Goal: Communication & Community: Answer question/provide support

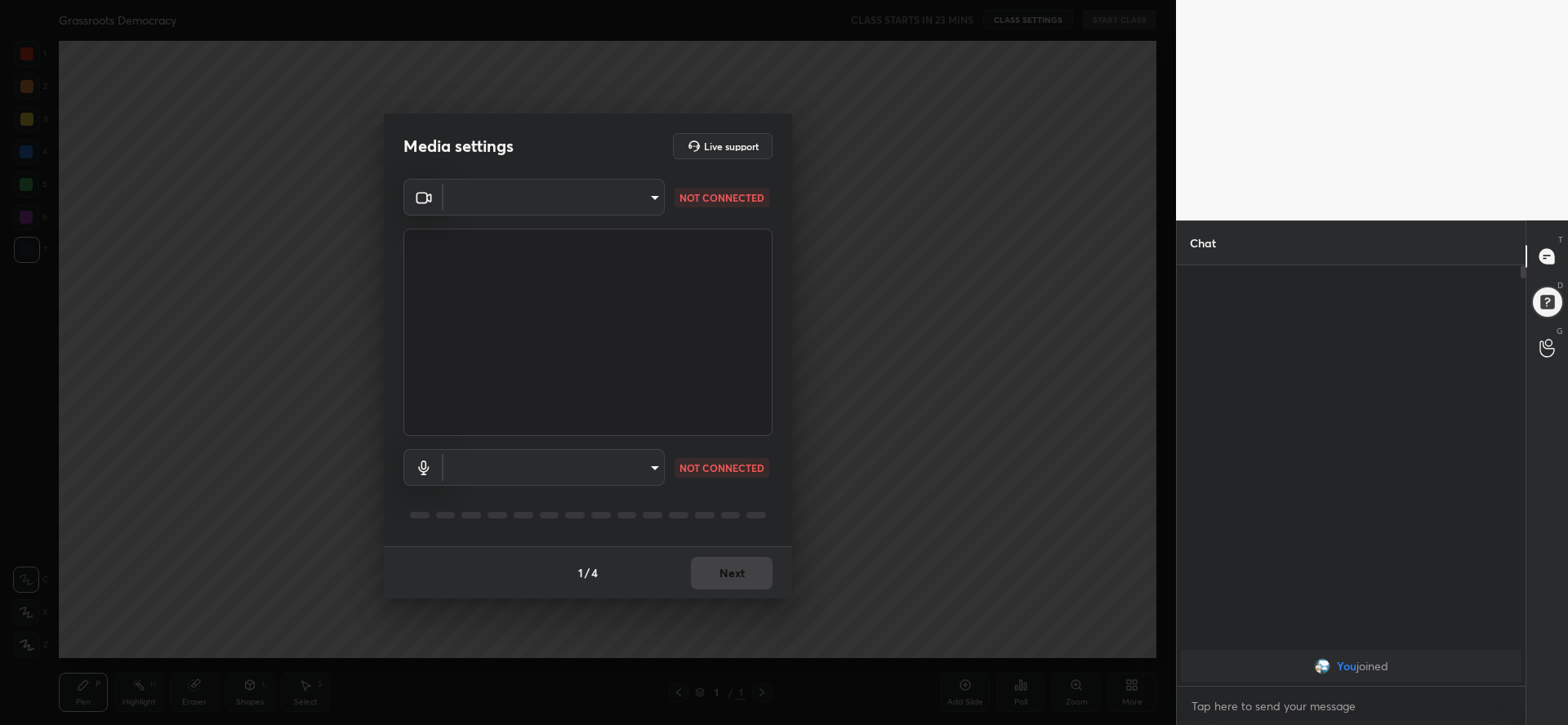
scroll to position [6, 6]
type textarea "x"
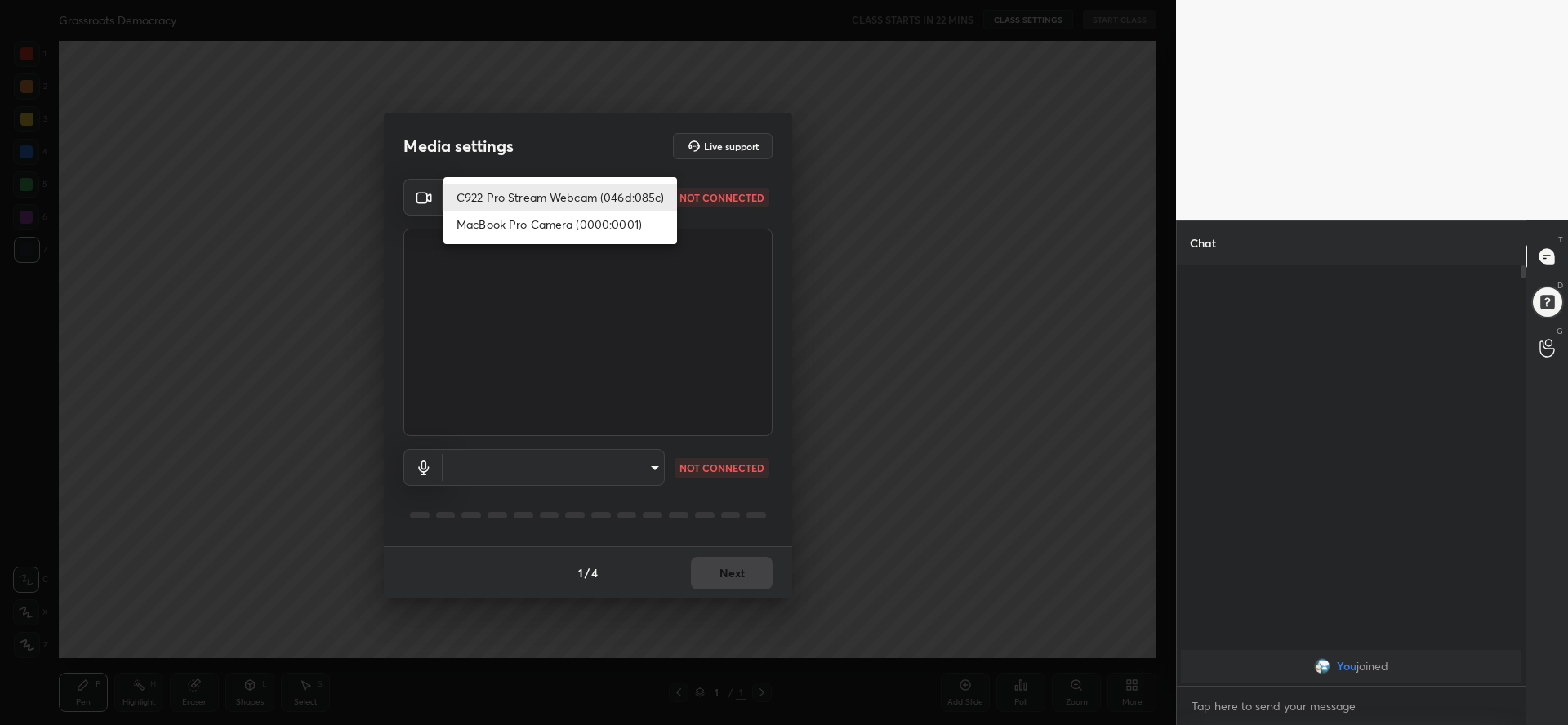
click at [581, 209] on body "1 2 3 4 5 6 7 C X Z C X Z E E Erase all H H Grassroots Democracy CLASS STARTS I…" at bounding box center [784, 362] width 1568 height 725
drag, startPoint x: 503, startPoint y: 202, endPoint x: 529, endPoint y: 250, distance: 54.6
click at [504, 202] on li "C922 Pro Stream Webcam (046d:085c)" at bounding box center [560, 197] width 233 height 27
type input "3cdcd985afb1664eeda934caf354aa3c5a816346c0c38e38a004fe834edb3460"
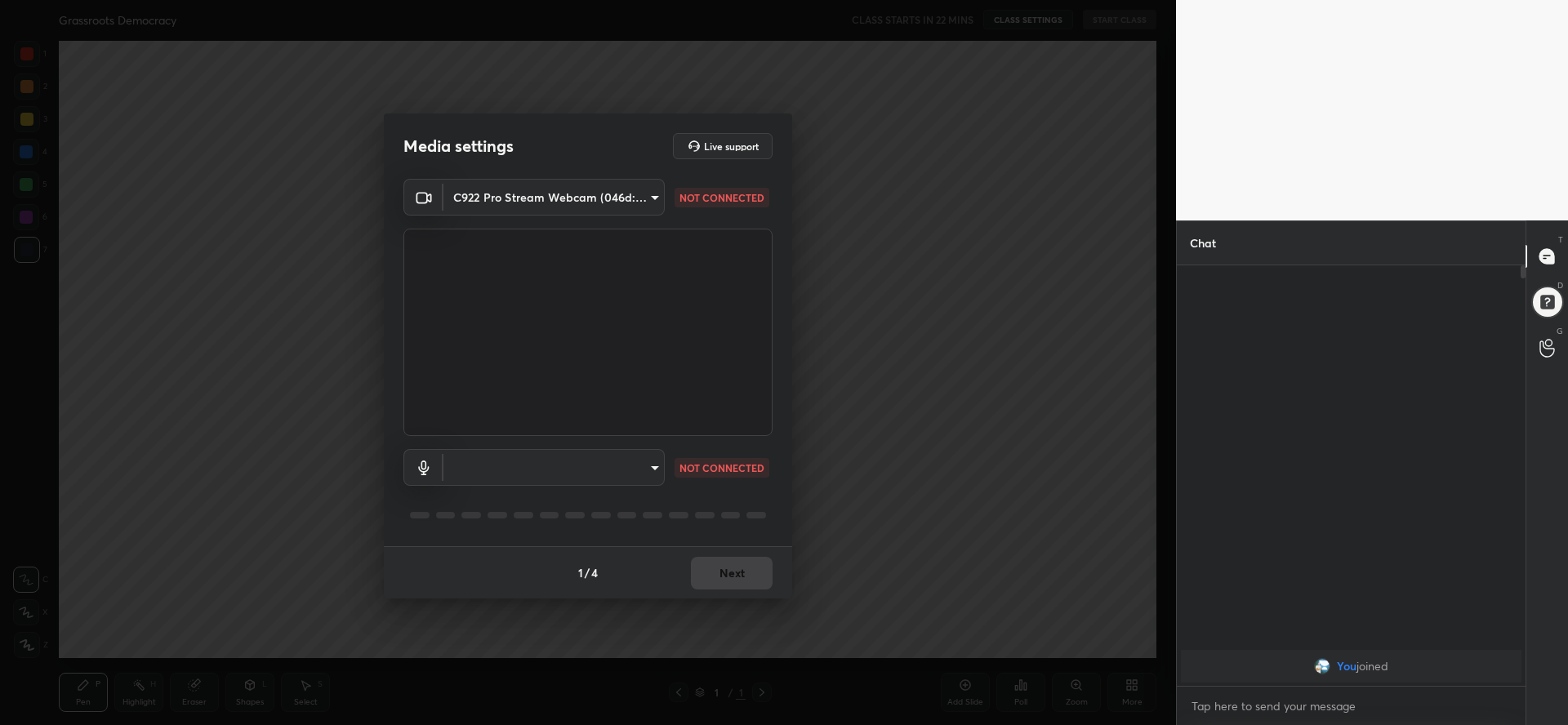
click at [585, 468] on body "1 2 3 4 5 6 7 C X Z C X Z E E Erase all H H Grassroots Democracy CLASS STARTS I…" at bounding box center [784, 362] width 1568 height 725
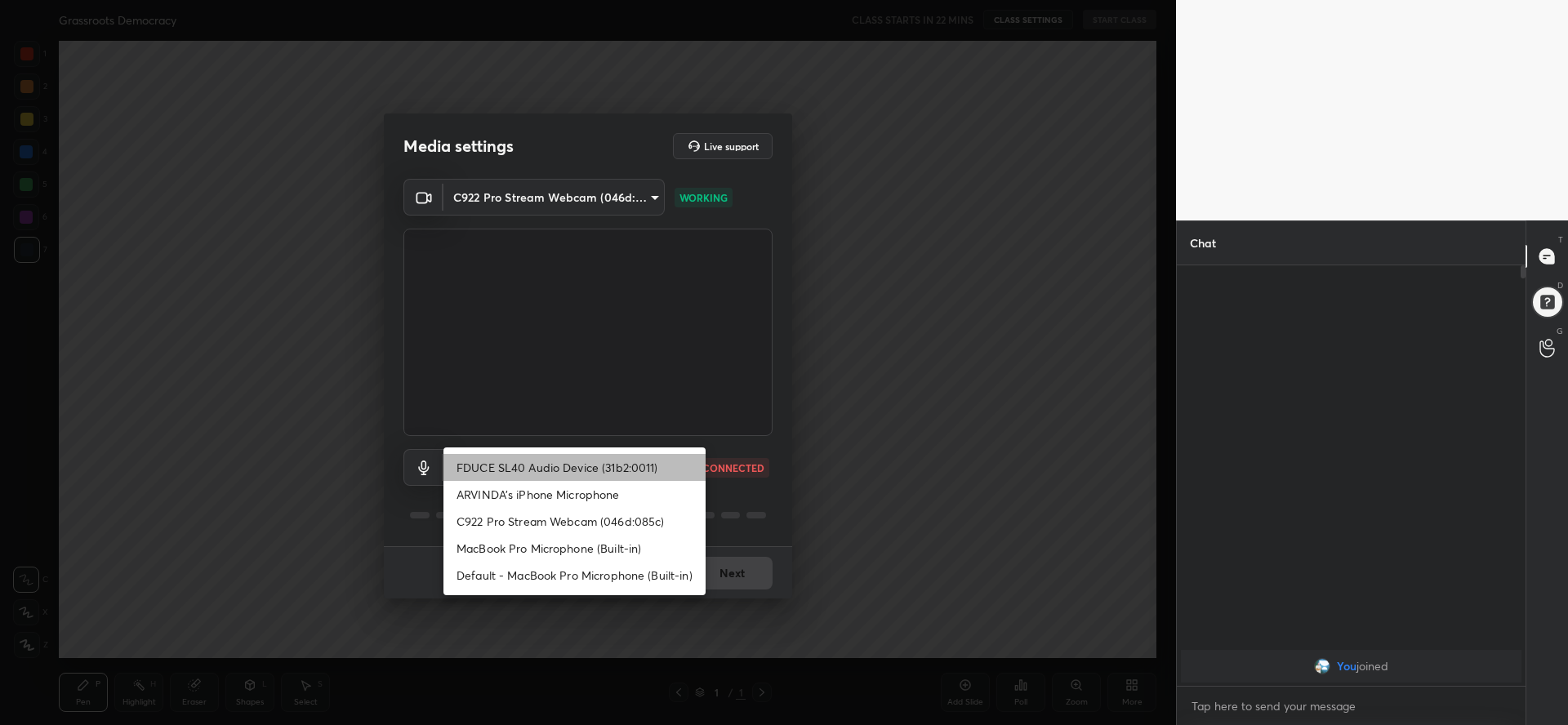
click at [531, 473] on li "FDUCE SL40 Audio Device (31b2:0011)" at bounding box center [575, 468] width 262 height 27
type input "e685233d6ba989cca55768ae7aa0dc75e21c222328ae8a3d5604978da68a1358"
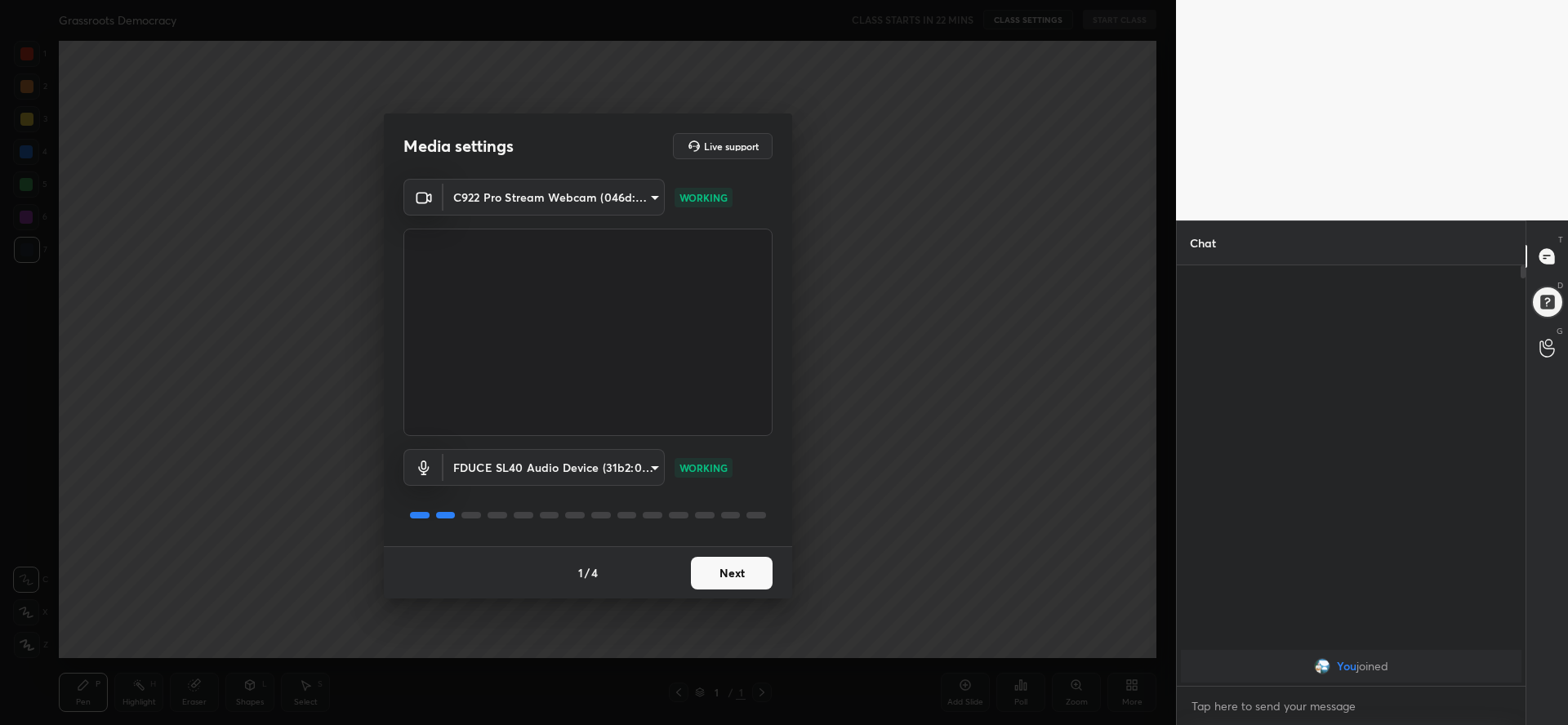
click at [726, 584] on button "Next" at bounding box center [732, 572] width 81 height 32
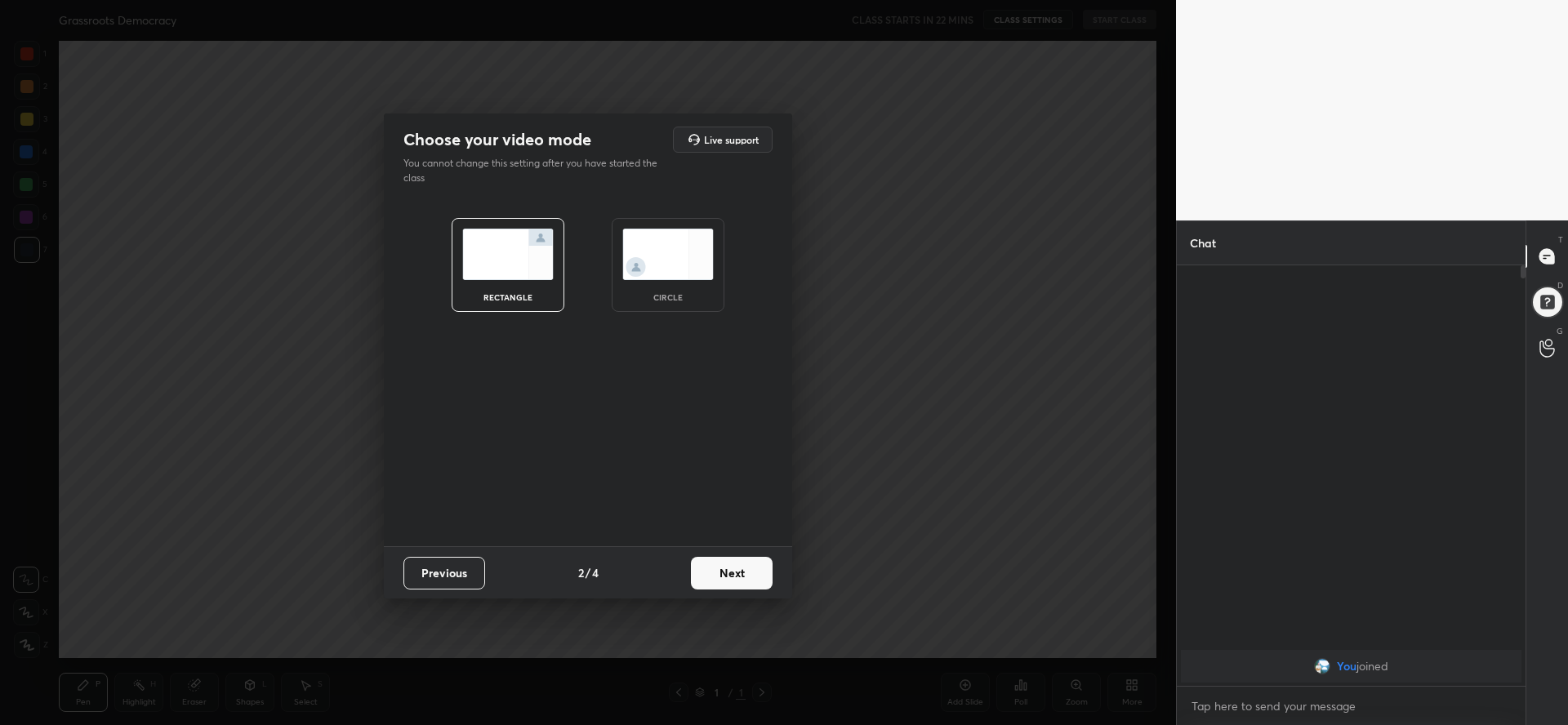
click at [732, 575] on button "Next" at bounding box center [732, 572] width 81 height 32
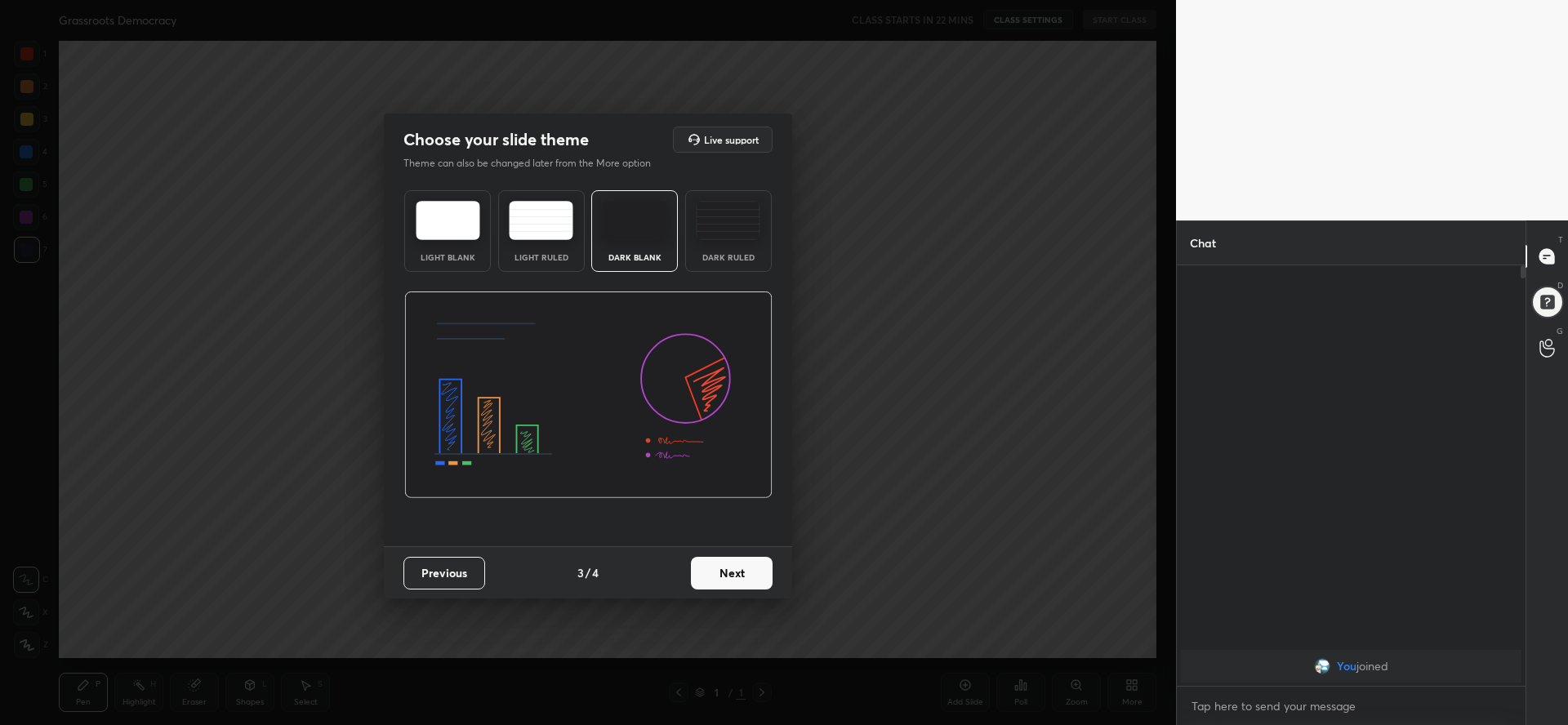
click at [745, 576] on button "Next" at bounding box center [732, 572] width 81 height 32
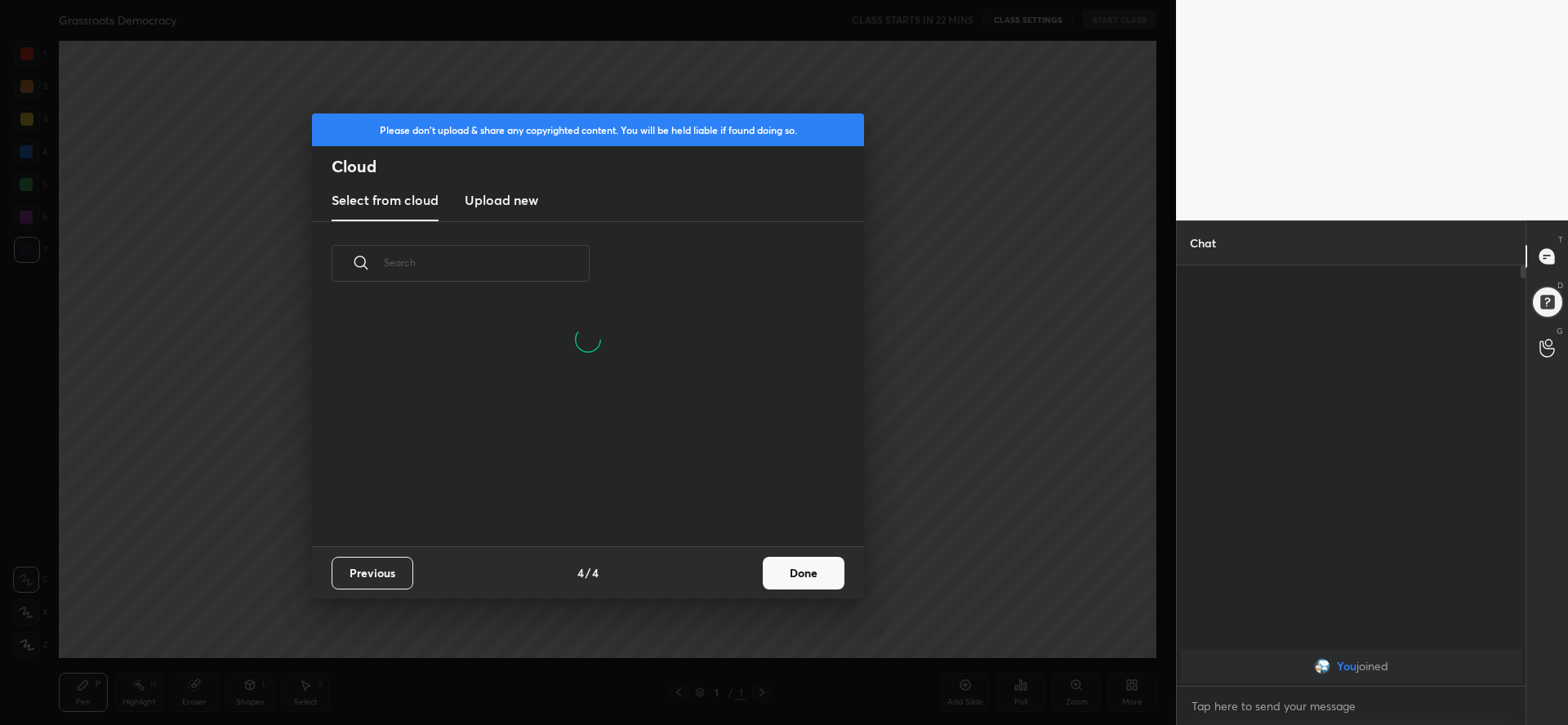
scroll to position [163, 524]
click at [816, 586] on button "Done" at bounding box center [803, 572] width 81 height 32
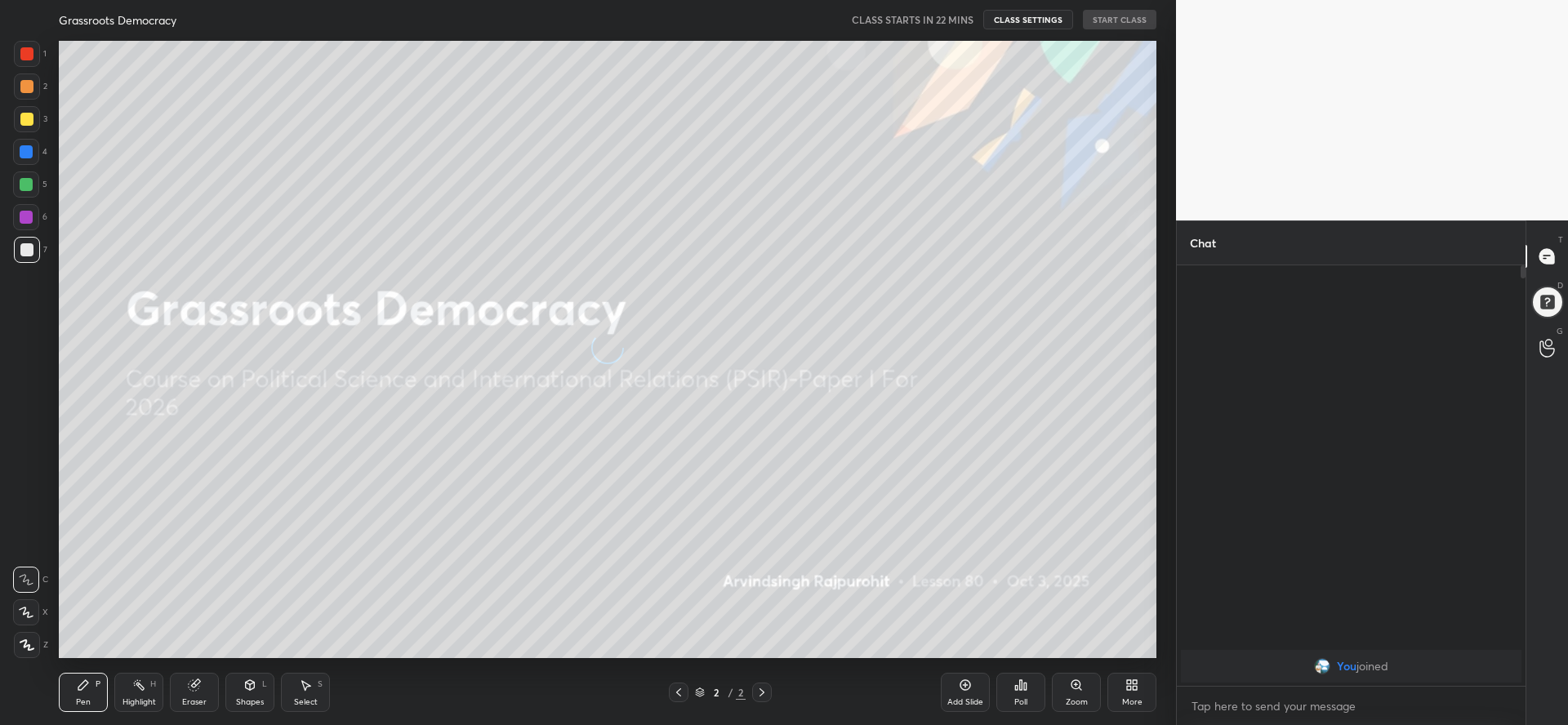
scroll to position [0, 0]
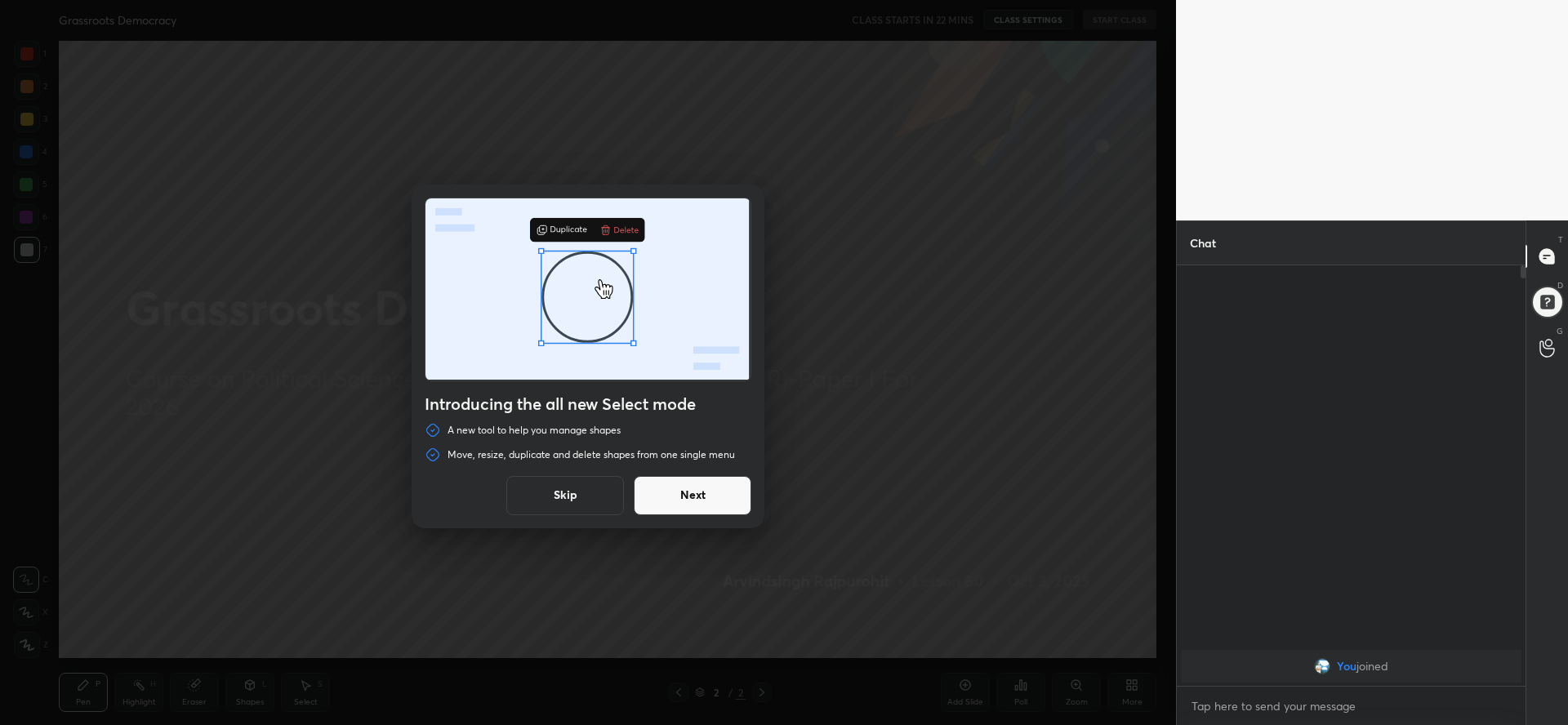
click at [702, 500] on button "Next" at bounding box center [693, 495] width 118 height 39
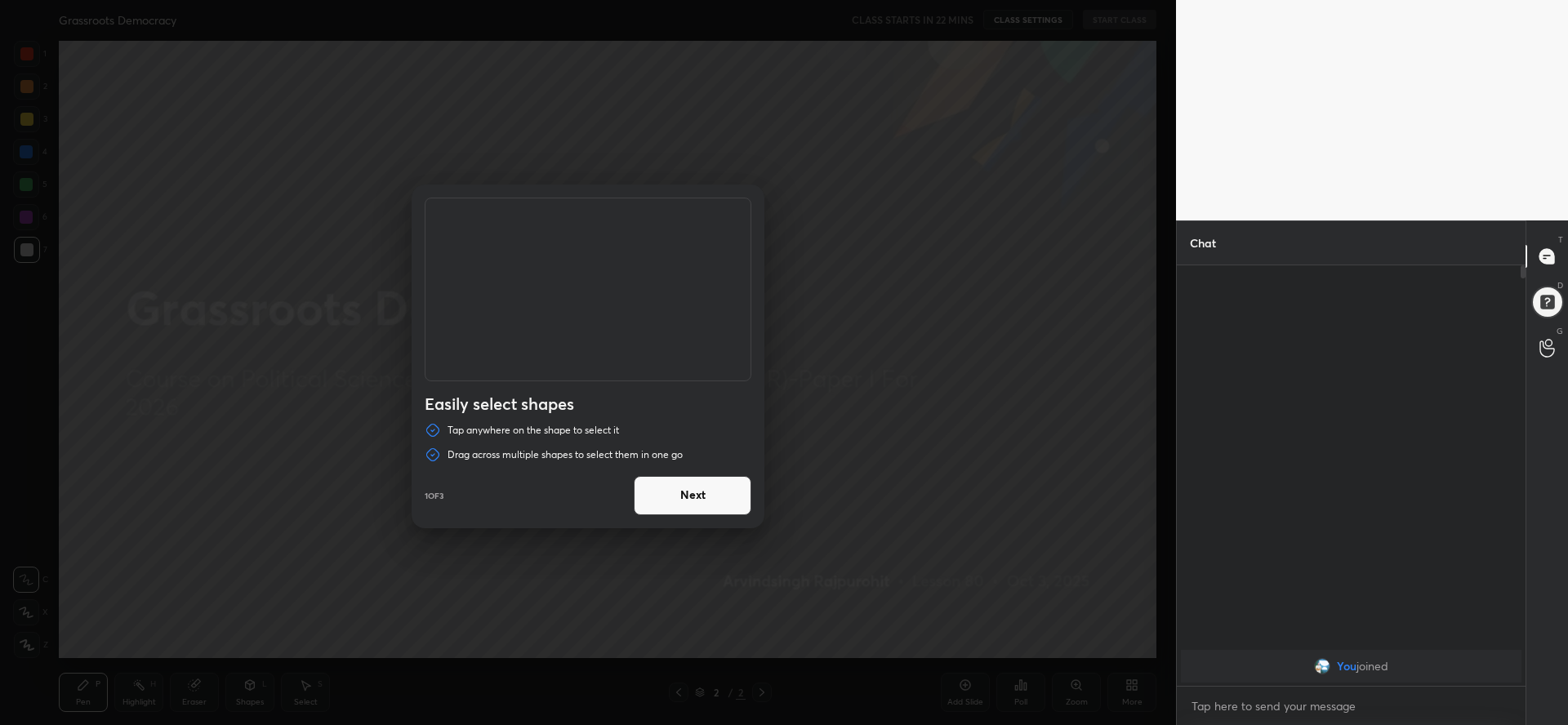
click at [680, 500] on button "Next" at bounding box center [693, 495] width 118 height 39
click at [742, 503] on button "Next" at bounding box center [693, 495] width 118 height 39
click at [713, 502] on button "Done" at bounding box center [693, 495] width 118 height 39
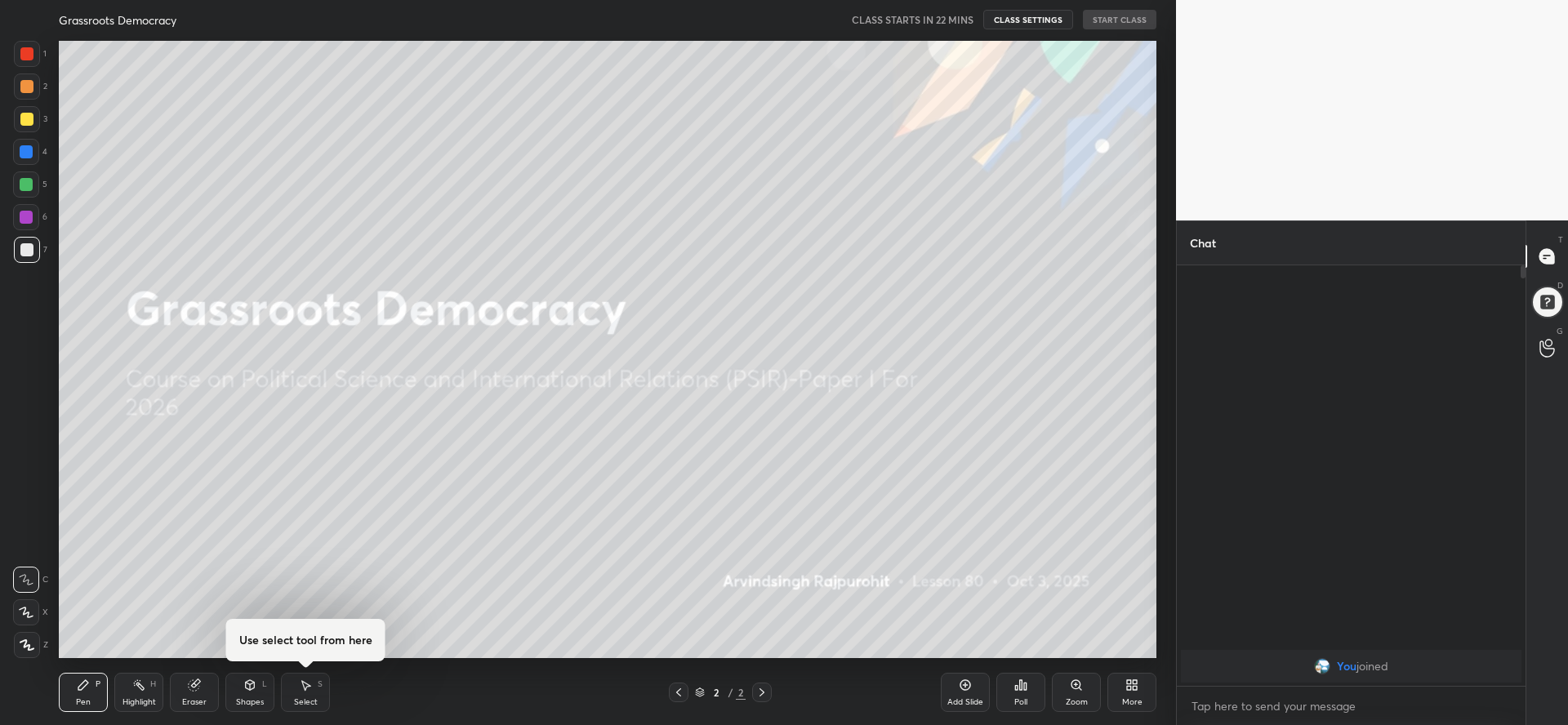
click at [87, 670] on div "Pen P Highlight H Eraser Shapes L Use select tool from here Select S 2 / 2 Add …" at bounding box center [607, 692] width 1097 height 66
drag, startPoint x: 28, startPoint y: 57, endPoint x: 44, endPoint y: 72, distance: 21.9
click at [28, 58] on div at bounding box center [27, 54] width 13 height 13
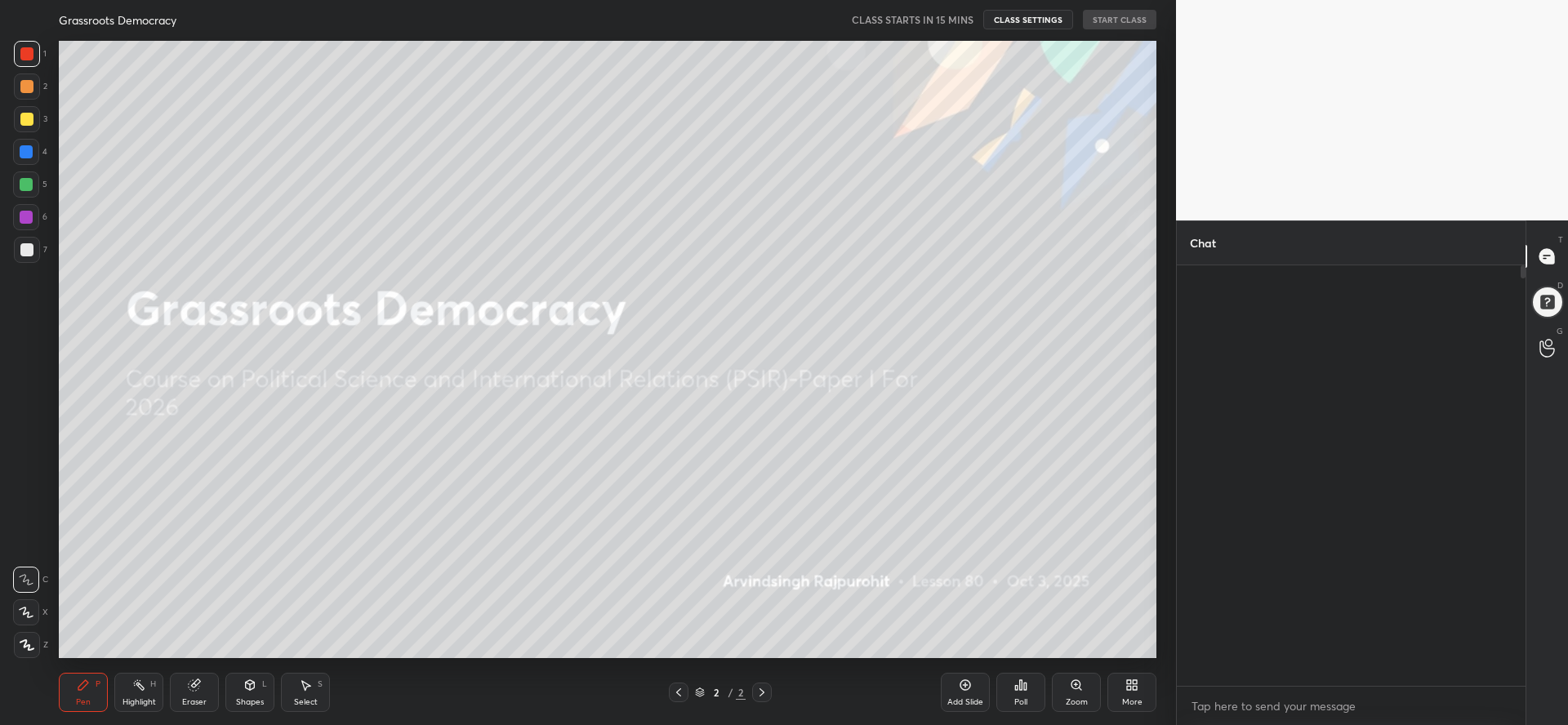
scroll to position [81021, 80535]
click at [1114, 22] on button "START CLASS" at bounding box center [1120, 20] width 73 height 20
click at [960, 703] on div "Add Slide" at bounding box center [964, 703] width 36 height 8
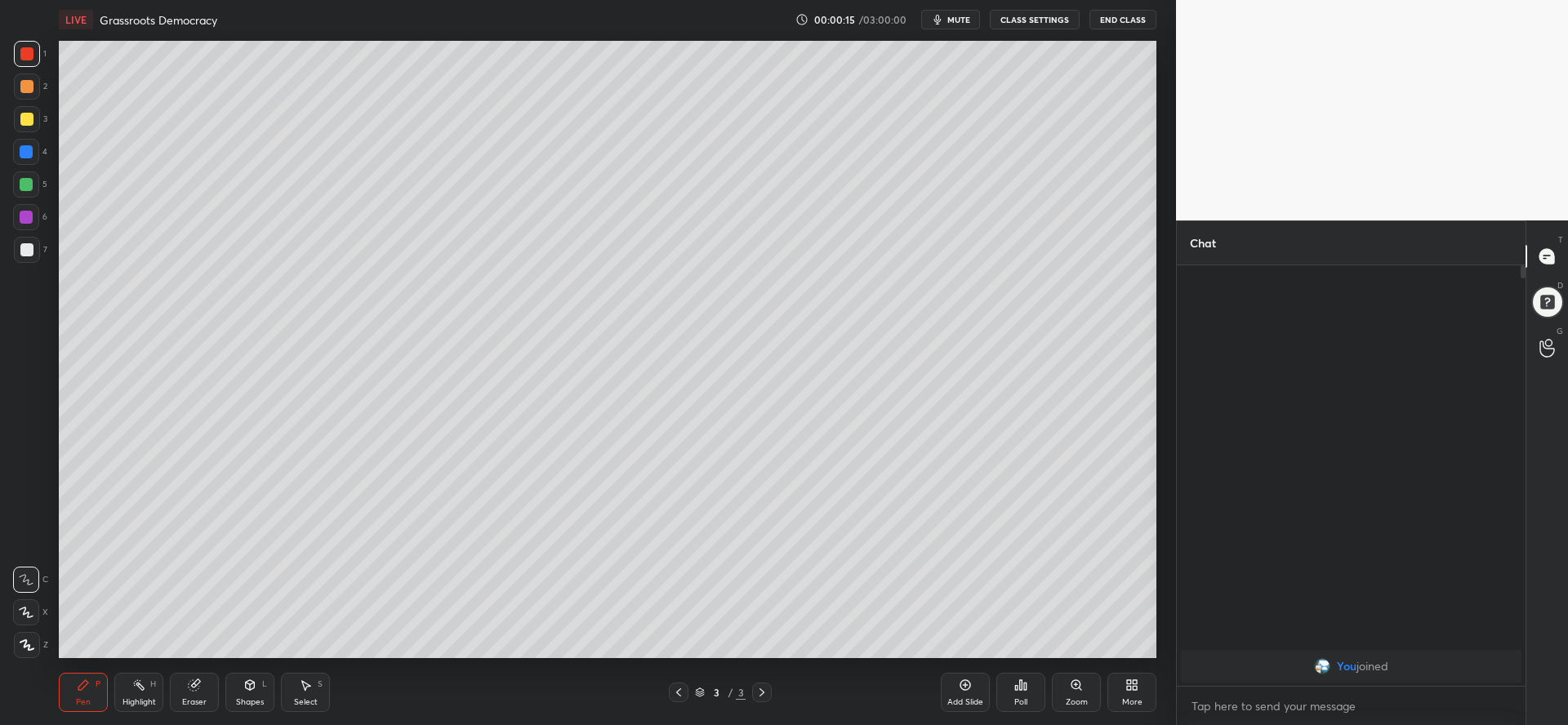
drag, startPoint x: 3, startPoint y: 269, endPoint x: 27, endPoint y: 262, distance: 25.0
click at [7, 268] on div "1 2 3 4 5 6 7 C X Z C X Z E E Erase all H H" at bounding box center [26, 349] width 52 height 617
click at [31, 261] on div at bounding box center [27, 249] width 26 height 26
click at [1115, 21] on button "End Class" at bounding box center [1122, 20] width 67 height 20
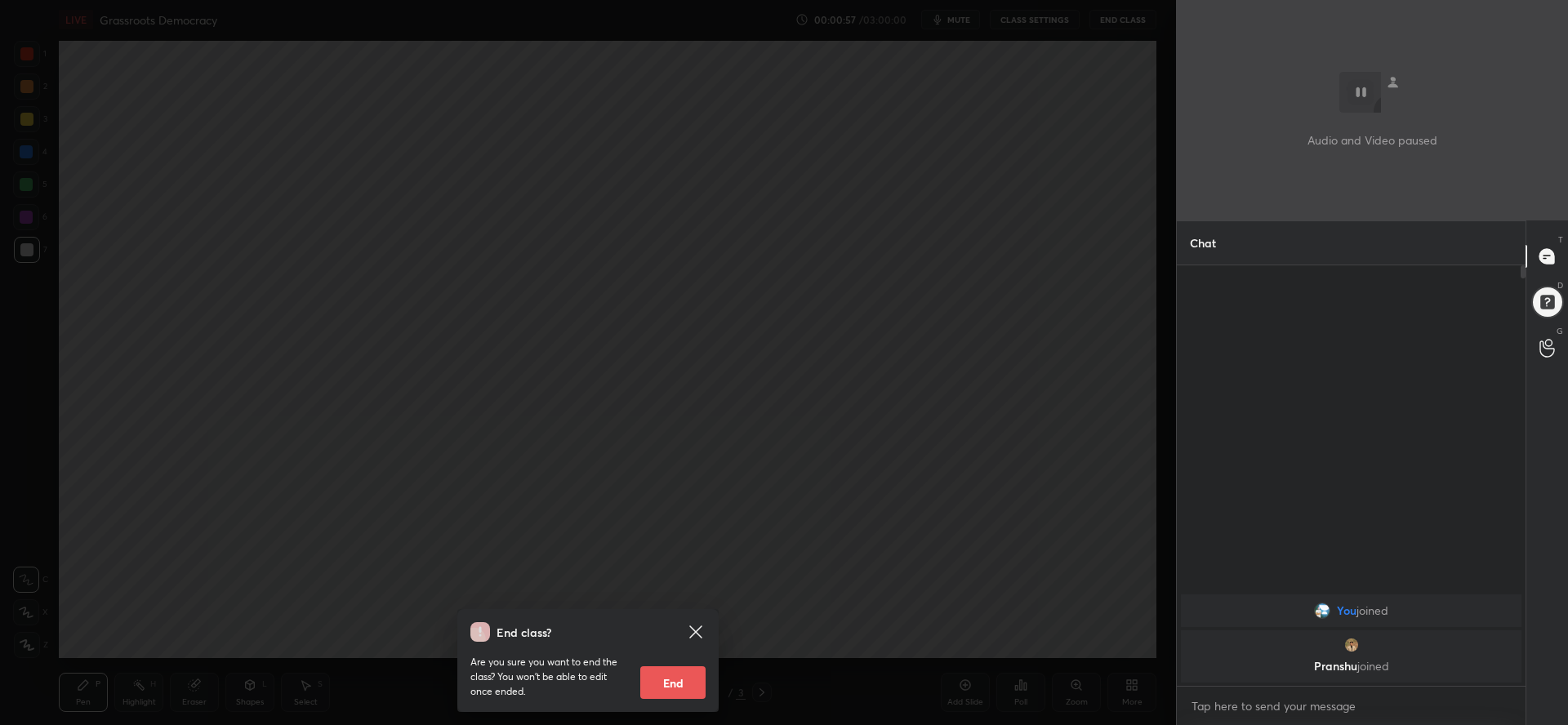
click at [1119, 22] on div "End class? Are you sure you want to end the class? You won’t be able to edit on…" at bounding box center [588, 362] width 1176 height 725
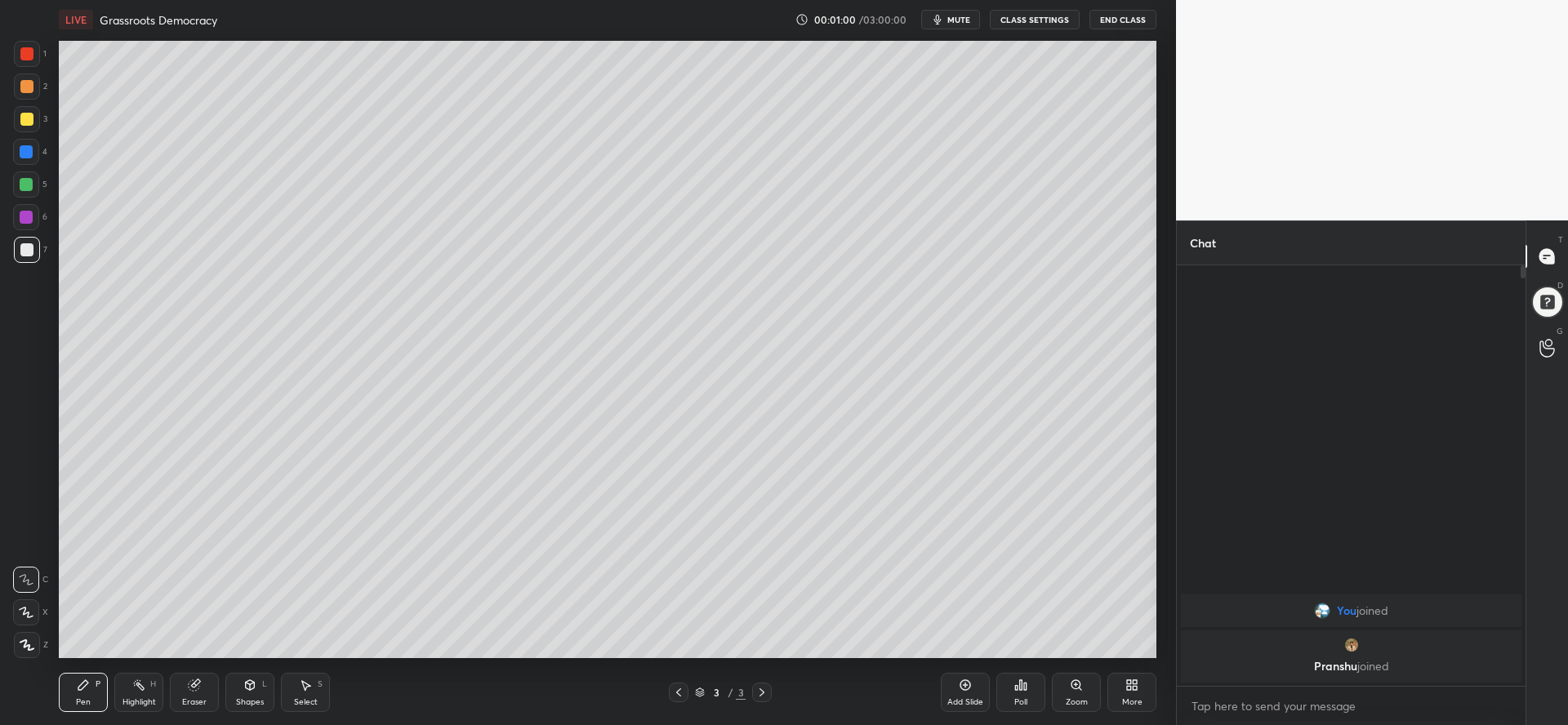
click at [1116, 17] on button "End Class" at bounding box center [1122, 20] width 67 height 20
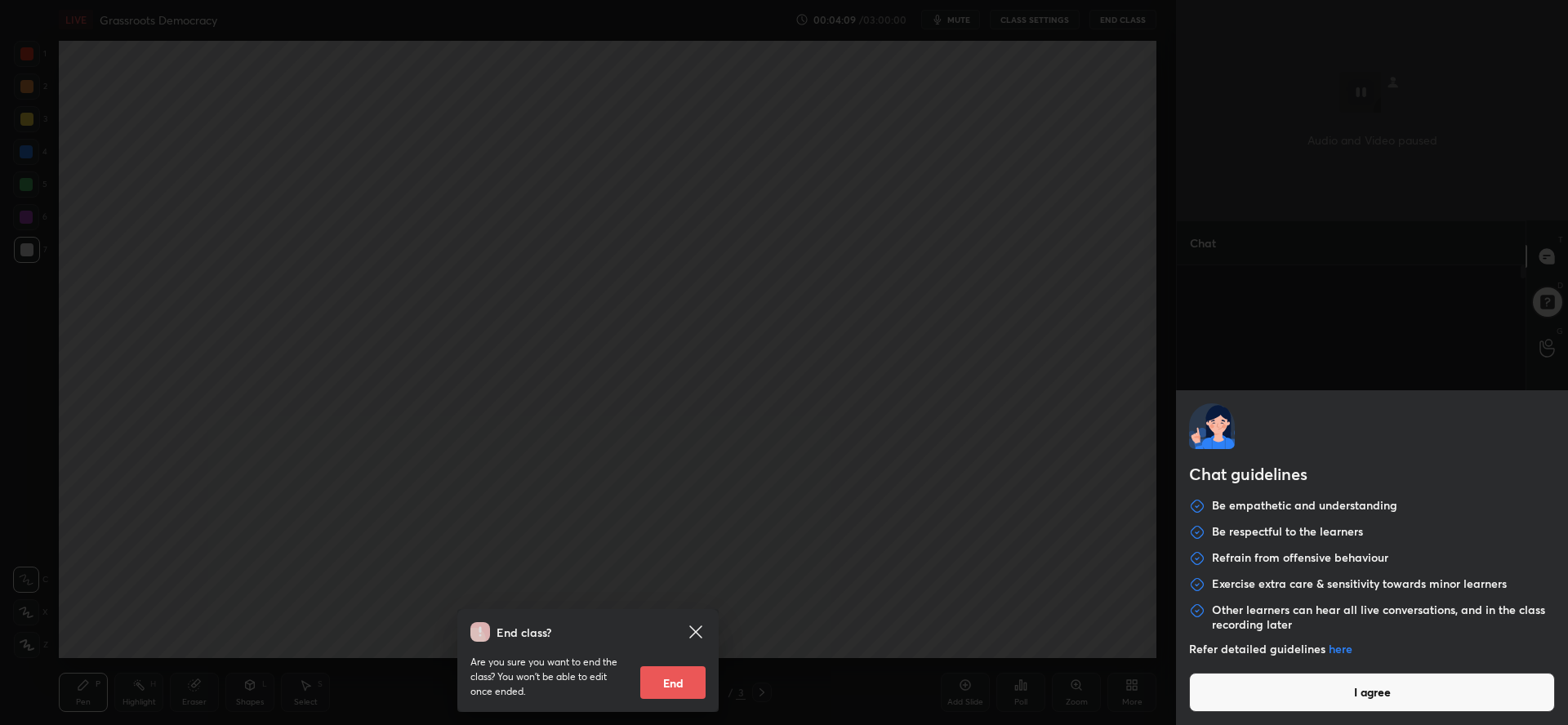
click at [1299, 703] on body "1 2 3 4 5 6 7 C X Z C X Z E E Erase all H H LIVE Grassroots Democracy 00:04:09 …" at bounding box center [784, 362] width 1568 height 725
click at [1334, 692] on button "I agree" at bounding box center [1371, 692] width 365 height 39
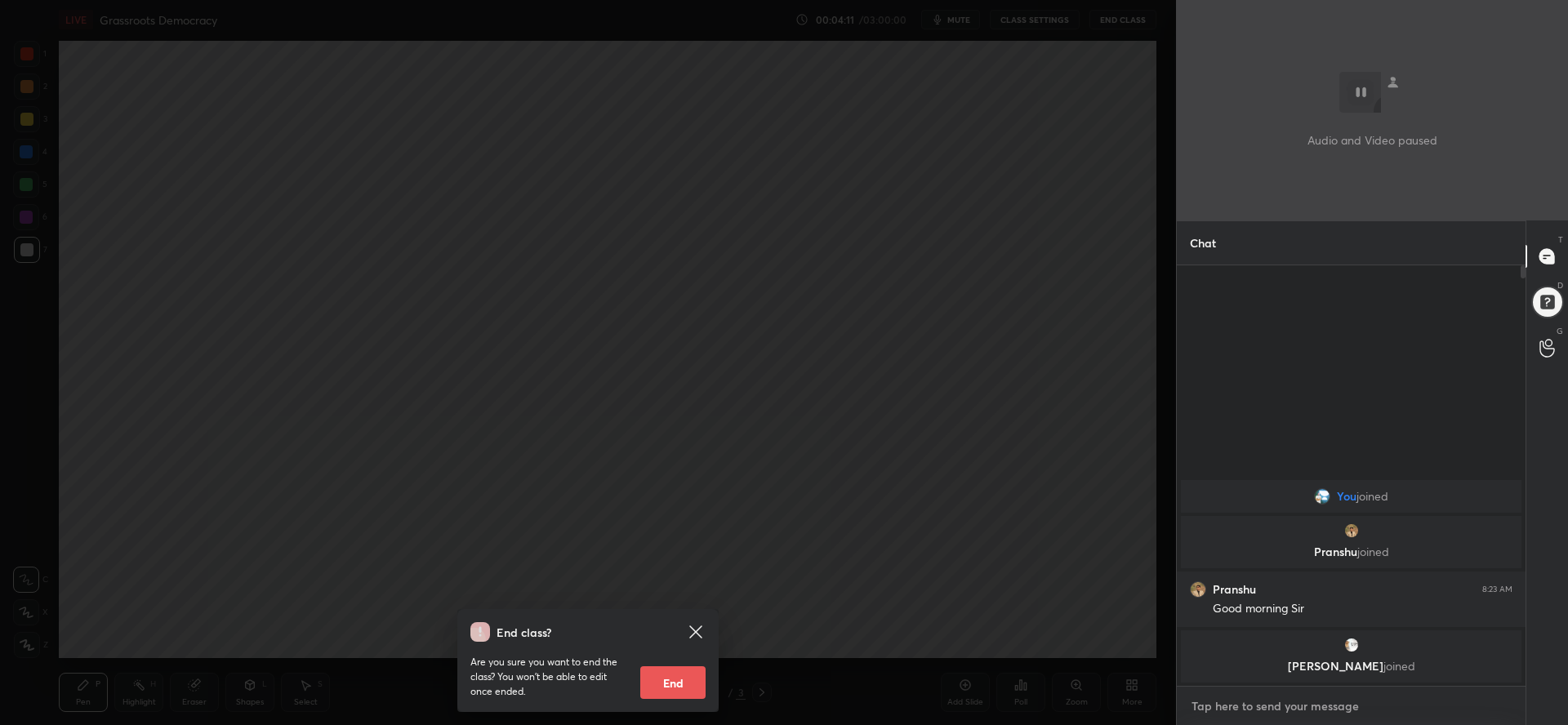
click at [1270, 713] on textarea at bounding box center [1350, 706] width 322 height 26
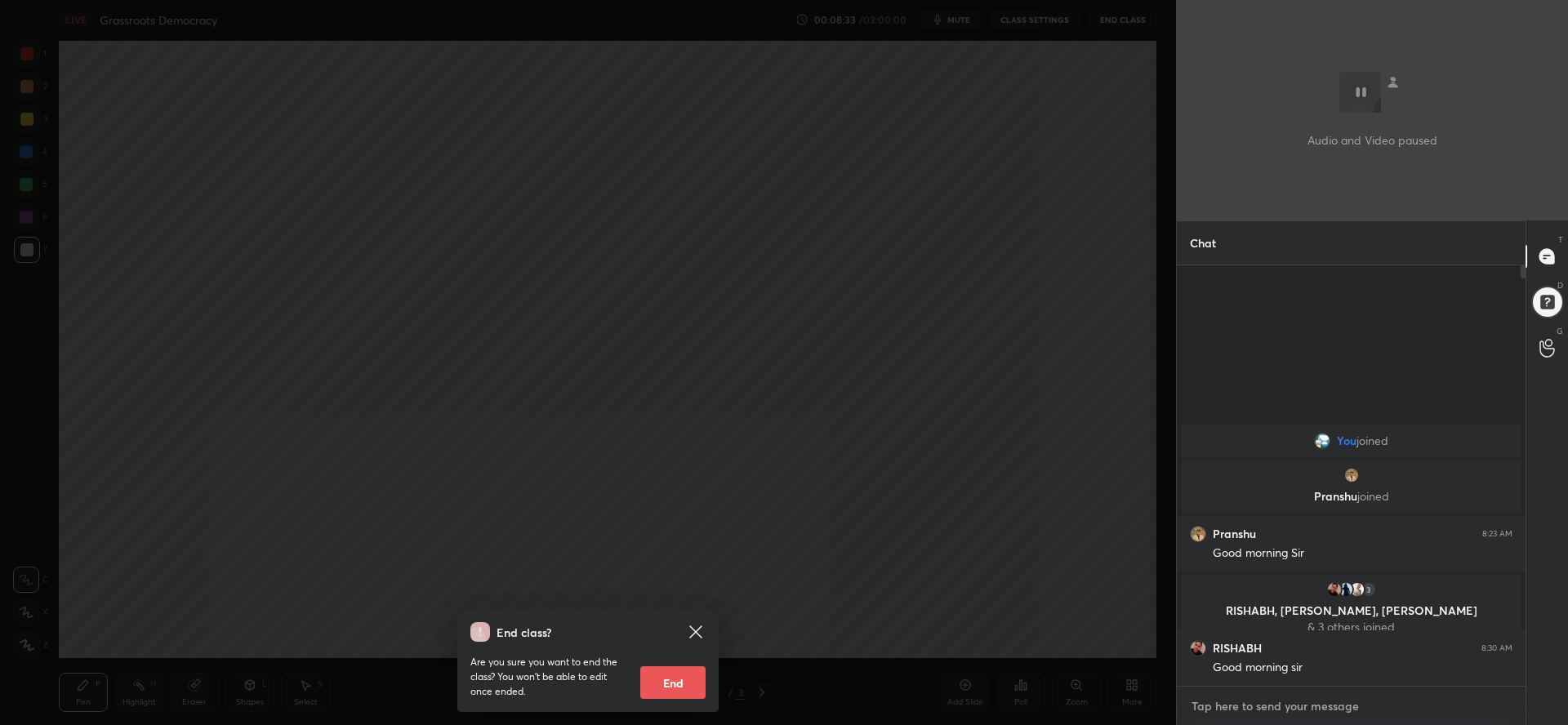
click at [1303, 707] on textarea at bounding box center [1350, 706] width 322 height 26
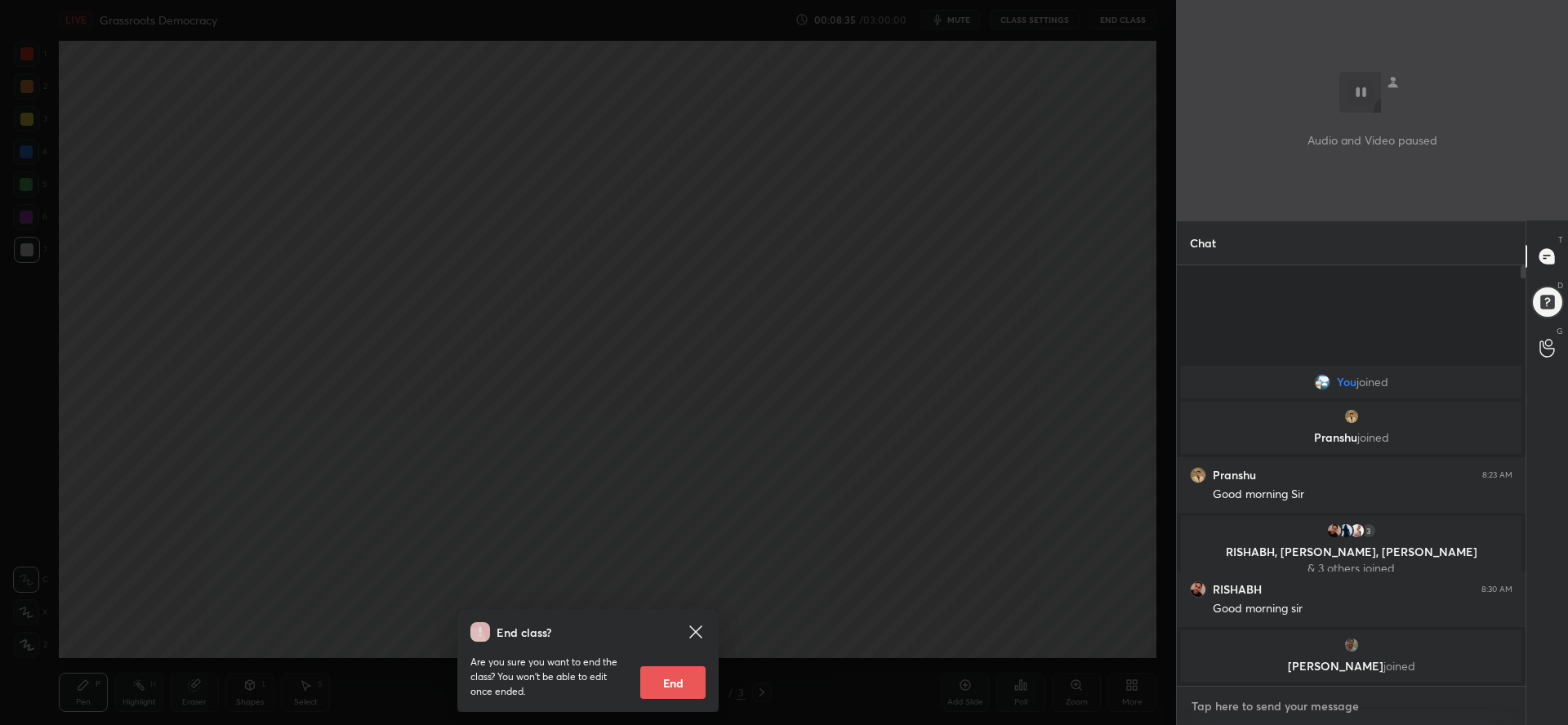
click at [1340, 708] on textarea at bounding box center [1350, 706] width 322 height 26
click at [695, 634] on icon at bounding box center [696, 632] width 20 height 20
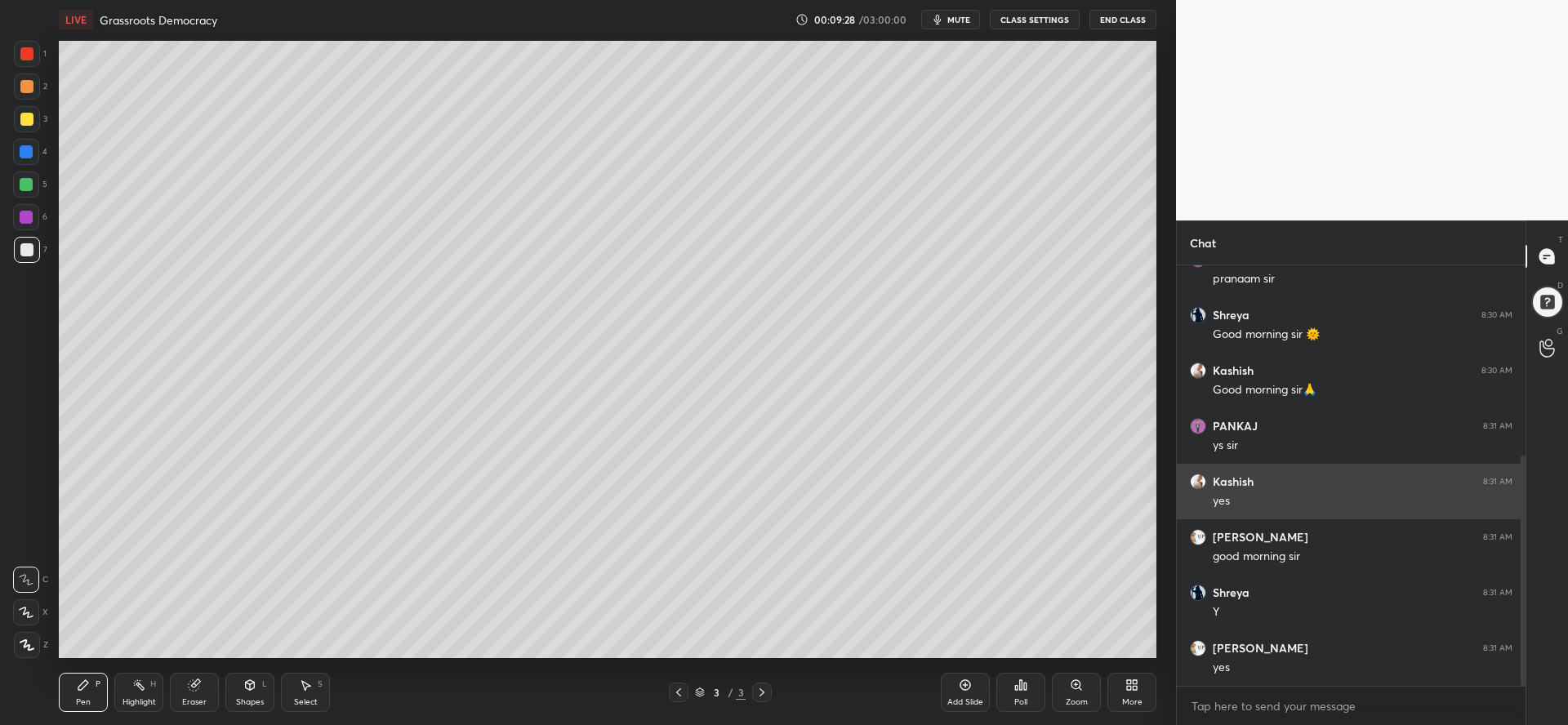
scroll to position [403, 0]
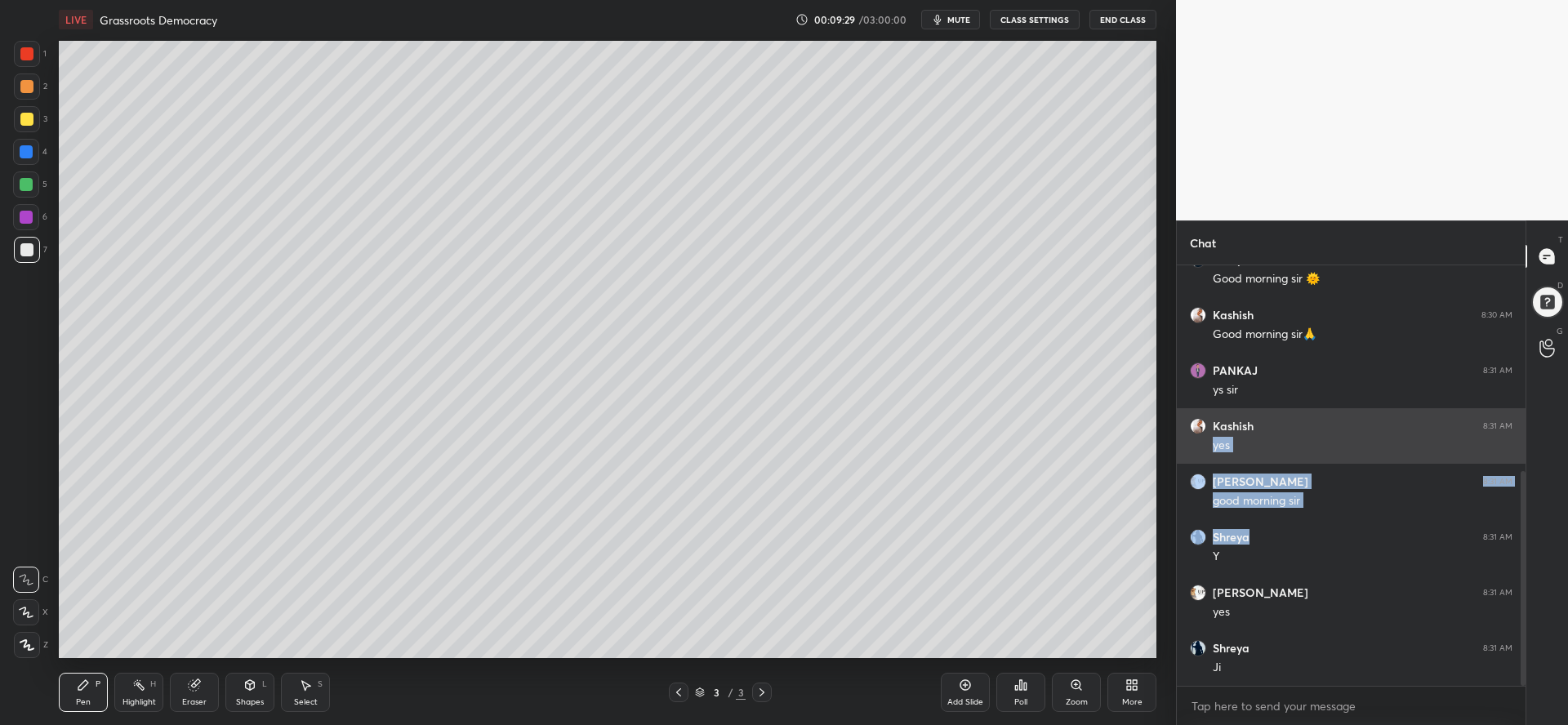
drag, startPoint x: 1339, startPoint y: 512, endPoint x: 1342, endPoint y: 409, distance: 103.0
click at [1344, 430] on div "PANKAJ 8:30 AM pranaam [PERSON_NAME] 8:30 AM Good morning [PERSON_NAME] 8:30 AM…" at bounding box center [1351, 274] width 349 height 823
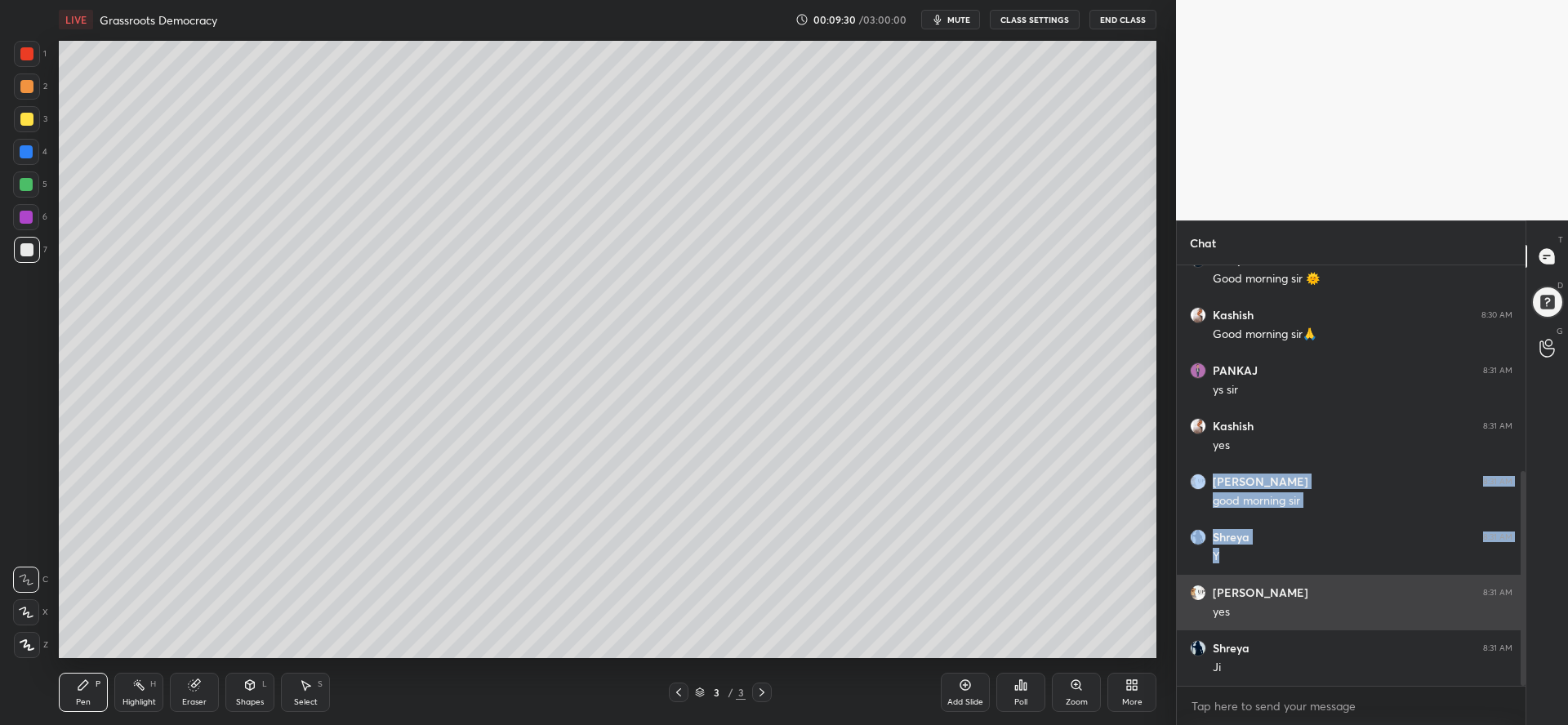
click at [1332, 567] on div "PANKAJ 8:30 AM pranaam [PERSON_NAME] 8:30 AM Good morning [PERSON_NAME] 8:30 AM…" at bounding box center [1351, 274] width 349 height 823
click at [1326, 601] on div "yes" at bounding box center [1362, 611] width 300 height 20
drag, startPoint x: 1253, startPoint y: 507, endPoint x: 1265, endPoint y: 613, distance: 106.7
click at [1265, 613] on div "PANKAJ 8:30 AM pranaam [PERSON_NAME] 8:30 AM Good morning [PERSON_NAME] 8:30 AM…" at bounding box center [1351, 274] width 349 height 823
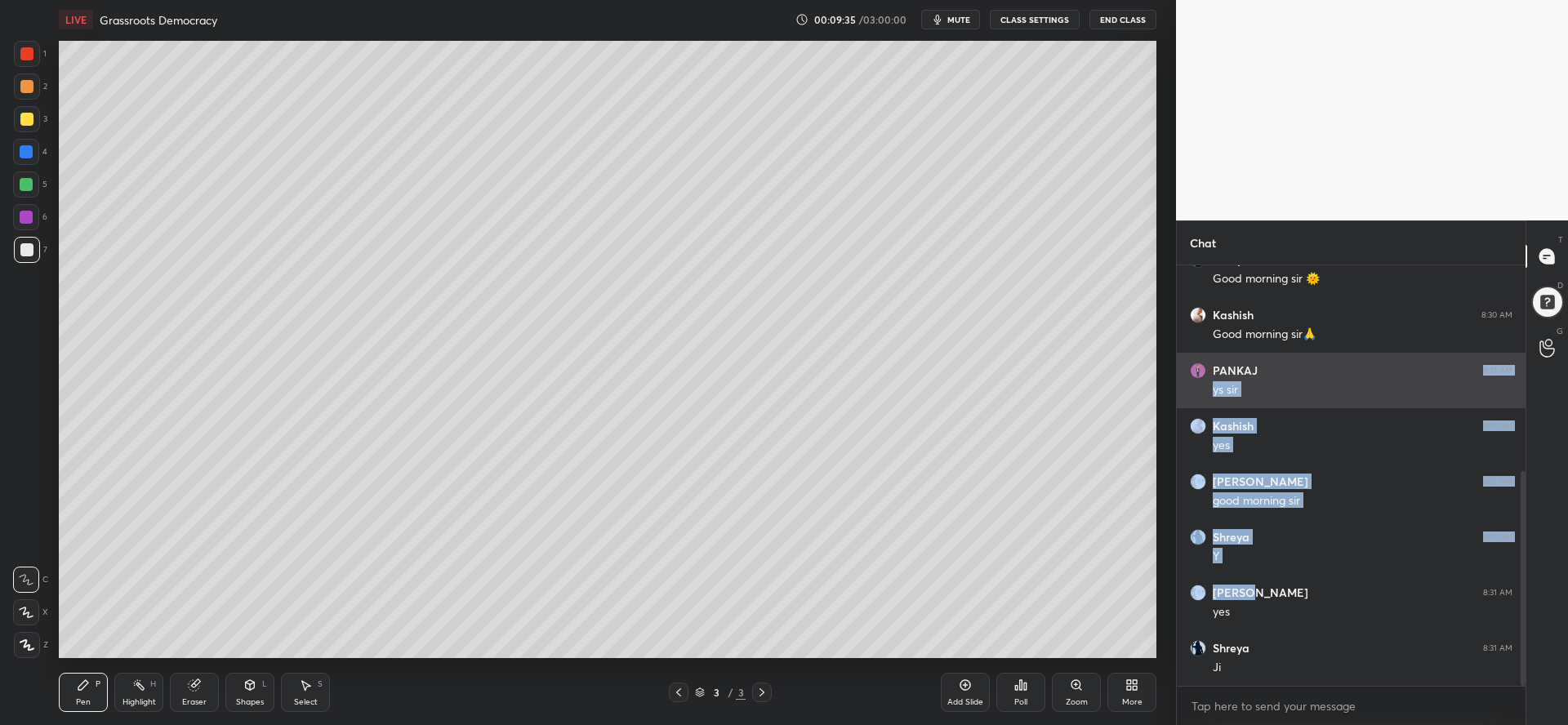
drag, startPoint x: 1266, startPoint y: 587, endPoint x: 1327, endPoint y: 365, distance: 230.2
click at [1328, 364] on div "PANKAJ 8:30 AM pranaam [PERSON_NAME] 8:30 AM Good morning [PERSON_NAME] 8:30 AM…" at bounding box center [1351, 274] width 349 height 823
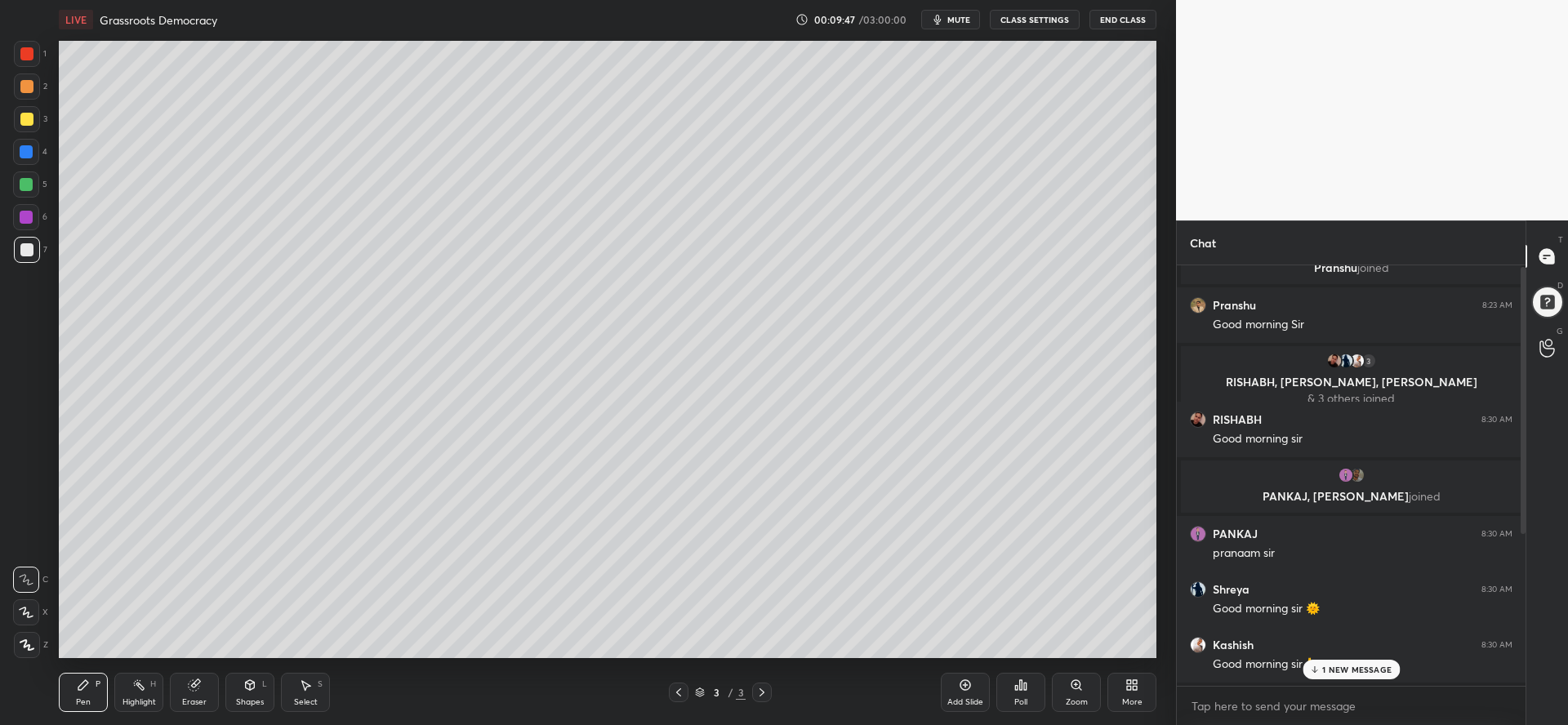
scroll to position [244, 0]
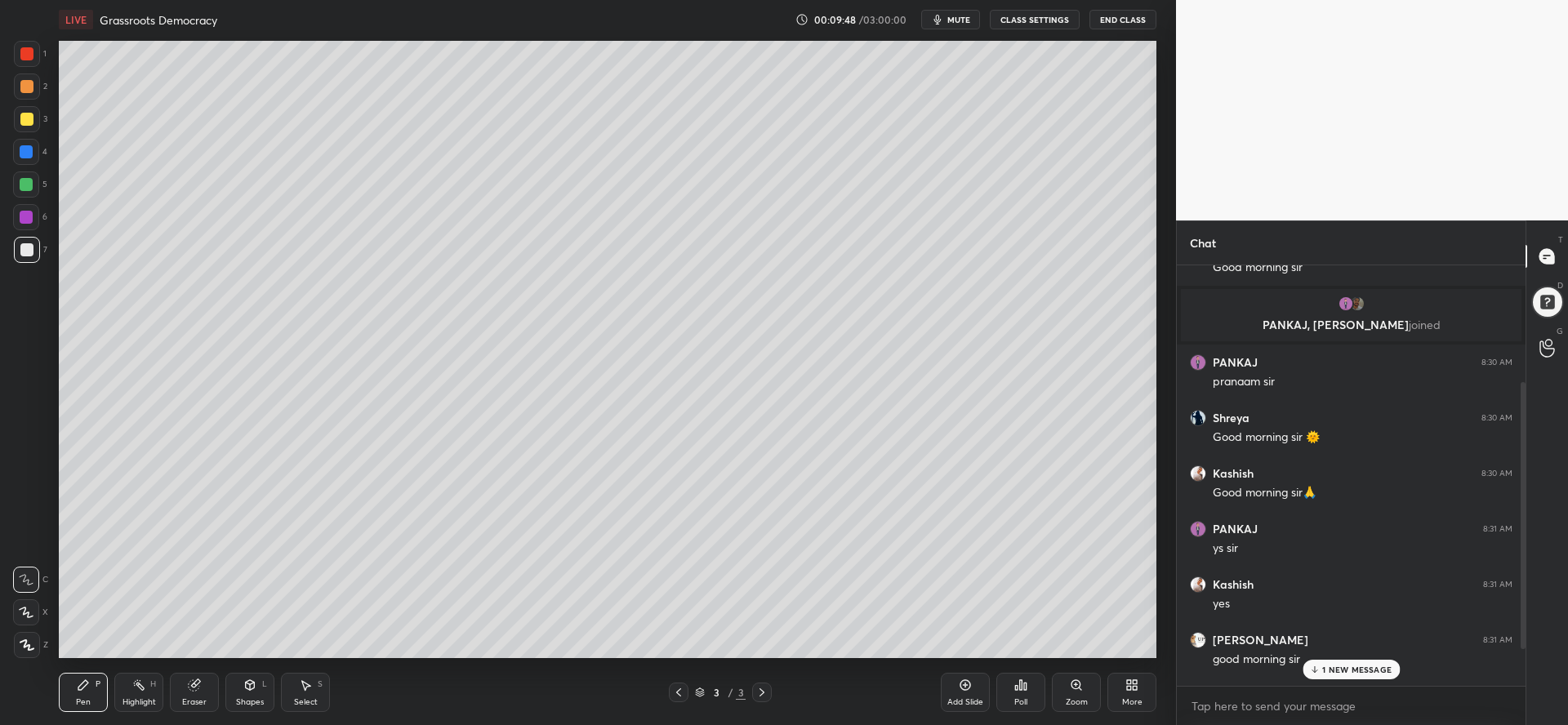
click at [1333, 672] on p "1 NEW MESSAGE" at bounding box center [1357, 669] width 70 height 10
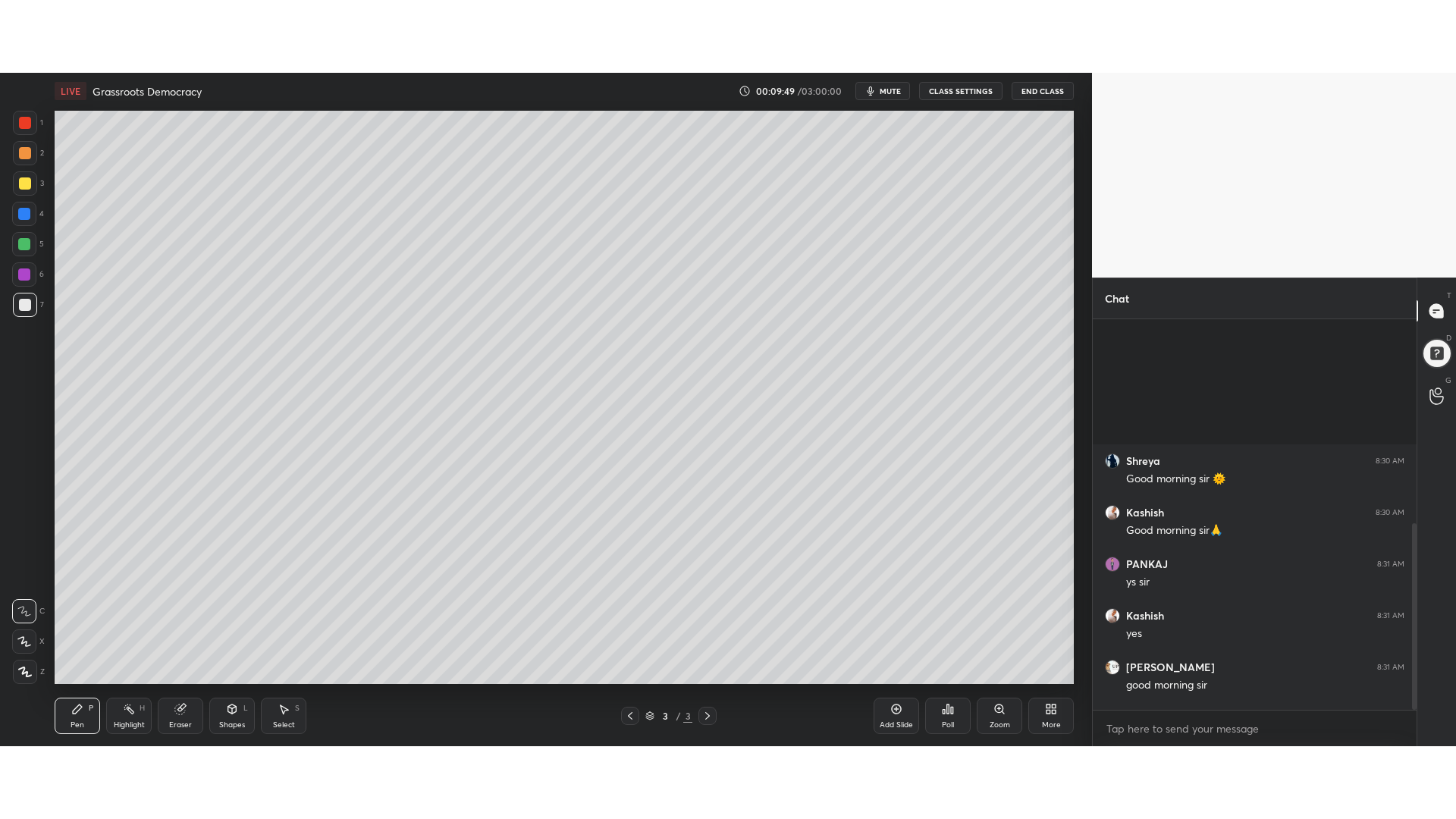
scroll to position [428, 0]
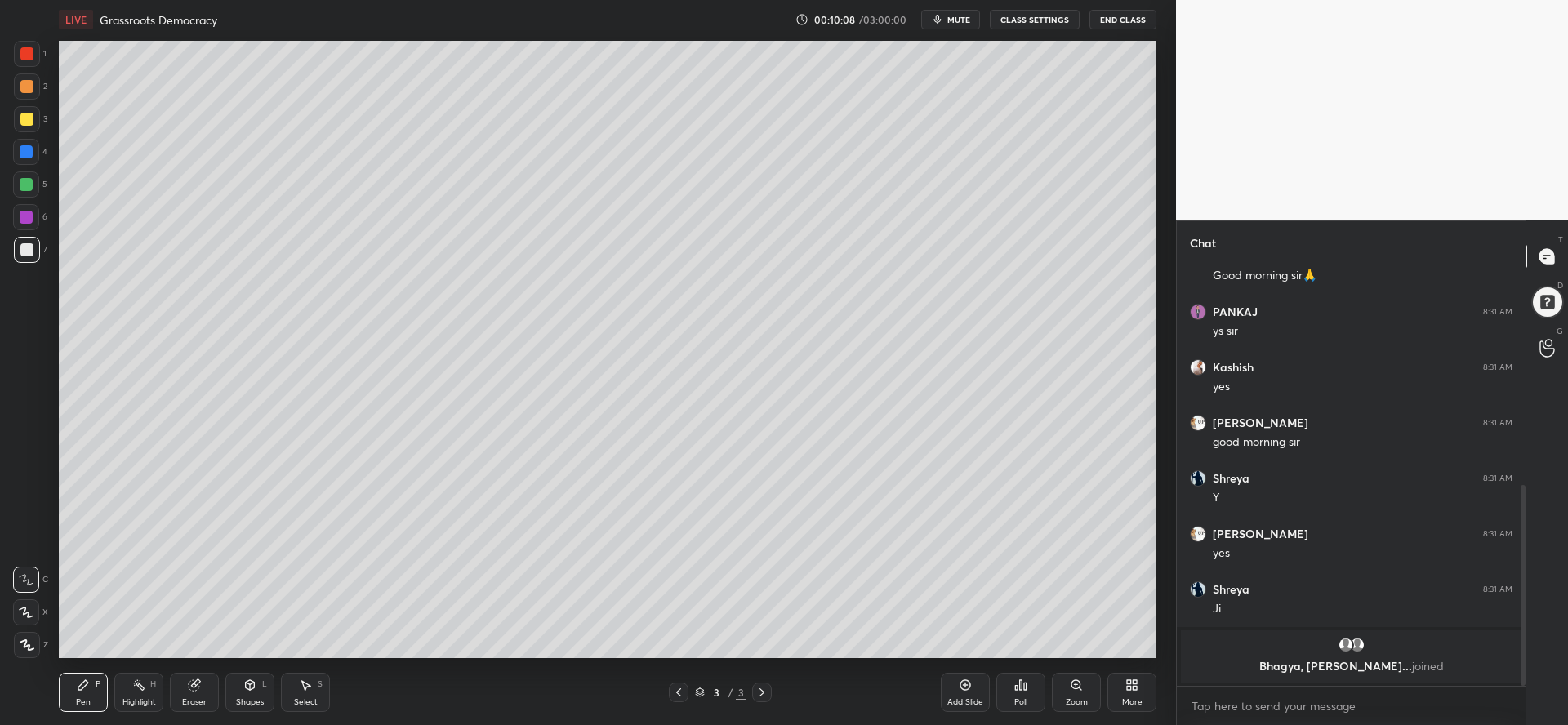
drag, startPoint x: 958, startPoint y: 704, endPoint x: 957, endPoint y: 692, distance: 12.0
click at [958, 695] on div "Add Slide" at bounding box center [965, 692] width 49 height 39
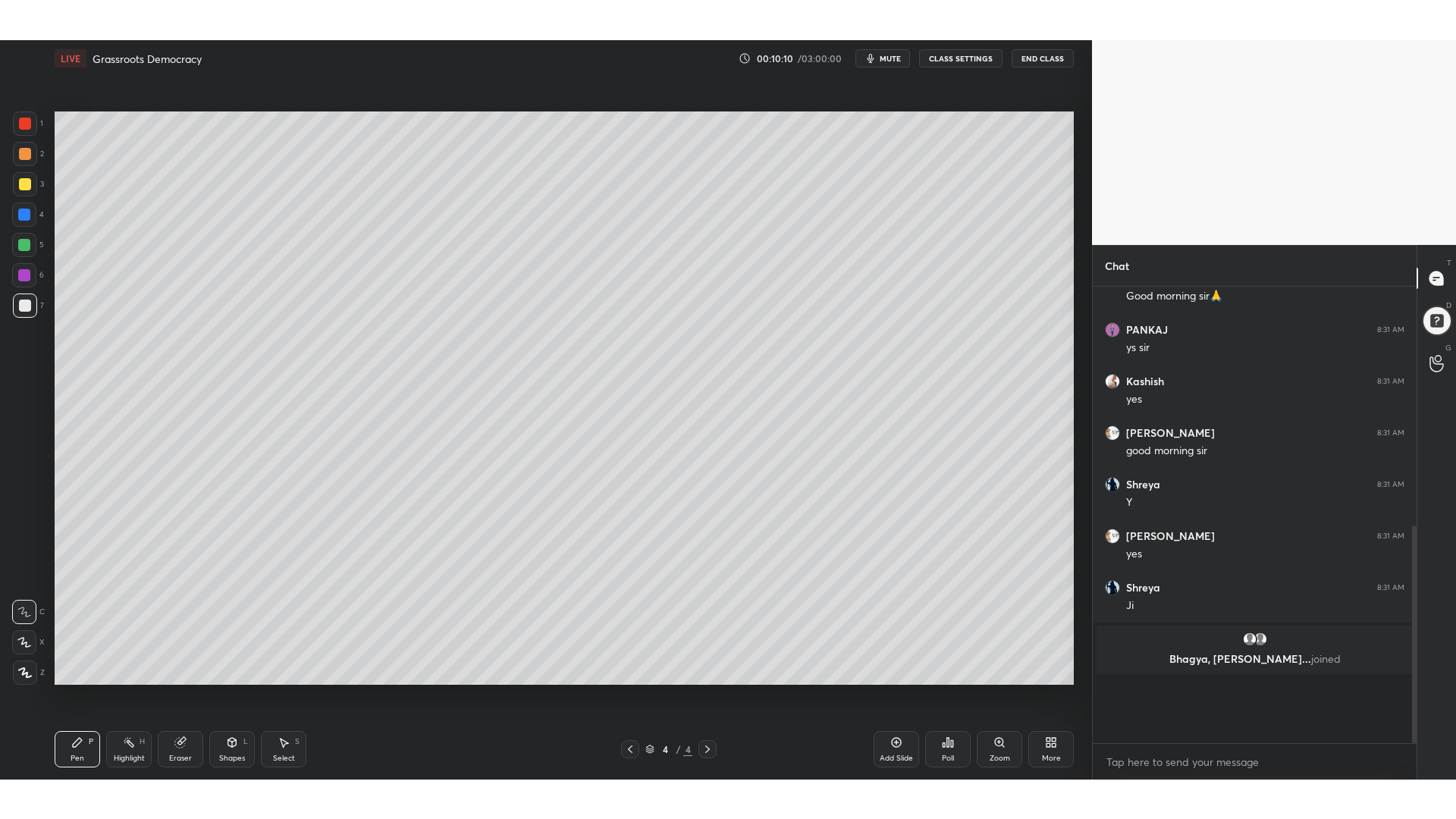
scroll to position [283, 0]
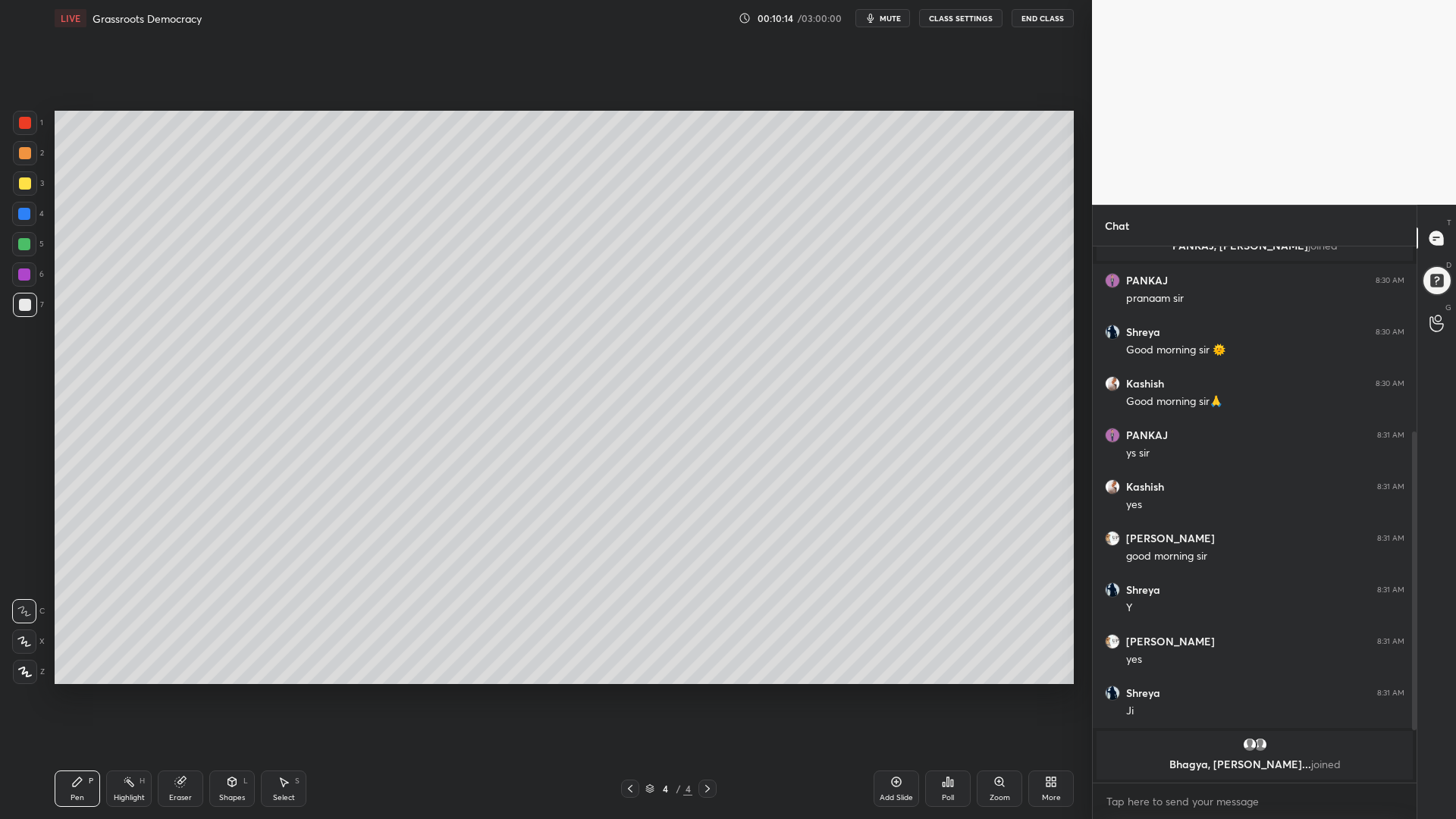
click at [39, 194] on div "3" at bounding box center [29, 186] width 31 height 30
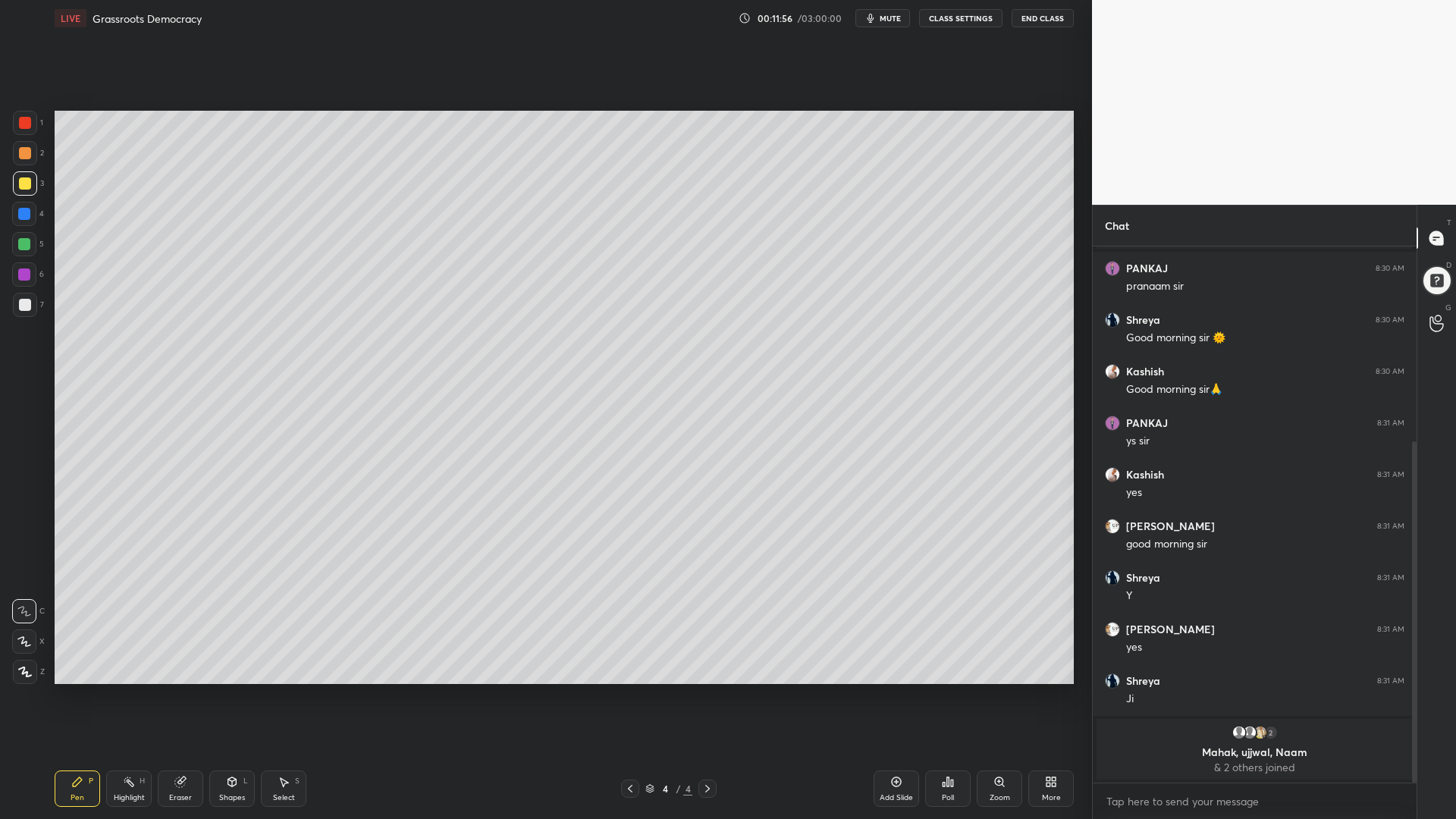
scroll to position [359, 0]
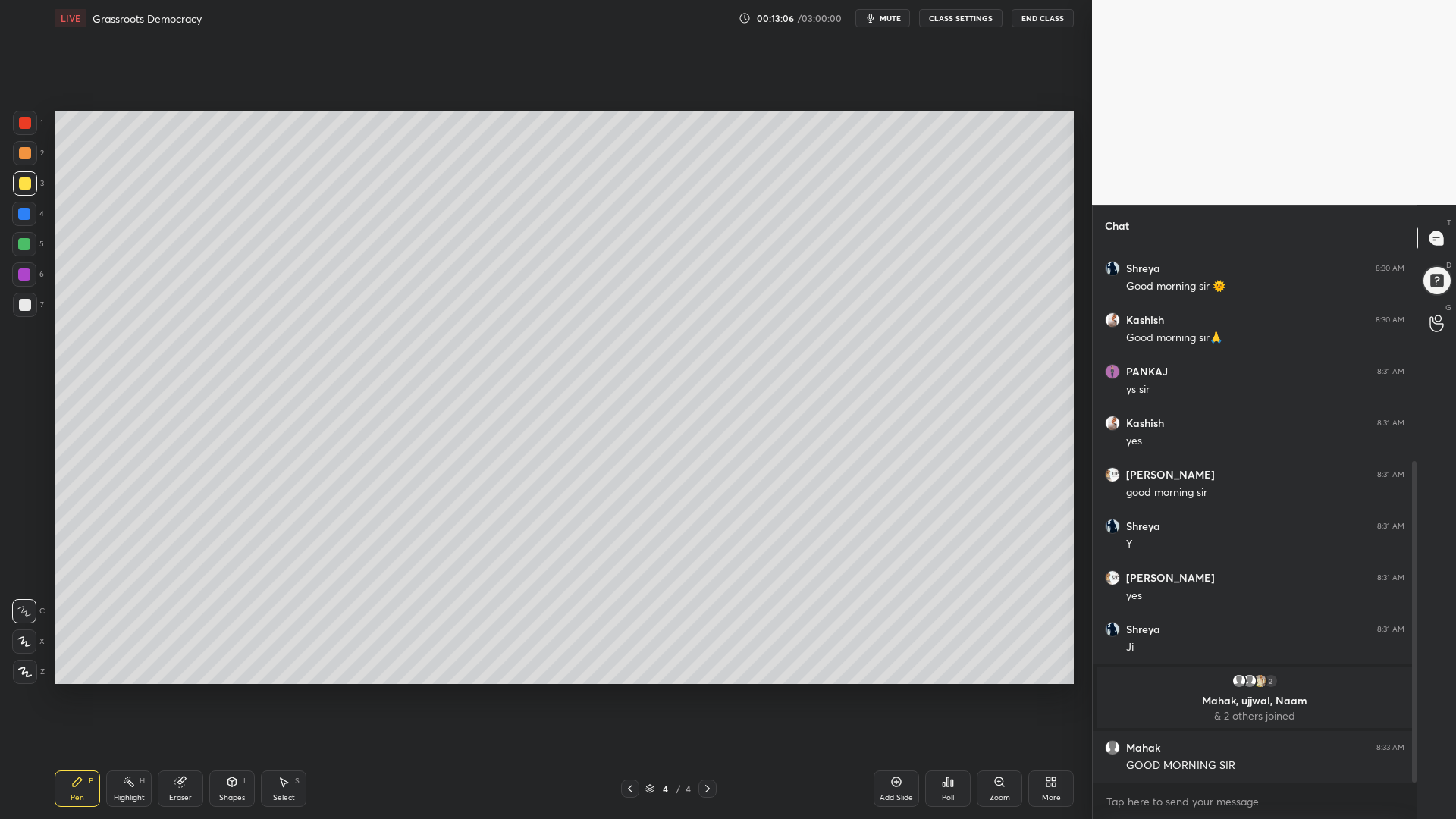
click at [1050, 672] on div "More" at bounding box center [1051, 797] width 19 height 8
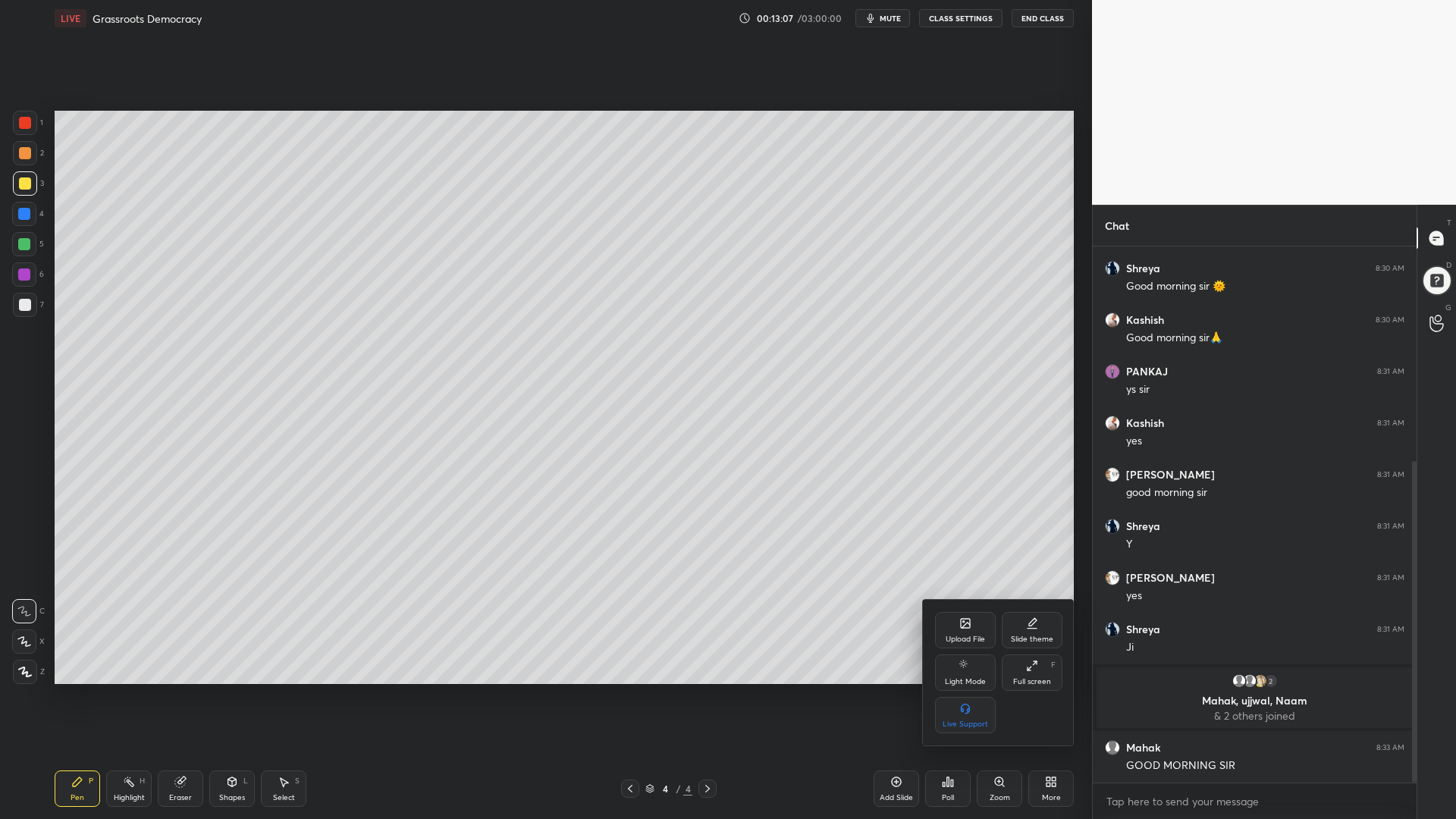
click at [963, 632] on div "Upload File" at bounding box center [965, 629] width 61 height 36
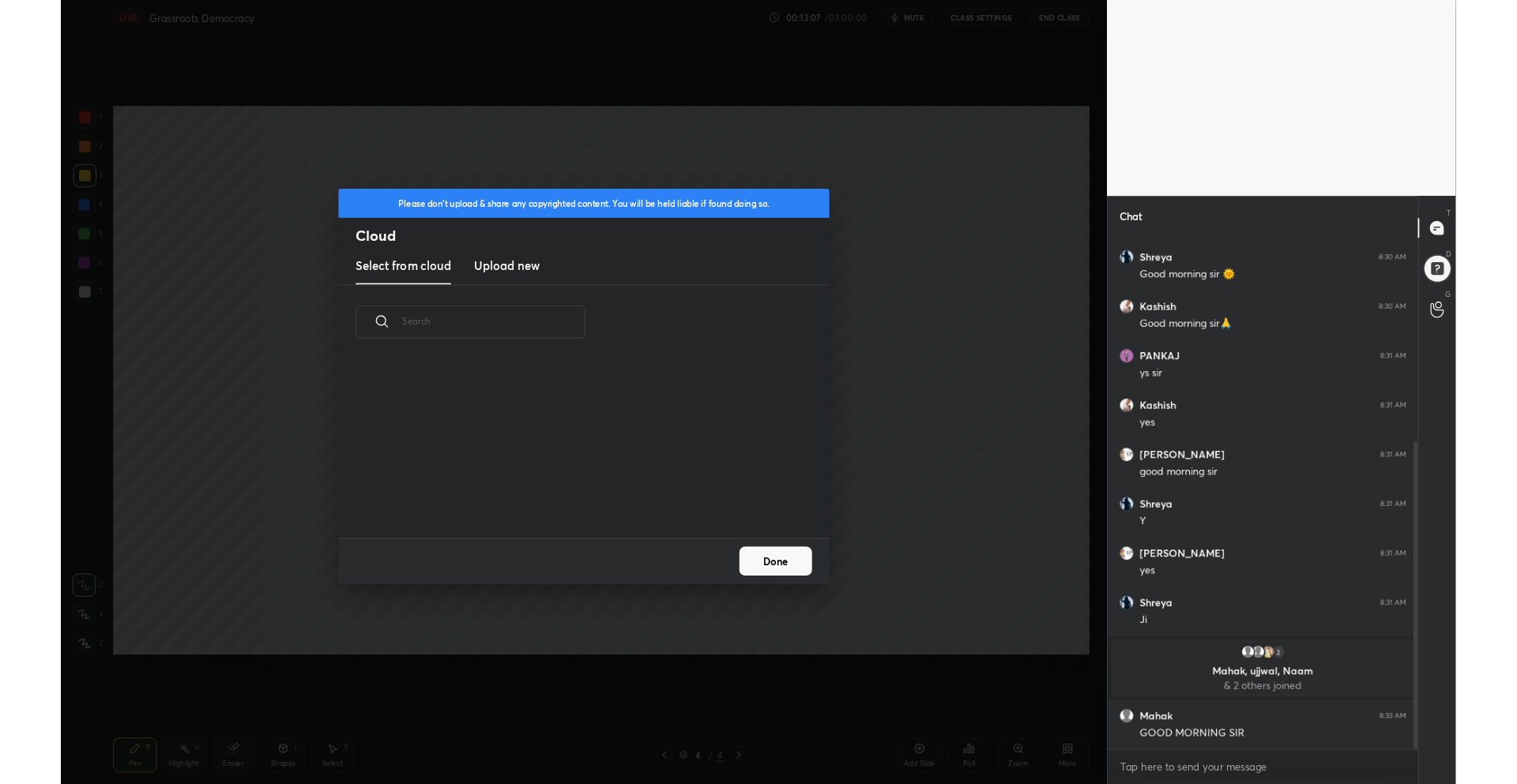
scroll to position [194, 507]
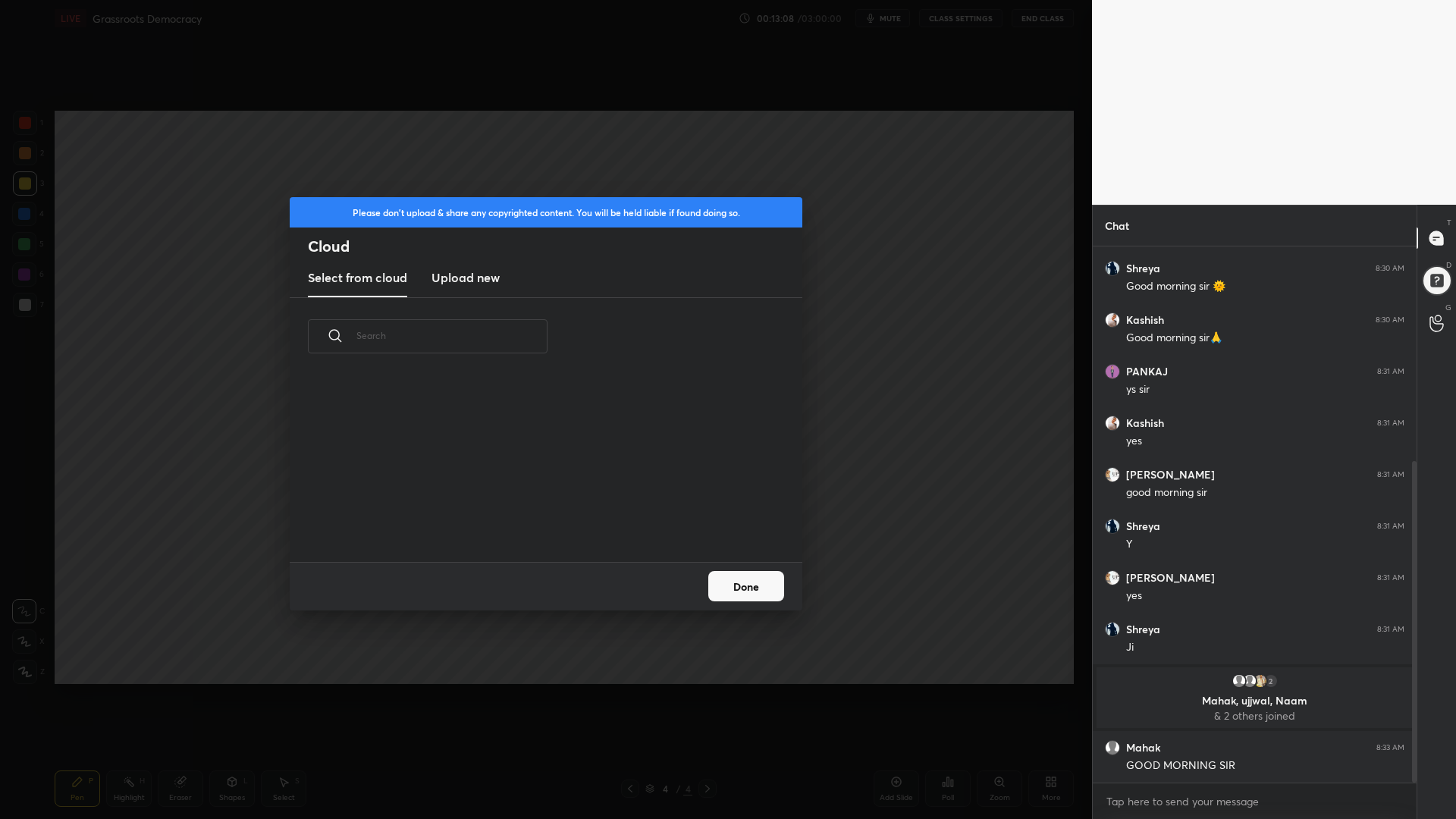
drag, startPoint x: 450, startPoint y: 281, endPoint x: 448, endPoint y: 292, distance: 11.2
click at [450, 281] on h3 "Upload new" at bounding box center [465, 278] width 68 height 19
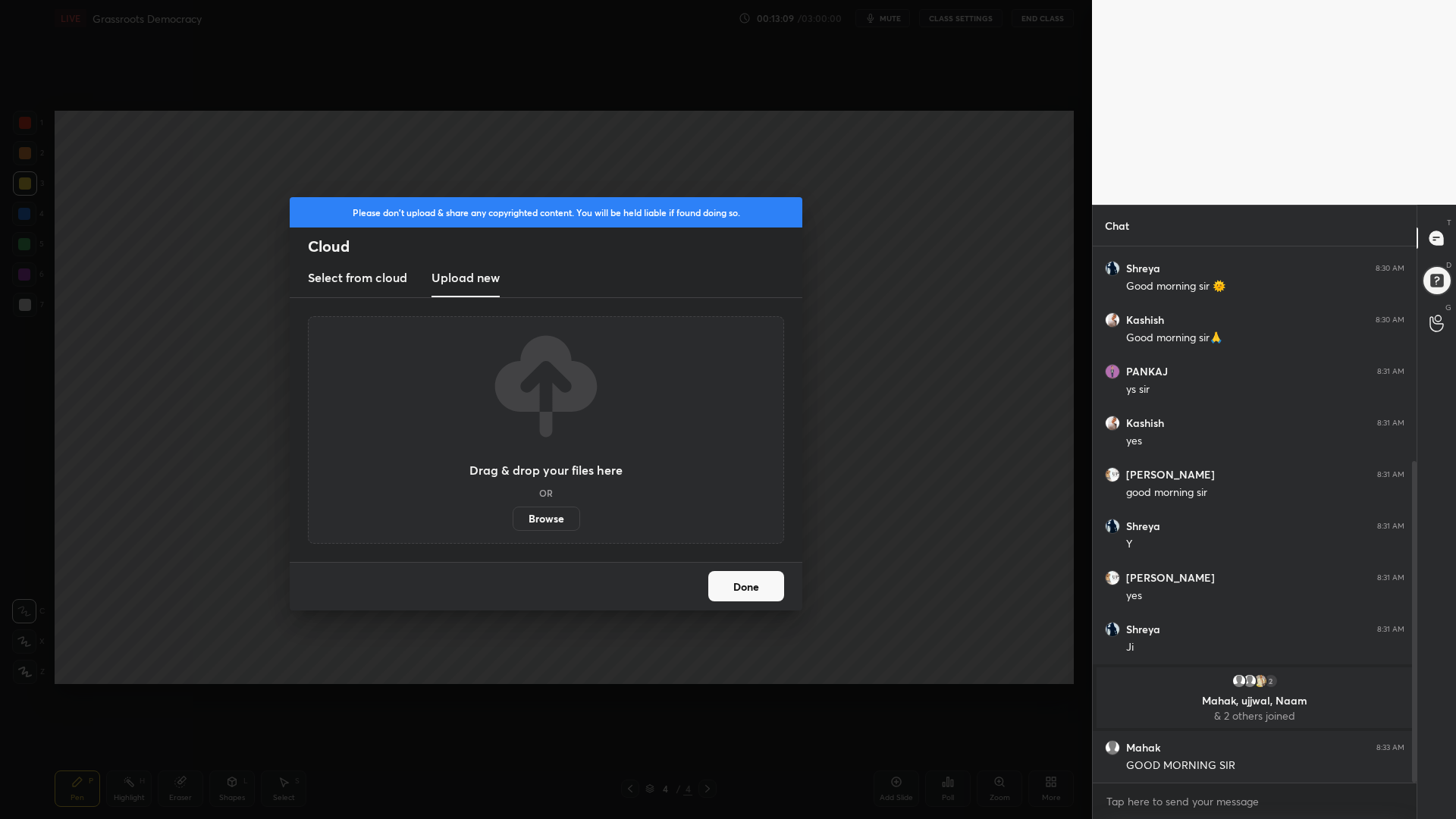
click at [536, 521] on label "Browse" at bounding box center [546, 518] width 67 height 24
click at [513, 521] on input "Browse" at bounding box center [513, 518] width 0 height 24
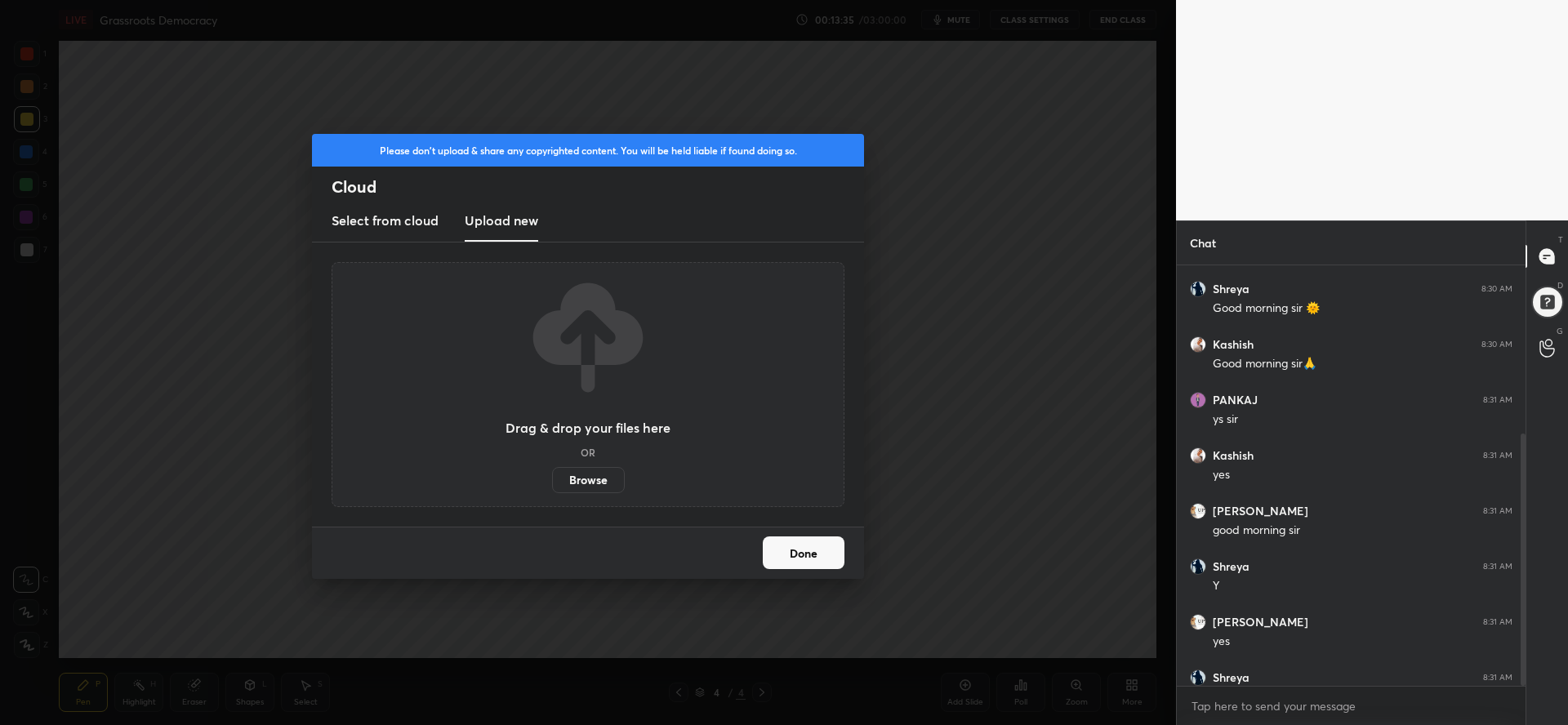
scroll to position [602, 0]
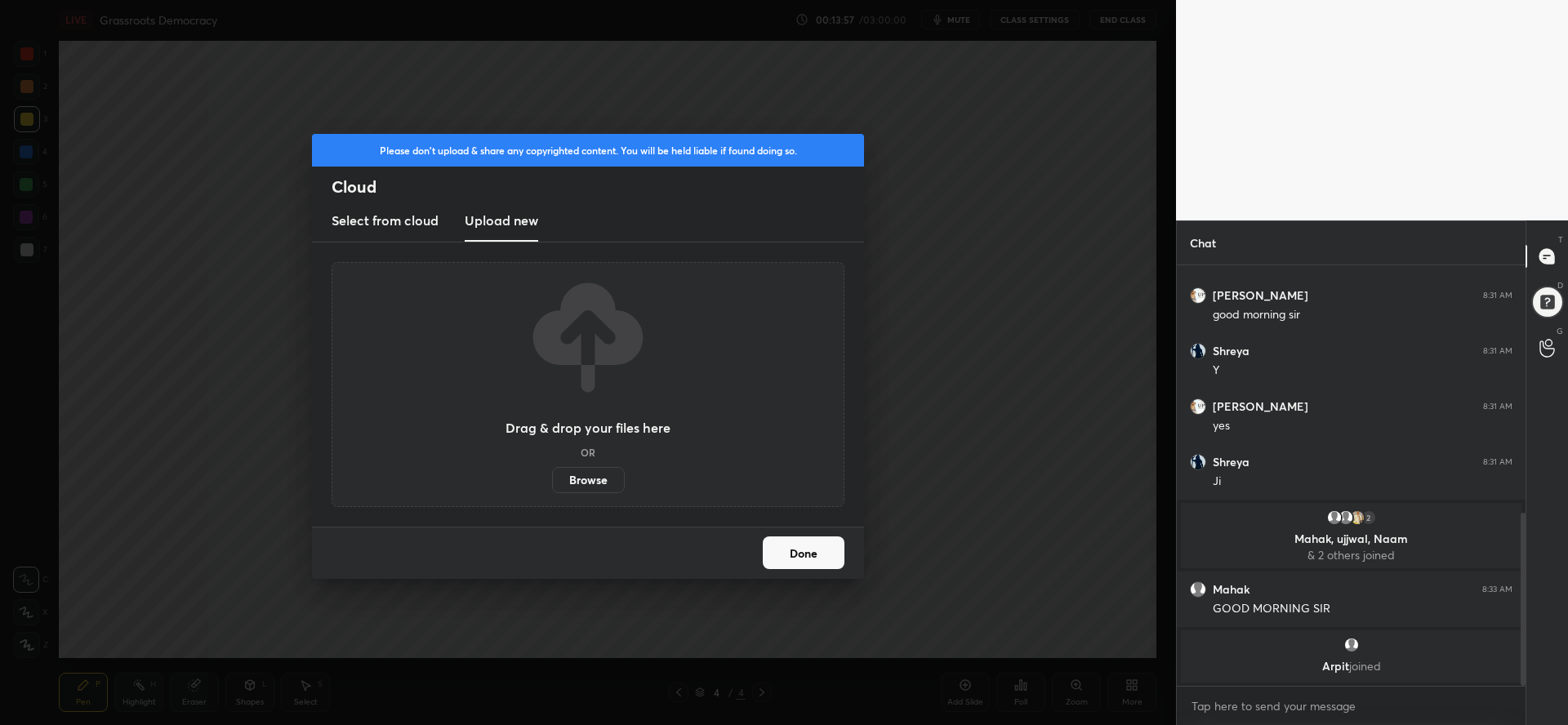
click at [586, 483] on label "Browse" at bounding box center [588, 479] width 72 height 26
click at [552, 483] on input "Browse" at bounding box center [552, 479] width 0 height 26
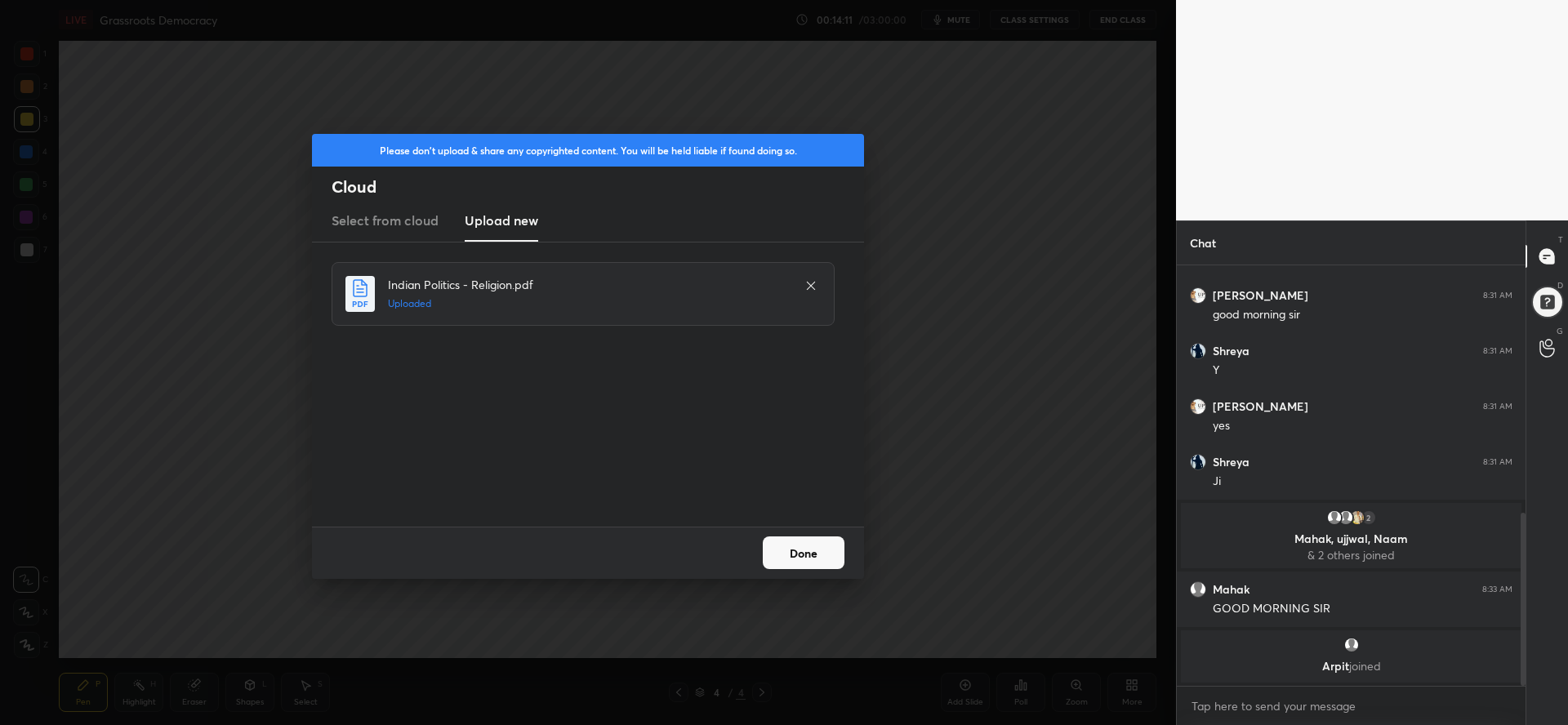
click at [813, 554] on button "Done" at bounding box center [803, 552] width 81 height 32
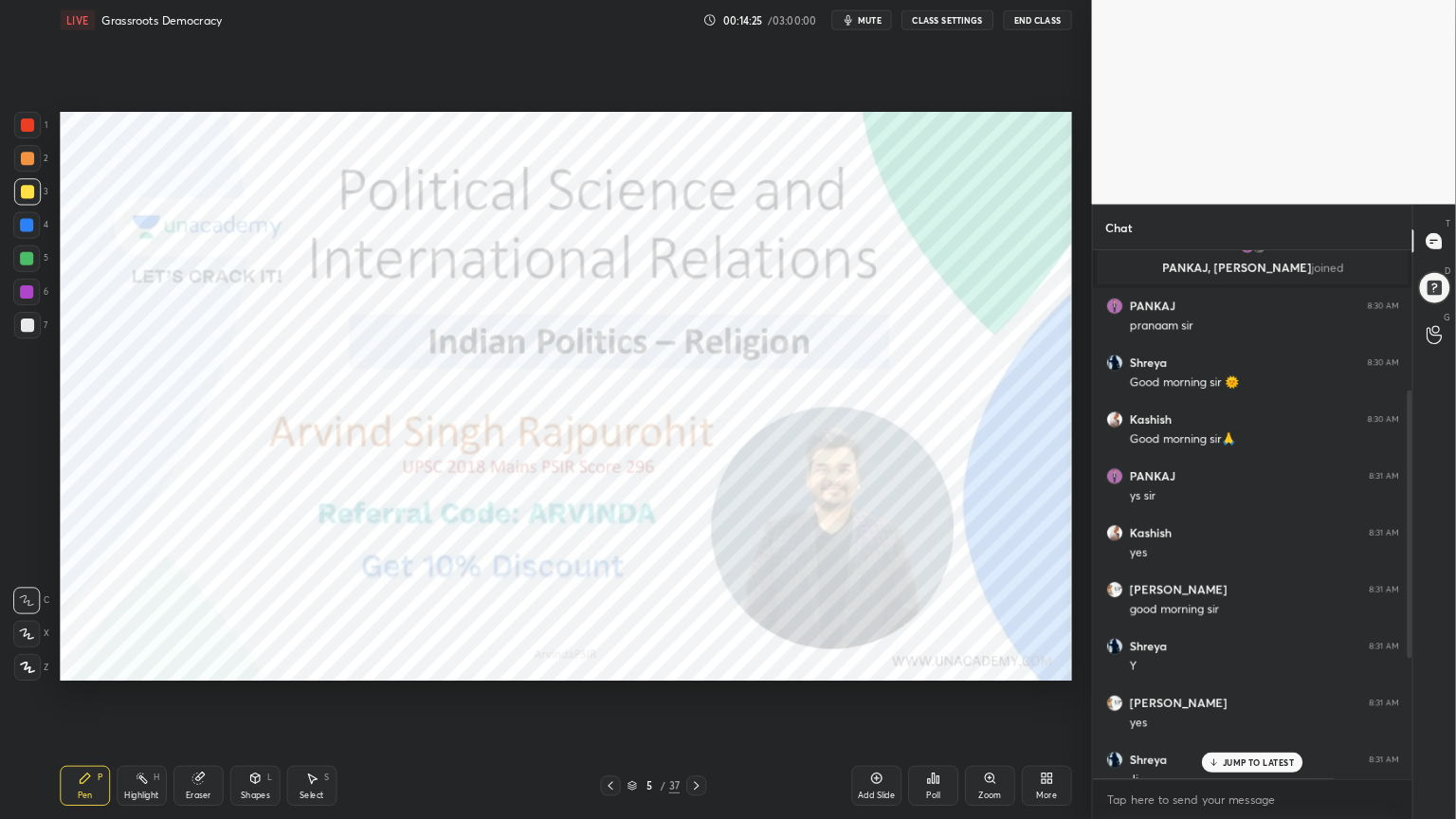
scroll to position [6, 6]
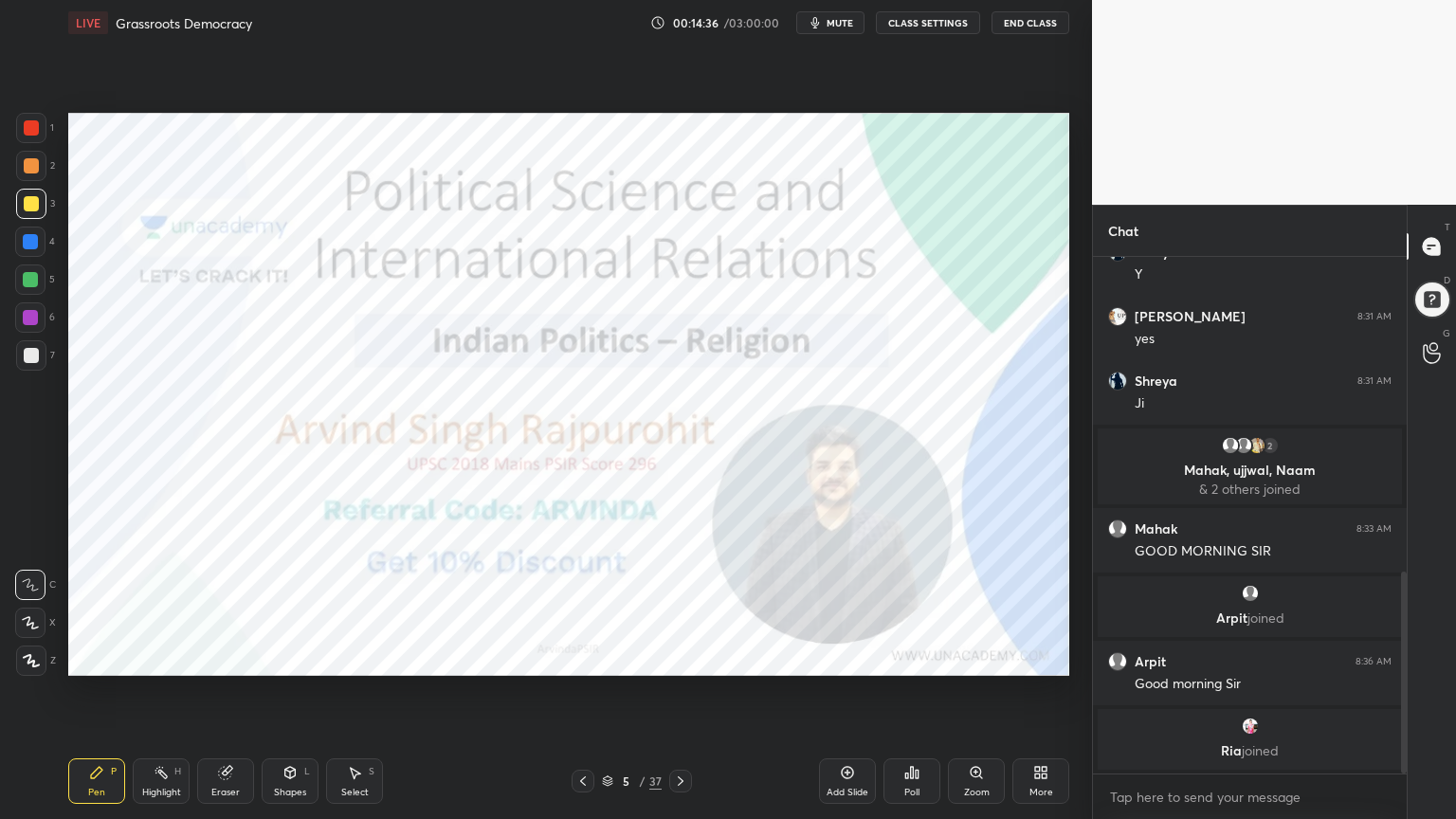
click at [35, 130] on div at bounding box center [32, 128] width 15 height 15
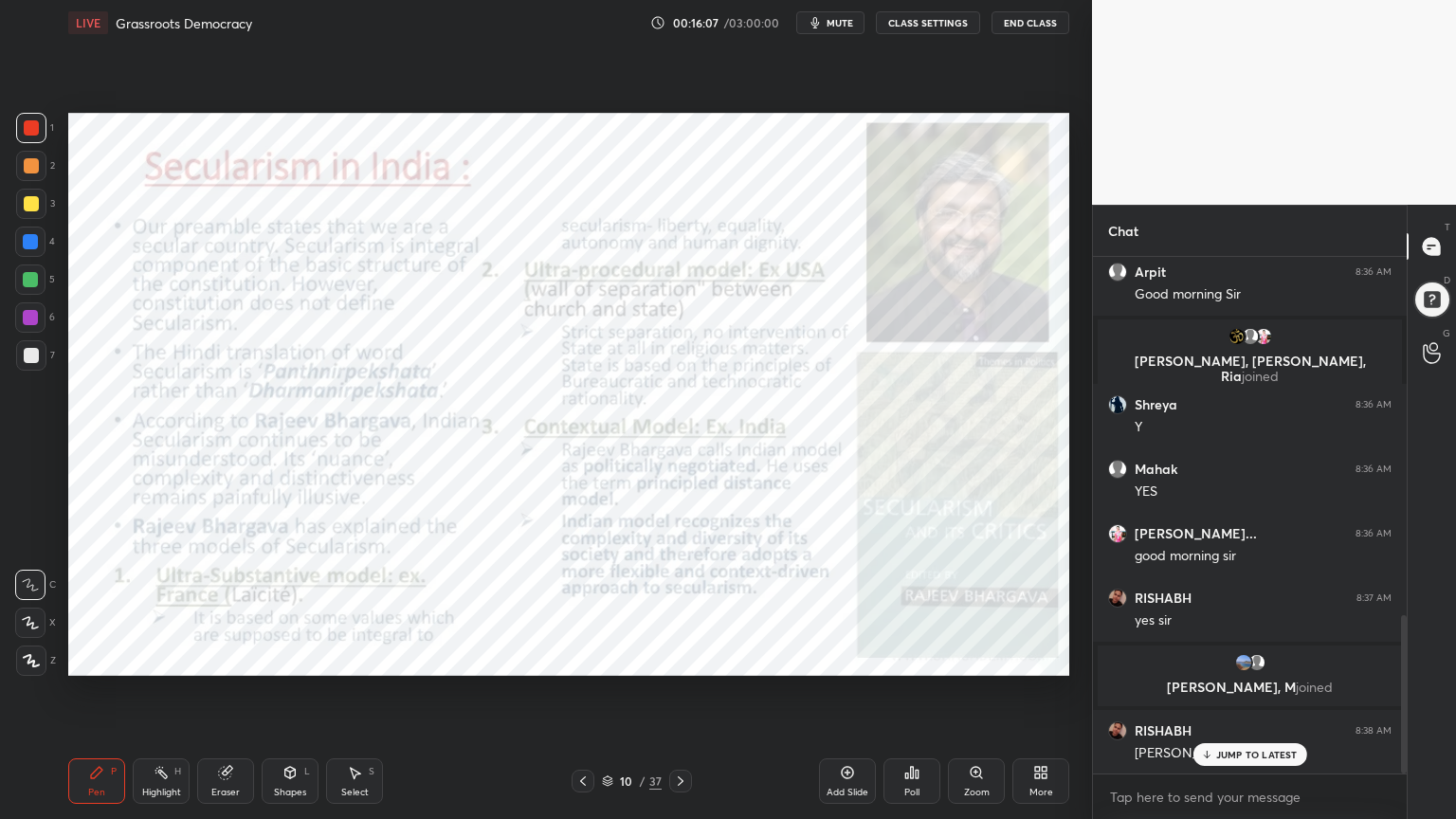
scroll to position [1172, 0]
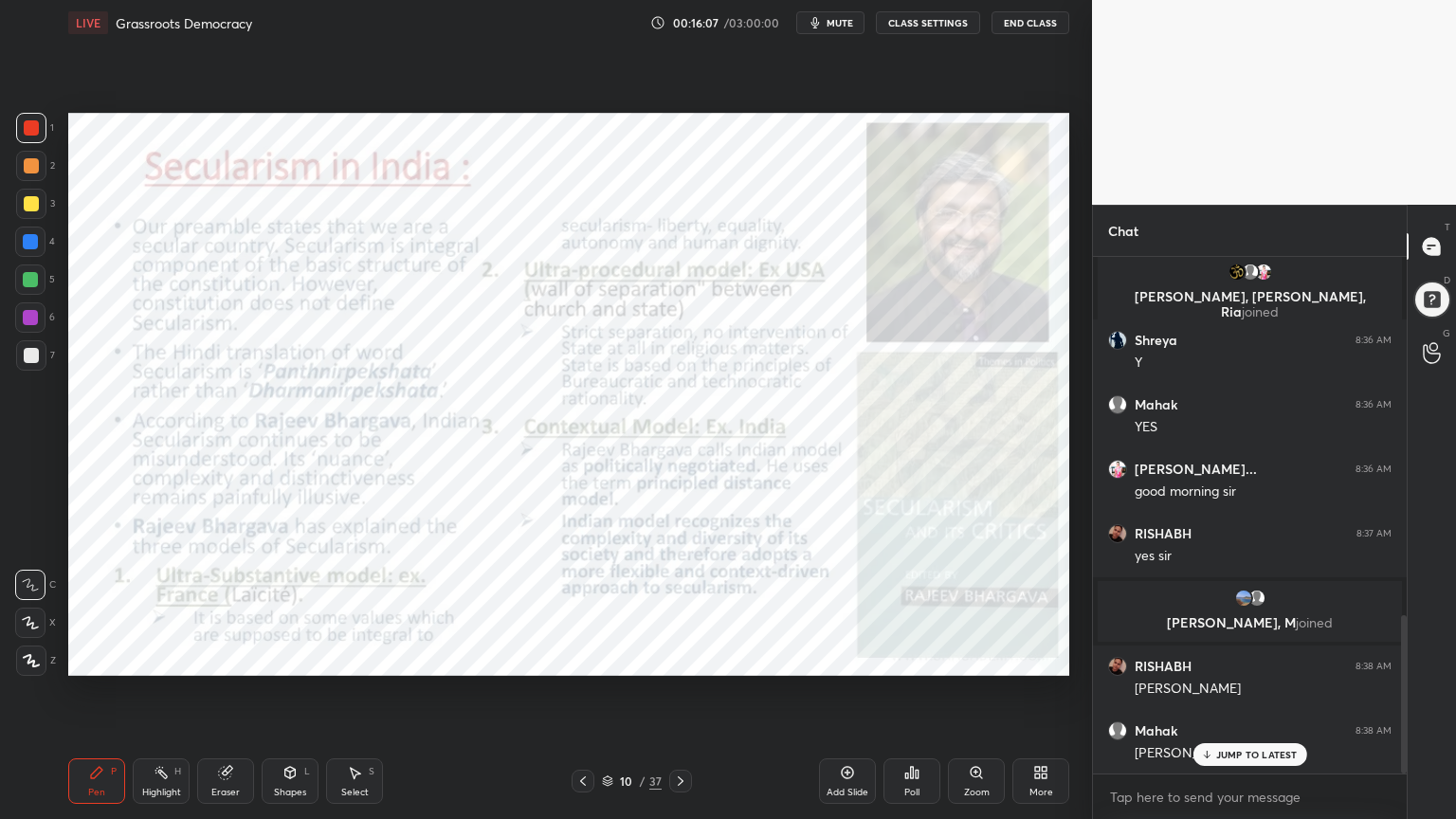
click at [839, 790] on div "Add Slide" at bounding box center [847, 793] width 41 height 10
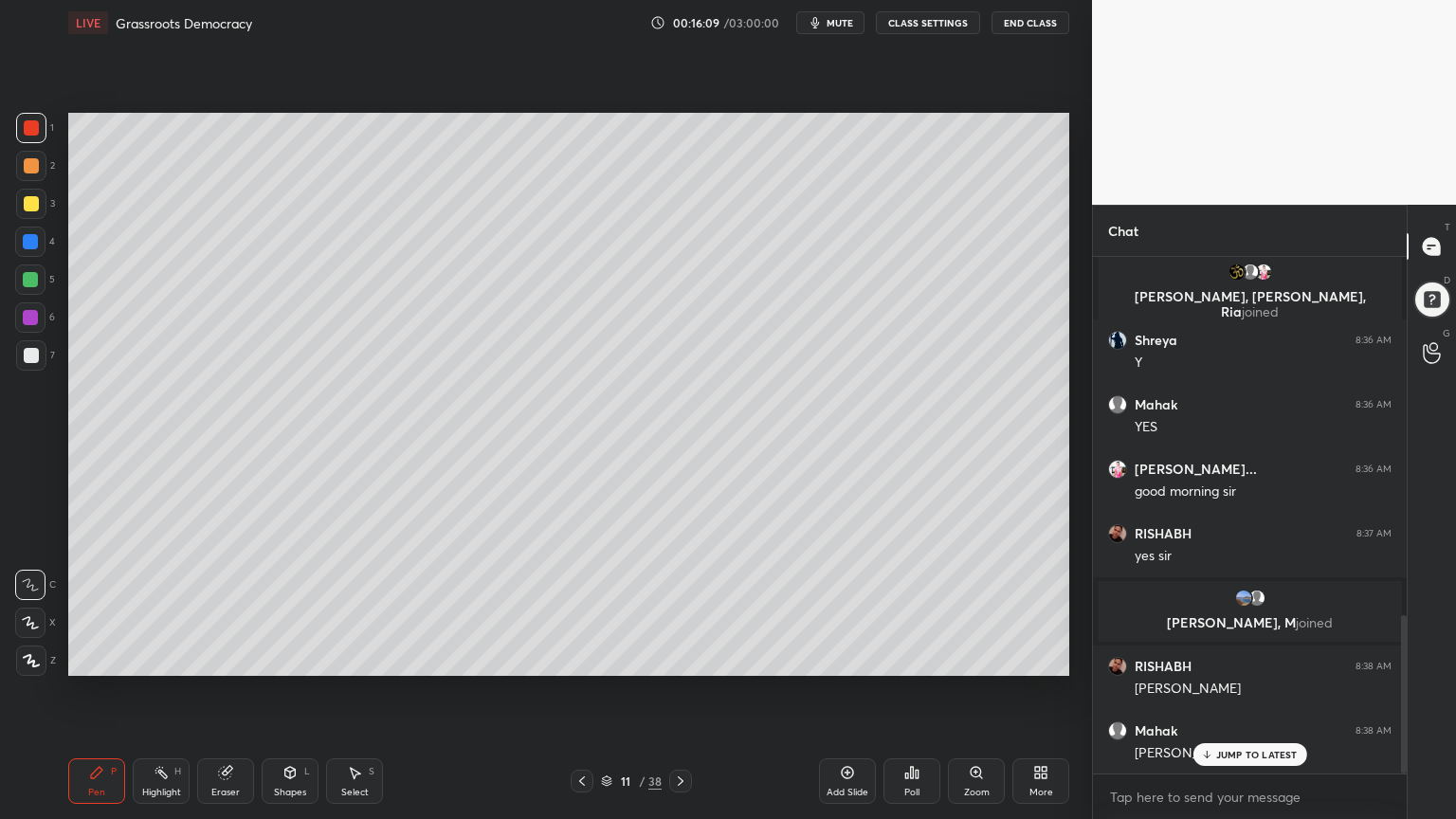
scroll to position [1237, 0]
click at [26, 252] on div "1 2 3 4 5 6 7 C X Z C X Z E E Erase all H H" at bounding box center [30, 395] width 61 height 563
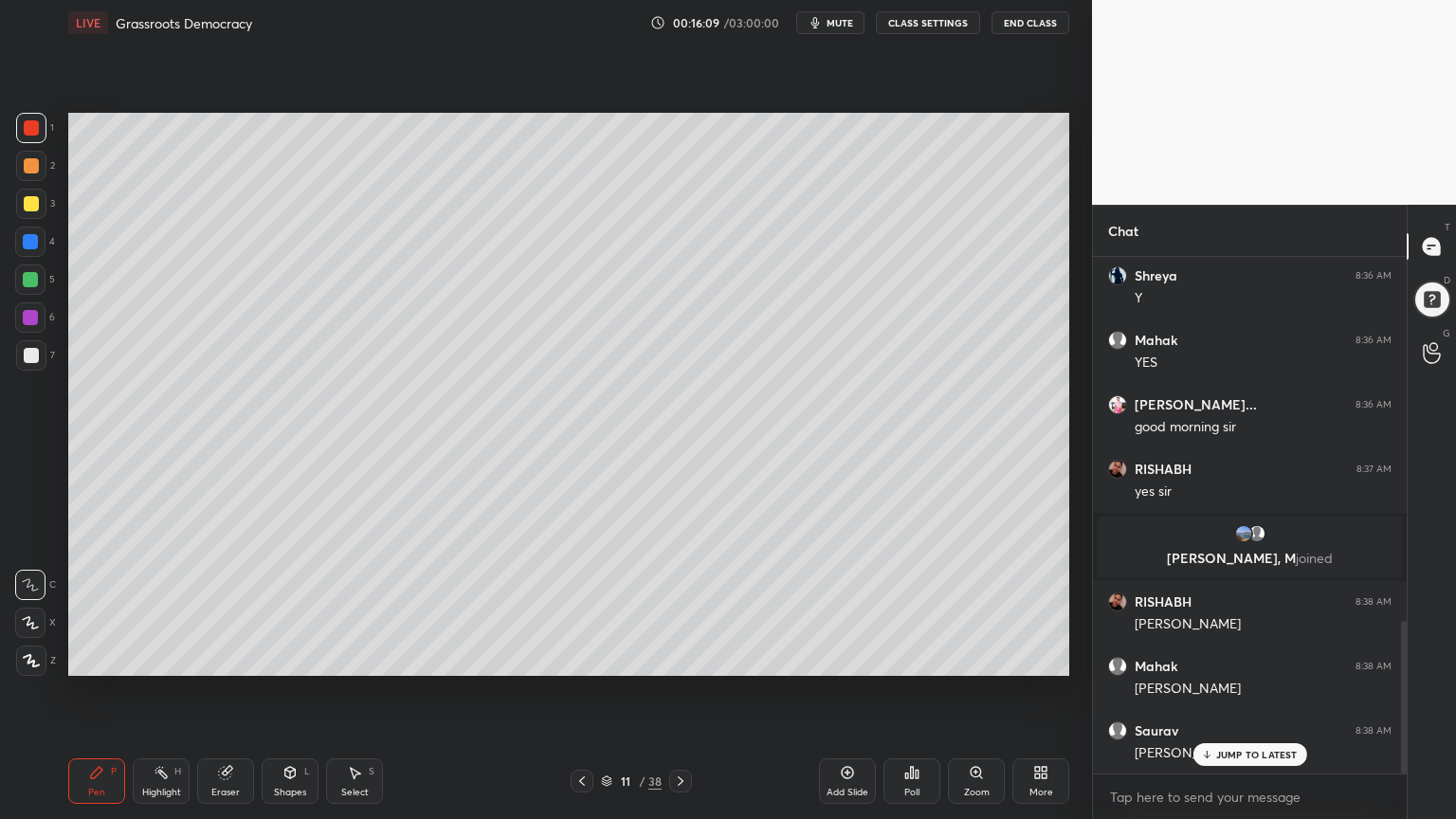
drag, startPoint x: 44, startPoint y: 247, endPoint x: 36, endPoint y: 212, distance: 35.9
click at [41, 245] on div at bounding box center [30, 241] width 30 height 30
click at [31, 209] on div at bounding box center [32, 204] width 15 height 15
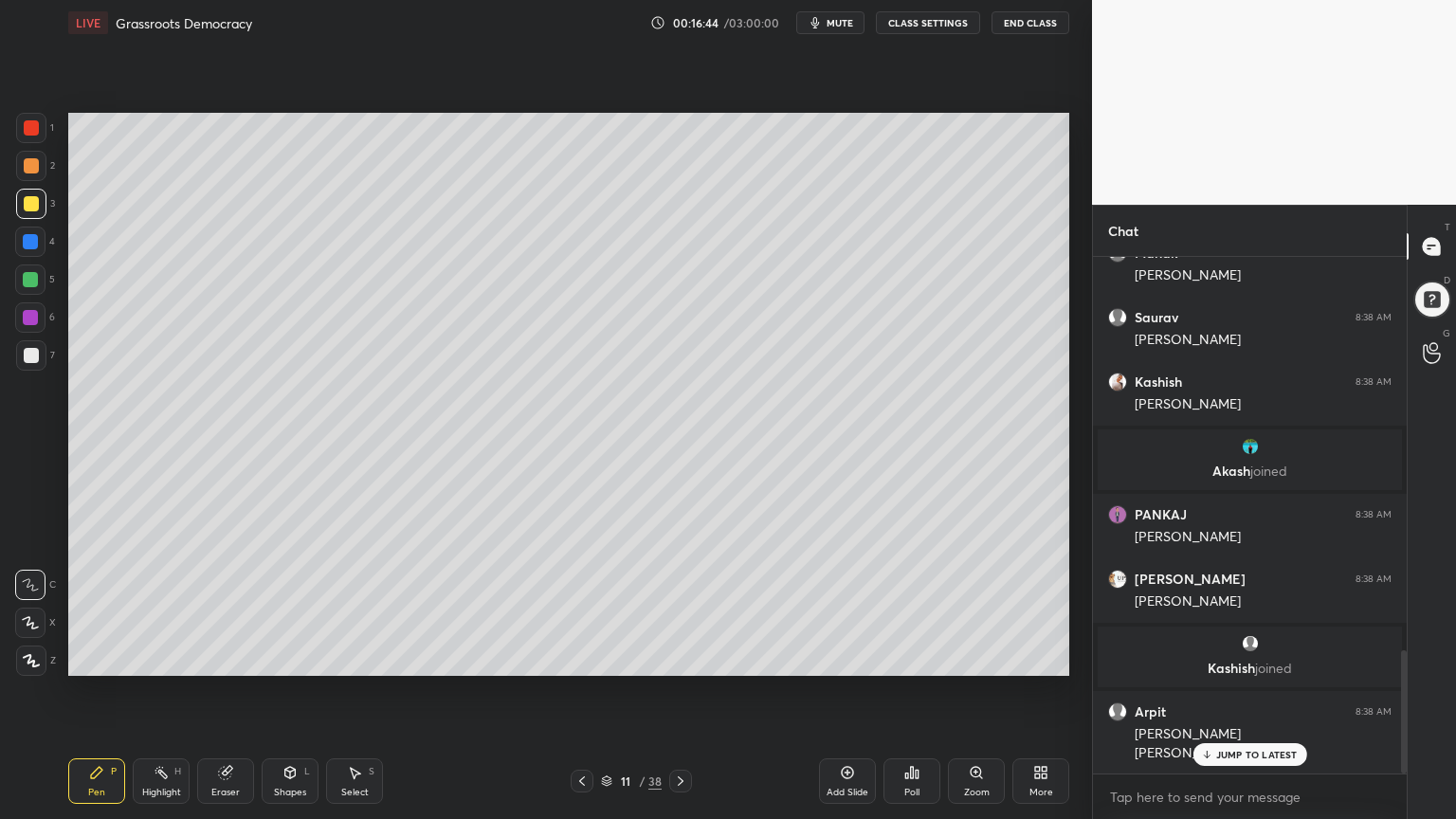
scroll to position [1718, 0]
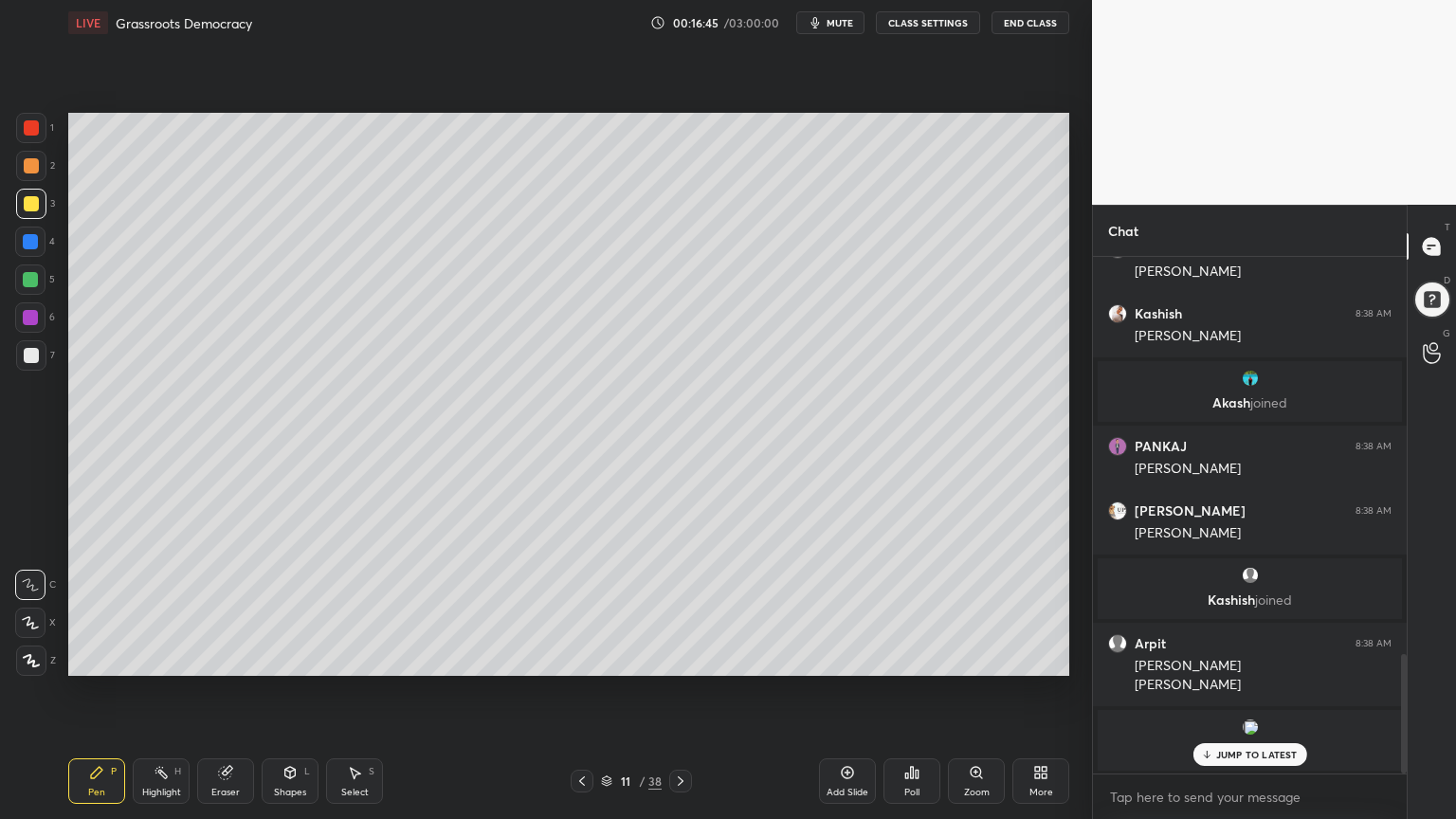
click at [32, 296] on div "5" at bounding box center [35, 283] width 40 height 38
drag, startPoint x: 36, startPoint y: 295, endPoint x: 67, endPoint y: 282, distance: 33.6
click at [37, 294] on div "5" at bounding box center [35, 283] width 40 height 38
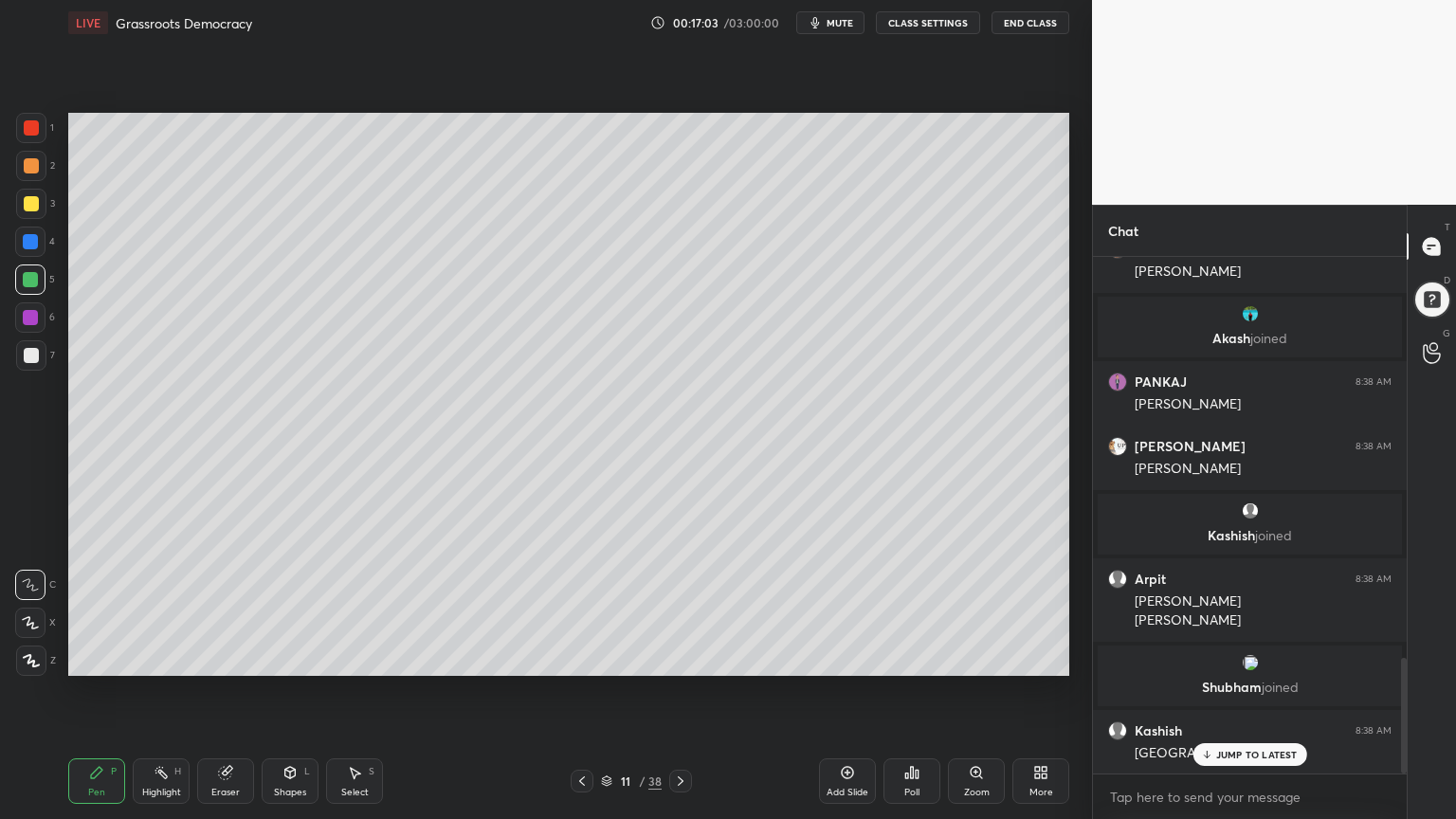
click at [38, 365] on div "7" at bounding box center [36, 359] width 39 height 38
click at [40, 360] on div at bounding box center [31, 355] width 30 height 30
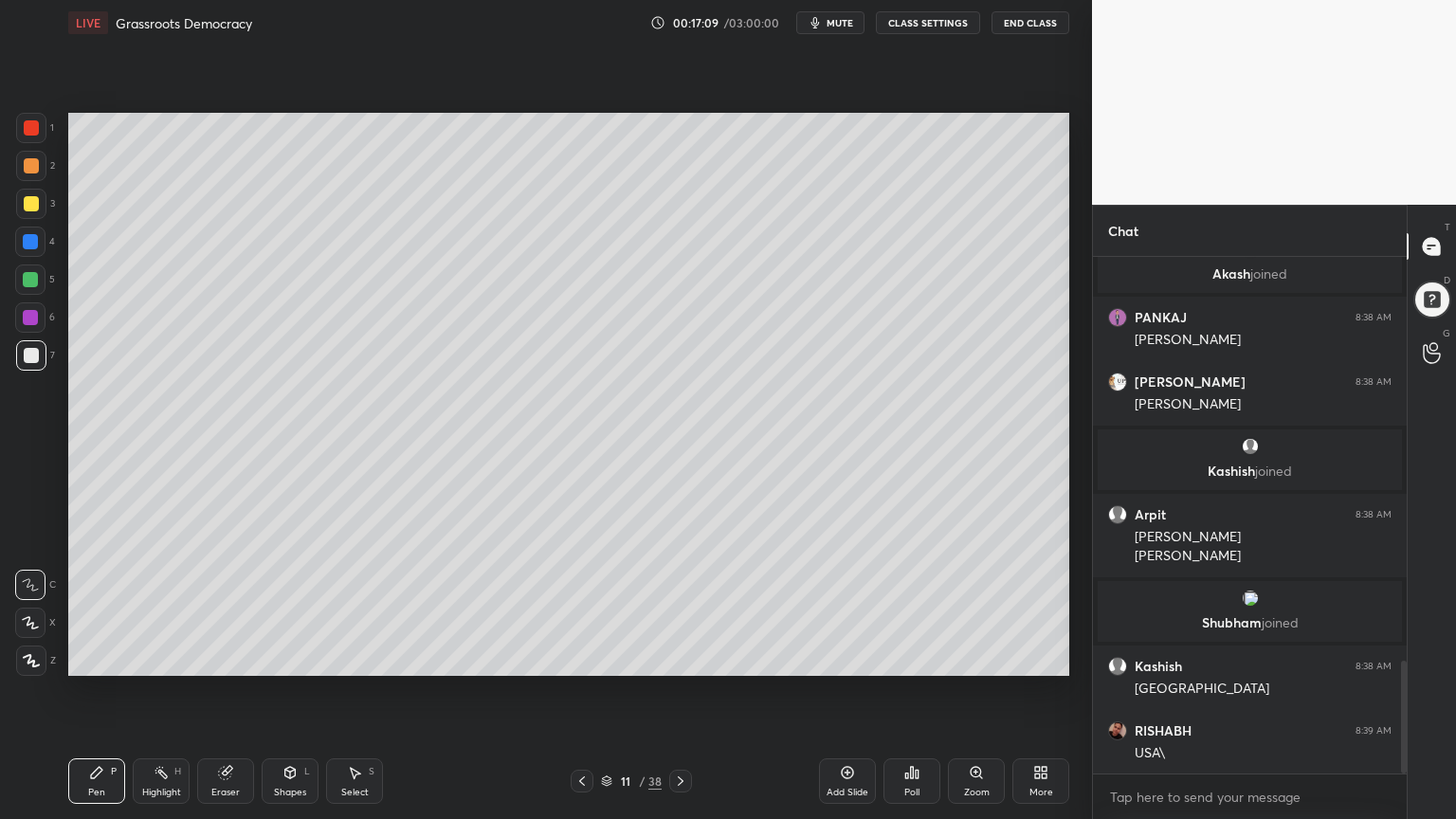
scroll to position [1867, 0]
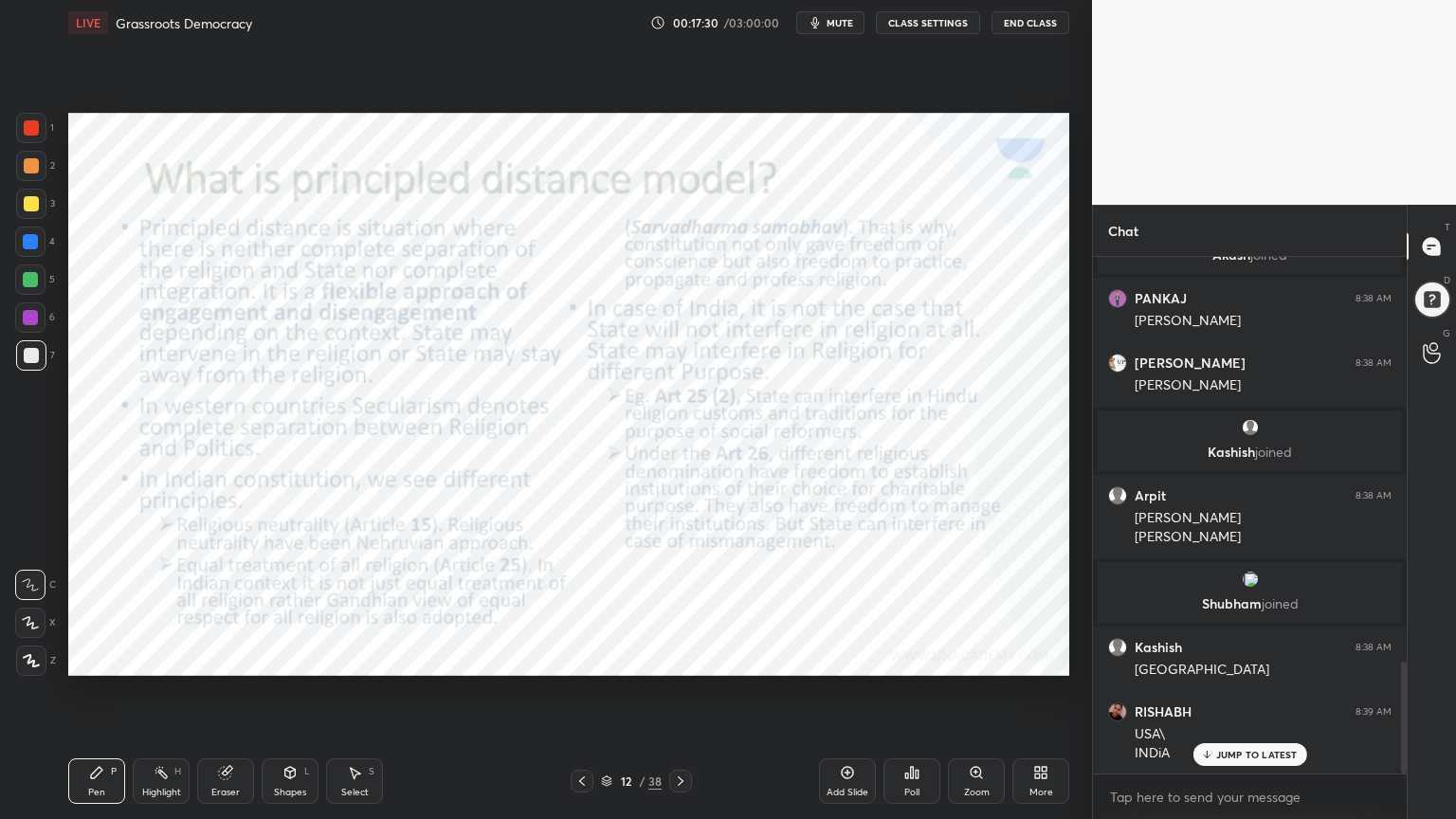
click at [24, 128] on div "1 2 3 4 5 6 7 C X Z C X Z E E Erase all H H" at bounding box center [30, 395] width 61 height 563
drag, startPoint x: 20, startPoint y: 134, endPoint x: 29, endPoint y: 138, distance: 9.8
click at [21, 134] on div at bounding box center [31, 127] width 30 height 30
click at [847, 769] on icon at bounding box center [848, 773] width 15 height 15
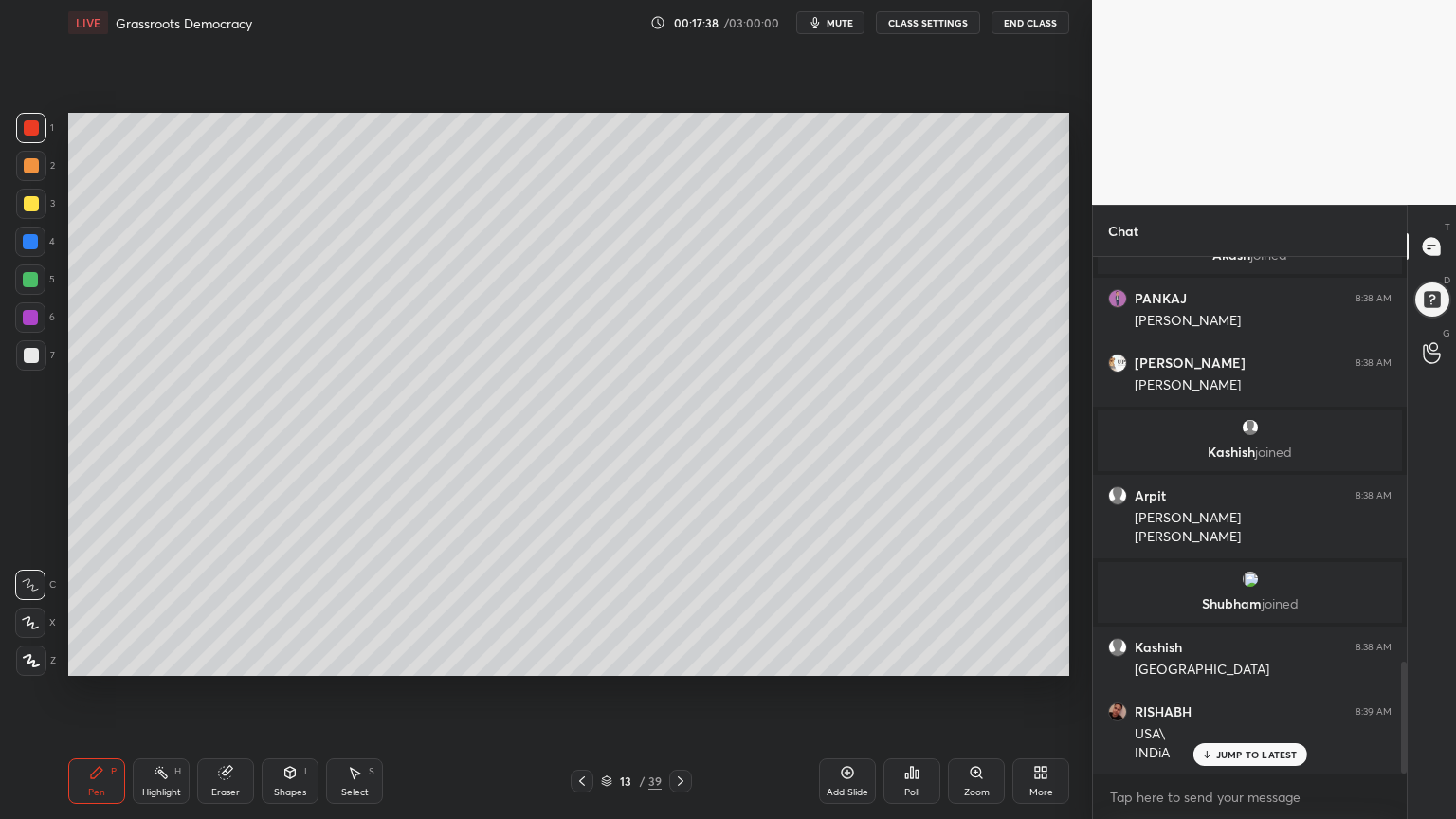
click at [35, 243] on div at bounding box center [30, 241] width 30 height 30
click at [31, 223] on div "3" at bounding box center [36, 207] width 39 height 38
click at [34, 218] on div "3" at bounding box center [36, 207] width 39 height 38
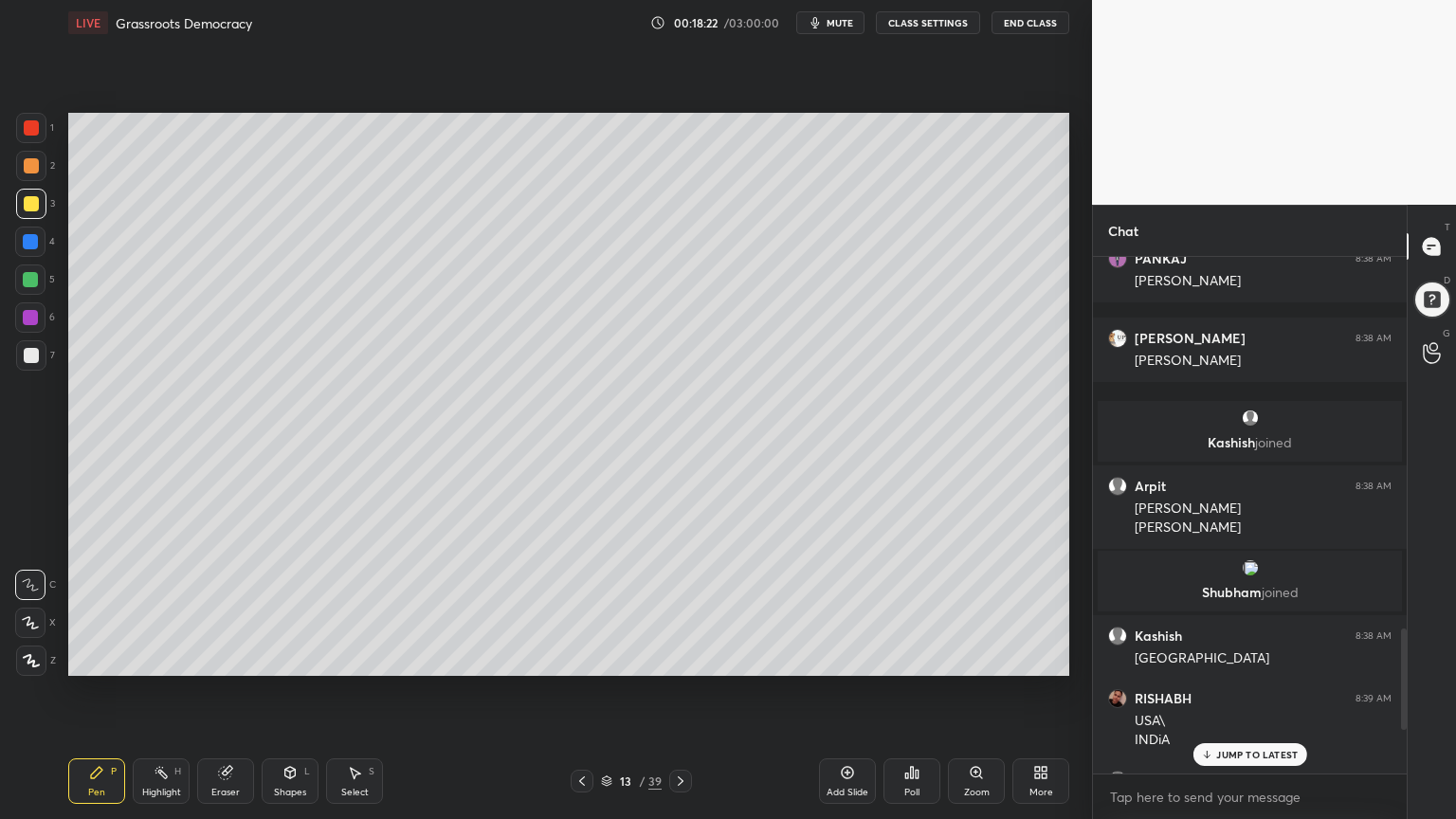
scroll to position [1428, 0]
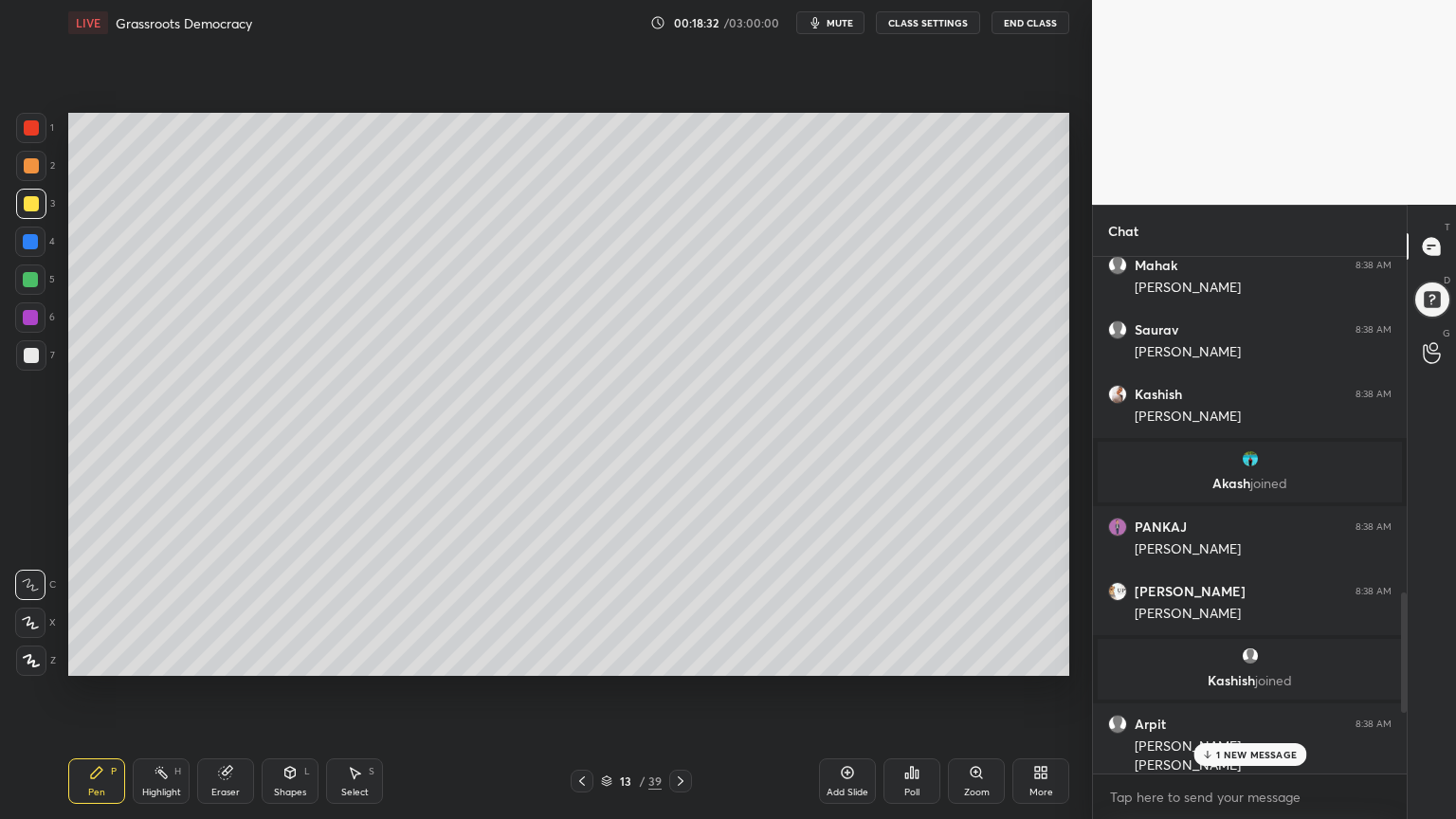
click at [1258, 756] on p "1 NEW MESSAGE" at bounding box center [1256, 755] width 81 height 12
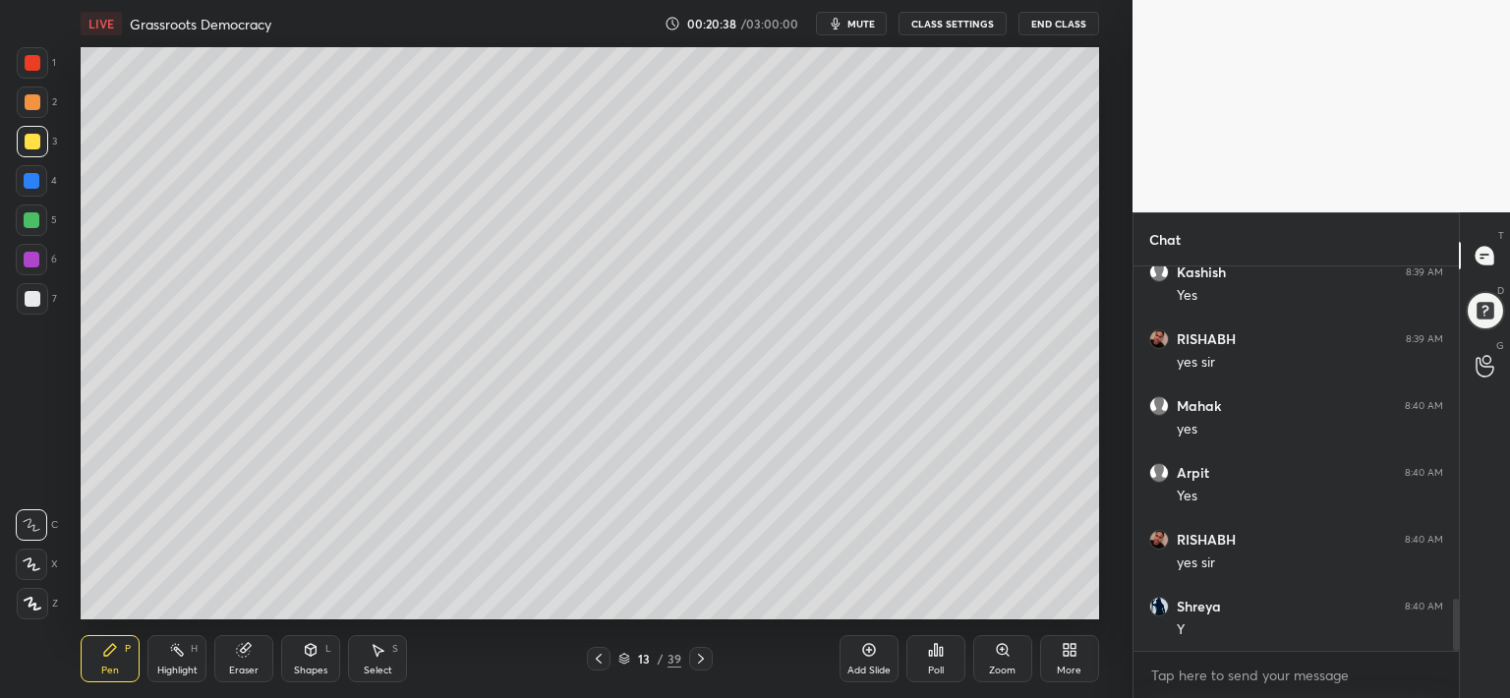
scroll to position [2473, 0]
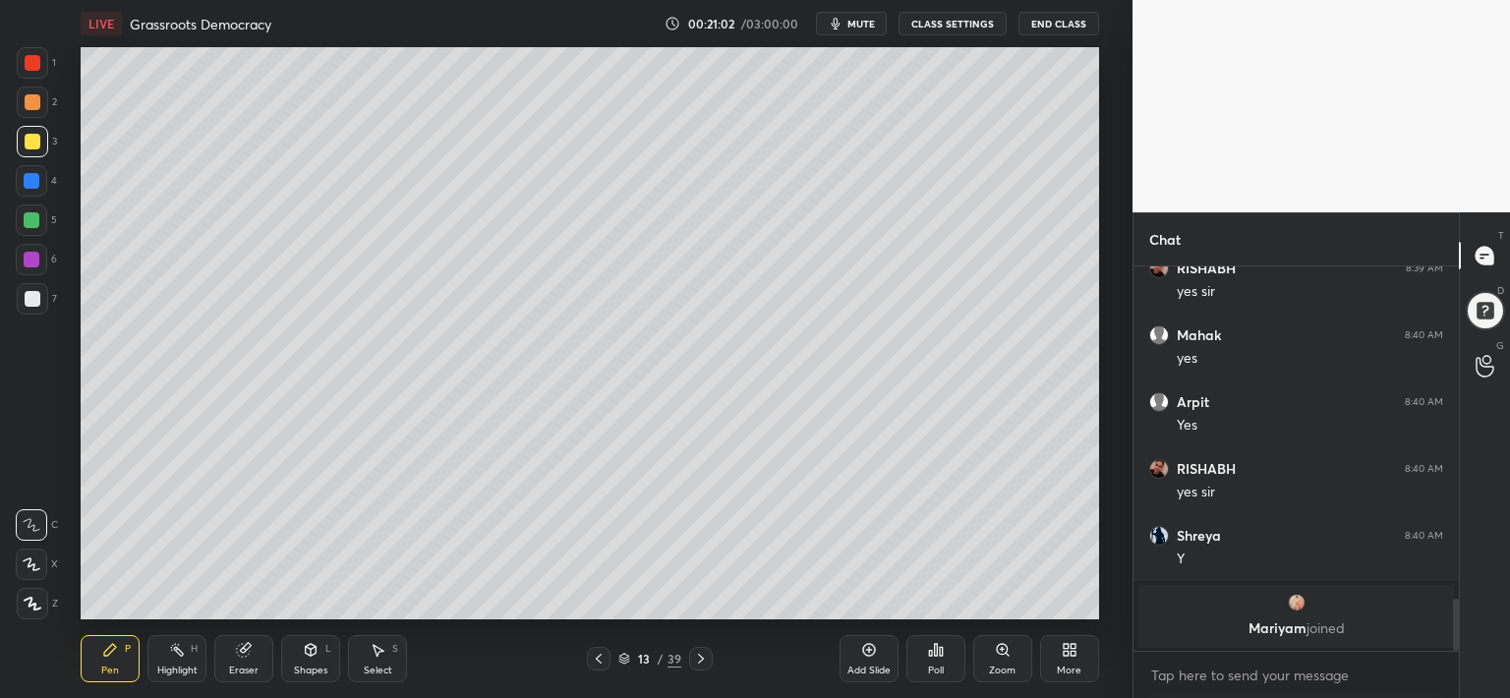
drag, startPoint x: 23, startPoint y: 122, endPoint x: 37, endPoint y: 115, distance: 16.3
click at [24, 121] on div "1 2 3 4 5 6 7" at bounding box center [36, 184] width 41 height 275
click at [37, 115] on div at bounding box center [32, 102] width 31 height 31
click at [31, 234] on div at bounding box center [31, 219] width 31 height 31
click at [46, 306] on div "7" at bounding box center [37, 298] width 40 height 31
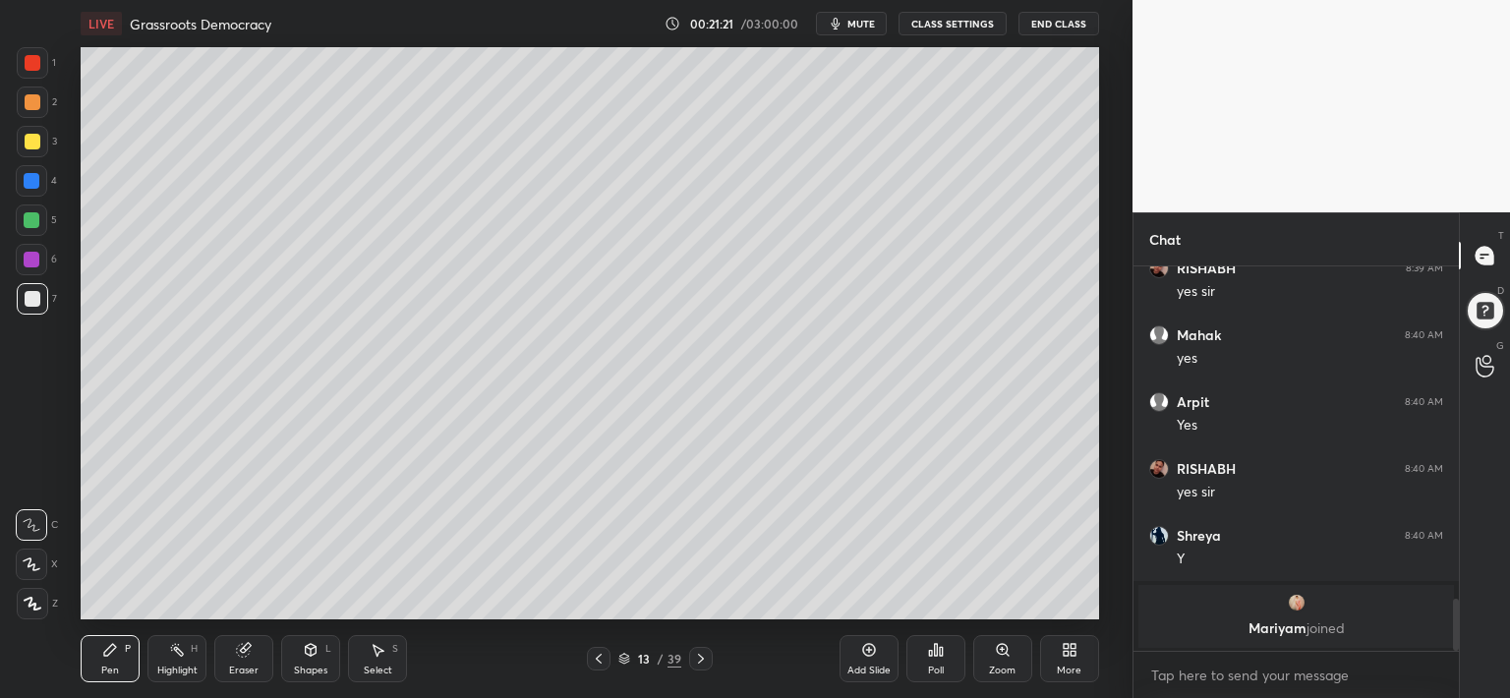
drag, startPoint x: 47, startPoint y: 301, endPoint x: 78, endPoint y: 278, distance: 37.9
click at [47, 301] on div at bounding box center [32, 298] width 31 height 31
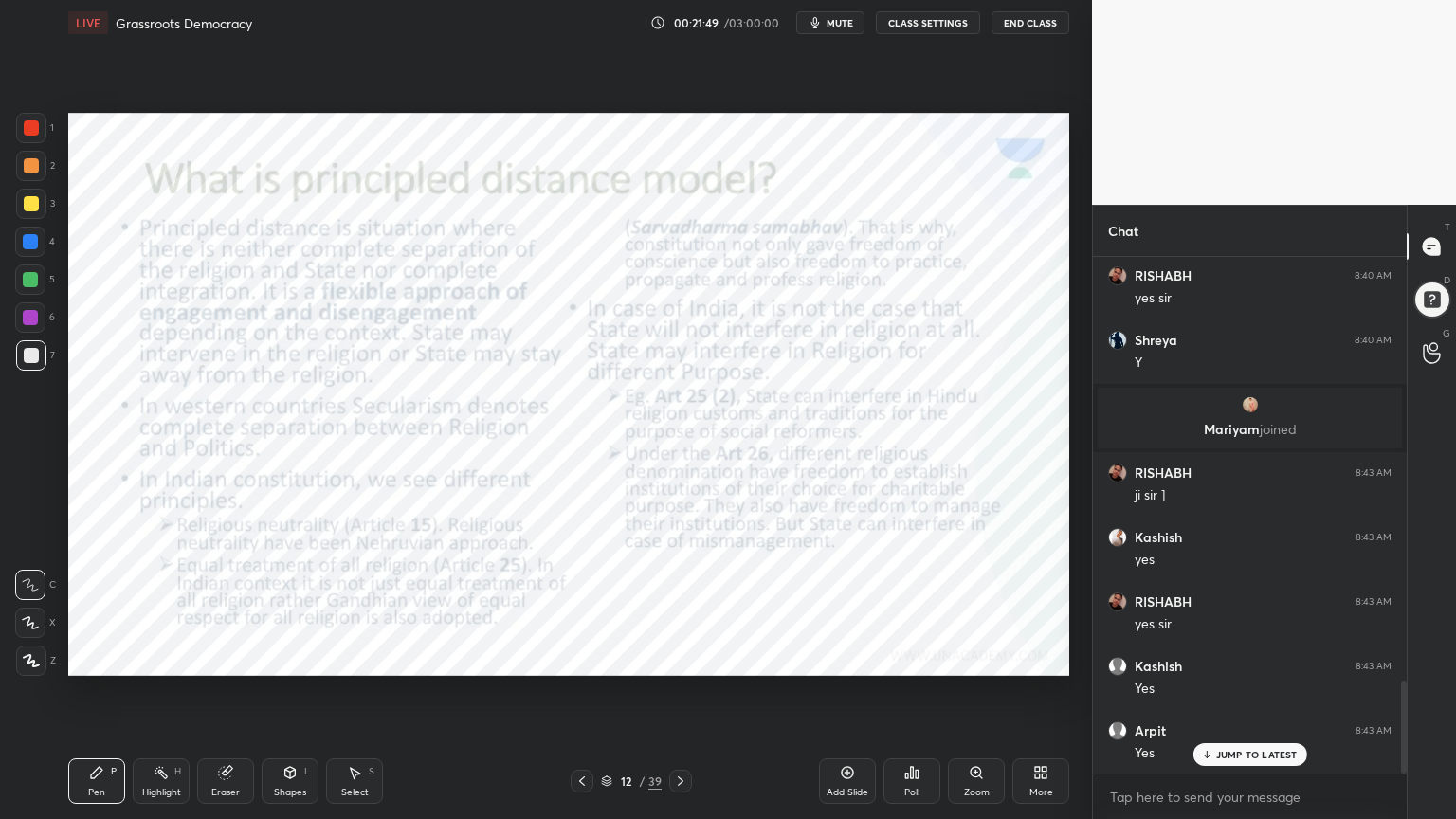
scroll to position [2428, 0]
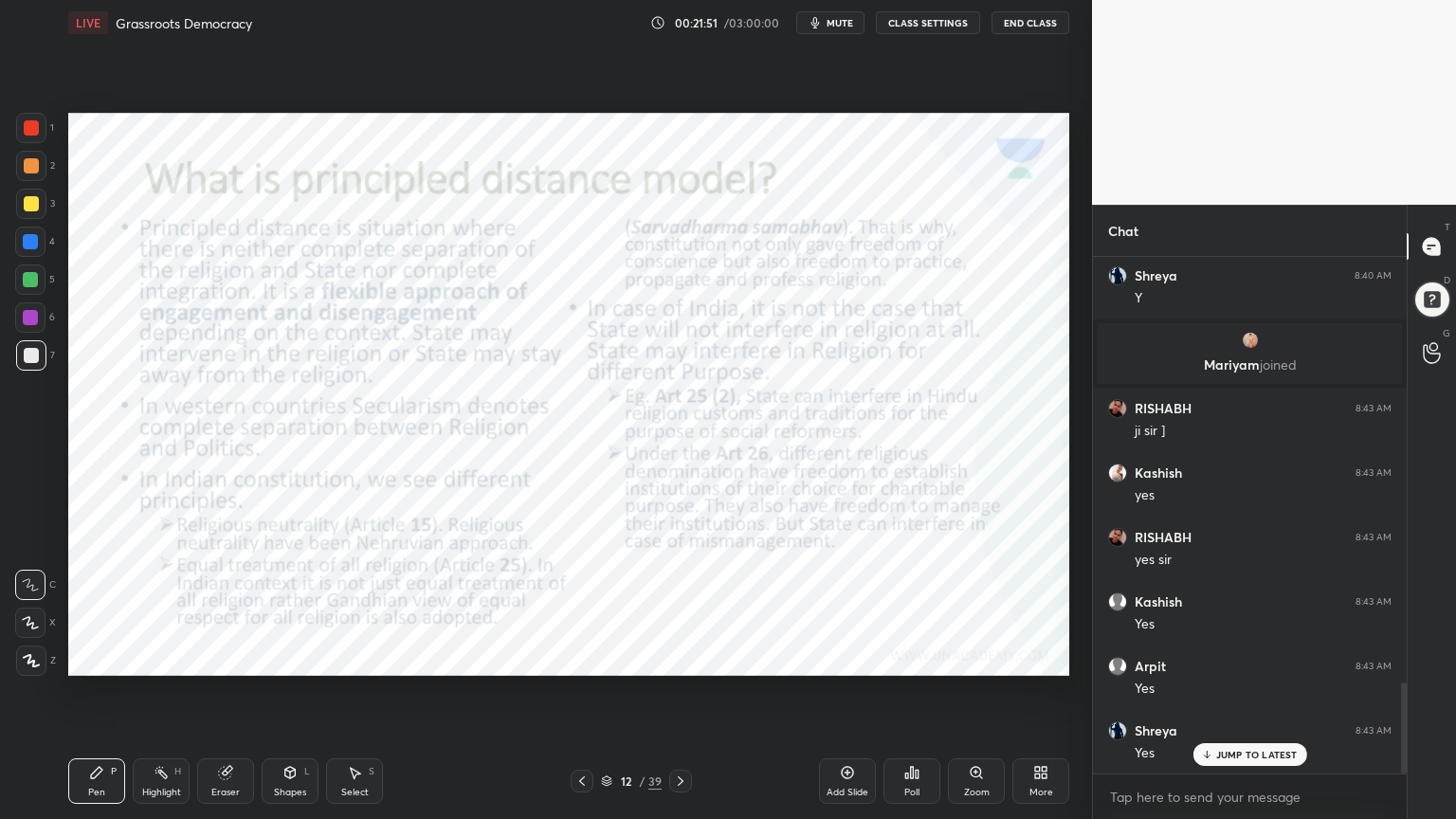
drag, startPoint x: 27, startPoint y: 140, endPoint x: 41, endPoint y: 177, distance: 39.6
click at [28, 139] on div at bounding box center [31, 127] width 30 height 30
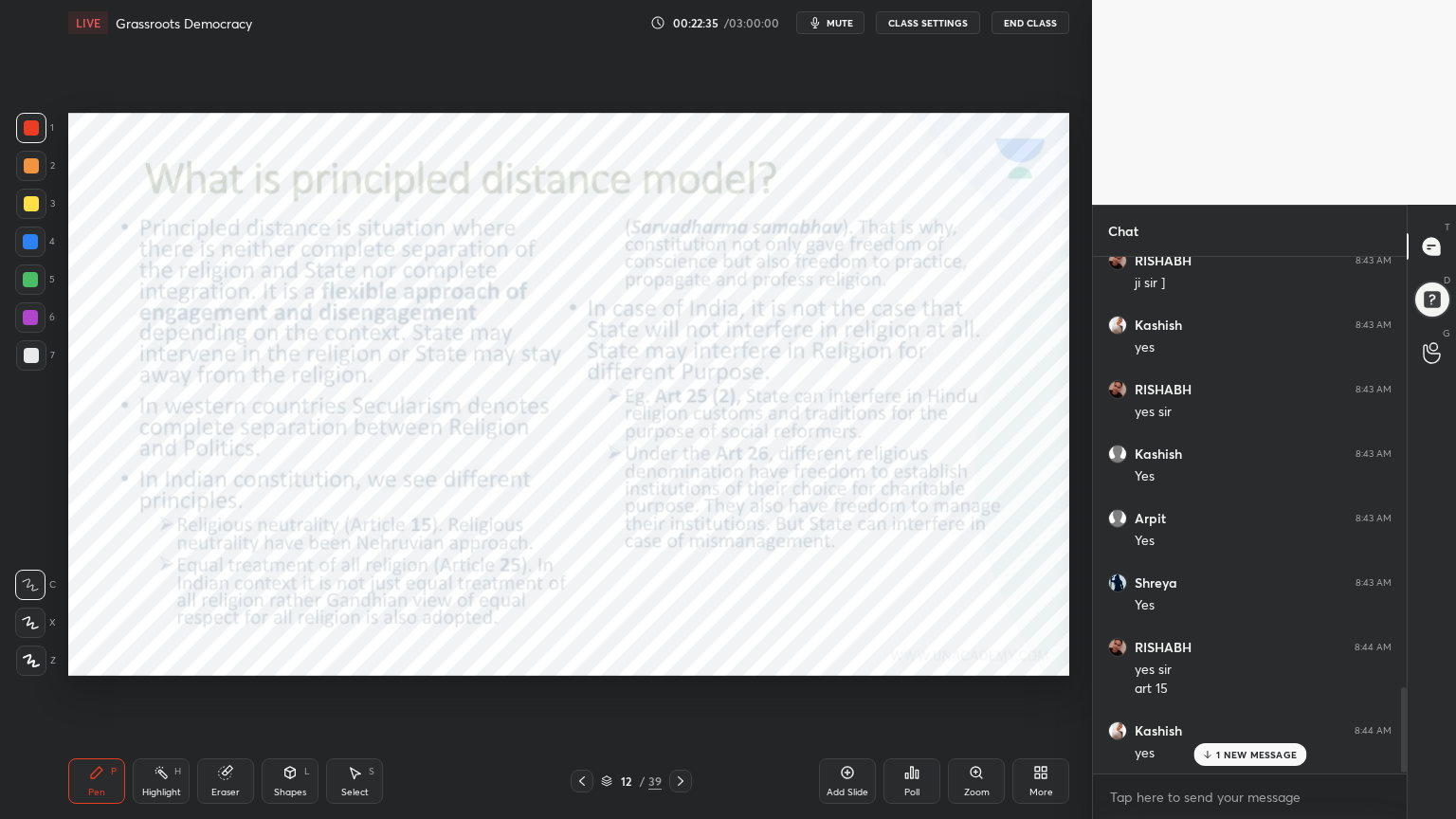
scroll to position [2644, 0]
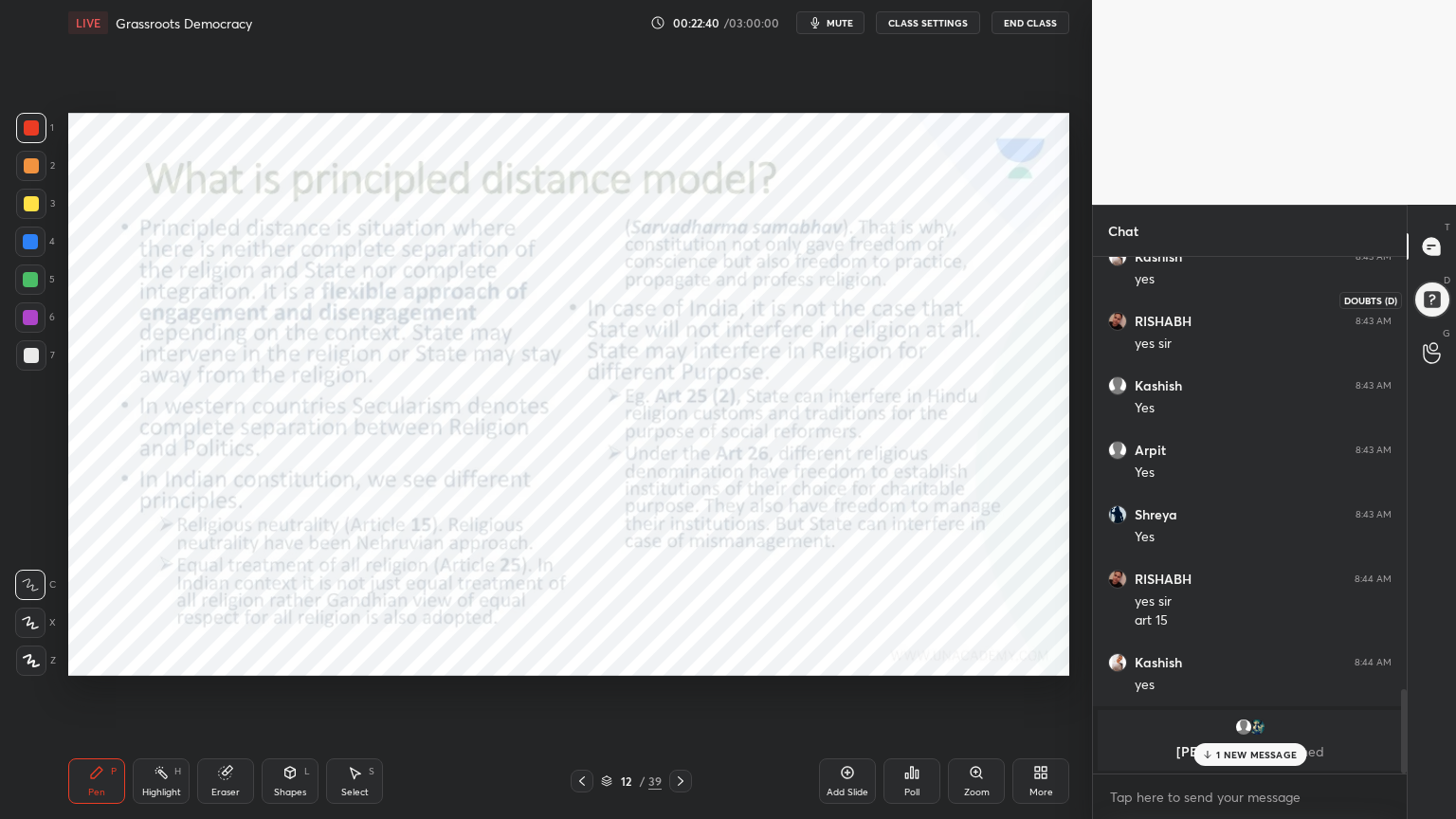
click at [1431, 298] on div at bounding box center [1431, 299] width 38 height 38
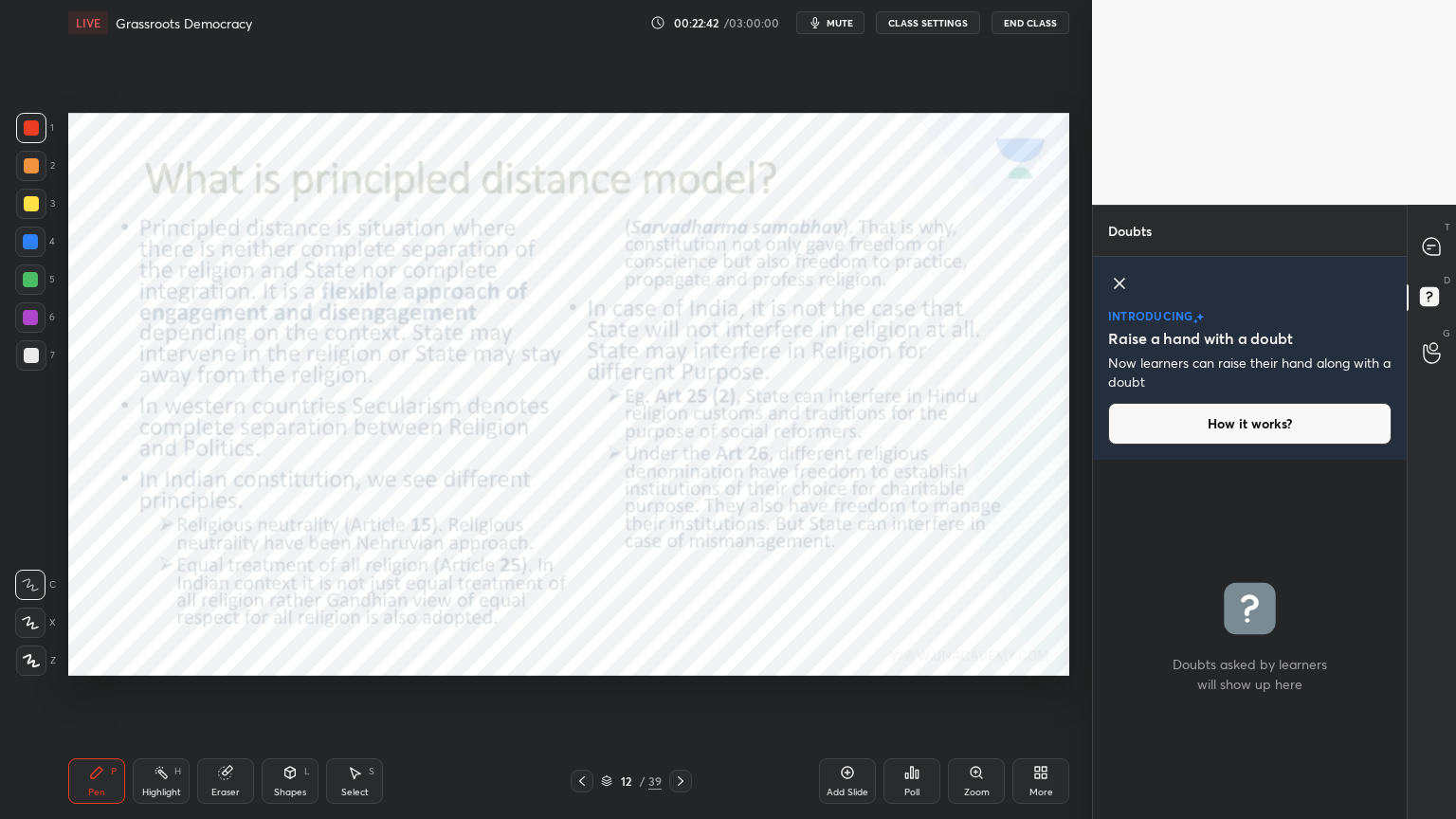
drag, startPoint x: 1126, startPoint y: 286, endPoint x: 1117, endPoint y: 304, distance: 20.1
click at [1125, 287] on icon at bounding box center [1119, 284] width 23 height 23
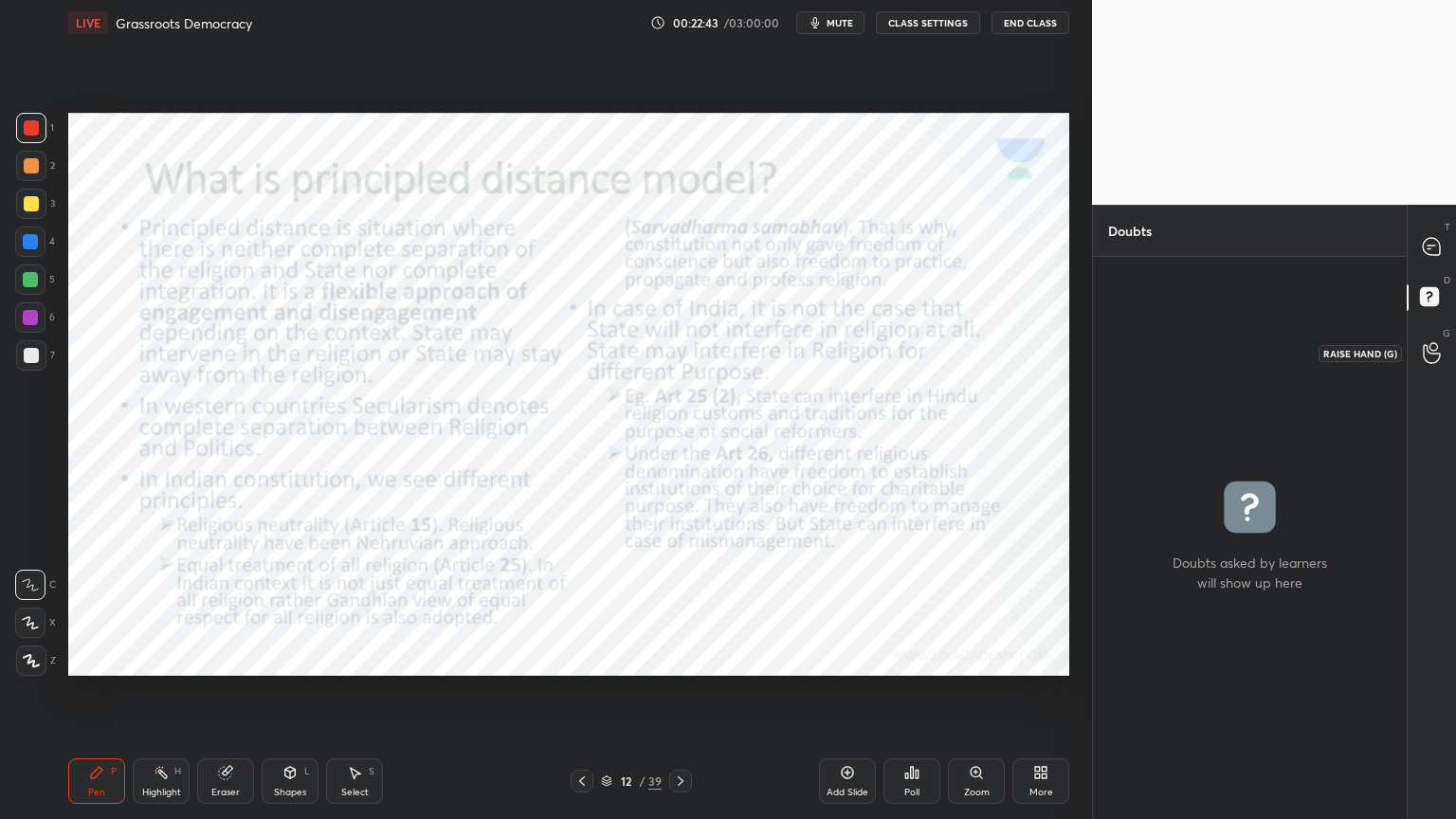
drag, startPoint x: 1444, startPoint y: 359, endPoint x: 1439, endPoint y: 334, distance: 25.5
click at [1446, 358] on div at bounding box center [1432, 352] width 38 height 34
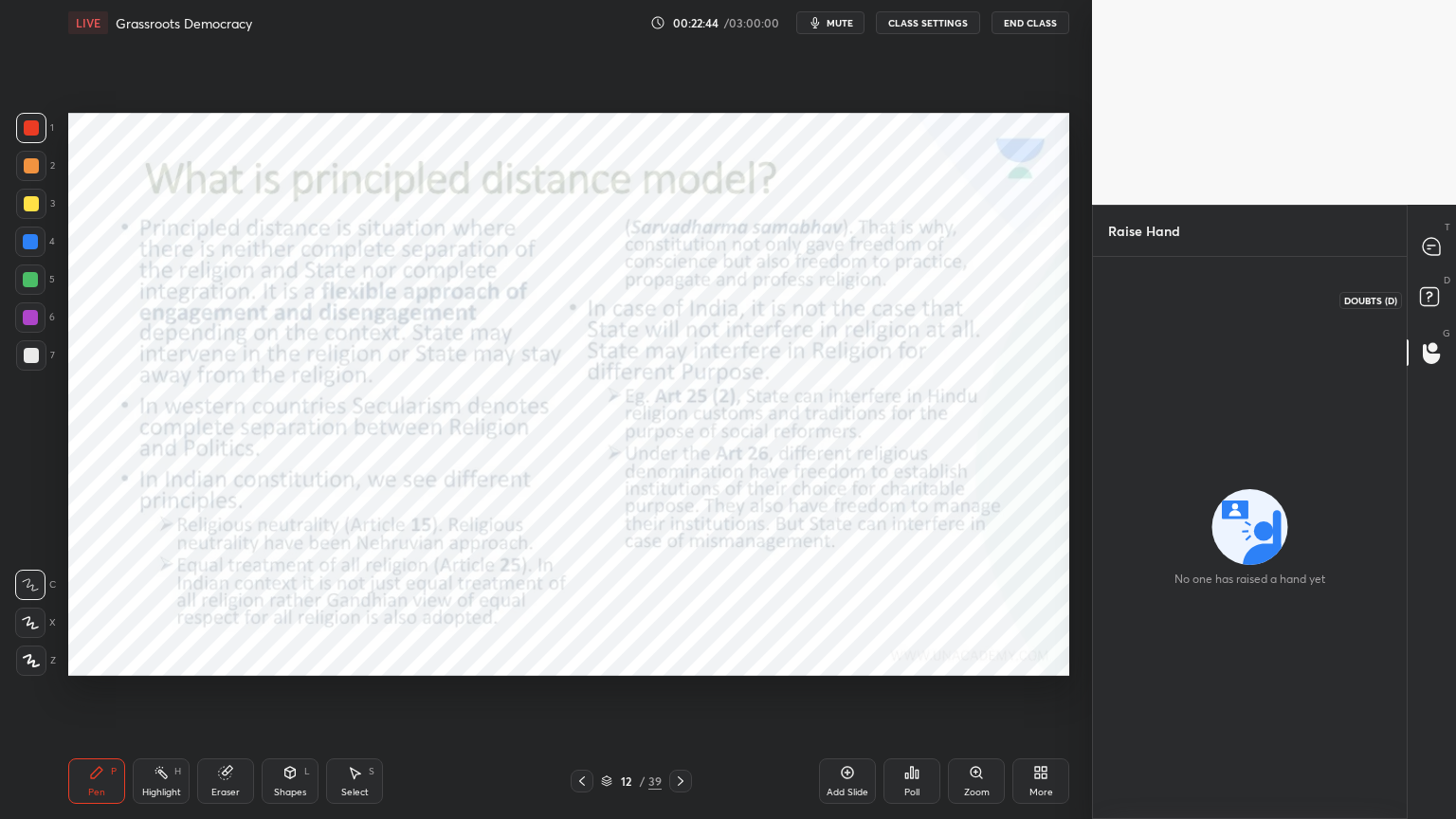
click at [1435, 294] on rect at bounding box center [1429, 297] width 18 height 18
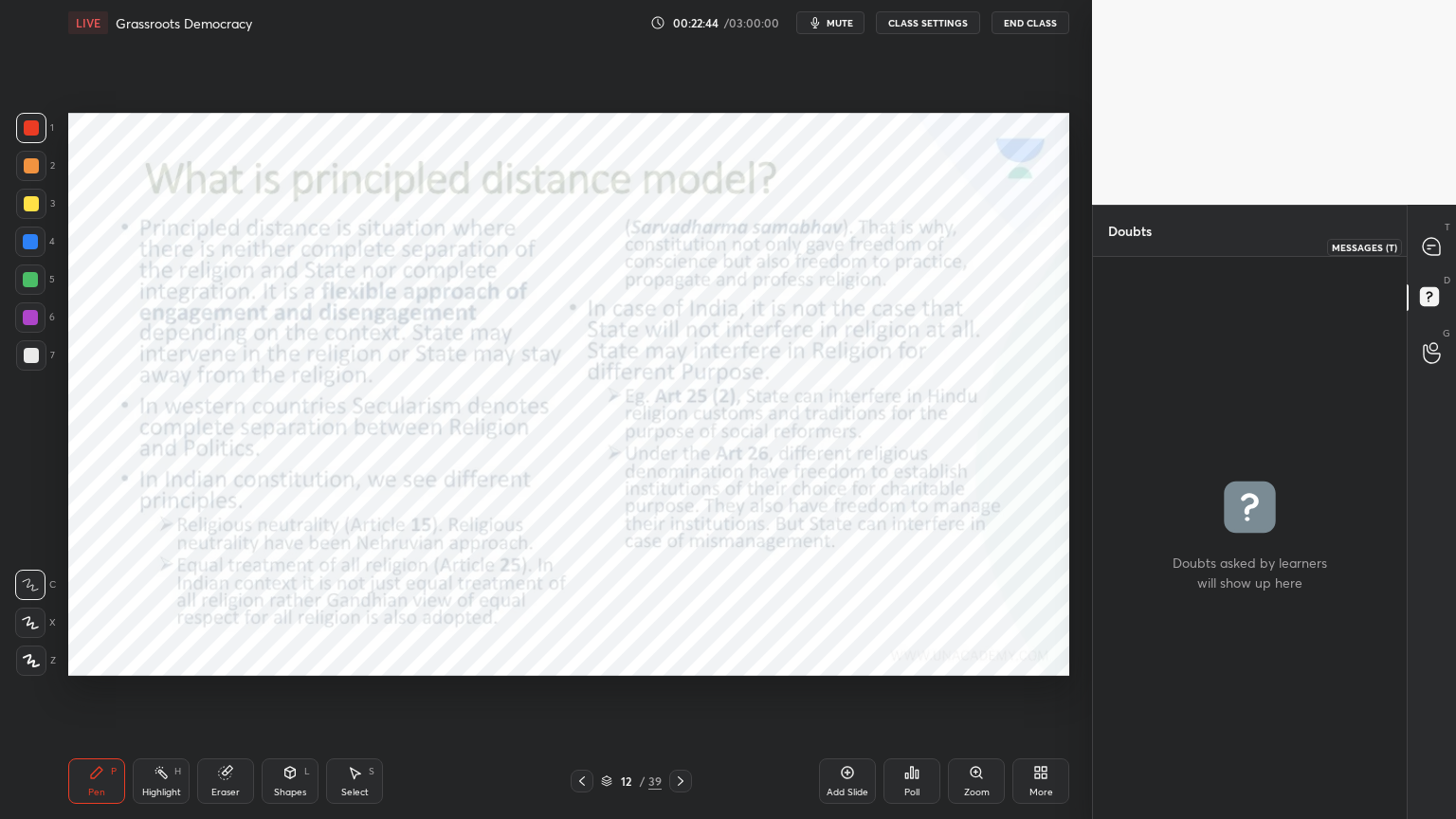
click at [1435, 242] on icon at bounding box center [1432, 247] width 17 height 17
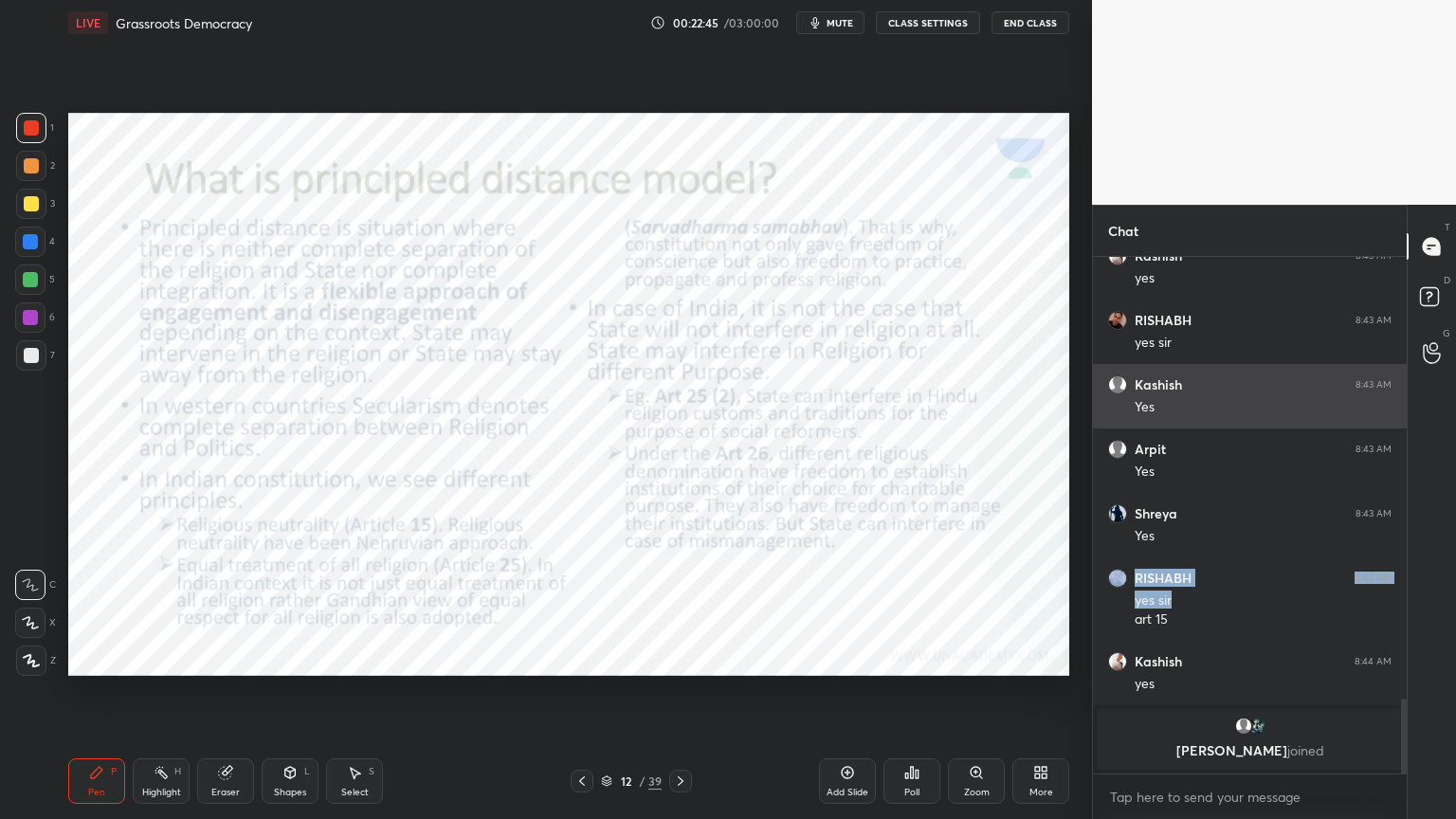
drag, startPoint x: 1262, startPoint y: 594, endPoint x: 1261, endPoint y: 426, distance: 168.0
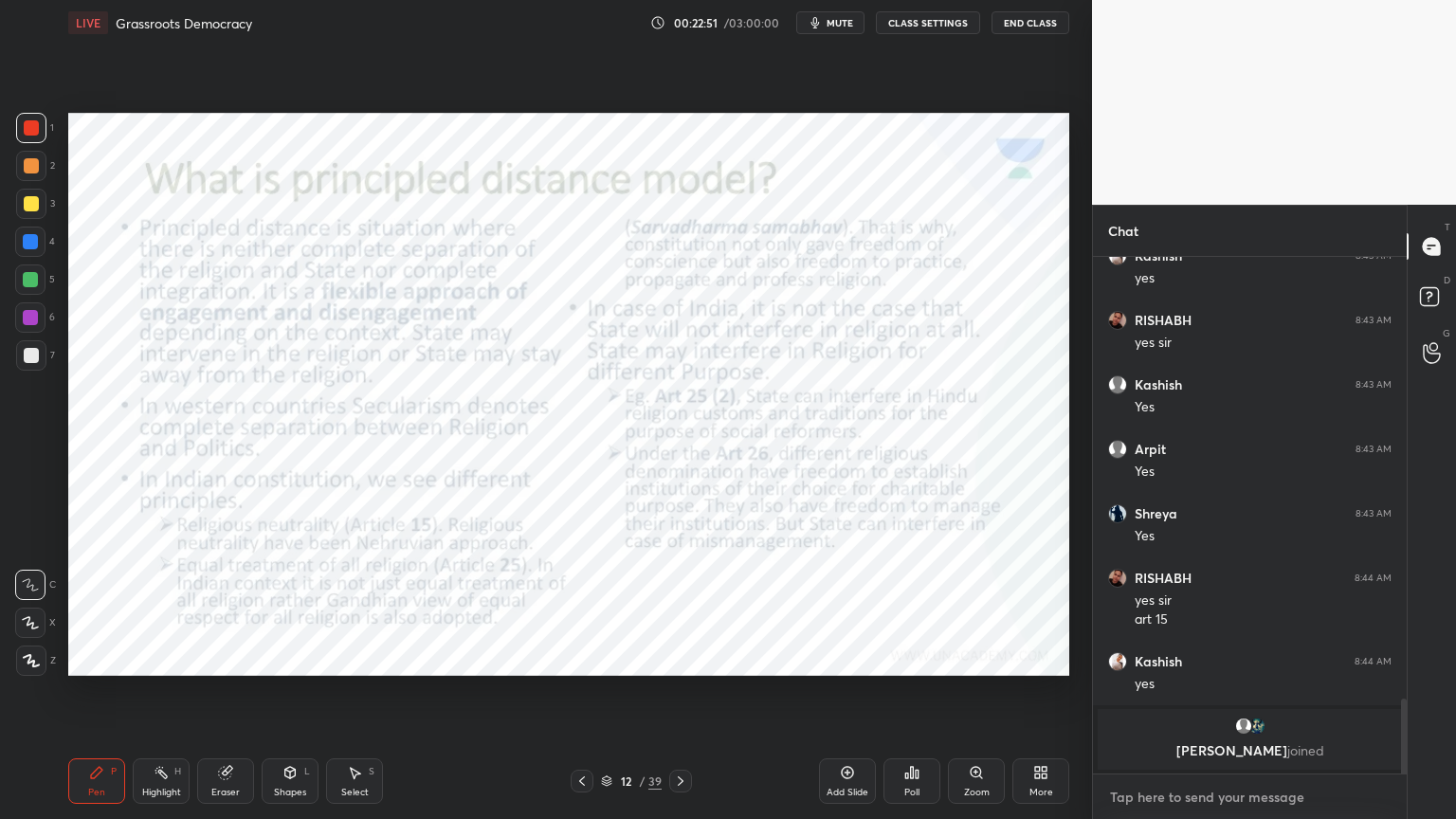
click at [1198, 794] on textarea at bounding box center [1250, 797] width 283 height 30
drag, startPoint x: 29, startPoint y: 137, endPoint x: 59, endPoint y: 162, distance: 39.1
click at [32, 137] on div at bounding box center [31, 127] width 30 height 30
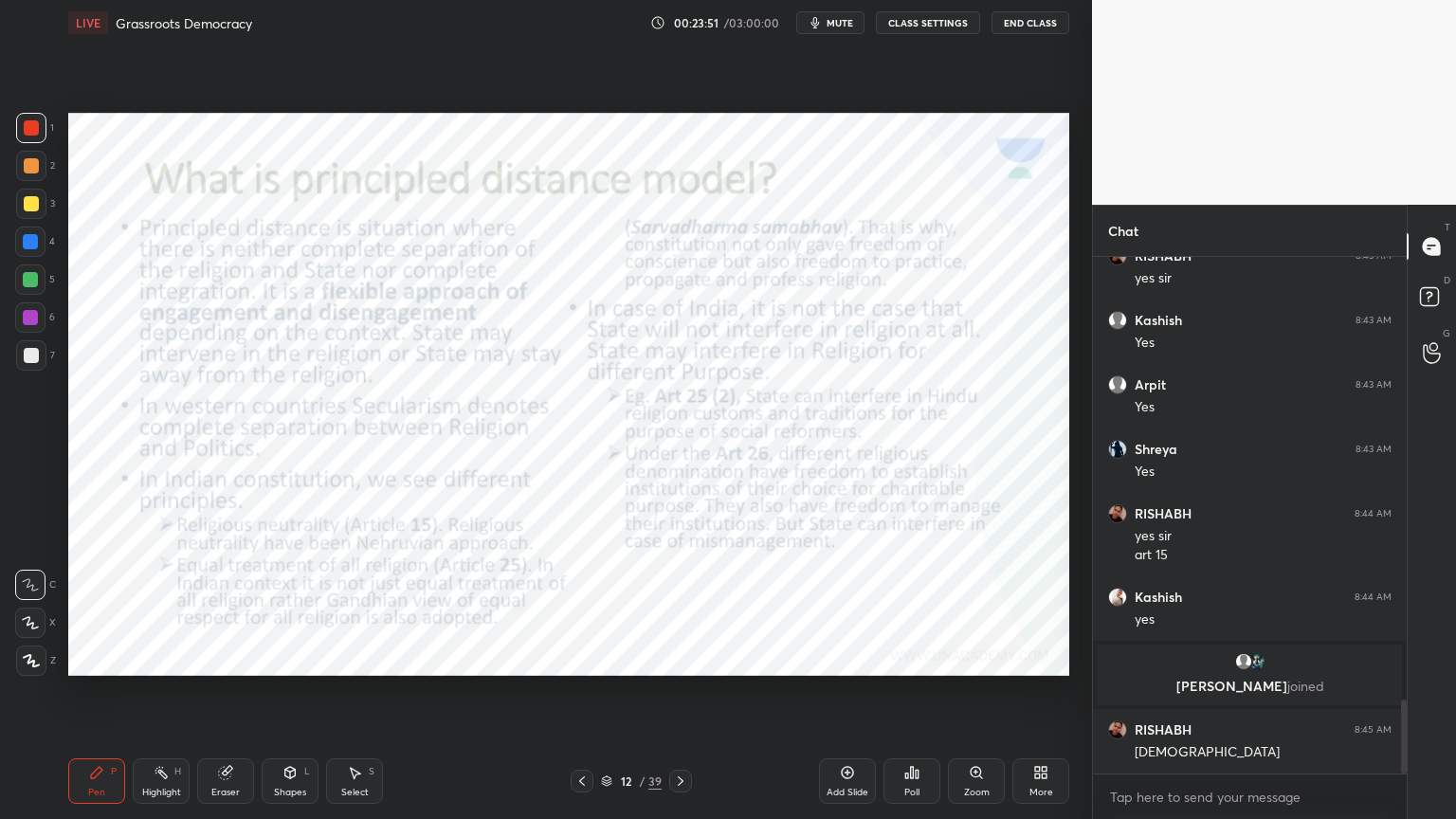
click at [848, 779] on icon at bounding box center [848, 773] width 15 height 15
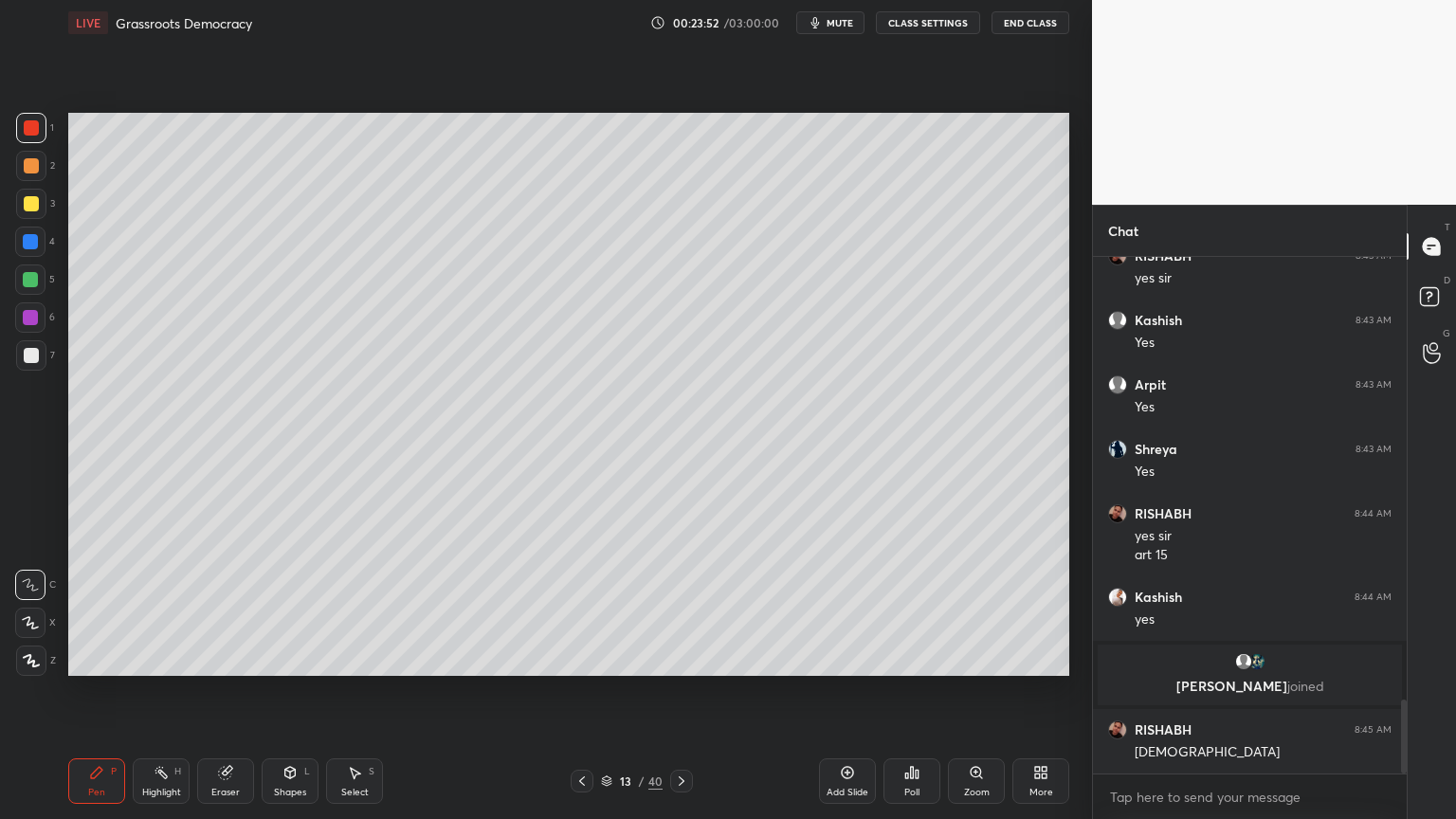
click at [26, 210] on div at bounding box center [32, 204] width 15 height 15
click at [33, 213] on div at bounding box center [31, 204] width 30 height 30
click at [40, 248] on div at bounding box center [30, 241] width 30 height 30
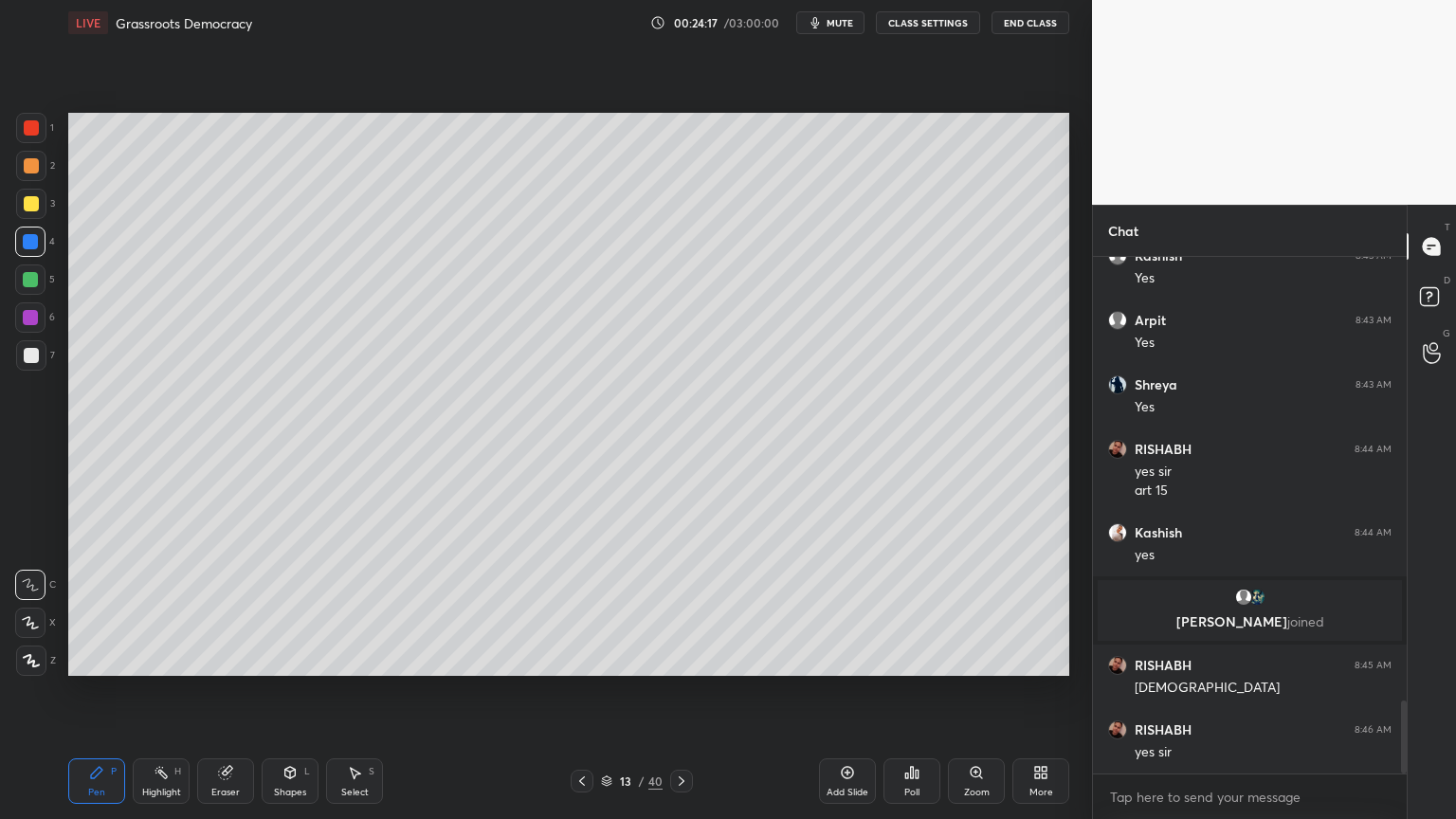
drag, startPoint x: 38, startPoint y: 150, endPoint x: 40, endPoint y: 165, distance: 15.1
click at [38, 150] on div at bounding box center [31, 165] width 30 height 30
click at [40, 166] on div at bounding box center [31, 165] width 30 height 30
click at [41, 150] on div "2" at bounding box center [36, 165] width 39 height 30
click at [24, 140] on div at bounding box center [31, 127] width 30 height 30
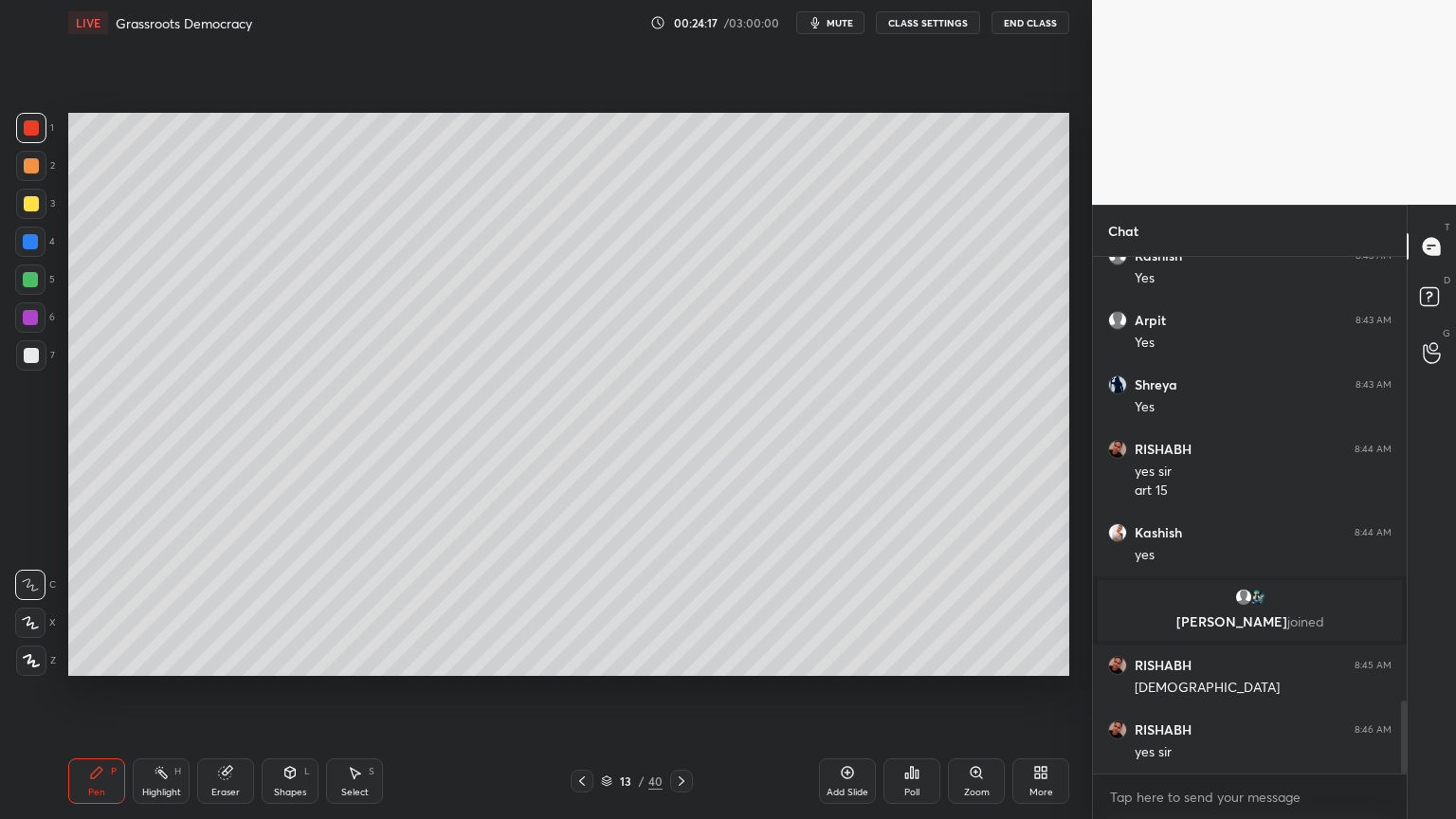
click at [32, 142] on div at bounding box center [31, 127] width 30 height 30
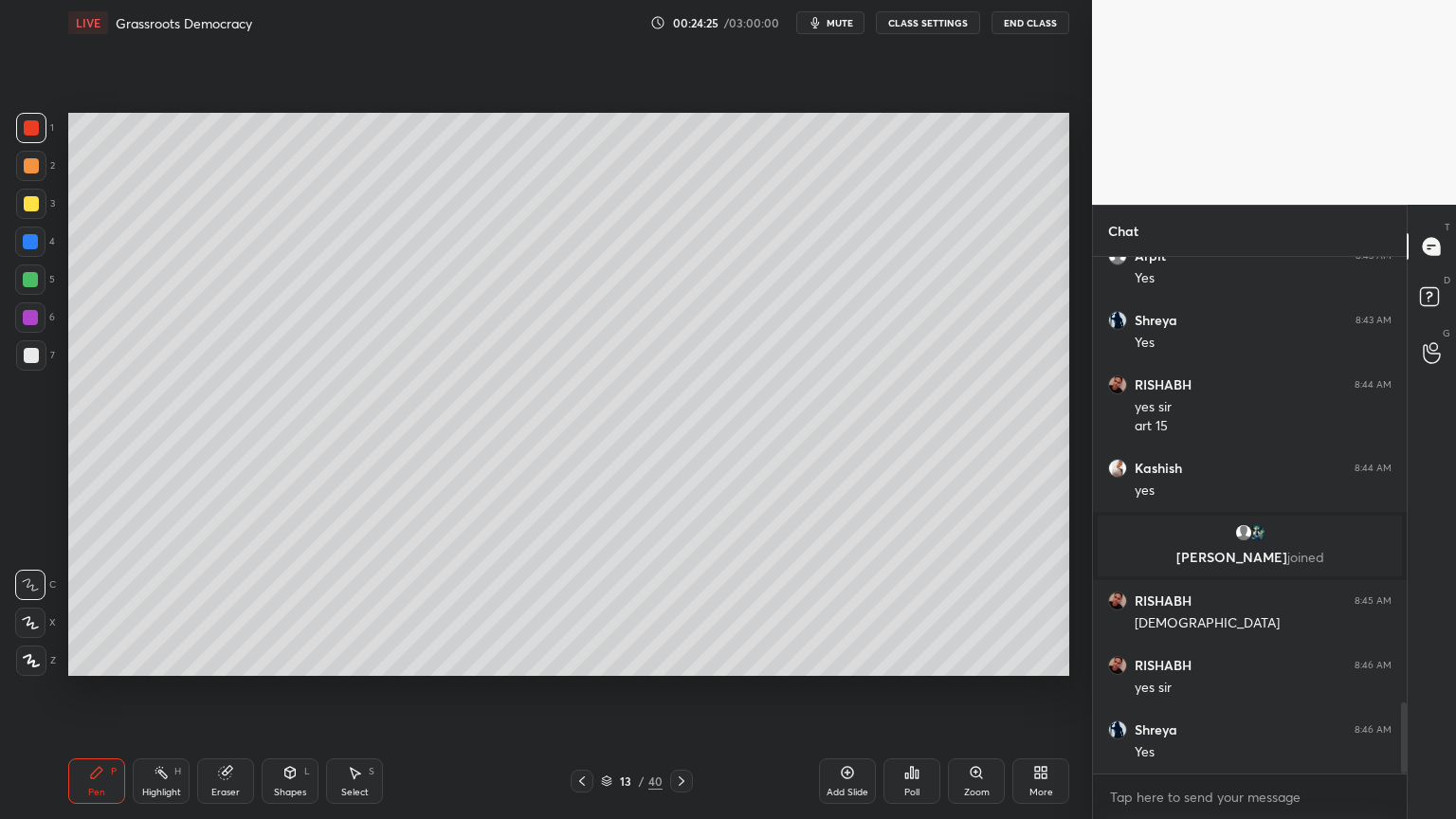
drag, startPoint x: 60, startPoint y: 285, endPoint x: 38, endPoint y: 277, distance: 23.4
click at [49, 284] on div "1 2 3 4 5 6 7 C X Z C X Z E E Erase all H H" at bounding box center [30, 395] width 61 height 563
click at [36, 276] on div at bounding box center [30, 279] width 30 height 30
drag, startPoint x: 38, startPoint y: 277, endPoint x: 48, endPoint y: 281, distance: 10.8
click at [38, 277] on div at bounding box center [30, 279] width 30 height 30
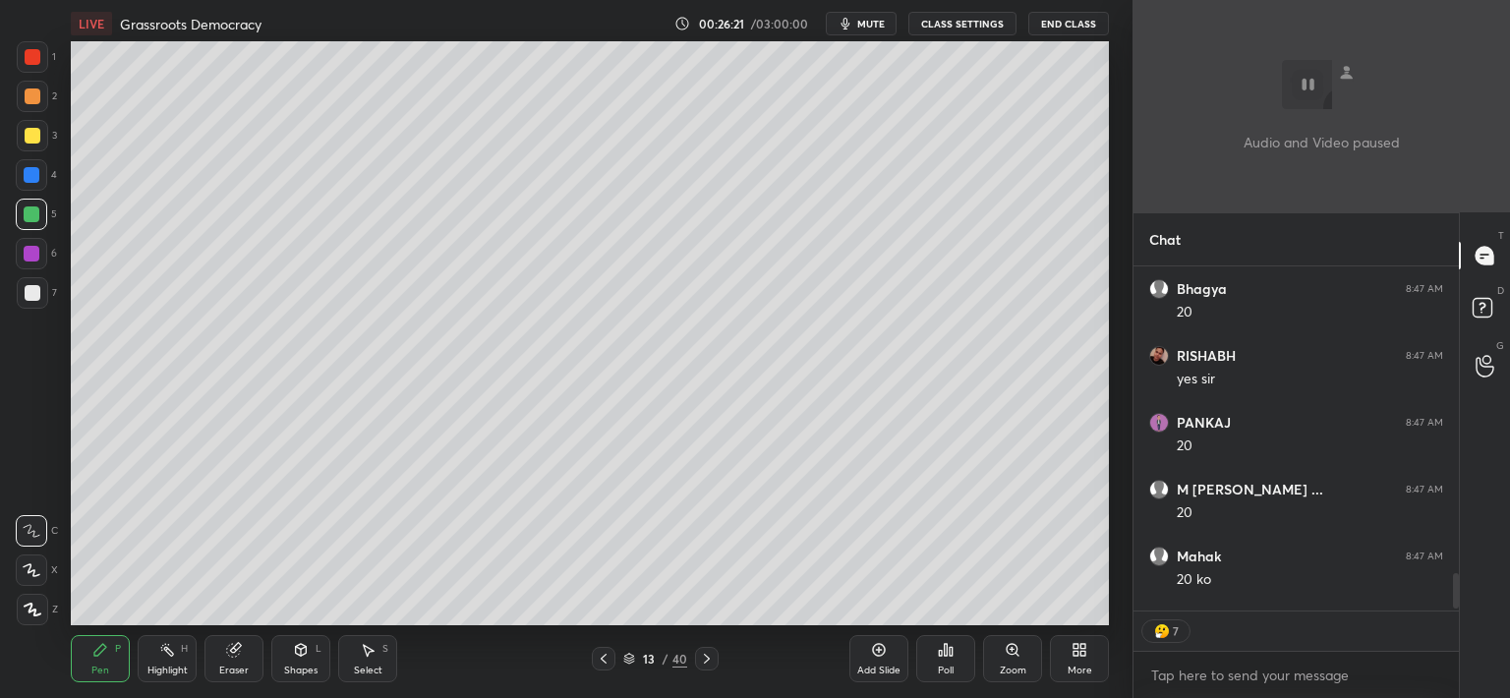
scroll to position [4727, 0]
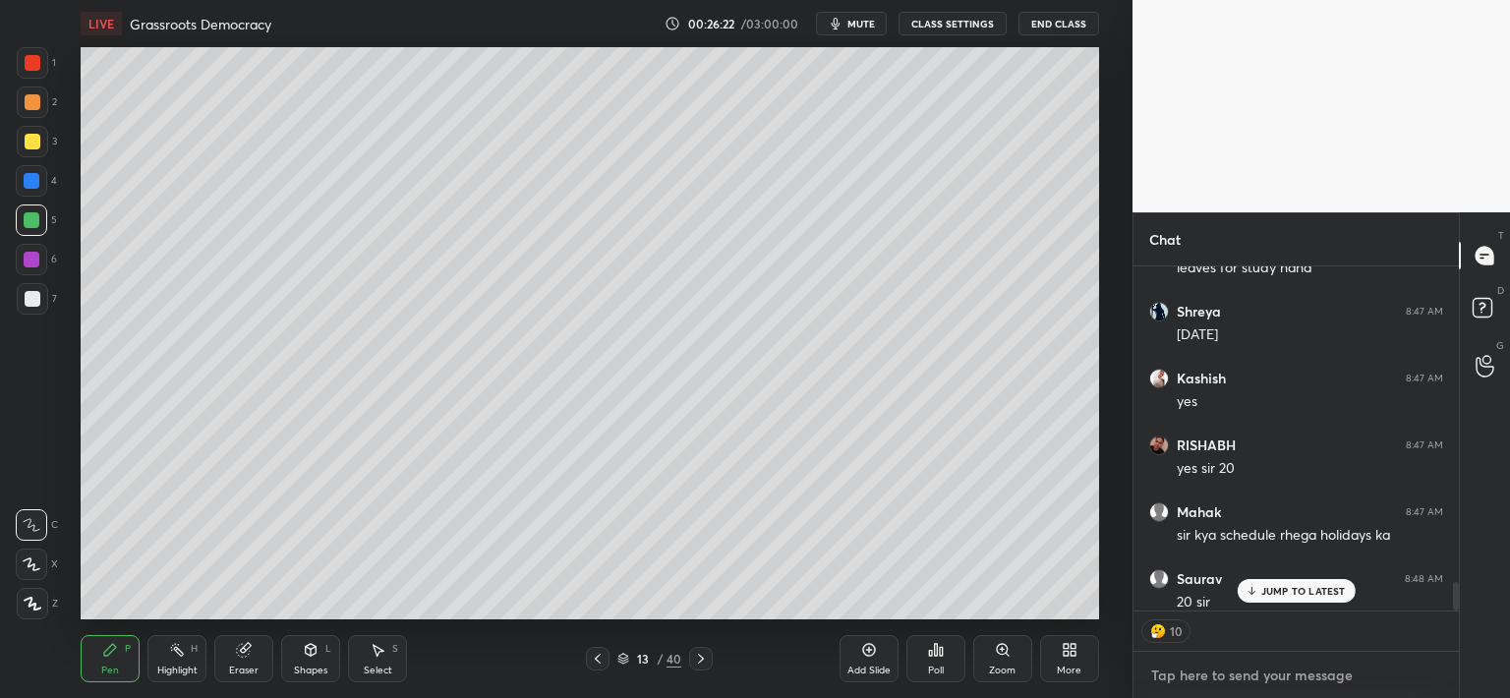
type textarea "x"
click at [1197, 682] on textarea at bounding box center [1296, 675] width 294 height 31
paste textarea "[DATE] and ends at 5:54 PM [DATE]"
type textarea "[DATE] and ends at 5:54 PM [DATE]"
type textarea "x"
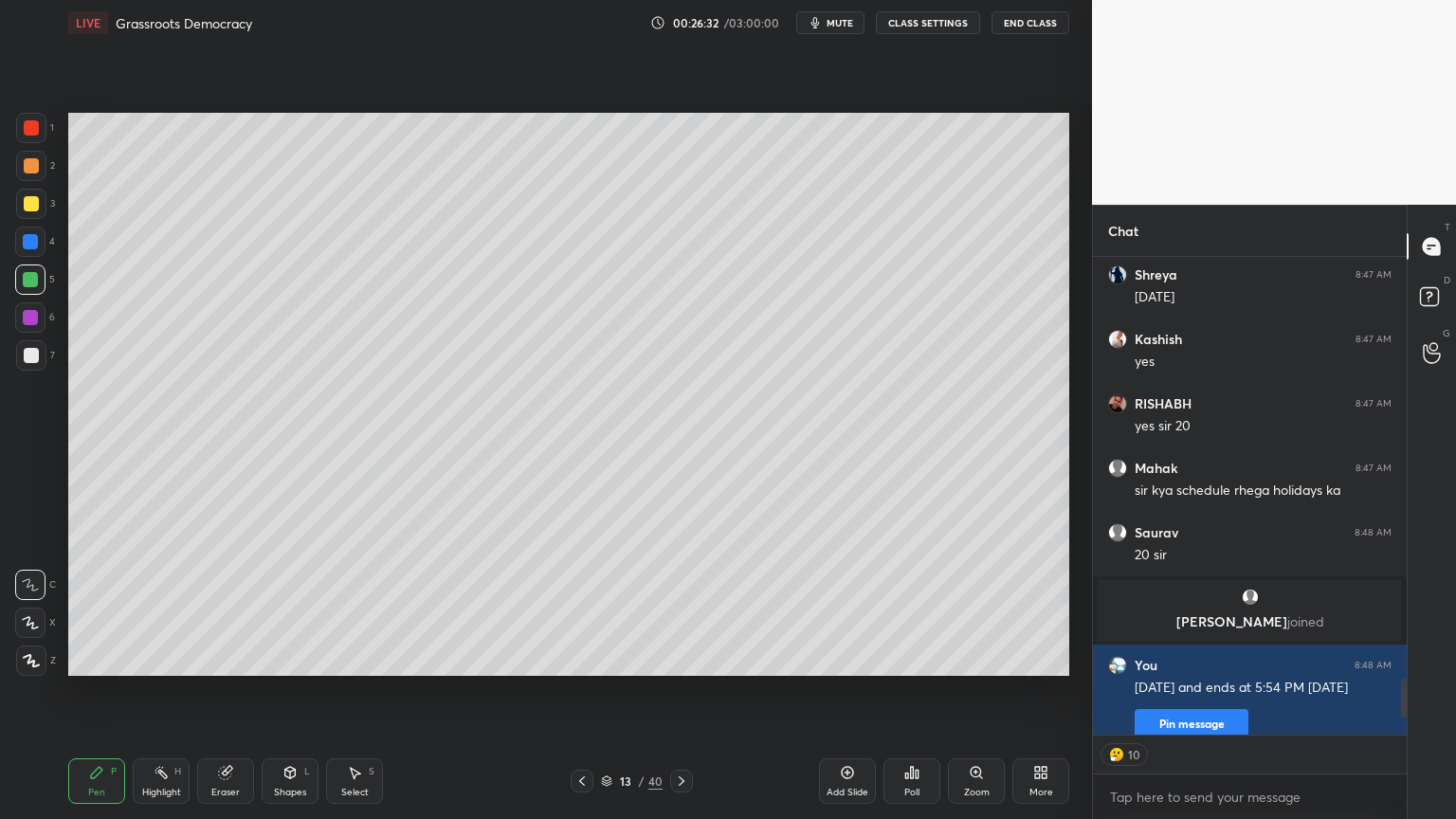
scroll to position [6, 6]
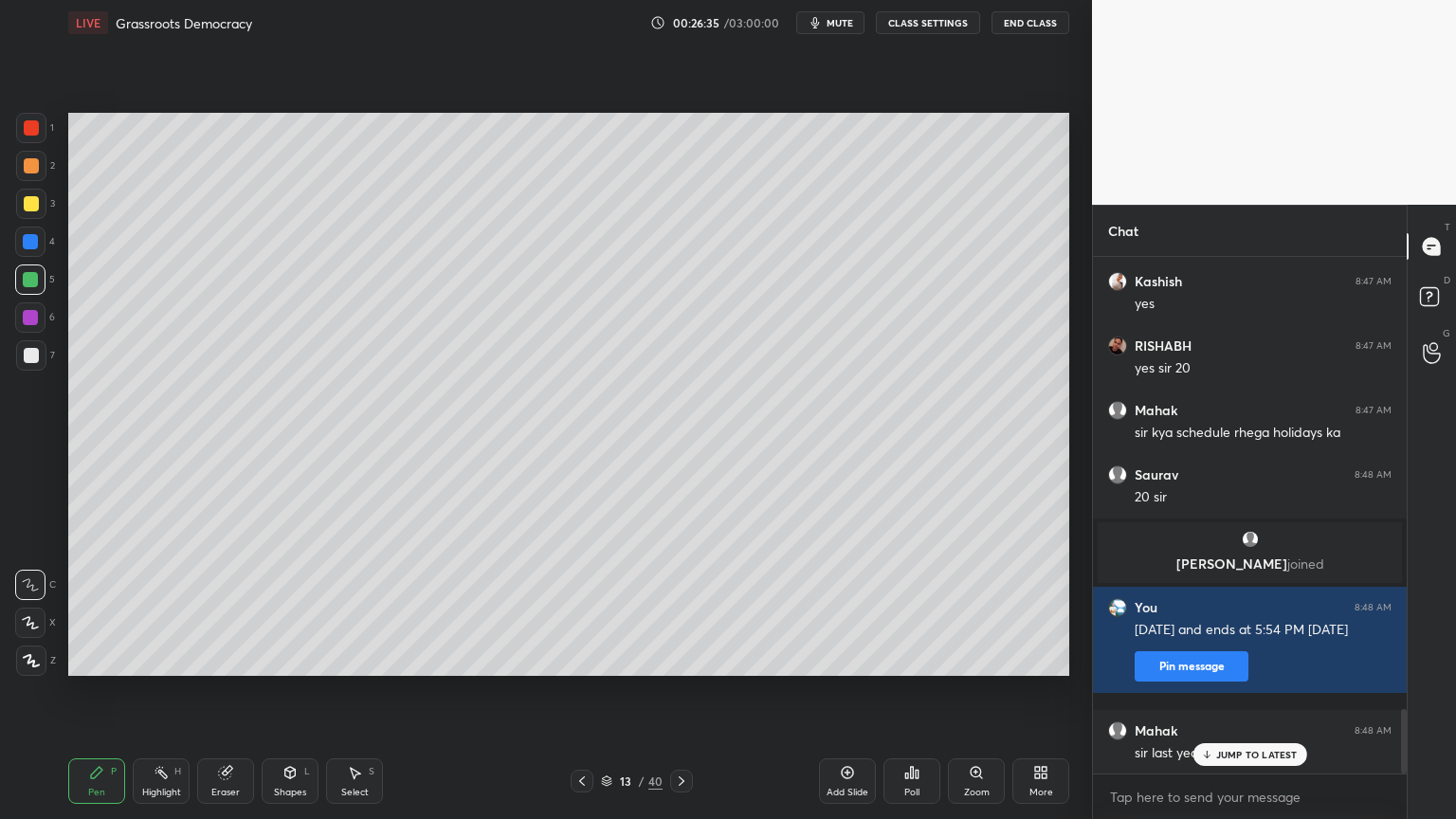
click at [1240, 755] on p "JUMP TO LATEST" at bounding box center [1256, 755] width 82 height 12
click at [6, 205] on div "1 2 3 4 5 6 7 C X Z C X Z E E Erase all H H" at bounding box center [30, 395] width 61 height 563
click at [27, 200] on div at bounding box center [32, 204] width 15 height 15
click at [34, 208] on div at bounding box center [32, 204] width 15 height 15
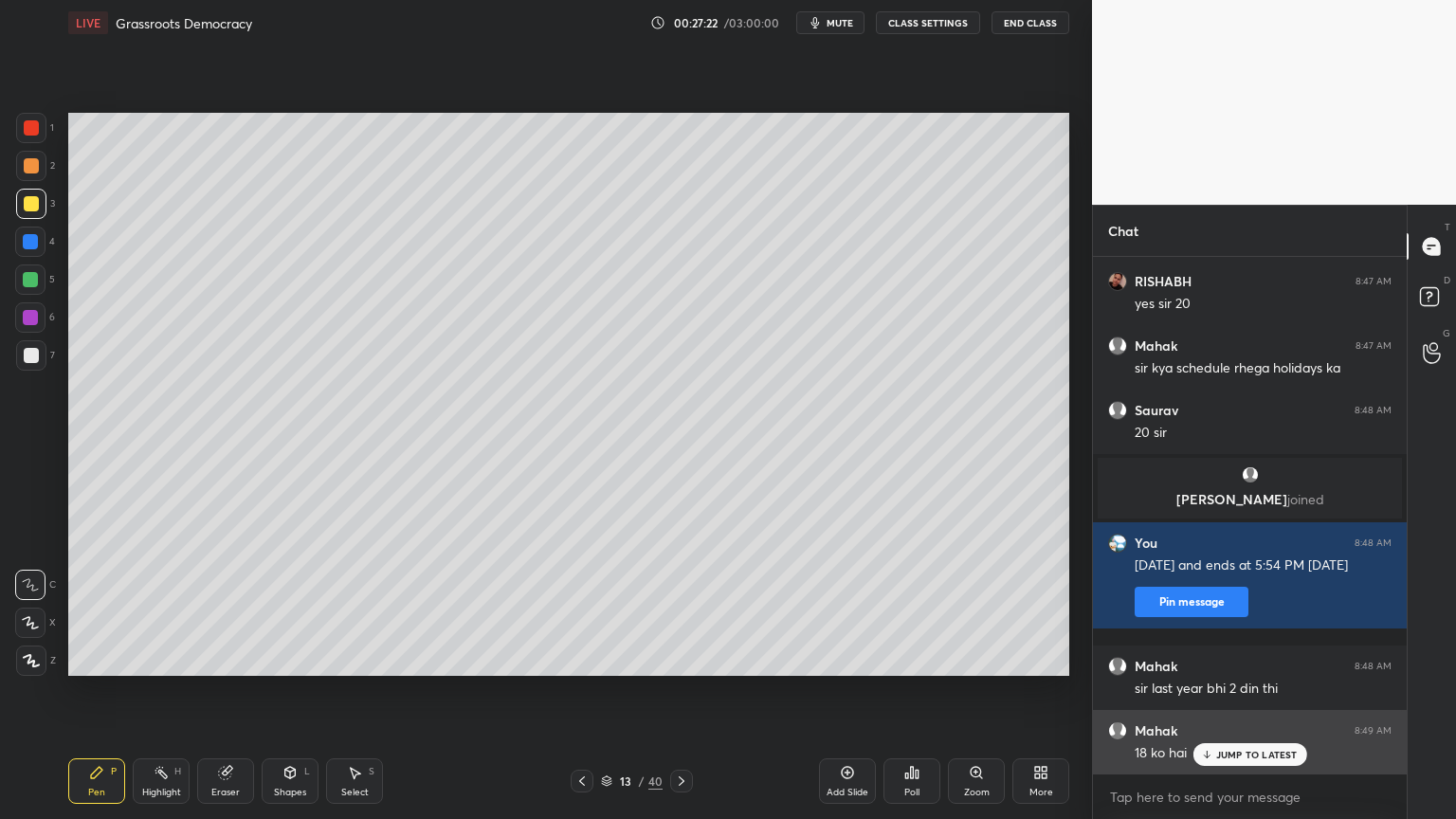
drag, startPoint x: 1267, startPoint y: 763, endPoint x: 1254, endPoint y: 762, distance: 13.0
click at [1264, 764] on div "JUMP TO LATEST" at bounding box center [1250, 755] width 114 height 23
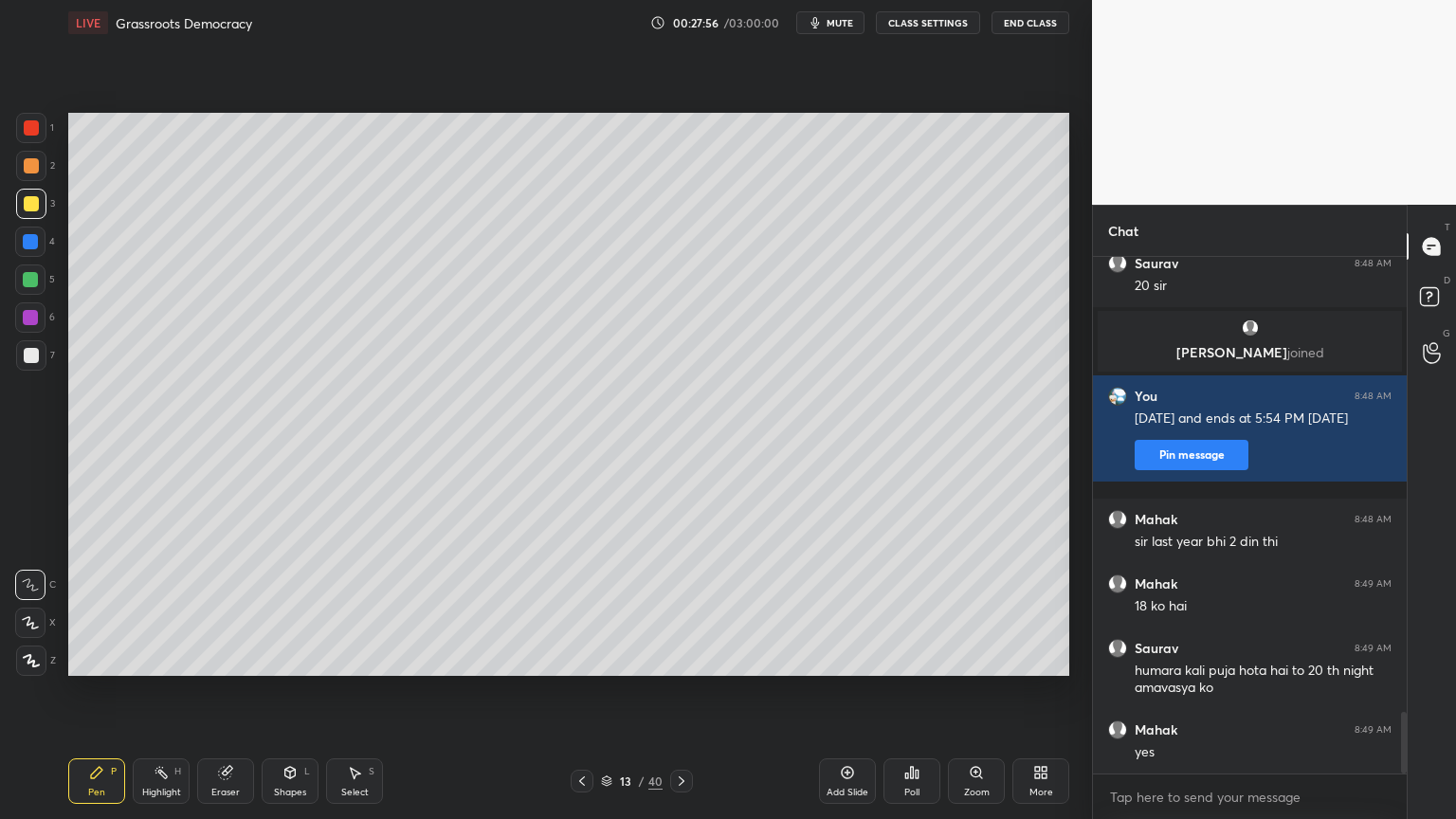
scroll to position [3891, 0]
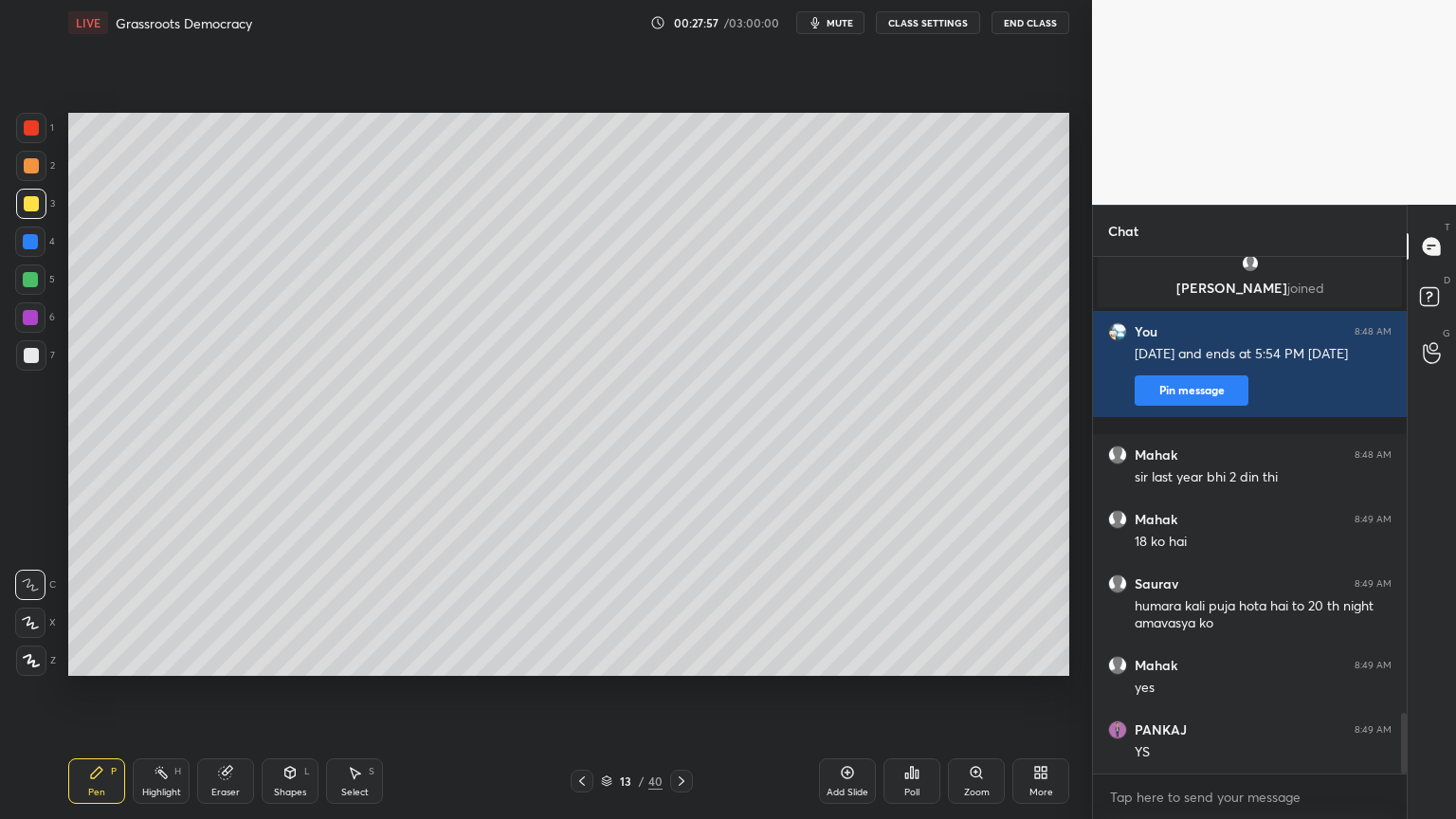
drag, startPoint x: 28, startPoint y: 265, endPoint x: 29, endPoint y: 285, distance: 20.0
click at [28, 267] on div at bounding box center [30, 279] width 30 height 30
click at [28, 287] on div at bounding box center [30, 279] width 30 height 30
drag, startPoint x: 3, startPoint y: 268, endPoint x: 10, endPoint y: 259, distance: 11.4
click at [10, 259] on div "1 2 3 4 5 6 7 C X Z C X Z E E Erase all H H" at bounding box center [30, 395] width 61 height 563
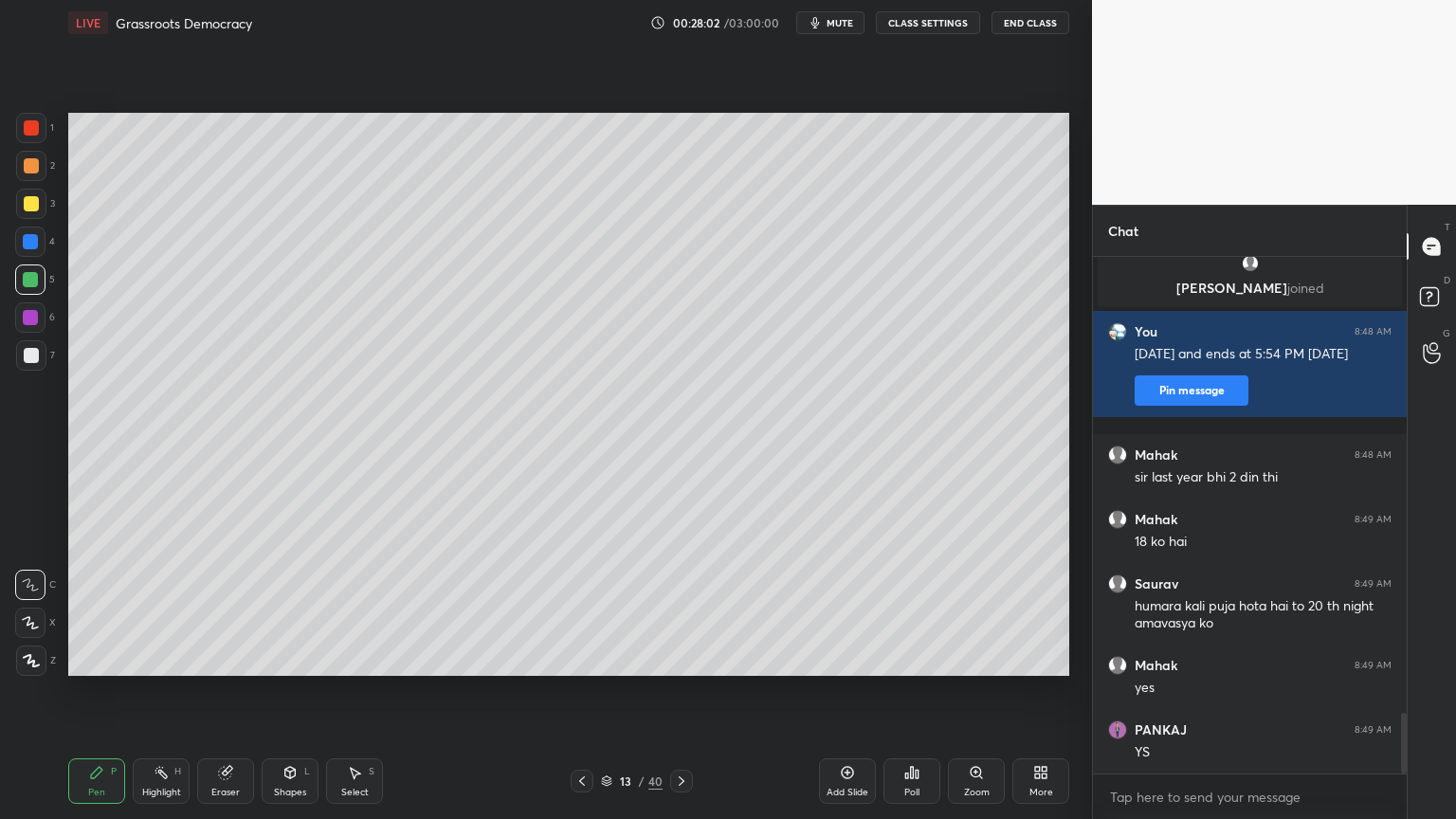
click at [25, 247] on div at bounding box center [31, 242] width 15 height 15
drag, startPoint x: 28, startPoint y: 240, endPoint x: 28, endPoint y: 222, distance: 18.0
click at [28, 240] on div at bounding box center [31, 242] width 15 height 15
click at [27, 209] on div at bounding box center [32, 204] width 15 height 15
click at [33, 207] on div at bounding box center [32, 204] width 15 height 15
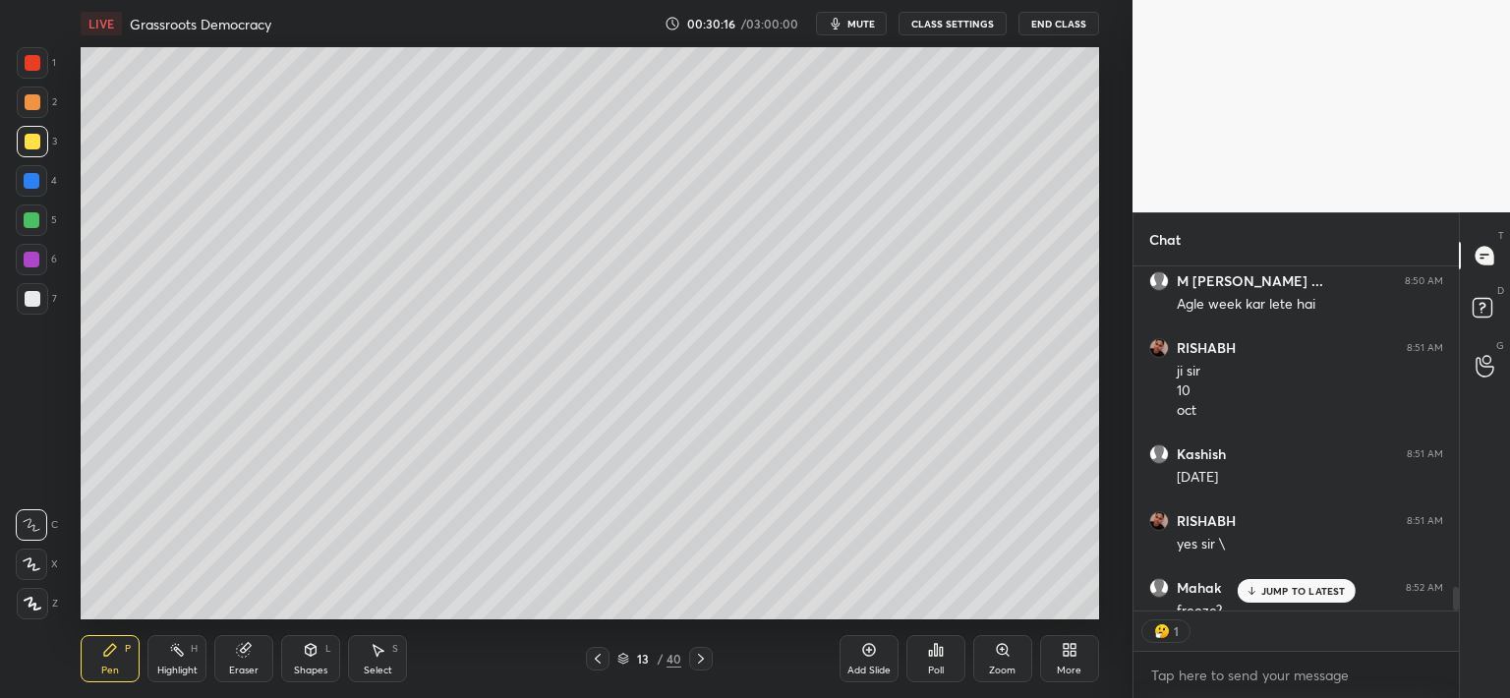
scroll to position [4731, 0]
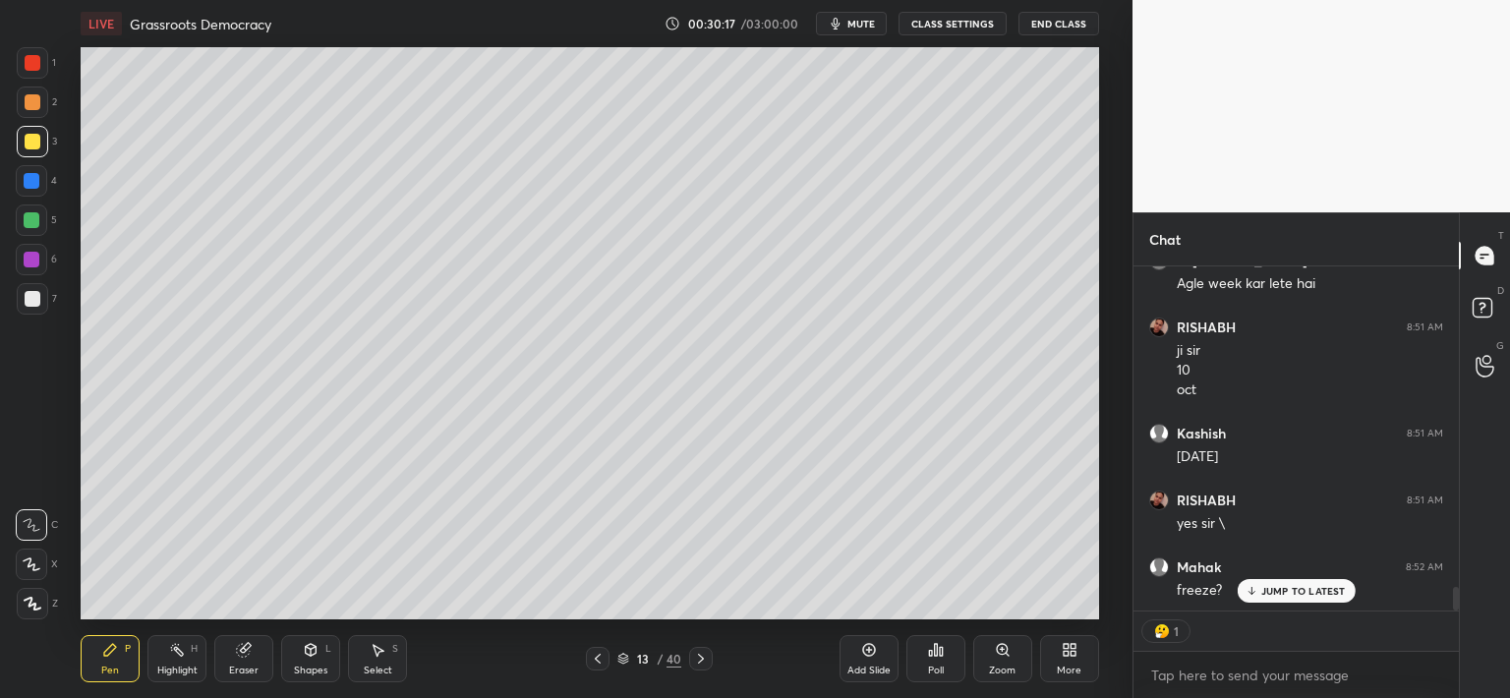
click at [1293, 600] on div "JUMP TO LATEST" at bounding box center [1296, 591] width 118 height 24
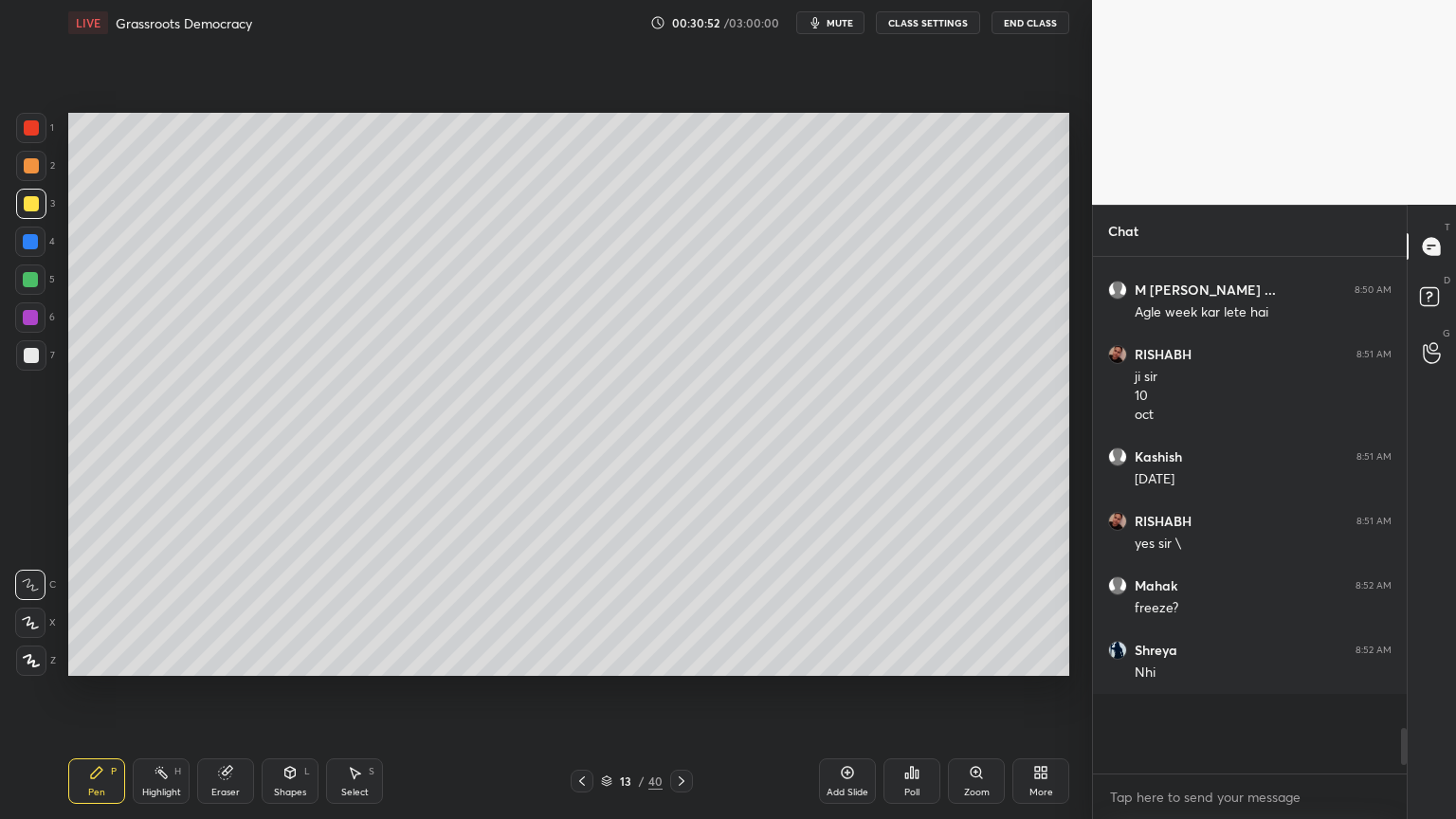
scroll to position [4445, 0]
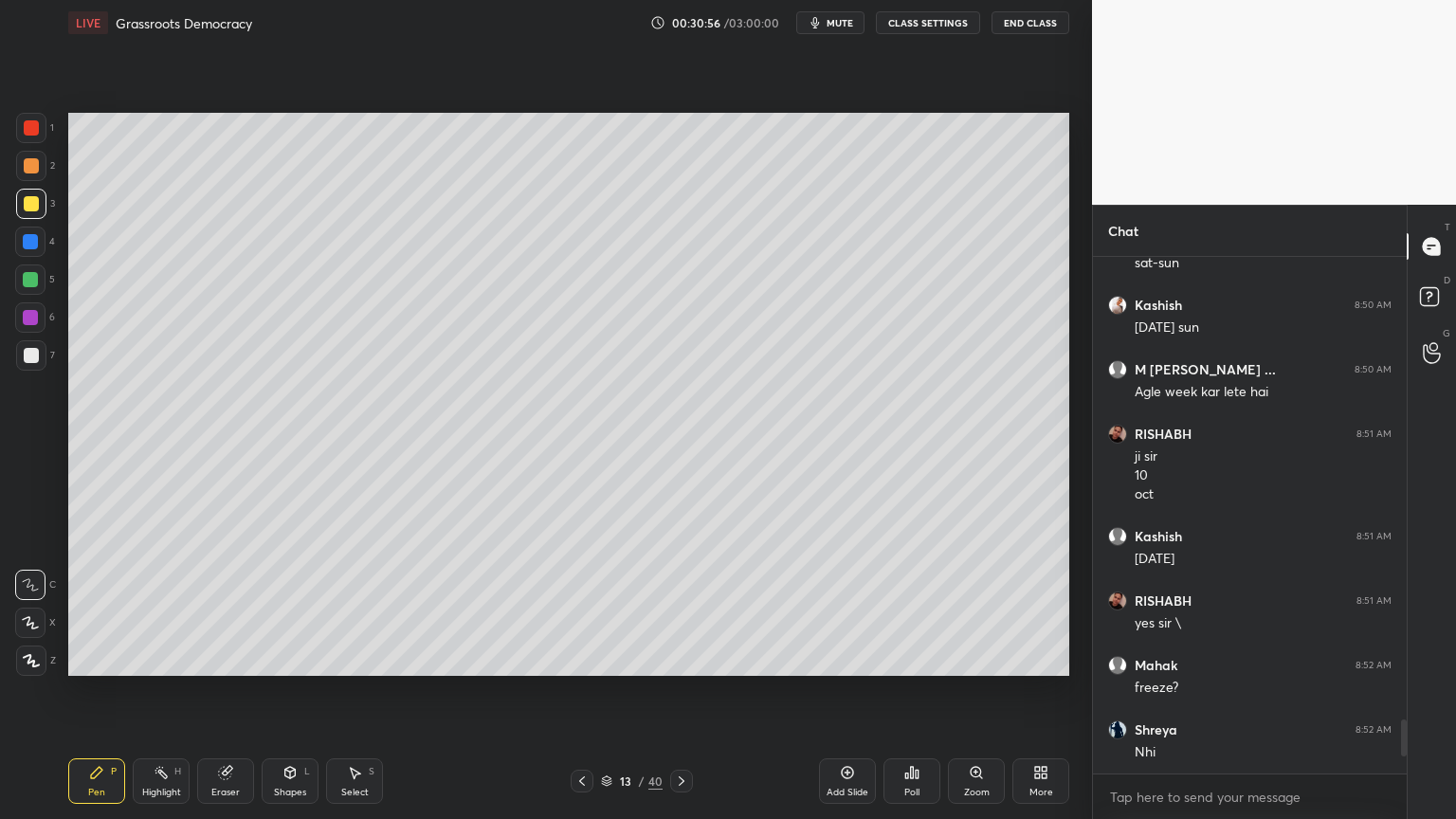
click at [36, 249] on div at bounding box center [30, 241] width 30 height 30
click at [38, 290] on div at bounding box center [30, 279] width 30 height 30
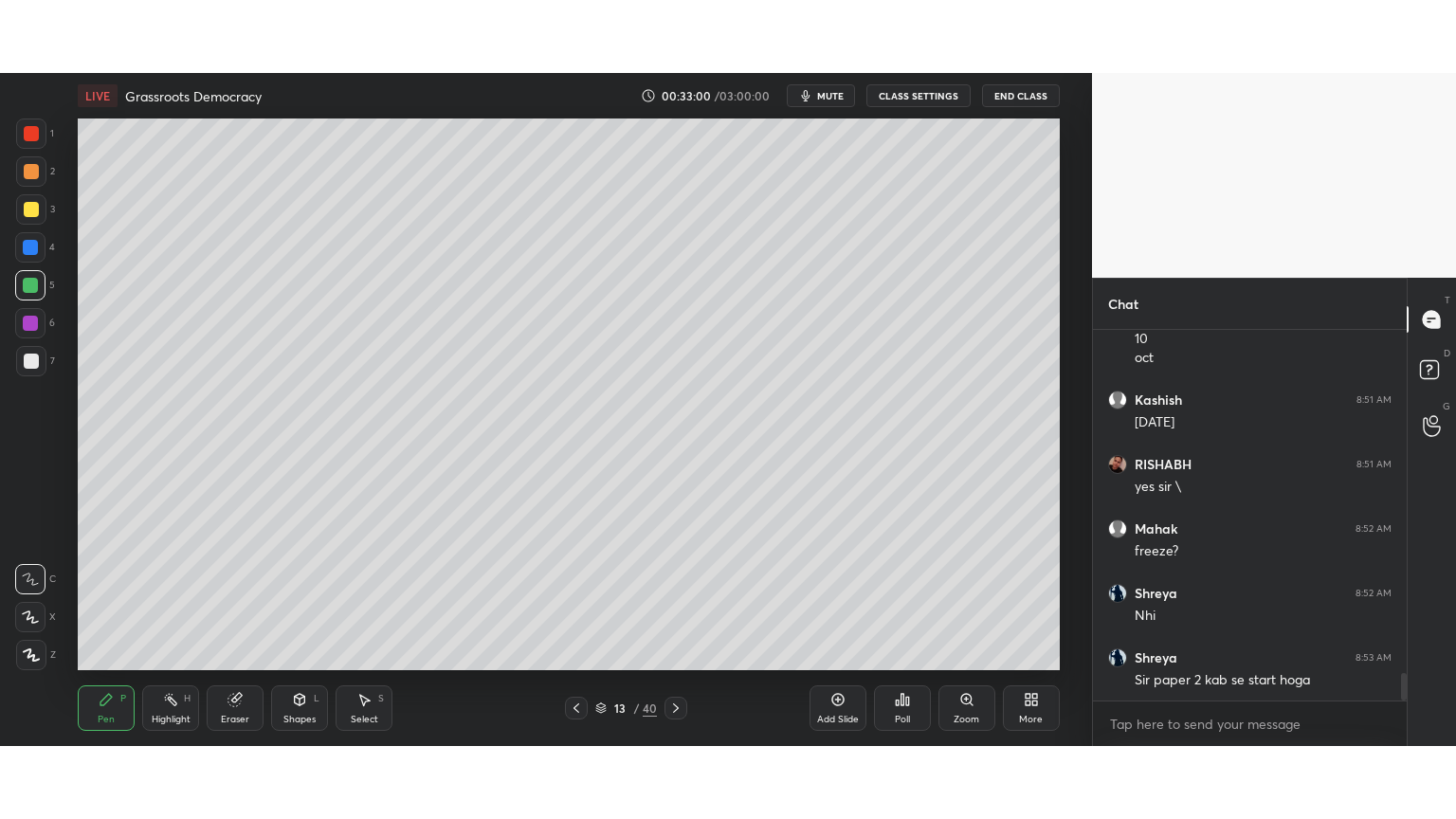
scroll to position [4510, 0]
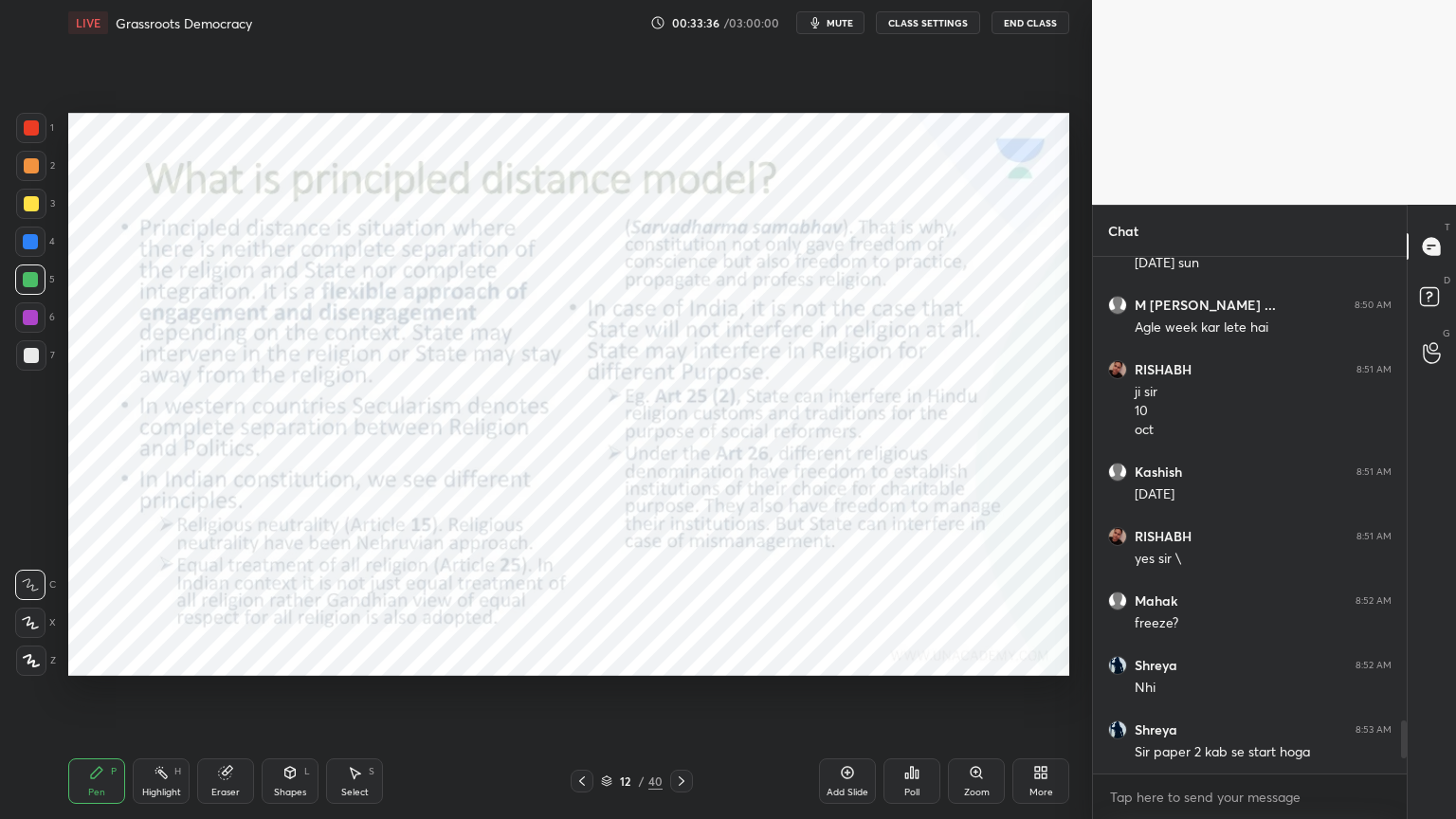
click at [43, 137] on div at bounding box center [31, 127] width 30 height 30
drag, startPoint x: 42, startPoint y: 135, endPoint x: 61, endPoint y: 136, distance: 19.0
click at [41, 135] on div at bounding box center [31, 127] width 30 height 30
drag, startPoint x: 864, startPoint y: 774, endPoint x: 854, endPoint y: 765, distance: 13.5
click at [861, 773] on div "Add Slide" at bounding box center [847, 780] width 57 height 45
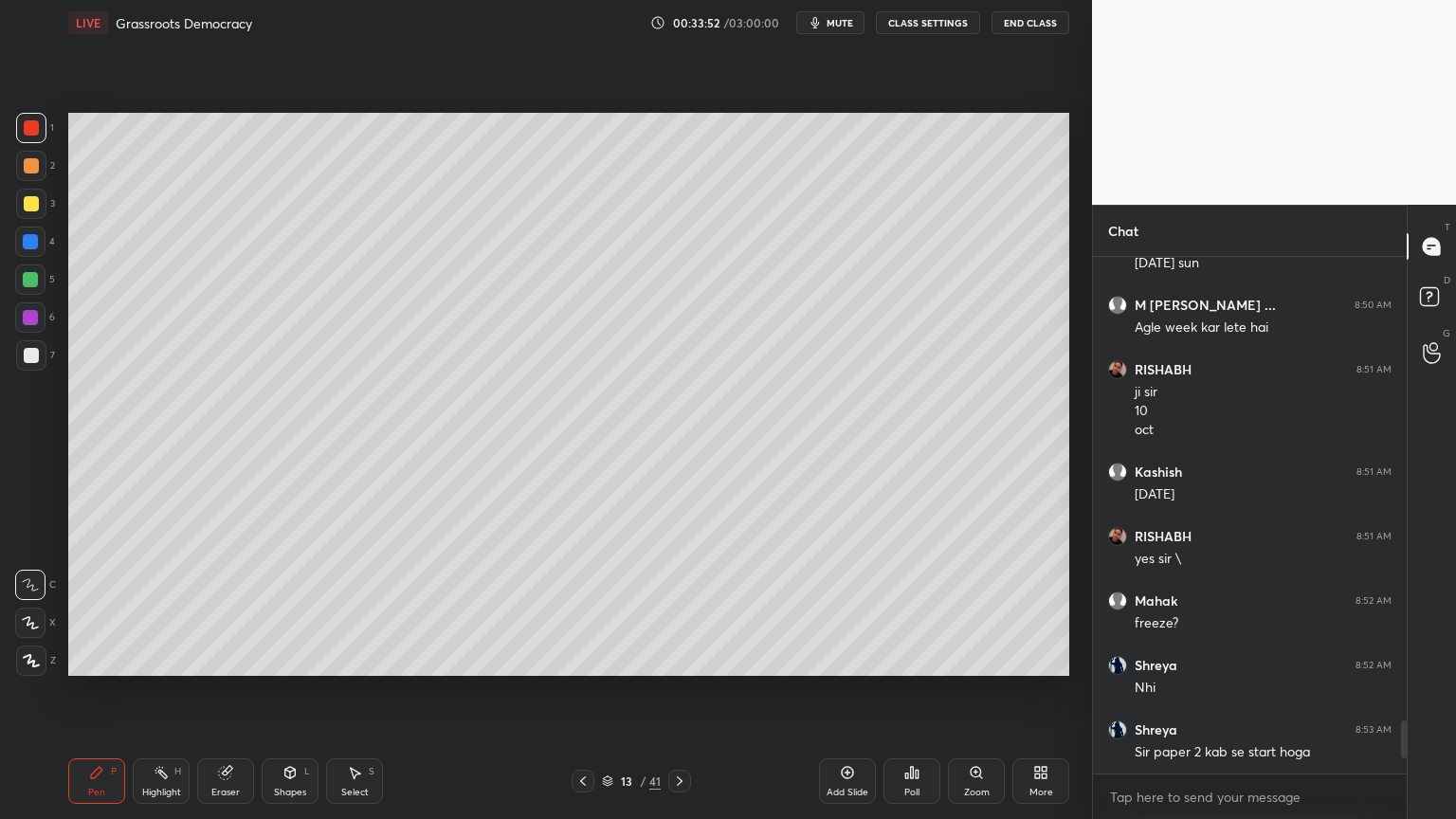
click at [38, 259] on div "4" at bounding box center [35, 245] width 40 height 38
drag, startPoint x: 37, startPoint y: 253, endPoint x: 65, endPoint y: 252, distance: 28.0
click at [38, 253] on div at bounding box center [30, 241] width 30 height 30
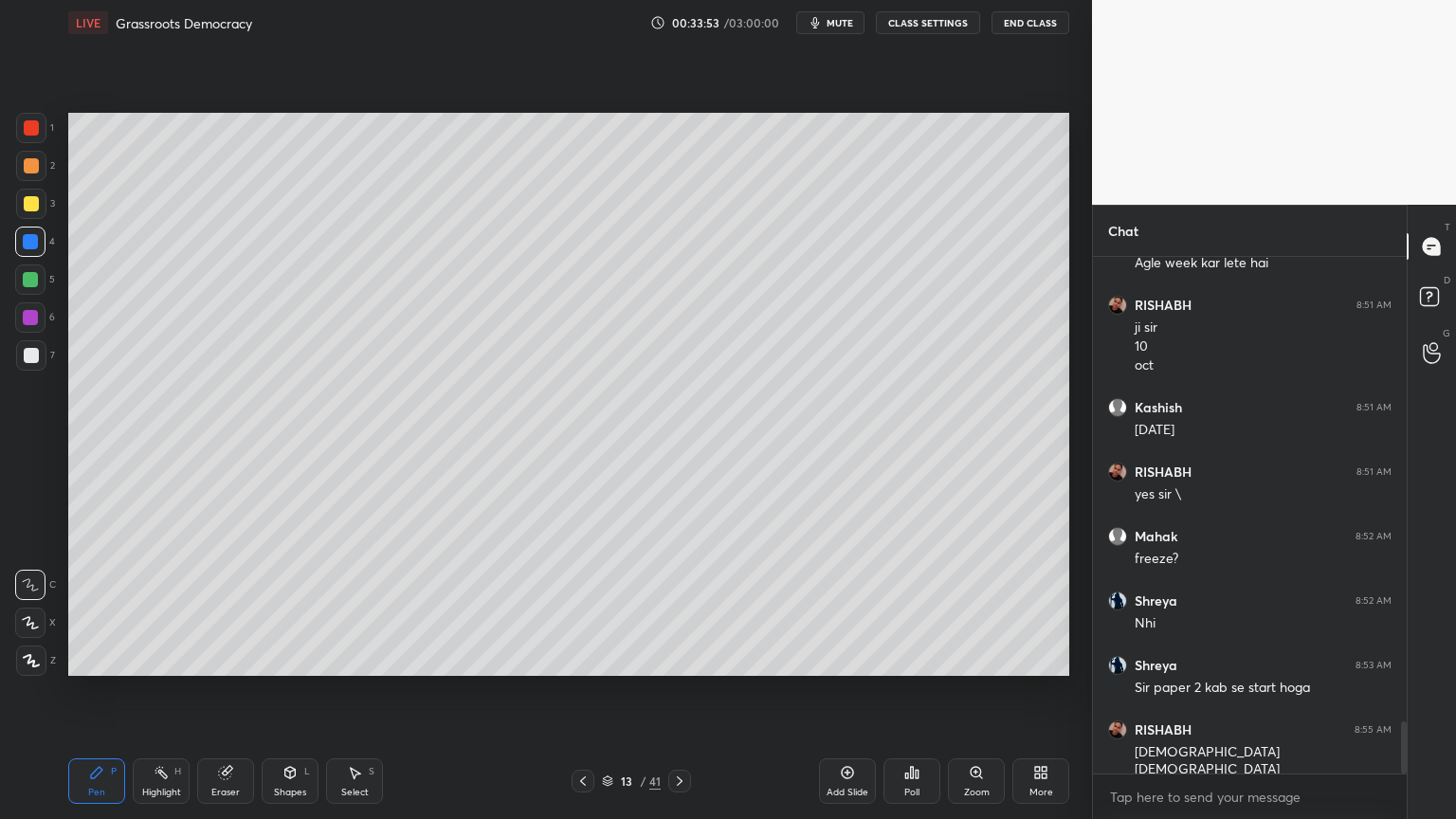
click at [29, 278] on div at bounding box center [31, 280] width 15 height 15
click at [37, 282] on div at bounding box center [30, 279] width 30 height 30
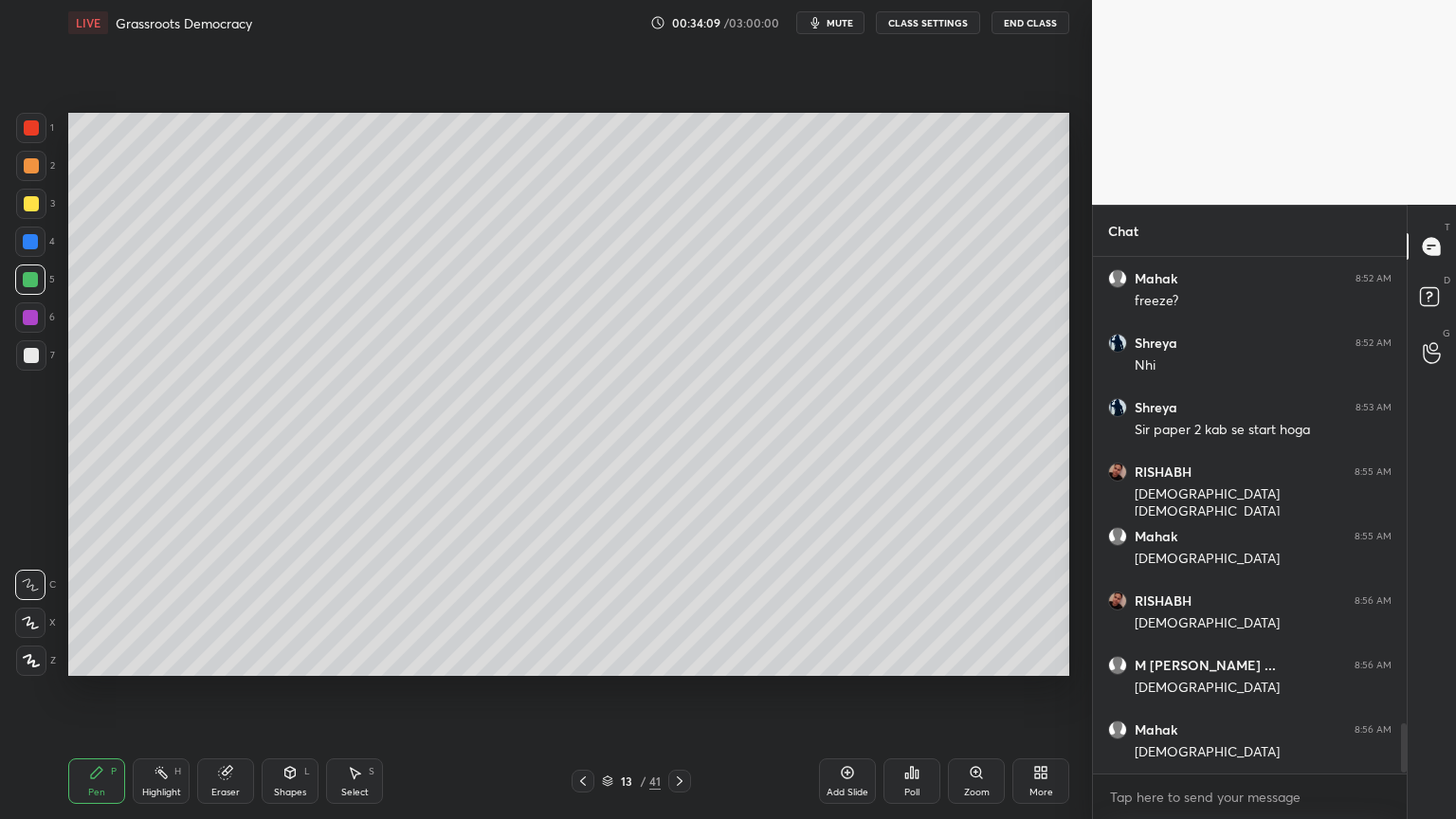
scroll to position [4897, 0]
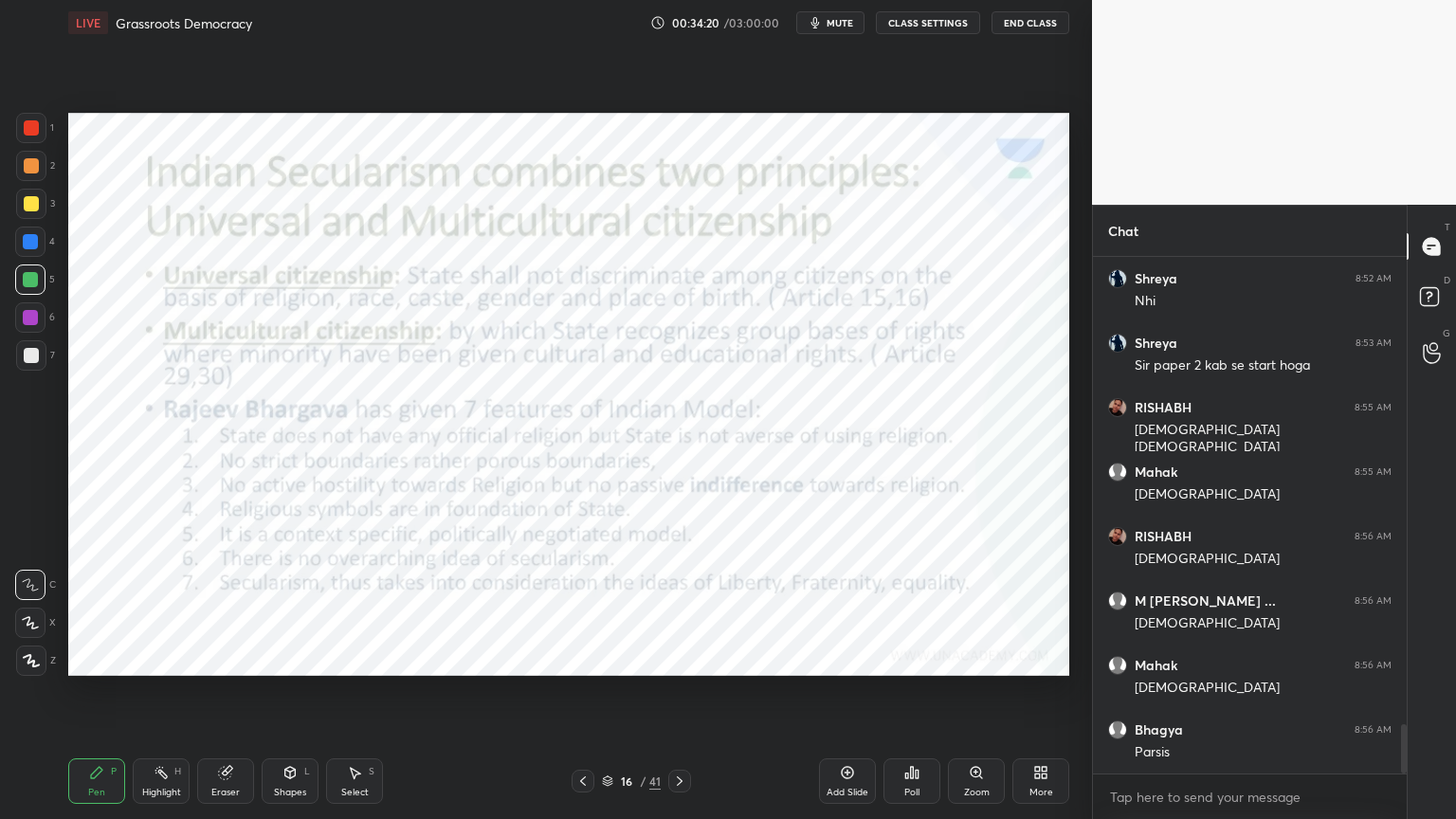
drag, startPoint x: 28, startPoint y: 126, endPoint x: 44, endPoint y: 131, distance: 16.8
click at [28, 125] on div at bounding box center [32, 128] width 15 height 15
click at [848, 774] on icon at bounding box center [848, 773] width 6 height 6
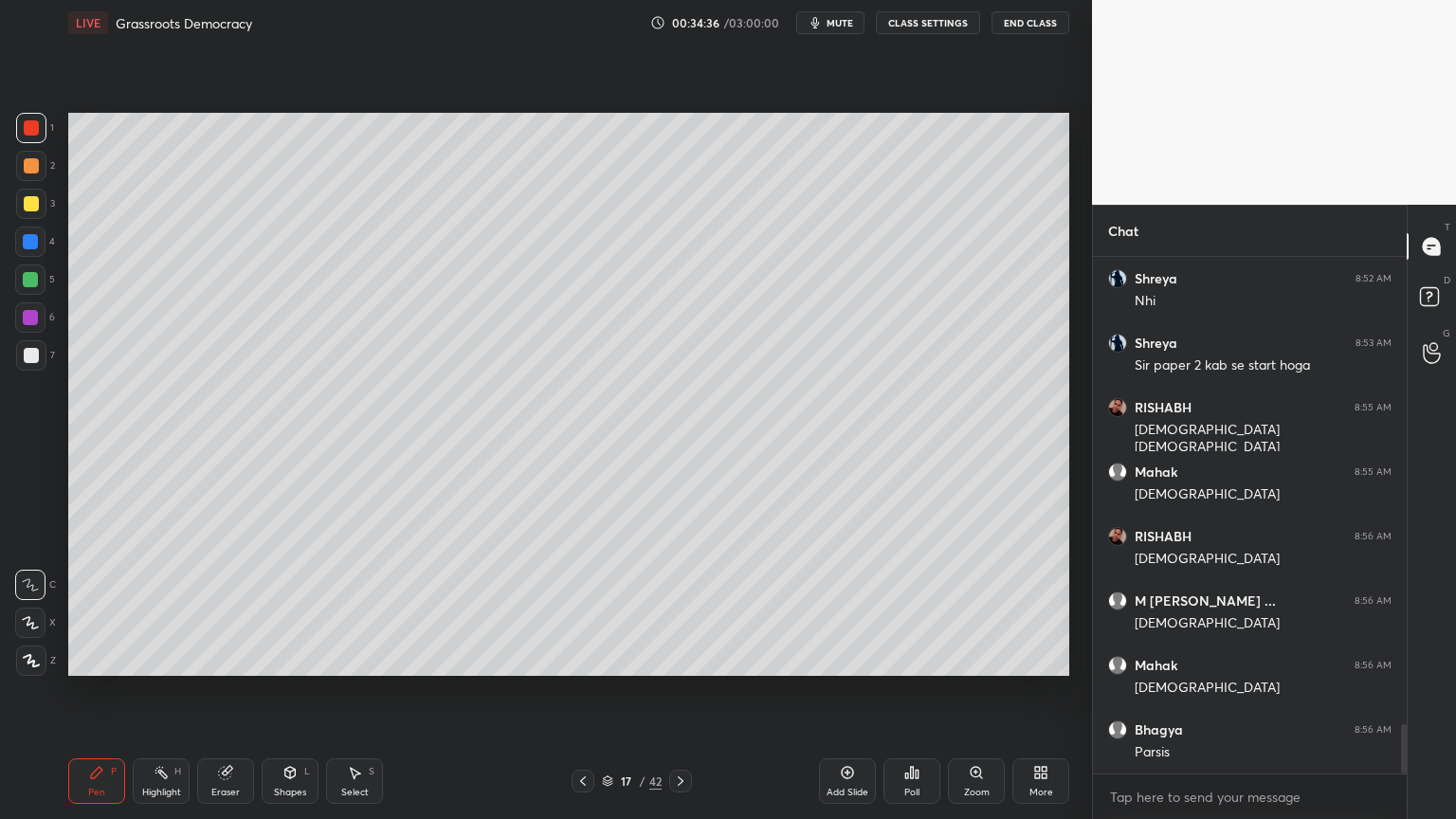
drag, startPoint x: 36, startPoint y: 212, endPoint x: 44, endPoint y: 221, distance: 12.0
click at [36, 212] on div at bounding box center [31, 204] width 30 height 30
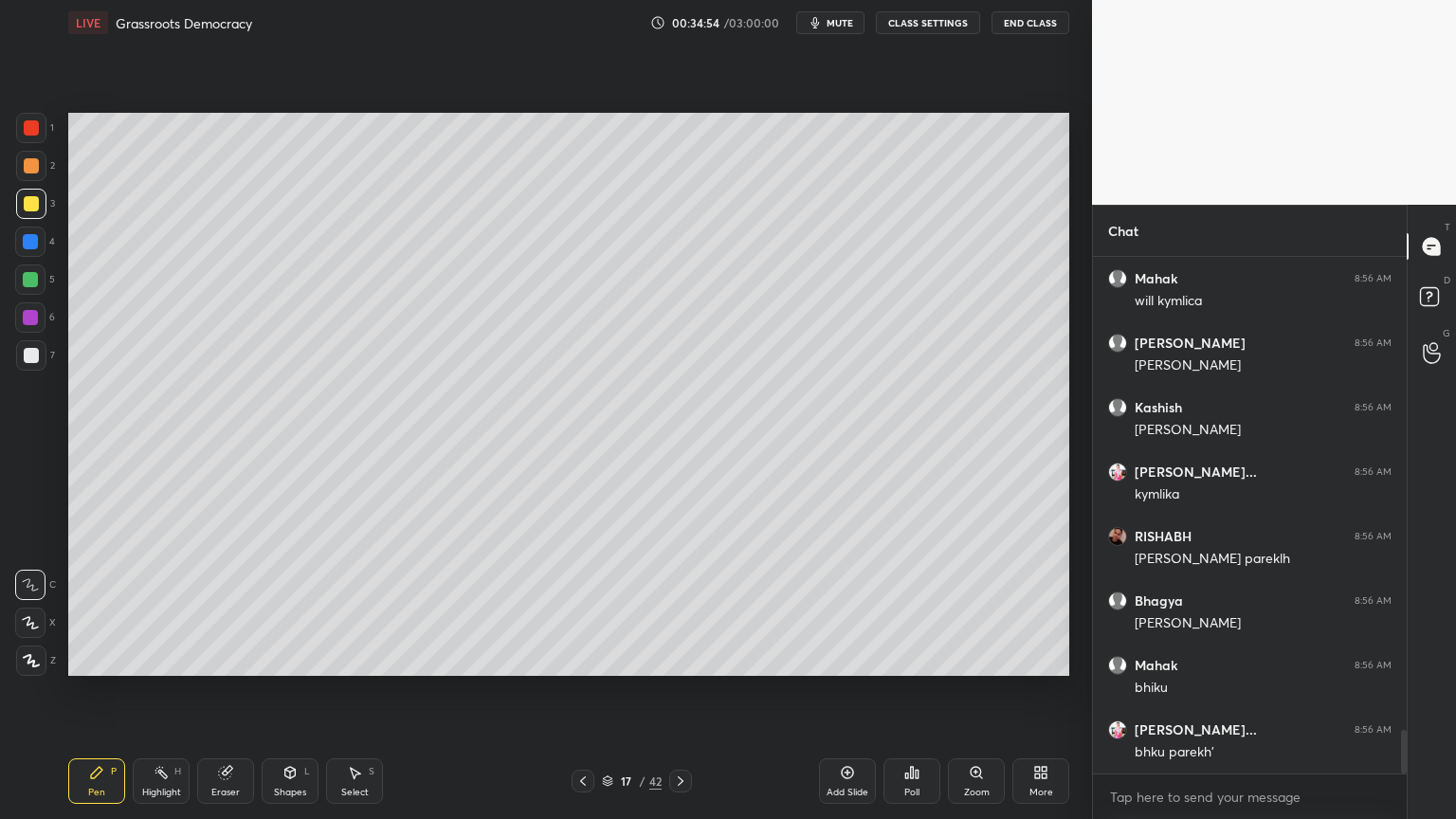
scroll to position [5625, 0]
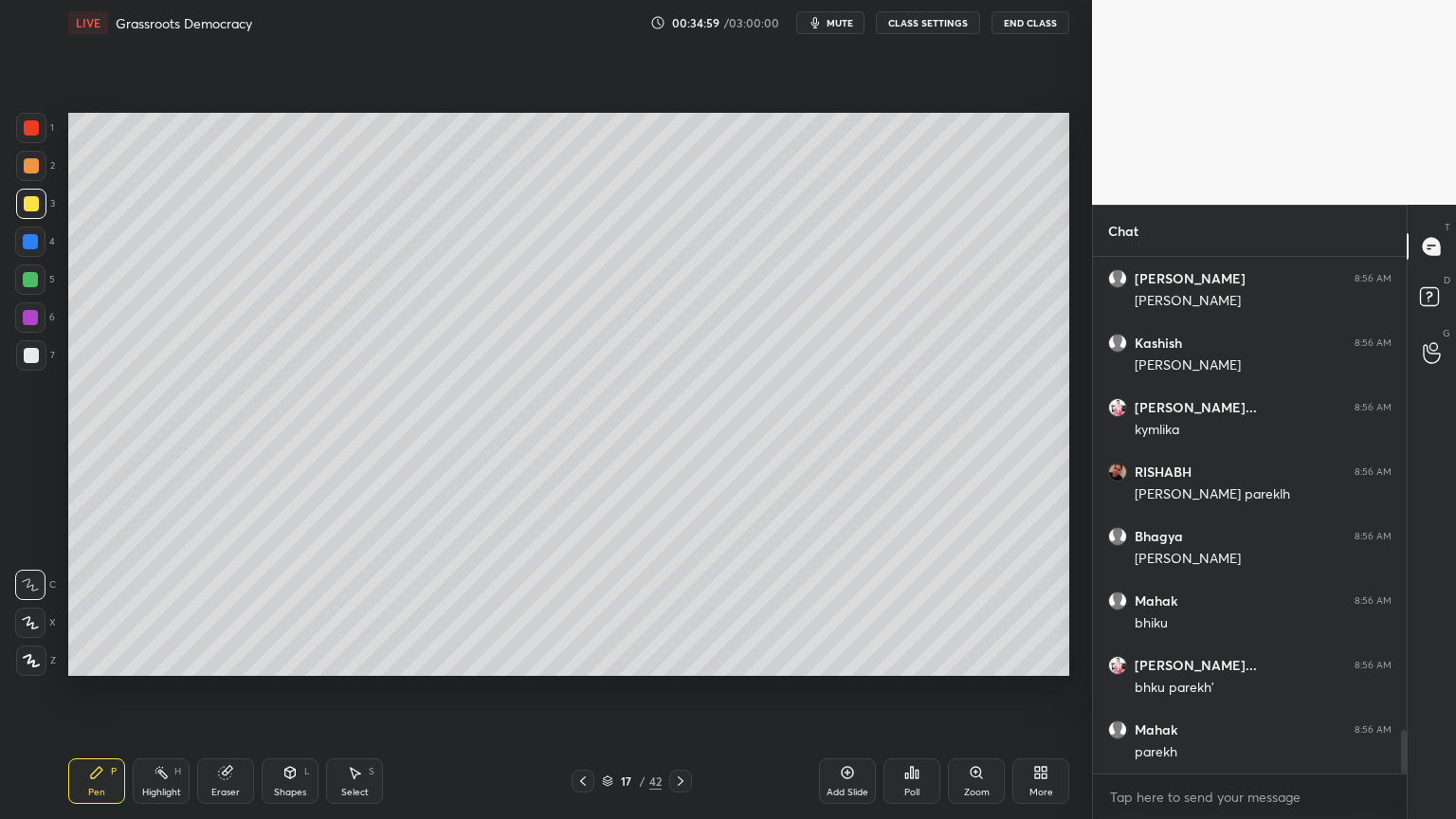
click at [0, 243] on div "1 2 3 4 5 6 7 C X Z C X Z E E Erase all H H" at bounding box center [30, 395] width 61 height 563
click at [44, 229] on div "1 2 3 4 5 6 7" at bounding box center [35, 245] width 40 height 265
click at [39, 250] on div at bounding box center [30, 241] width 30 height 30
click at [28, 266] on div at bounding box center [30, 279] width 30 height 30
drag, startPoint x: 30, startPoint y: 296, endPoint x: 34, endPoint y: 308, distance: 12.6
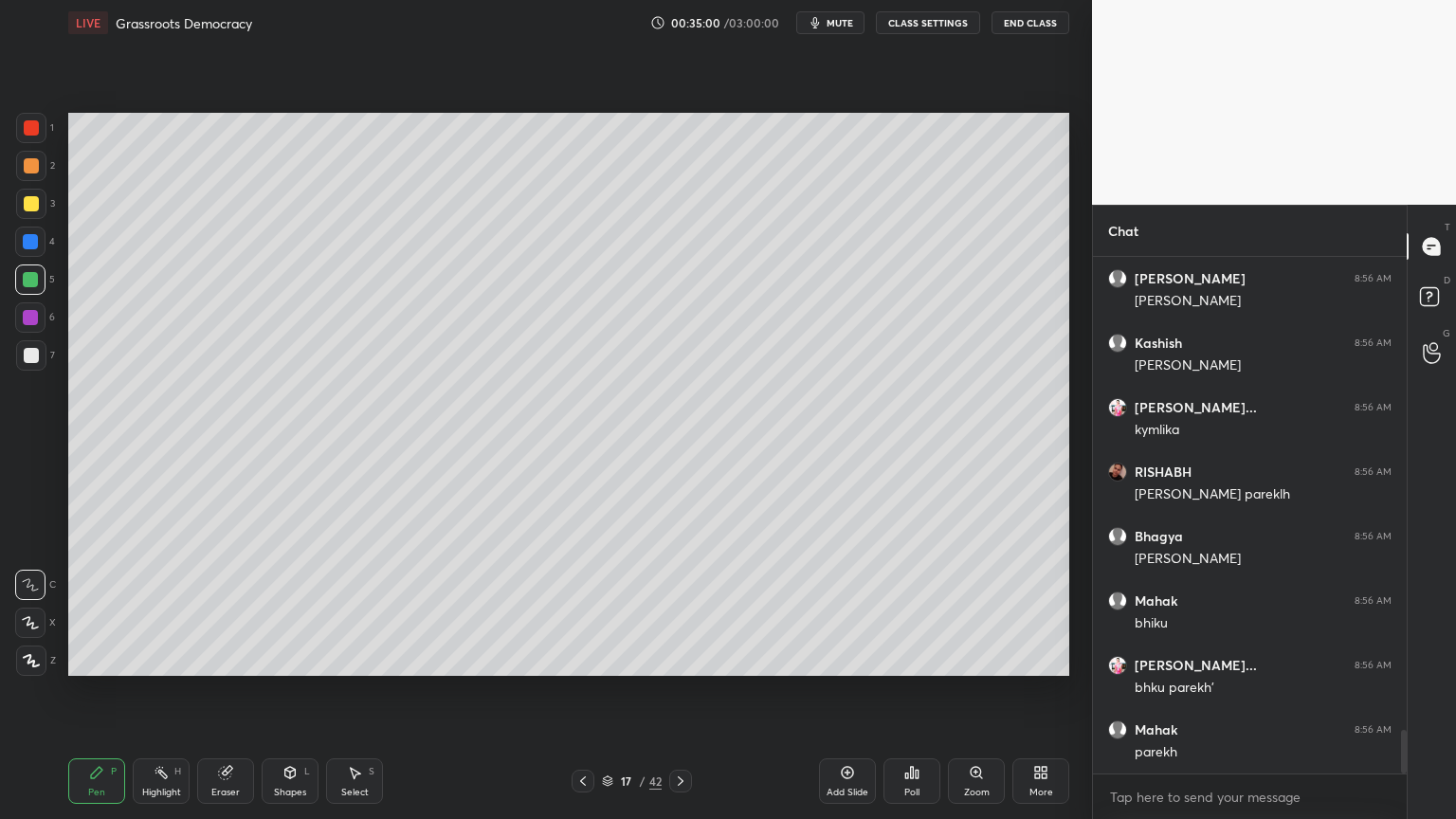
click at [30, 296] on div "5" at bounding box center [35, 283] width 40 height 38
drag, startPoint x: 27, startPoint y: 346, endPoint x: 30, endPoint y: 361, distance: 15.3
click at [26, 351] on div at bounding box center [31, 355] width 30 height 30
click at [31, 362] on div at bounding box center [32, 356] width 15 height 15
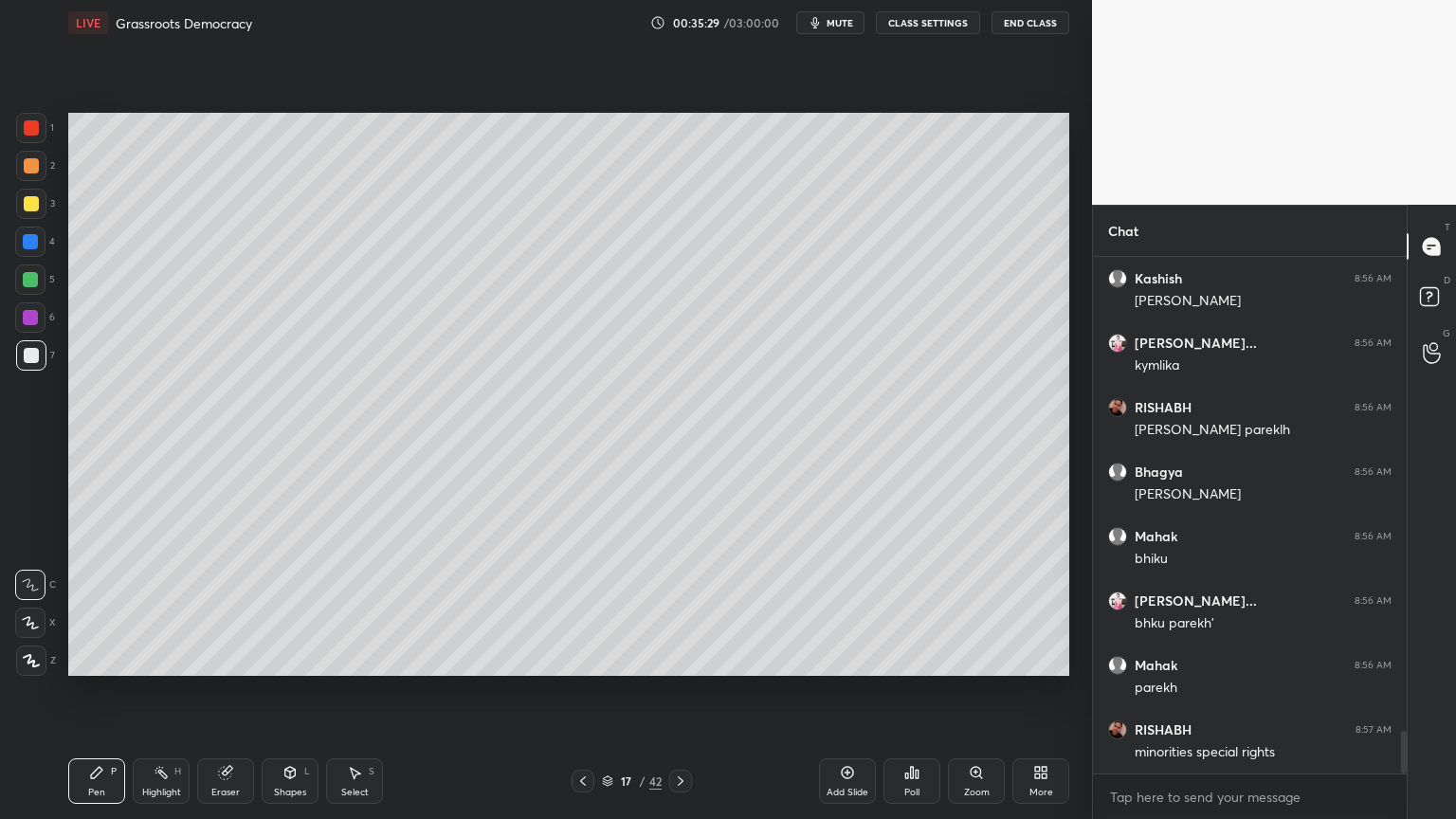
click at [33, 200] on div at bounding box center [32, 204] width 15 height 15
click at [21, 353] on div at bounding box center [31, 355] width 30 height 30
click at [36, 366] on div at bounding box center [31, 355] width 30 height 30
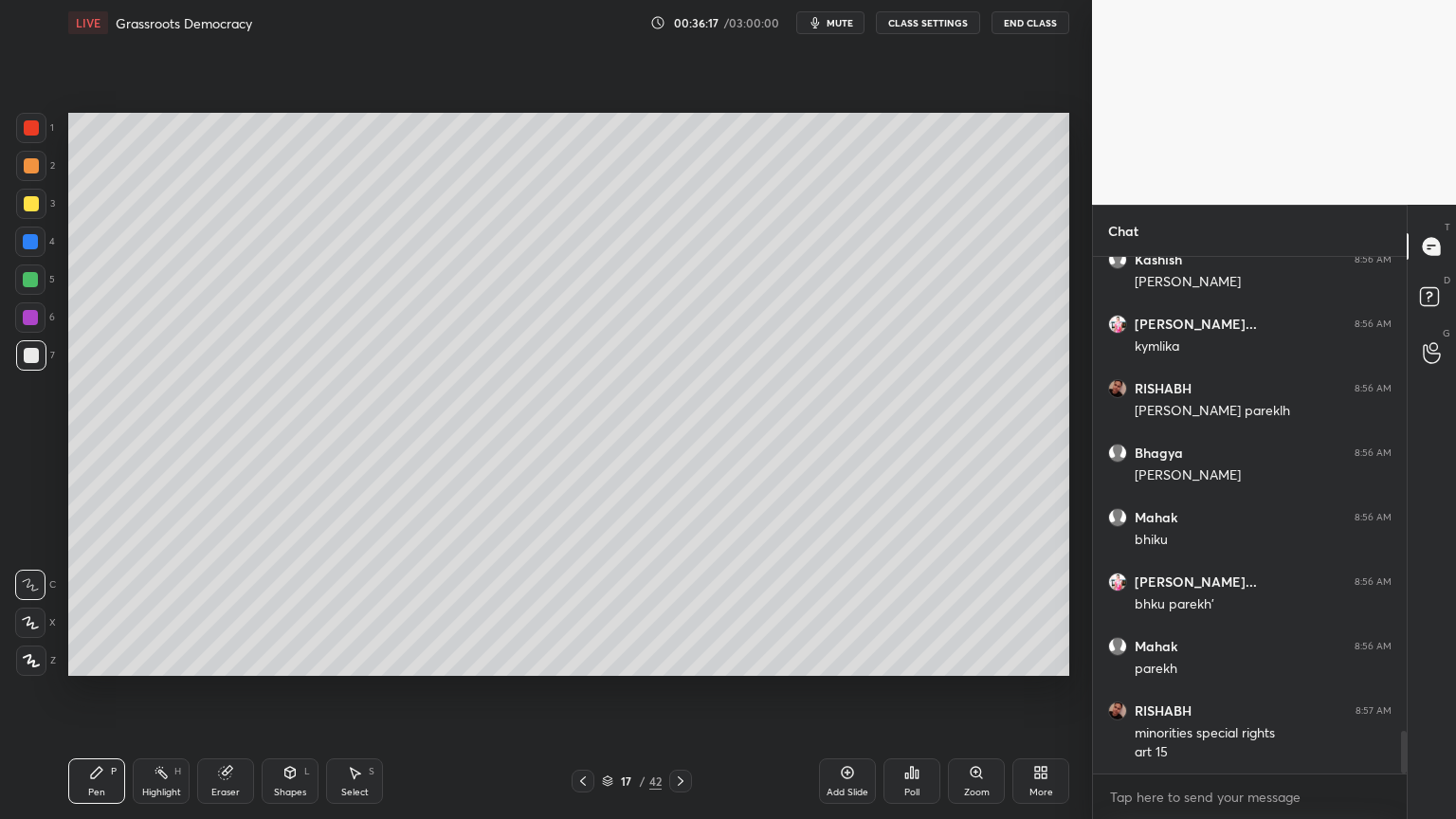
click at [28, 247] on div at bounding box center [31, 242] width 15 height 15
click at [37, 246] on div at bounding box center [31, 242] width 15 height 15
click at [32, 286] on div at bounding box center [31, 280] width 15 height 15
click at [38, 175] on div at bounding box center [31, 165] width 30 height 30
click at [39, 167] on div at bounding box center [31, 165] width 30 height 30
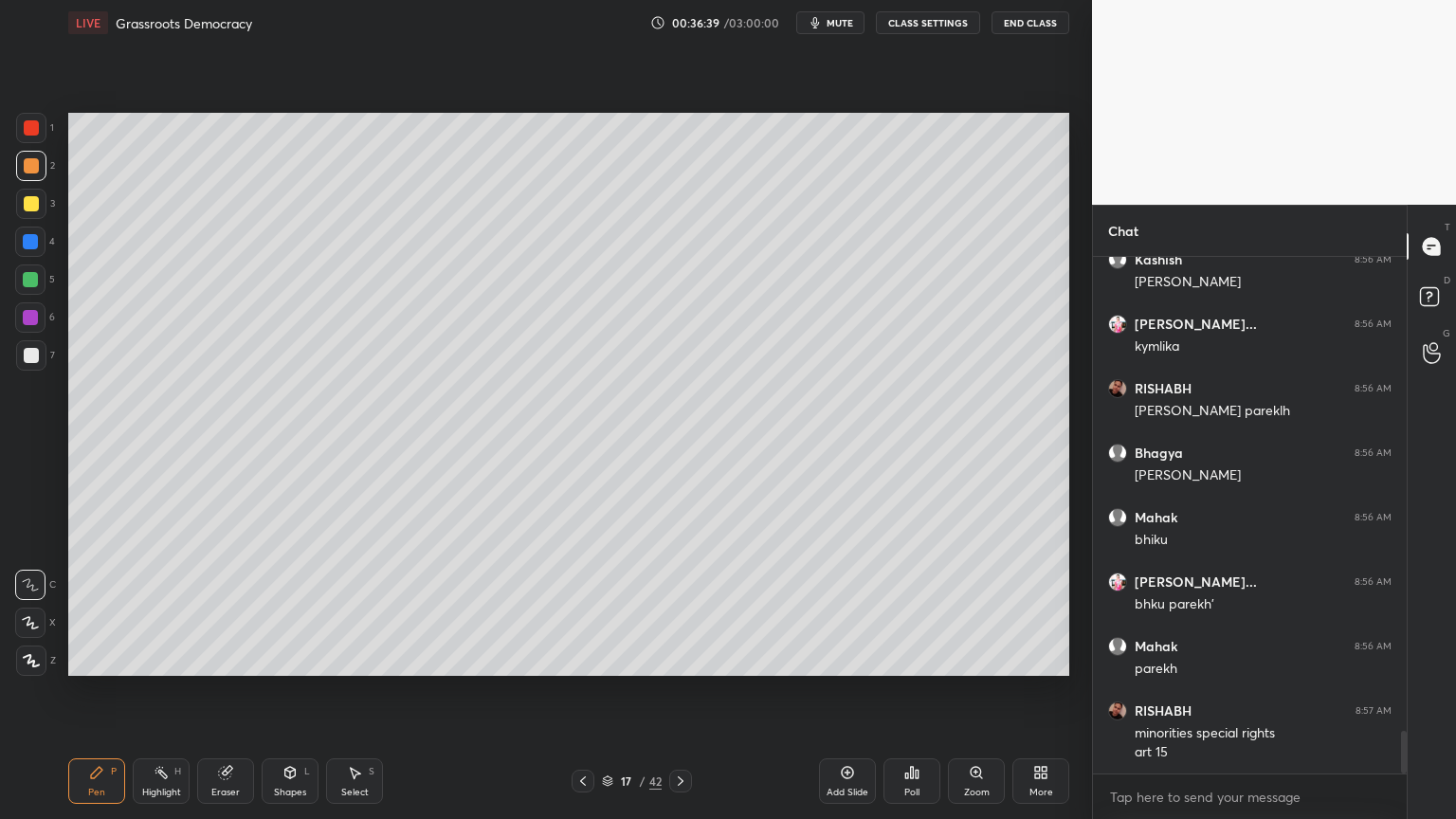
drag, startPoint x: 15, startPoint y: 321, endPoint x: 22, endPoint y: 344, distance: 24.0
click at [16, 335] on div "6" at bounding box center [35, 321] width 40 height 38
click at [37, 361] on div at bounding box center [32, 356] width 15 height 15
click at [48, 367] on div "7" at bounding box center [36, 355] width 39 height 30
click at [37, 331] on div "6" at bounding box center [35, 321] width 40 height 38
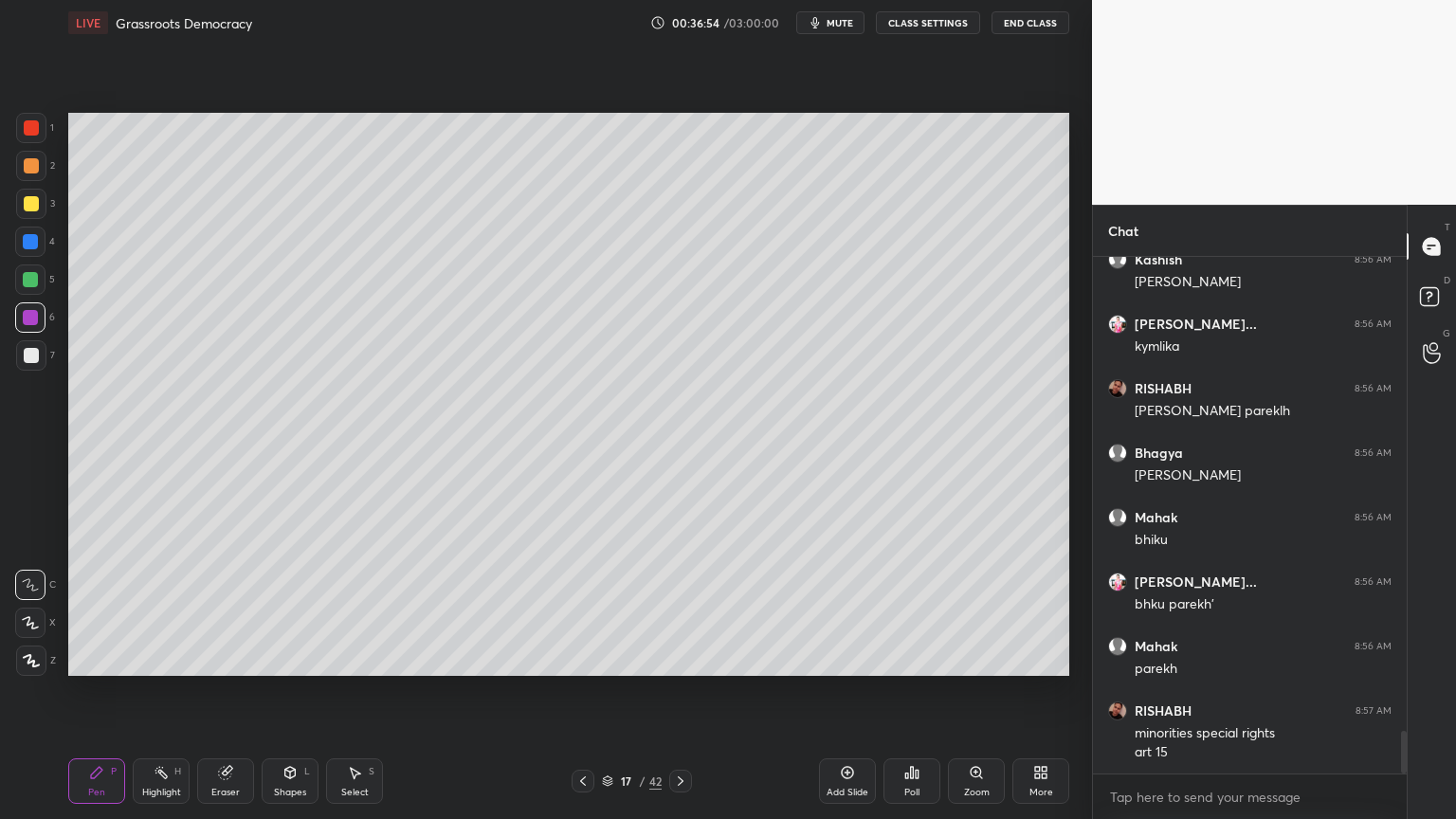
click at [55, 290] on div "1 2 3 4 5 6 7 C X Z C X Z E E Erase all H H" at bounding box center [30, 395] width 61 height 563
drag, startPoint x: 47, startPoint y: 274, endPoint x: 36, endPoint y: 275, distance: 11.0
click at [42, 274] on div "5" at bounding box center [35, 279] width 40 height 30
drag, startPoint x: 35, startPoint y: 277, endPoint x: 64, endPoint y: 291, distance: 32.2
click at [47, 279] on div "5" at bounding box center [35, 279] width 40 height 30
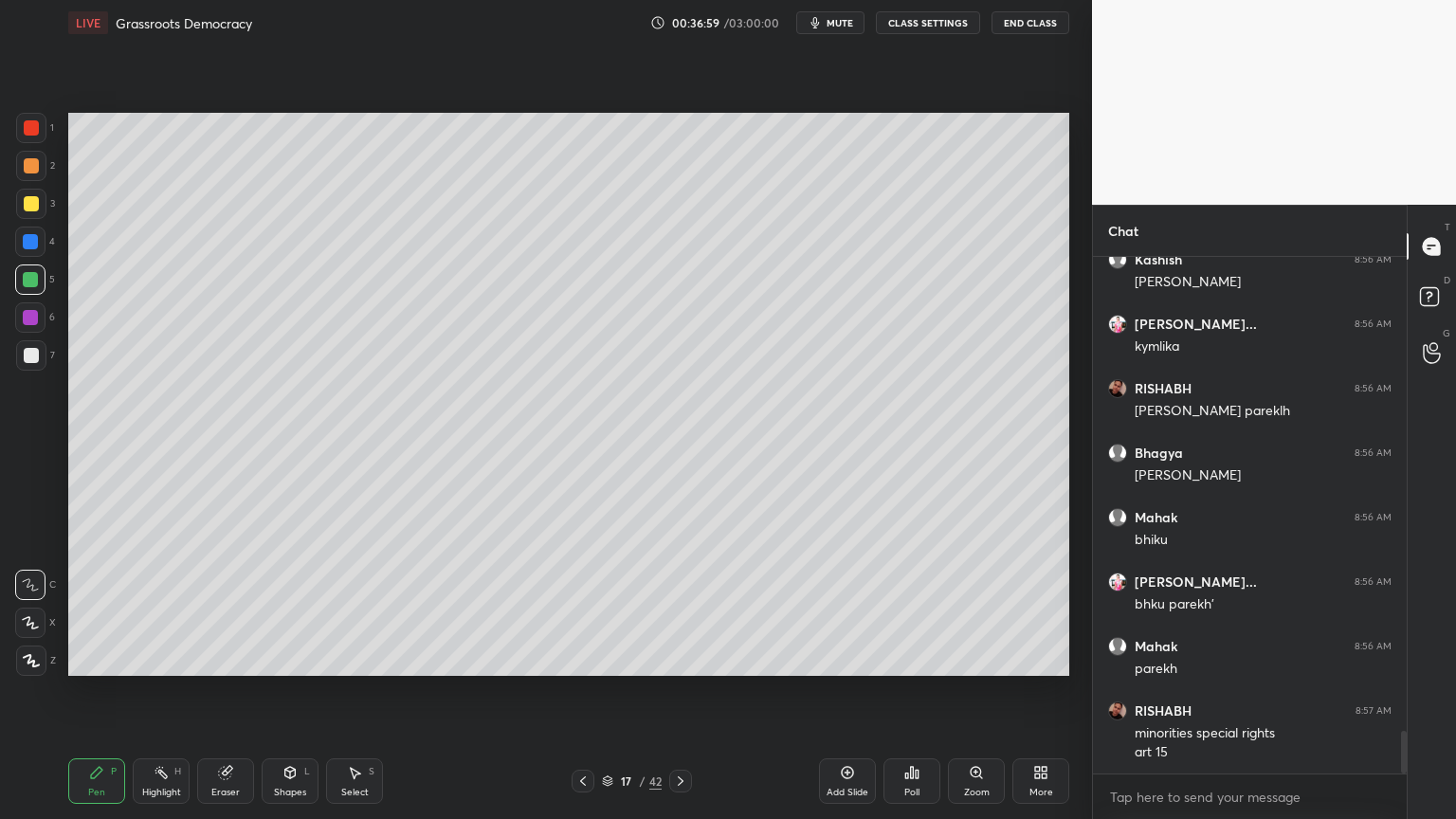
drag, startPoint x: 28, startPoint y: 168, endPoint x: 39, endPoint y: 167, distance: 11.0
click at [35, 169] on div at bounding box center [32, 166] width 15 height 15
click at [37, 164] on div at bounding box center [32, 166] width 15 height 15
click at [39, 148] on div "1" at bounding box center [35, 131] width 38 height 38
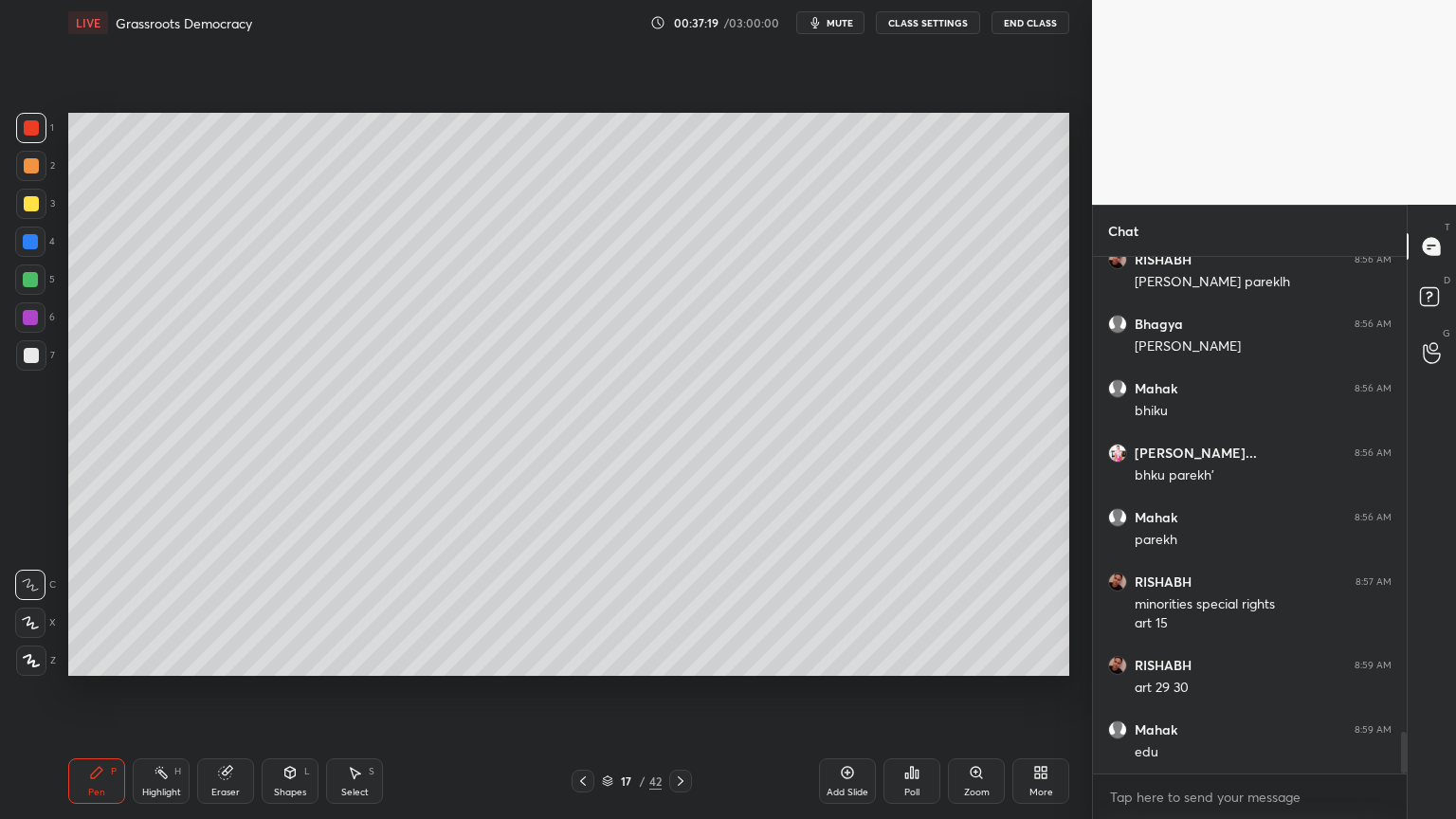
scroll to position [5902, 0]
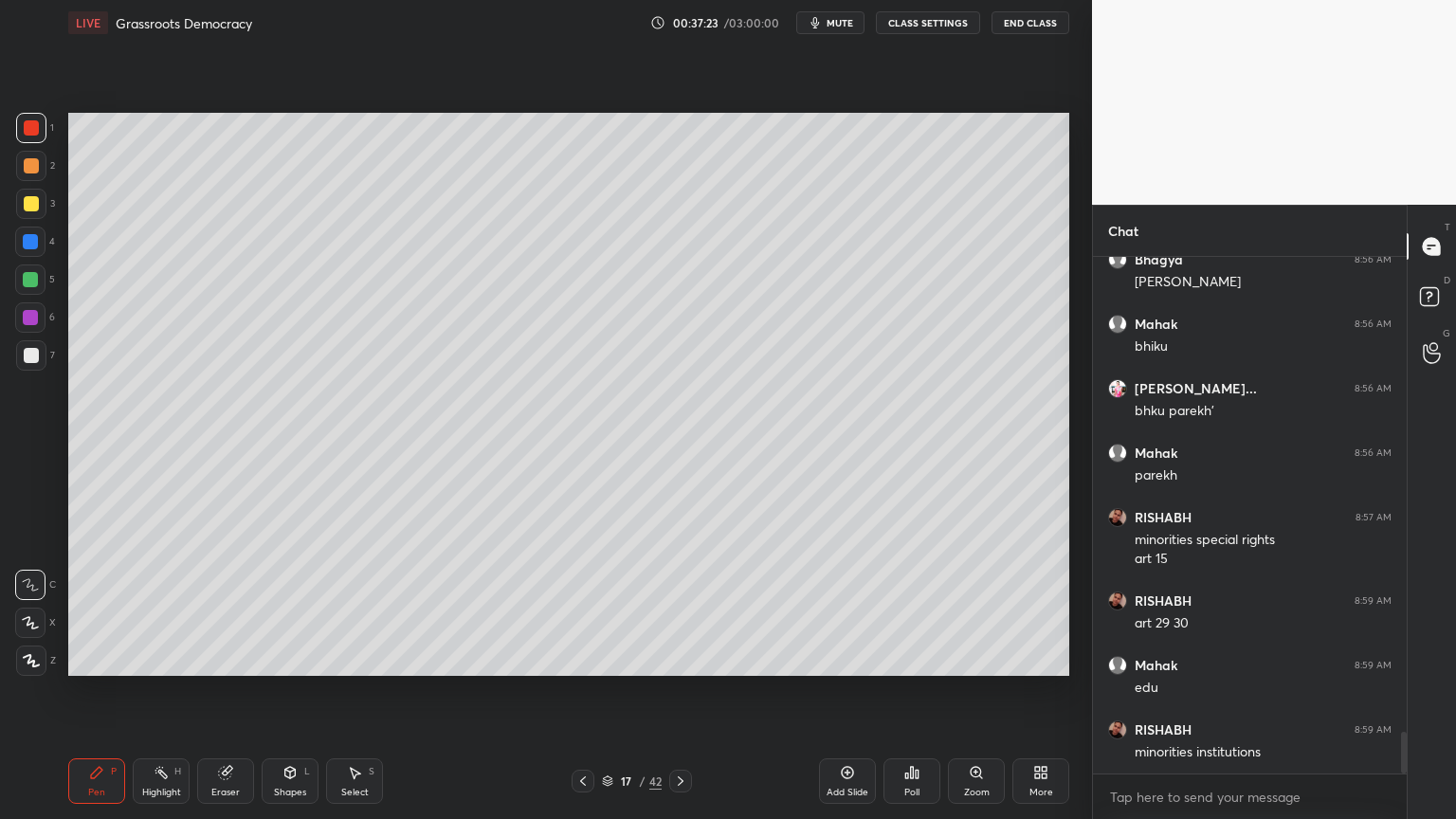
drag, startPoint x: 13, startPoint y: 223, endPoint x: 24, endPoint y: 229, distance: 12.5
click at [19, 223] on div "1 2 3 4 5 6 7 C X Z C X Z E E Erase all H H" at bounding box center [30, 395] width 61 height 563
click at [31, 244] on div at bounding box center [31, 242] width 15 height 15
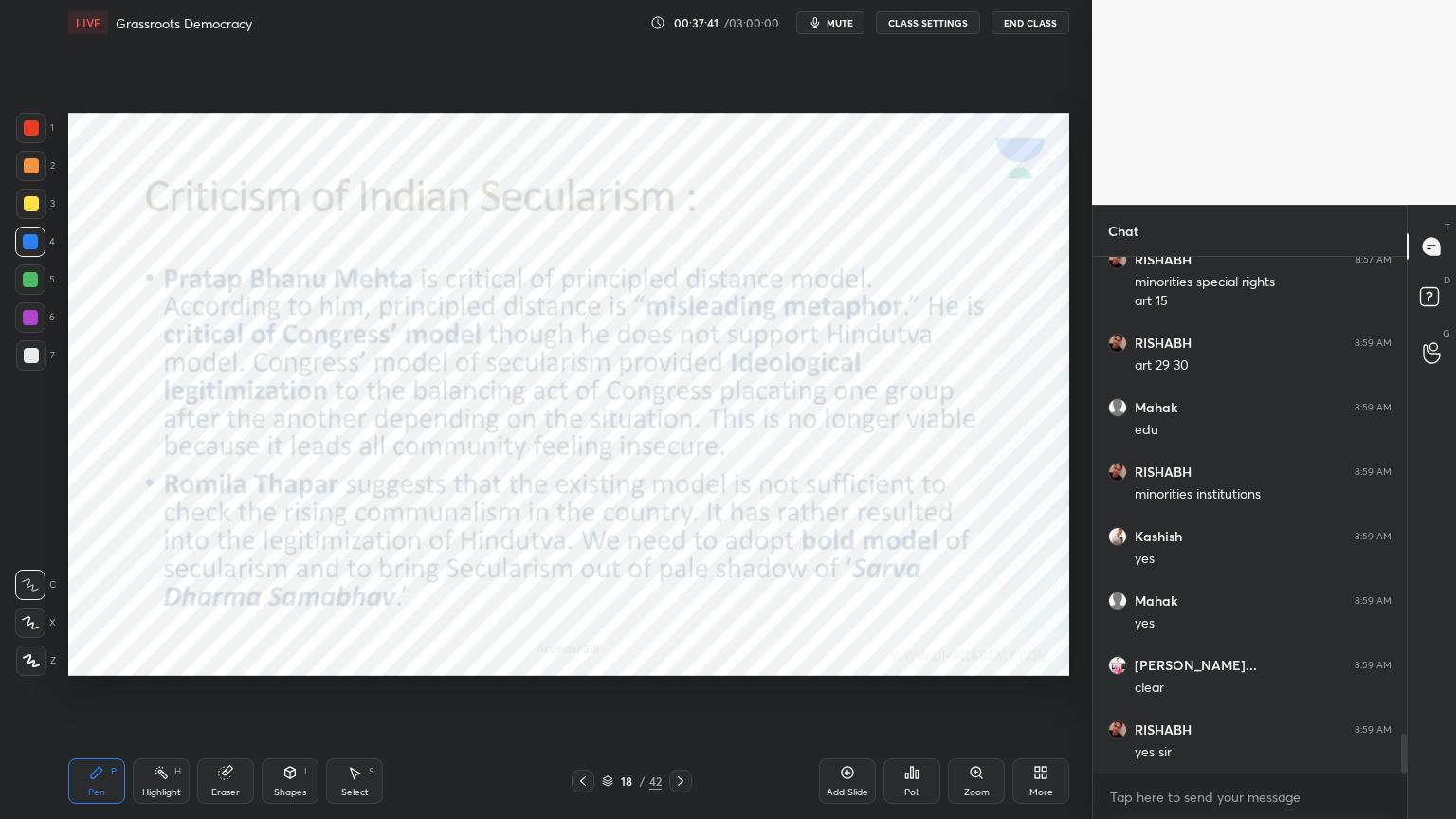
scroll to position [6224, 0]
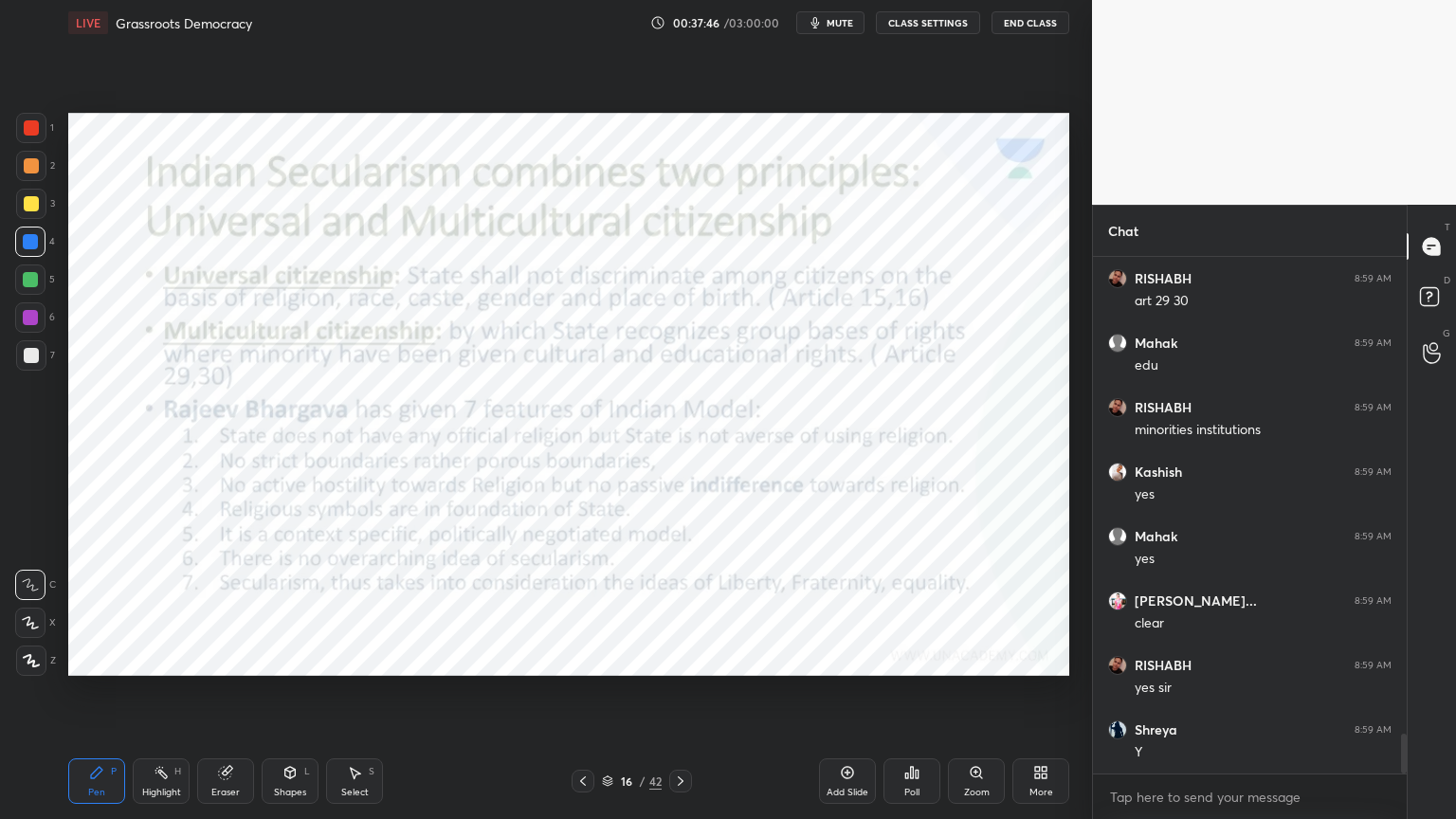
click at [30, 128] on div at bounding box center [32, 128] width 15 height 15
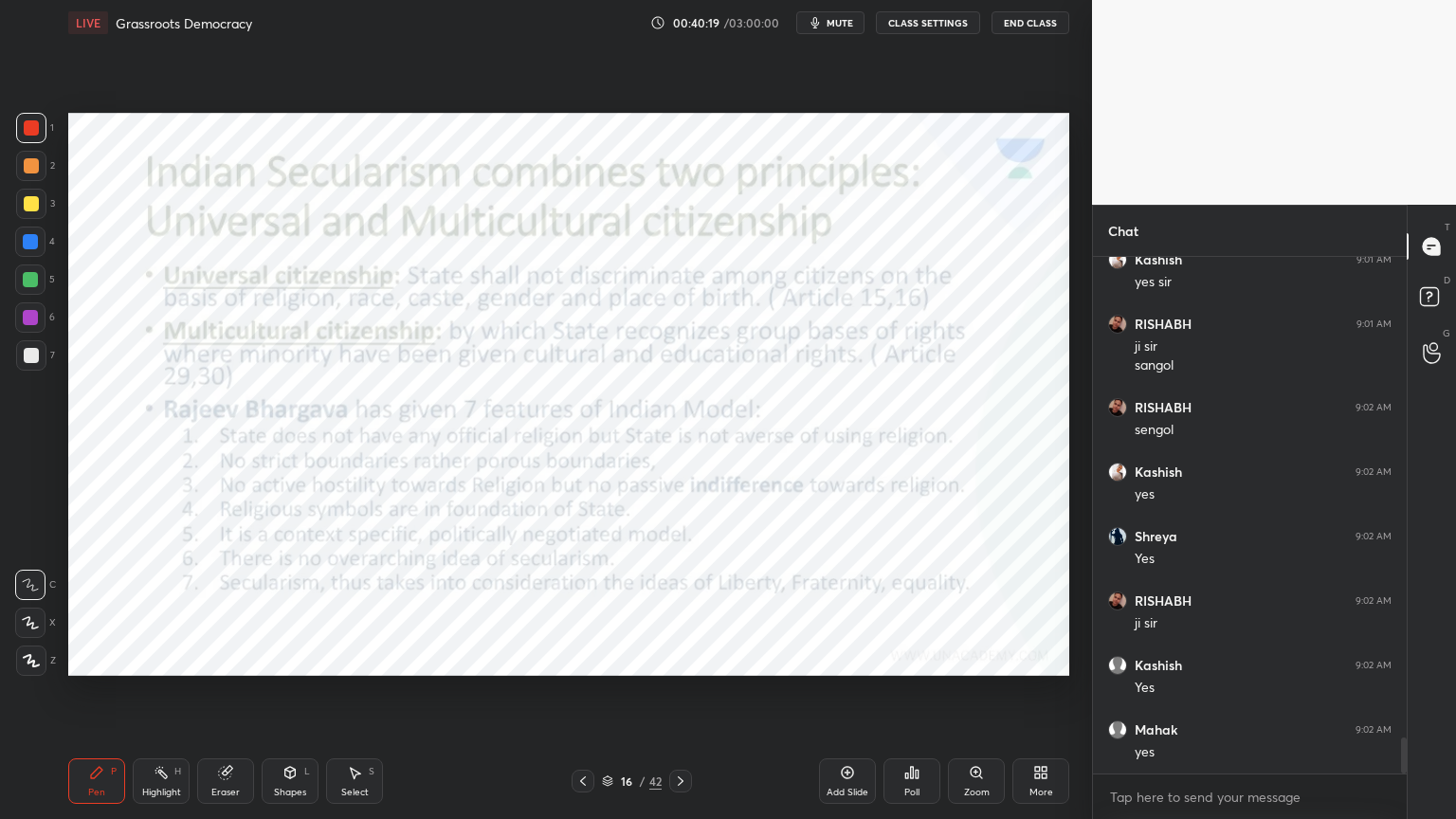
scroll to position [7047, 0]
drag, startPoint x: 360, startPoint y: 790, endPoint x: 358, endPoint y: 767, distance: 23.1
click at [361, 790] on div "Select" at bounding box center [355, 793] width 28 height 10
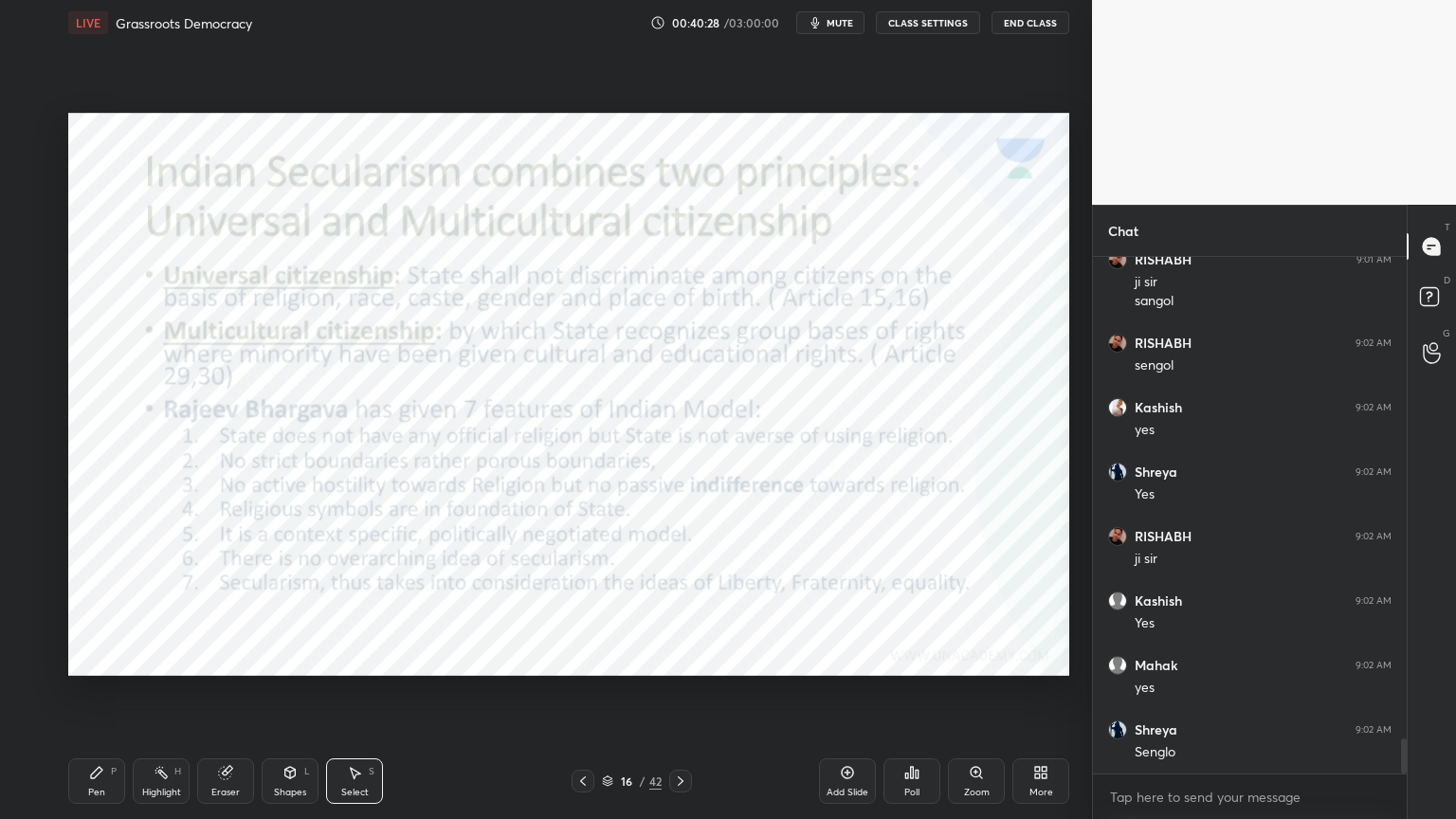
scroll to position [7112, 0]
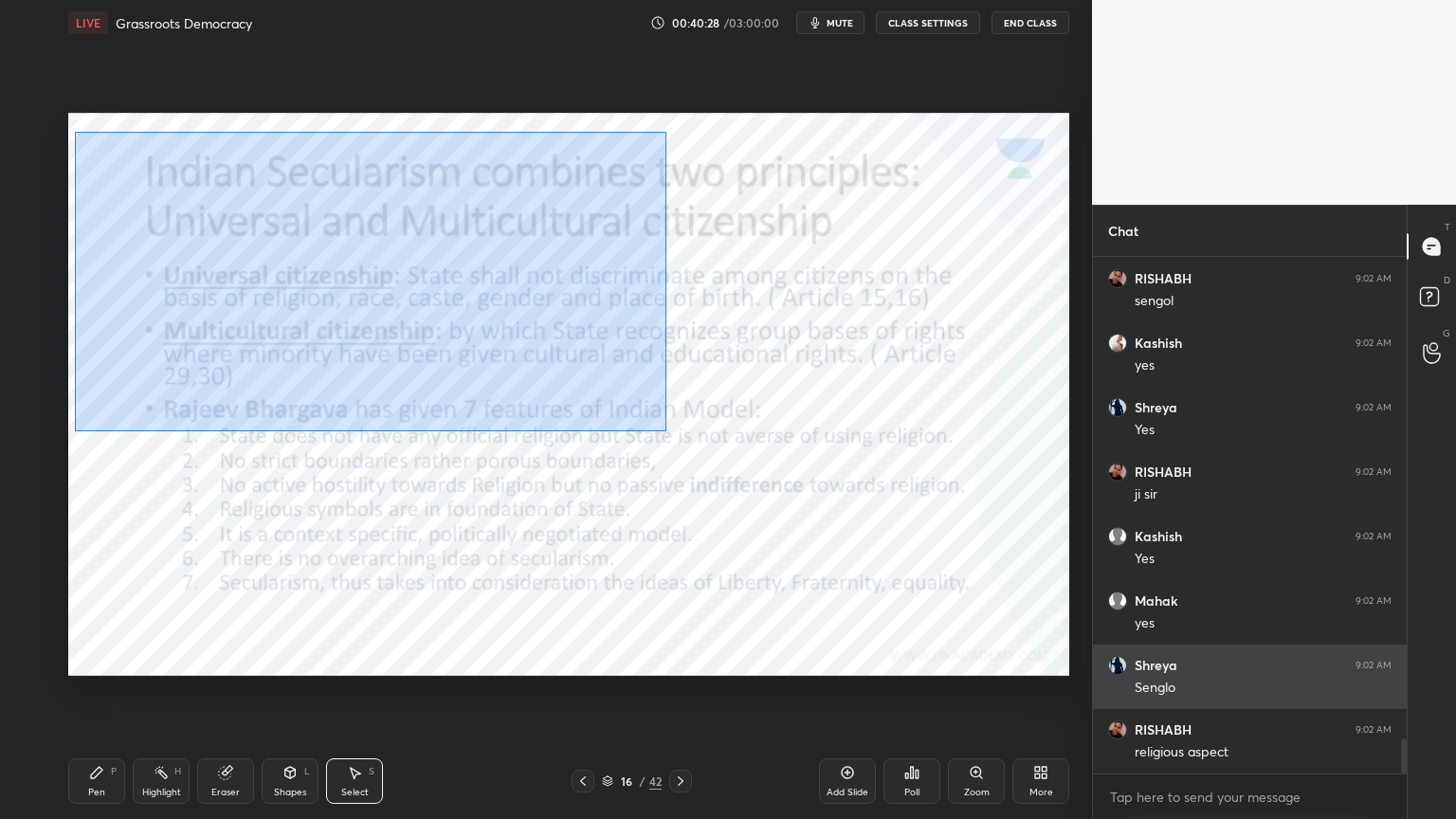
drag, startPoint x: 78, startPoint y: 133, endPoint x: 1246, endPoint y: 707, distance: 1301.4
click at [1227, 706] on div "1 2 3 4 5 6 7 C X Z C X Z E E Erase all H H LIVE Grassroots Democracy 00:40:28 …" at bounding box center [728, 409] width 1456 height 819
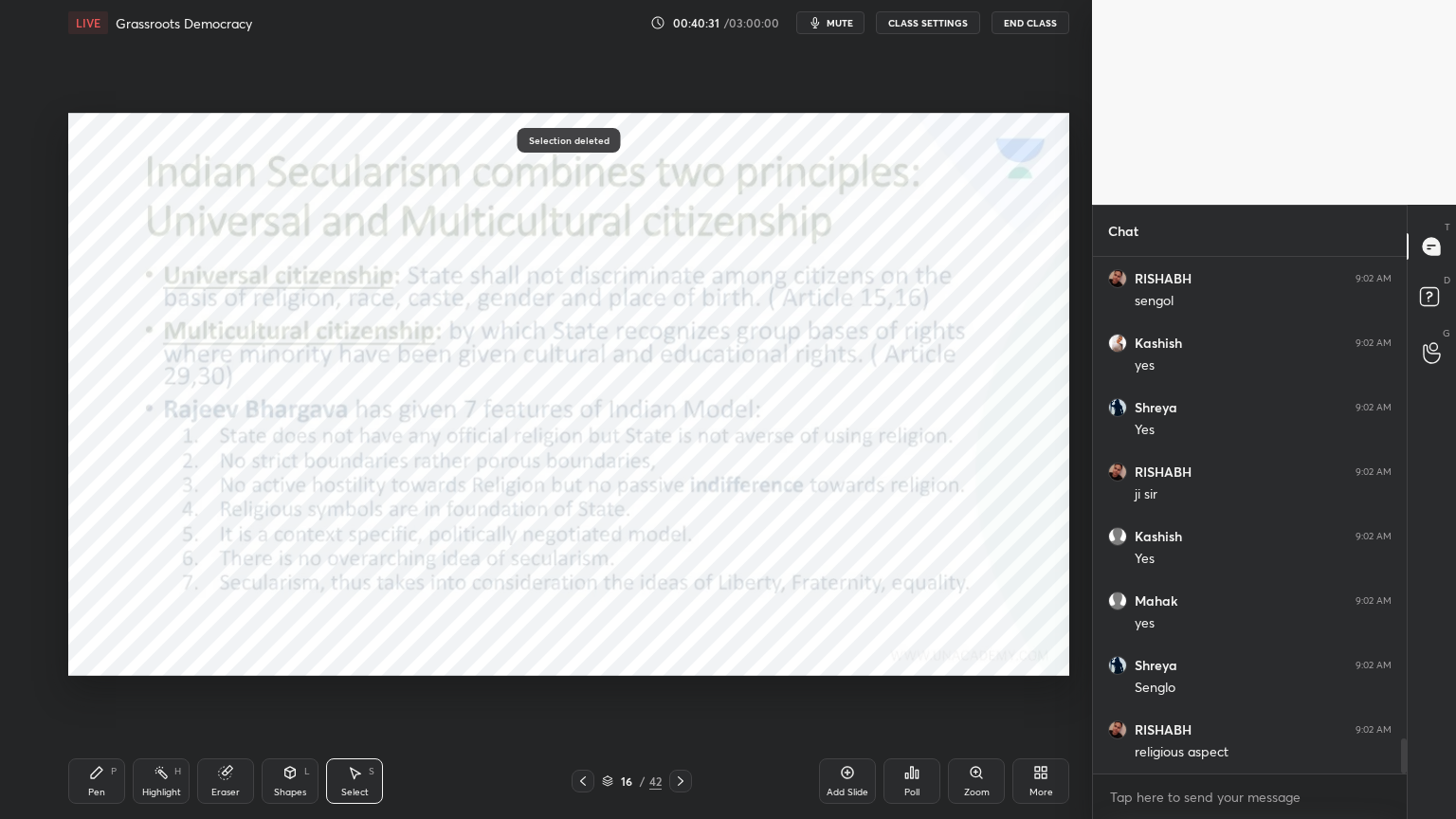
click at [114, 779] on div "Pen P" at bounding box center [96, 780] width 57 height 45
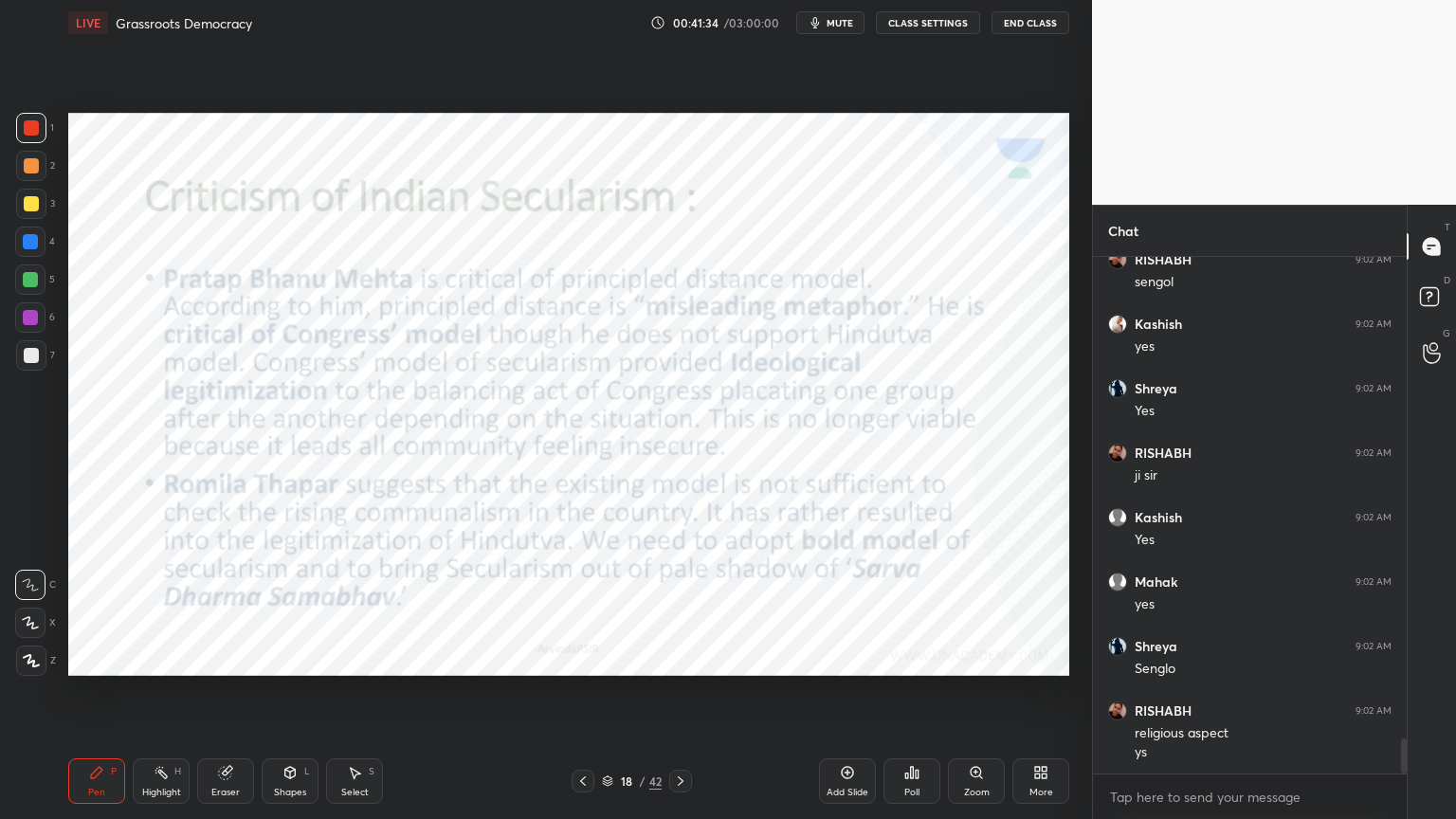
scroll to position [7195, 0]
click at [853, 770] on icon at bounding box center [848, 773] width 15 height 15
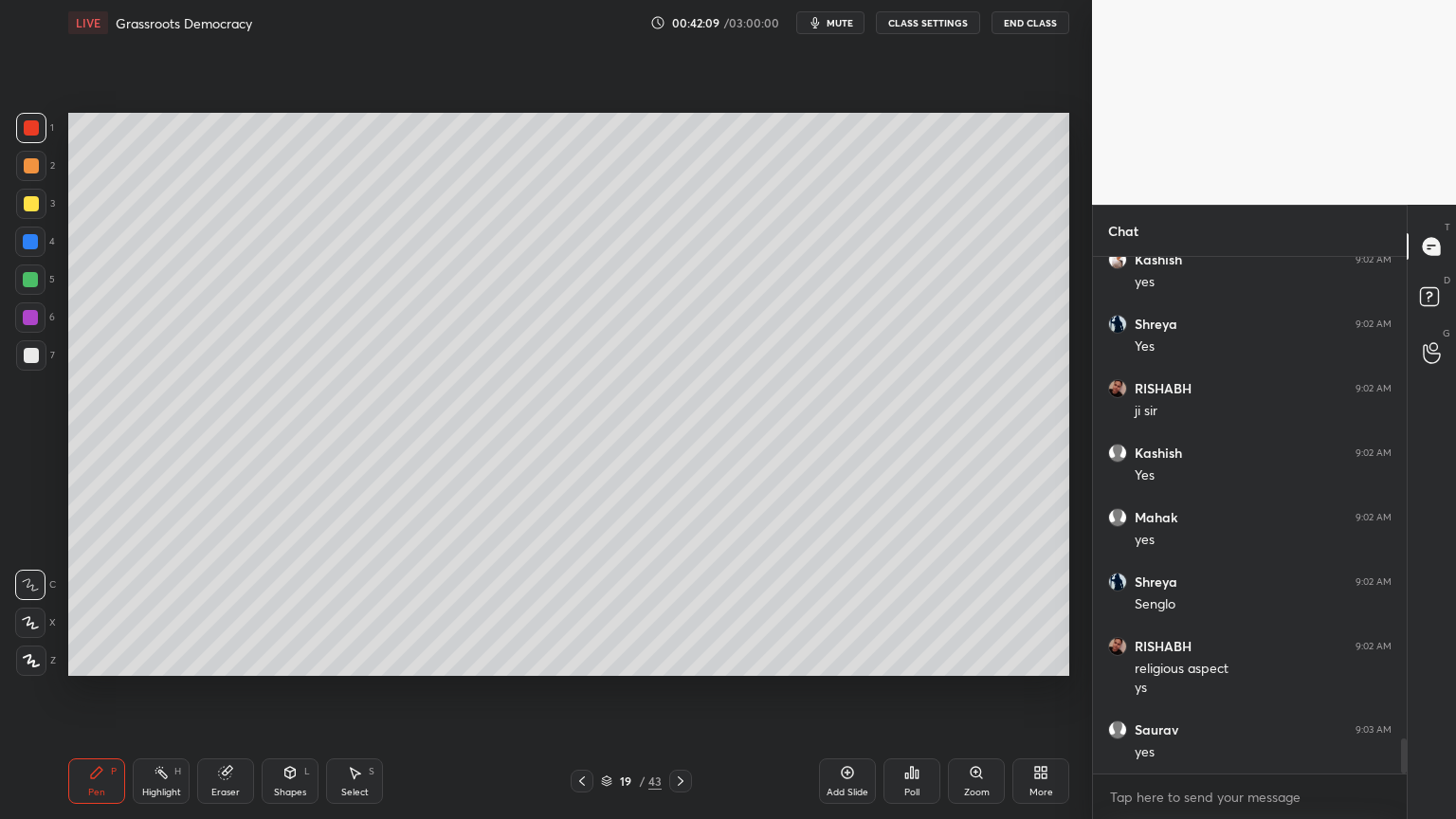
click at [29, 205] on div at bounding box center [32, 204] width 15 height 15
click at [31, 251] on div at bounding box center [30, 241] width 30 height 30
click at [36, 252] on div at bounding box center [30, 241] width 30 height 30
drag, startPoint x: 29, startPoint y: 259, endPoint x: 28, endPoint y: 274, distance: 15.0
click at [29, 260] on div "4" at bounding box center [35, 245] width 40 height 38
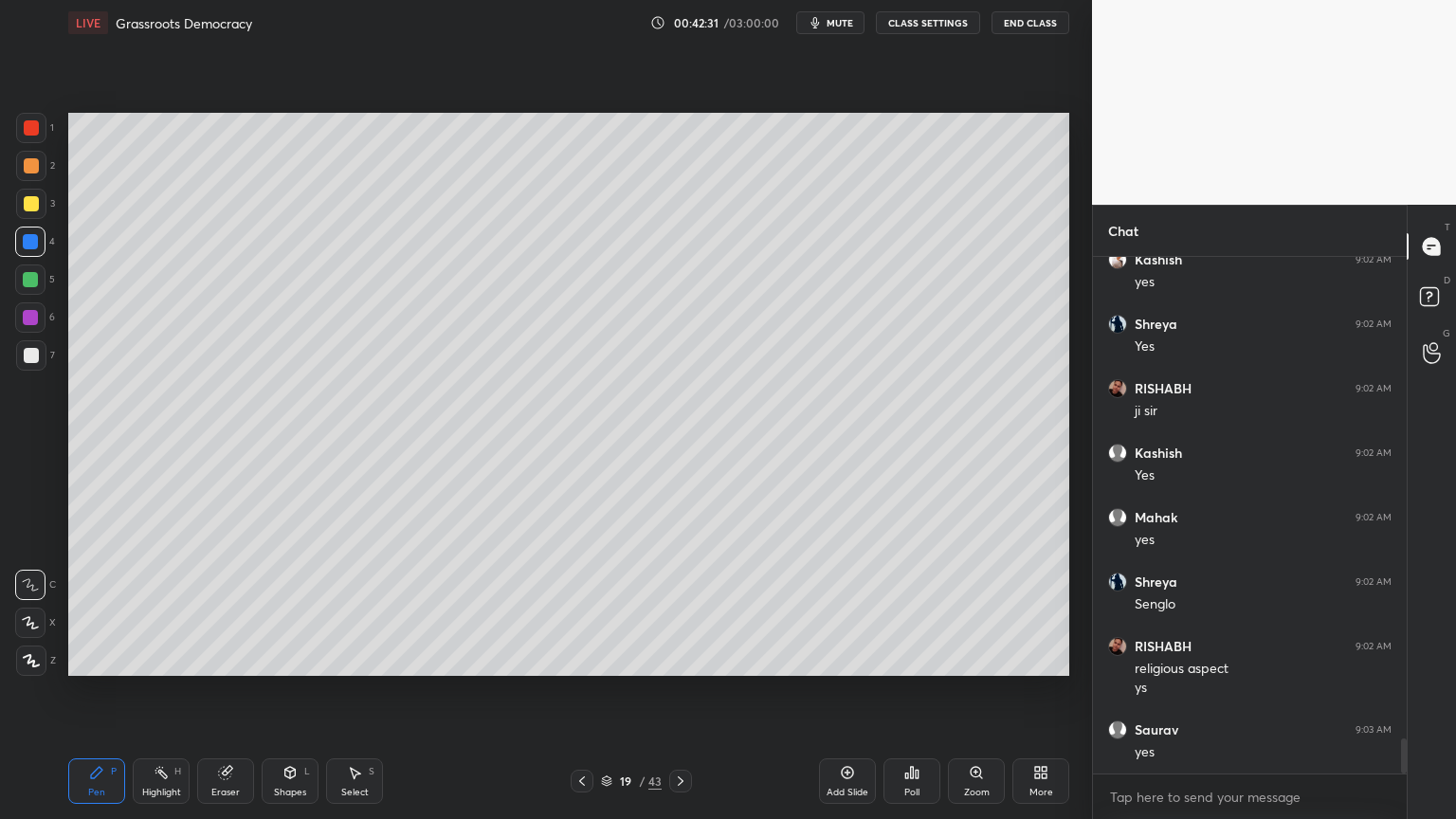
click at [33, 289] on div at bounding box center [30, 279] width 30 height 30
click at [33, 292] on div at bounding box center [30, 279] width 30 height 30
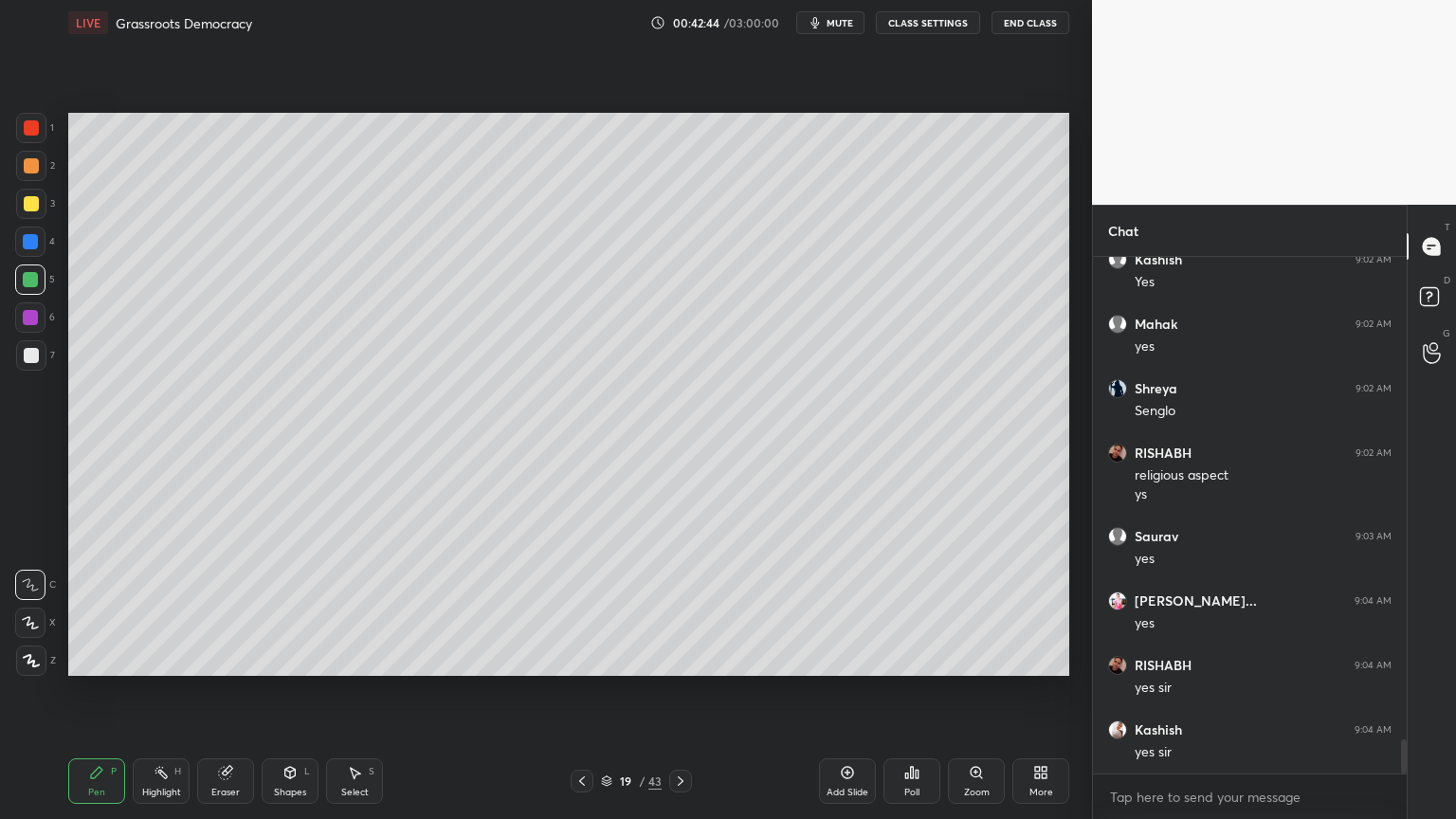
scroll to position [7453, 0]
click at [30, 324] on div at bounding box center [31, 317] width 15 height 15
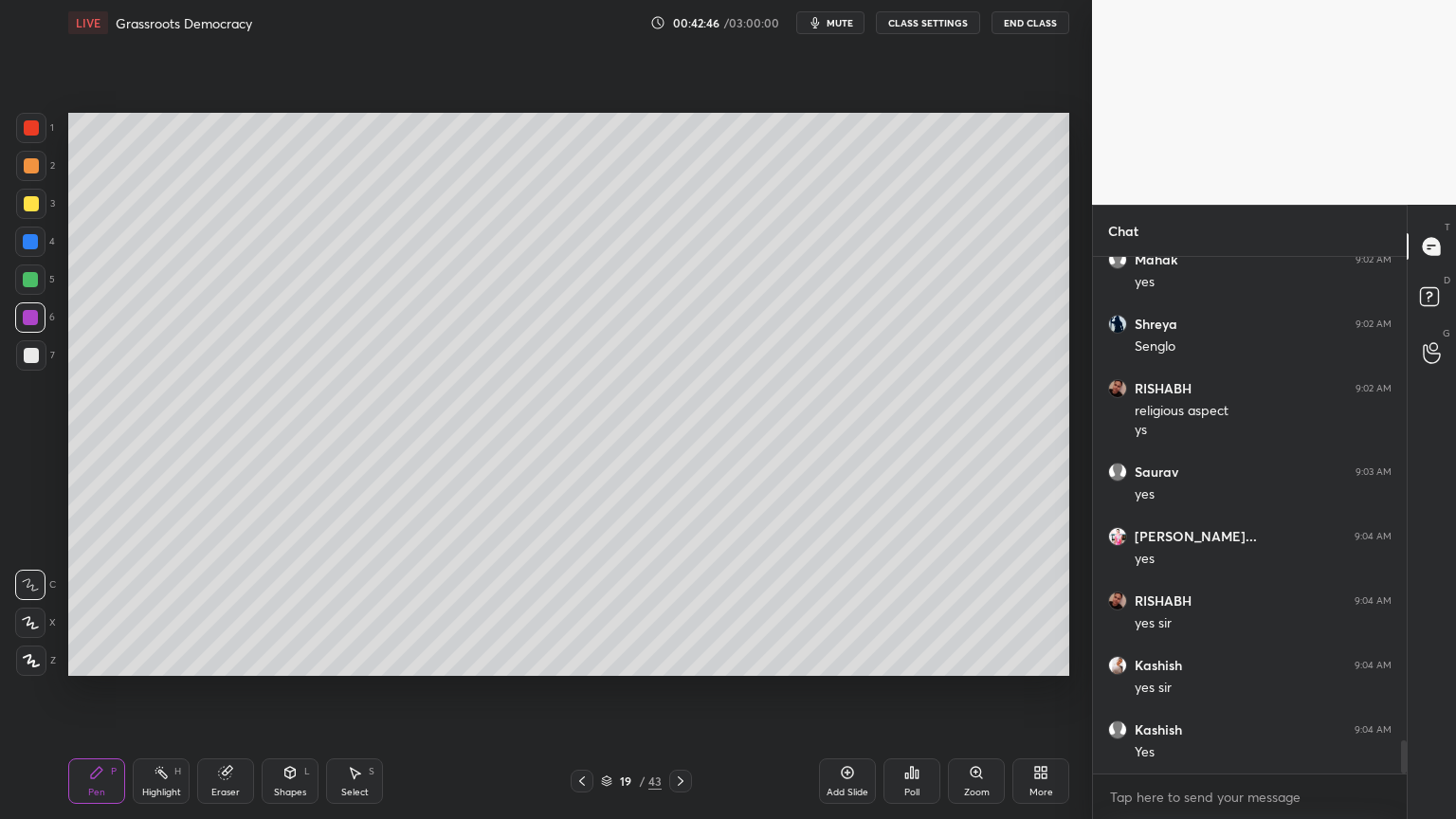
click at [32, 341] on div "1 2 3 4 5 6 7" at bounding box center [35, 245] width 40 height 265
click at [35, 361] on div at bounding box center [32, 356] width 15 height 15
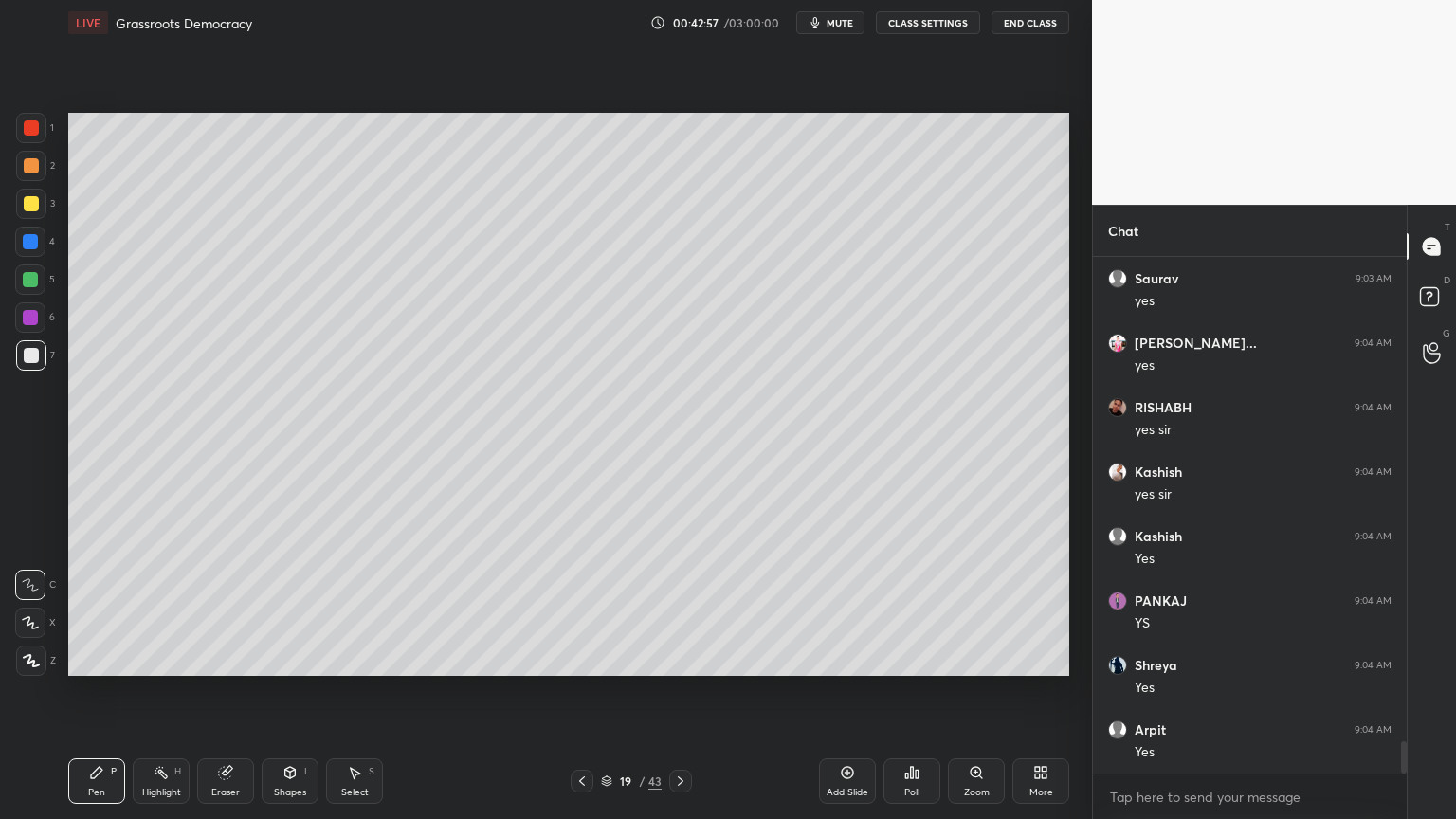
scroll to position [7711, 0]
drag, startPoint x: 36, startPoint y: 291, endPoint x: 52, endPoint y: 294, distance: 16.3
click at [34, 291] on div at bounding box center [30, 279] width 30 height 30
click at [28, 166] on div at bounding box center [32, 166] width 15 height 15
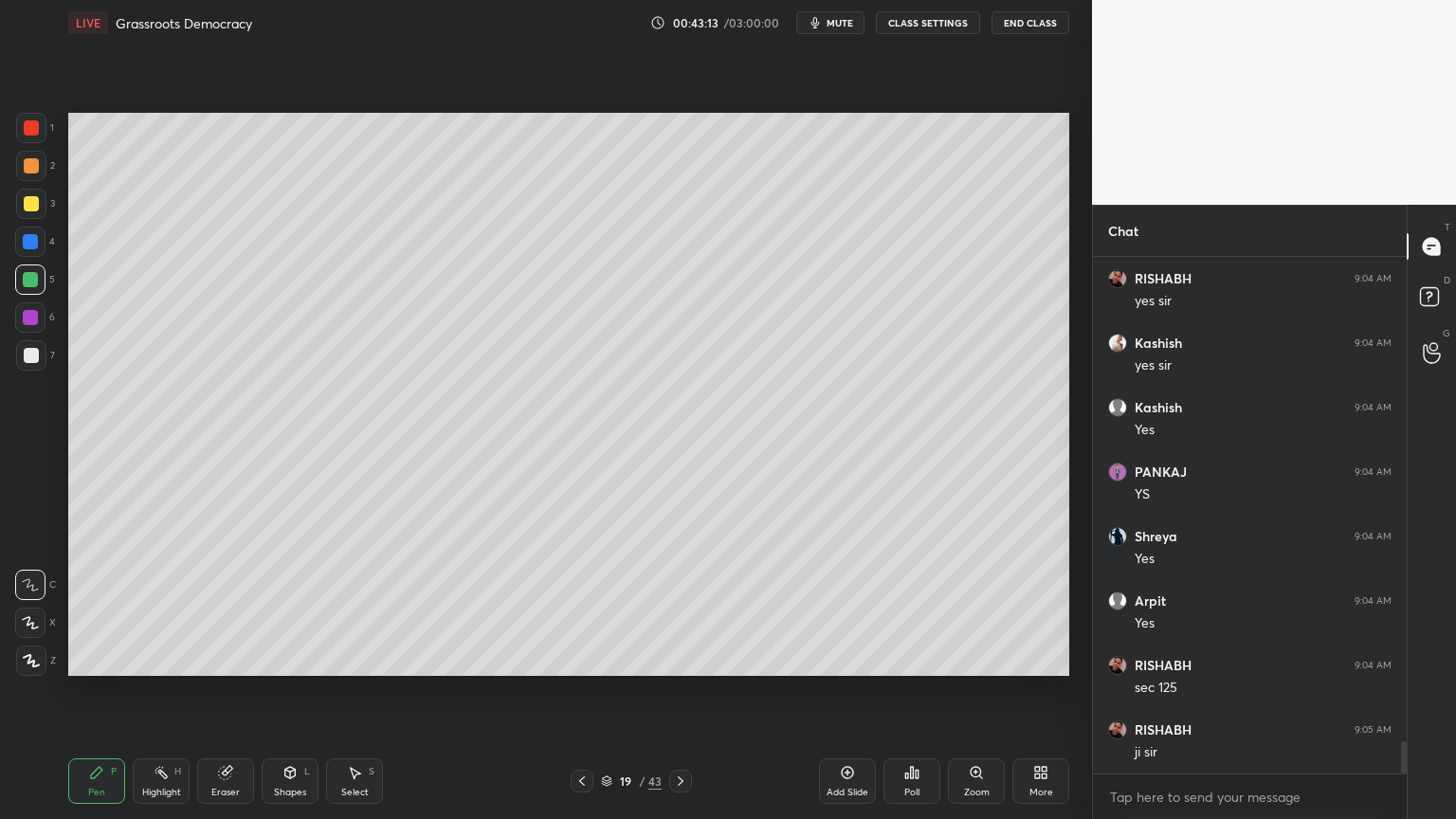
drag, startPoint x: 28, startPoint y: 166, endPoint x: 22, endPoint y: 156, distance: 11.7
click at [24, 159] on div at bounding box center [32, 166] width 15 height 15
click at [30, 142] on div at bounding box center [31, 127] width 30 height 30
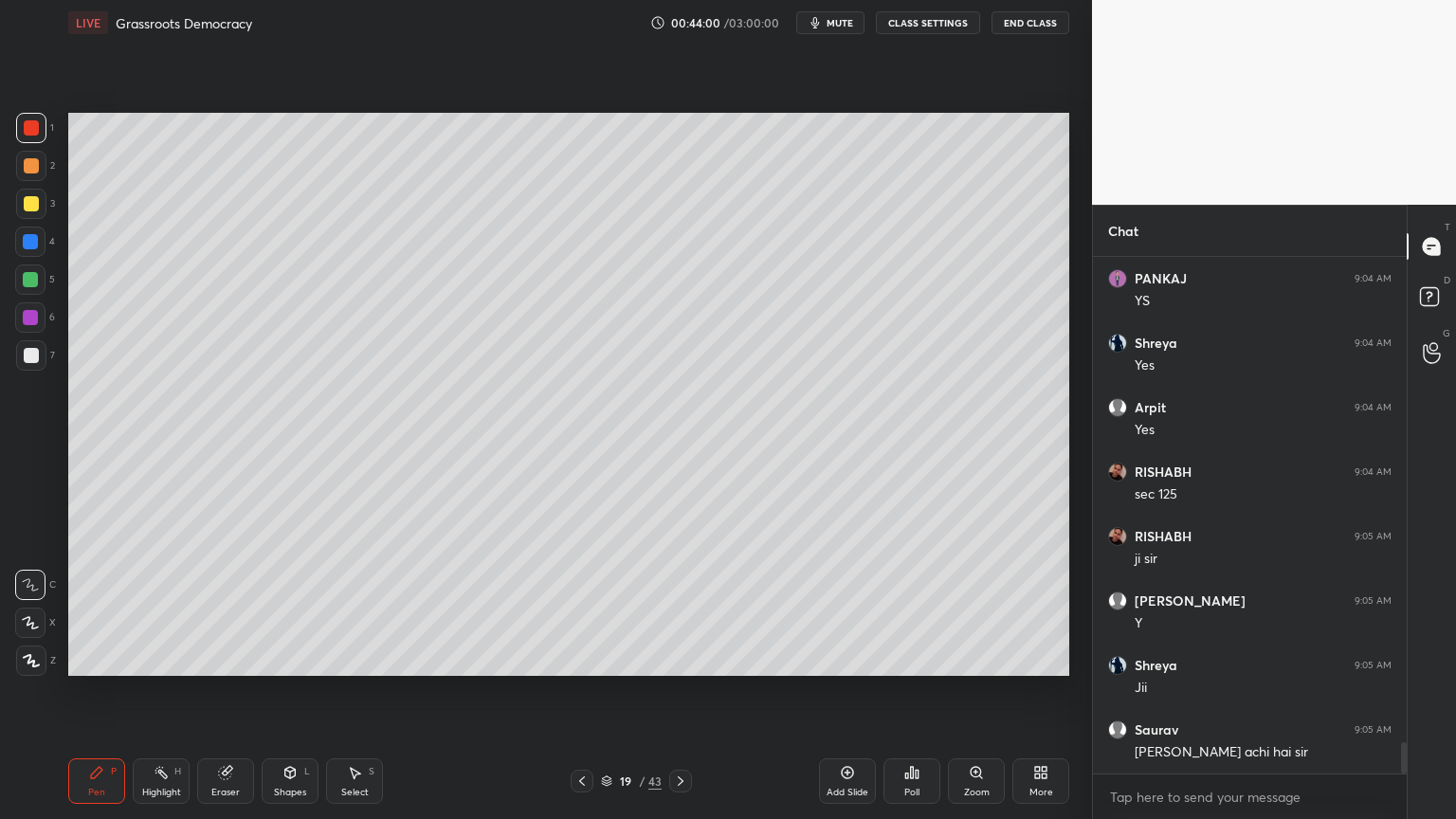
drag, startPoint x: 372, startPoint y: 786, endPoint x: 369, endPoint y: 748, distance: 38.1
click at [374, 778] on div "Select S" at bounding box center [354, 780] width 57 height 45
drag, startPoint x: 516, startPoint y: 348, endPoint x: 784, endPoint y: 586, distance: 358.4
click at [784, 586] on div "0 ° Undo Copy Duplicate Duplicate to new slide Delete" at bounding box center [569, 395] width 1001 height 563
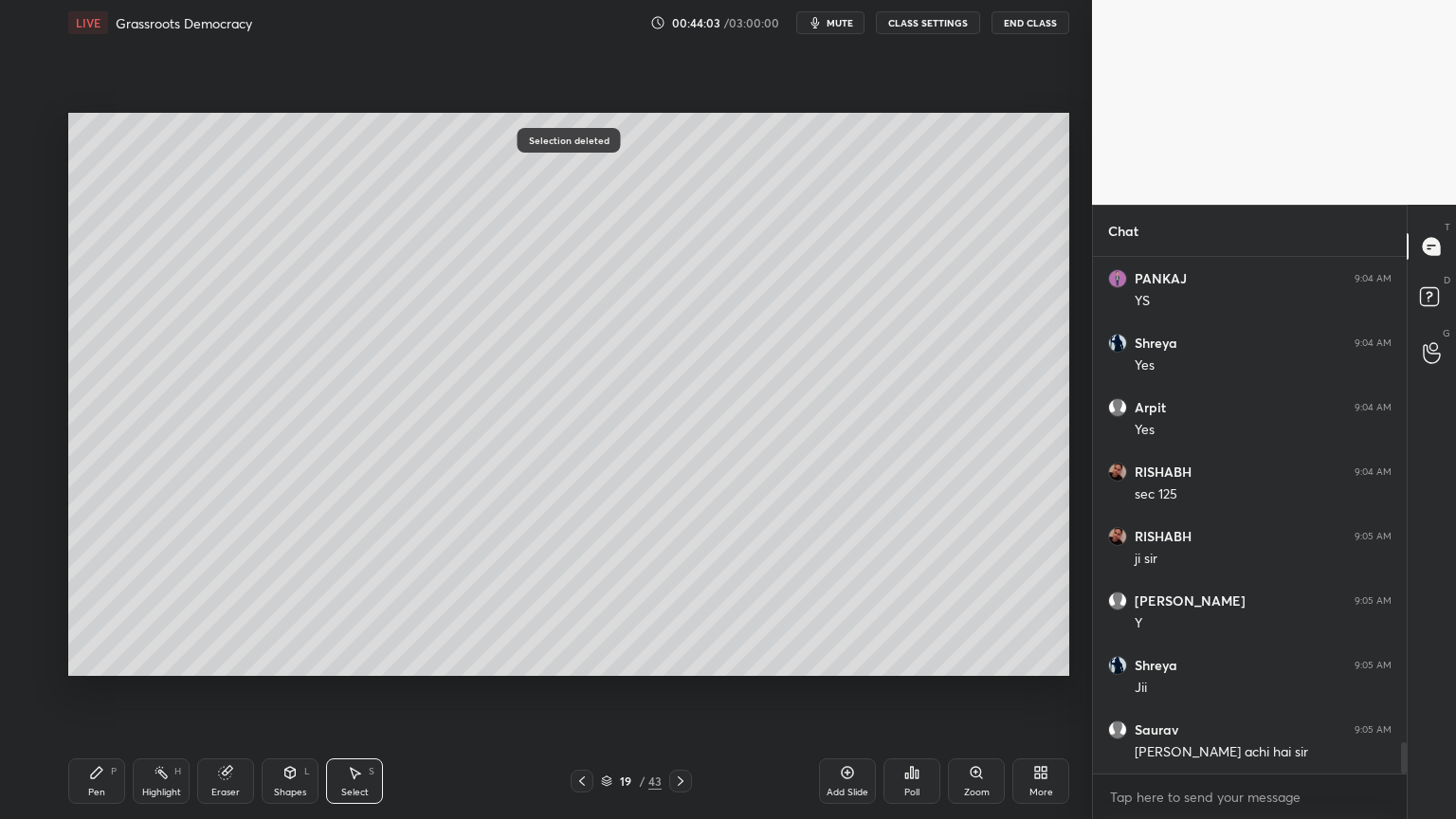
click at [93, 806] on div "Pen P Highlight H Eraser Shapes L Select S 19 / 43 Add Slide Poll Zoom More" at bounding box center [569, 781] width 1001 height 76
click at [118, 780] on div "Pen P" at bounding box center [96, 780] width 57 height 45
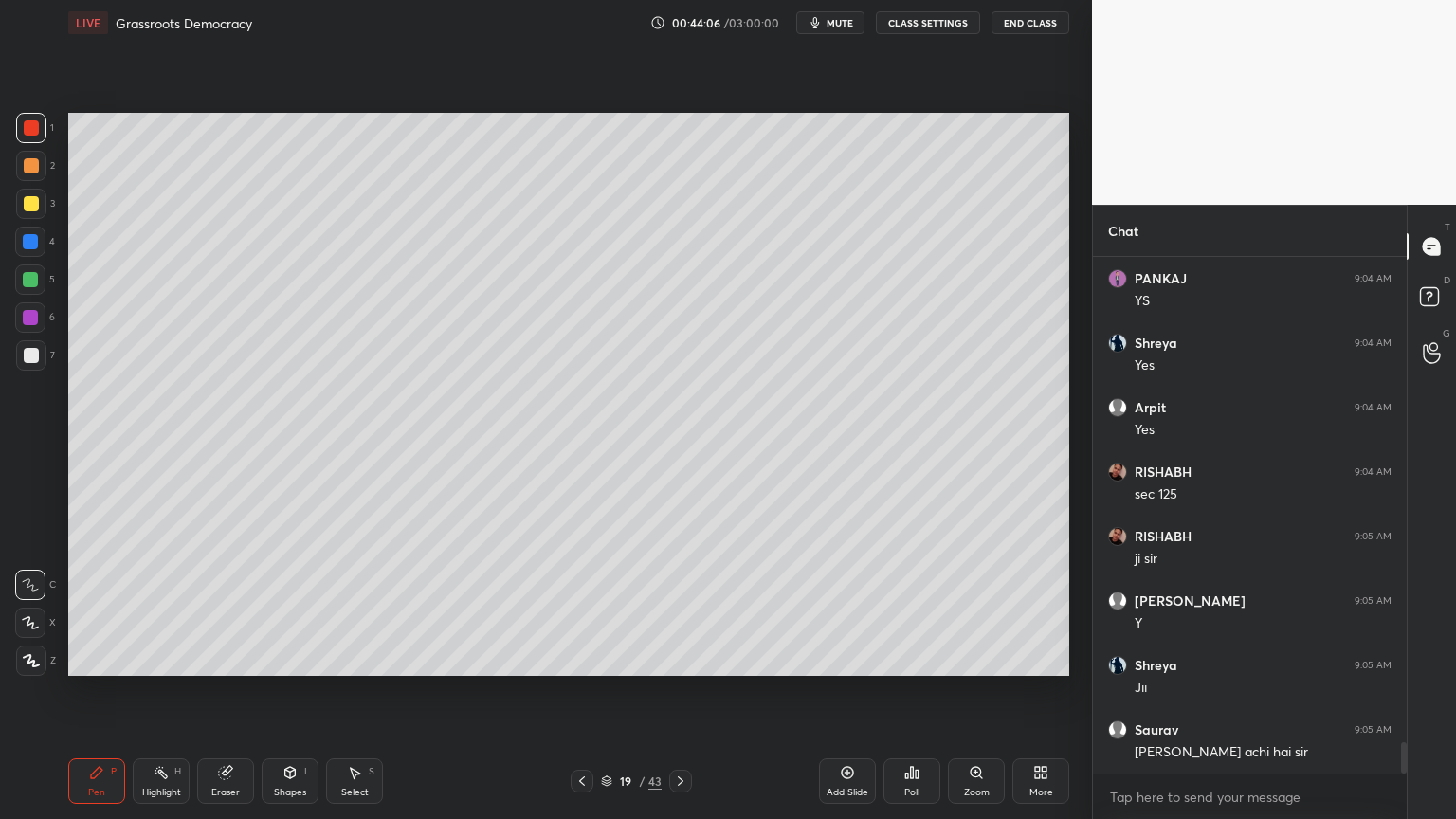
click at [339, 805] on div "Pen P Highlight H Eraser Shapes L Select S 19 / 43 Add Slide Poll Zoom More" at bounding box center [569, 781] width 1001 height 76
drag, startPoint x: 360, startPoint y: 799, endPoint x: 333, endPoint y: 768, distance: 41.1
click at [356, 793] on div "Select" at bounding box center [355, 793] width 28 height 10
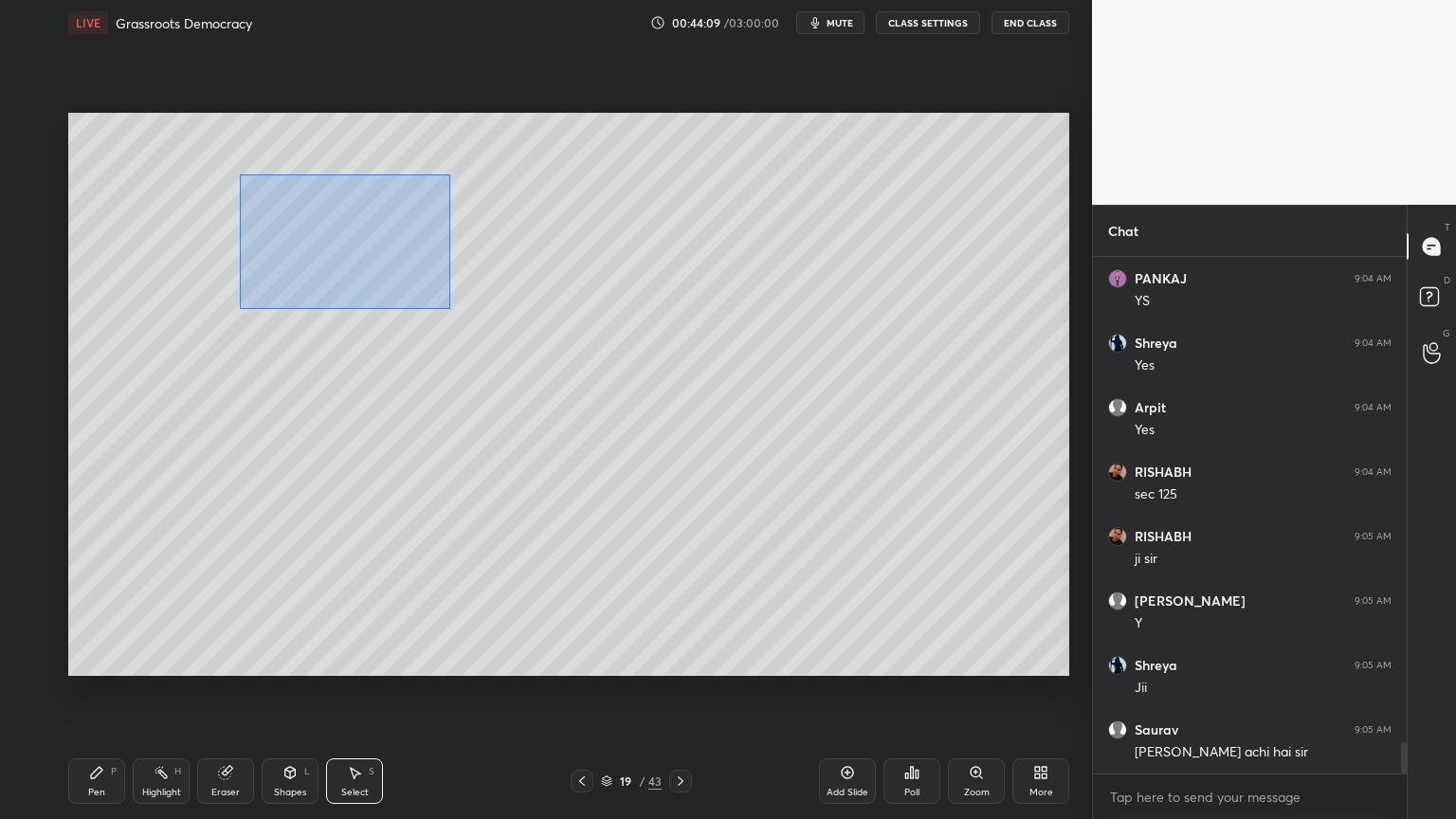
drag, startPoint x: 252, startPoint y: 189, endPoint x: 455, endPoint y: 307, distance: 234.8
click at [462, 313] on div "0 ° Undo Copy Duplicate Duplicate to new slide Delete" at bounding box center [569, 395] width 1001 height 563
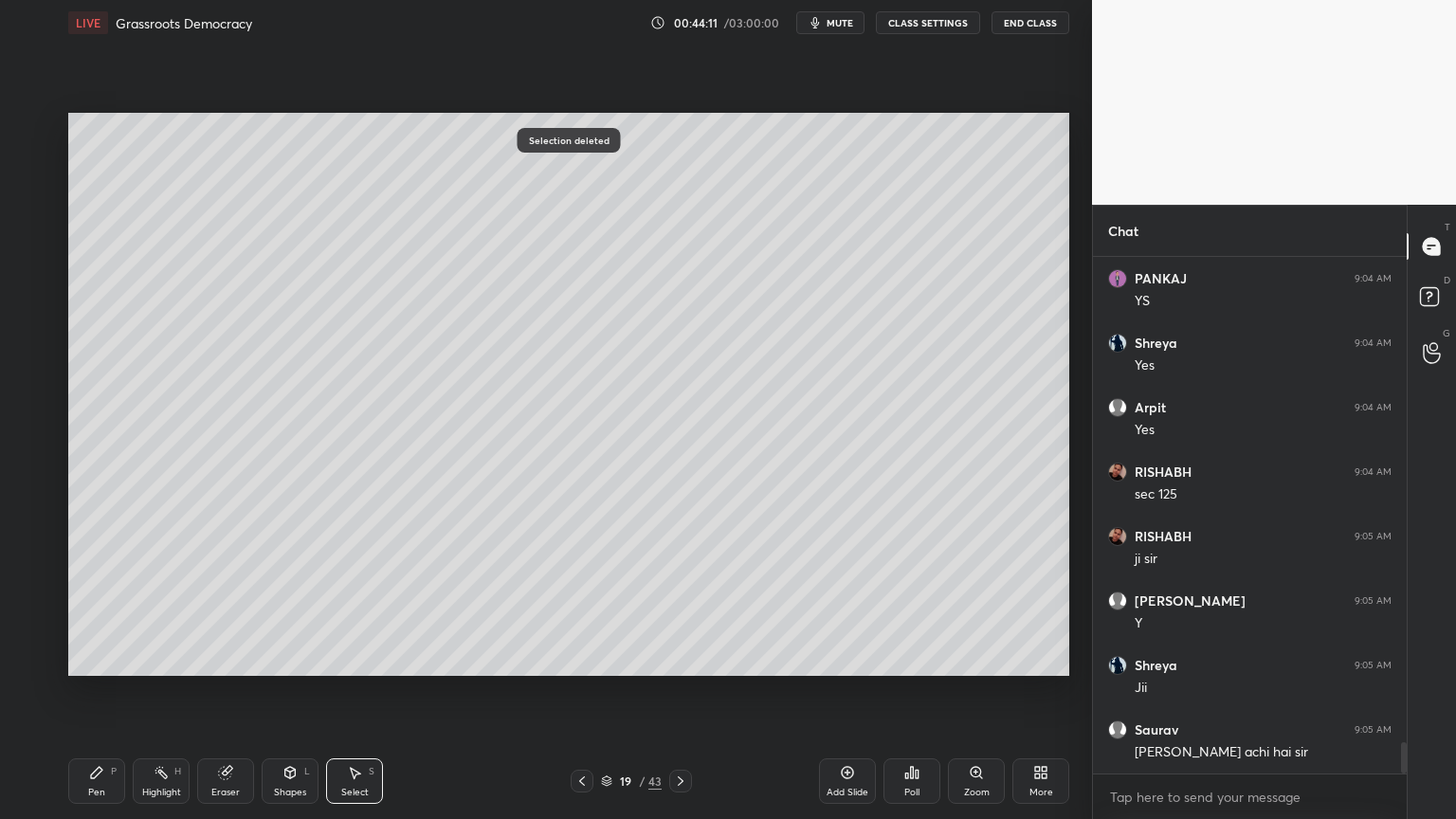
click at [96, 790] on div "Pen" at bounding box center [96, 793] width 17 height 10
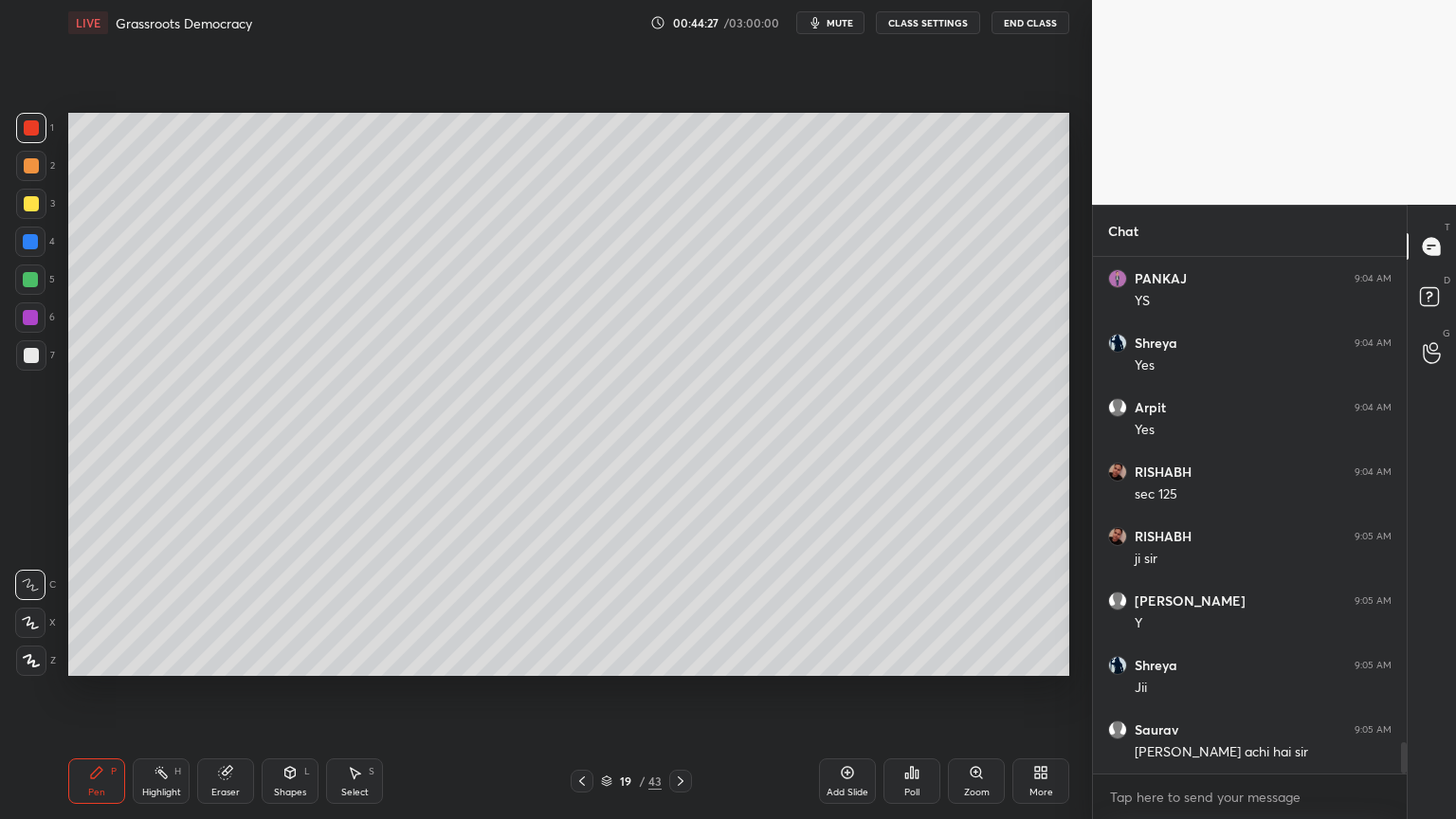
click at [4, 287] on div "1 2 3 4 5 6 7 C X Z C X Z E E Erase all H H" at bounding box center [30, 395] width 61 height 563
drag, startPoint x: 21, startPoint y: 287, endPoint x: 34, endPoint y: 286, distance: 13.0
click at [24, 287] on div at bounding box center [30, 279] width 30 height 30
click at [37, 285] on div at bounding box center [30, 279] width 30 height 30
click at [0, 364] on div "1 2 3 4 5 6 7 C X Z C X Z E E Erase all H H" at bounding box center [30, 395] width 61 height 563
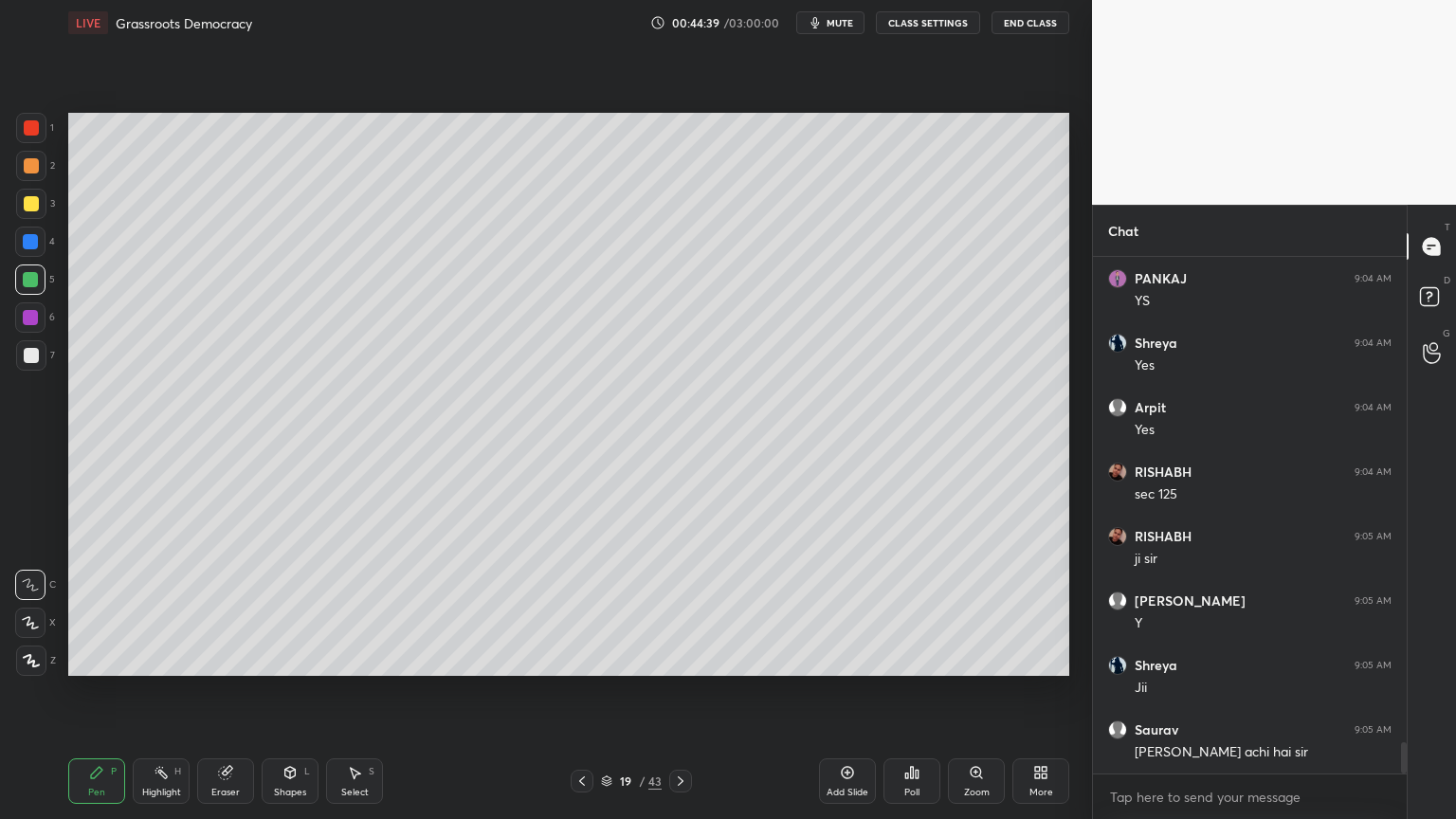
drag, startPoint x: 23, startPoint y: 359, endPoint x: 42, endPoint y: 363, distance: 19.4
click at [26, 359] on div at bounding box center [32, 356] width 15 height 15
click at [42, 363] on div at bounding box center [31, 355] width 30 height 30
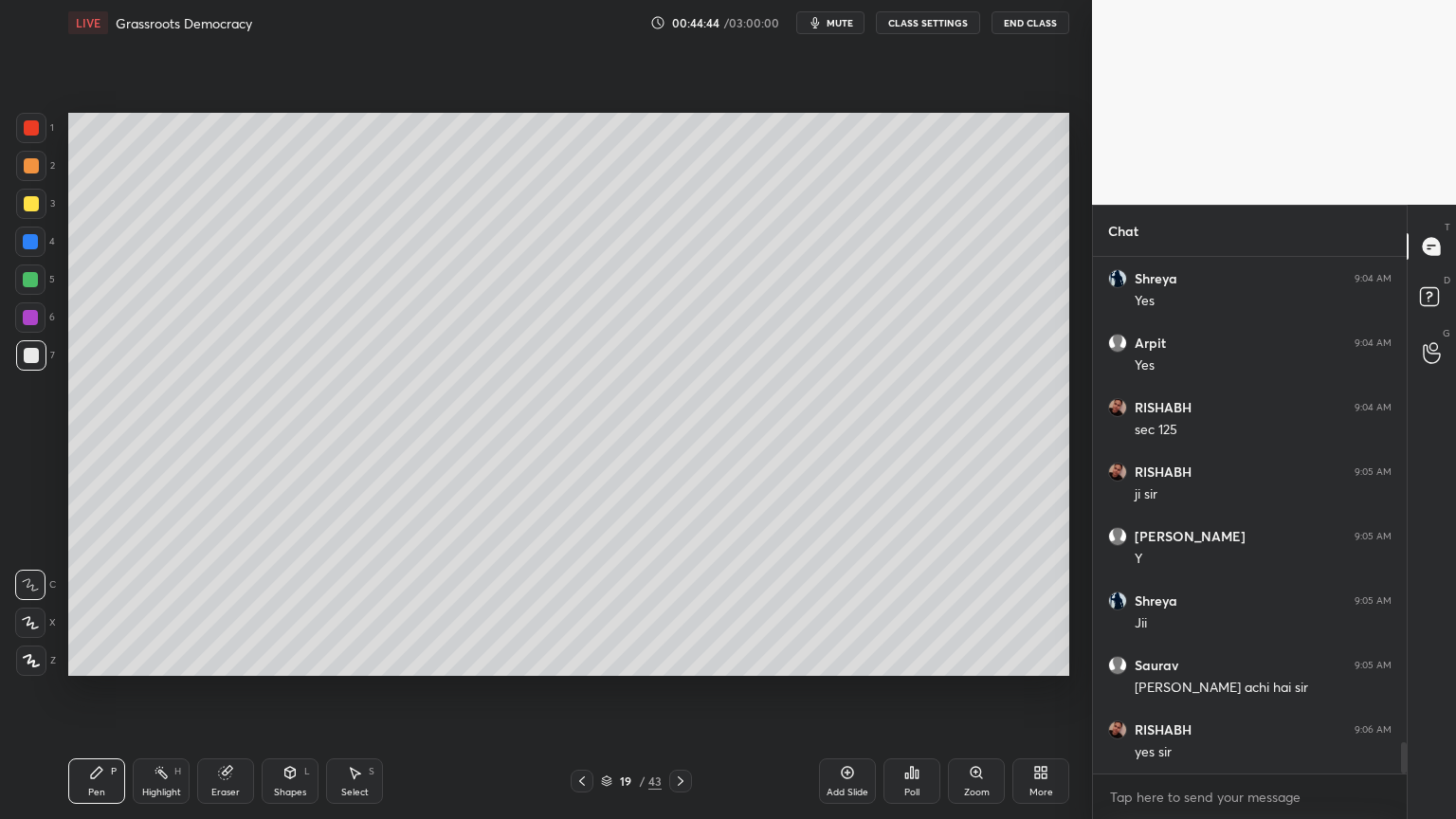
scroll to position [8052, 0]
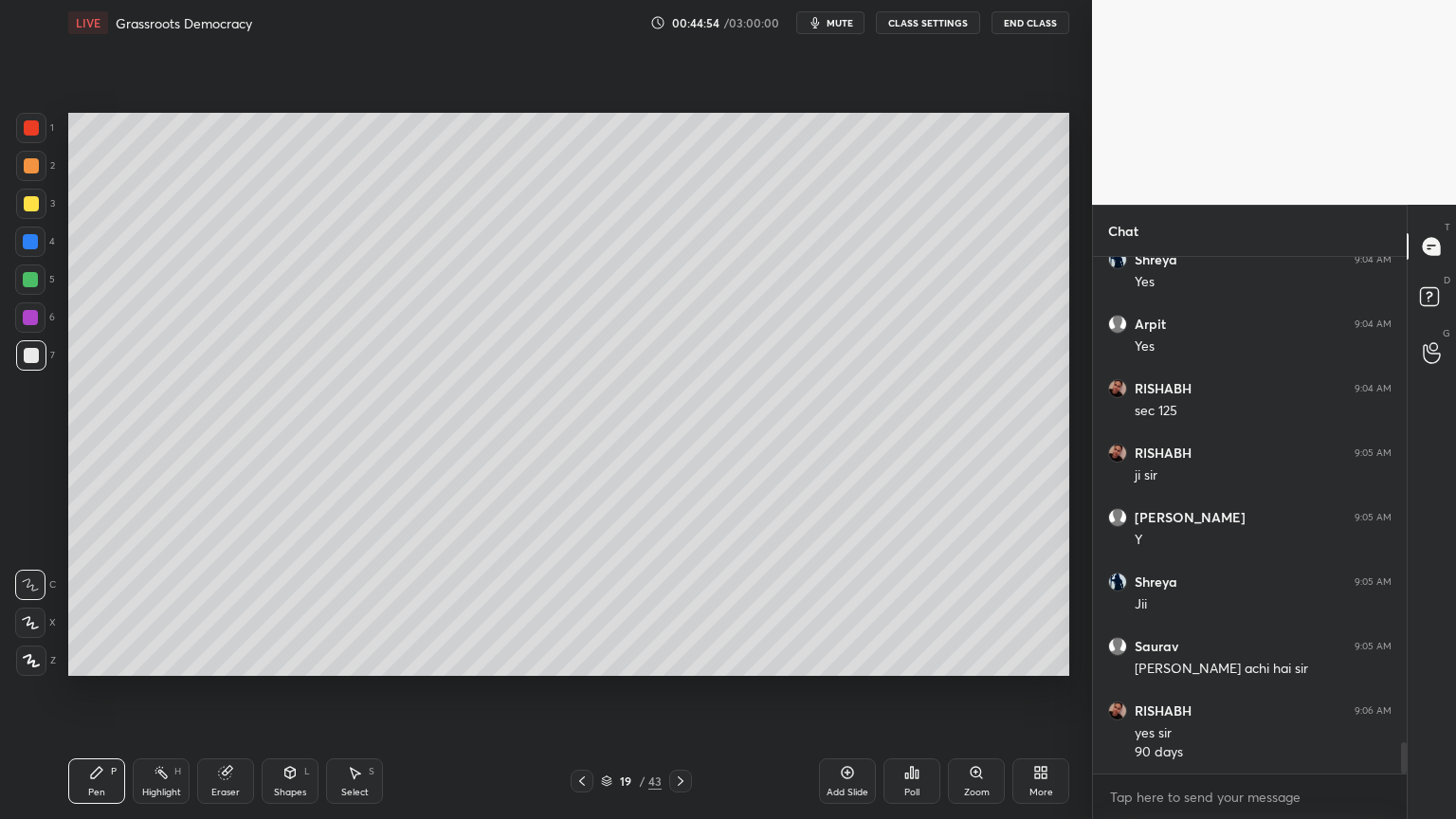
drag, startPoint x: 14, startPoint y: 230, endPoint x: 26, endPoint y: 229, distance: 12.0
click at [21, 230] on div "1 2 3 4 5 6 7 C X Z C X Z E E Erase all H H" at bounding box center [30, 395] width 61 height 563
click at [25, 228] on div at bounding box center [30, 241] width 30 height 30
click at [36, 217] on div at bounding box center [31, 204] width 30 height 30
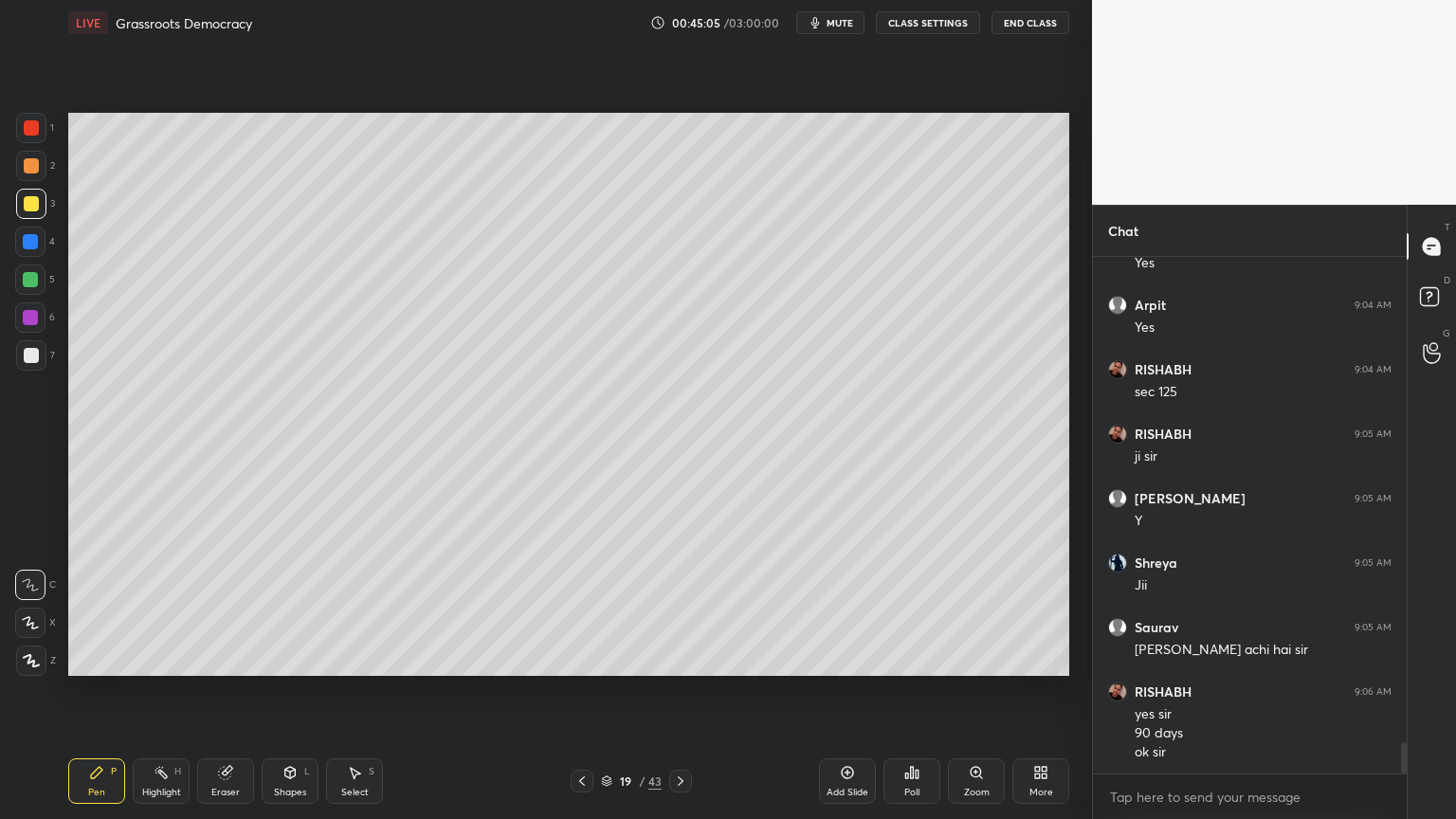
click at [0, 283] on div "1 2 3 4 5 6 7 C X Z C X Z E E Erase all H H" at bounding box center [30, 395] width 61 height 563
click at [33, 279] on div at bounding box center [31, 280] width 15 height 15
click at [43, 282] on div at bounding box center [30, 279] width 30 height 30
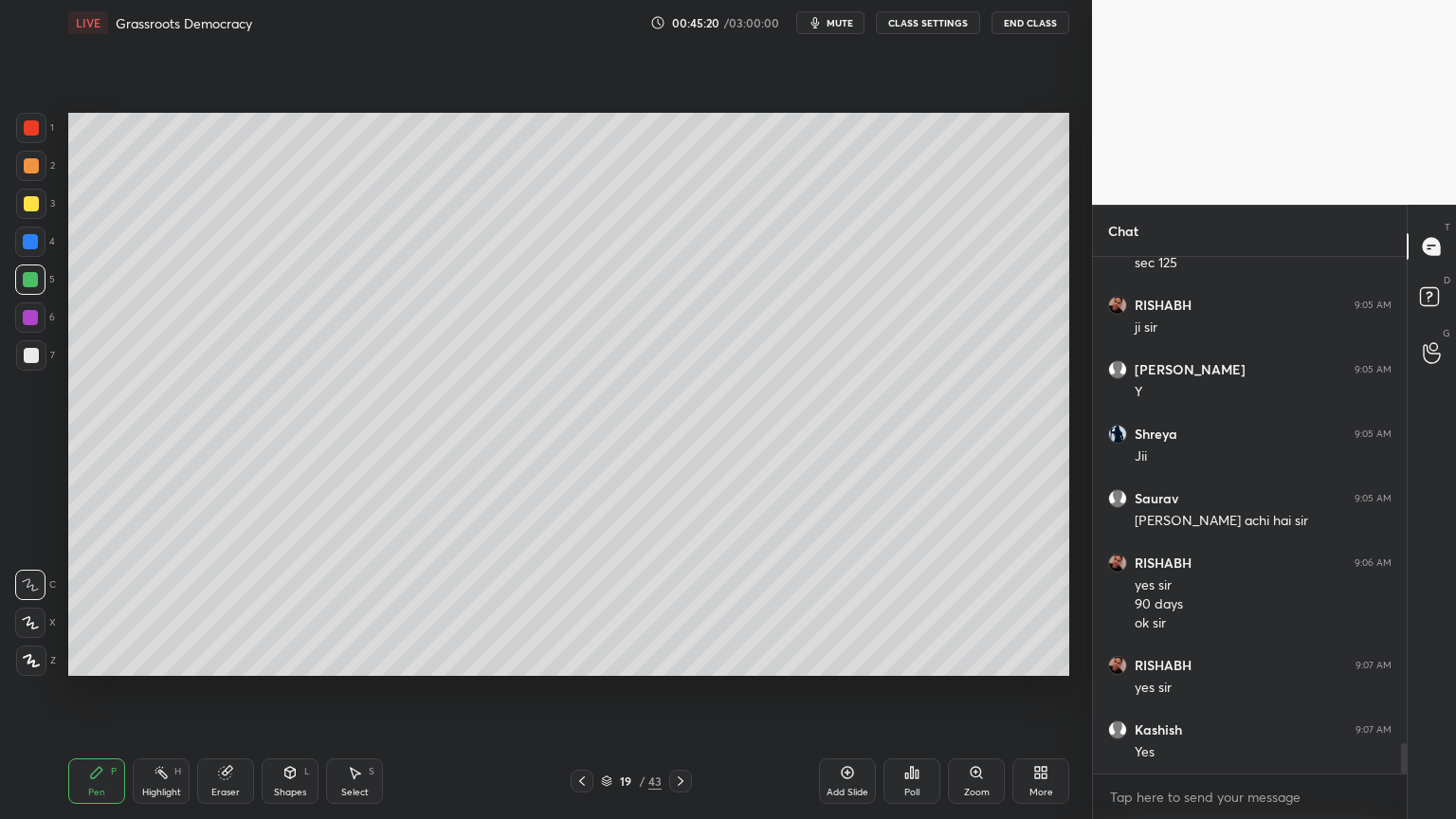
scroll to position [8265, 0]
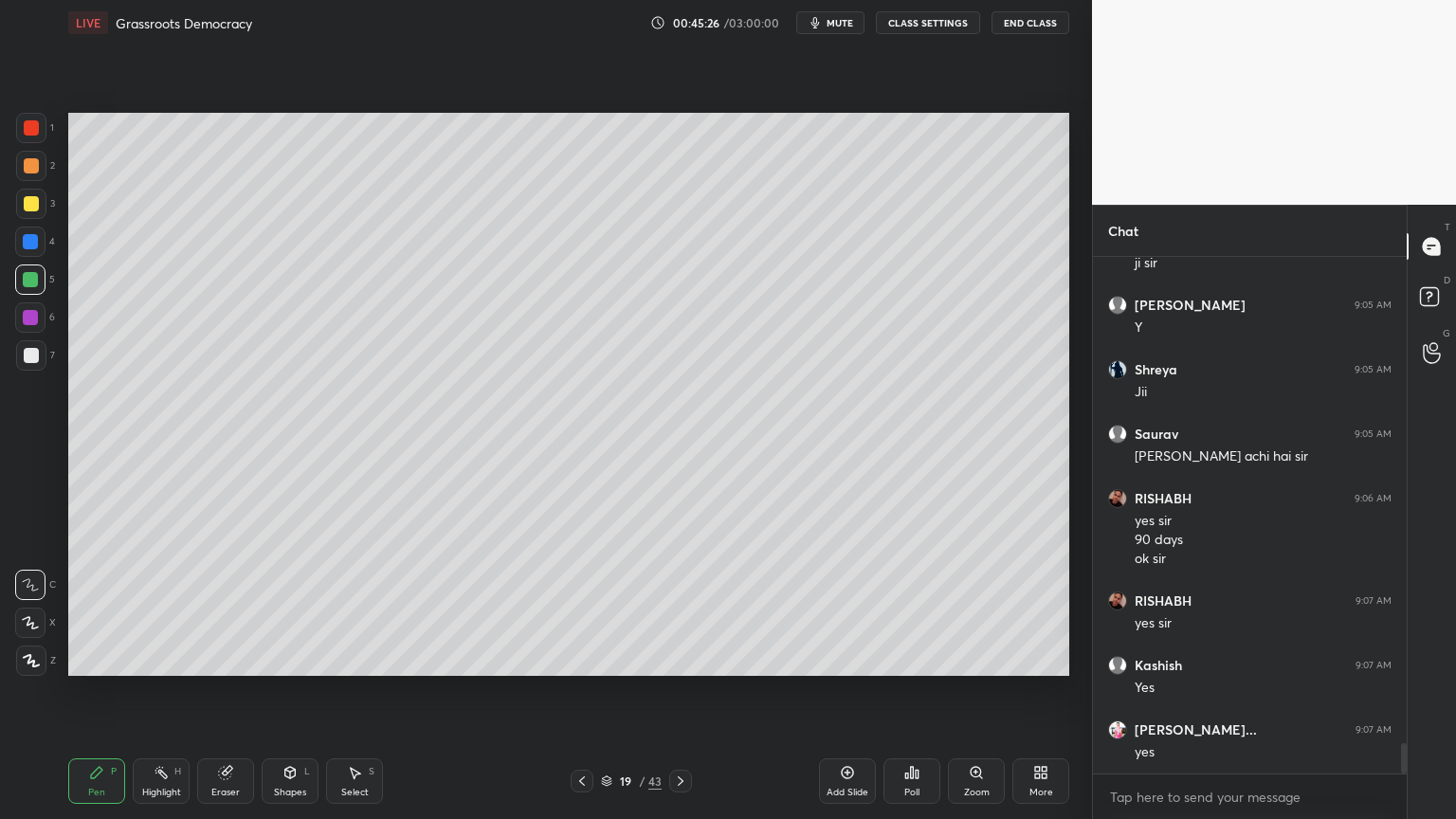
click at [39, 168] on div at bounding box center [31, 165] width 30 height 30
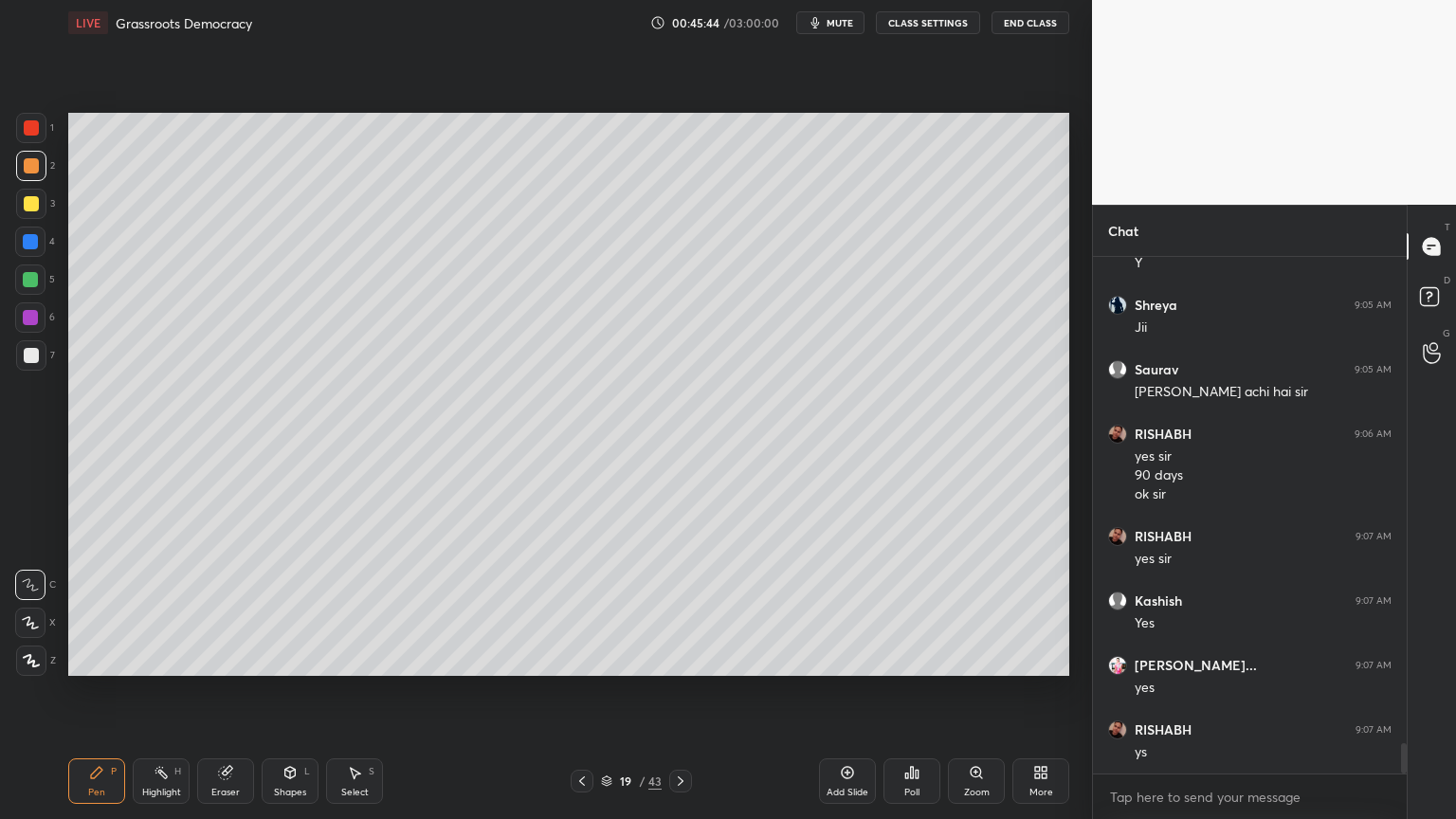
drag, startPoint x: 37, startPoint y: 191, endPoint x: 31, endPoint y: 202, distance: 12.5
click at [27, 198] on div "3" at bounding box center [36, 204] width 39 height 30
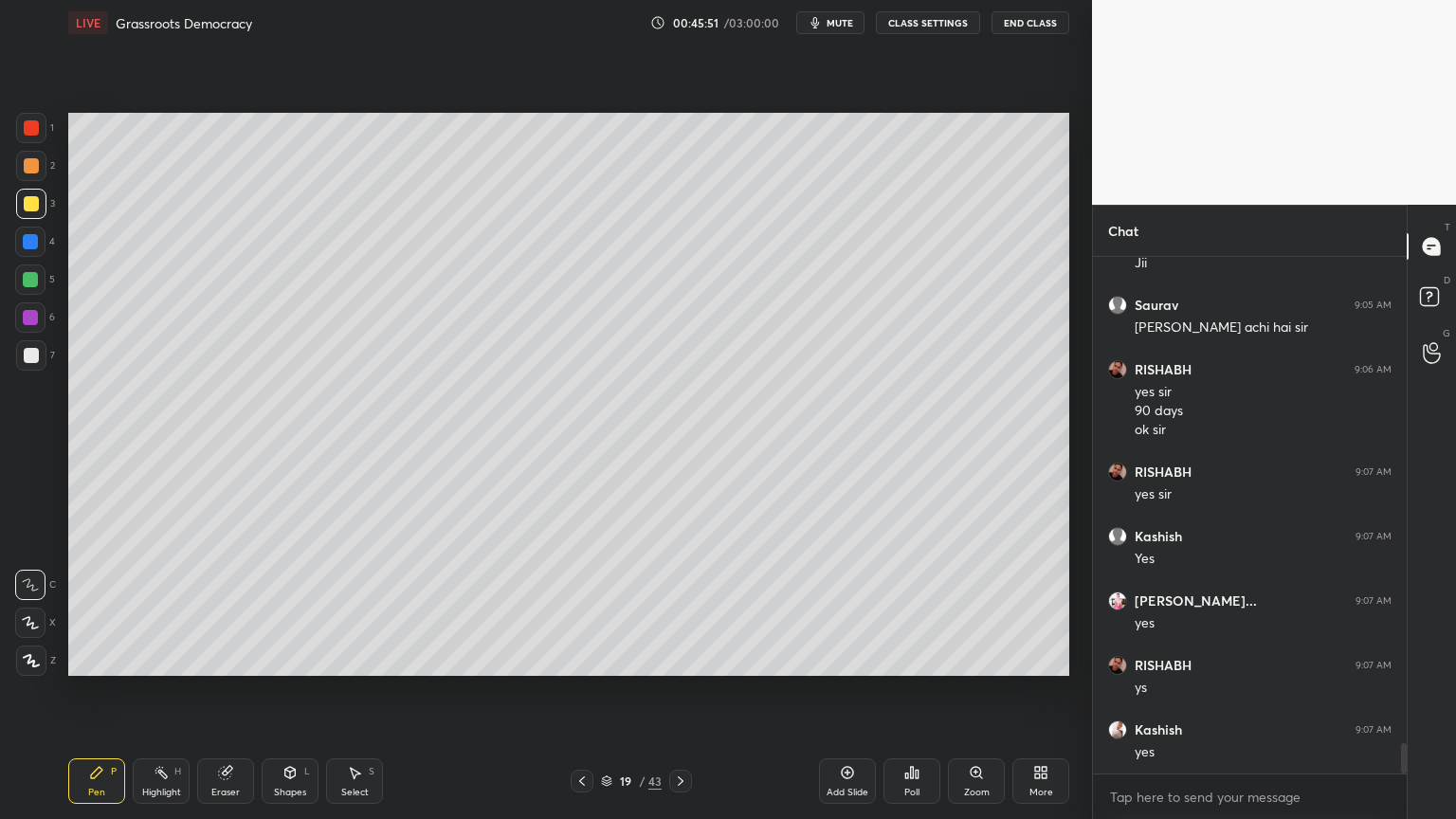
drag, startPoint x: 32, startPoint y: 208, endPoint x: 40, endPoint y: 189, distance: 20.6
click at [43, 206] on div at bounding box center [31, 204] width 30 height 30
click at [39, 184] on div "2" at bounding box center [36, 169] width 39 height 38
click at [46, 175] on div "2" at bounding box center [36, 165] width 39 height 30
drag, startPoint x: 16, startPoint y: 250, endPoint x: 29, endPoint y: 253, distance: 13.3
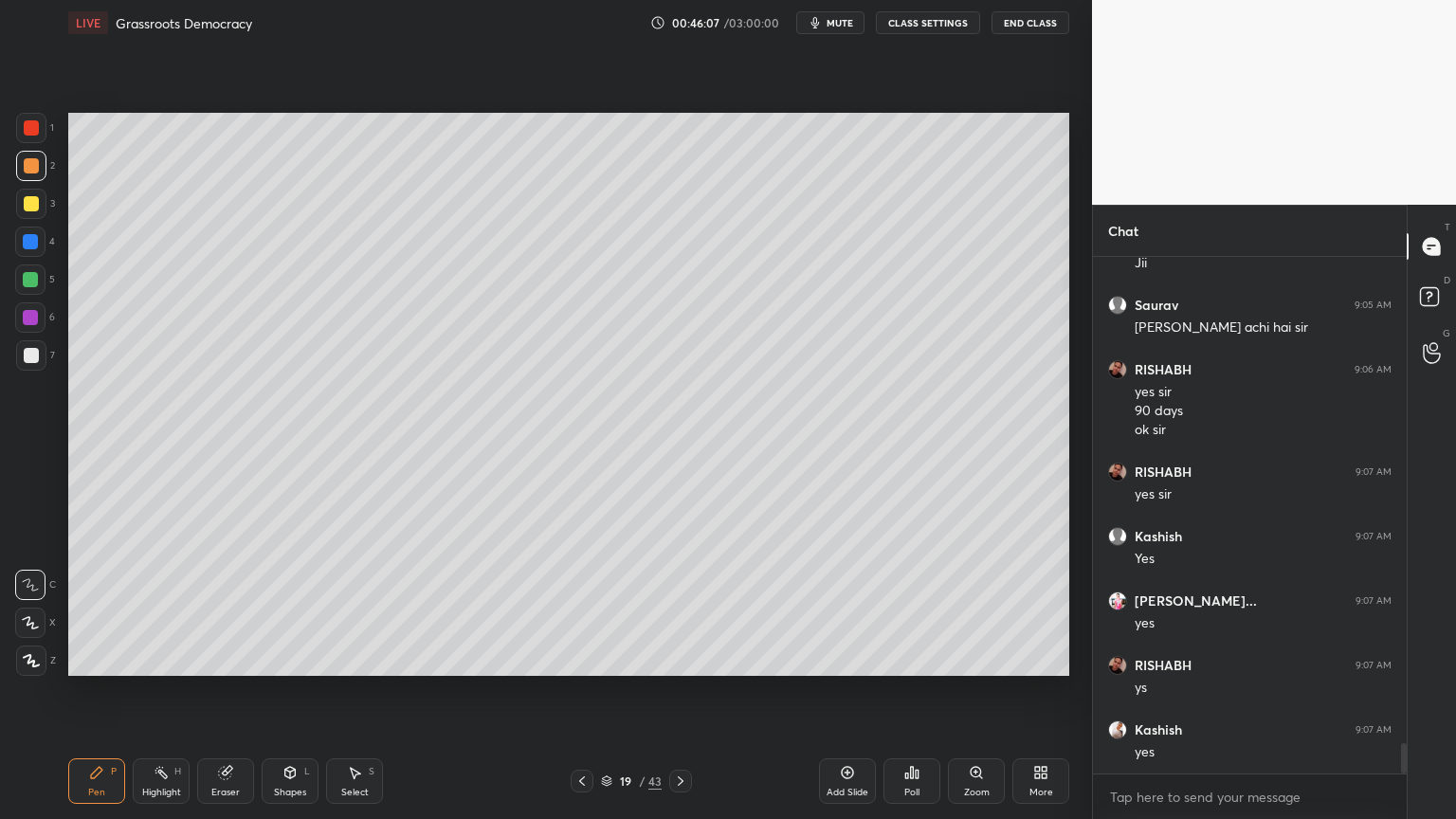
click at [24, 252] on div at bounding box center [30, 241] width 30 height 30
drag, startPoint x: 29, startPoint y: 253, endPoint x: 19, endPoint y: 252, distance: 10.0
click at [32, 252] on div at bounding box center [30, 241] width 30 height 30
click at [37, 200] on div at bounding box center [32, 204] width 15 height 15
click at [28, 285] on div at bounding box center [31, 280] width 15 height 15
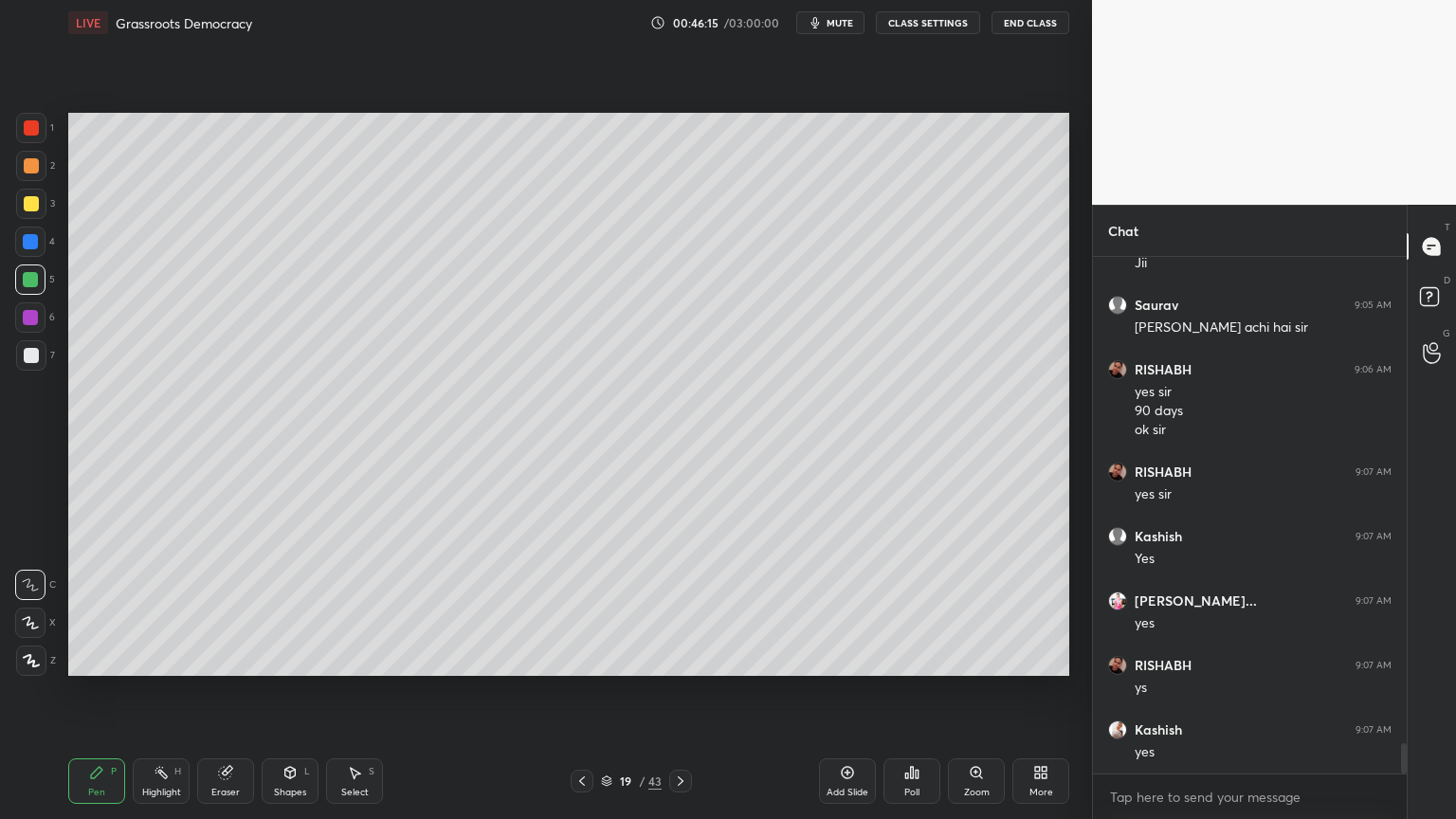
drag, startPoint x: 34, startPoint y: 280, endPoint x: 67, endPoint y: 282, distance: 33.1
click at [34, 280] on div at bounding box center [31, 280] width 15 height 15
drag, startPoint x: 0, startPoint y: 295, endPoint x: 20, endPoint y: 291, distance: 20.4
click at [3, 291] on div "1 2 3 4 5 6 7 C X Z C X Z E E Erase all H H" at bounding box center [30, 395] width 61 height 563
click at [44, 303] on div "6" at bounding box center [35, 317] width 40 height 30
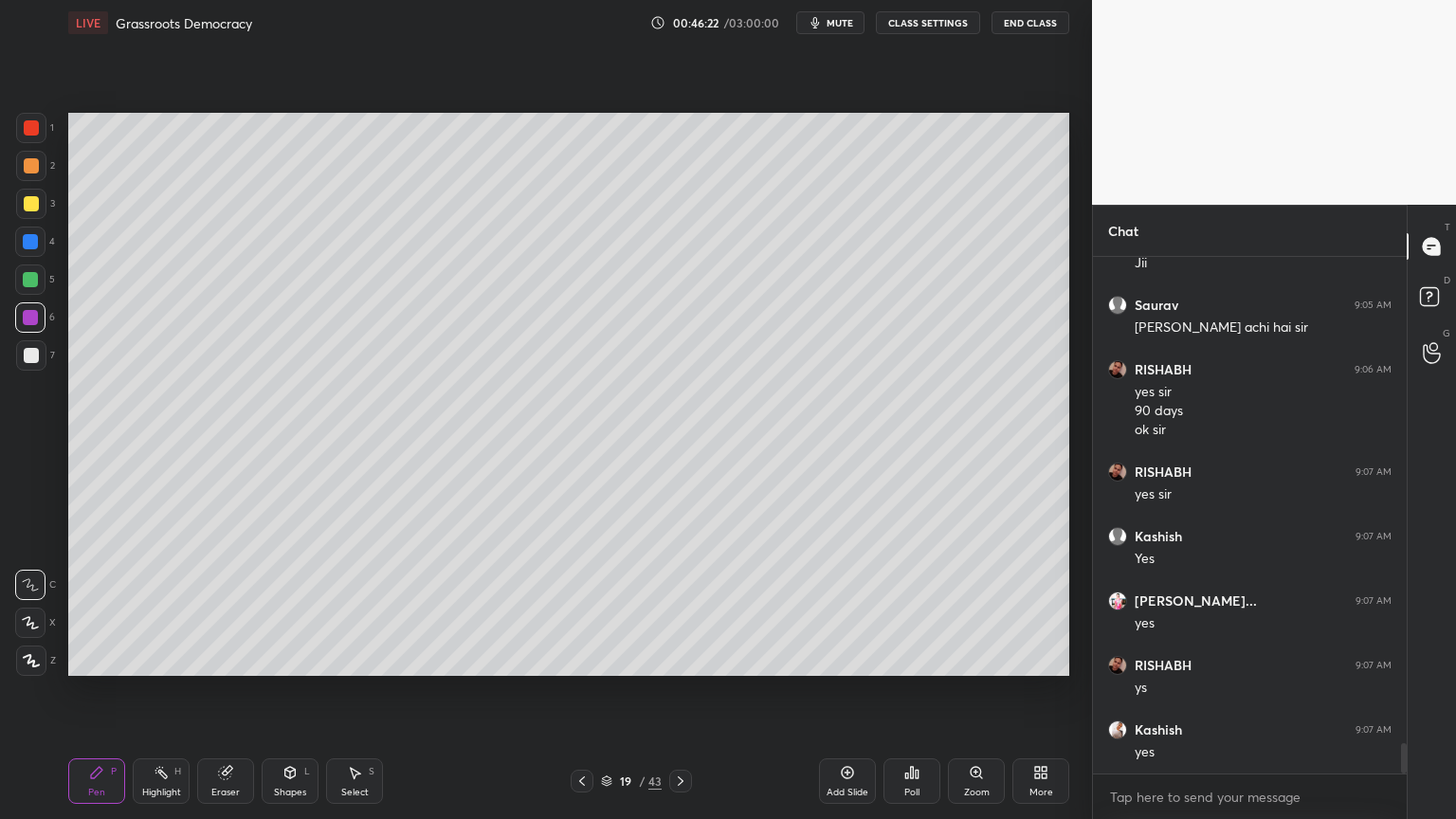
click at [34, 332] on div at bounding box center [30, 317] width 30 height 30
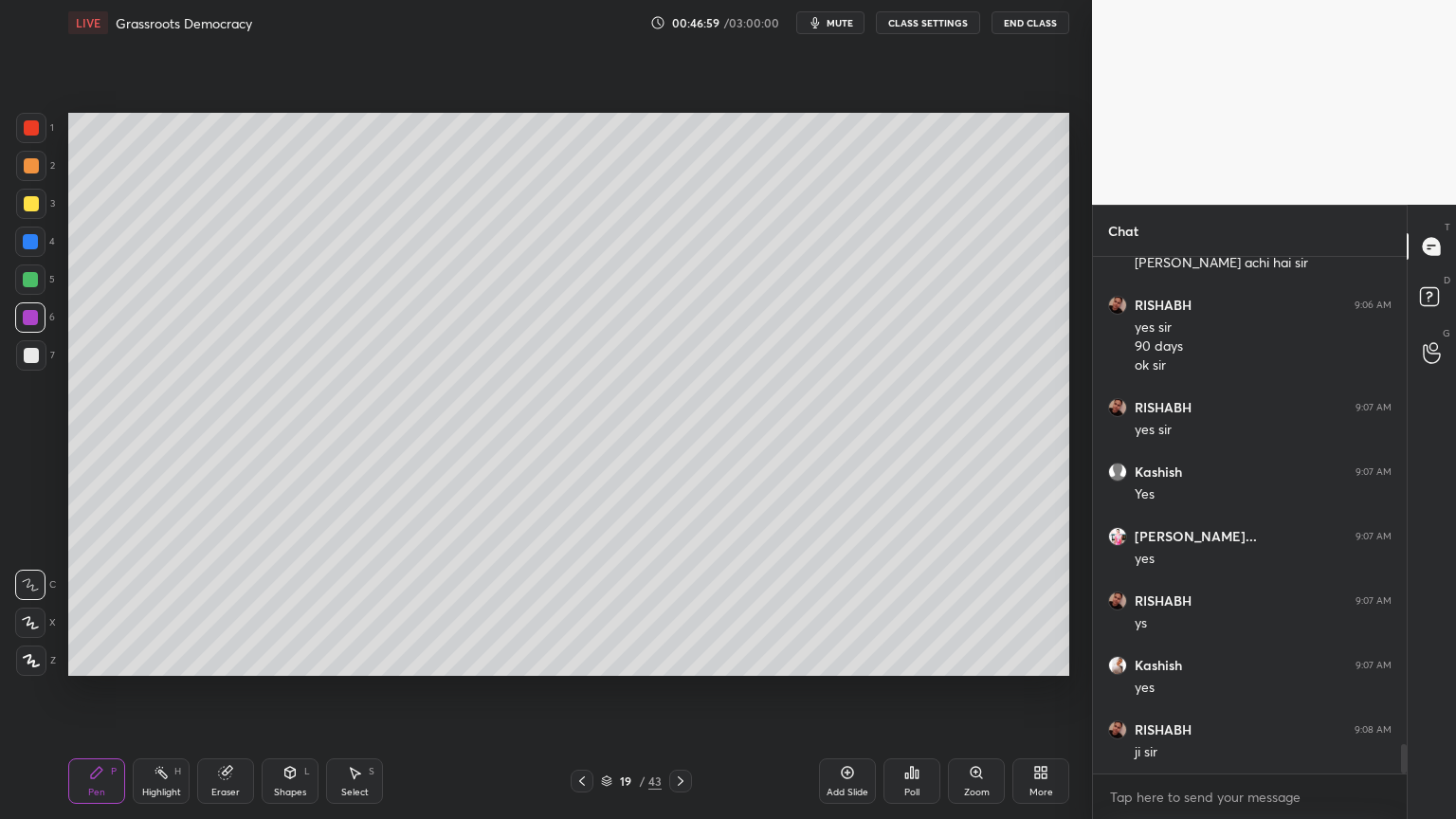
click at [37, 349] on div at bounding box center [31, 355] width 30 height 30
click at [39, 363] on div at bounding box center [31, 355] width 30 height 30
click at [859, 776] on div "Add Slide" at bounding box center [847, 780] width 57 height 45
drag, startPoint x: 0, startPoint y: 192, endPoint x: 6, endPoint y: 202, distance: 11.7
click at [4, 197] on div "1 2 3 4 5 6 7 C X Z C X Z E E Erase all H H" at bounding box center [30, 395] width 61 height 563
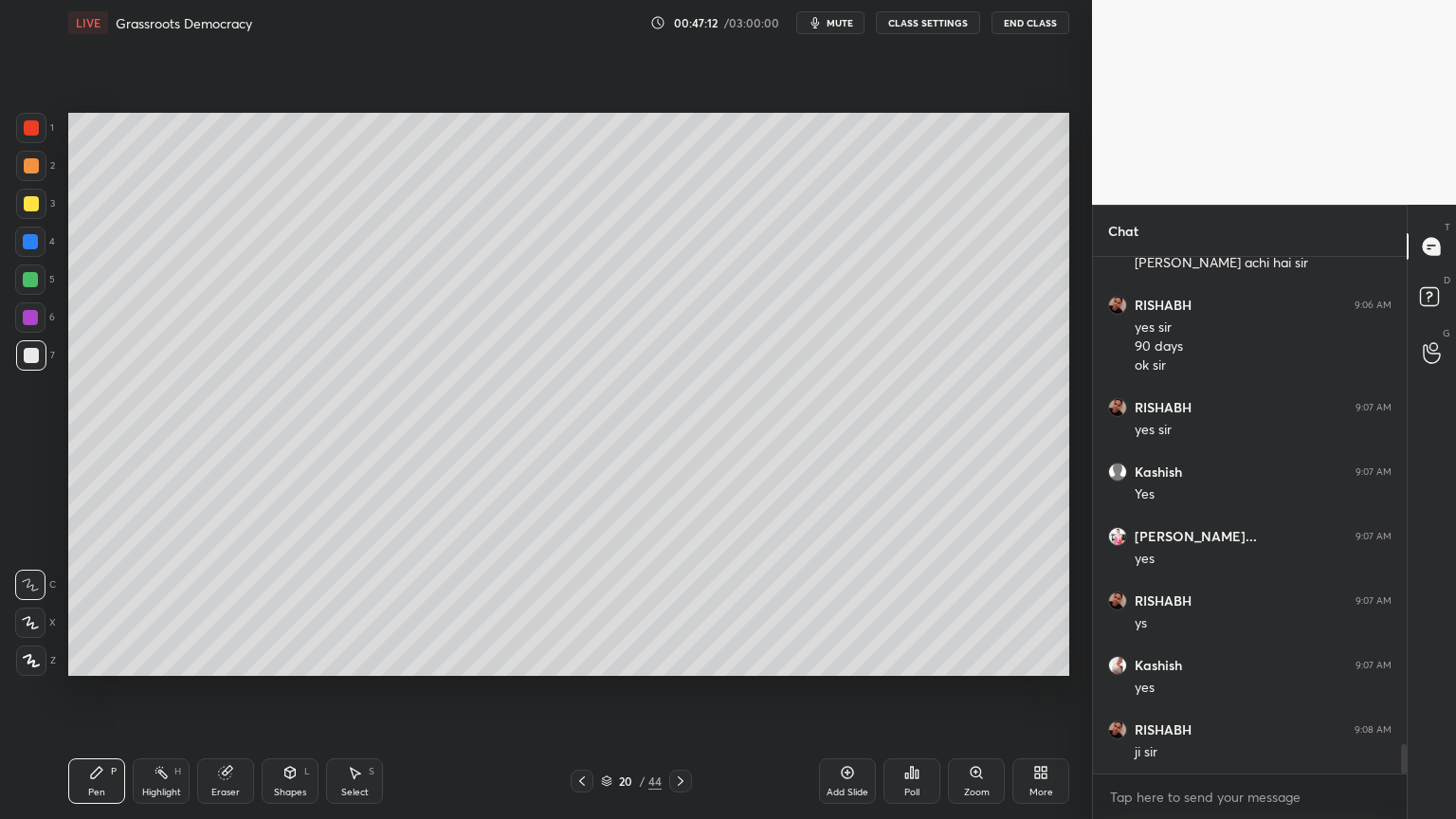
drag, startPoint x: 26, startPoint y: 209, endPoint x: 36, endPoint y: 213, distance: 10.8
click at [29, 213] on div at bounding box center [31, 204] width 30 height 30
click at [38, 212] on div at bounding box center [31, 204] width 30 height 30
click at [28, 173] on div at bounding box center [32, 166] width 15 height 15
drag, startPoint x: 16, startPoint y: 215, endPoint x: 26, endPoint y: 214, distance: 10.0
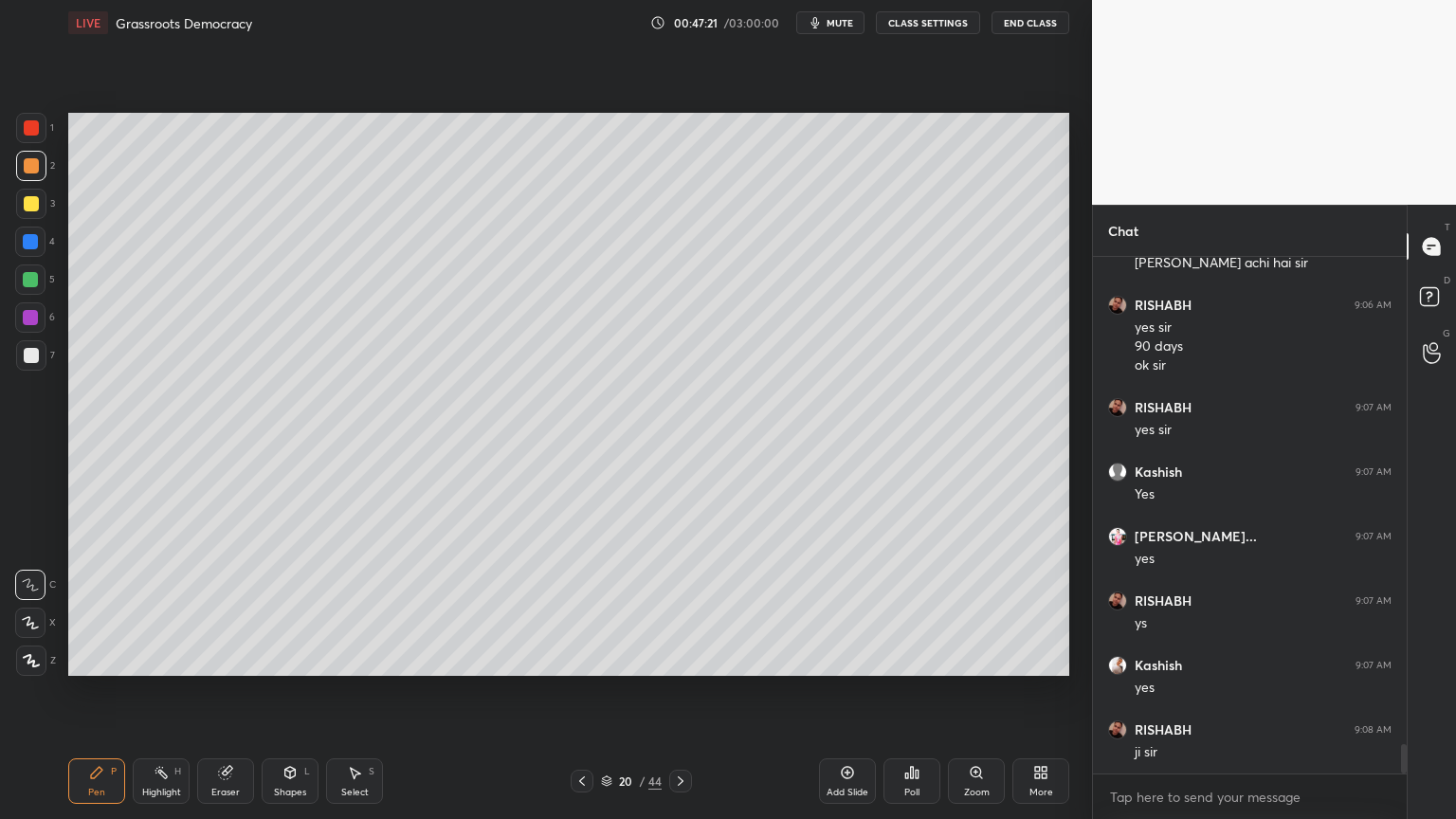
click at [16, 215] on div at bounding box center [31, 204] width 30 height 30
drag, startPoint x: 33, startPoint y: 213, endPoint x: 58, endPoint y: 210, distance: 25.2
click at [33, 213] on div at bounding box center [31, 204] width 30 height 30
click at [23, 256] on div at bounding box center [30, 241] width 30 height 30
drag, startPoint x: 29, startPoint y: 254, endPoint x: 58, endPoint y: 251, distance: 29.2
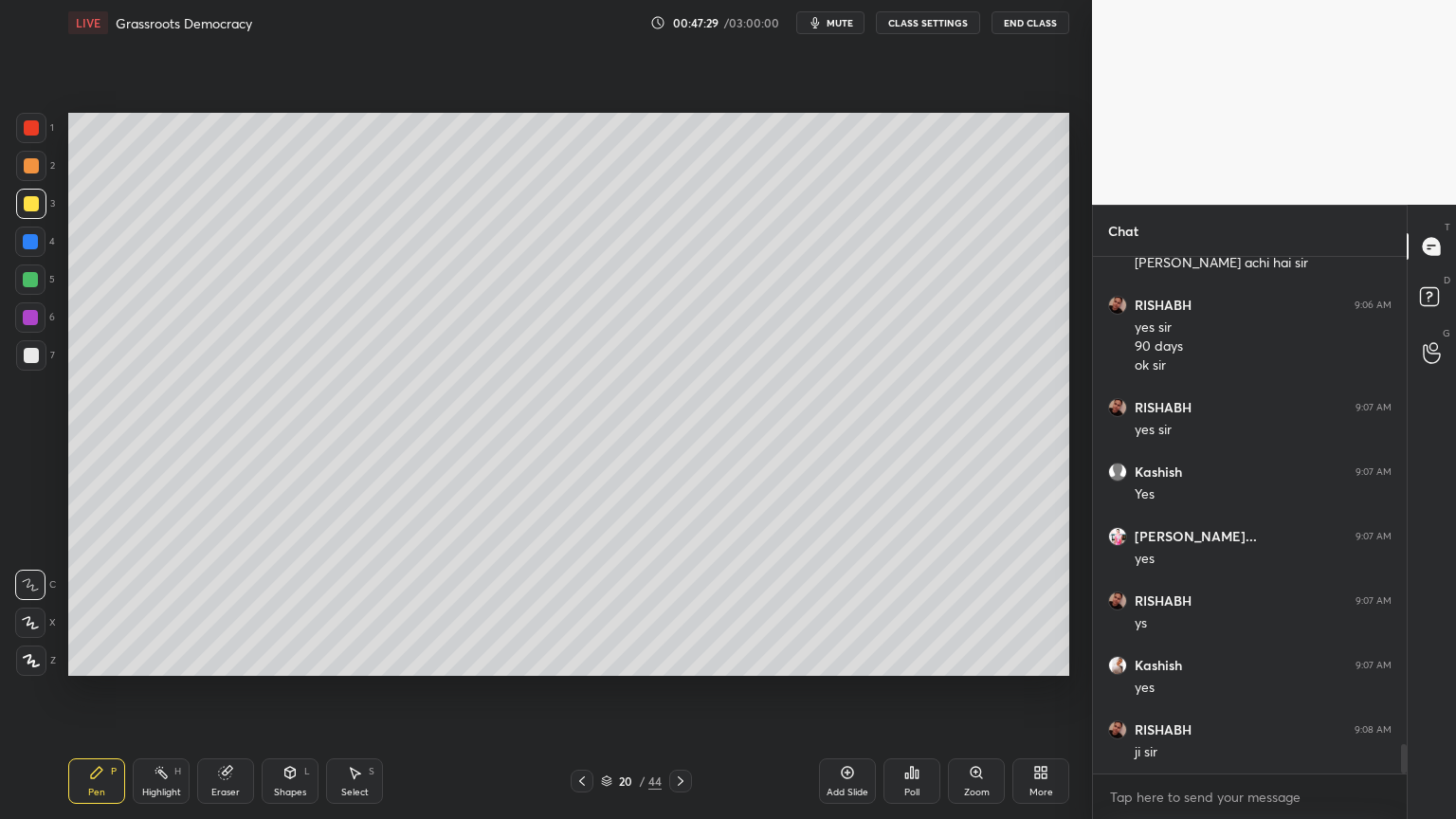
click at [29, 254] on div at bounding box center [30, 241] width 30 height 30
click at [23, 254] on div at bounding box center [30, 241] width 30 height 30
drag, startPoint x: 19, startPoint y: 260, endPoint x: 31, endPoint y: 267, distance: 13.9
click at [25, 260] on div "4" at bounding box center [35, 245] width 40 height 38
click at [38, 290] on div at bounding box center [30, 279] width 30 height 30
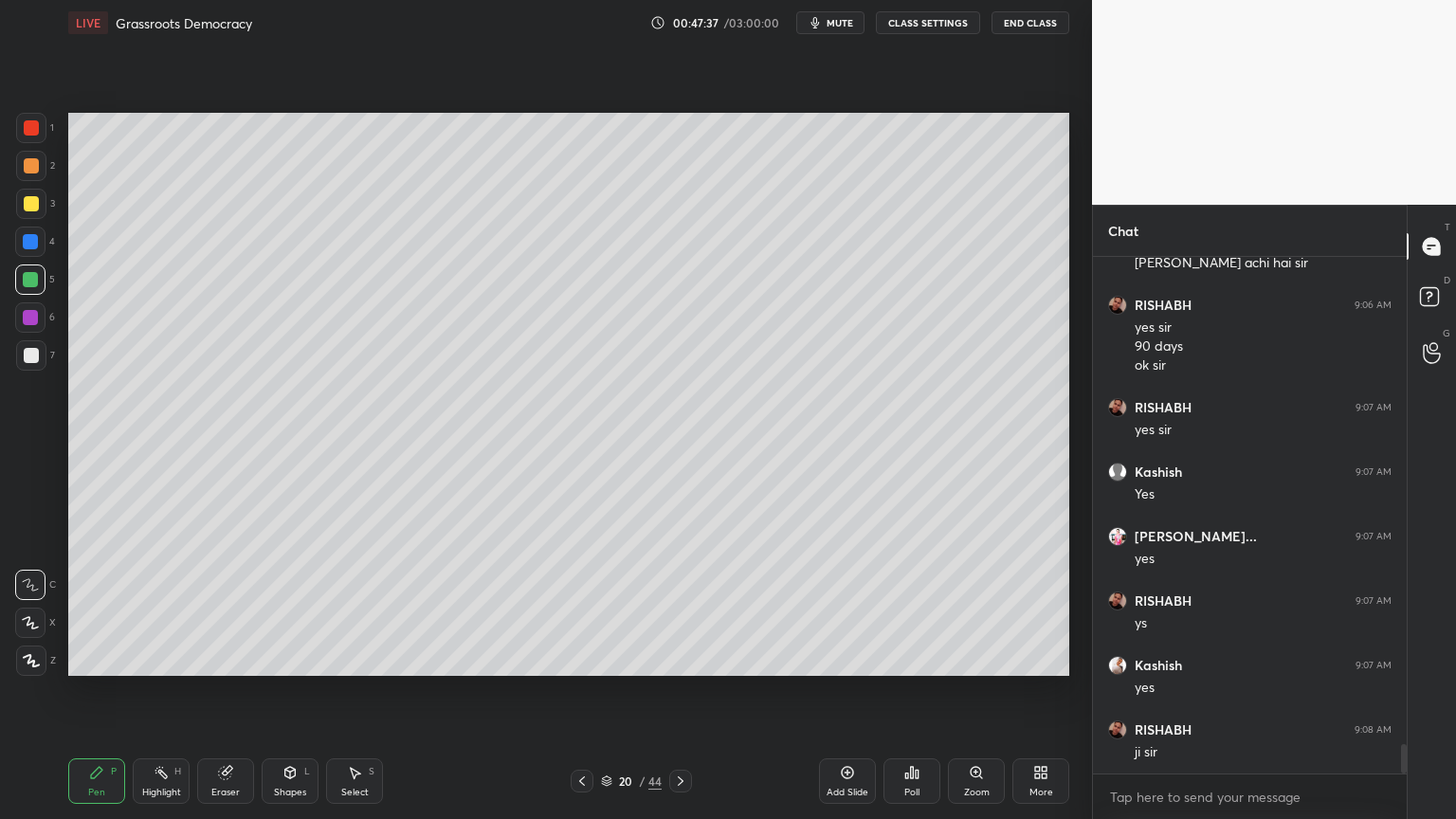
drag, startPoint x: 38, startPoint y: 241, endPoint x: 29, endPoint y: 226, distance: 17.5
click at [37, 238] on div at bounding box center [30, 241] width 30 height 30
click at [30, 196] on div at bounding box center [32, 204] width 15 height 15
click at [33, 194] on div at bounding box center [31, 204] width 30 height 30
drag, startPoint x: 31, startPoint y: 313, endPoint x: 40, endPoint y: 325, distance: 15.0
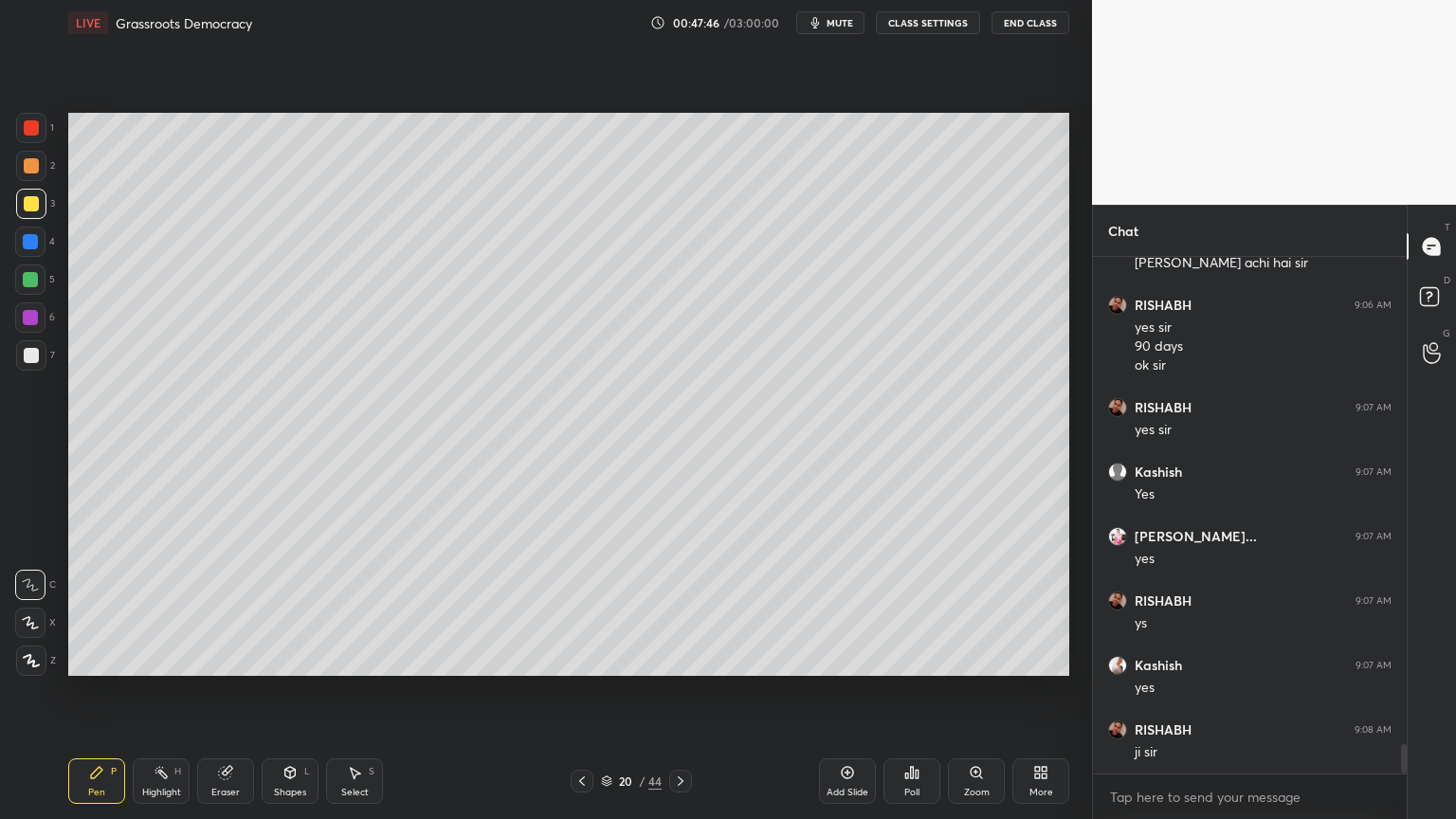
click at [37, 317] on div at bounding box center [31, 317] width 15 height 15
click at [46, 330] on div "6" at bounding box center [35, 317] width 40 height 30
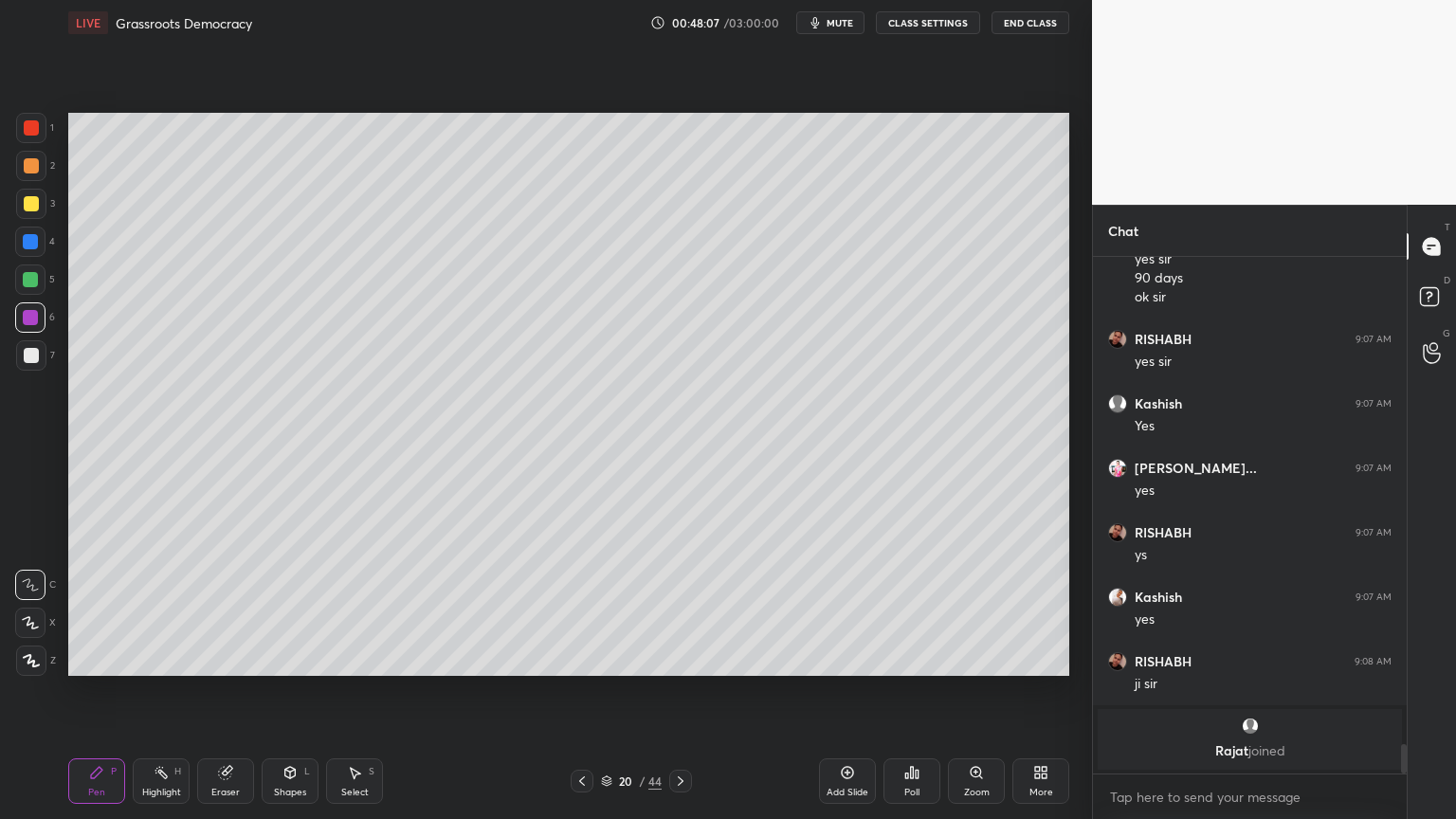
click at [40, 362] on div at bounding box center [31, 355] width 30 height 30
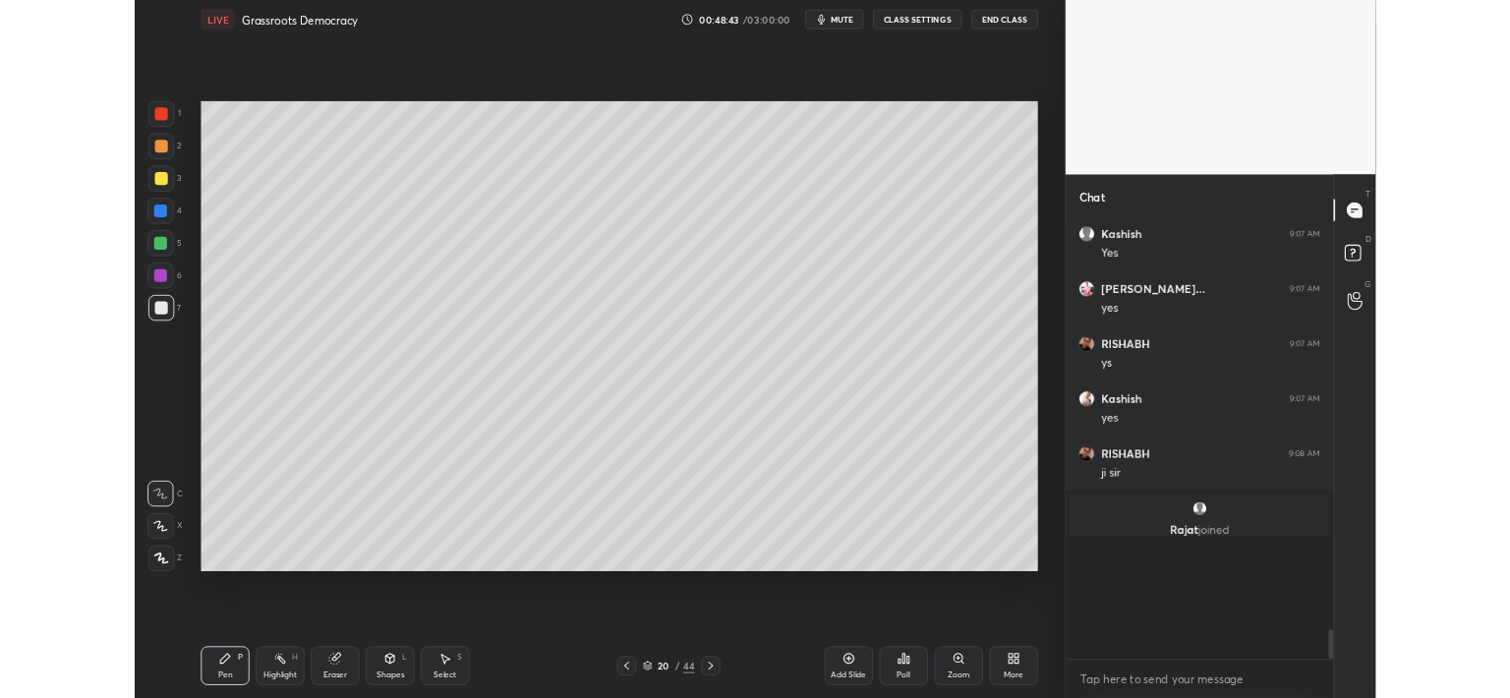
scroll to position [97735, 97254]
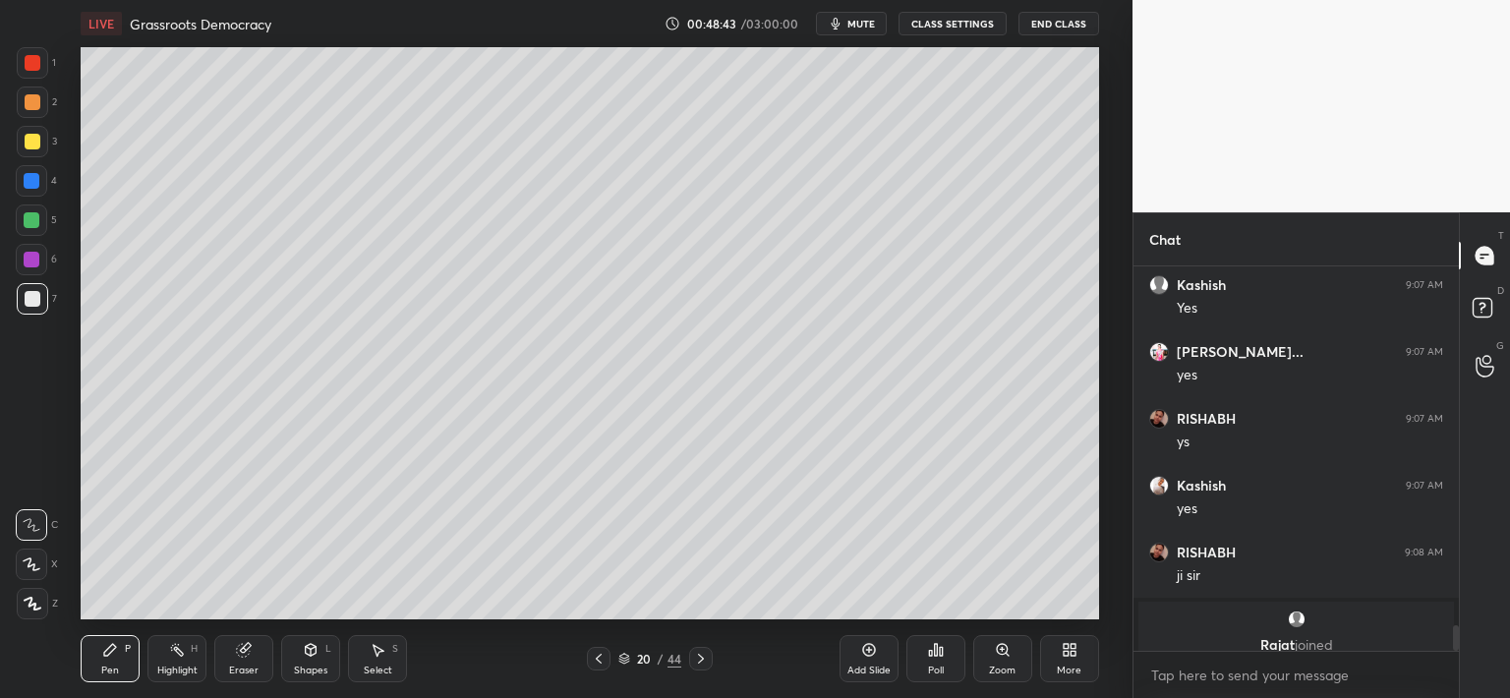
type textarea "x"
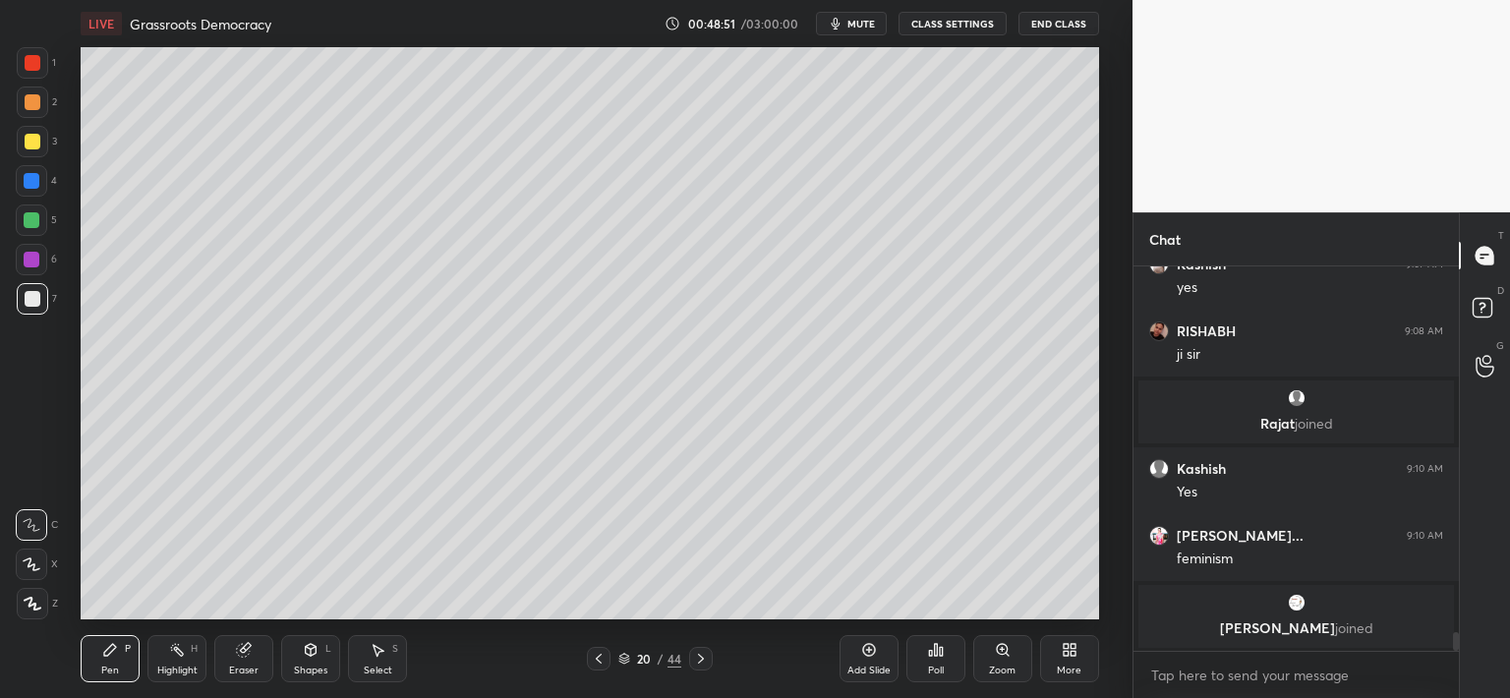
click at [846, 34] on button "mute" at bounding box center [851, 24] width 71 height 24
click at [859, 26] on span "unmute" at bounding box center [859, 24] width 42 height 14
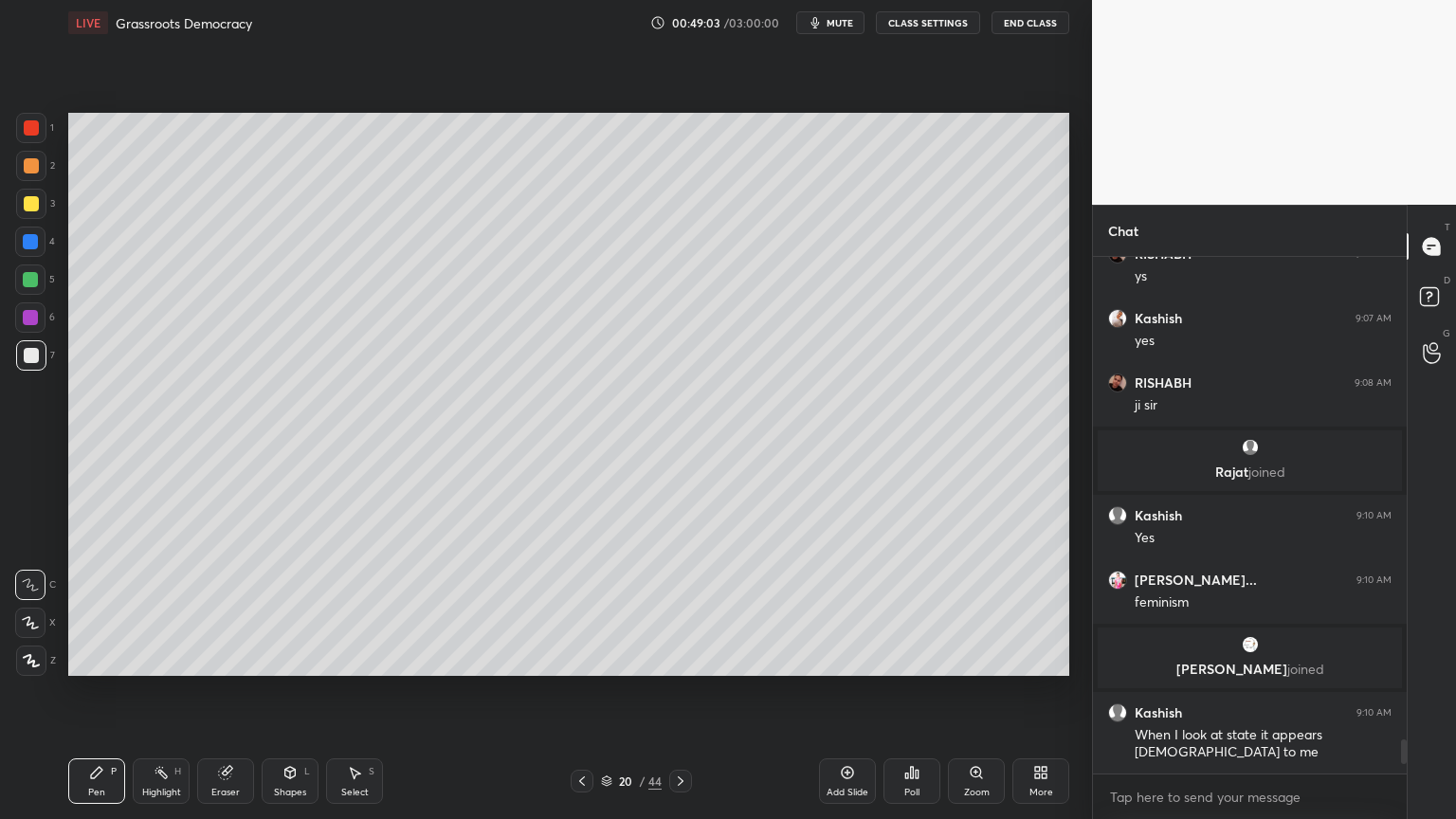
scroll to position [7267, 0]
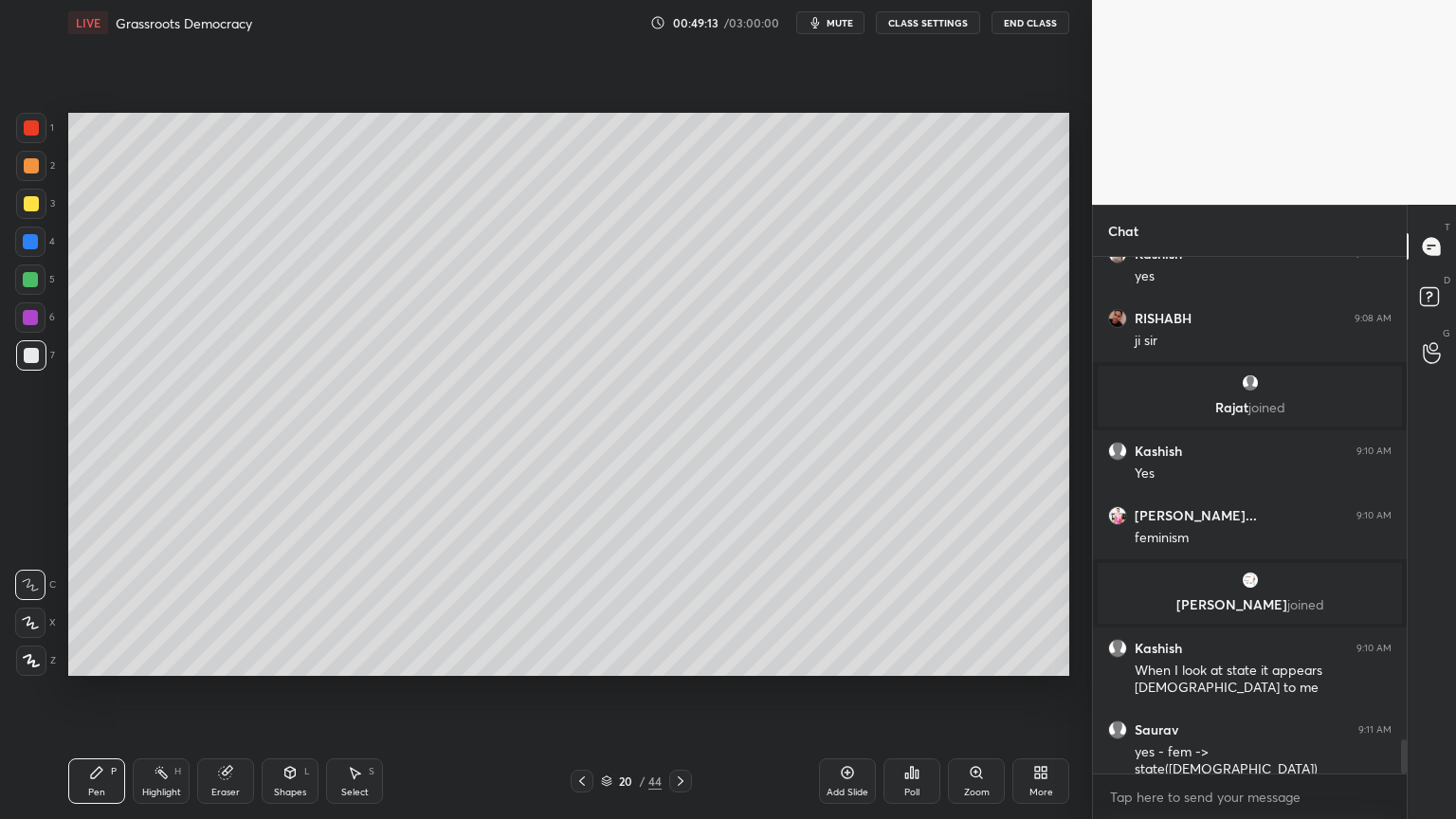
click at [43, 207] on div at bounding box center [31, 204] width 30 height 30
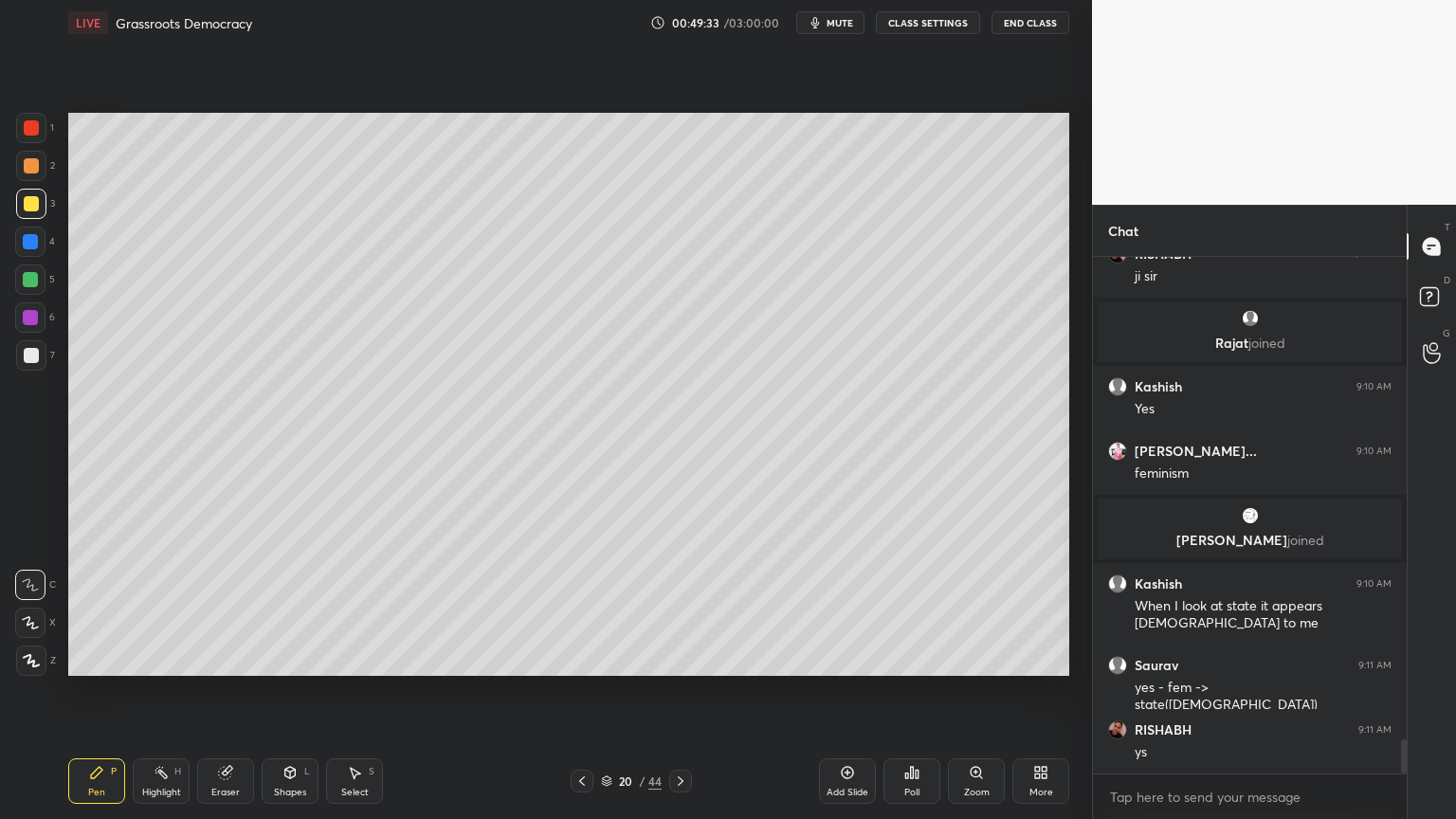
click at [2, 273] on div "1 2 3 4 5 6 7 C X Z C X Z E E Erase all H H" at bounding box center [30, 395] width 61 height 563
click at [28, 282] on div at bounding box center [31, 280] width 15 height 15
click at [34, 287] on div at bounding box center [31, 280] width 15 height 15
click at [35, 294] on div at bounding box center [30, 279] width 30 height 30
click at [26, 326] on div at bounding box center [30, 317] width 30 height 30
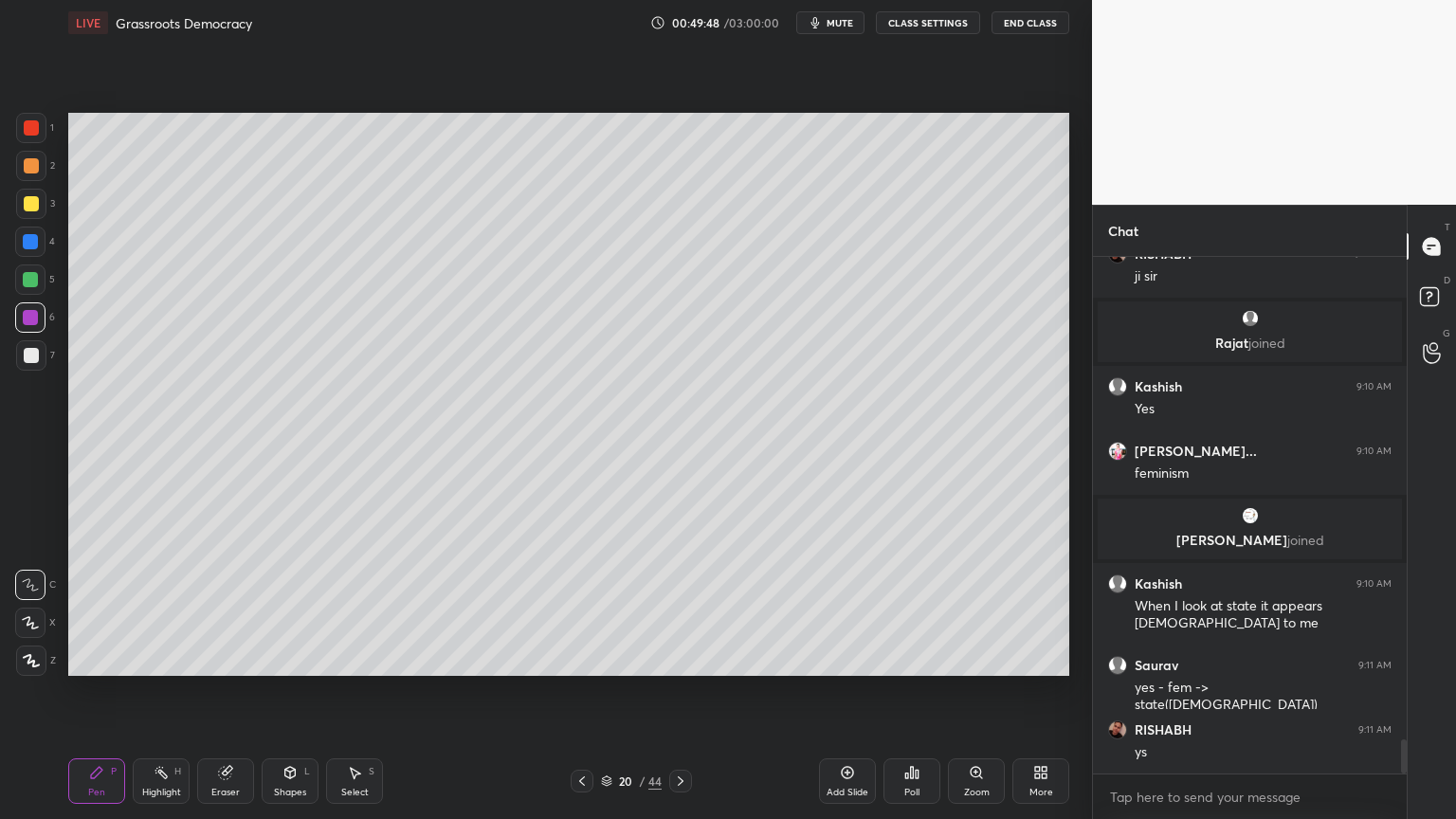
click at [851, 793] on div "Add Slide" at bounding box center [847, 793] width 41 height 10
click at [37, 177] on div at bounding box center [31, 165] width 30 height 30
click at [41, 213] on div at bounding box center [31, 204] width 30 height 30
drag, startPoint x: 41, startPoint y: 213, endPoint x: 63, endPoint y: 201, distance: 25.1
click at [41, 213] on div at bounding box center [31, 204] width 30 height 30
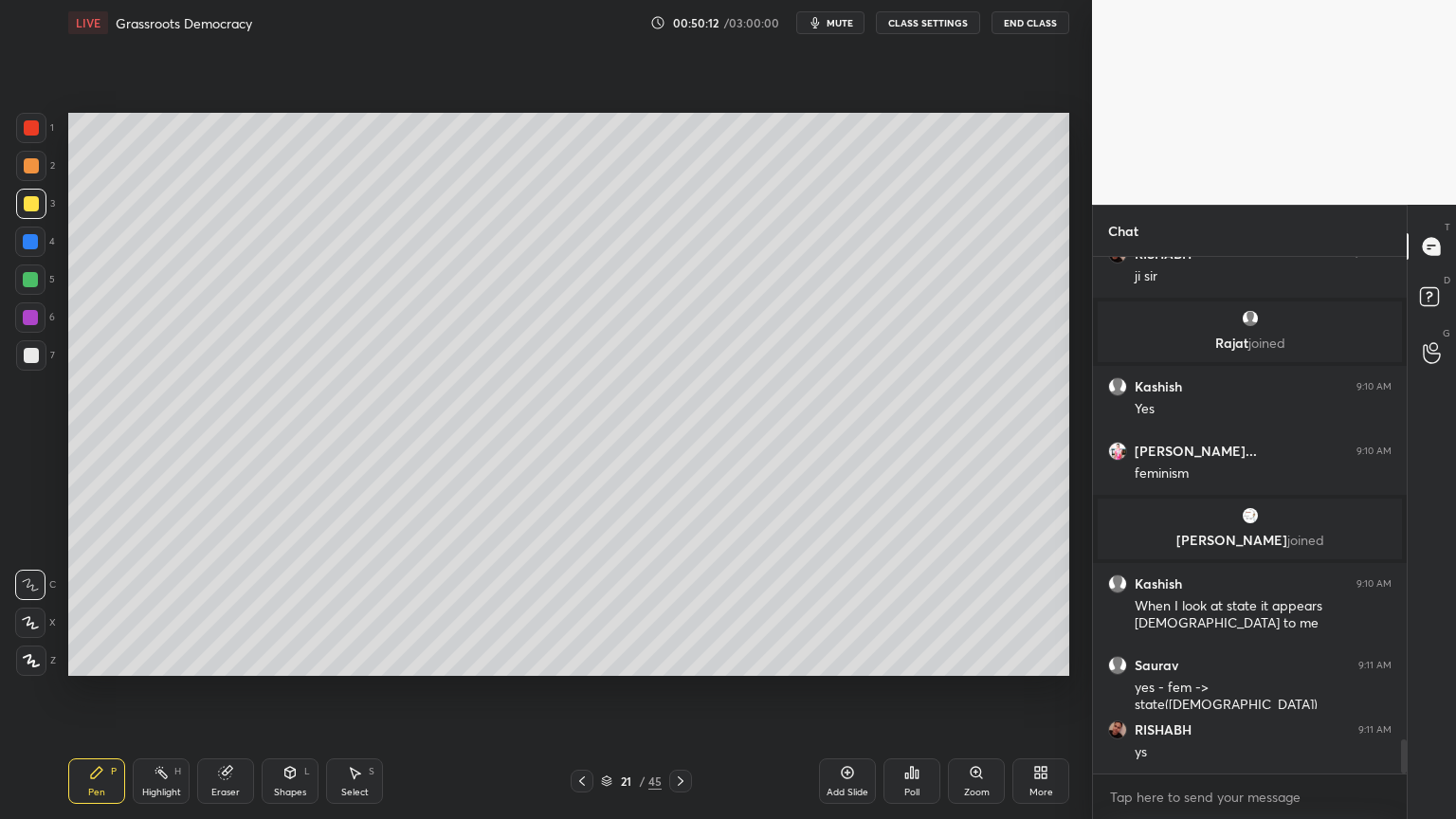
click at [35, 195] on div at bounding box center [31, 204] width 30 height 30
click at [33, 191] on div at bounding box center [31, 204] width 30 height 30
click at [31, 178] on div at bounding box center [31, 165] width 30 height 30
drag, startPoint x: 15, startPoint y: 296, endPoint x: 28, endPoint y: 294, distance: 13.2
click at [28, 294] on div "1 2 3 4 5 6 7 C X Z C X Z E E Erase all H H" at bounding box center [30, 395] width 61 height 563
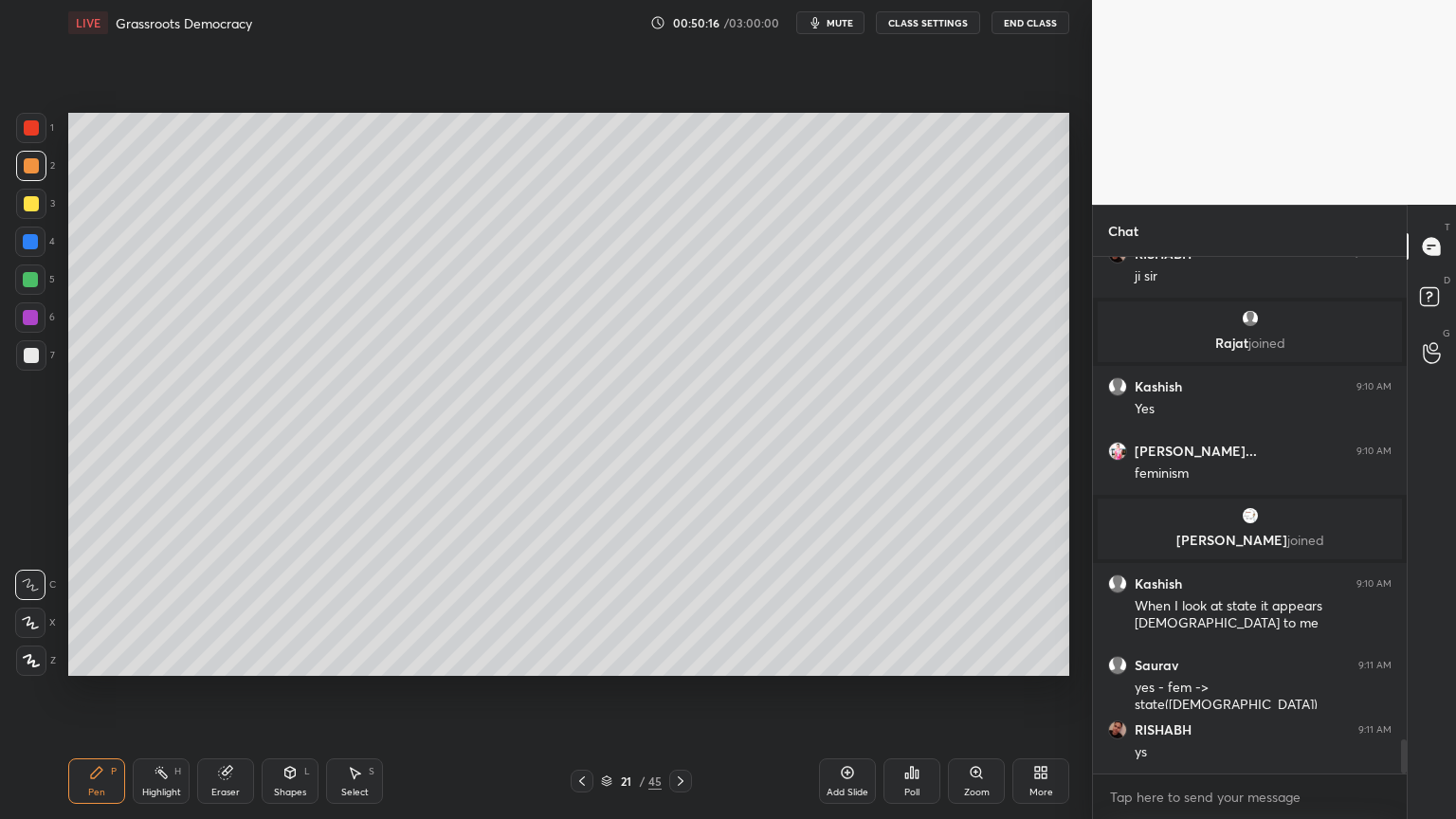
click at [55, 303] on div "1 2 3 4 5 6 7 C X Z C X Z E E Erase all H H" at bounding box center [30, 395] width 61 height 563
click at [40, 335] on div "6" at bounding box center [35, 321] width 40 height 38
click at [33, 341] on div at bounding box center [31, 355] width 30 height 30
drag, startPoint x: 41, startPoint y: 323, endPoint x: 67, endPoint y: 330, distance: 26.9
click at [40, 324] on div at bounding box center [30, 317] width 30 height 30
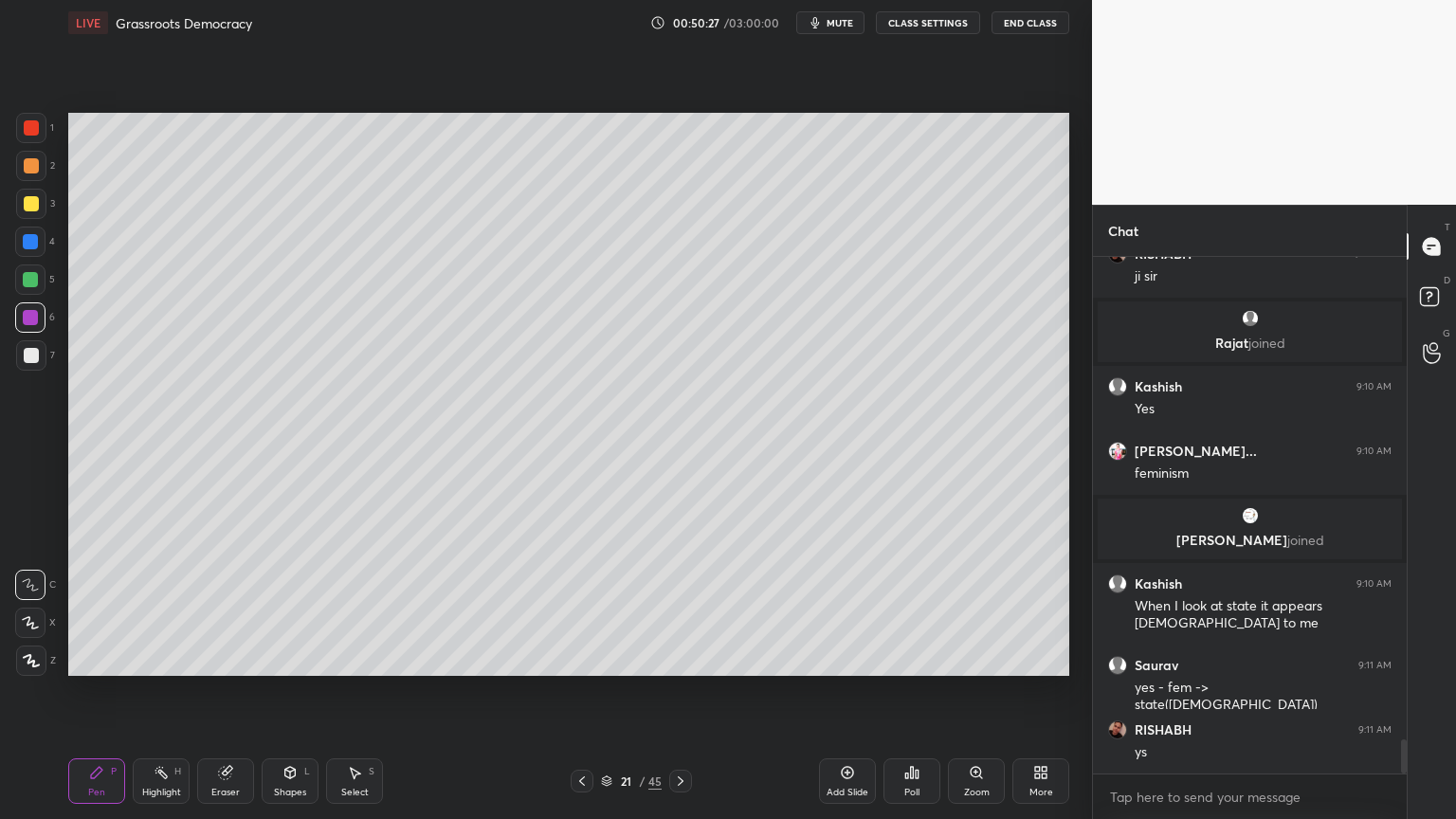
scroll to position [7396, 0]
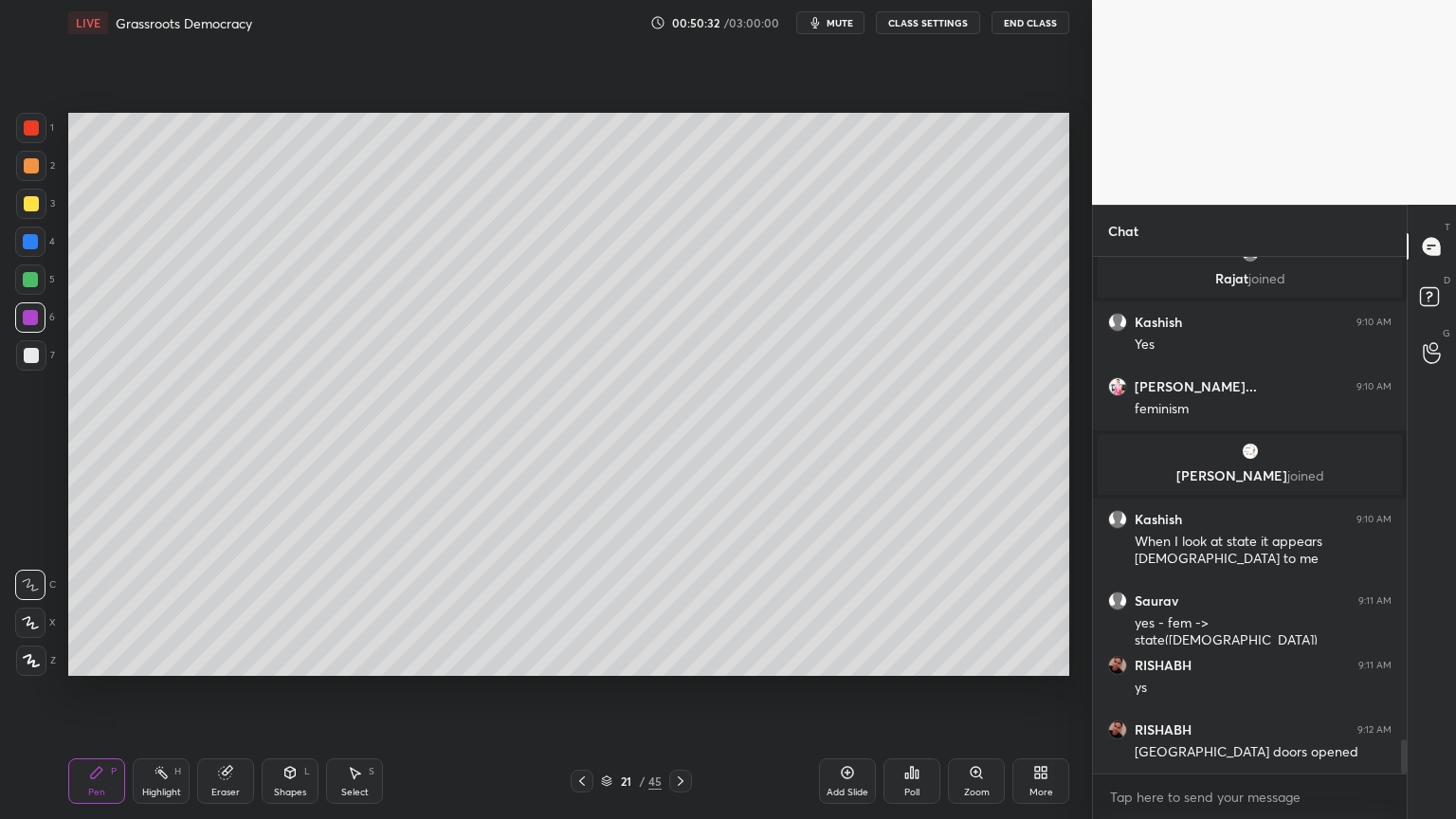
drag, startPoint x: 31, startPoint y: 192, endPoint x: 50, endPoint y: 198, distance: 19.9
click at [46, 197] on div "3" at bounding box center [36, 204] width 39 height 30
click at [54, 216] on div "3" at bounding box center [36, 204] width 39 height 30
drag, startPoint x: 847, startPoint y: 775, endPoint x: 842, endPoint y: 766, distance: 10.3
click at [847, 773] on icon at bounding box center [848, 773] width 15 height 15
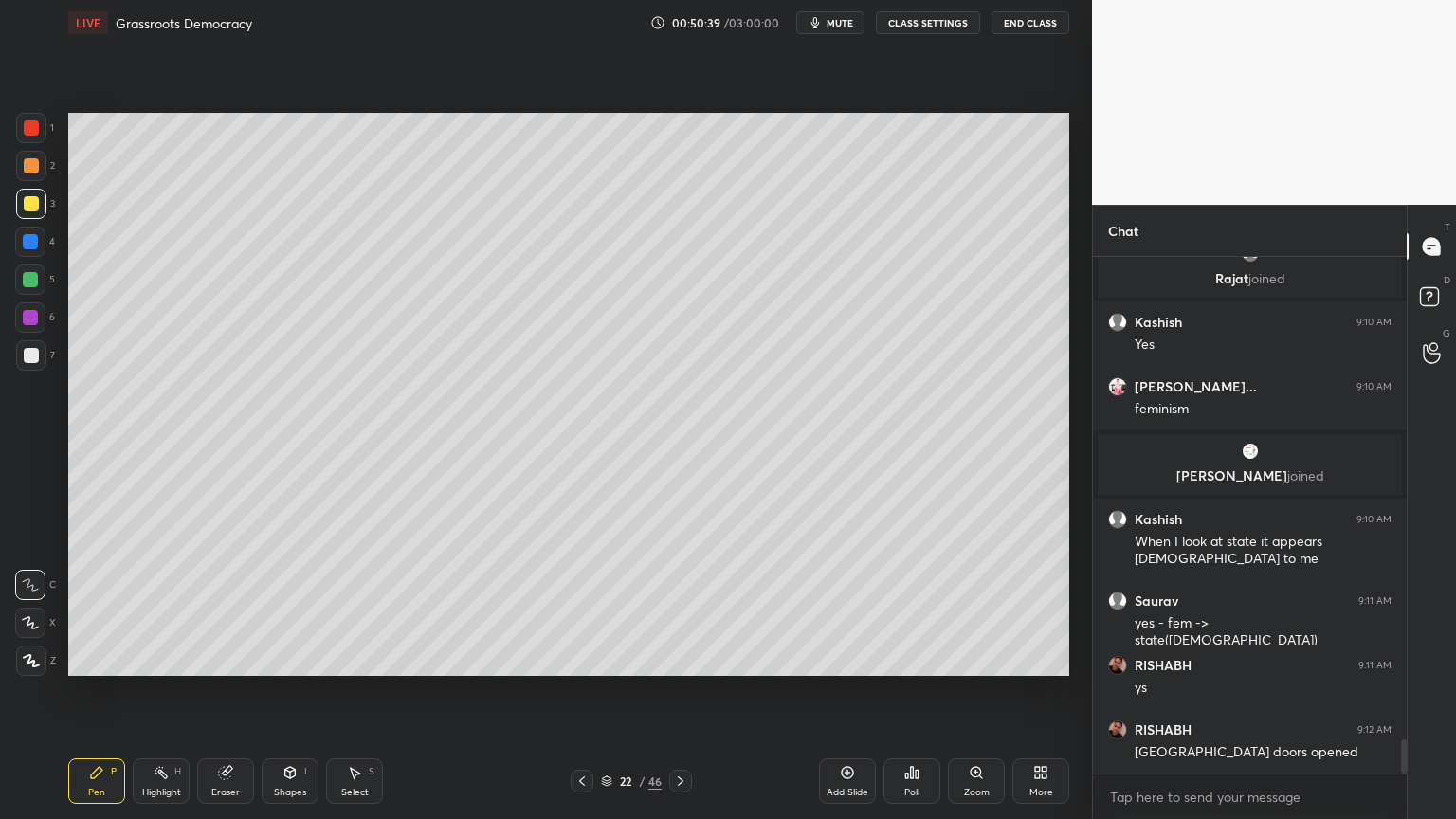
click at [23, 211] on div at bounding box center [31, 204] width 30 height 30
drag, startPoint x: 25, startPoint y: 251, endPoint x: 39, endPoint y: 243, distance: 16.1
click at [29, 248] on div at bounding box center [30, 241] width 30 height 30
click at [13, 221] on div "1 2 3 4 5 6 7 C X Z C X Z E E Erase all H H" at bounding box center [30, 395] width 61 height 563
drag, startPoint x: 34, startPoint y: 220, endPoint x: 61, endPoint y: 223, distance: 27.2
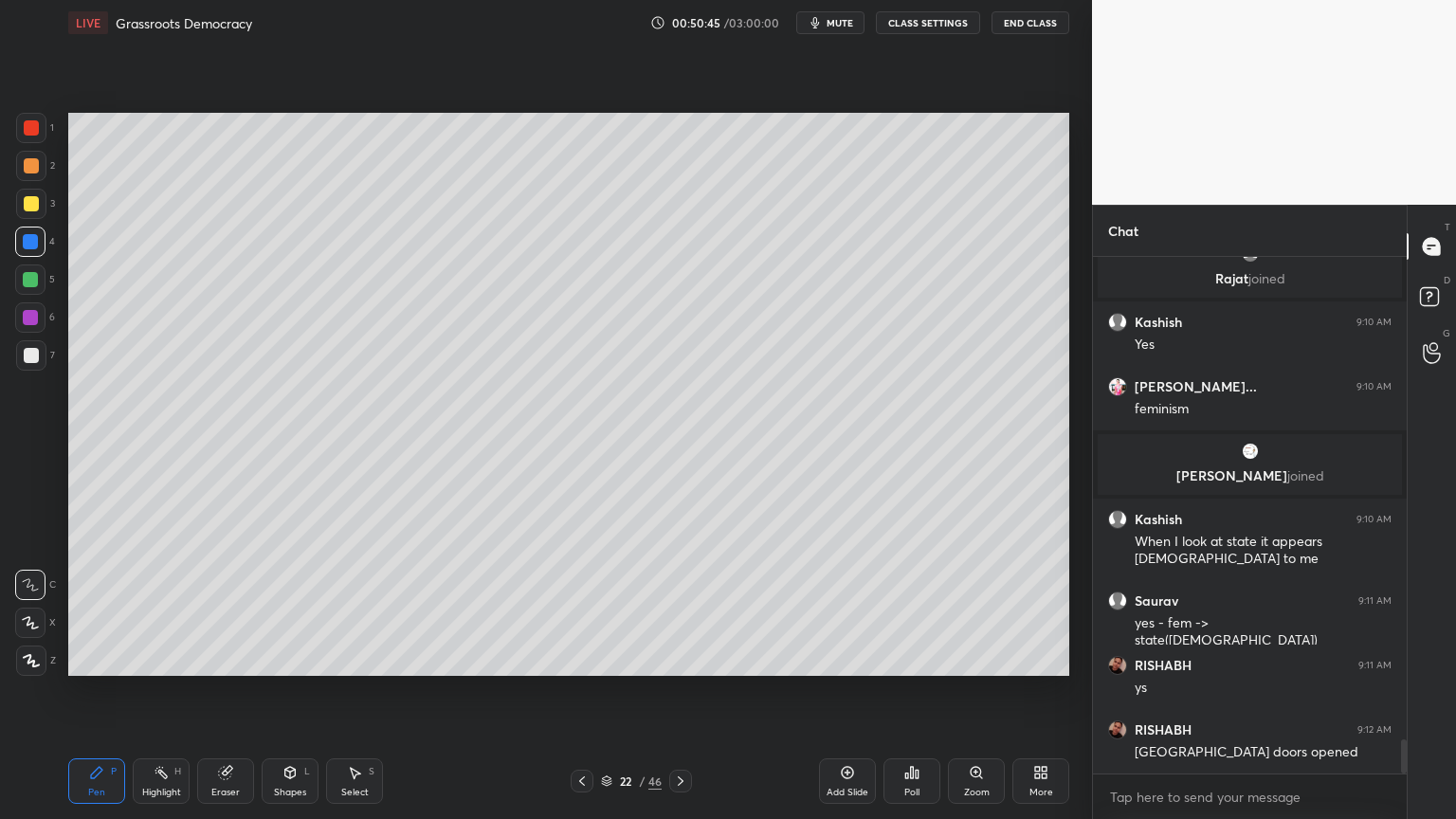
click at [34, 220] on div "3" at bounding box center [36, 207] width 39 height 38
click at [28, 196] on div at bounding box center [32, 204] width 15 height 15
drag, startPoint x: 24, startPoint y: 180, endPoint x: 49, endPoint y: 184, distance: 25.3
click at [43, 181] on div "2" at bounding box center [36, 169] width 39 height 38
click at [12, 248] on div "1 2 3 4 5 6 7 C X Z C X Z E E Erase all H H" at bounding box center [30, 395] width 61 height 563
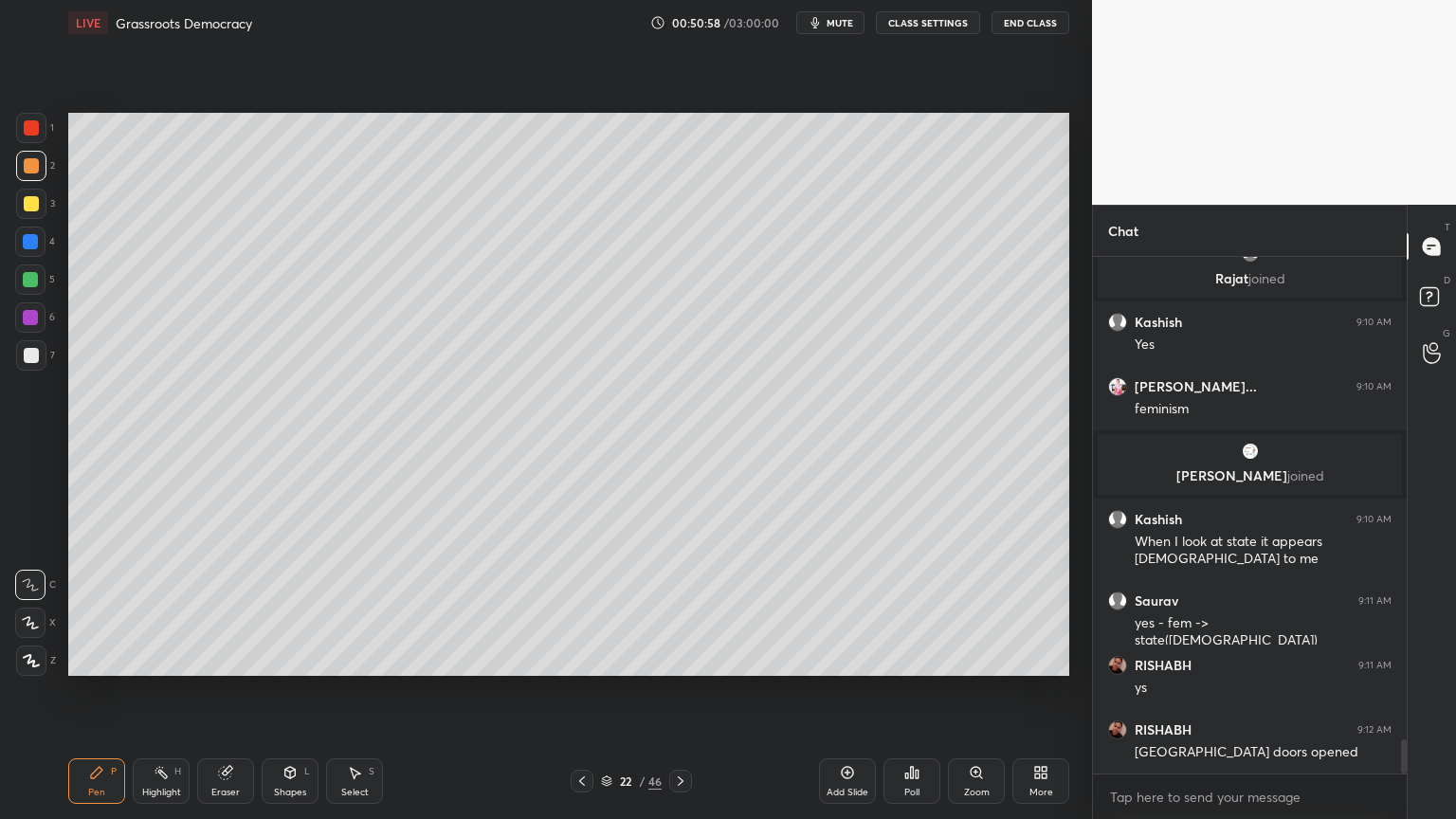
drag, startPoint x: 17, startPoint y: 248, endPoint x: 29, endPoint y: 250, distance: 12.2
click at [20, 249] on div at bounding box center [30, 241] width 30 height 30
click at [40, 252] on div at bounding box center [30, 241] width 30 height 30
click at [26, 171] on div at bounding box center [32, 166] width 15 height 15
drag, startPoint x: 26, startPoint y: 171, endPoint x: 48, endPoint y: 164, distance: 23.1
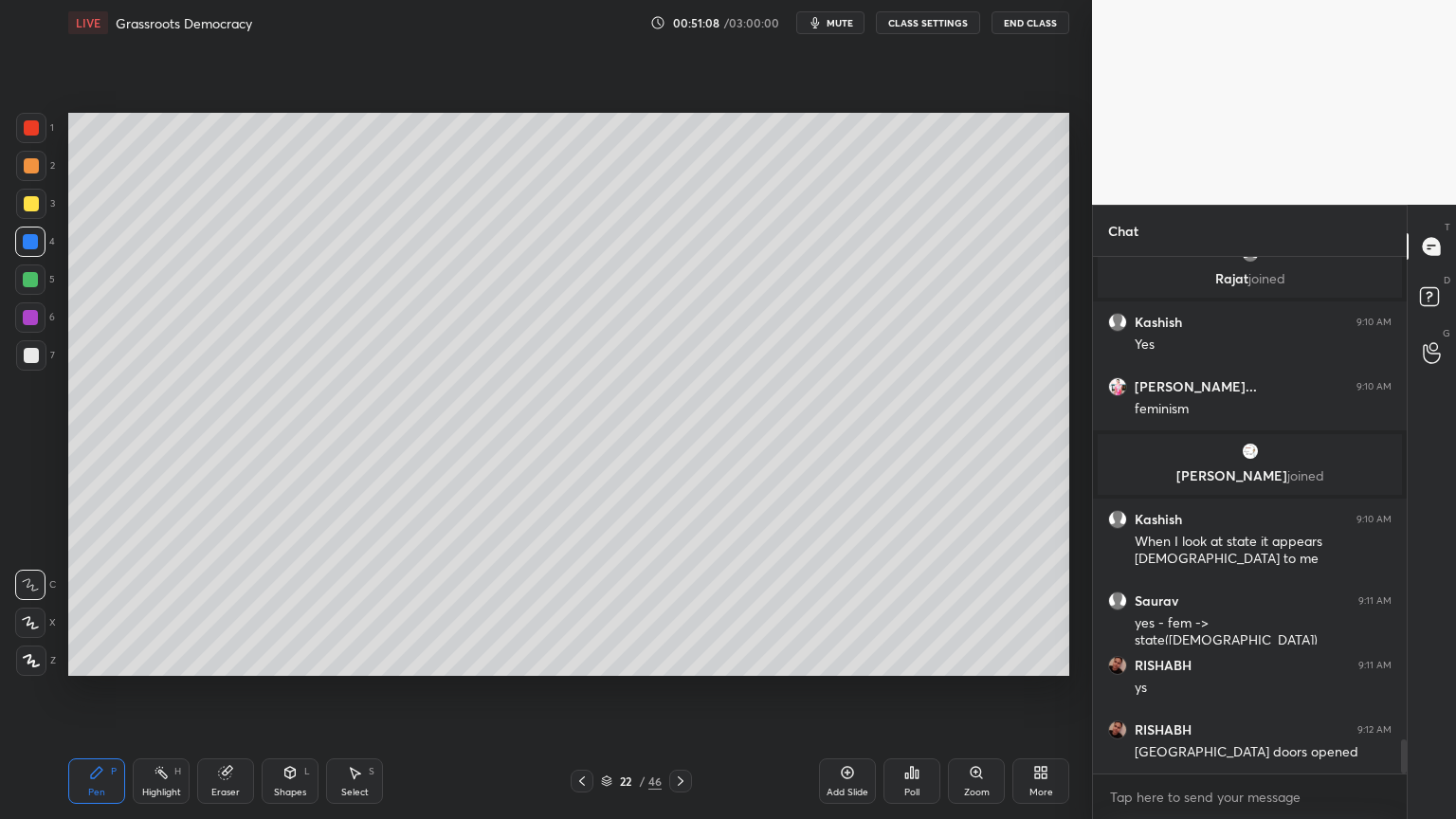
click at [31, 171] on div at bounding box center [32, 166] width 15 height 15
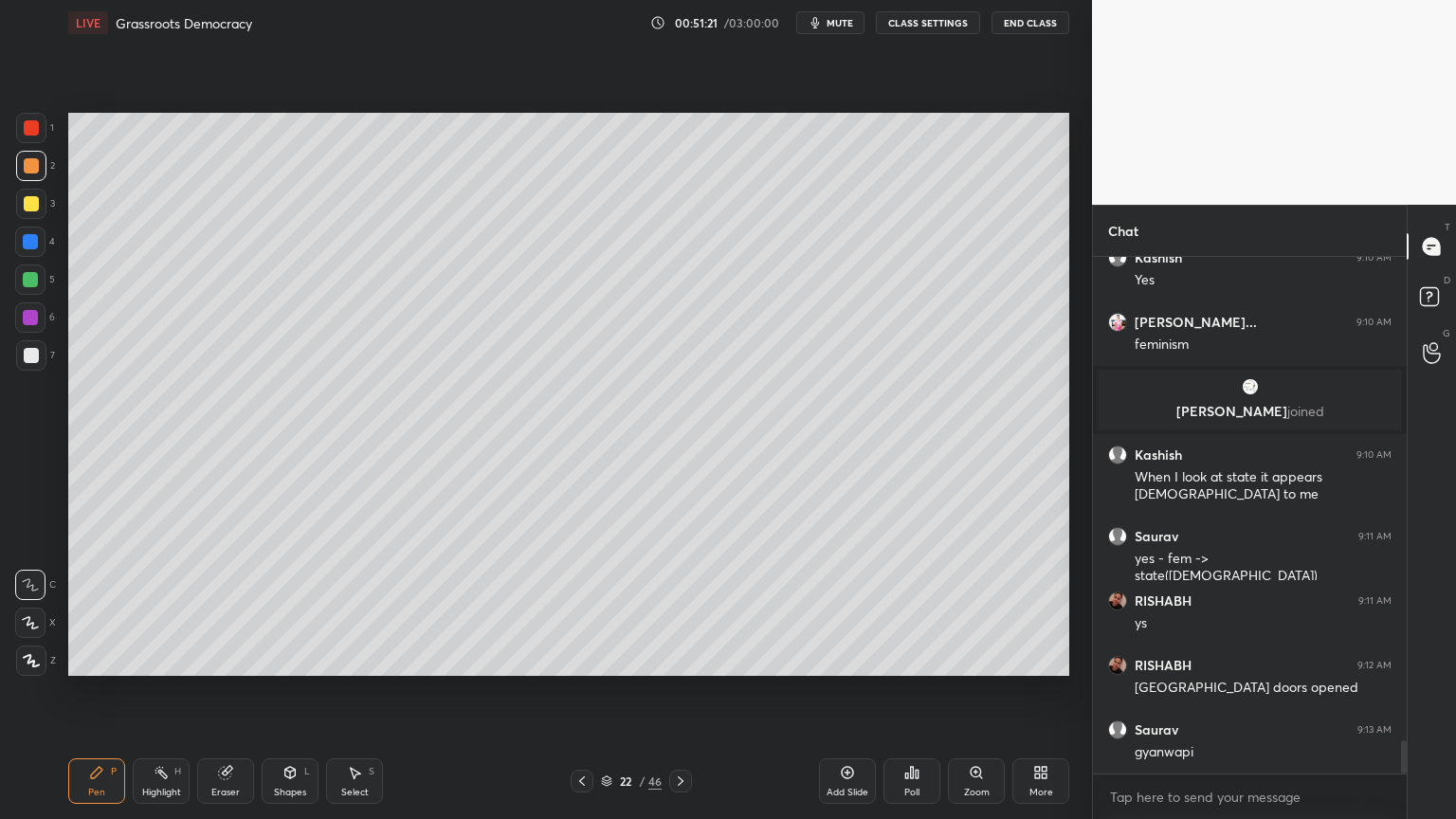
scroll to position [7525, 0]
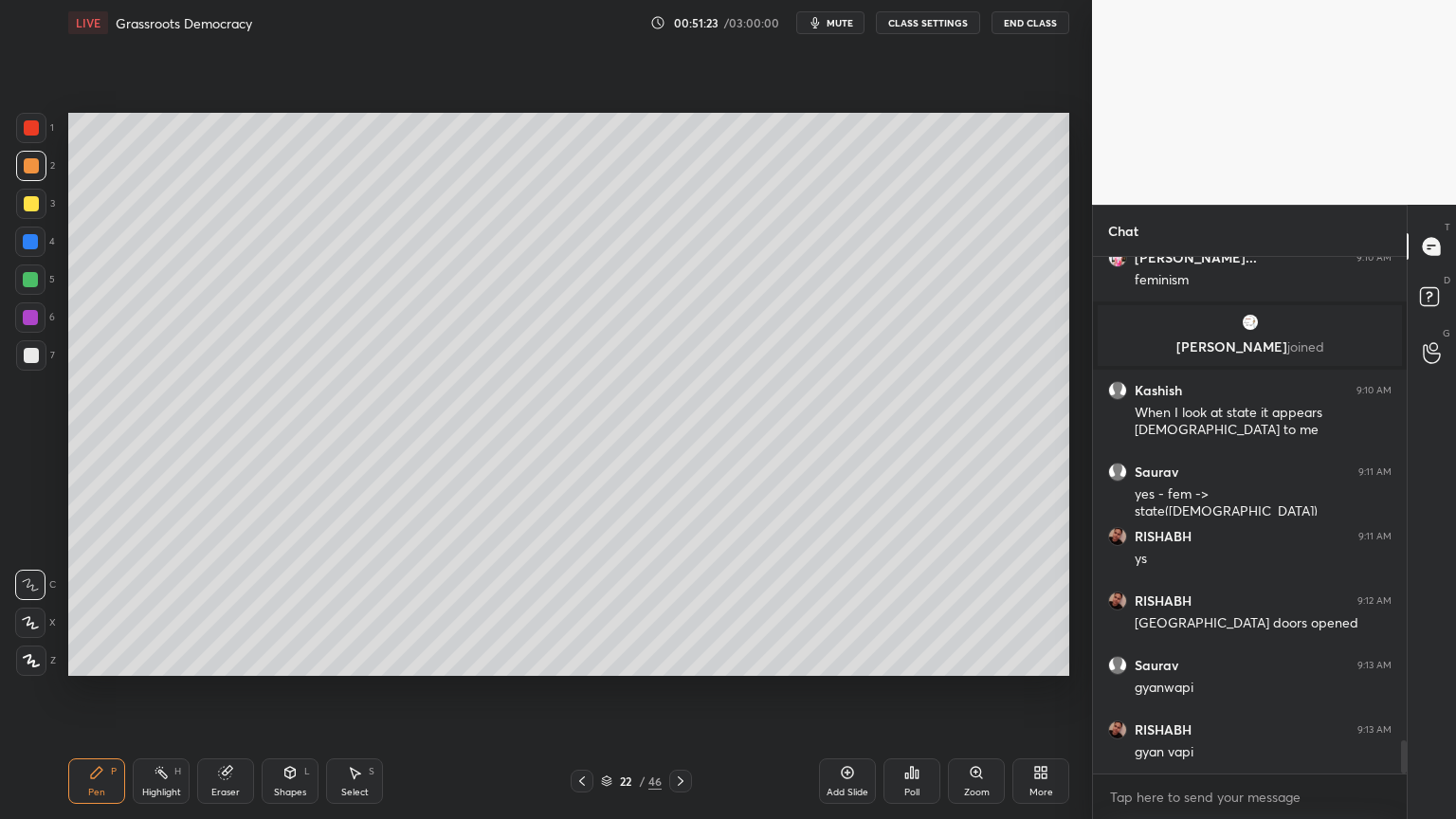
drag, startPoint x: 40, startPoint y: 245, endPoint x: 50, endPoint y: 255, distance: 14.1
click at [40, 244] on div at bounding box center [30, 241] width 30 height 30
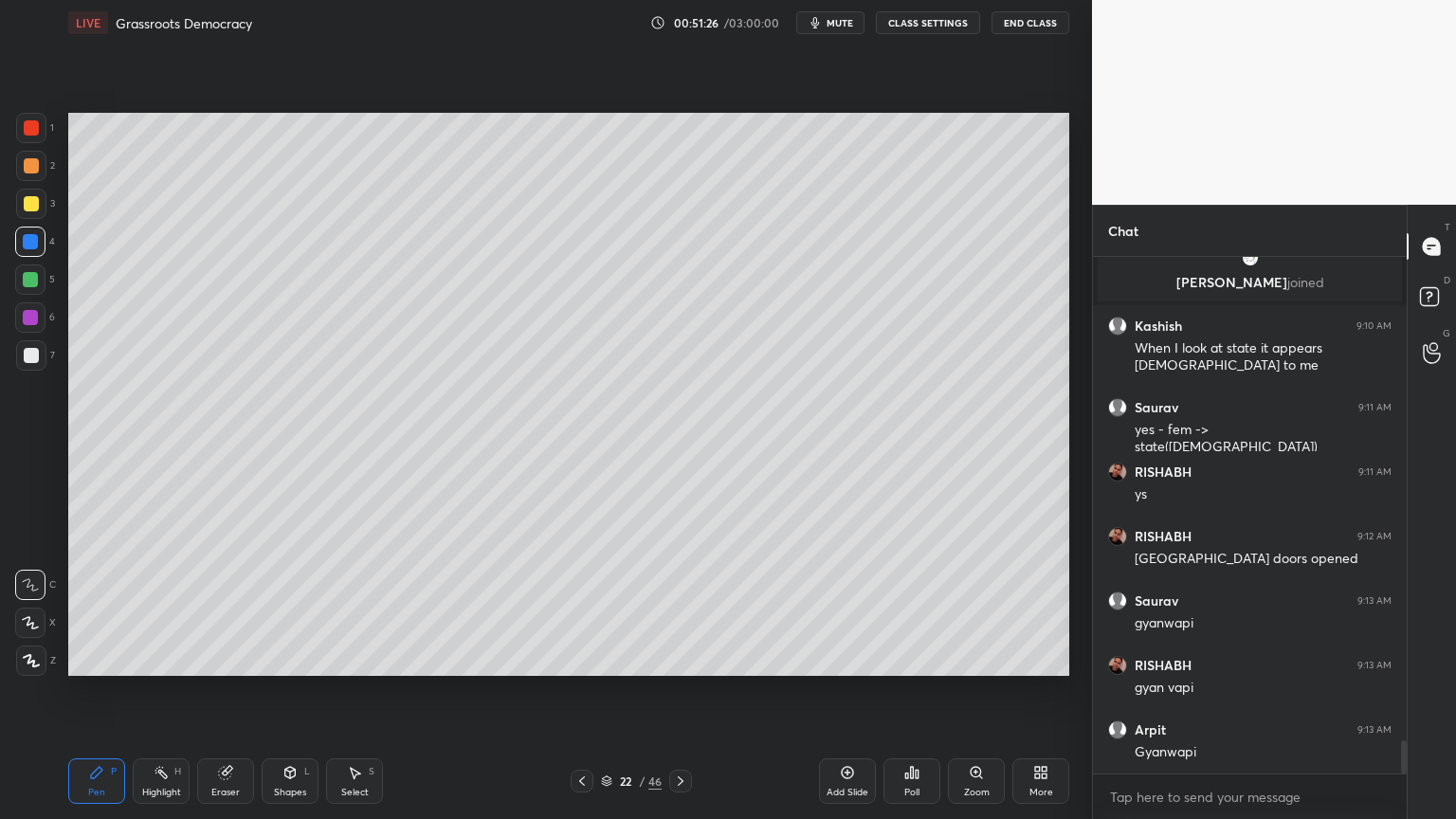
click at [40, 255] on div at bounding box center [30, 241] width 30 height 30
click at [43, 286] on div at bounding box center [30, 279] width 30 height 30
click at [28, 206] on div at bounding box center [32, 204] width 15 height 15
click at [32, 206] on div at bounding box center [32, 204] width 15 height 15
drag, startPoint x: 25, startPoint y: 177, endPoint x: 38, endPoint y: 165, distance: 17.7
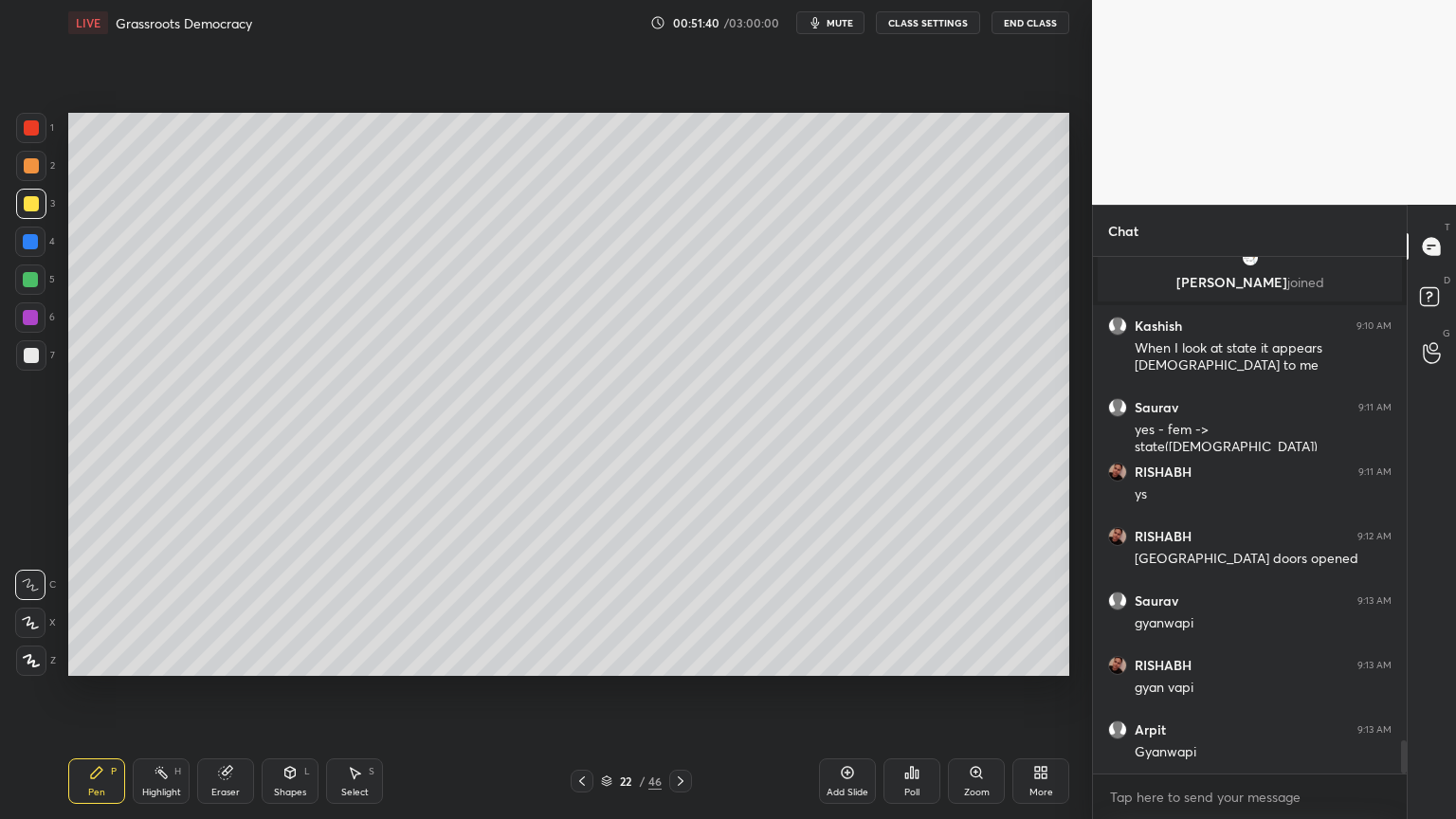
click at [24, 172] on div at bounding box center [31, 165] width 30 height 30
click at [38, 137] on div at bounding box center [31, 127] width 30 height 30
click at [29, 253] on div at bounding box center [30, 241] width 30 height 30
click at [30, 249] on div at bounding box center [31, 242] width 15 height 15
click at [28, 287] on div at bounding box center [31, 280] width 15 height 15
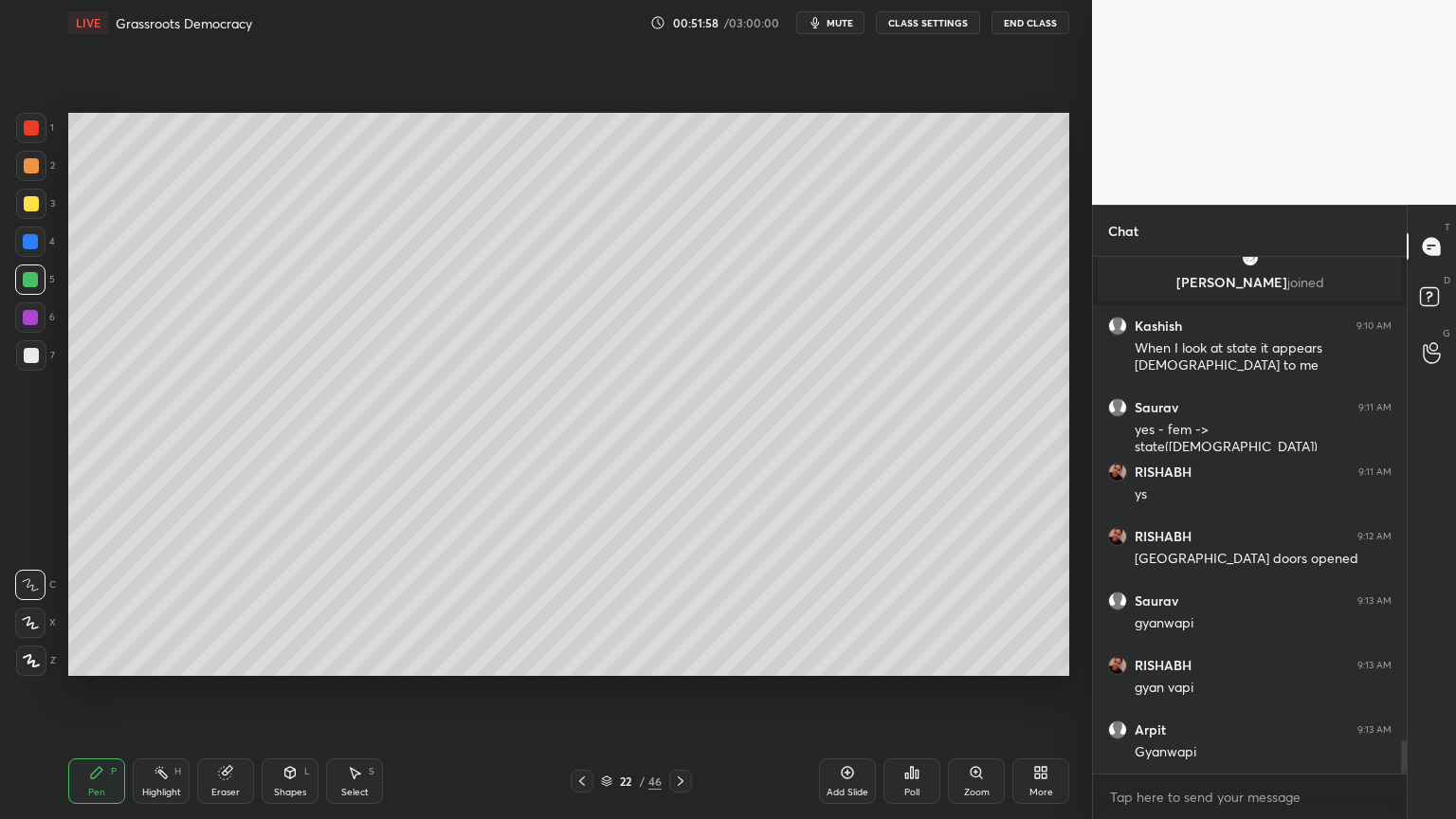
click at [24, 287] on div at bounding box center [30, 279] width 30 height 30
drag, startPoint x: 37, startPoint y: 324, endPoint x: 49, endPoint y: 331, distance: 13.9
click at [37, 325] on div at bounding box center [30, 317] width 30 height 30
click at [20, 203] on div at bounding box center [31, 204] width 30 height 30
click at [25, 181] on div "2" at bounding box center [36, 169] width 39 height 38
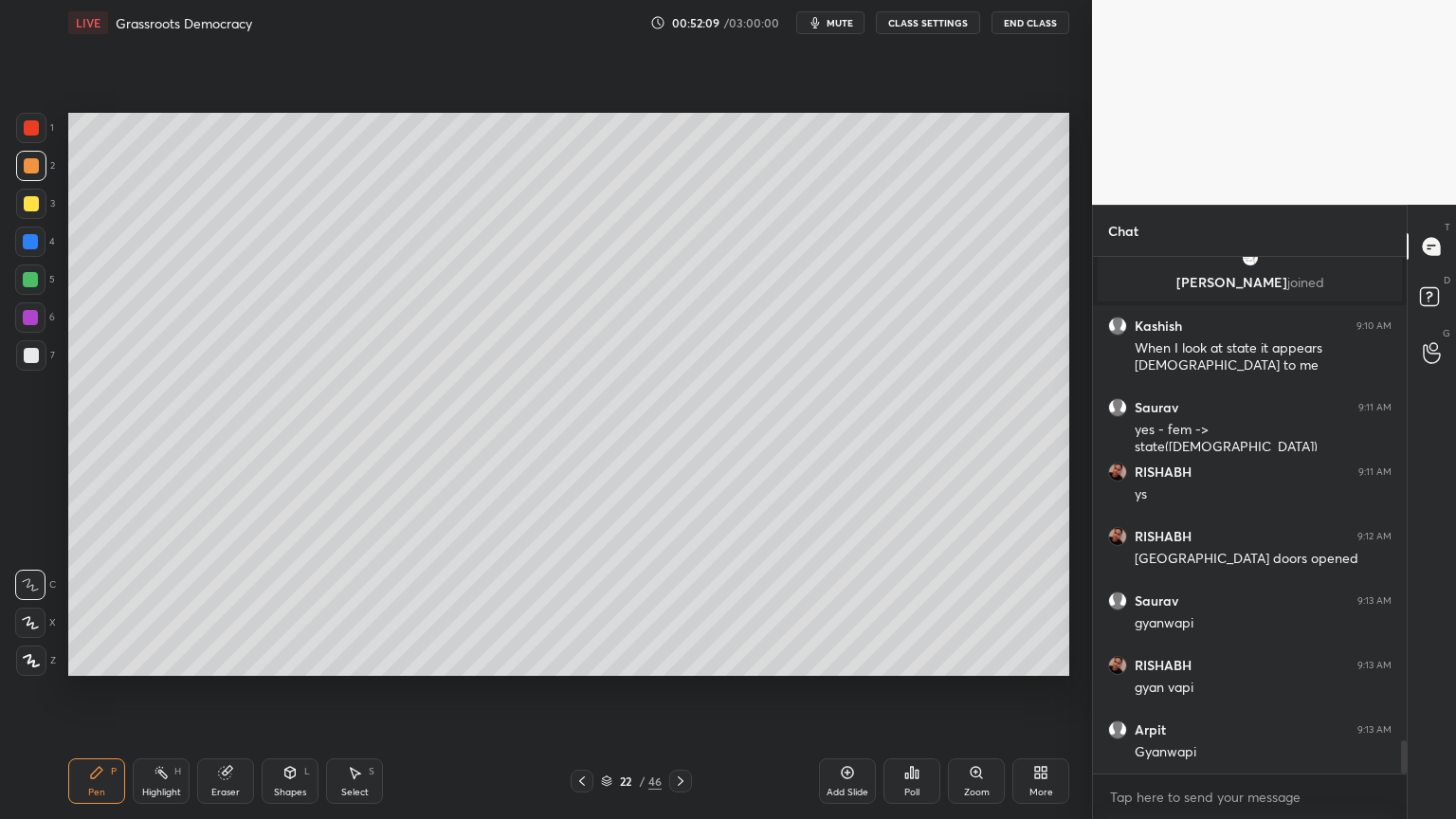
click at [51, 142] on div "1" at bounding box center [35, 131] width 38 height 38
click at [26, 140] on div at bounding box center [31, 127] width 30 height 30
click at [32, 141] on div "1" at bounding box center [35, 131] width 38 height 38
click at [36, 176] on div at bounding box center [31, 165] width 30 height 30
drag, startPoint x: 33, startPoint y: 180, endPoint x: 65, endPoint y: 153, distance: 41.9
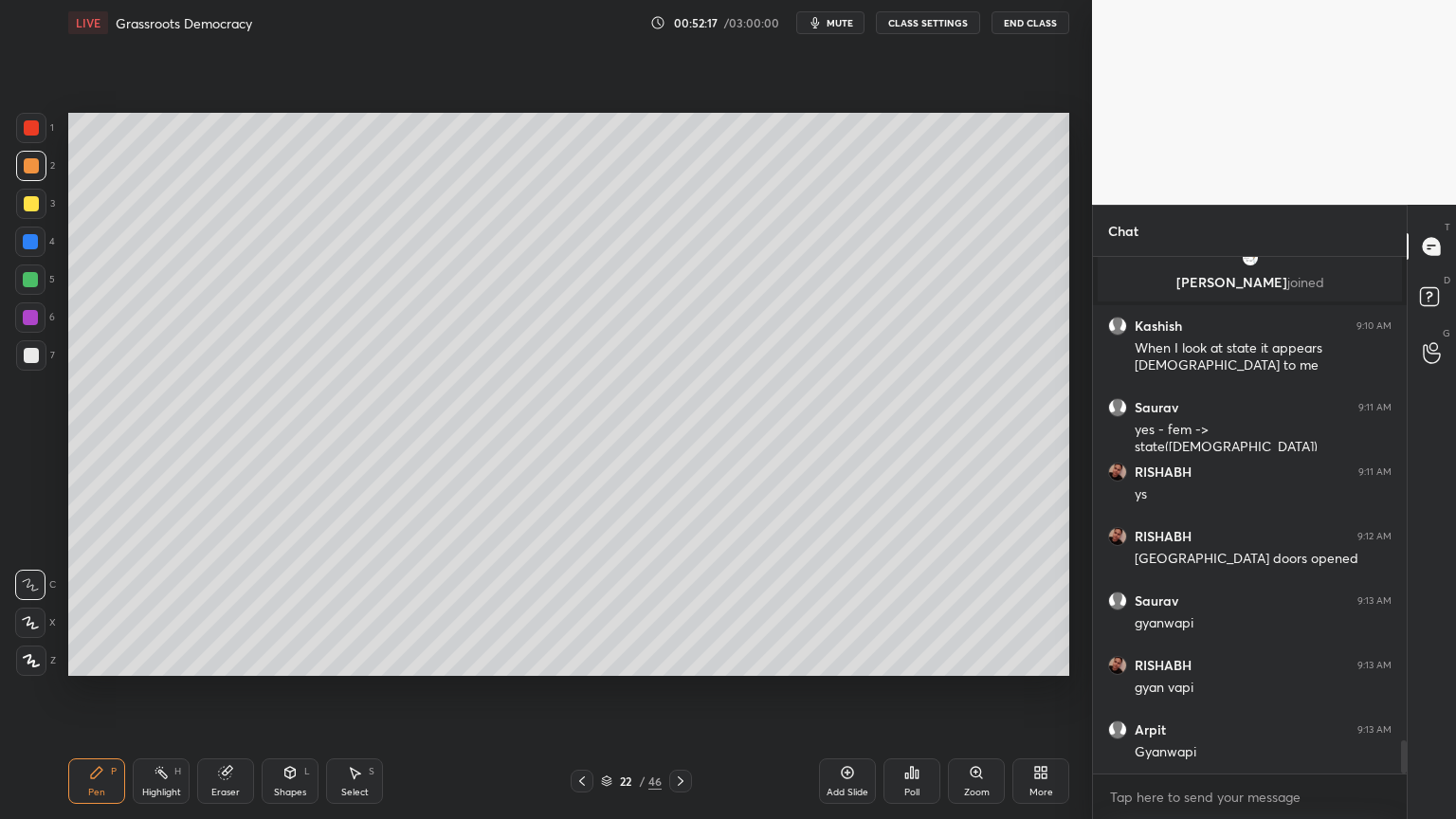
click at [41, 177] on div at bounding box center [31, 165] width 30 height 30
drag, startPoint x: 22, startPoint y: 231, endPoint x: 28, endPoint y: 241, distance: 11.7
click at [24, 232] on div at bounding box center [30, 241] width 30 height 30
click at [32, 248] on div at bounding box center [31, 242] width 15 height 15
click at [33, 287] on div at bounding box center [30, 279] width 30 height 30
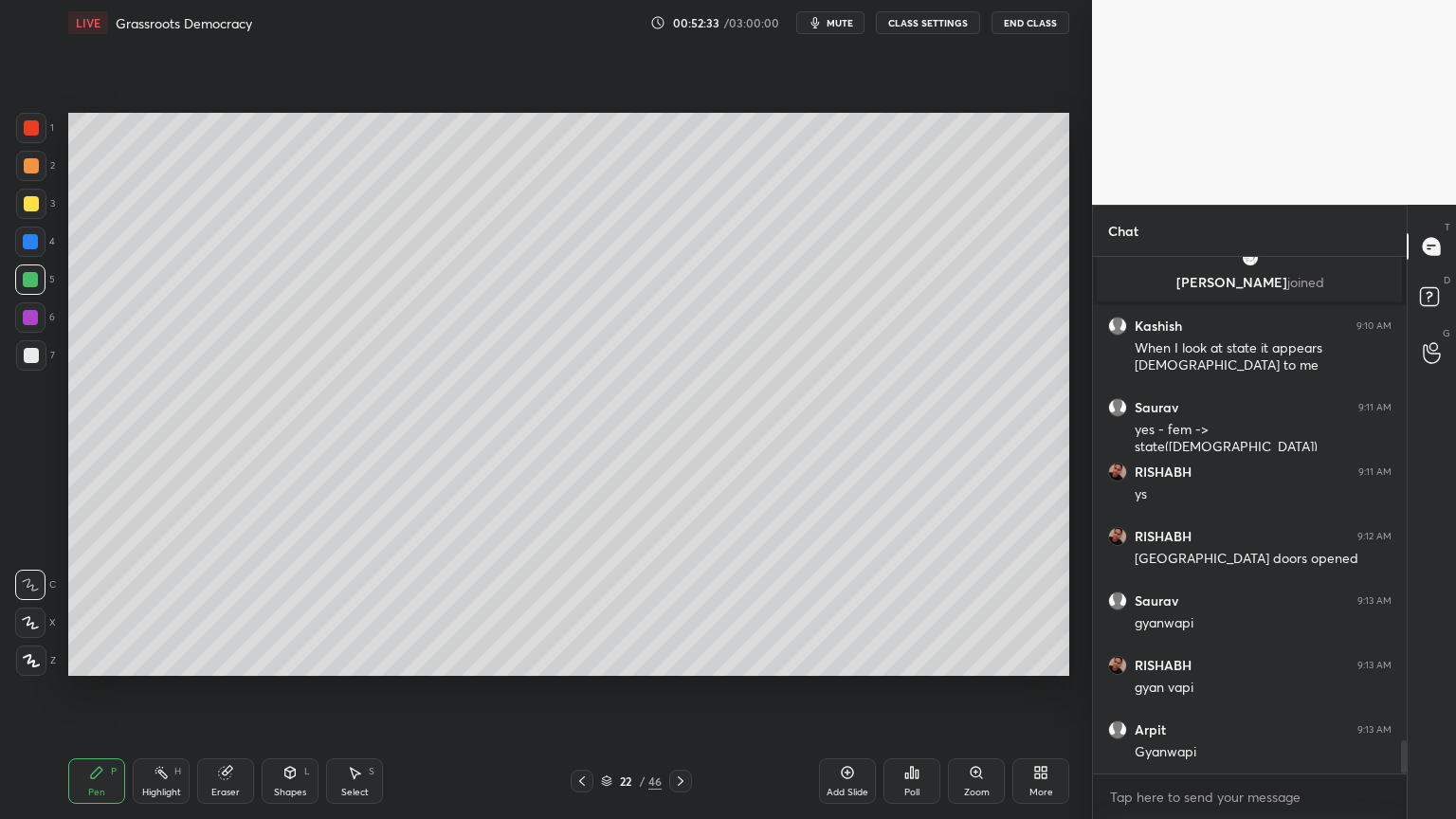
click at [0, 211] on div "1 2 3 4 5 6 7 C X Z C X Z E E Erase all H H" at bounding box center [30, 395] width 61 height 563
click at [6, 196] on div "1 2 3 4 5 6 7 C X Z C X Z E E Erase all H H" at bounding box center [30, 395] width 61 height 563
click at [31, 178] on div "2" at bounding box center [36, 169] width 39 height 38
drag, startPoint x: 30, startPoint y: 172, endPoint x: 26, endPoint y: 147, distance: 25.3
click at [35, 170] on div at bounding box center [31, 165] width 30 height 30
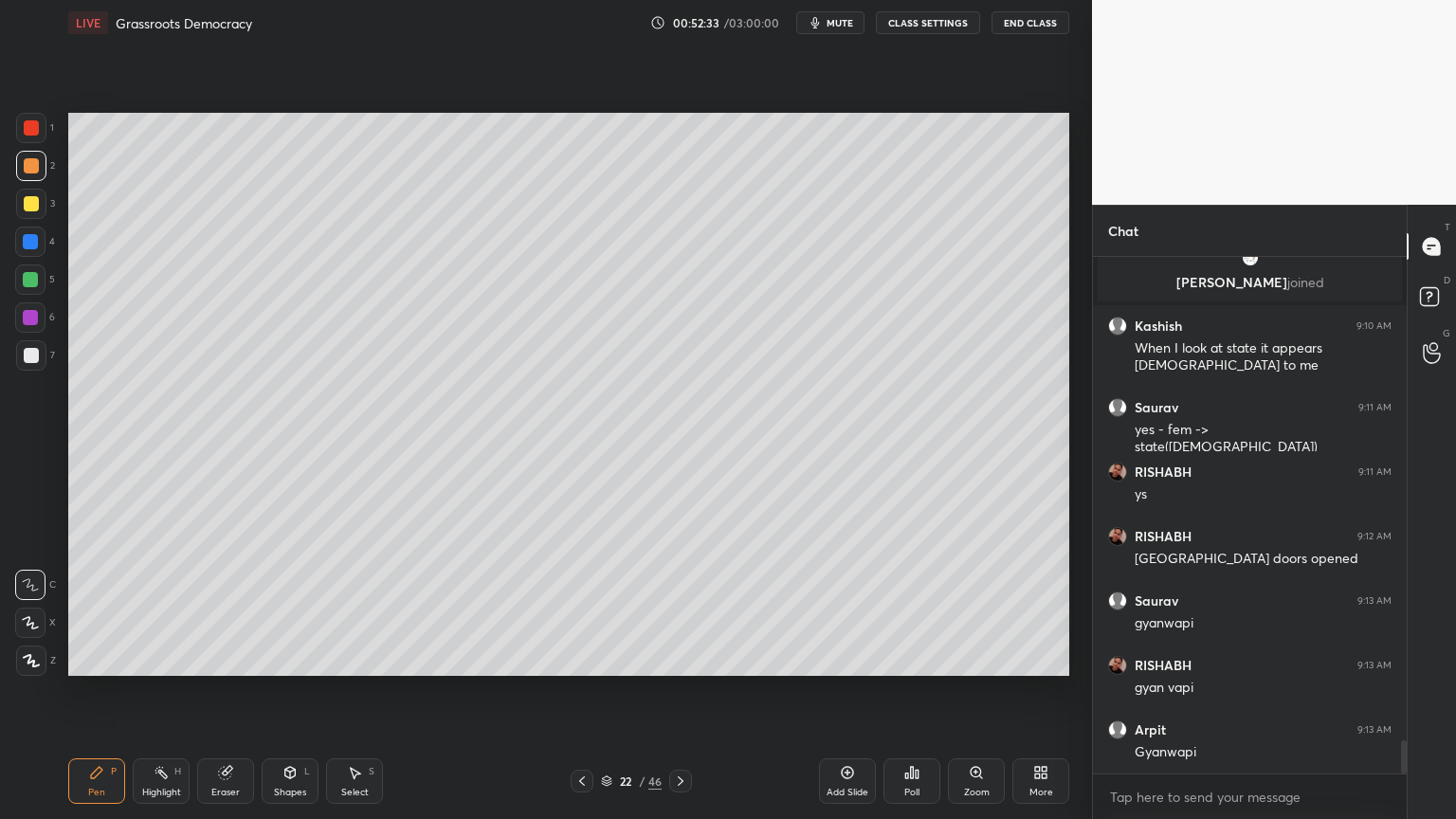
click at [26, 140] on div "1" at bounding box center [35, 131] width 38 height 38
click at [30, 196] on div at bounding box center [32, 204] width 15 height 15
click at [51, 136] on div "1" at bounding box center [35, 127] width 38 height 30
click at [37, 136] on div at bounding box center [31, 127] width 30 height 30
drag, startPoint x: 17, startPoint y: 190, endPoint x: 25, endPoint y: 205, distance: 17.0
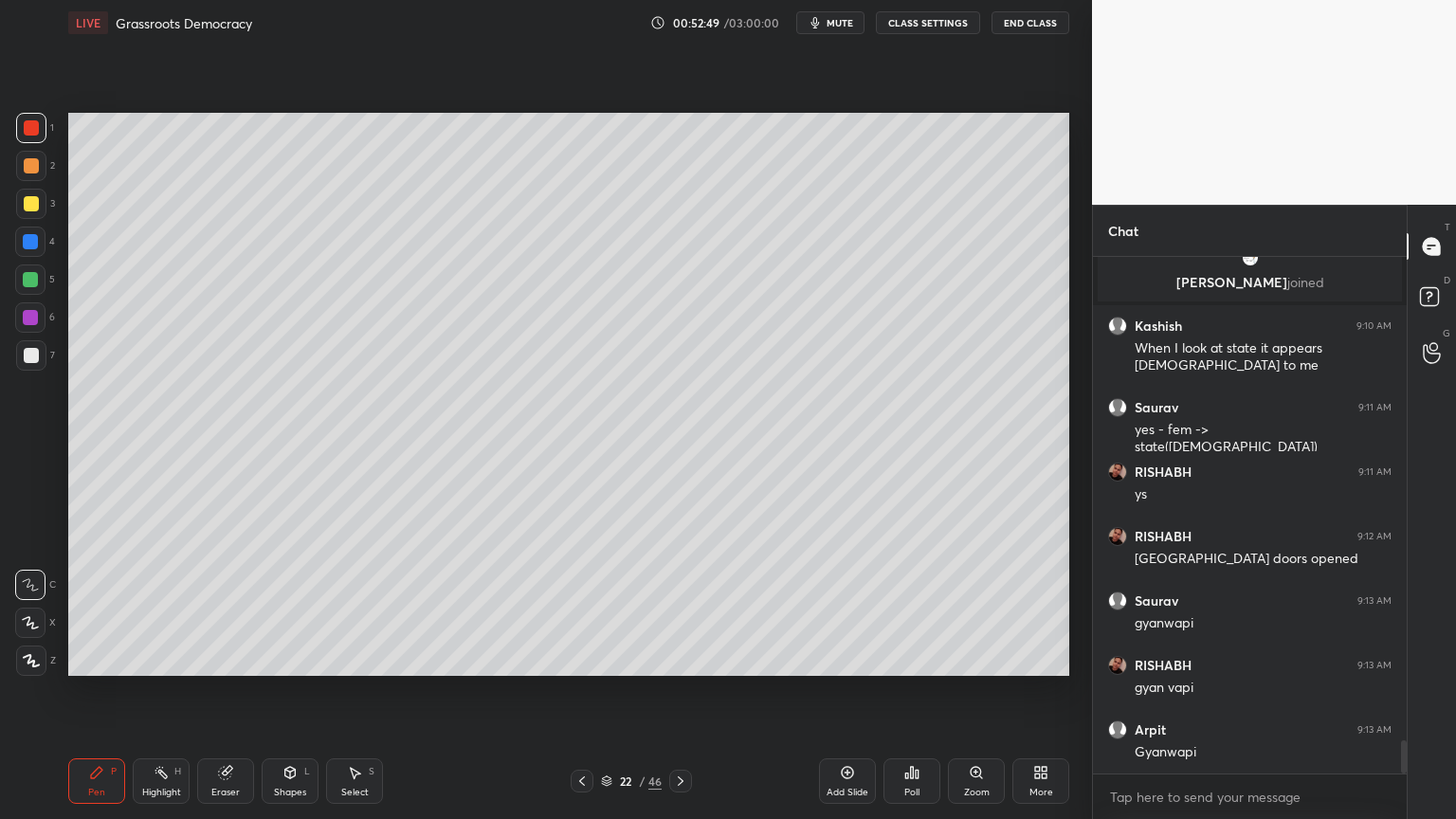
click at [27, 190] on div at bounding box center [31, 204] width 30 height 30
drag, startPoint x: 25, startPoint y: 206, endPoint x: 46, endPoint y: 193, distance: 24.7
click at [33, 204] on div at bounding box center [32, 204] width 15 height 15
click at [30, 187] on div "2" at bounding box center [36, 169] width 39 height 38
drag, startPoint x: 28, startPoint y: 172, endPoint x: 33, endPoint y: 157, distance: 15.8
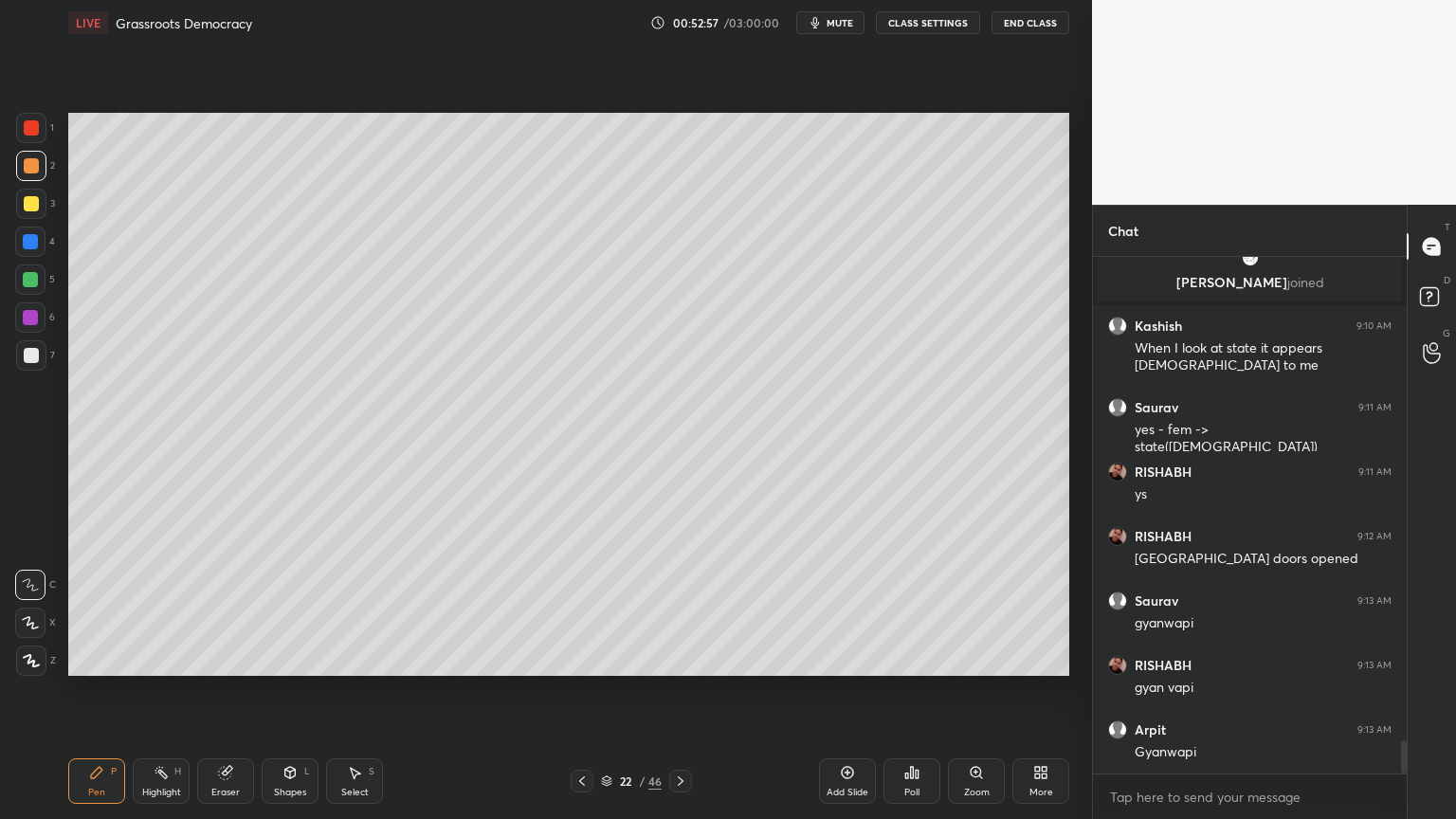
click at [28, 172] on div at bounding box center [32, 166] width 15 height 15
drag, startPoint x: 26, startPoint y: 254, endPoint x: 25, endPoint y: 265, distance: 11.0
click at [26, 254] on div at bounding box center [30, 241] width 30 height 30
click at [29, 279] on div at bounding box center [31, 280] width 15 height 15
click at [37, 292] on div at bounding box center [30, 279] width 30 height 30
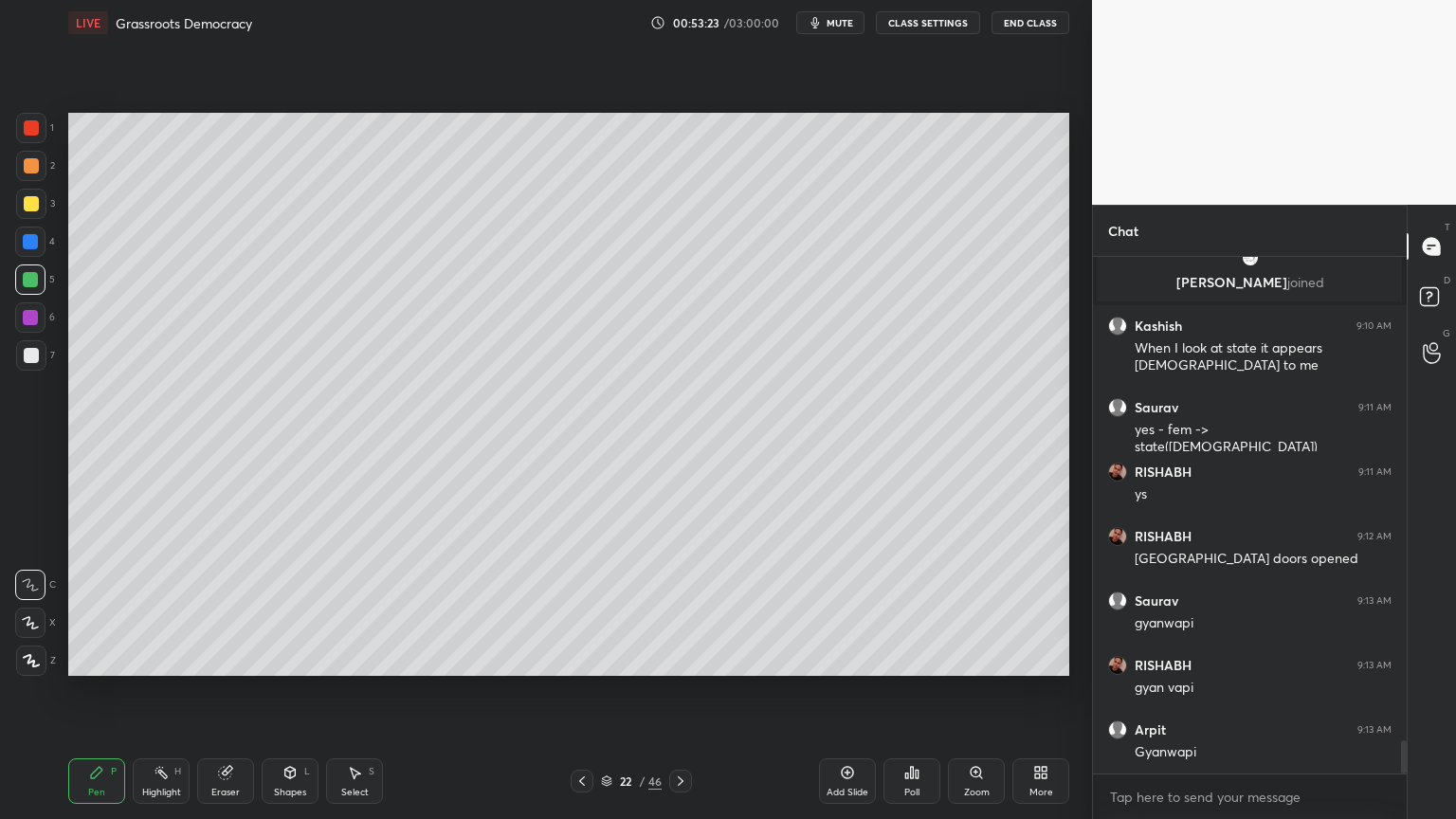
click at [0, 179] on div "1 2 3 4 5 6 7 C X Z C X Z E E Erase all H H" at bounding box center [30, 395] width 61 height 563
click at [38, 184] on div "2" at bounding box center [36, 169] width 39 height 38
click at [40, 177] on div at bounding box center [31, 165] width 30 height 30
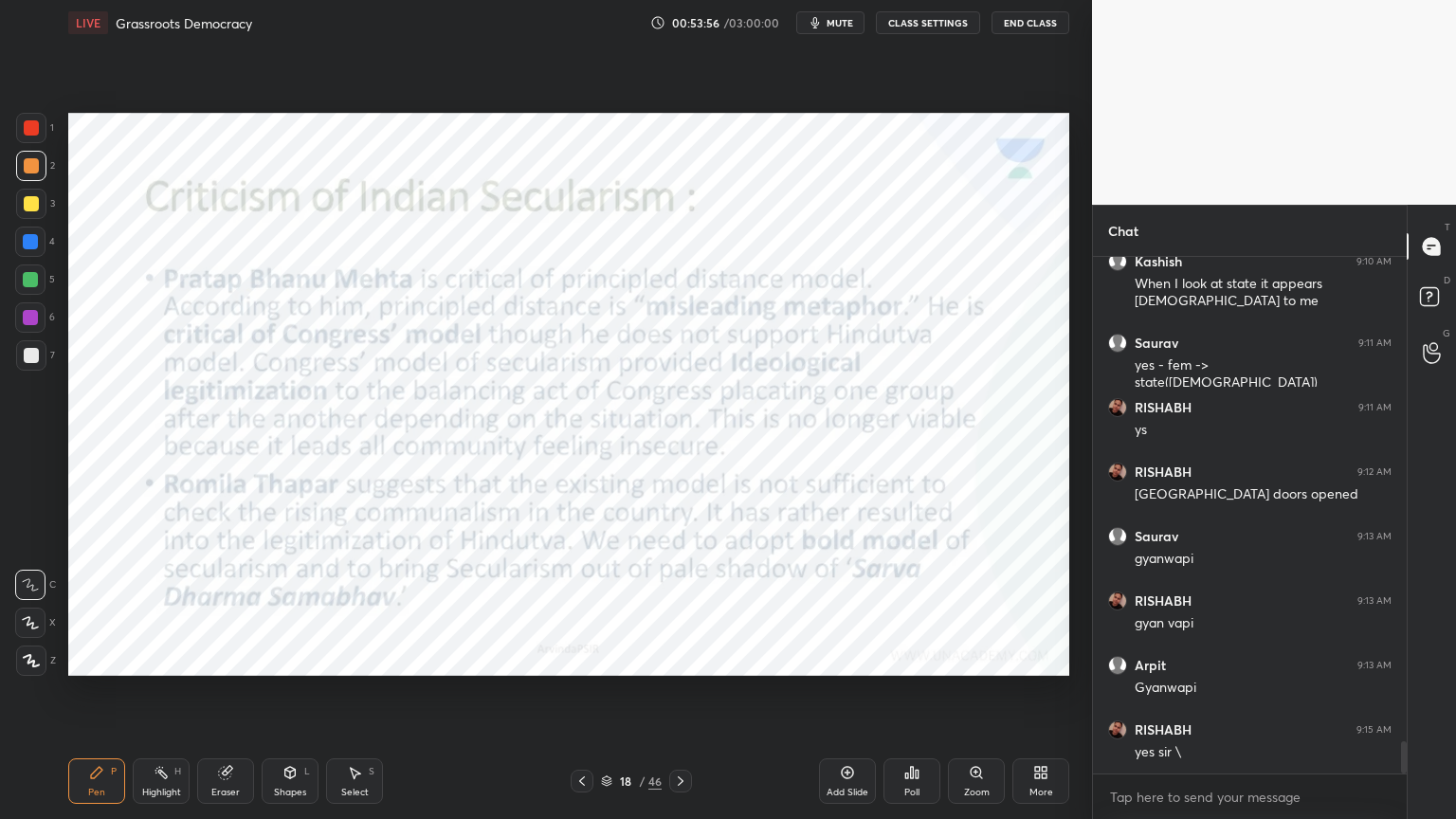
drag, startPoint x: 11, startPoint y: 141, endPoint x: 28, endPoint y: 130, distance: 20.2
click at [12, 138] on div "1 2 3 4 5 6 7 C X Z C X Z E E Erase all H H" at bounding box center [30, 395] width 61 height 563
click at [33, 122] on div at bounding box center [32, 128] width 15 height 15
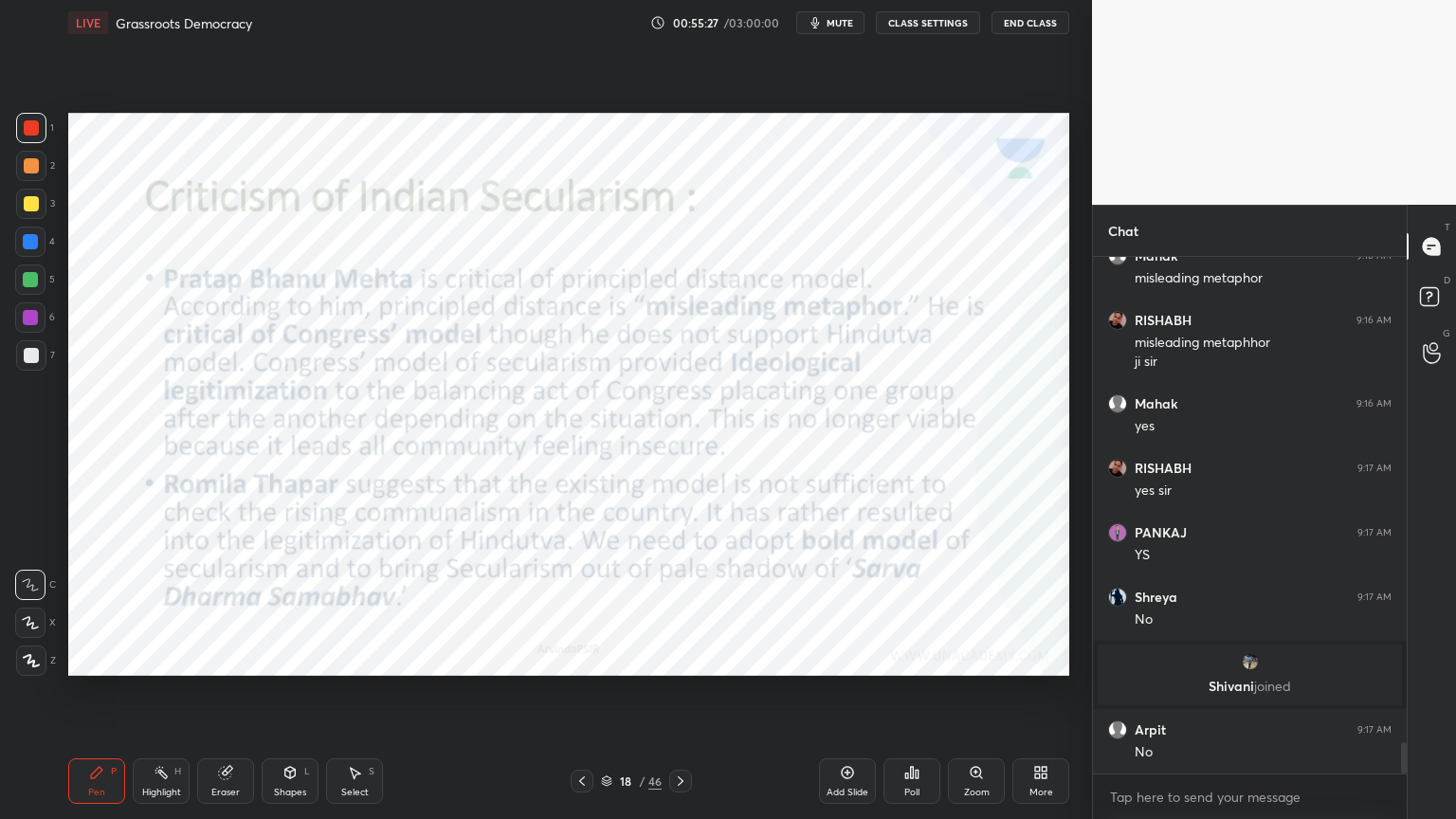
scroll to position [7931, 0]
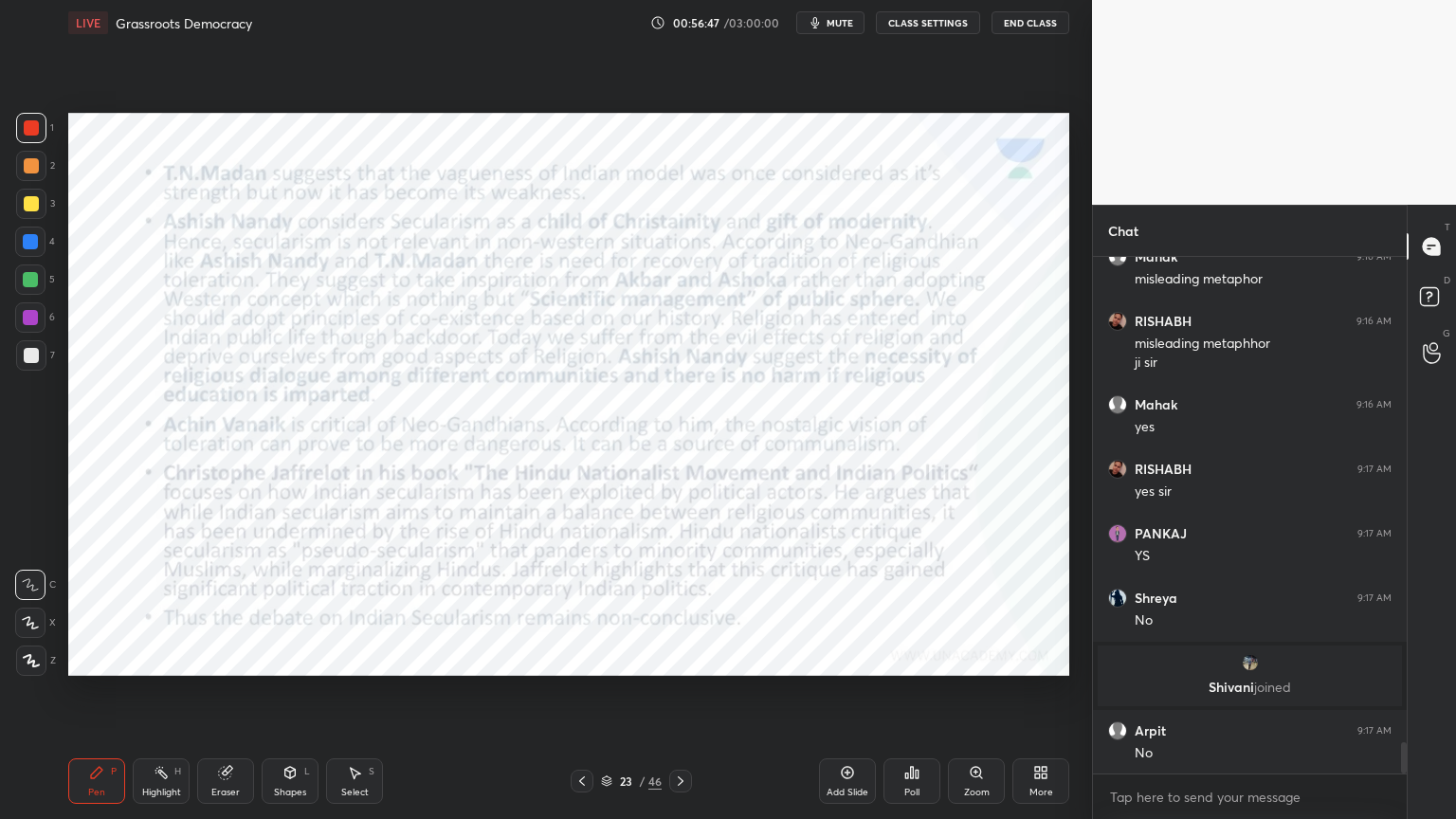
drag, startPoint x: 829, startPoint y: 784, endPoint x: 809, endPoint y: 775, distance: 21.9
click at [827, 785] on div "Add Slide" at bounding box center [847, 780] width 57 height 45
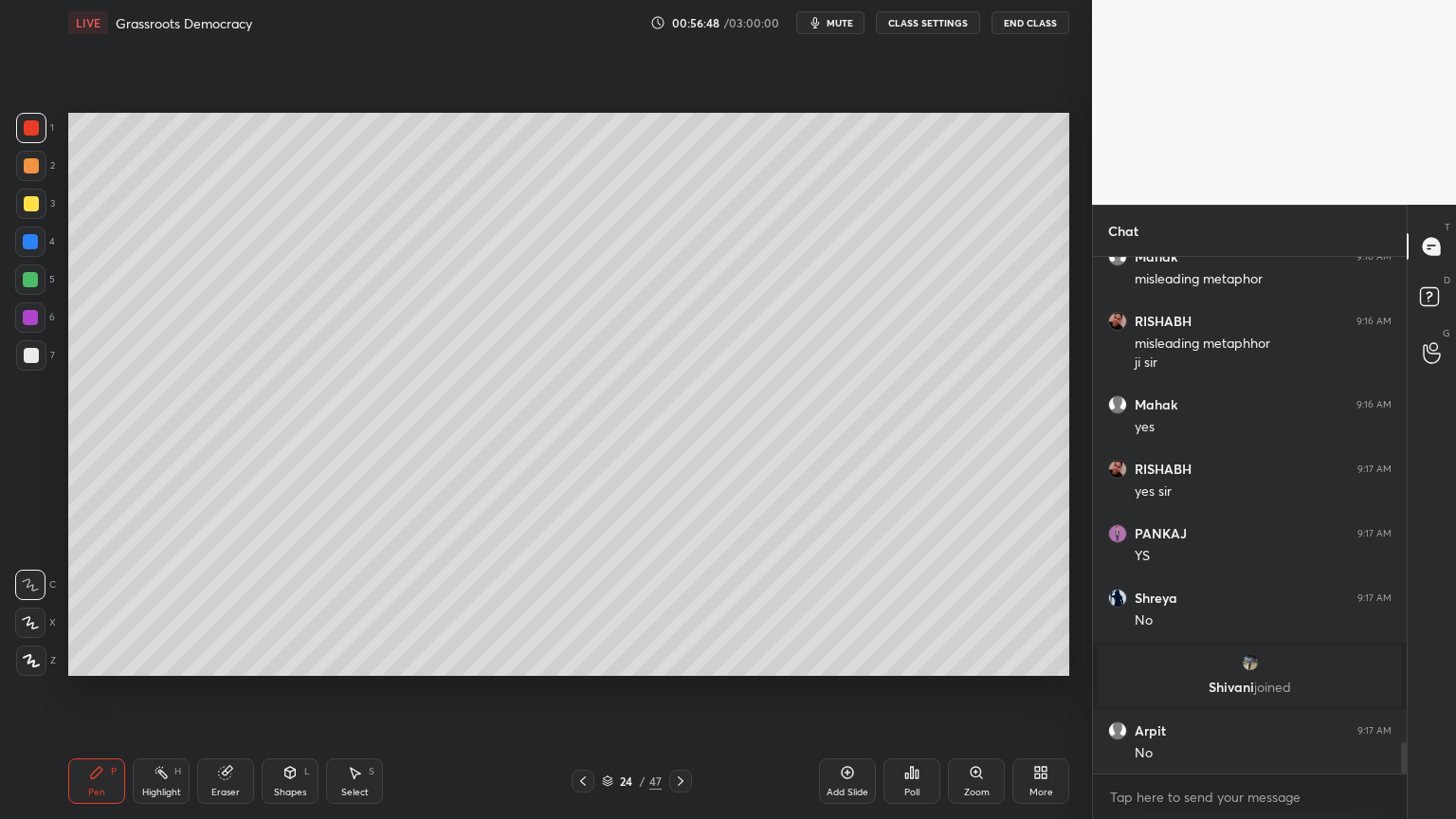
click at [38, 207] on div at bounding box center [31, 204] width 30 height 30
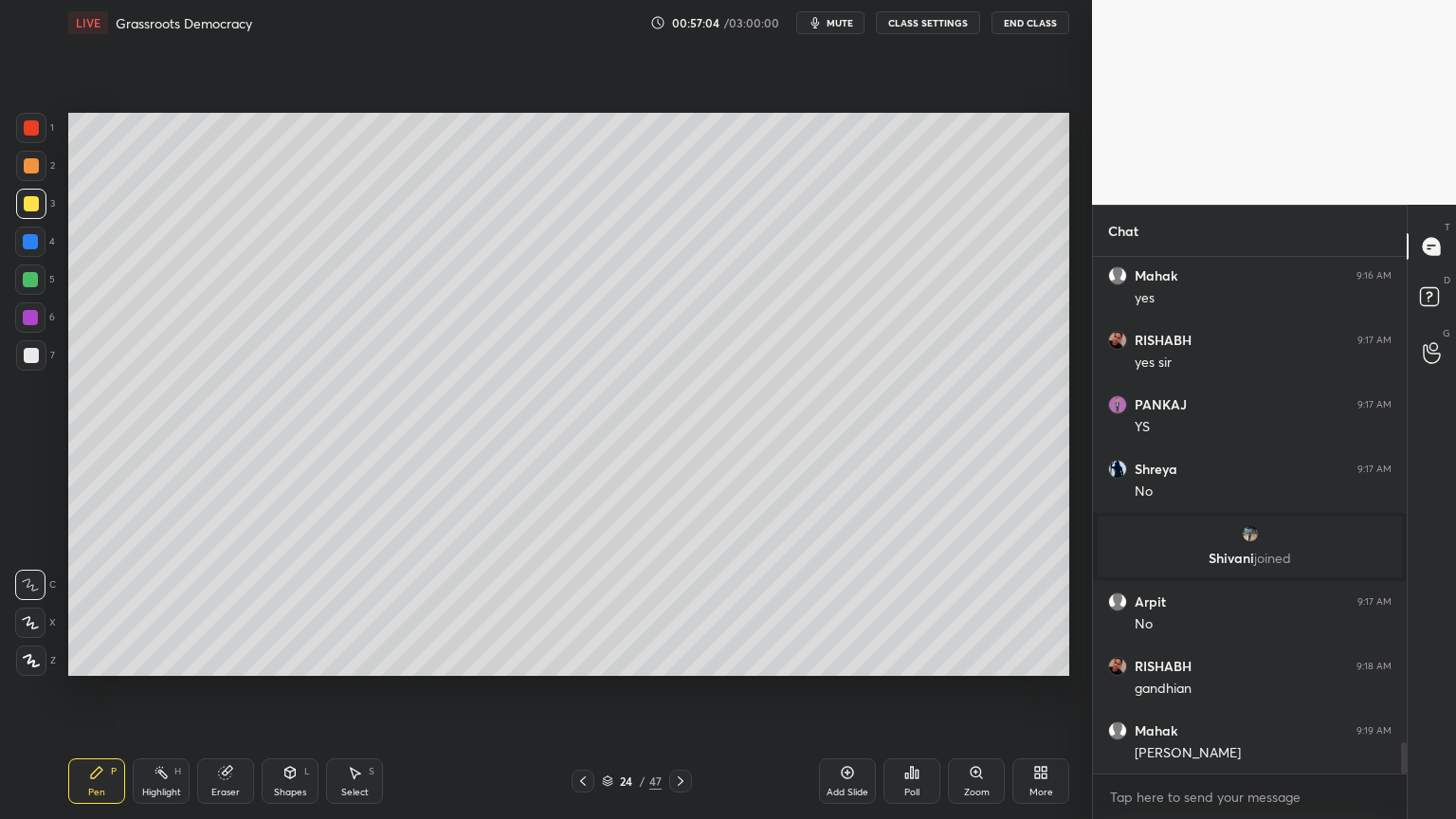
scroll to position [8125, 0]
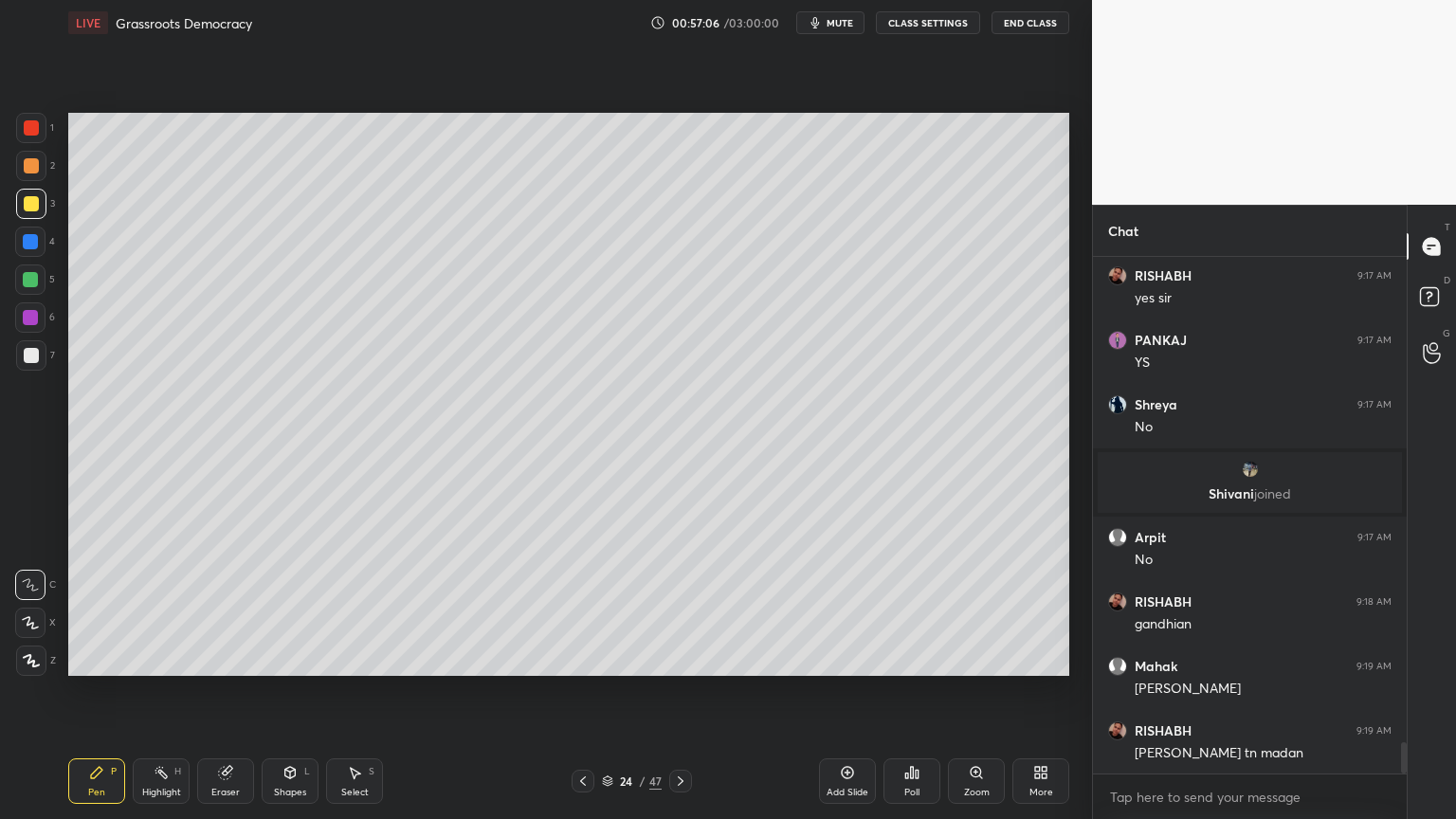
drag, startPoint x: 10, startPoint y: 234, endPoint x: 43, endPoint y: 232, distance: 33.1
click at [13, 235] on div "1 2 3 4 5 6 7 C X Z C X Z E E Erase all H H" at bounding box center [30, 395] width 61 height 563
click at [31, 239] on div at bounding box center [31, 242] width 15 height 15
click at [43, 259] on div "4" at bounding box center [35, 245] width 40 height 38
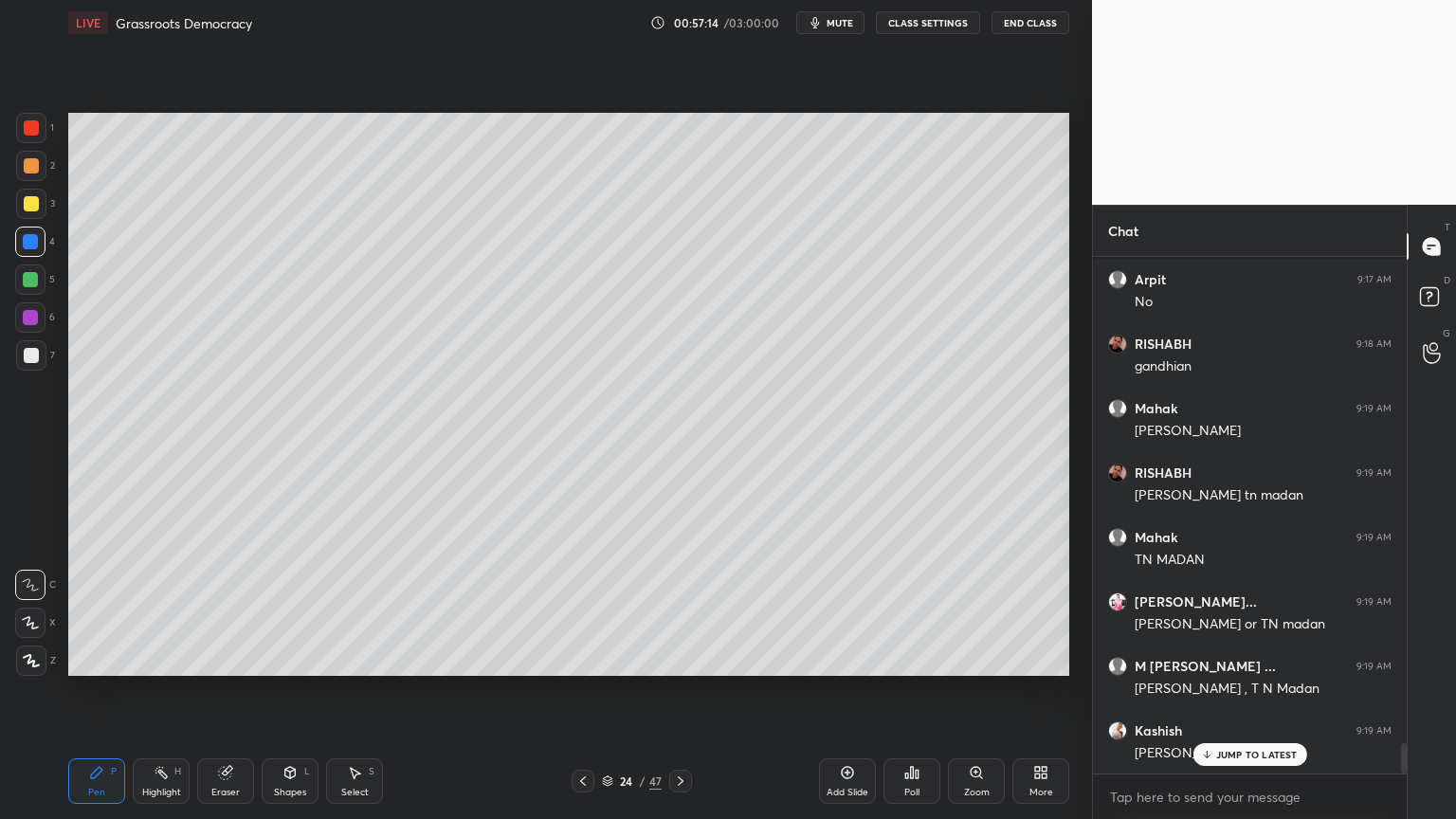
scroll to position [8466, 0]
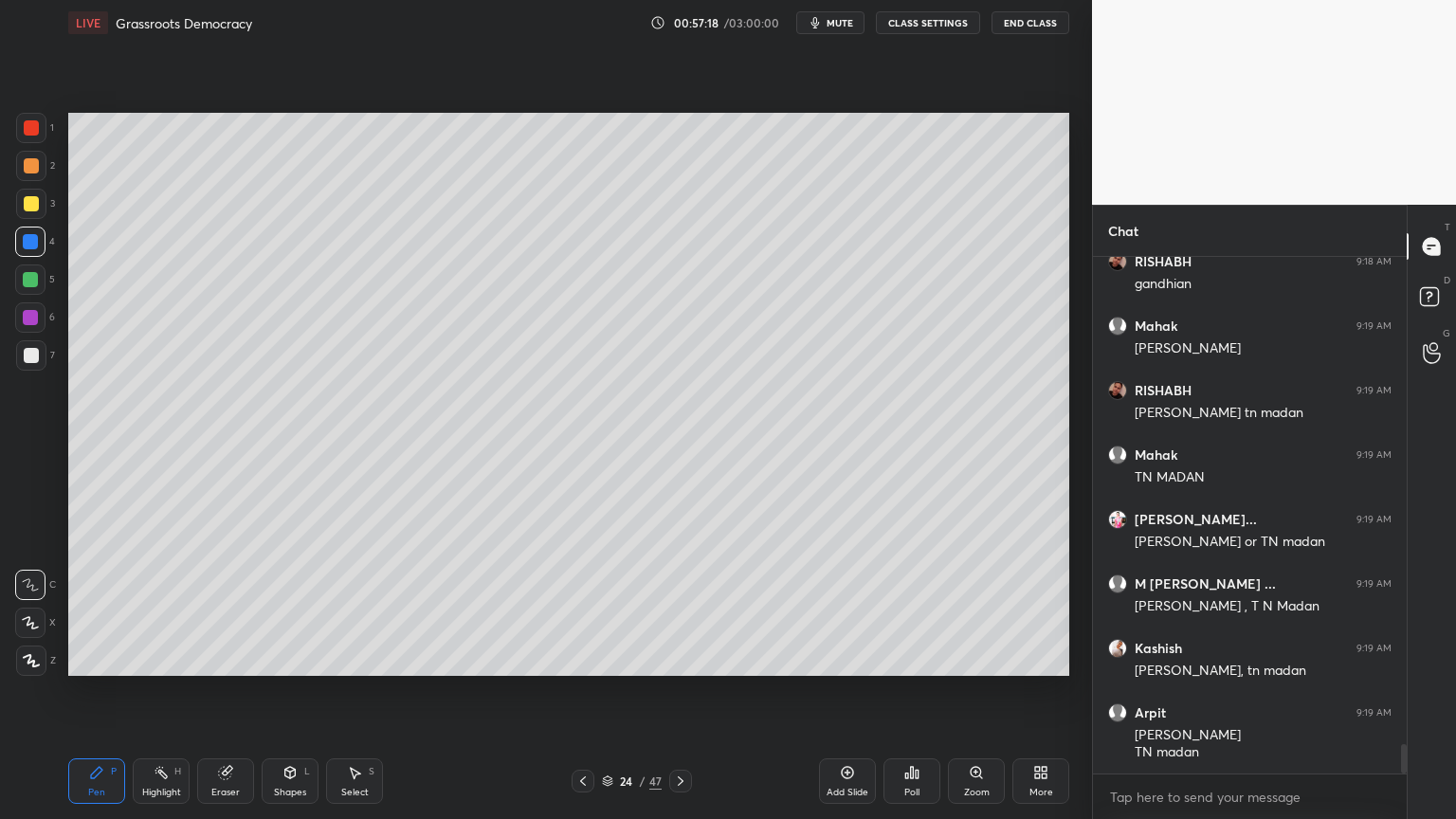
drag, startPoint x: 0, startPoint y: 268, endPoint x: 29, endPoint y: 281, distance: 31.8
click at [1, 278] on div "1 2 3 4 5 6 7 C X Z C X Z E E Erase all H H" at bounding box center [30, 395] width 61 height 563
click at [34, 282] on div at bounding box center [31, 280] width 15 height 15
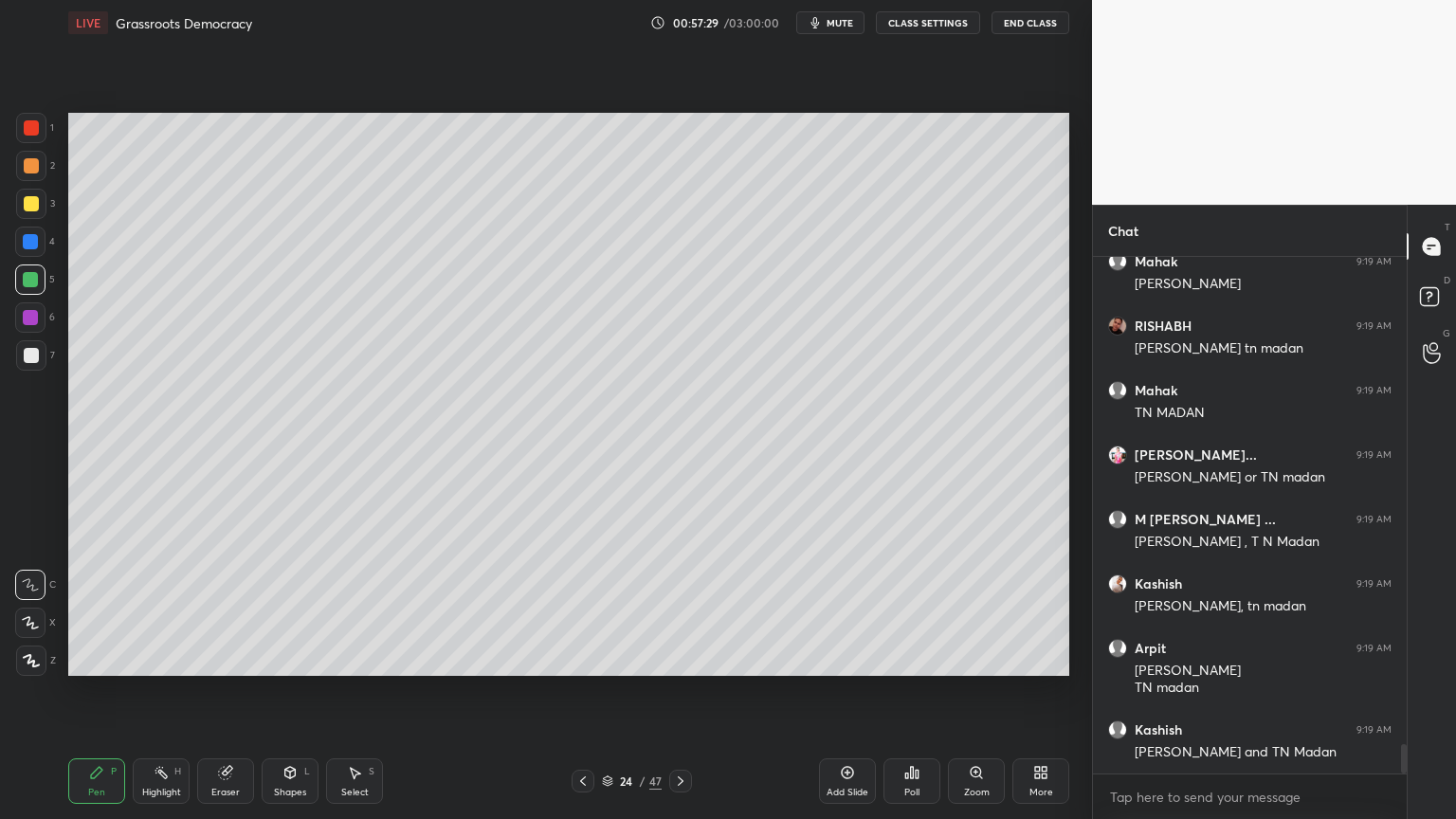
drag, startPoint x: 25, startPoint y: 375, endPoint x: 65, endPoint y: 382, distance: 40.6
click at [27, 375] on div "7" at bounding box center [36, 359] width 39 height 38
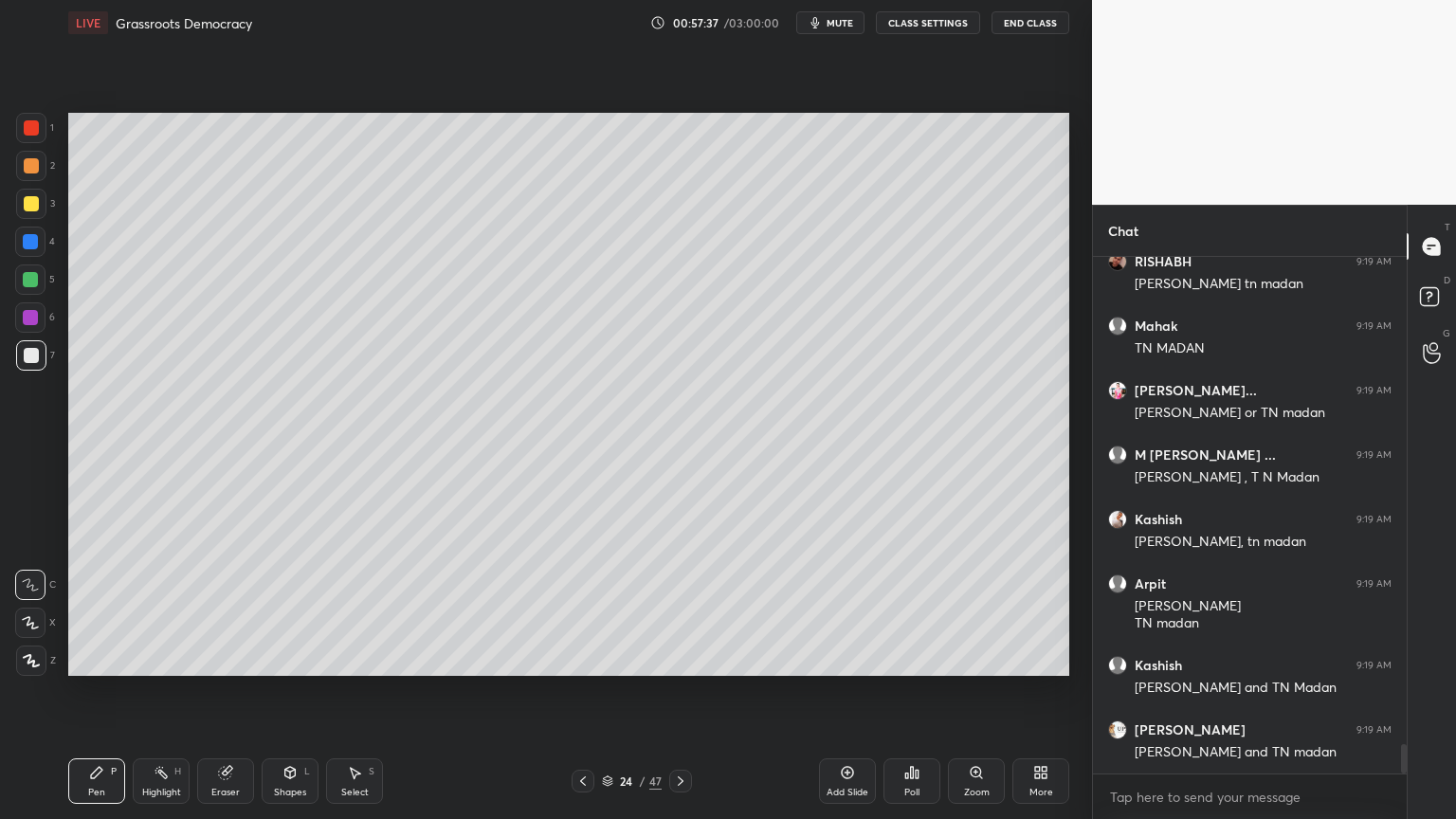
scroll to position [8659, 0]
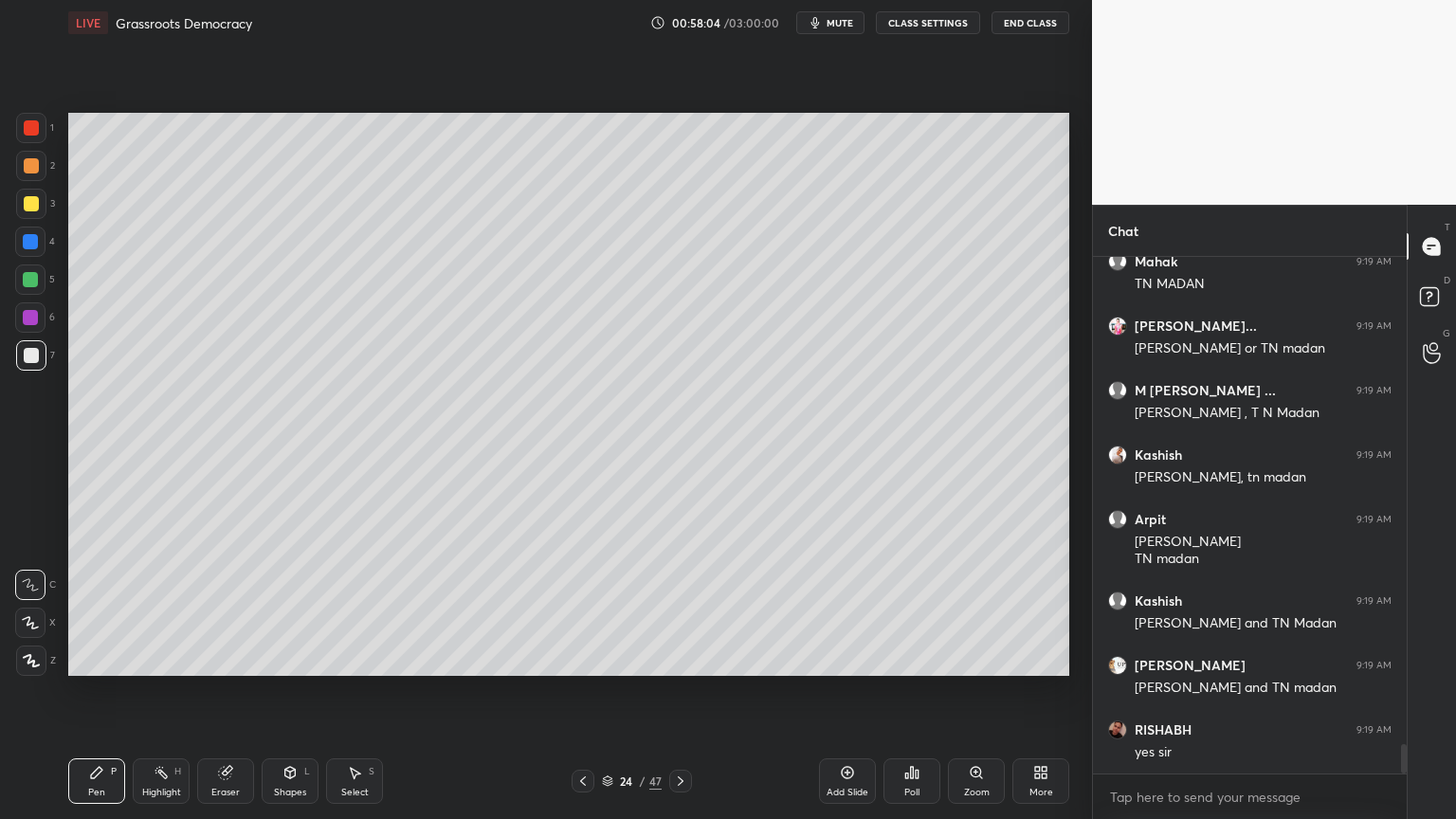
click at [28, 273] on div at bounding box center [31, 280] width 15 height 15
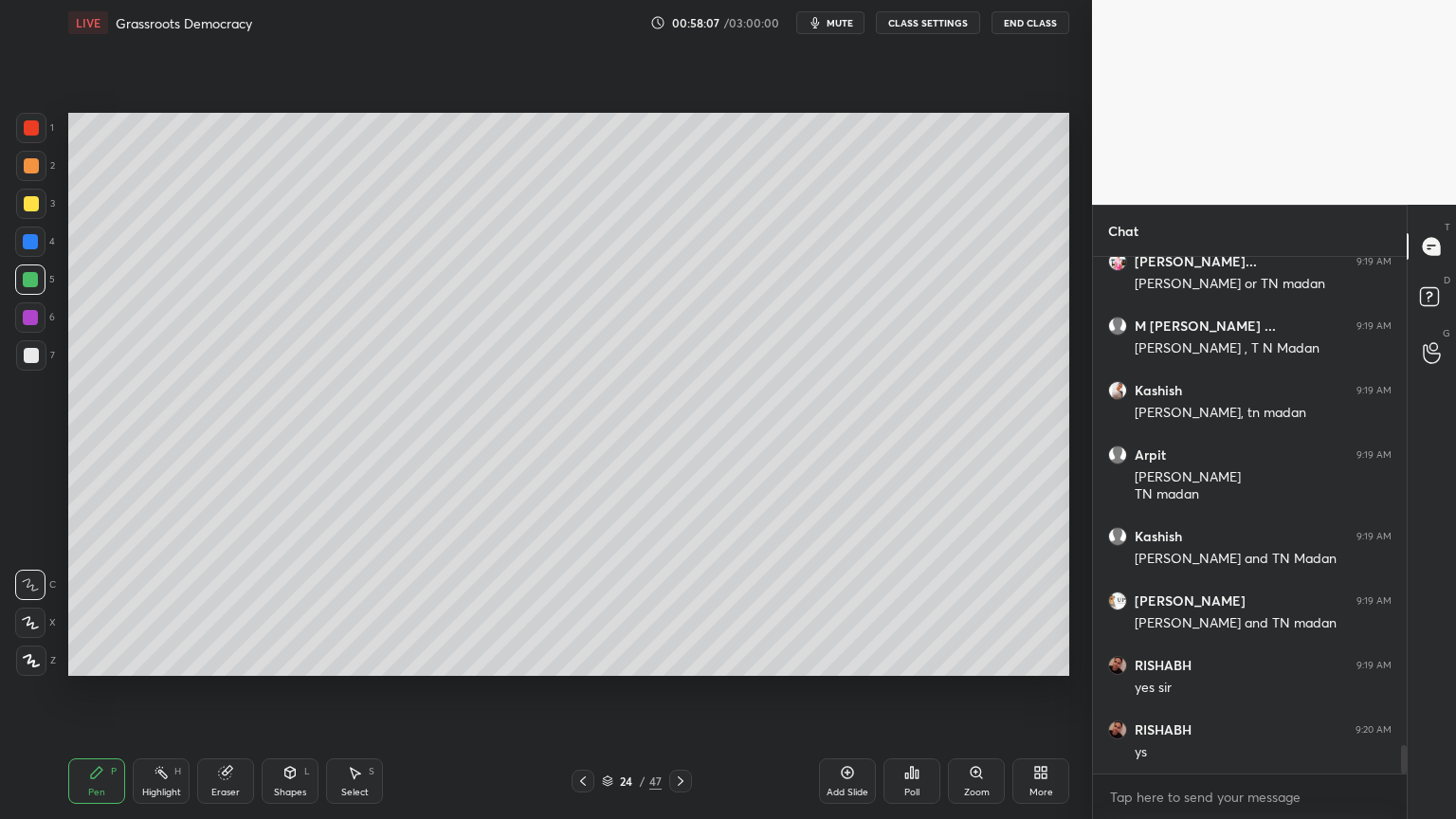
scroll to position [8788, 0]
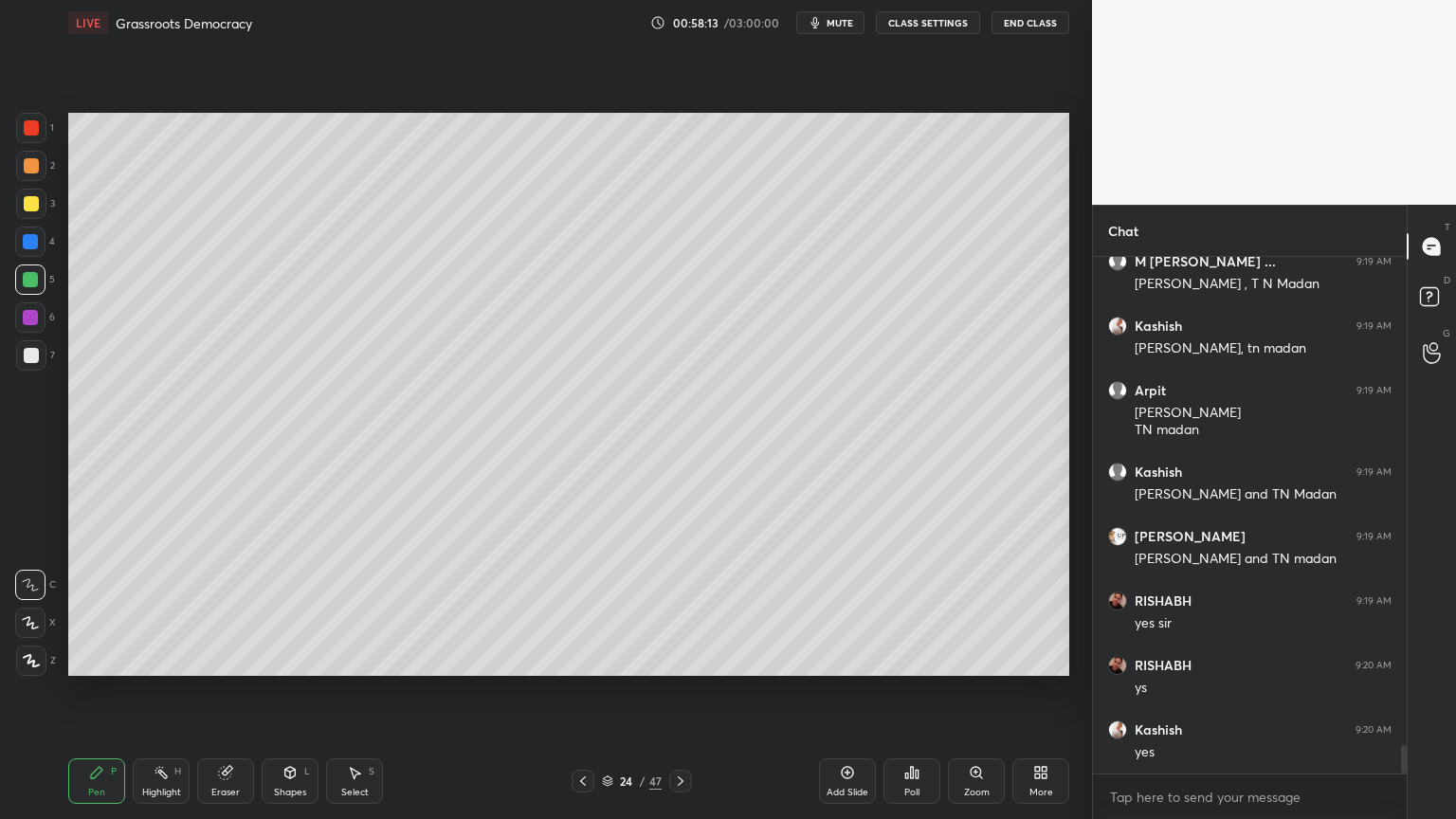
drag, startPoint x: 30, startPoint y: 240, endPoint x: 24, endPoint y: 222, distance: 19.0
click at [28, 238] on div at bounding box center [31, 242] width 15 height 15
click at [27, 215] on div at bounding box center [31, 204] width 30 height 30
click at [0, 237] on div "1 2 3 4 5 6 7 C X Z C X Z E E Erase all H H" at bounding box center [30, 395] width 61 height 563
click at [40, 245] on div at bounding box center [30, 241] width 30 height 30
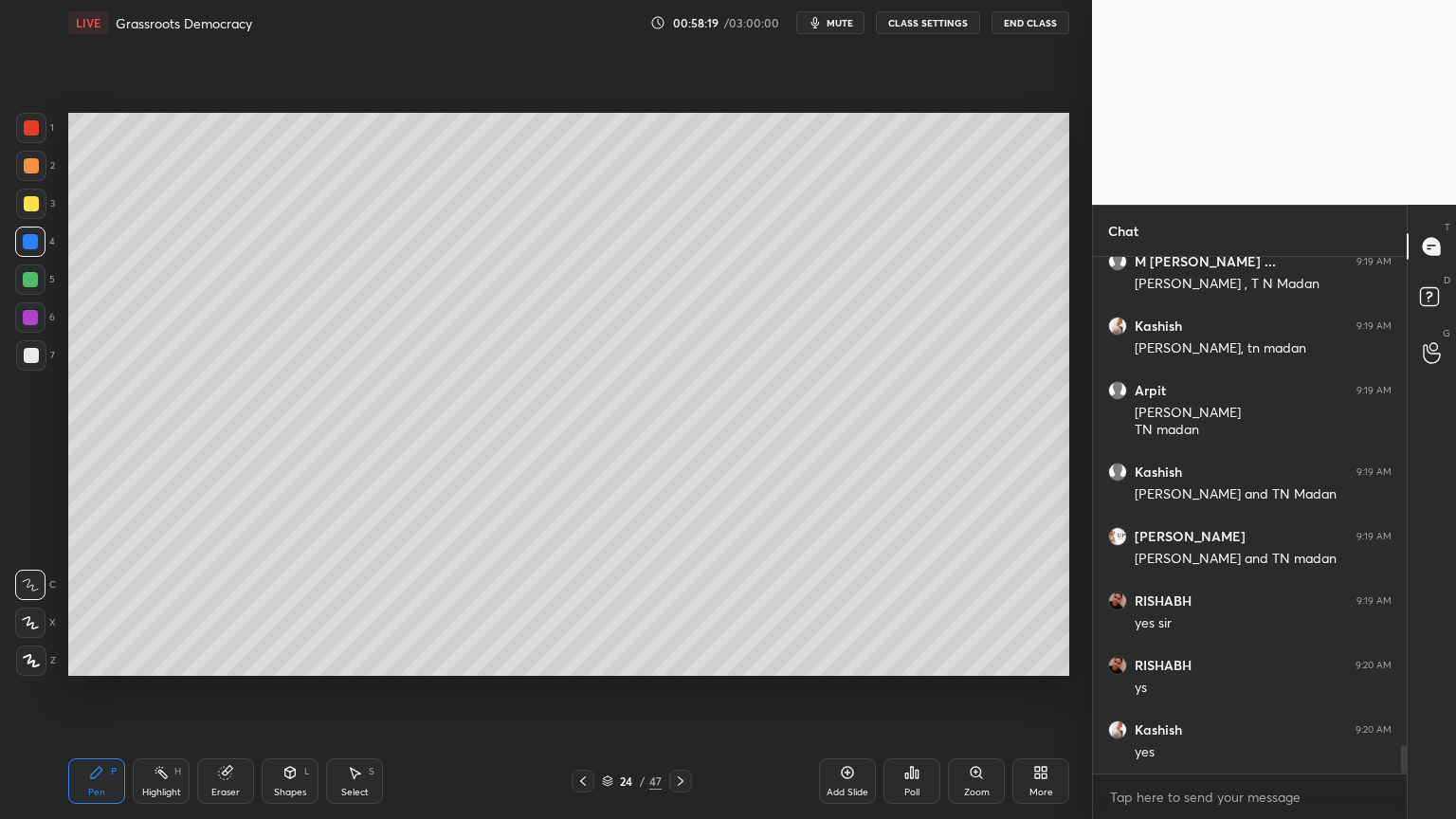
click at [42, 251] on div at bounding box center [30, 241] width 30 height 30
click at [40, 317] on div at bounding box center [30, 317] width 30 height 30
click at [39, 322] on div at bounding box center [30, 317] width 30 height 30
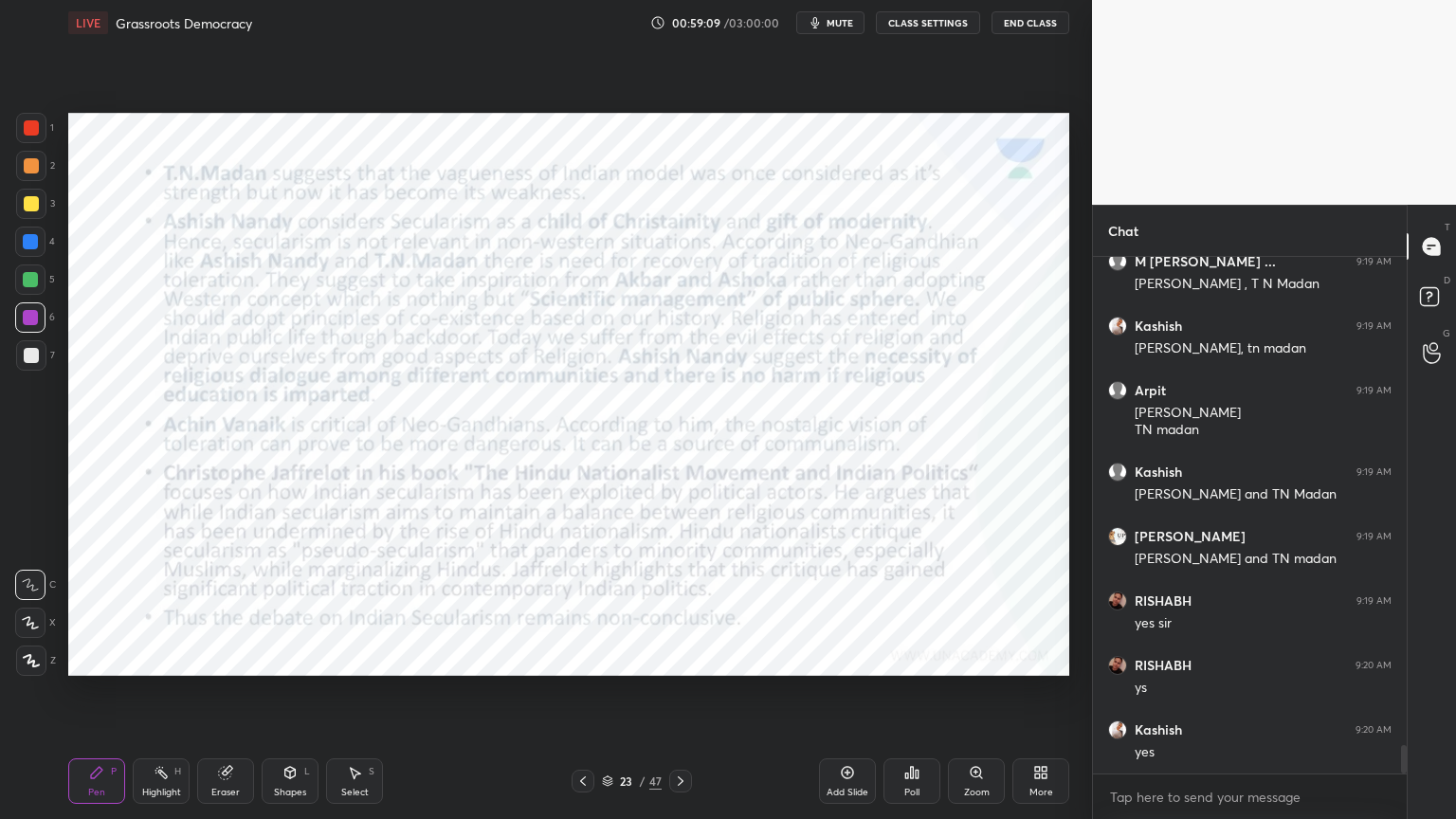
click at [32, 135] on div at bounding box center [32, 128] width 15 height 15
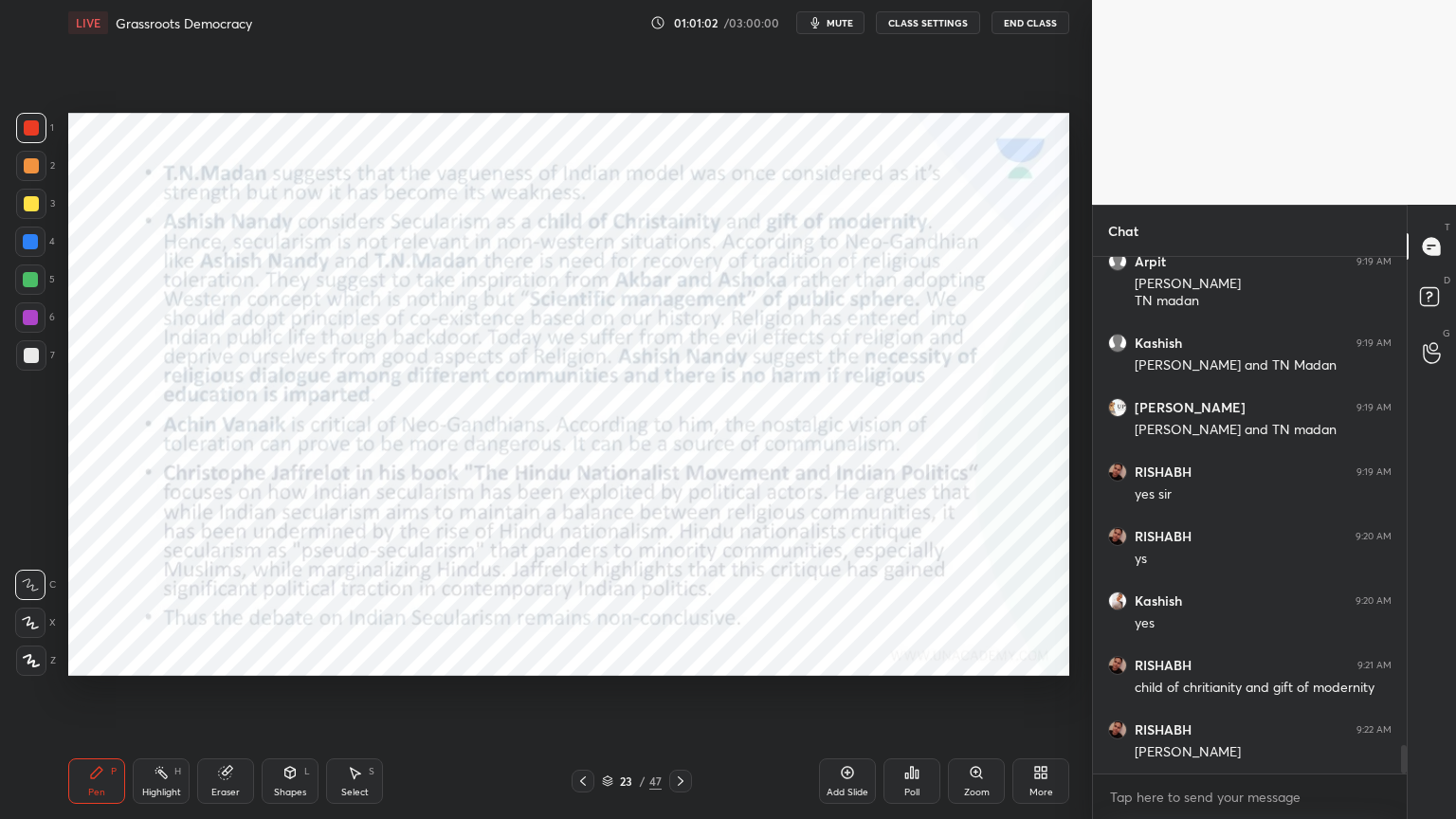
scroll to position [9016, 0]
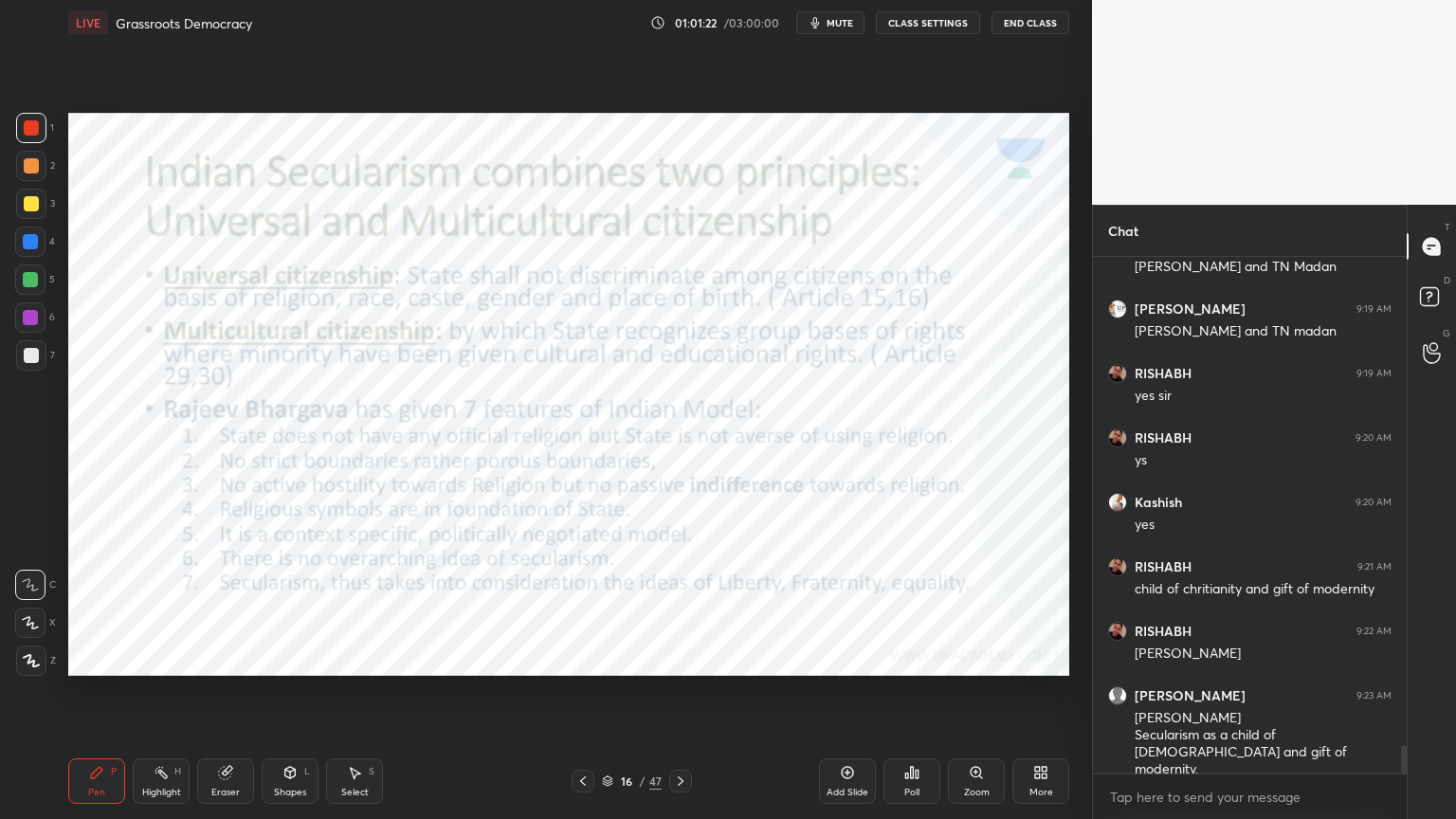
drag, startPoint x: 391, startPoint y: 789, endPoint x: 380, endPoint y: 786, distance: 11.4
click at [390, 790] on div "Pen P Highlight H Eraser Shapes L Select S" at bounding box center [256, 780] width 375 height 45
click at [368, 777] on div "S" at bounding box center [371, 772] width 6 height 10
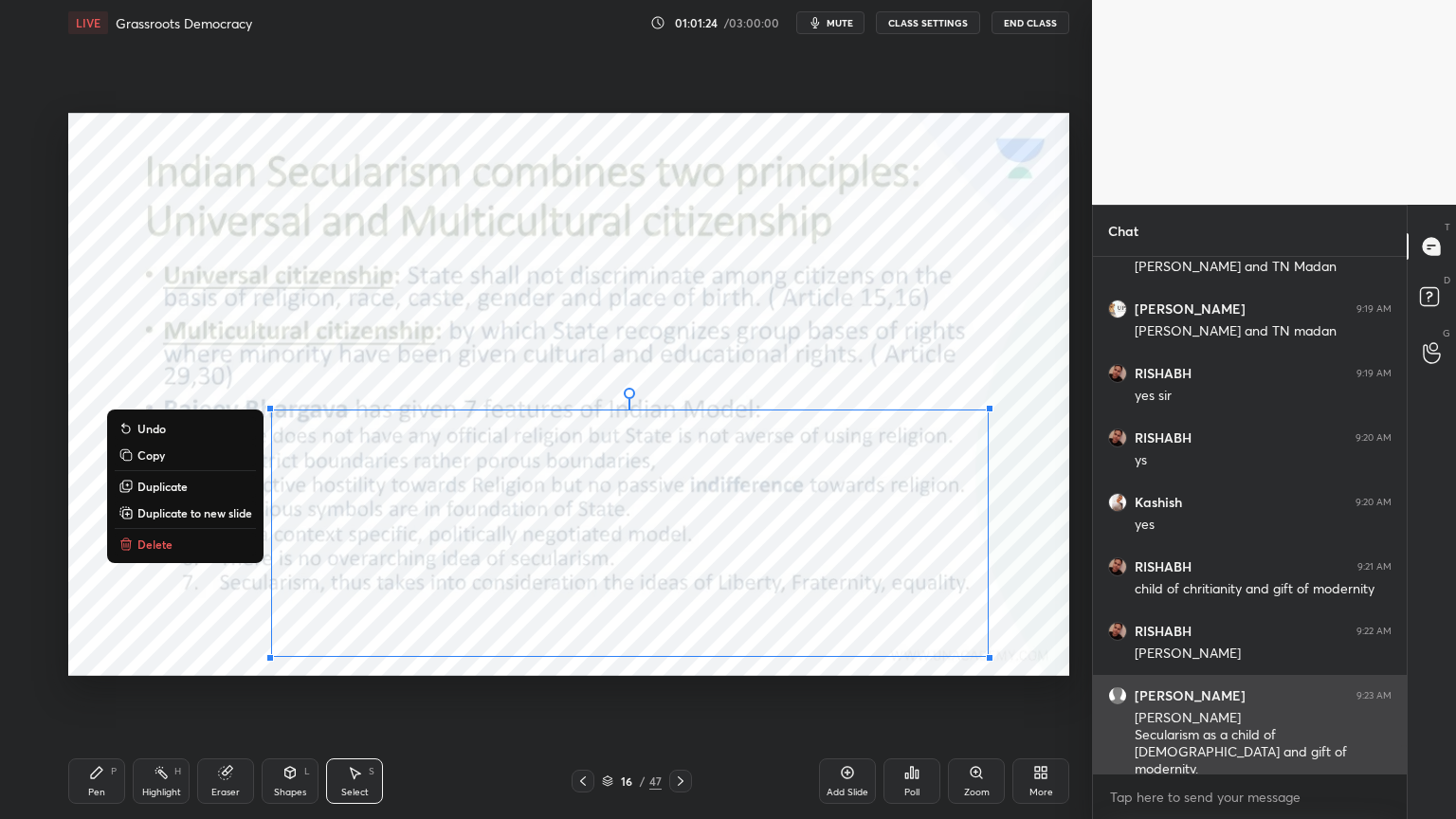
drag, startPoint x: 111, startPoint y: 149, endPoint x: 1142, endPoint y: 765, distance: 1201.0
click at [1149, 767] on div "1 2 3 4 5 6 7 C X Z C X Z E E Erase all H H LIVE Grassroots Democracy 01:01:24 …" at bounding box center [728, 409] width 1456 height 819
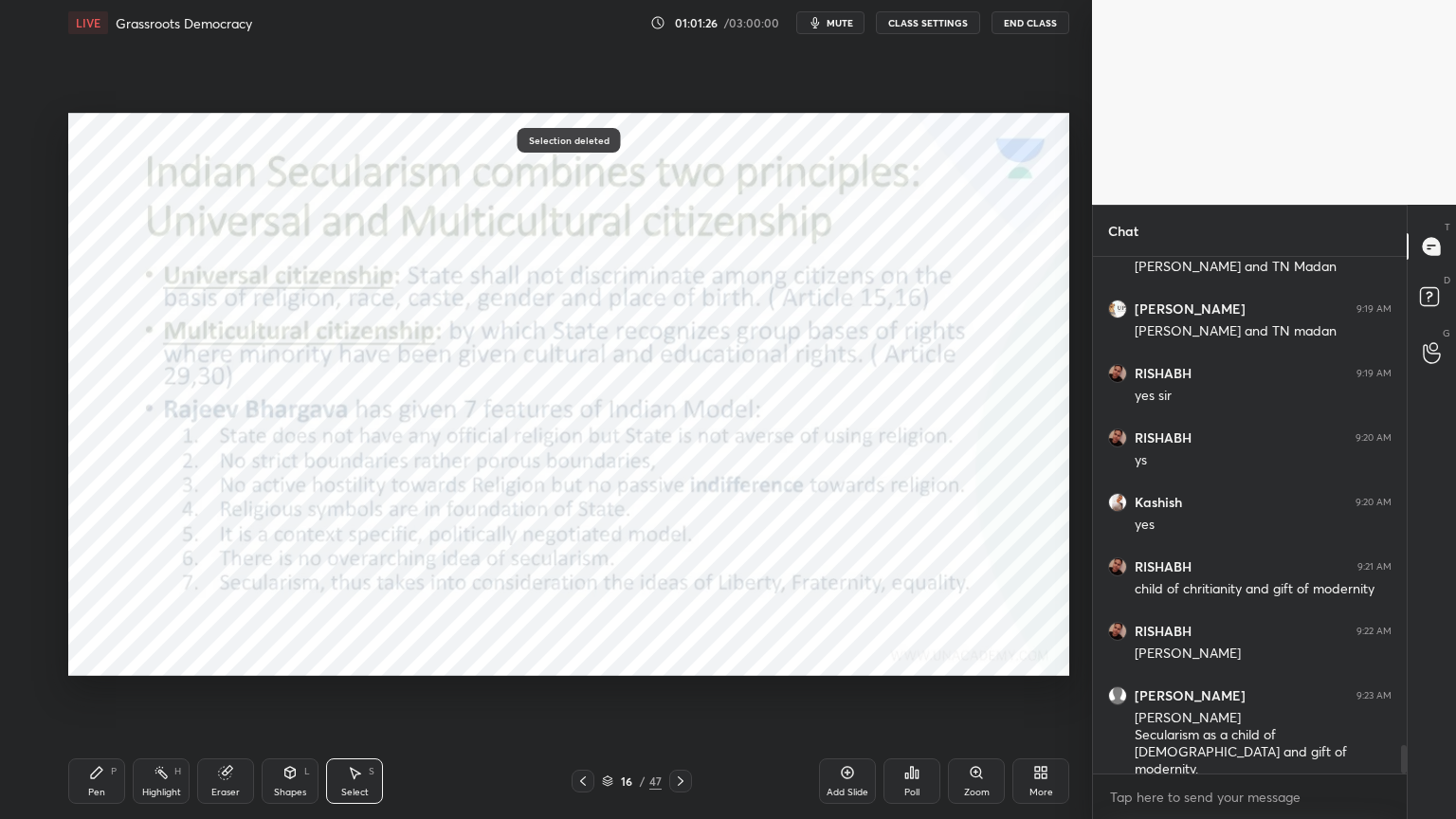
click at [113, 780] on div "Pen P" at bounding box center [96, 780] width 57 height 45
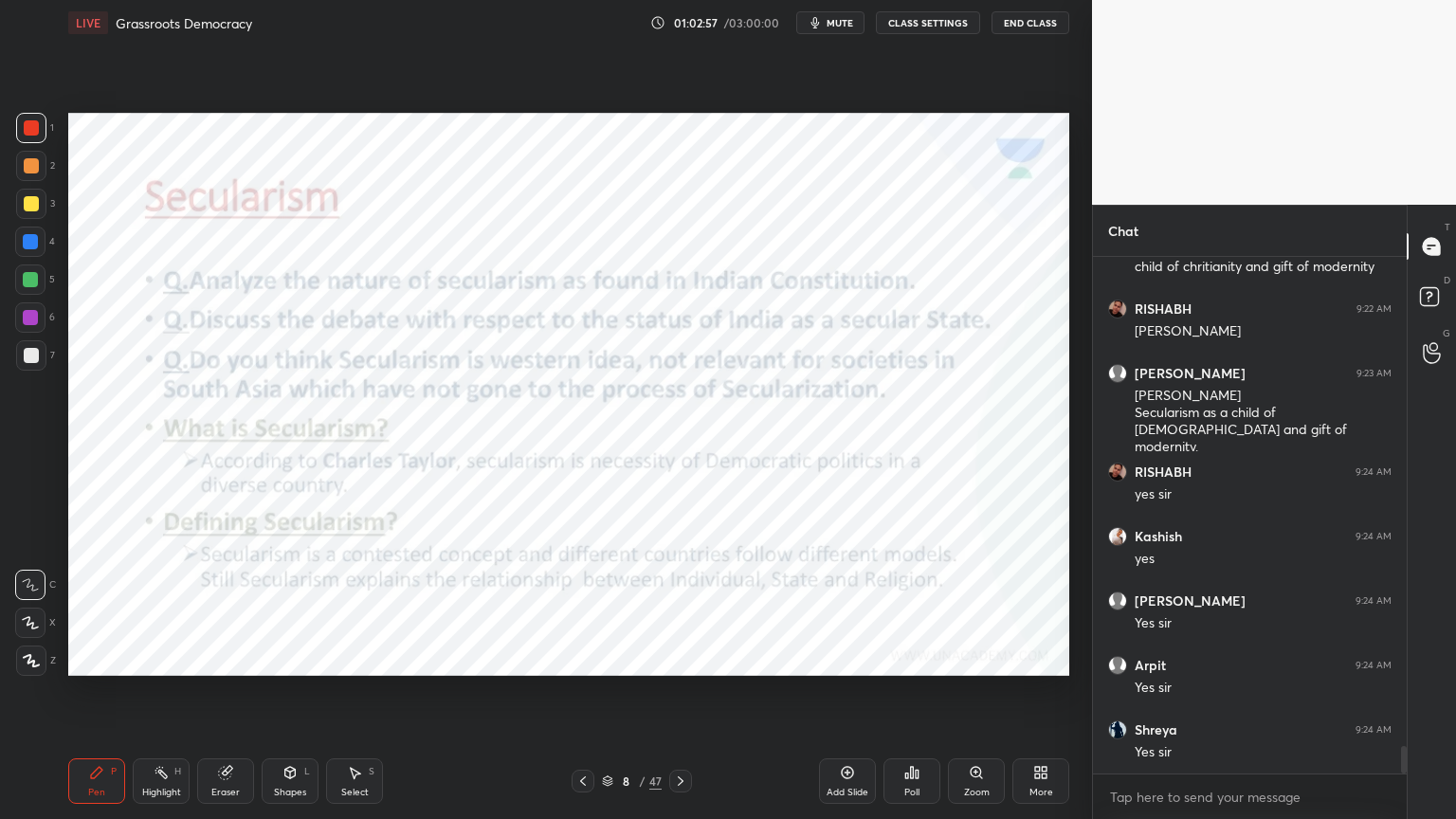
scroll to position [9403, 0]
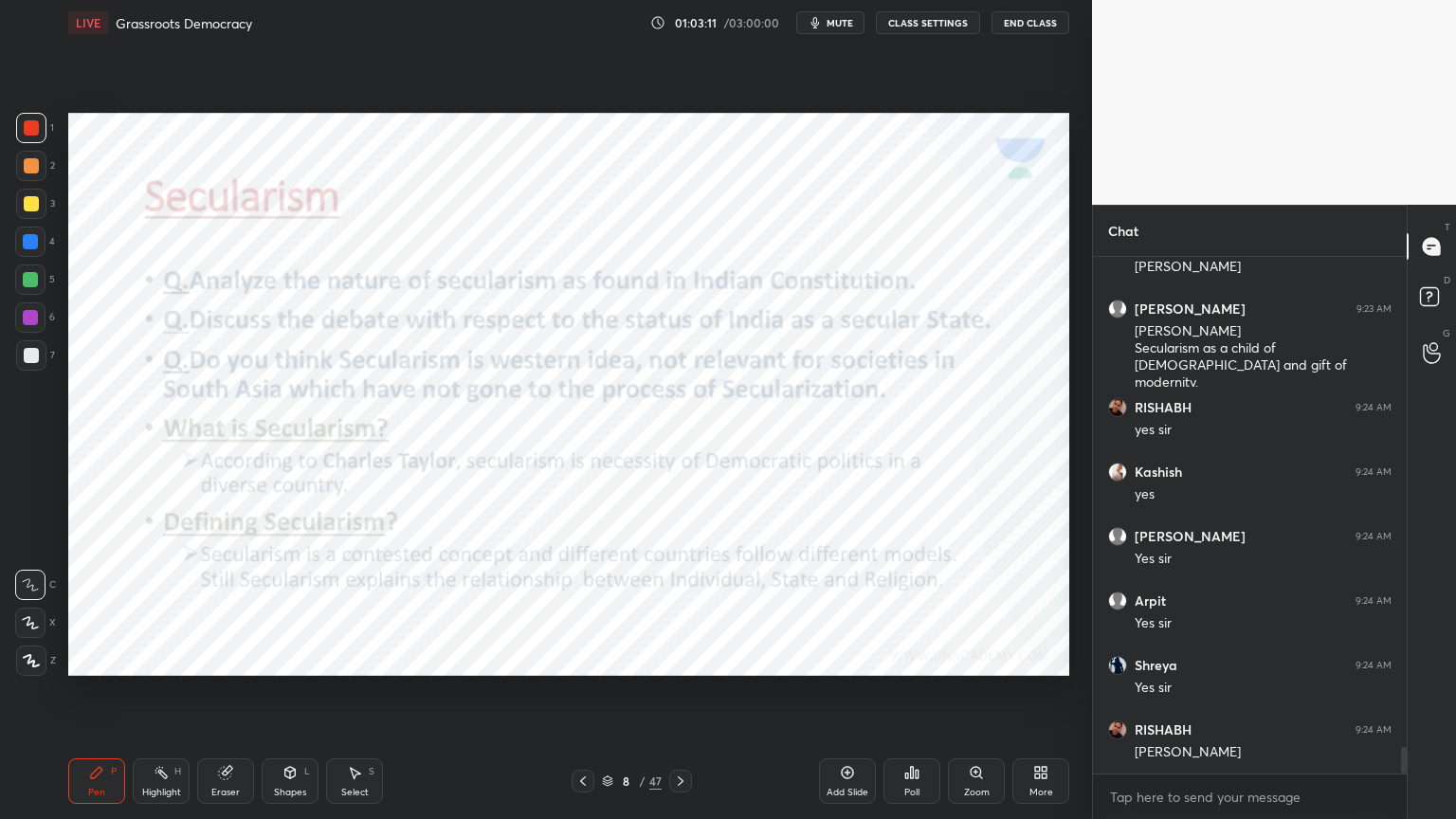
click at [497, 109] on div "Setting up your live class Poll for secs No correct answer Start poll" at bounding box center [569, 395] width 1016 height 698
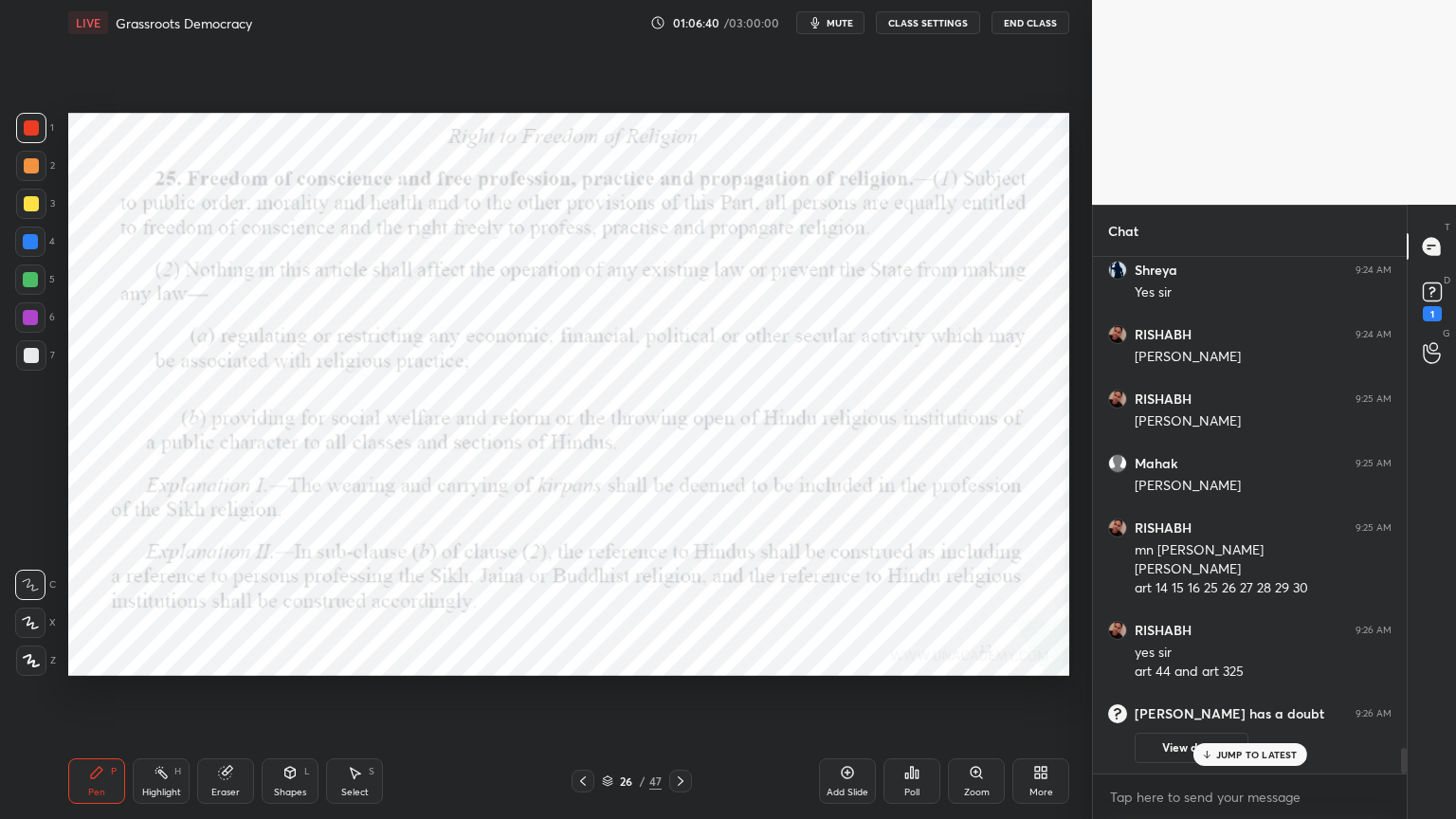
scroll to position [9290, 0]
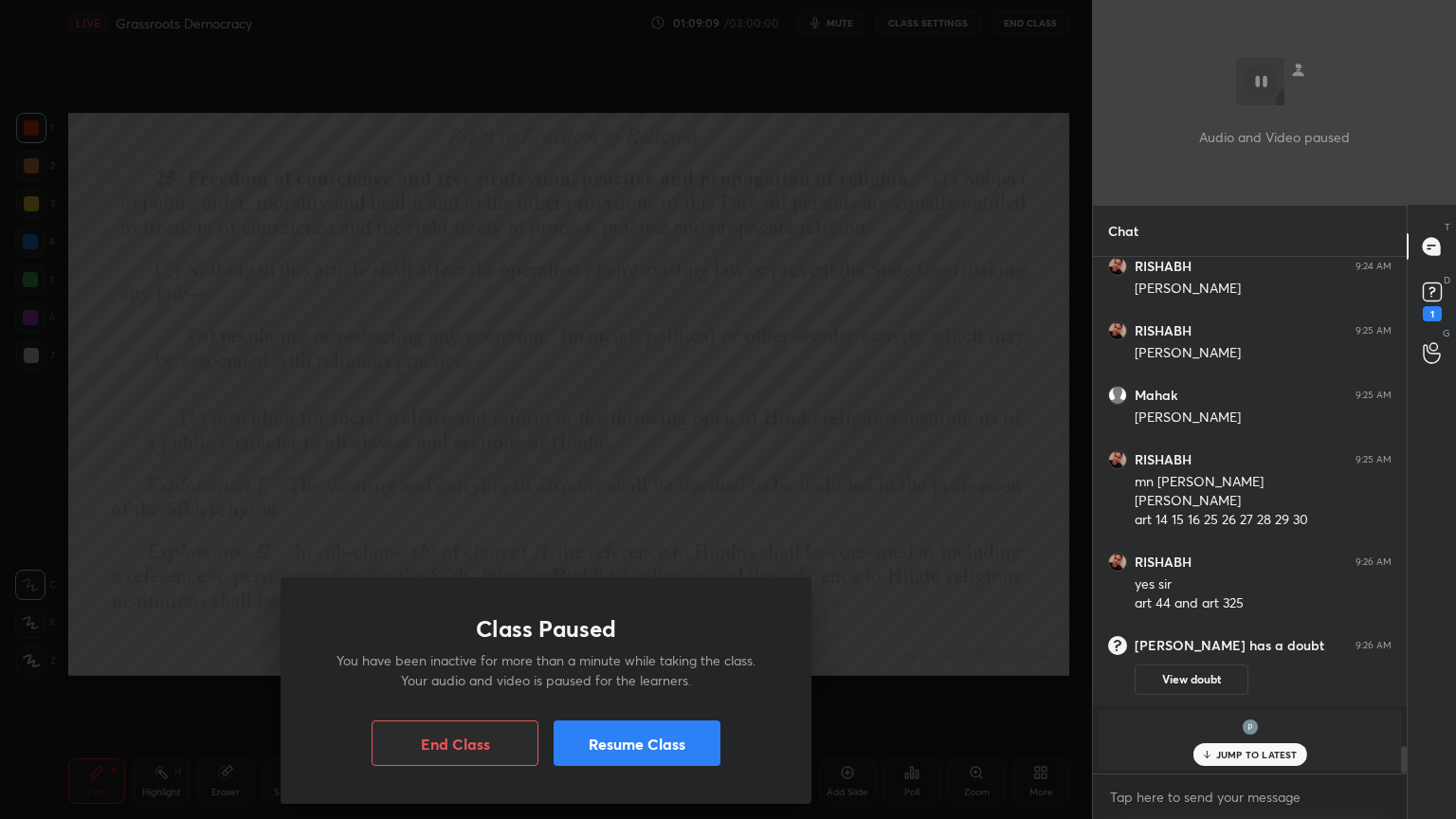
click at [640, 746] on button "Resume Class" at bounding box center [636, 743] width 167 height 45
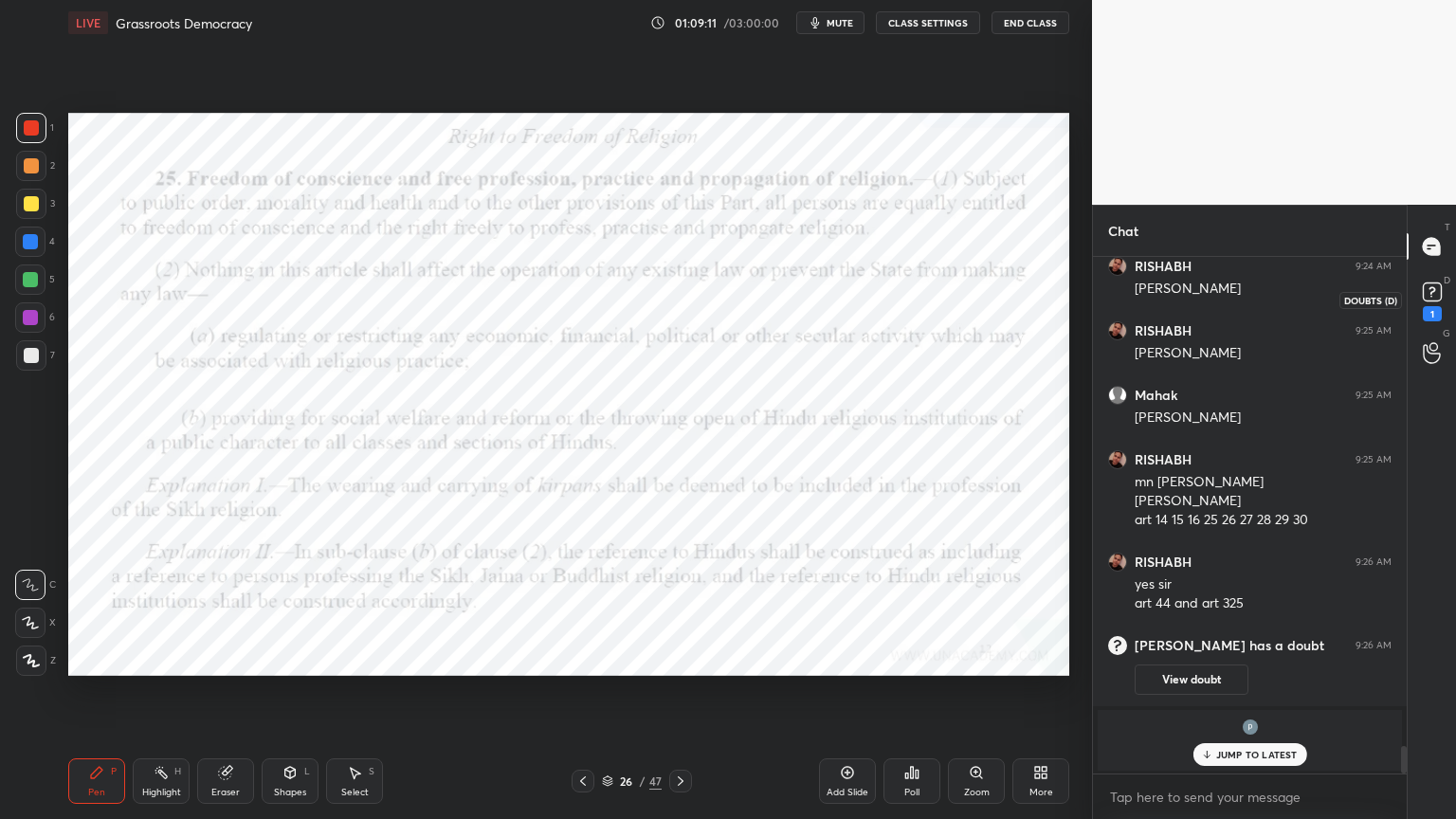
click at [1425, 315] on div "1" at bounding box center [1433, 314] width 19 height 15
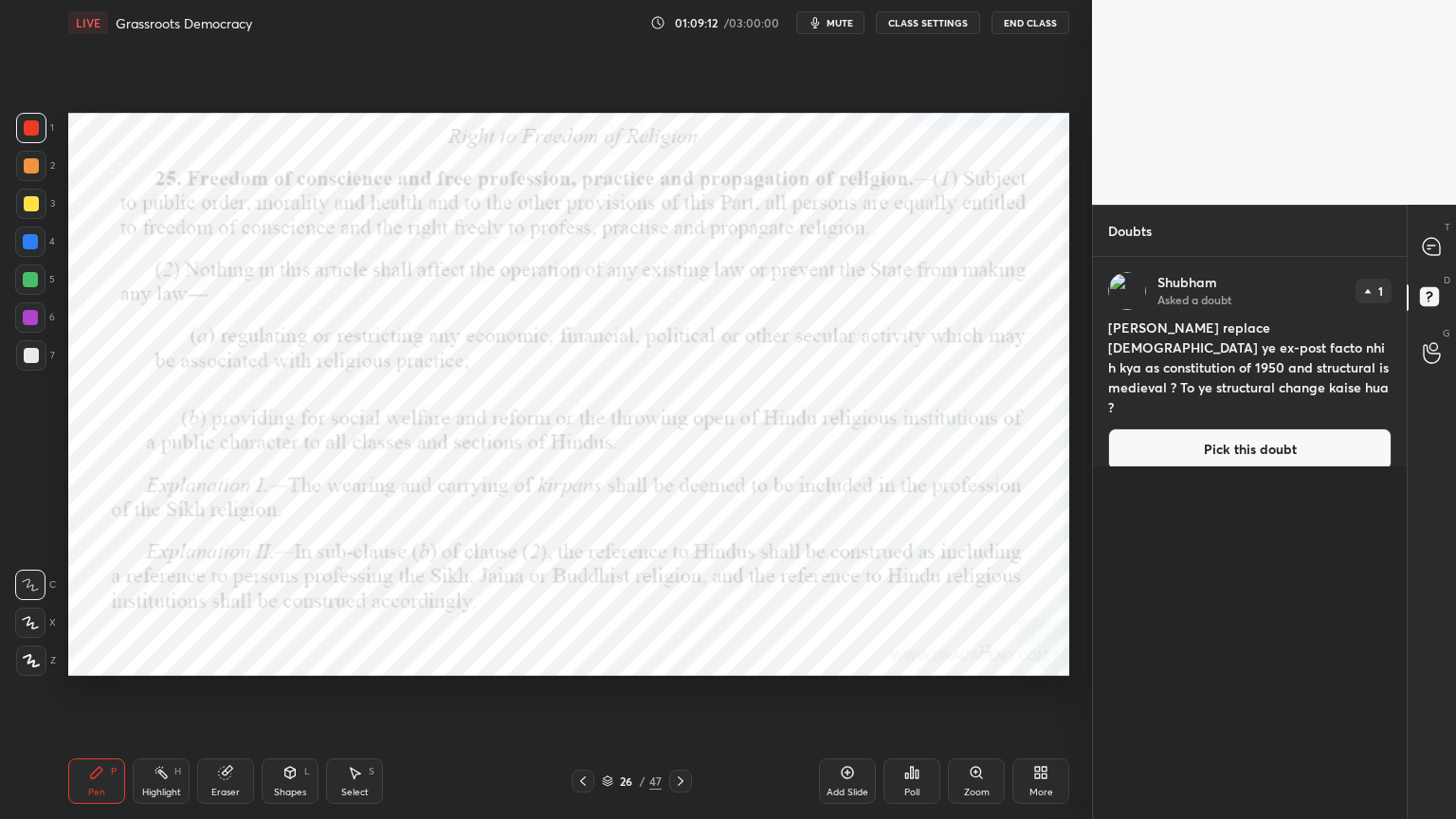
click at [1203, 431] on button "Pick this doubt" at bounding box center [1250, 449] width 283 height 41
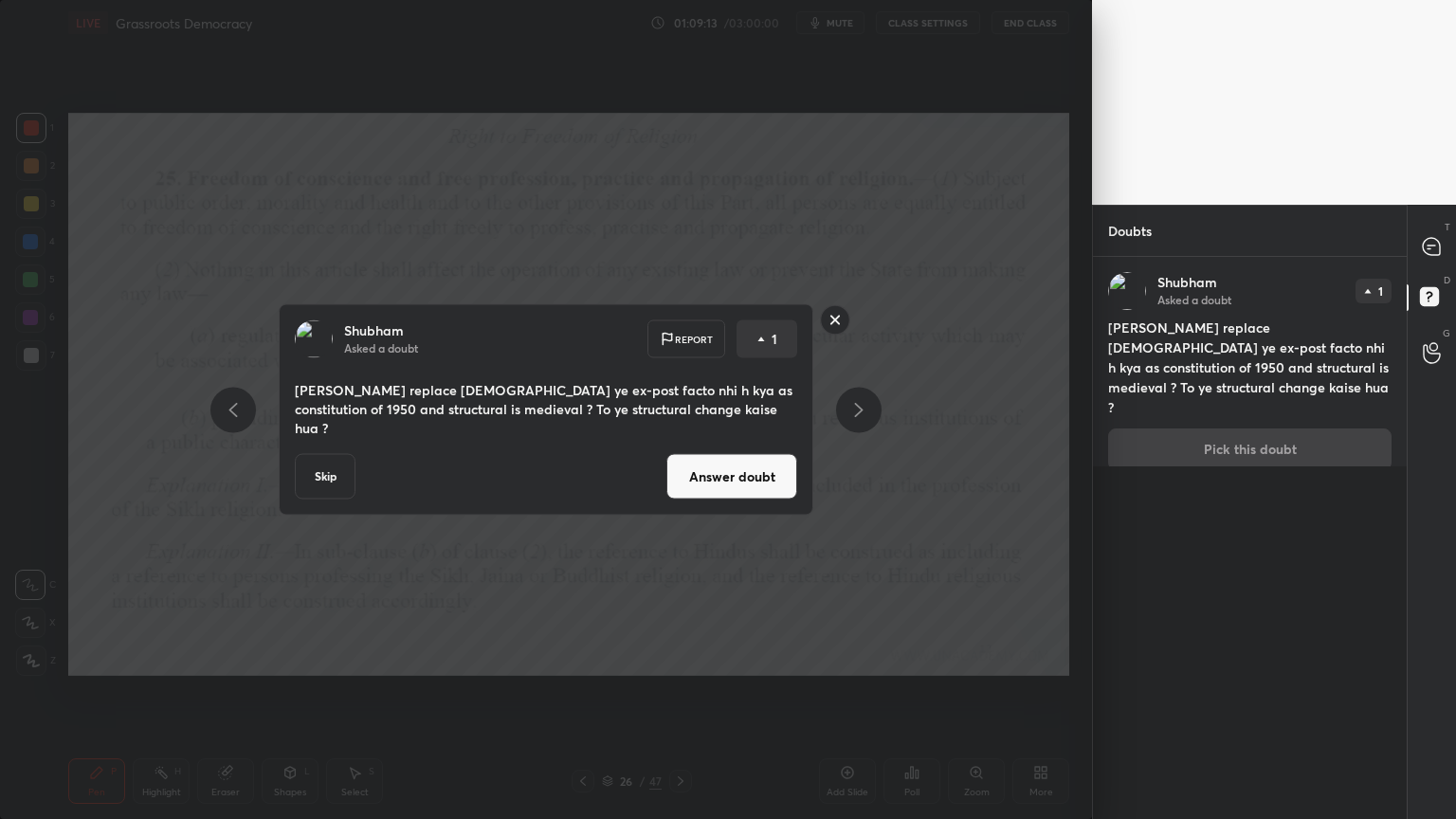
click at [760, 476] on button "Answer doubt" at bounding box center [732, 477] width 131 height 45
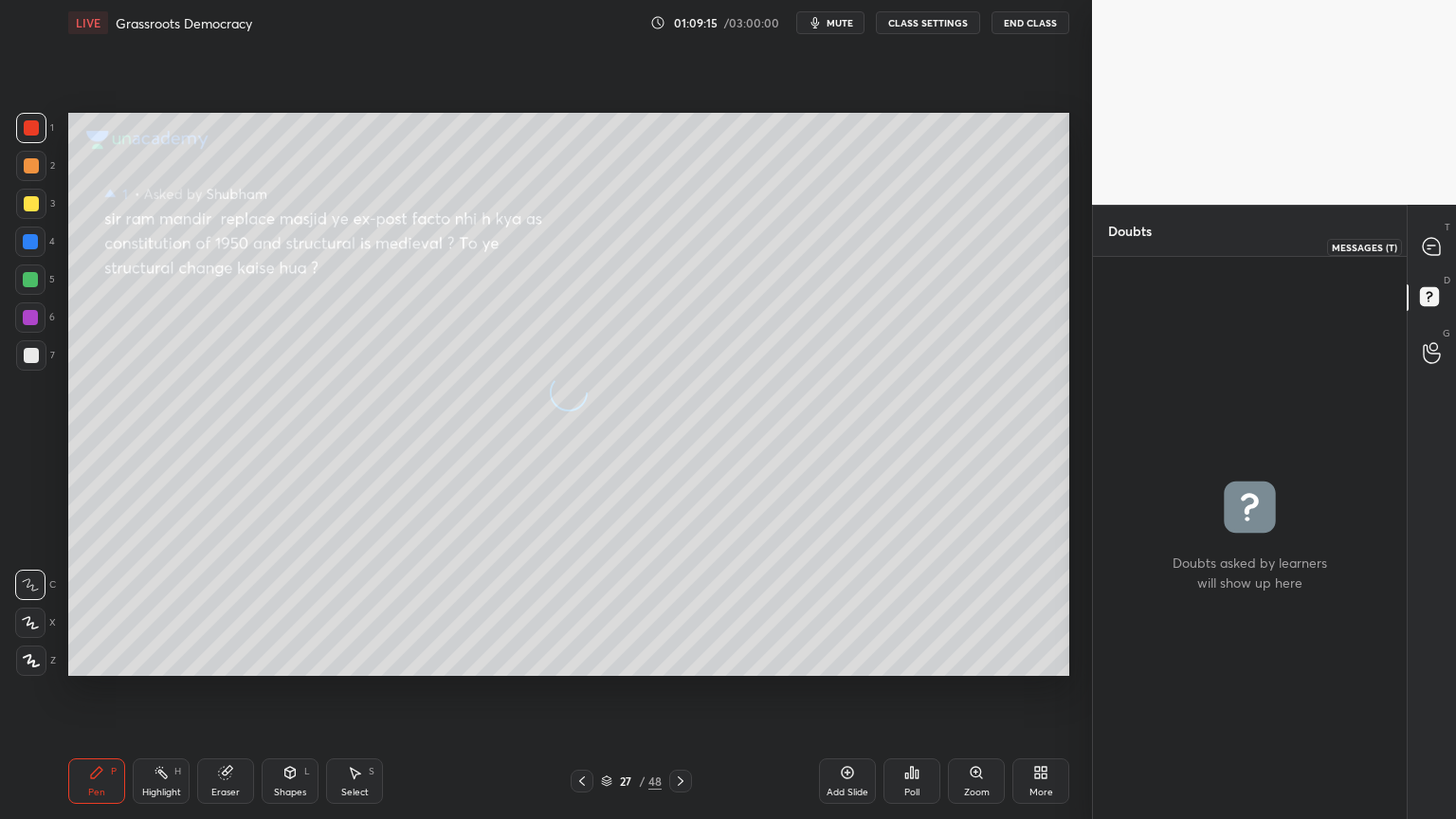
click at [1435, 260] on div at bounding box center [1432, 246] width 38 height 34
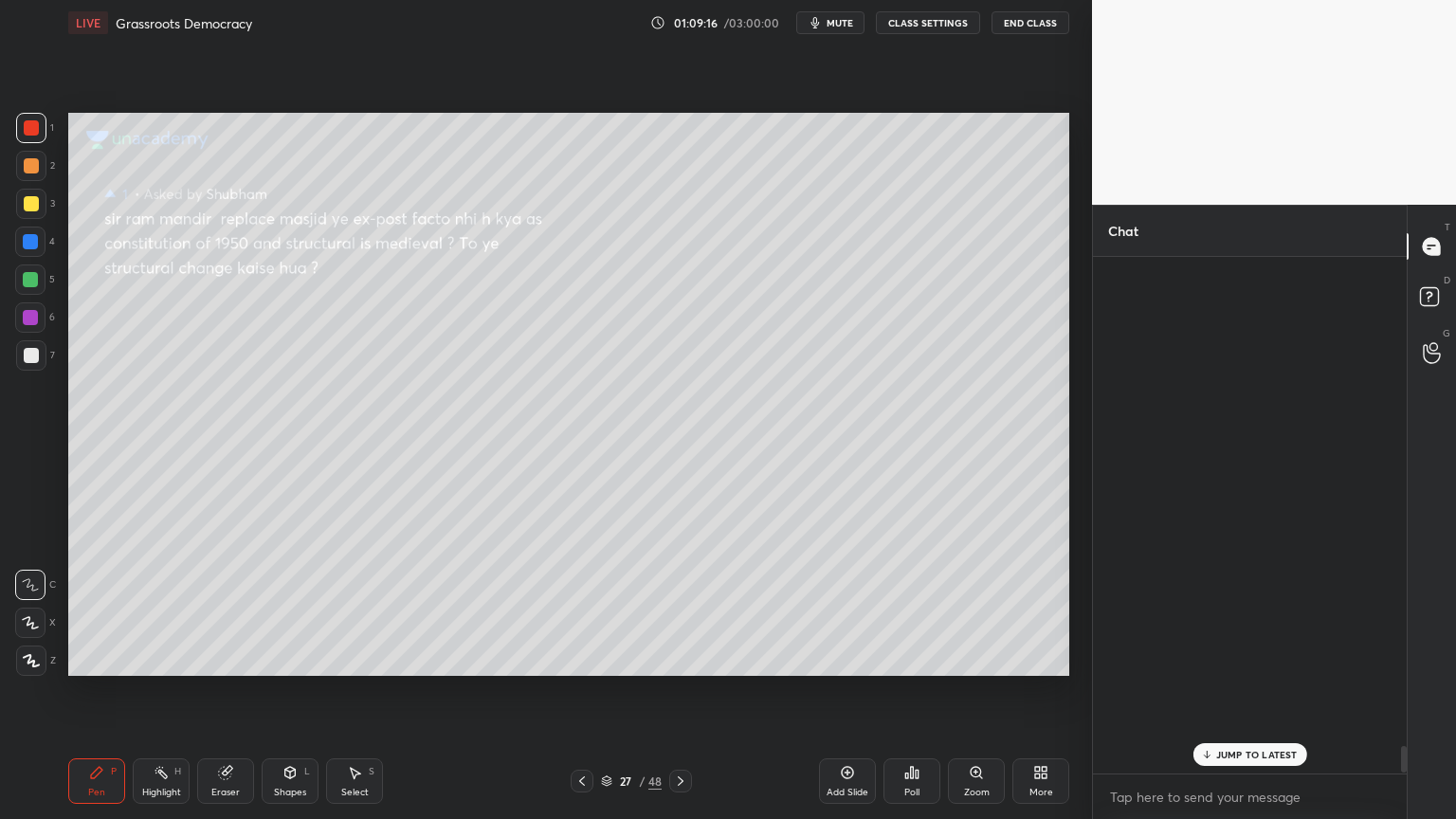
scroll to position [511, 309]
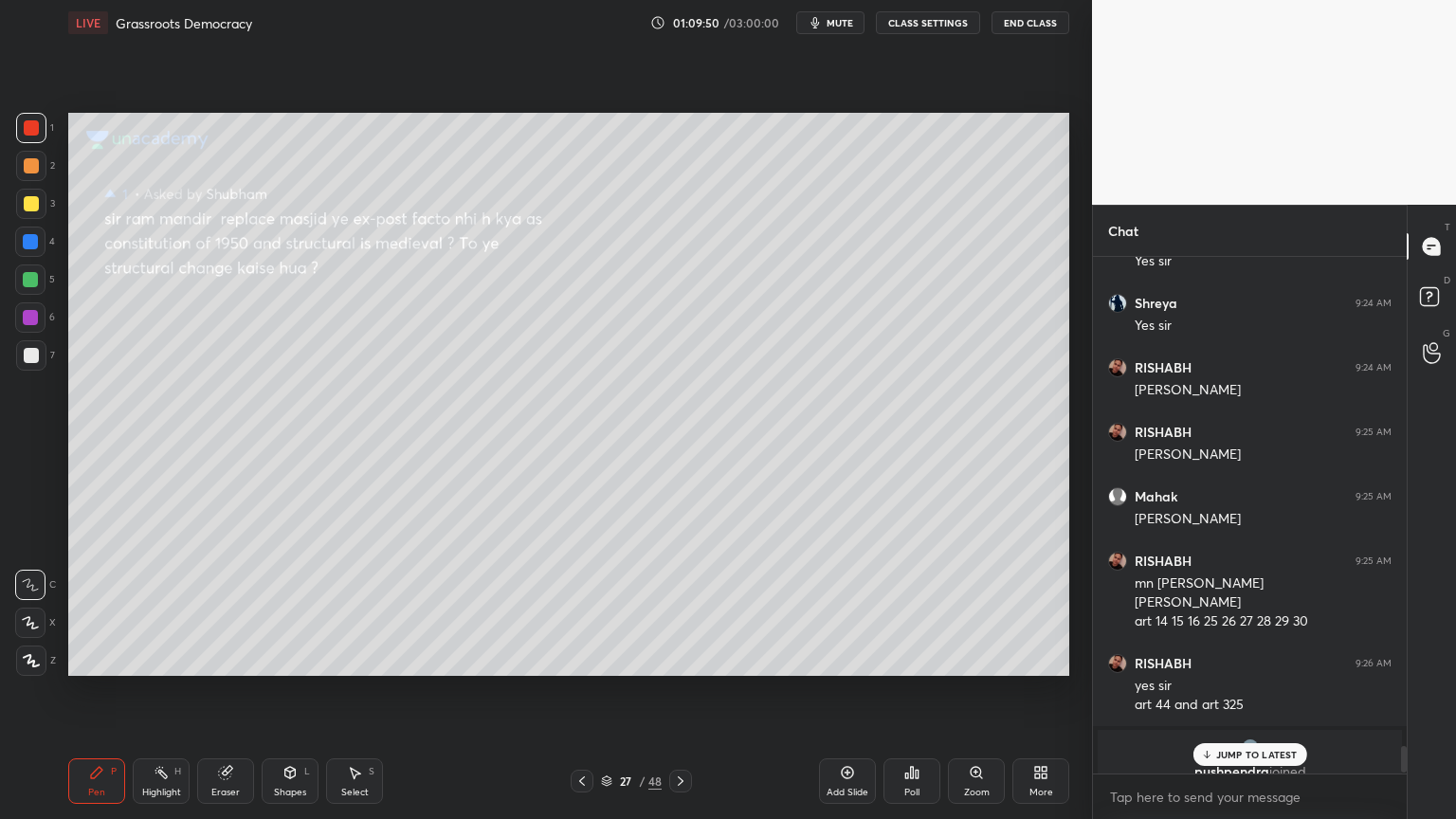
click at [1228, 754] on p "JUMP TO LATEST" at bounding box center [1256, 755] width 82 height 12
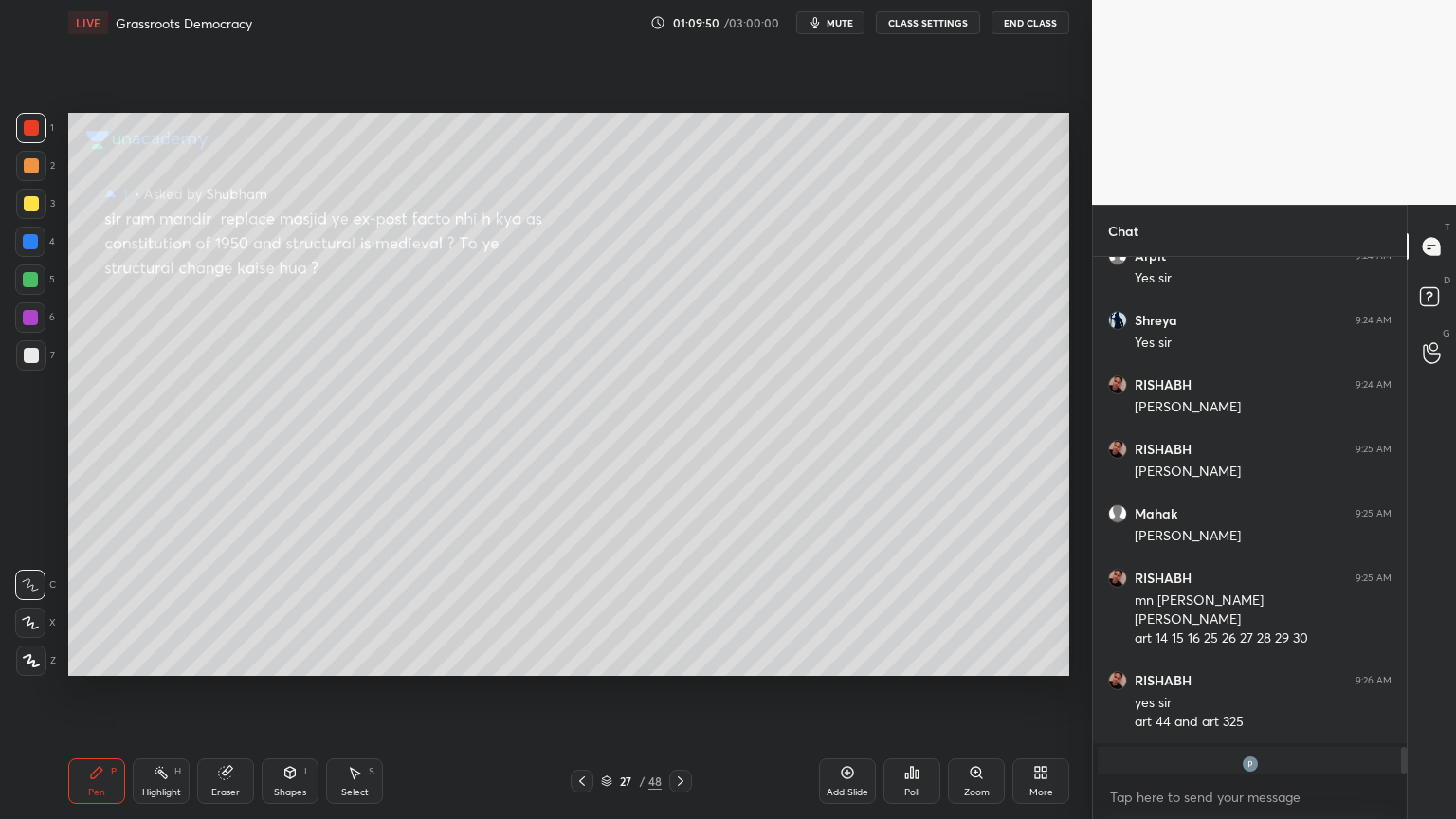
scroll to position [9615, 0]
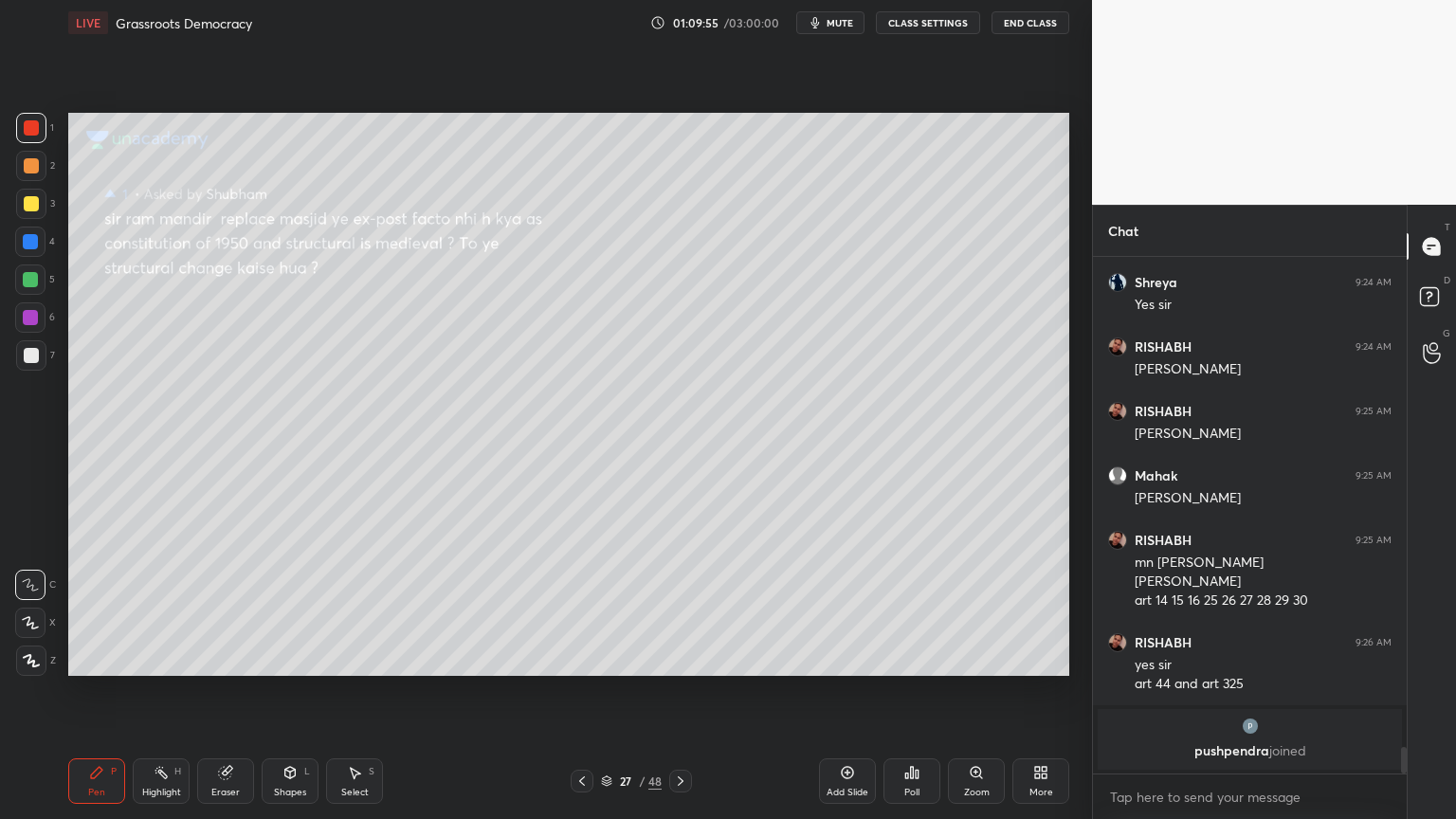
drag, startPoint x: 27, startPoint y: 133, endPoint x: 39, endPoint y: 138, distance: 13.0
click at [33, 131] on div at bounding box center [32, 128] width 15 height 15
click at [28, 209] on div at bounding box center [31, 204] width 30 height 30
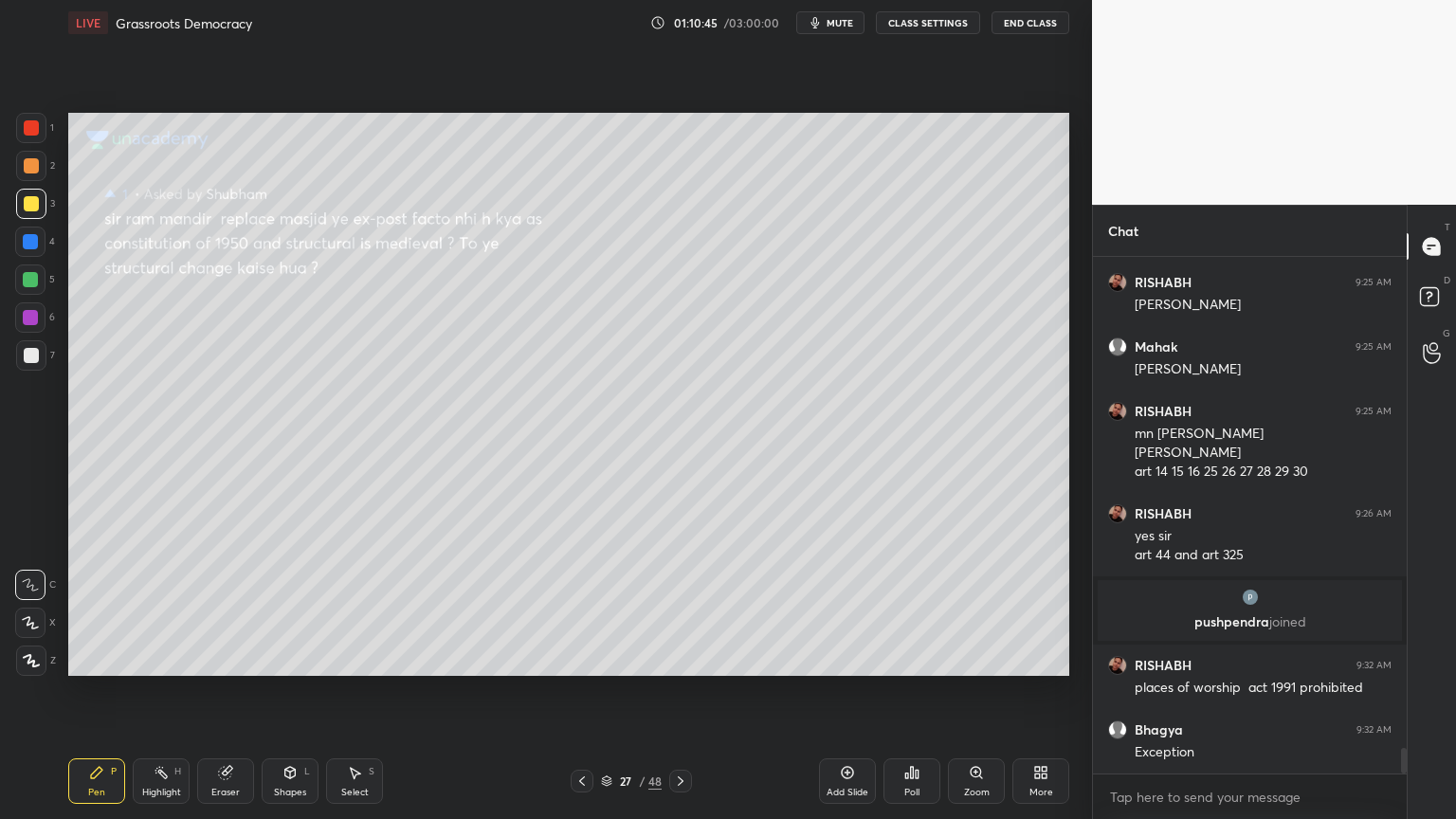
scroll to position [9809, 0]
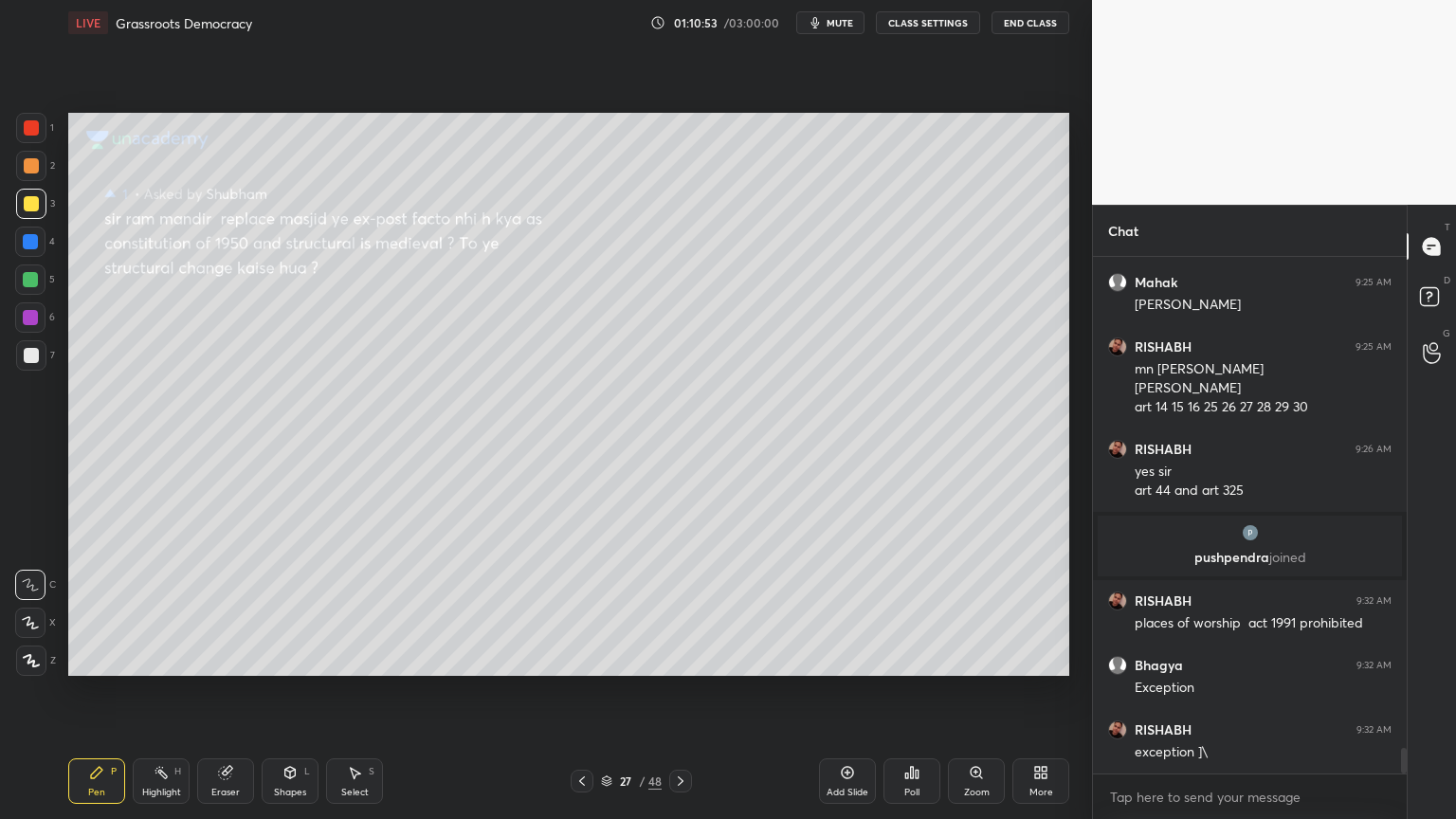
drag, startPoint x: 15, startPoint y: 308, endPoint x: 38, endPoint y: 323, distance: 27.5
click at [17, 309] on div "1 2 3 4 5 6 7 C X Z C X Z E E Erase all H H" at bounding box center [30, 395] width 61 height 563
click at [39, 324] on div at bounding box center [30, 317] width 30 height 30
click at [40, 364] on div at bounding box center [31, 355] width 30 height 30
click at [0, 232] on div "1 2 3 4 5 6 7 C X Z C X Z E E Erase all H H" at bounding box center [30, 395] width 61 height 563
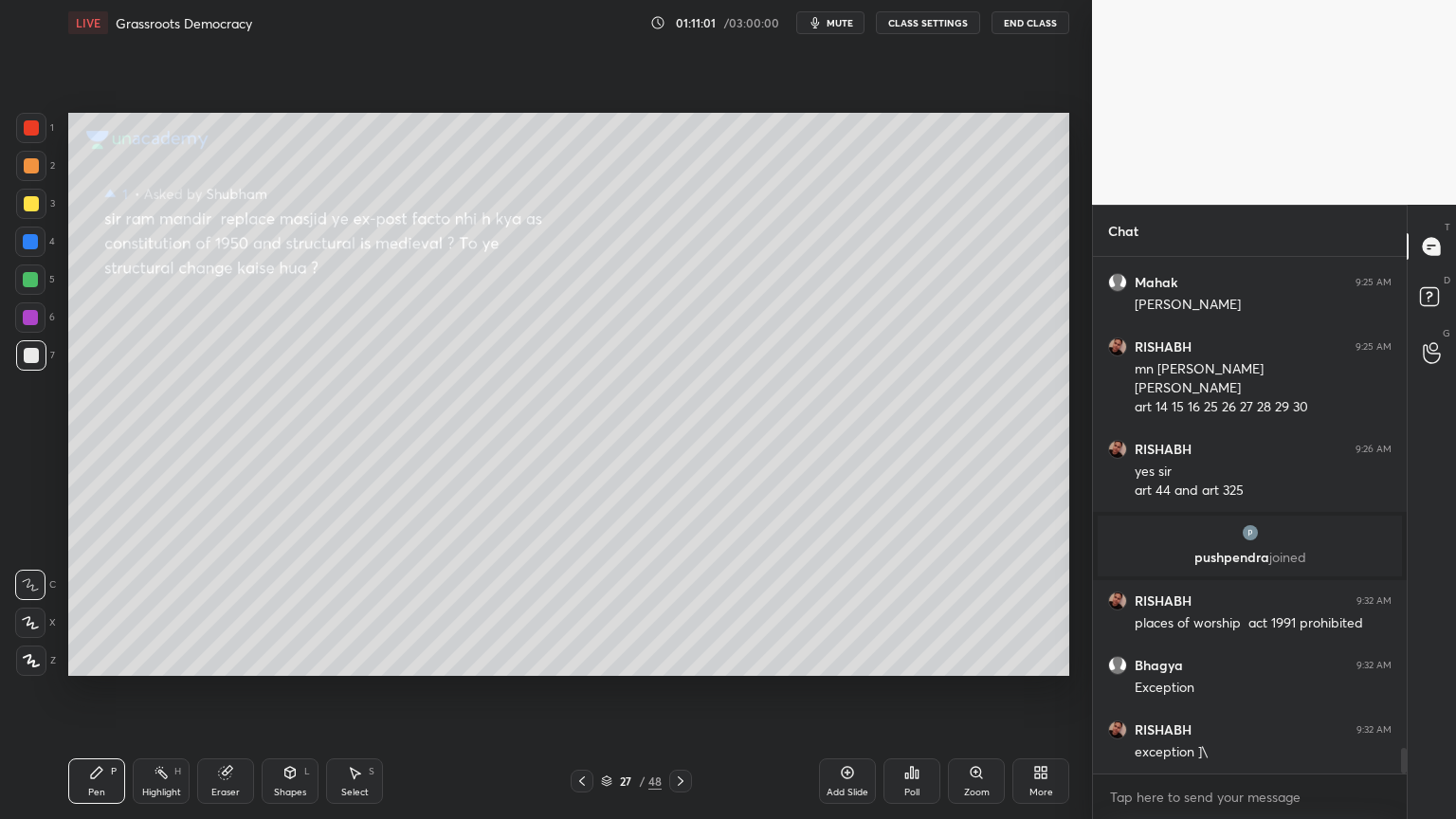
drag, startPoint x: 16, startPoint y: 216, endPoint x: 33, endPoint y: 205, distance: 20.2
click at [16, 216] on div at bounding box center [31, 204] width 30 height 30
click at [29, 349] on div "1 2 3 4 5 6 7 C X Z C X Z E E Erase all H H" at bounding box center [30, 395] width 61 height 563
drag, startPoint x: 36, startPoint y: 371, endPoint x: 17, endPoint y: 375, distance: 19.4
click at [35, 374] on div "7" at bounding box center [36, 359] width 39 height 38
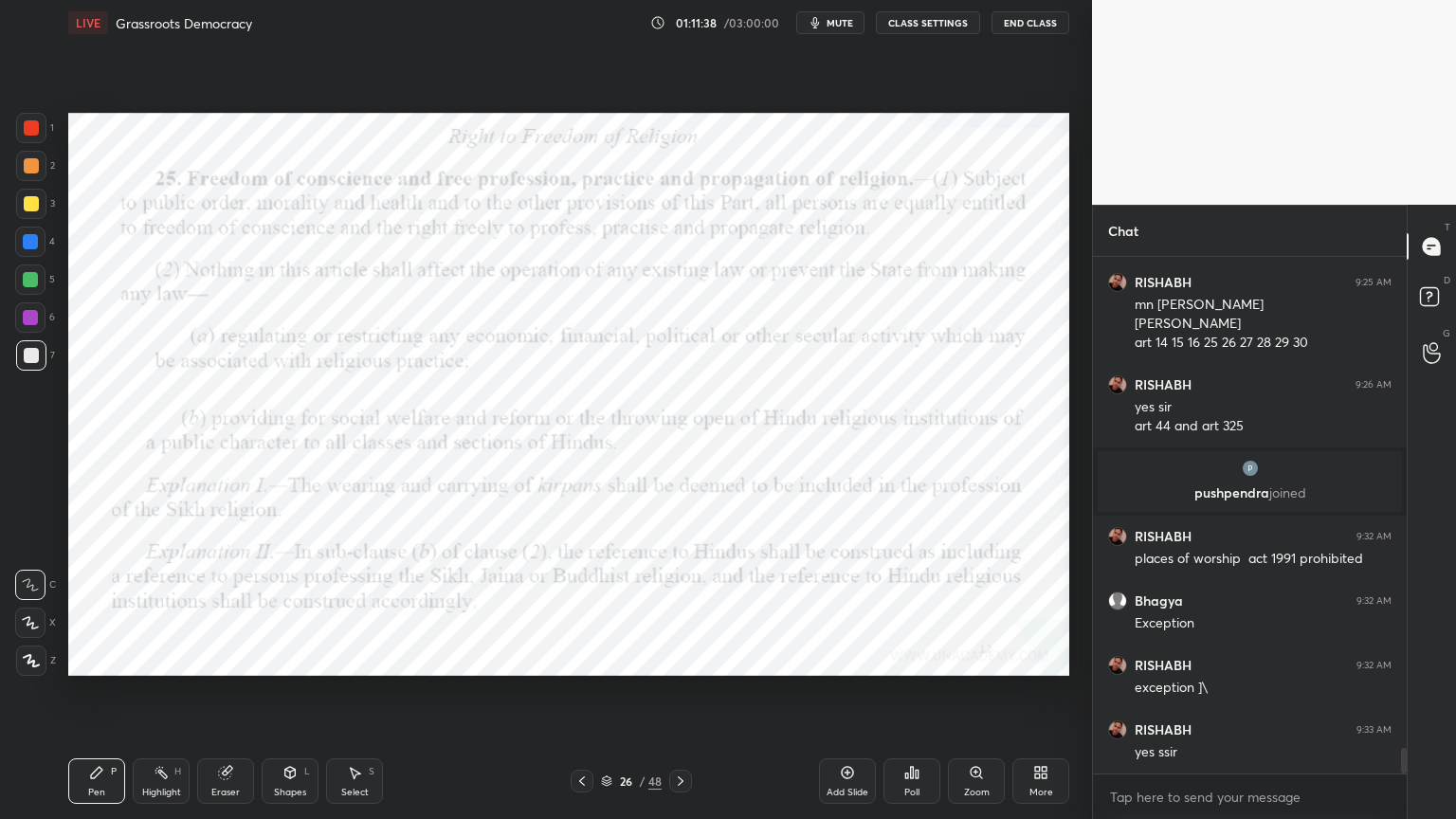
scroll to position [9938, 0]
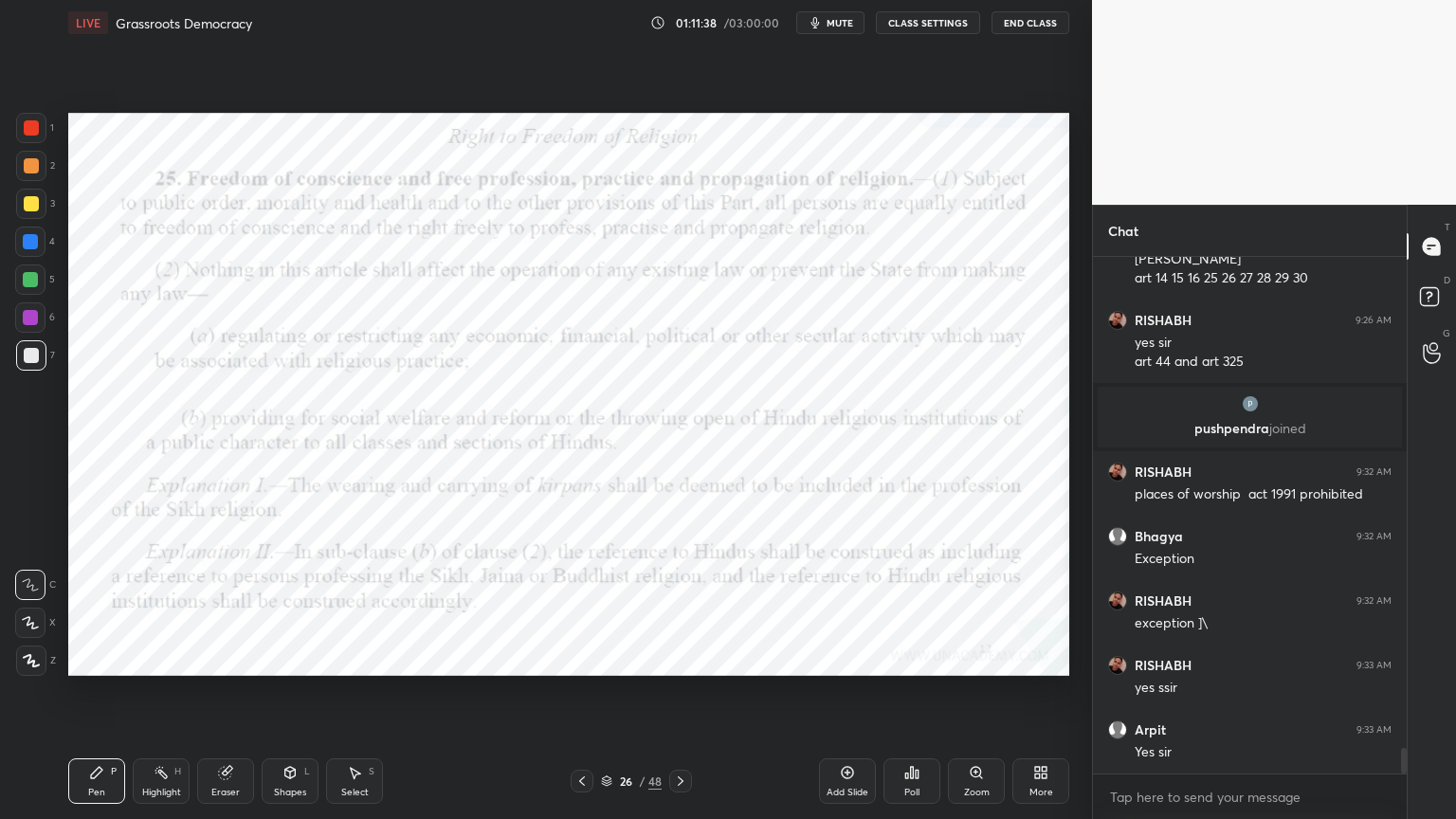
click at [46, 123] on div "1" at bounding box center [35, 127] width 38 height 30
click at [857, 777] on div "Add Slide" at bounding box center [847, 780] width 57 height 45
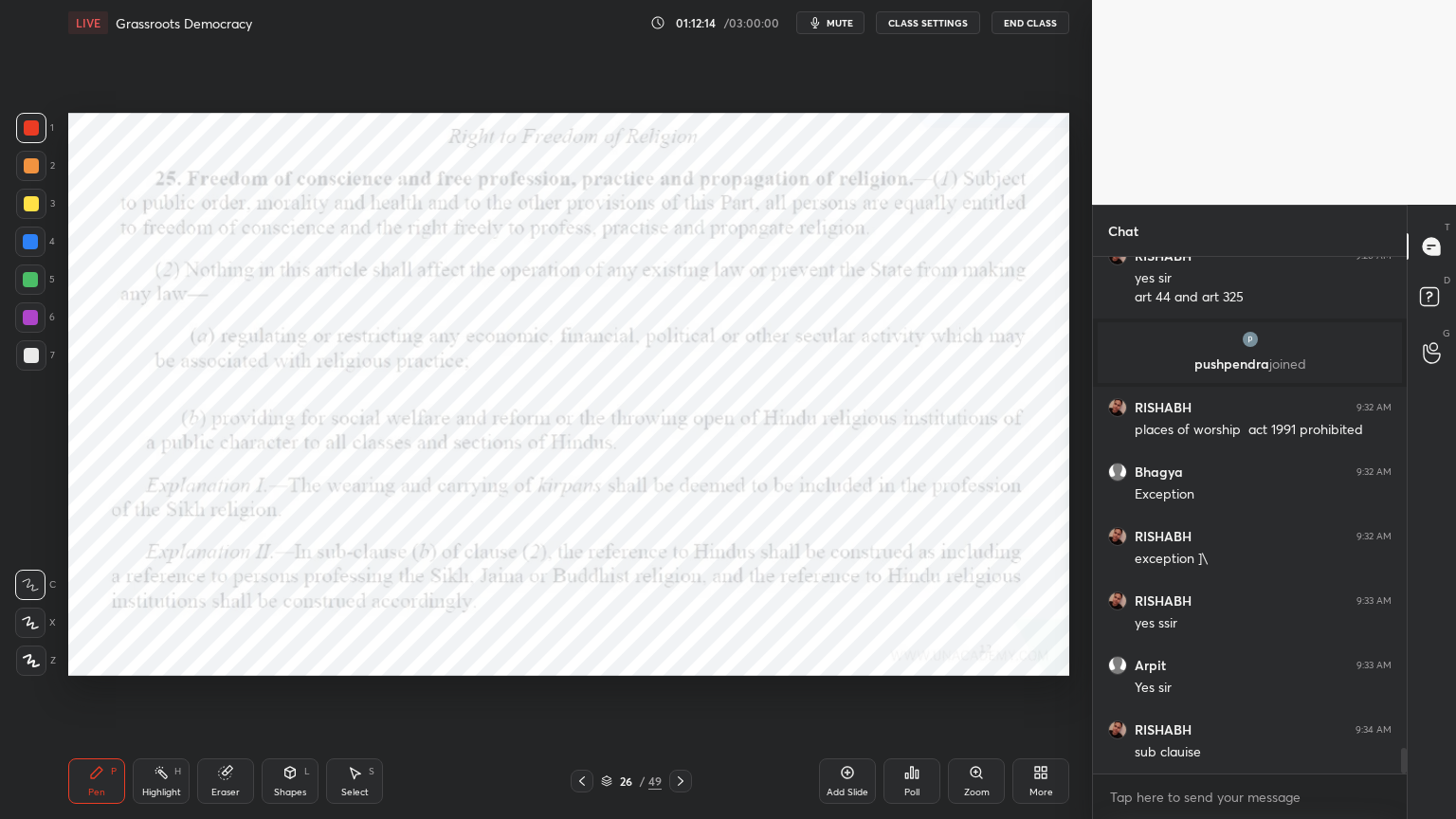
click at [27, 130] on div at bounding box center [31, 127] width 30 height 30
click at [368, 795] on div "Select S" at bounding box center [354, 780] width 57 height 45
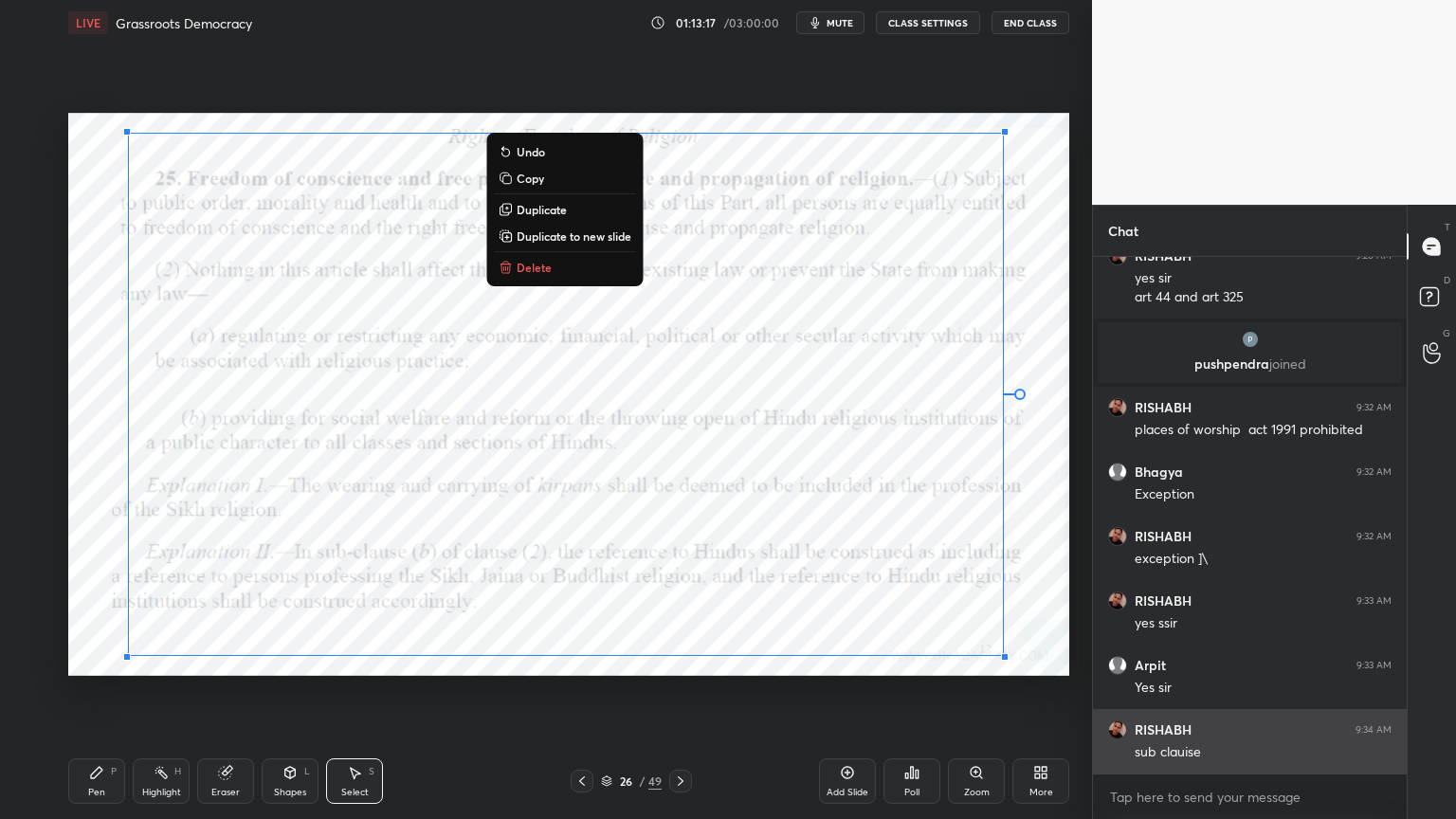
drag, startPoint x: 90, startPoint y: 136, endPoint x: 1194, endPoint y: 754, distance: 1265.2
click at [1270, 796] on div "1 2 3 4 5 6 7 C X Z C X Z E E Erase all H H LIVE Grassroots Democracy 01:13:17 …" at bounding box center [728, 409] width 1456 height 819
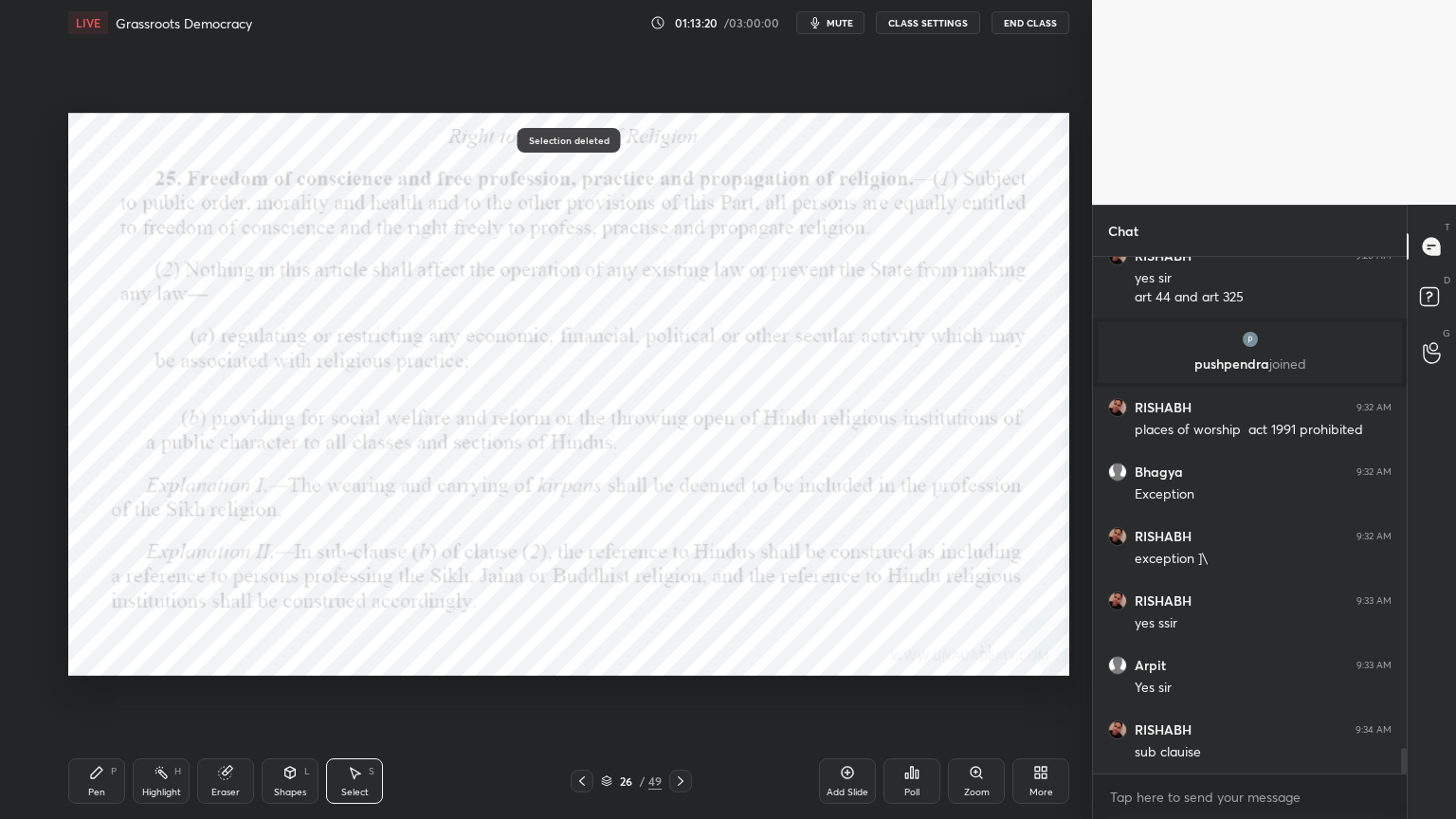
click at [88, 798] on div "Pen" at bounding box center [96, 793] width 17 height 10
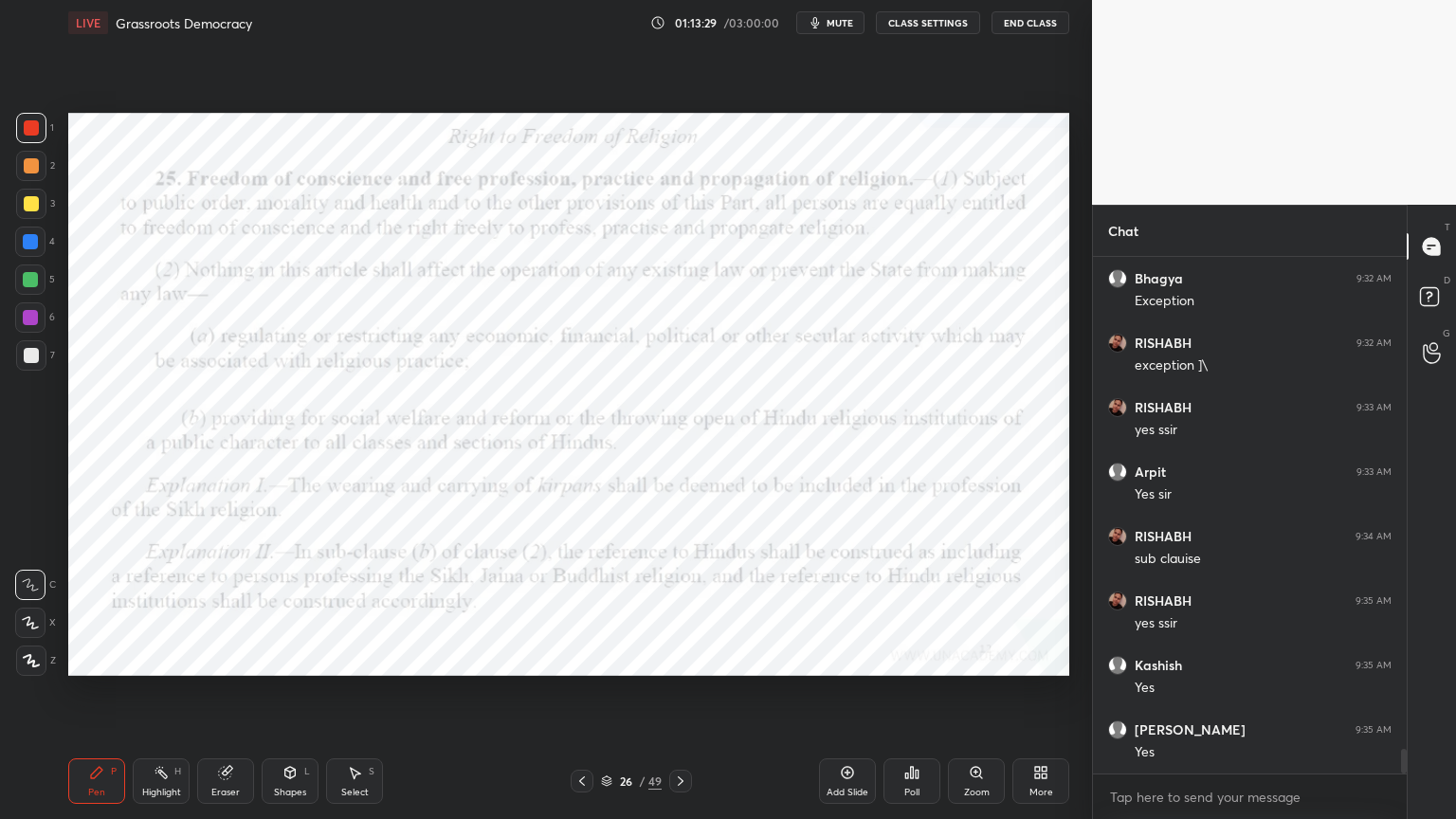
scroll to position [10260, 0]
drag, startPoint x: 45, startPoint y: 118, endPoint x: 40, endPoint y: 134, distance: 16.8
click at [44, 118] on div "1" at bounding box center [35, 127] width 38 height 30
drag, startPoint x: 320, startPoint y: 780, endPoint x: 336, endPoint y: 778, distance: 16.1
click at [328, 781] on div "Pen P Highlight H Eraser Shapes L Select S" at bounding box center [256, 780] width 375 height 45
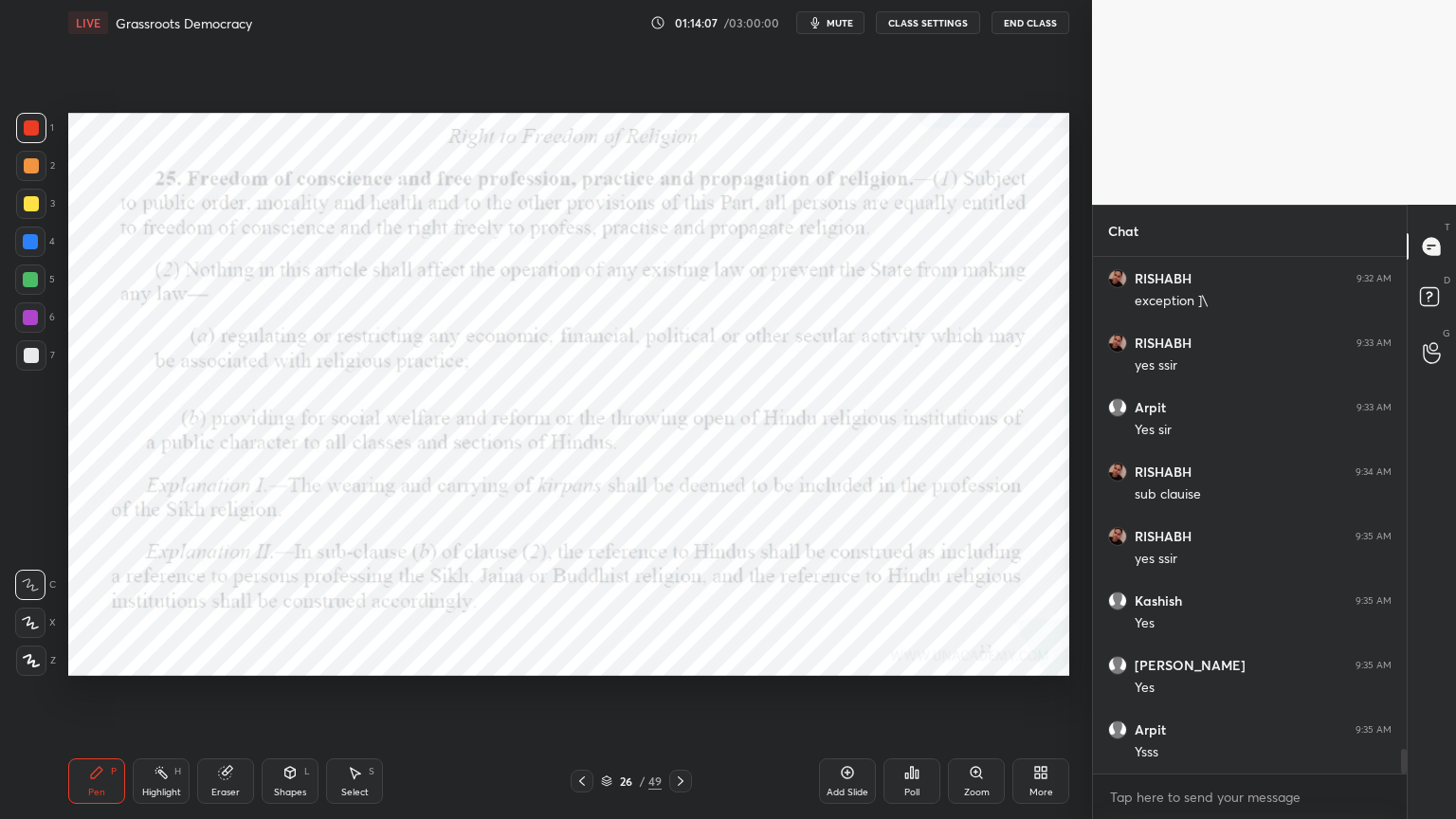
click at [352, 781] on div "Select S" at bounding box center [354, 780] width 57 height 45
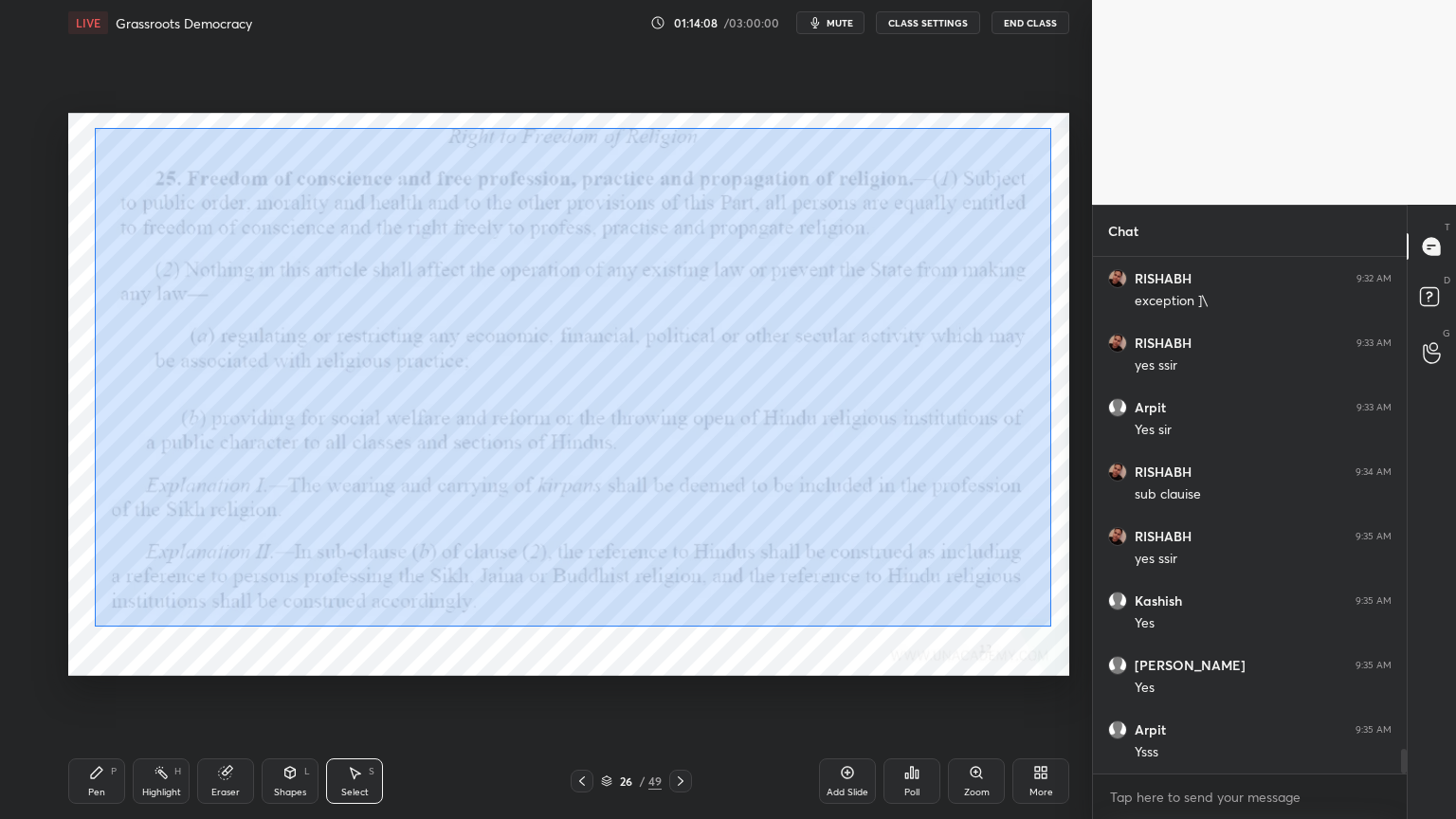
drag, startPoint x: 112, startPoint y: 137, endPoint x: 1069, endPoint y: 662, distance: 1091.5
click at [1136, 680] on div "1 2 3 4 5 6 7 C X Z C X Z E E Erase all H H LIVE Grassroots Democracy 01:14:08 …" at bounding box center [728, 409] width 1456 height 819
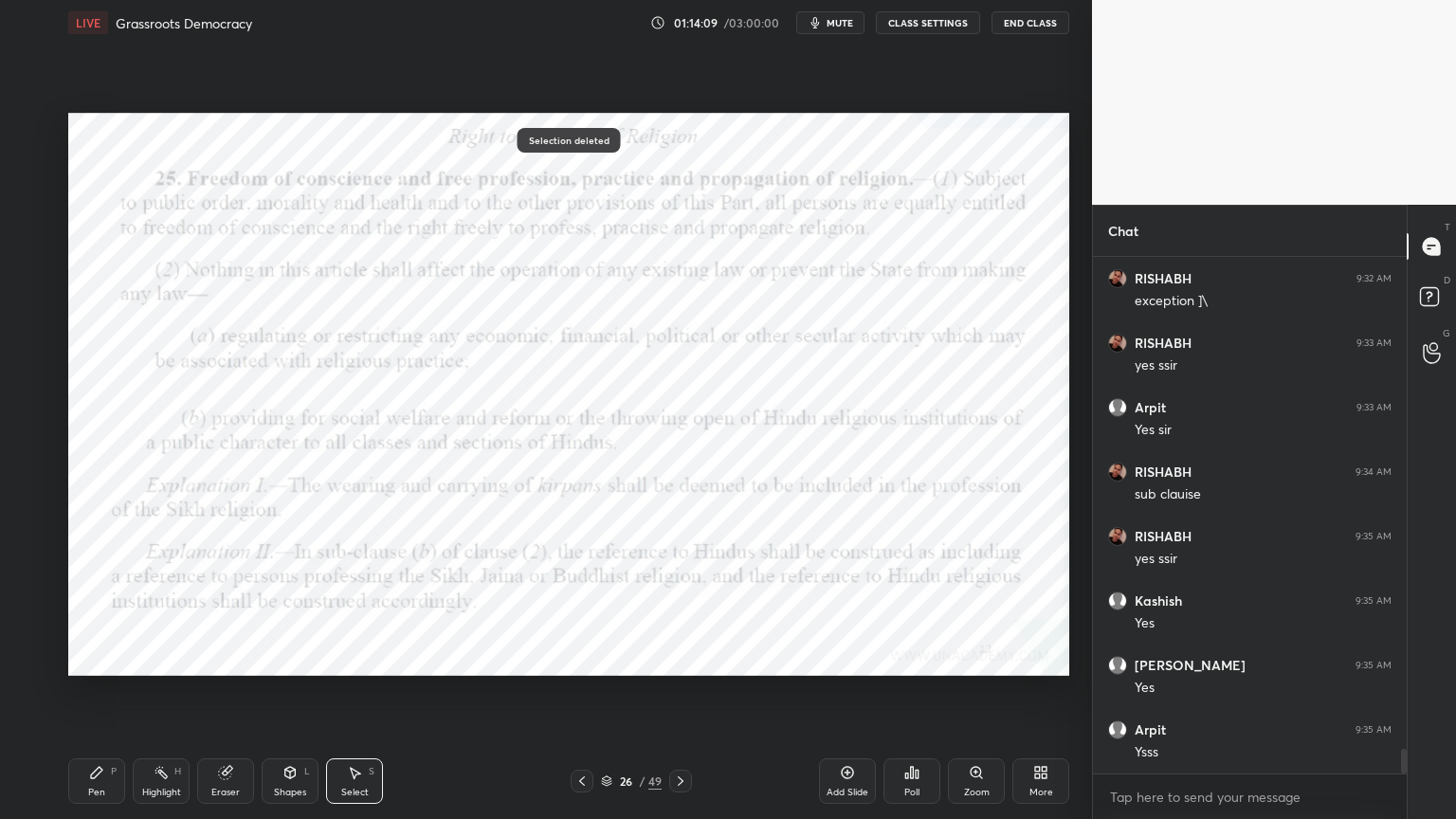
click at [76, 786] on div "Pen P" at bounding box center [96, 780] width 57 height 45
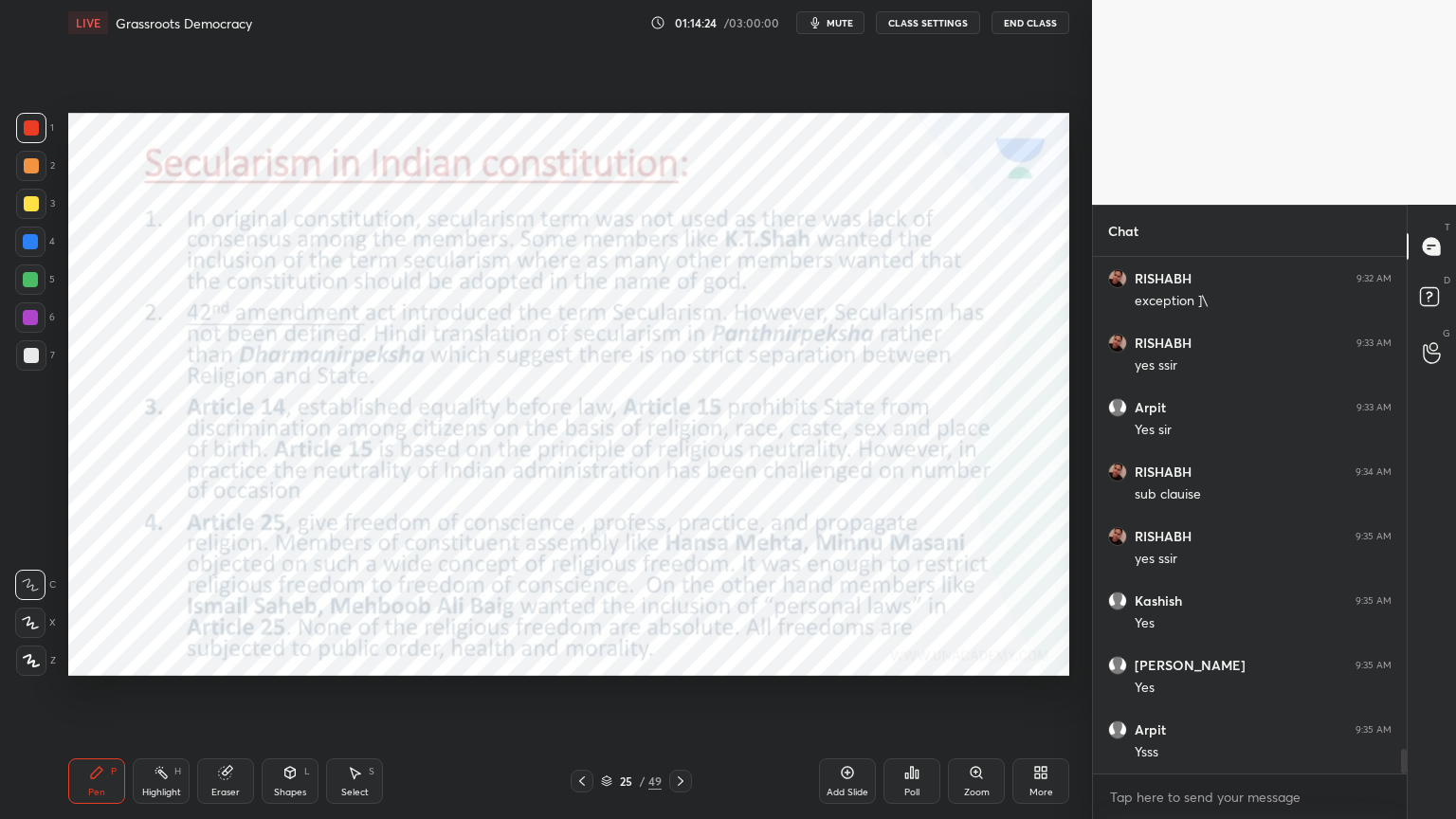
click at [25, 141] on div at bounding box center [31, 127] width 30 height 30
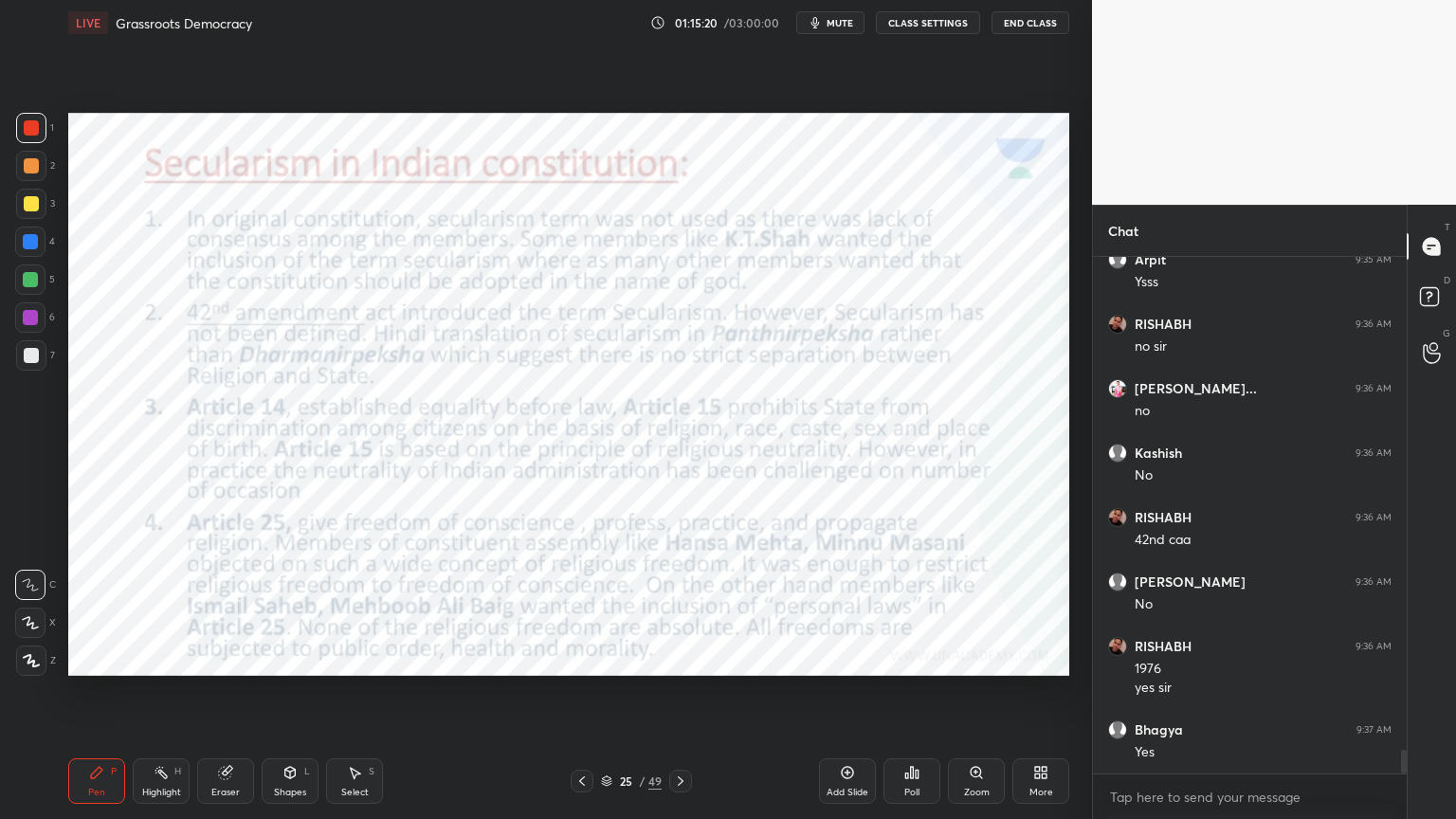
scroll to position [10795, 0]
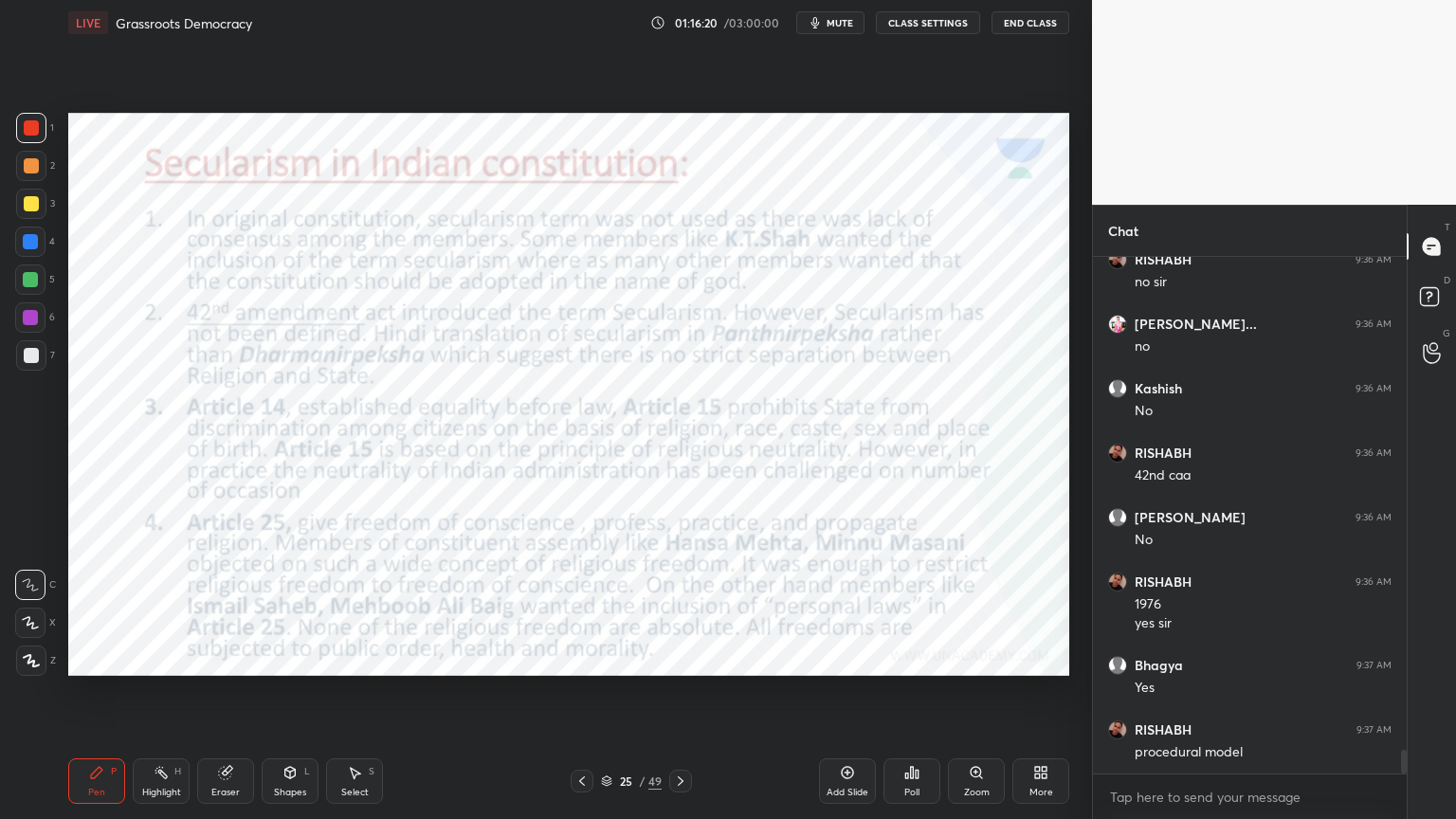
drag, startPoint x: 367, startPoint y: 781, endPoint x: 346, endPoint y: 725, distance: 59.8
click at [365, 781] on div "Select S" at bounding box center [354, 780] width 57 height 45
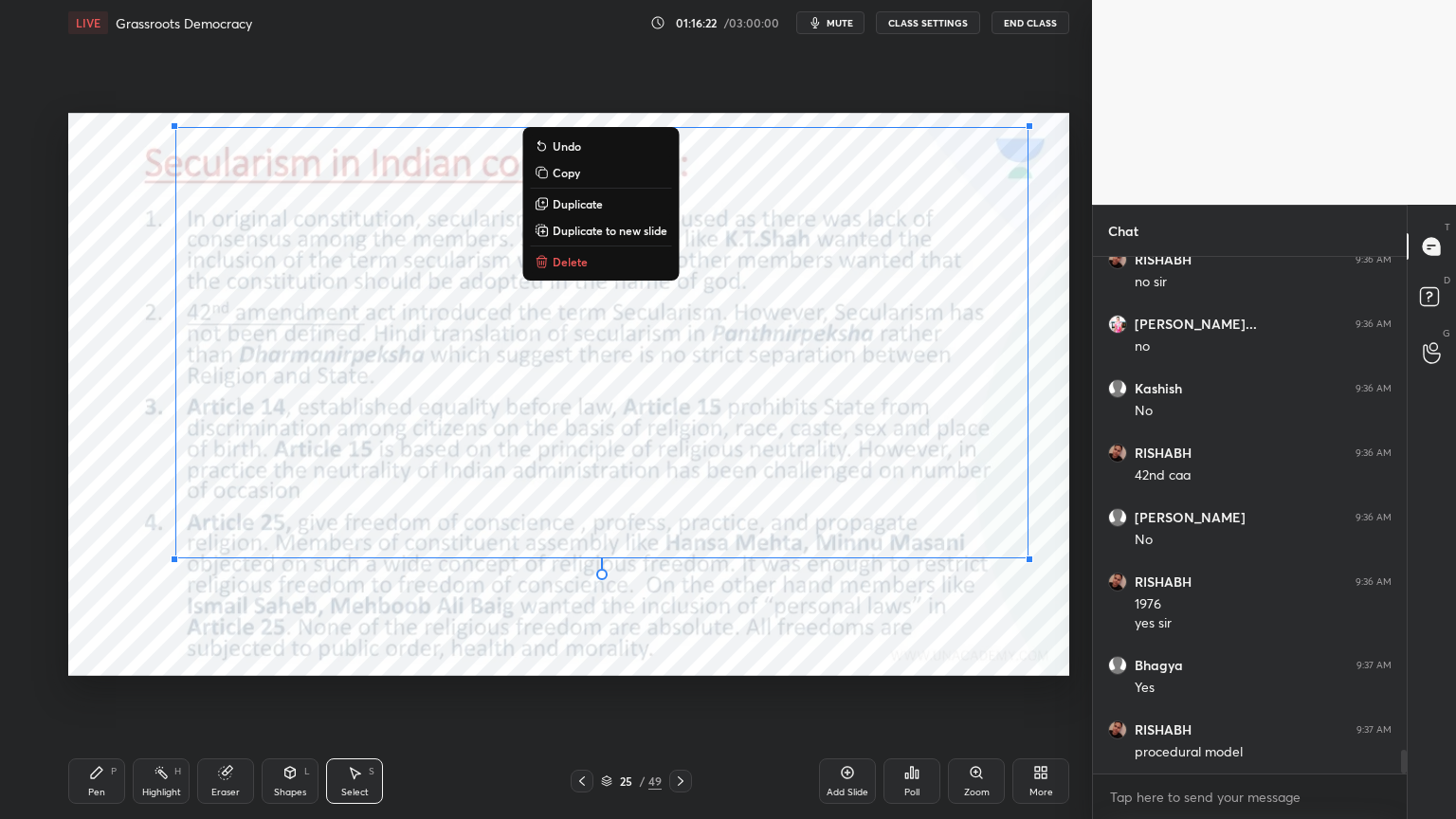
drag, startPoint x: 130, startPoint y: 133, endPoint x: 1083, endPoint y: 639, distance: 1079.0
click at [1087, 642] on div "1 2 3 4 5 6 7 C X Z C X Z E E Erase all H H LIVE Grassroots Democracy 01:16:22 …" at bounding box center [546, 409] width 1092 height 819
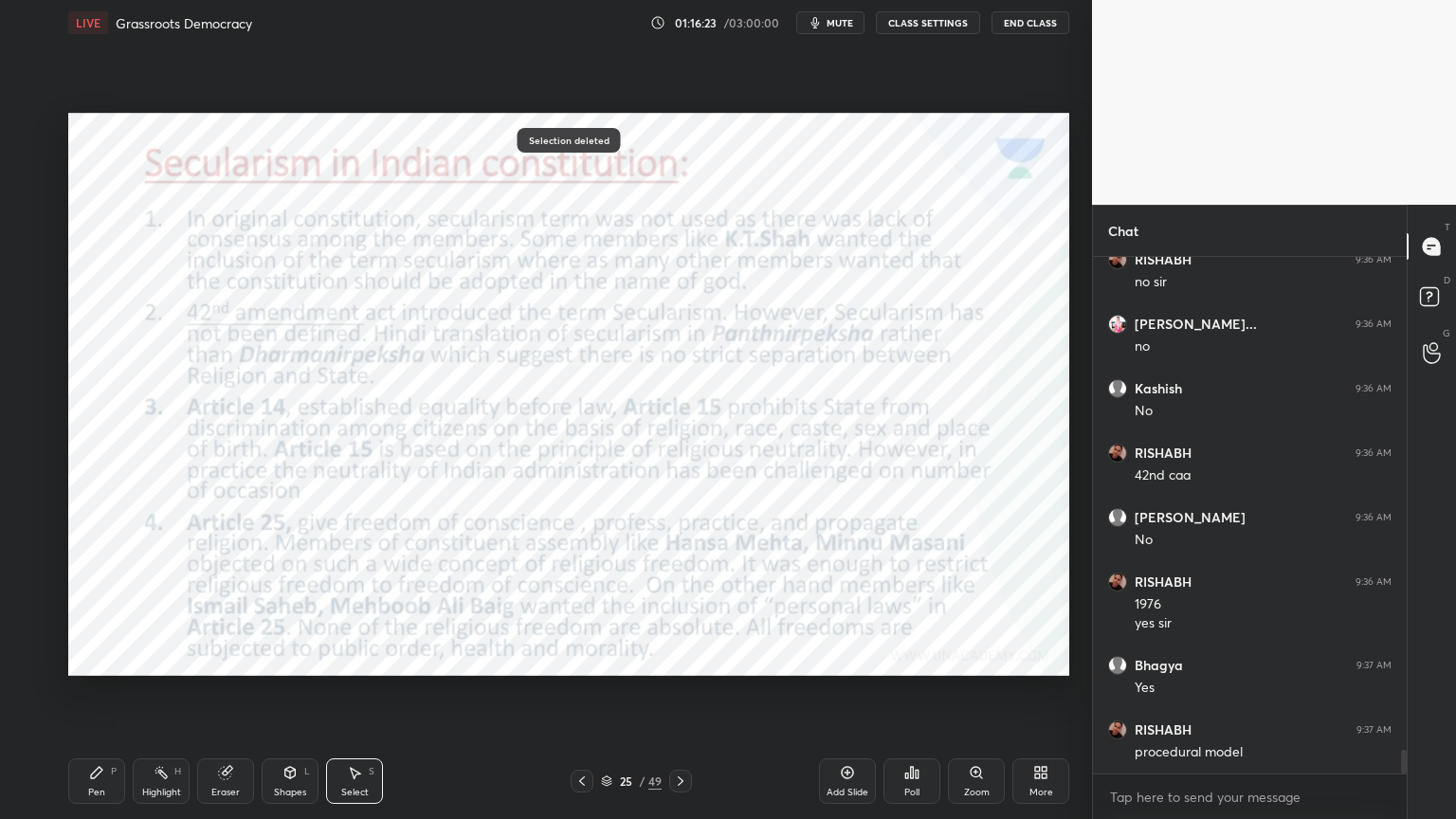
click at [102, 788] on div "Pen" at bounding box center [96, 793] width 17 height 10
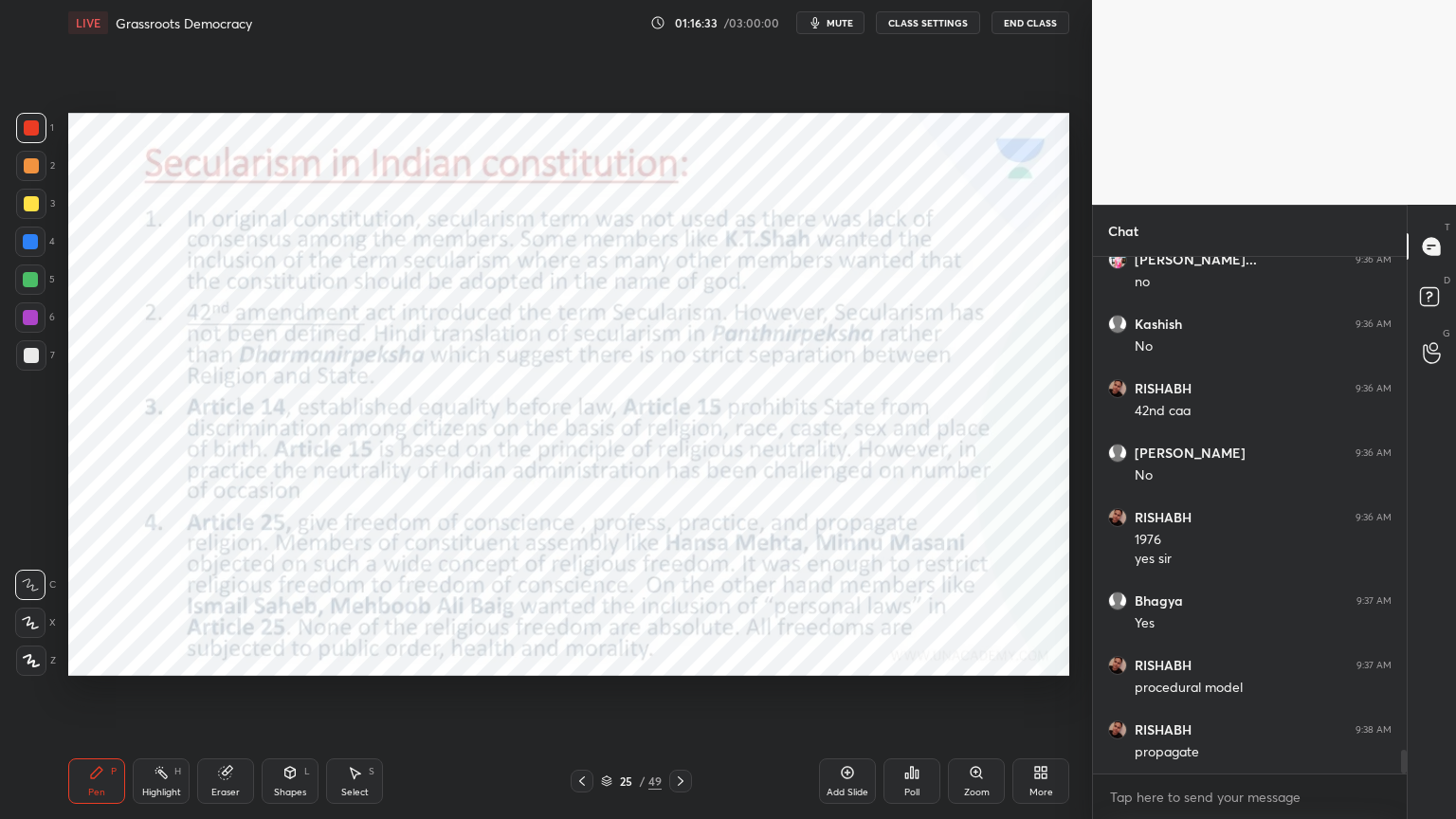
scroll to position [10879, 0]
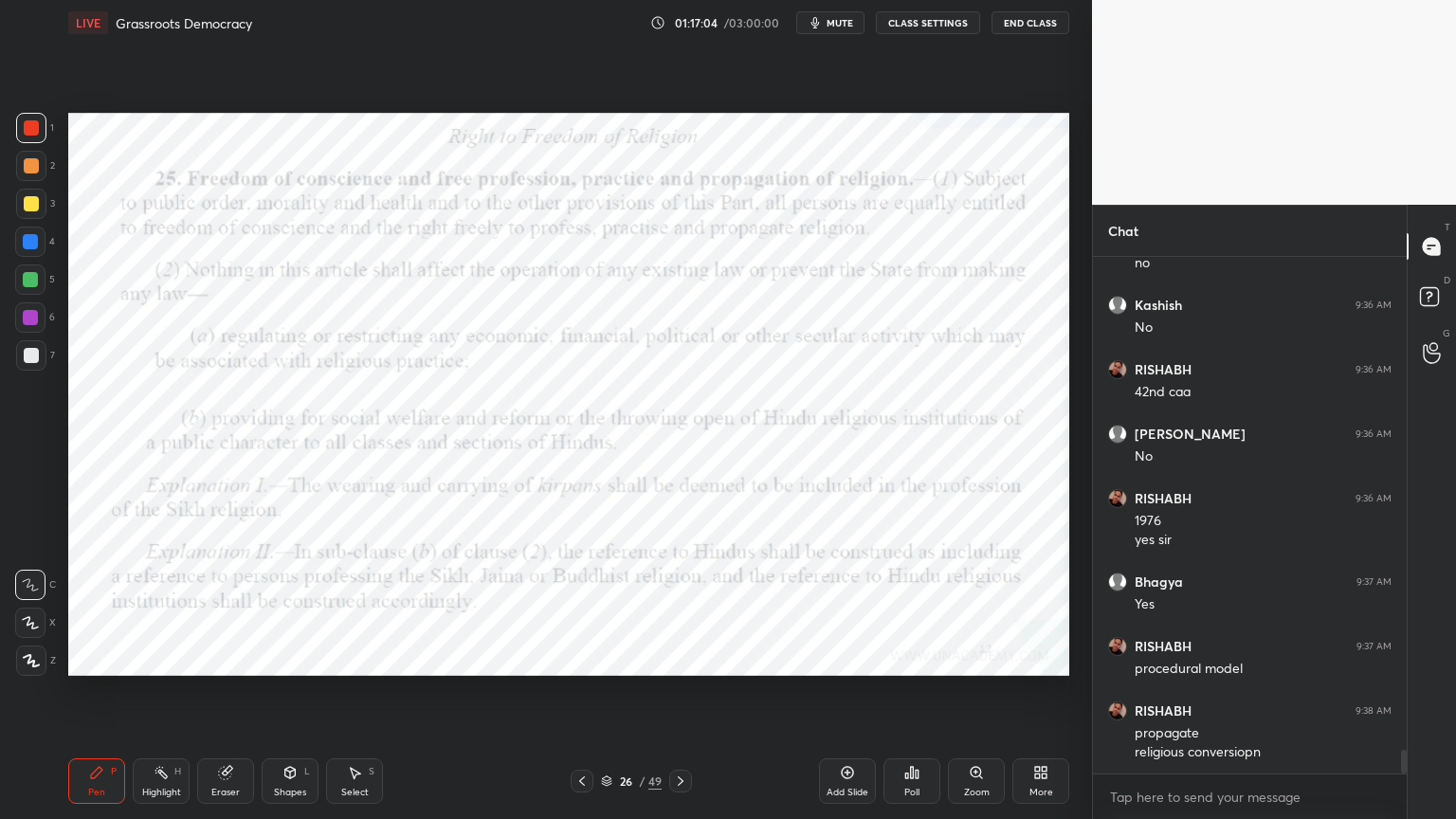
click at [349, 803] on div "Select S" at bounding box center [354, 780] width 57 height 45
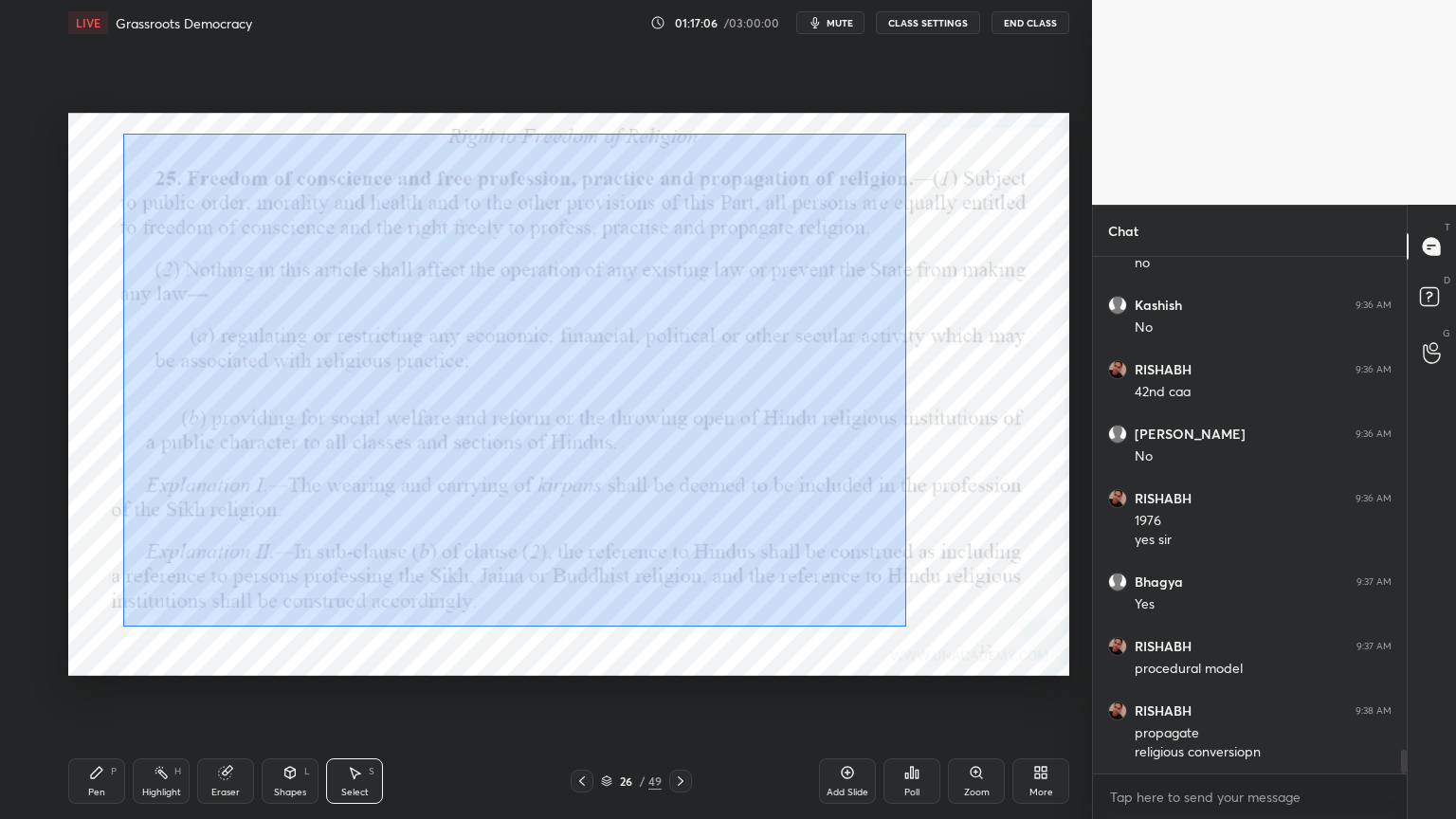
drag, startPoint x: 123, startPoint y: 134, endPoint x: 883, endPoint y: 620, distance: 902.1
click at [908, 626] on div "0 ° Undo Copy Duplicate Duplicate to new slide Delete" at bounding box center [569, 395] width 1001 height 563
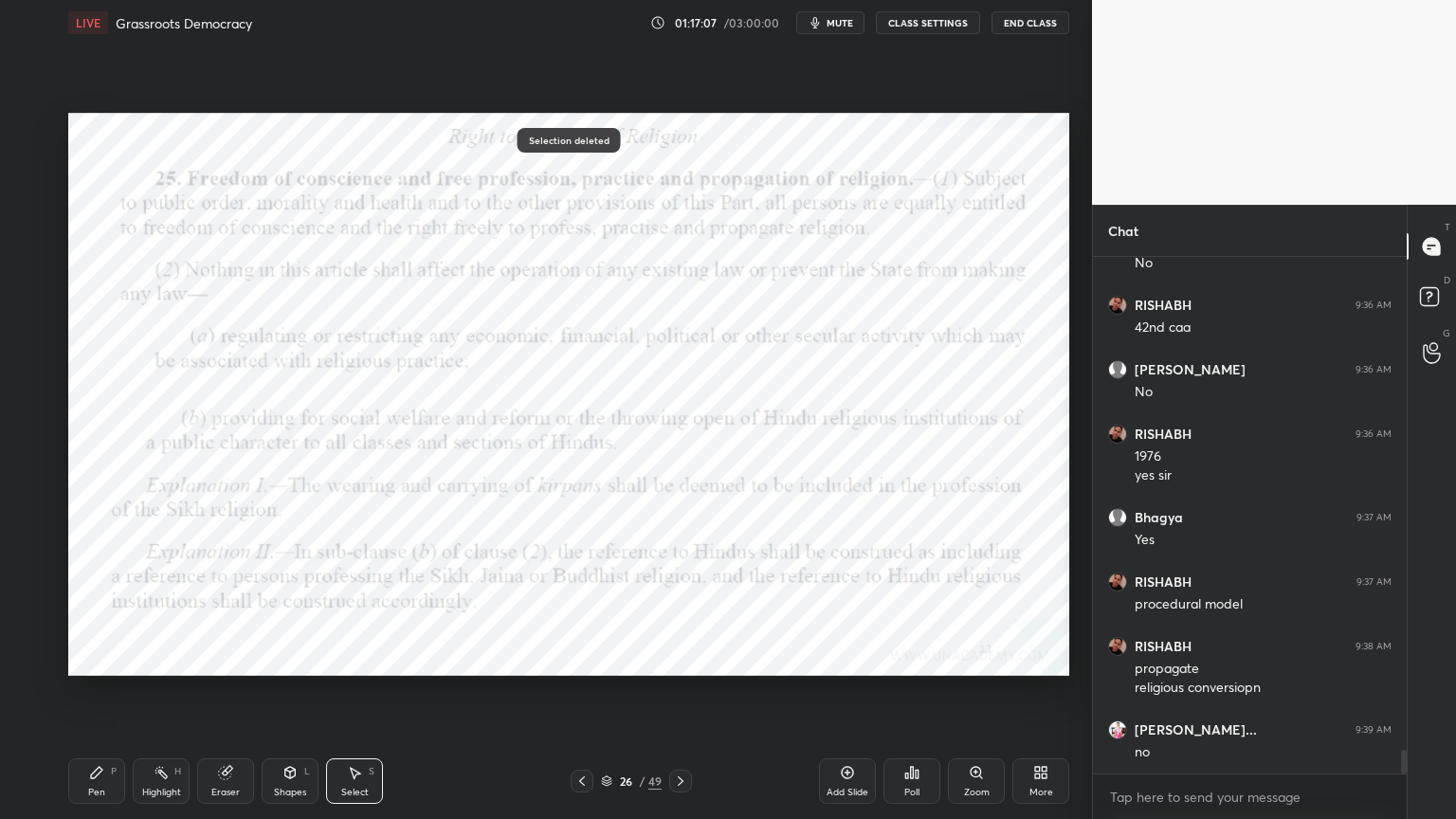
drag, startPoint x: 104, startPoint y: 782, endPoint x: 115, endPoint y: 769, distance: 17.0
click at [109, 780] on div "Pen P" at bounding box center [96, 780] width 57 height 45
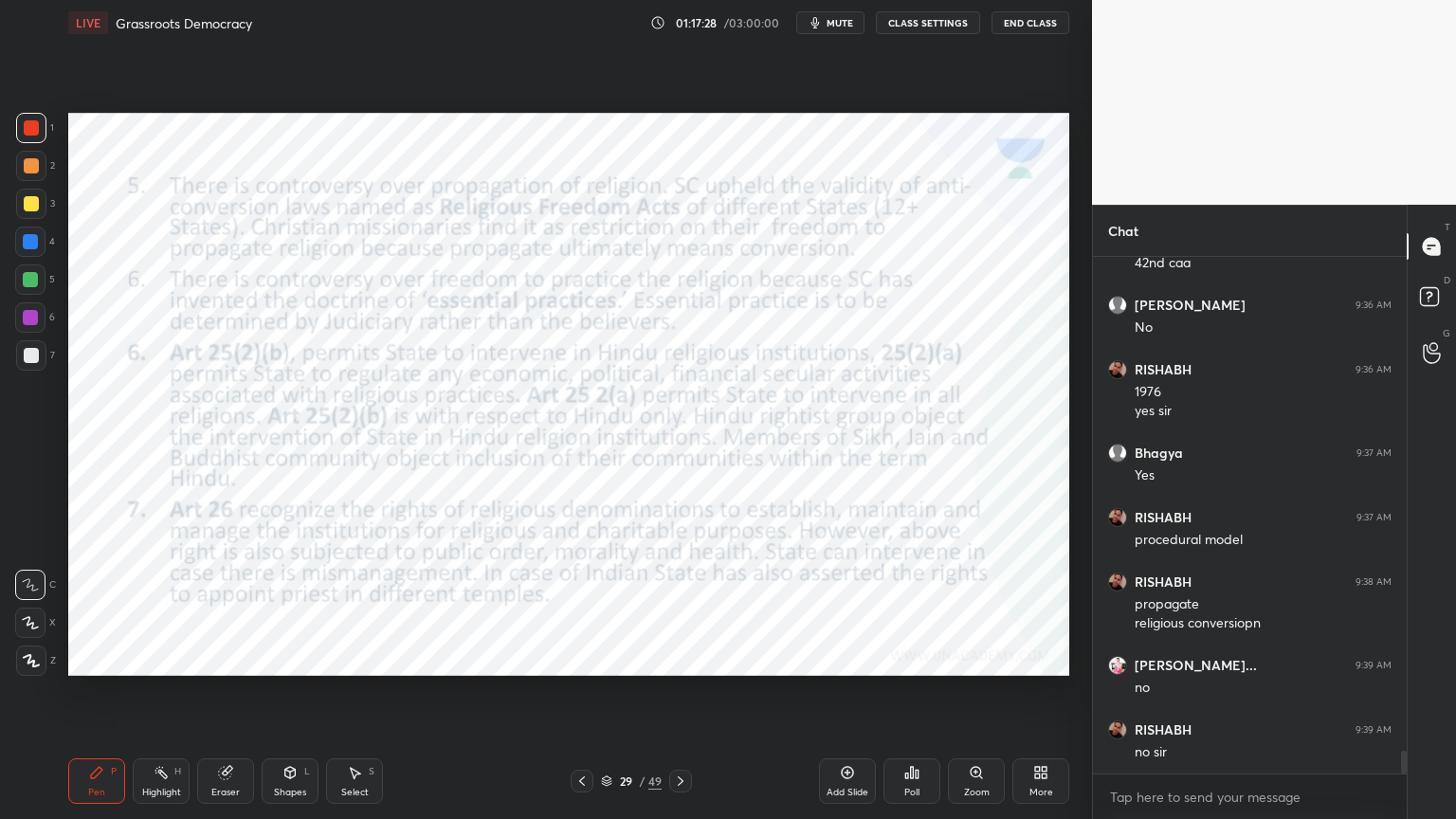
drag, startPoint x: 862, startPoint y: 788, endPoint x: 855, endPoint y: 797, distance: 11.4
click at [861, 792] on div "Add Slide" at bounding box center [847, 793] width 41 height 10
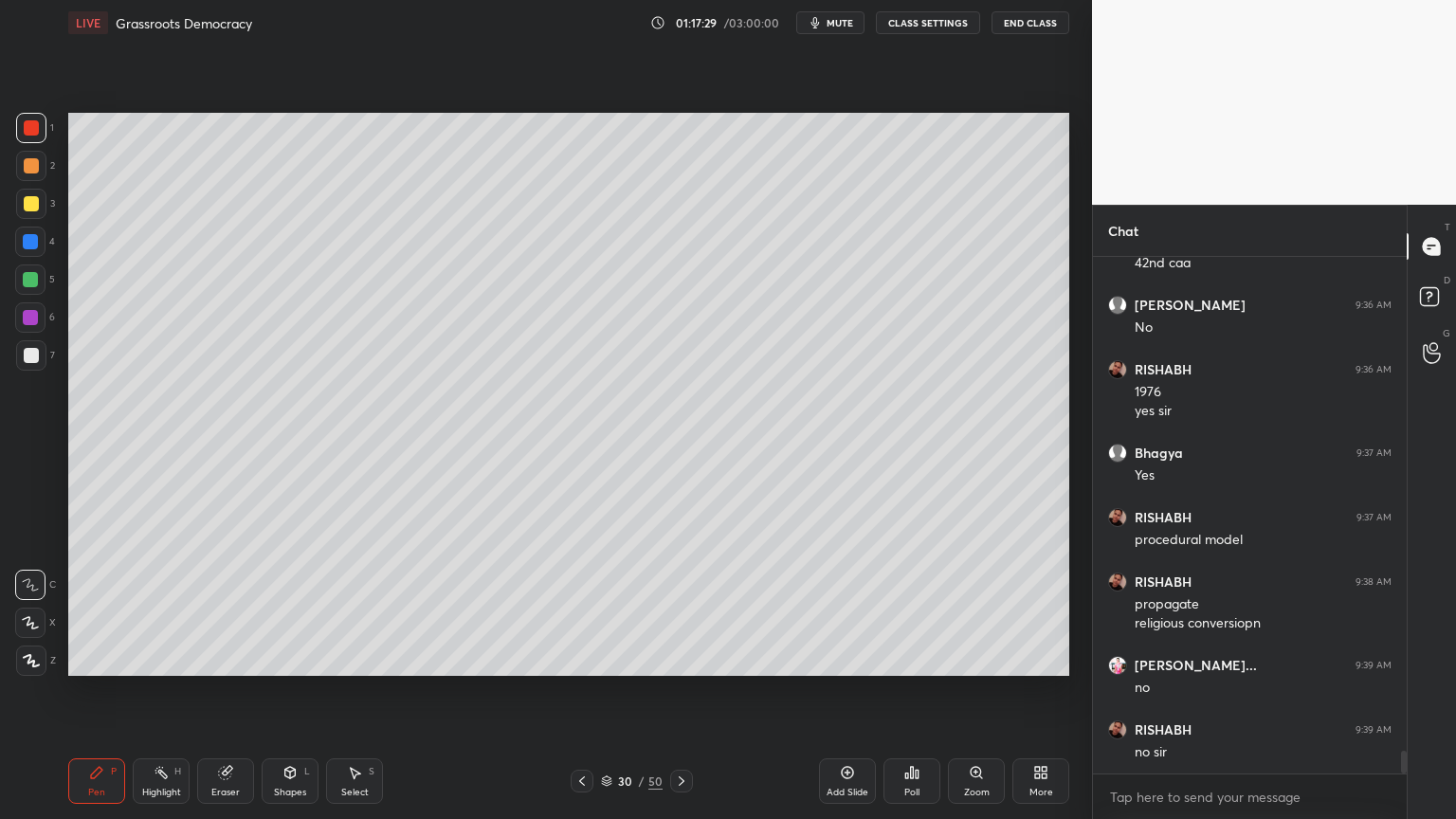
click at [39, 201] on div at bounding box center [31, 204] width 30 height 30
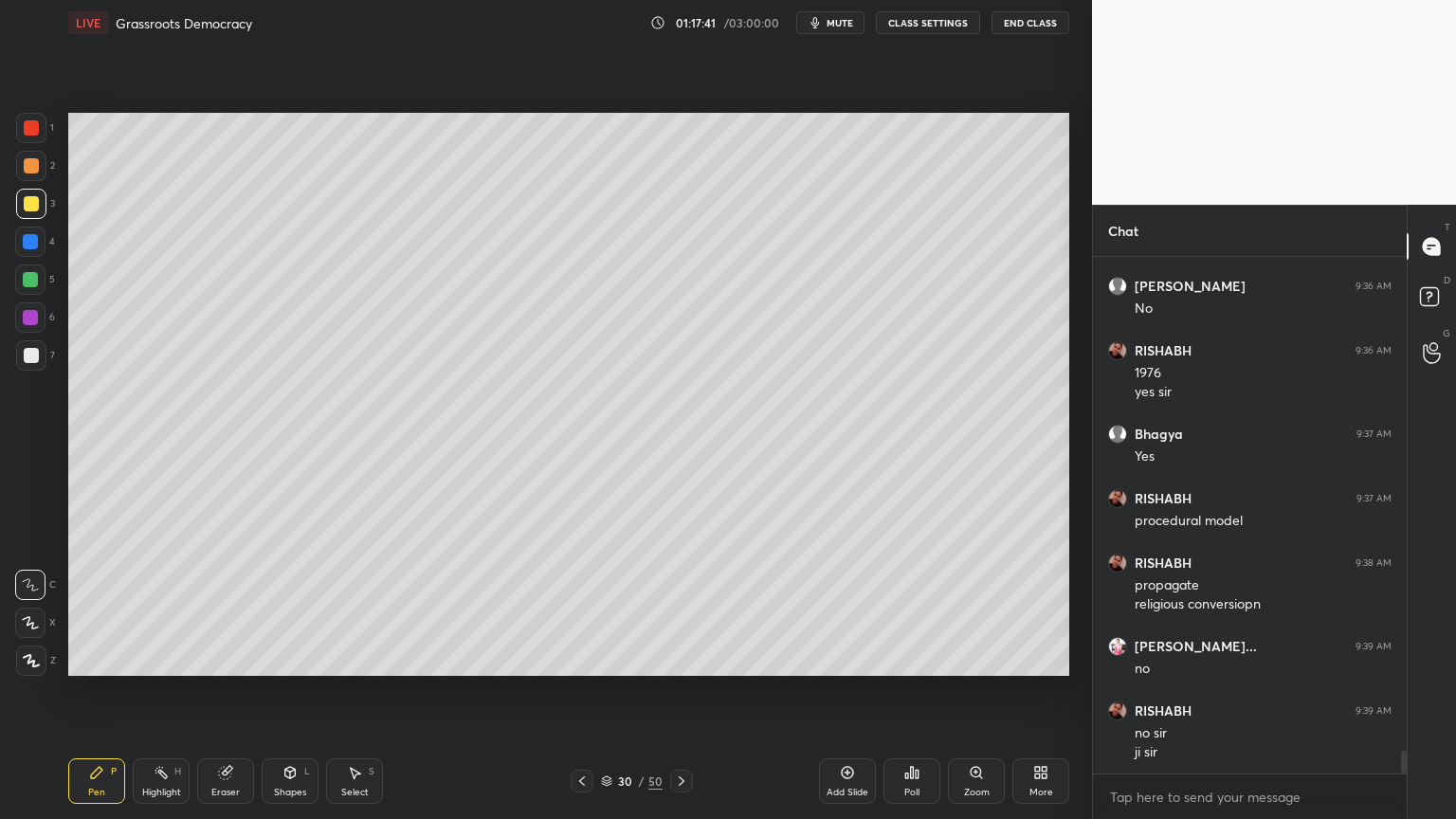
click at [42, 228] on div "4" at bounding box center [35, 241] width 40 height 30
click at [33, 239] on div at bounding box center [30, 241] width 30 height 30
click at [30, 252] on div at bounding box center [30, 241] width 30 height 30
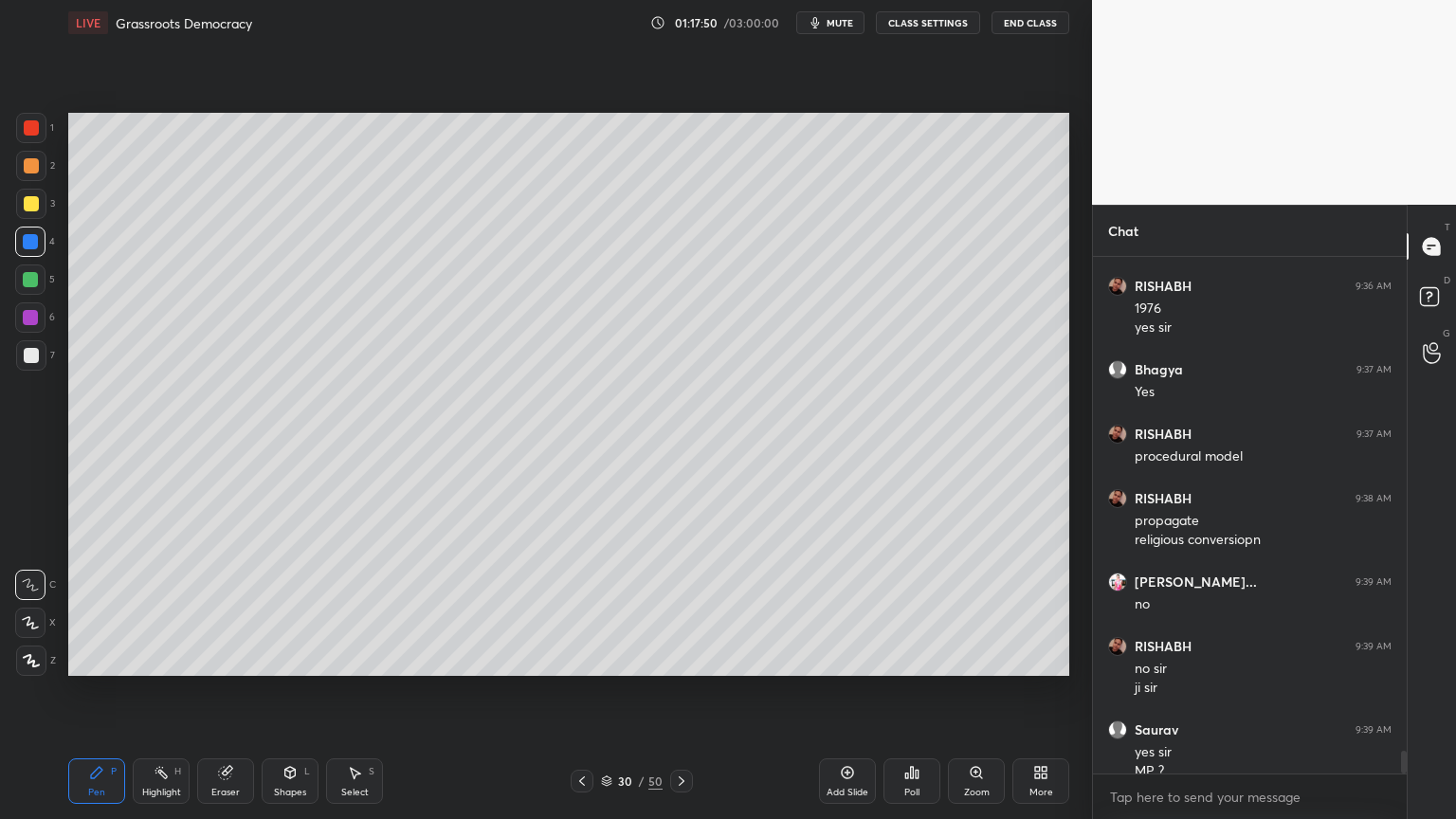
scroll to position [11110, 0]
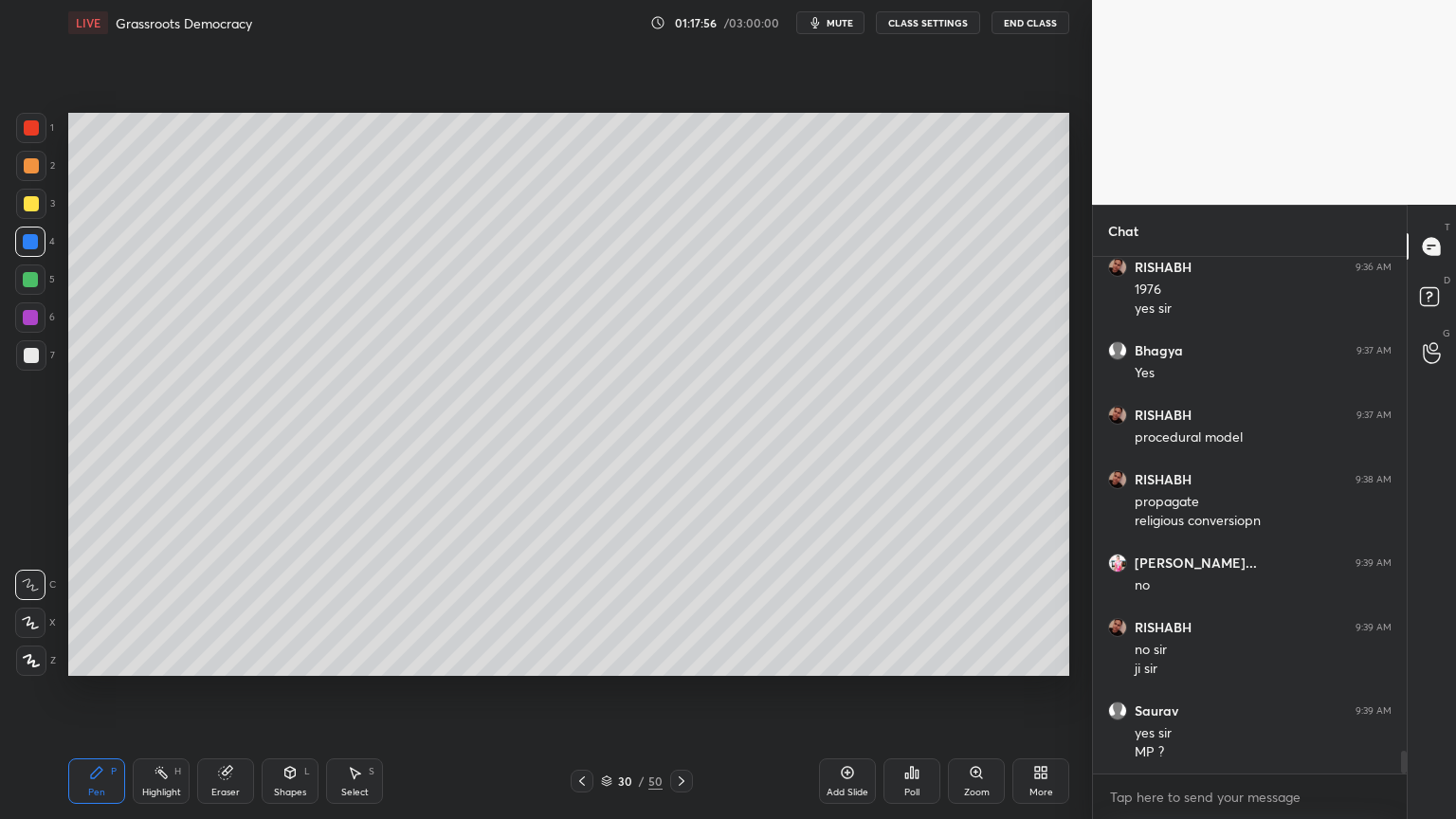
drag, startPoint x: 60, startPoint y: 223, endPoint x: 44, endPoint y: 214, distance: 18.4
click at [58, 226] on div "1 2 3 4 5 6 7 C X Z C X Z E E Erase all H H LIVE Grassroots Democracy 01:17:56 …" at bounding box center [538, 409] width 1077 height 819
click at [35, 221] on div "3" at bounding box center [36, 207] width 39 height 38
click at [53, 218] on div "3" at bounding box center [36, 204] width 39 height 30
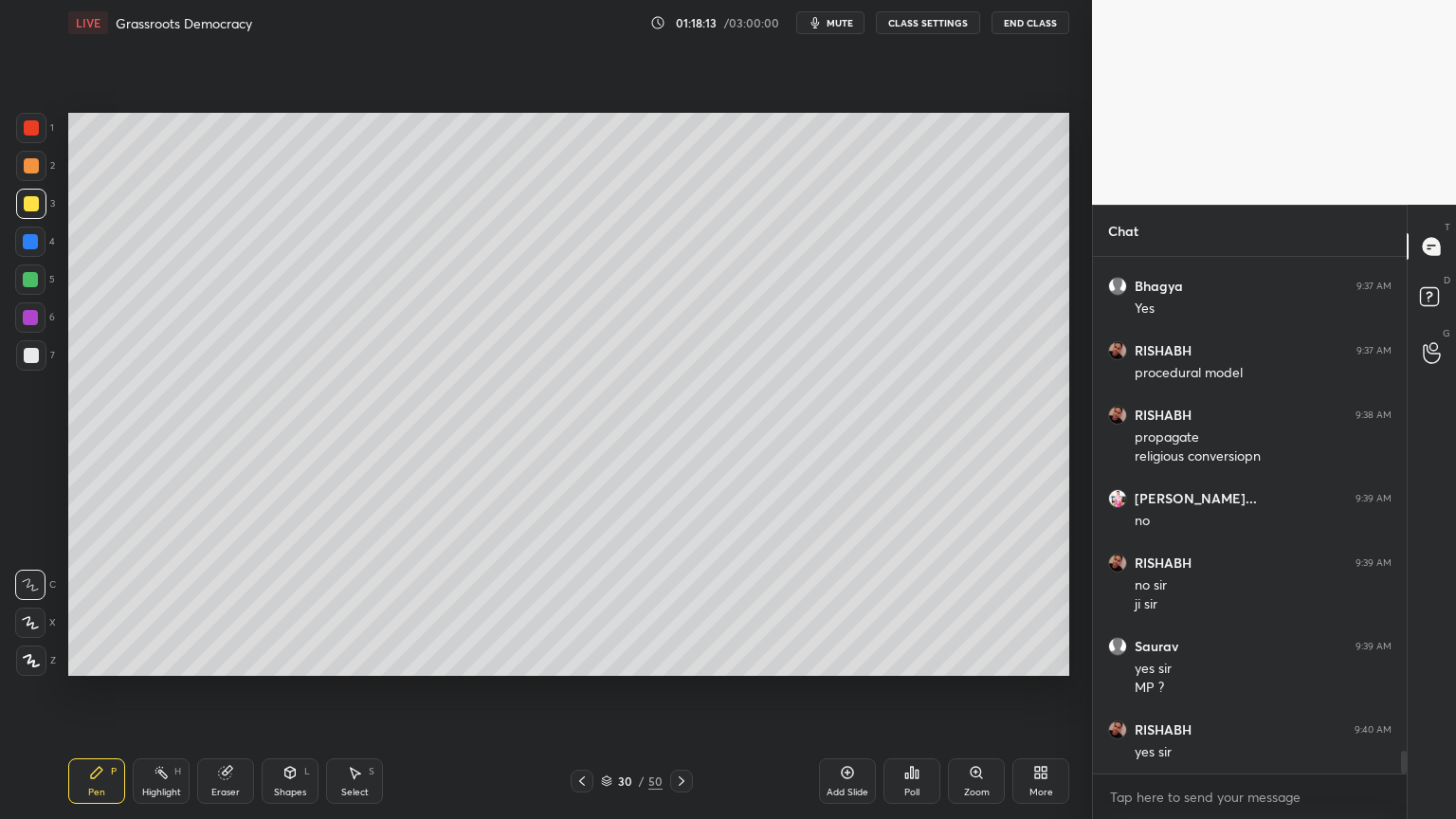
click at [27, 283] on div at bounding box center [31, 280] width 15 height 15
click at [31, 286] on div at bounding box center [31, 280] width 15 height 15
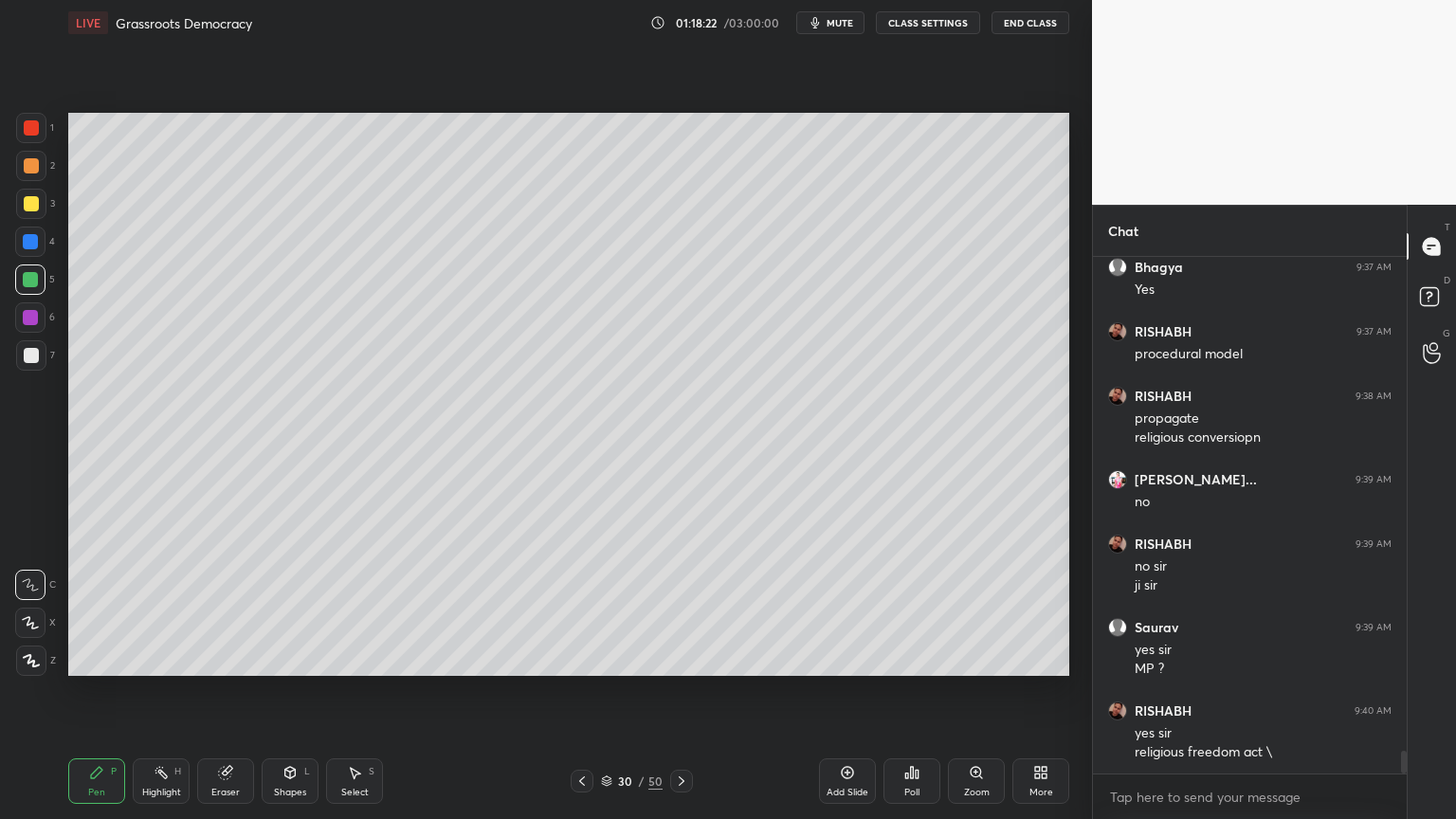
click at [67, 279] on div "Setting up your live class Poll for secs No correct answer Start poll" at bounding box center [569, 395] width 1016 height 698
drag, startPoint x: 21, startPoint y: 271, endPoint x: 20, endPoint y: 251, distance: 20.0
click at [17, 265] on div at bounding box center [30, 279] width 30 height 30
drag, startPoint x: 35, startPoint y: 221, endPoint x: 33, endPoint y: 205, distance: 16.1
click at [35, 216] on div "3" at bounding box center [36, 207] width 39 height 38
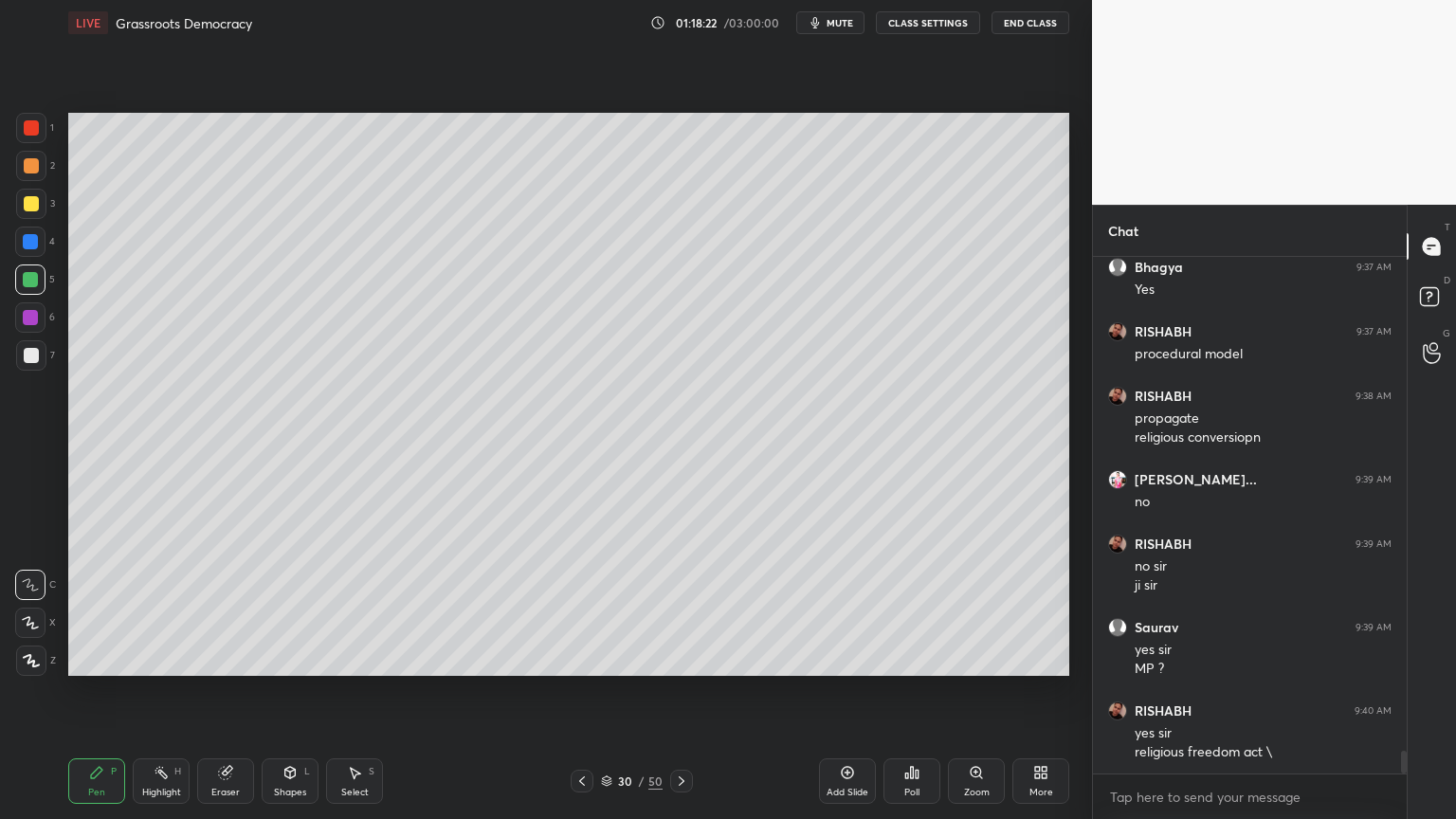
drag, startPoint x: 33, startPoint y: 205, endPoint x: 44, endPoint y: 206, distance: 11.0
click at [35, 206] on div at bounding box center [32, 204] width 15 height 15
click at [47, 206] on div "3" at bounding box center [36, 204] width 39 height 30
drag, startPoint x: 30, startPoint y: 339, endPoint x: 36, endPoint y: 367, distance: 28.6
click at [34, 341] on div "1 2 3 4 5 6 7" at bounding box center [35, 245] width 40 height 265
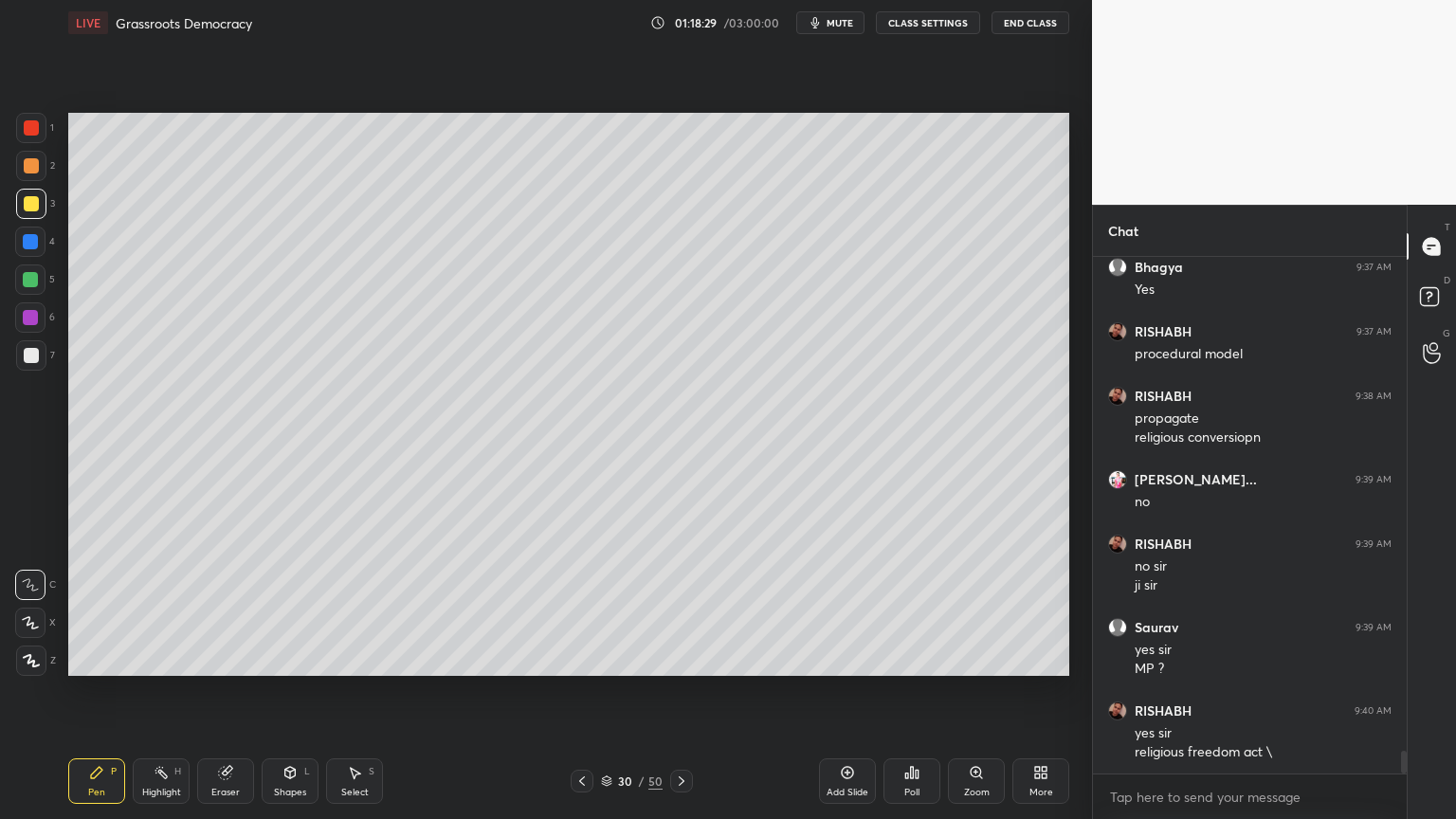
click at [38, 370] on div "7" at bounding box center [36, 359] width 39 height 38
click at [23, 323] on div at bounding box center [30, 317] width 30 height 30
click at [23, 305] on div at bounding box center [30, 317] width 30 height 30
click at [29, 292] on div at bounding box center [30, 279] width 30 height 30
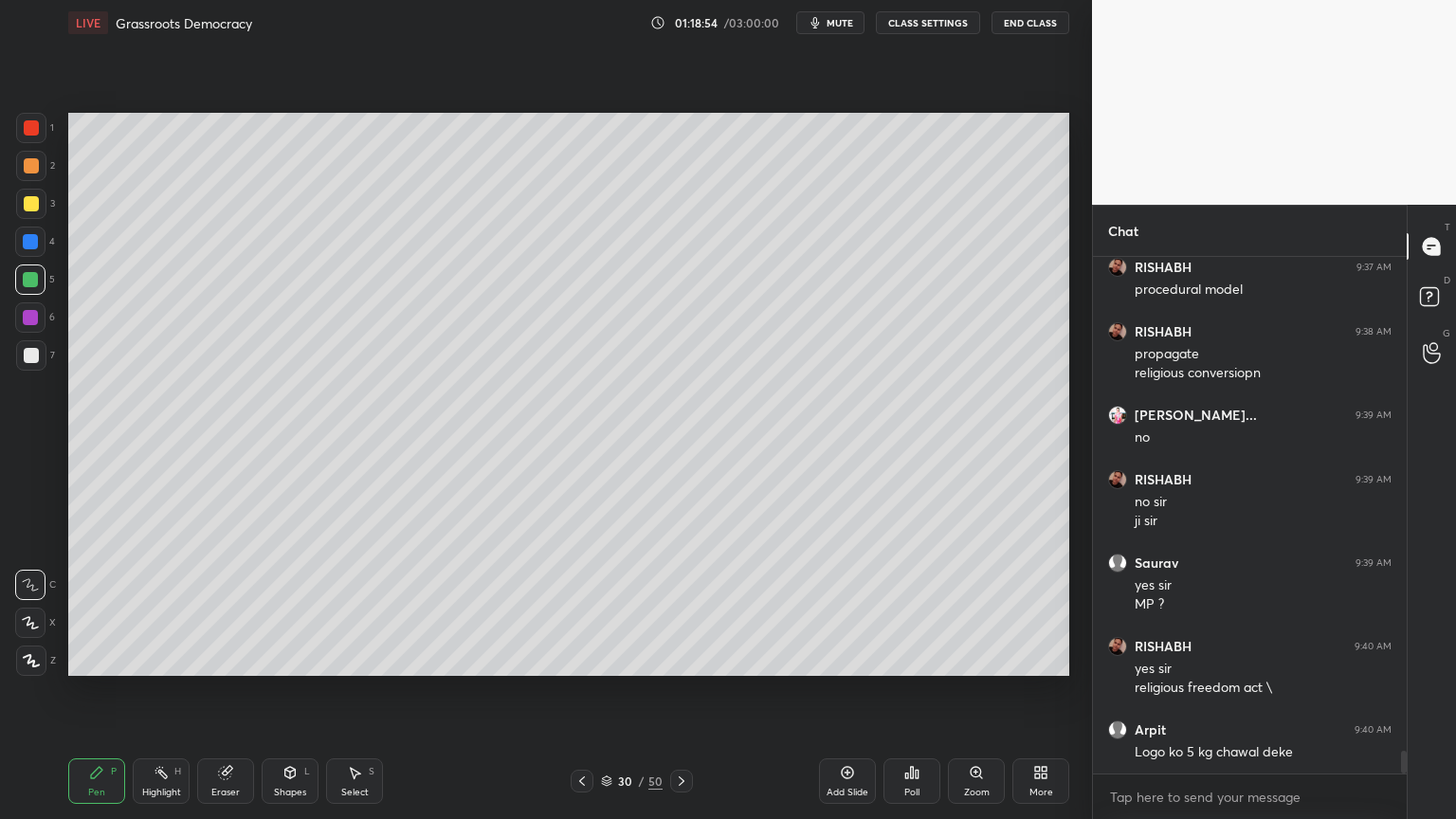
click at [39, 136] on div at bounding box center [31, 127] width 30 height 30
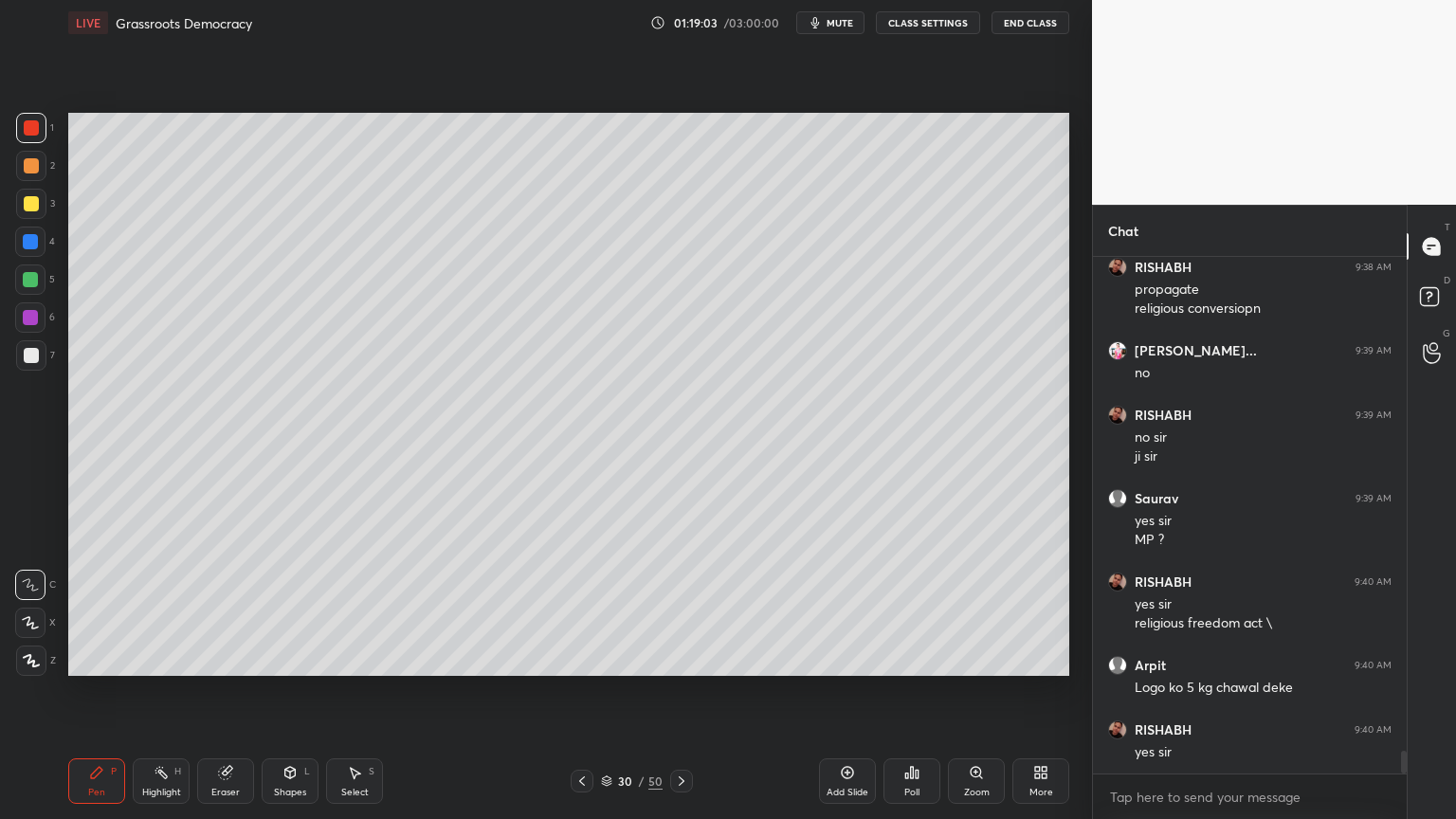
click at [38, 239] on div at bounding box center [30, 241] width 30 height 30
click at [33, 216] on div "3" at bounding box center [36, 207] width 39 height 38
click at [40, 211] on div at bounding box center [31, 204] width 30 height 30
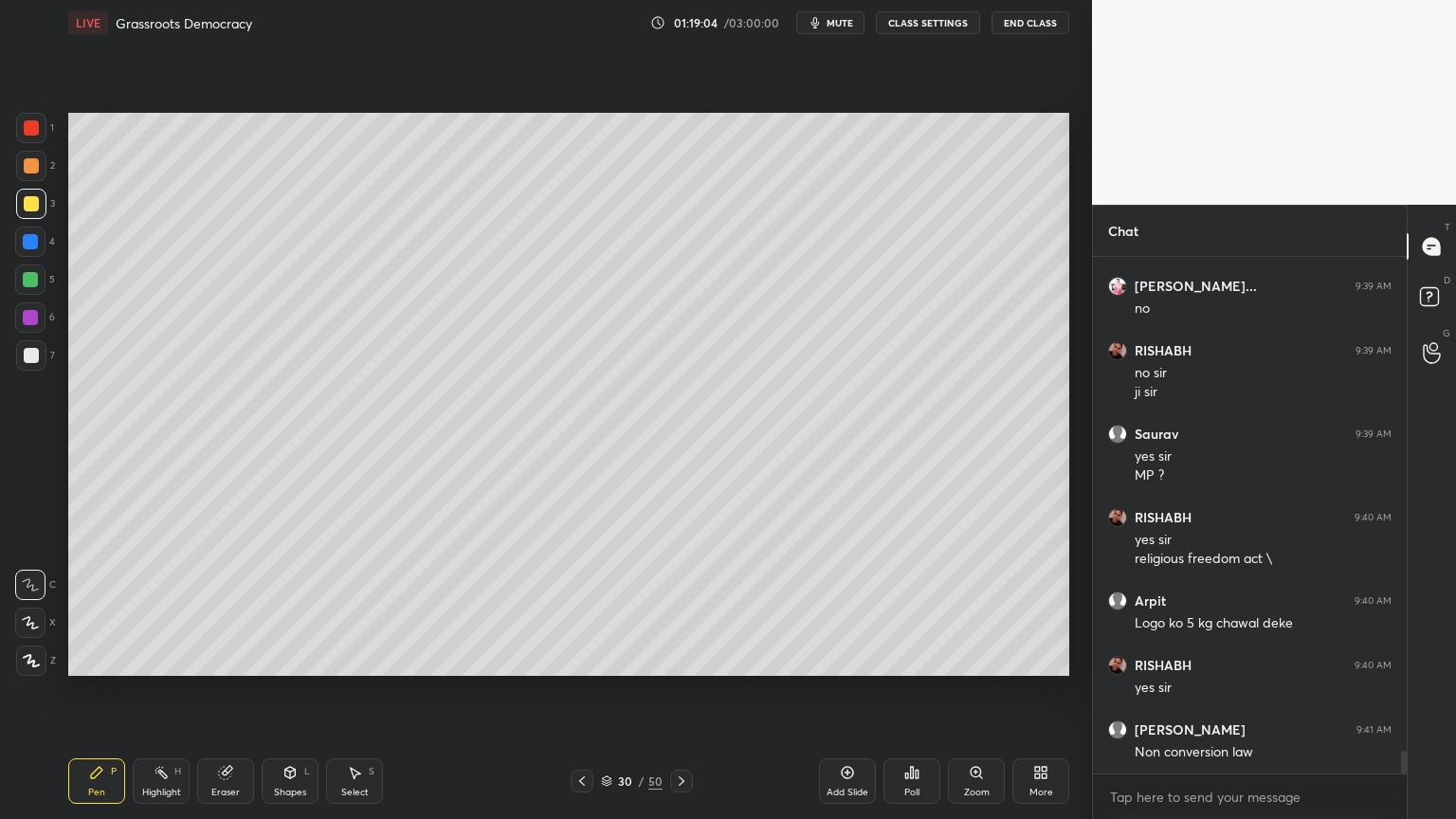
scroll to position [11452, 0]
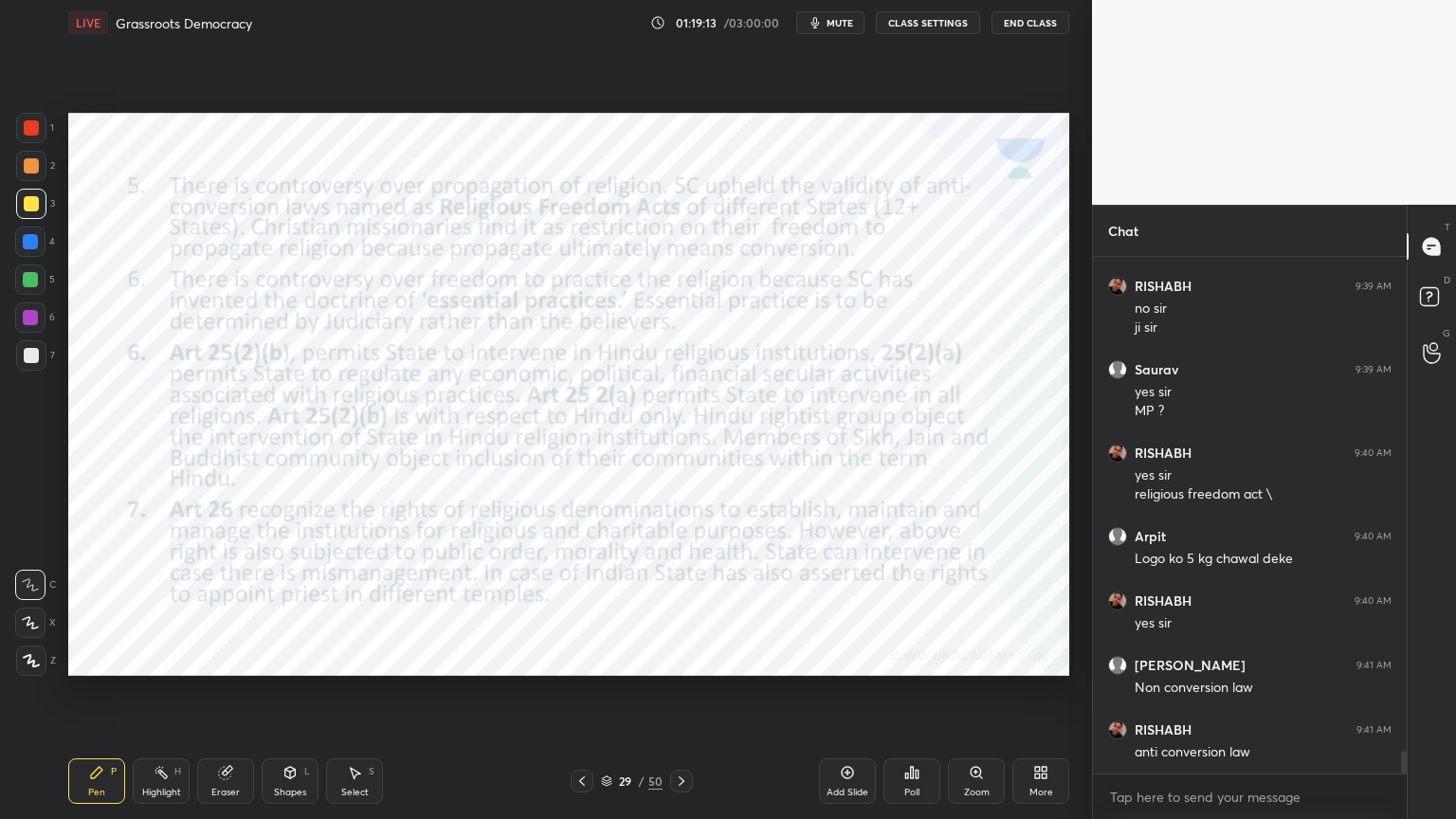
click at [44, 129] on div at bounding box center [31, 127] width 30 height 30
drag, startPoint x: 43, startPoint y: 135, endPoint x: 55, endPoint y: 150, distance: 19.2
click at [43, 135] on div at bounding box center [31, 127] width 30 height 30
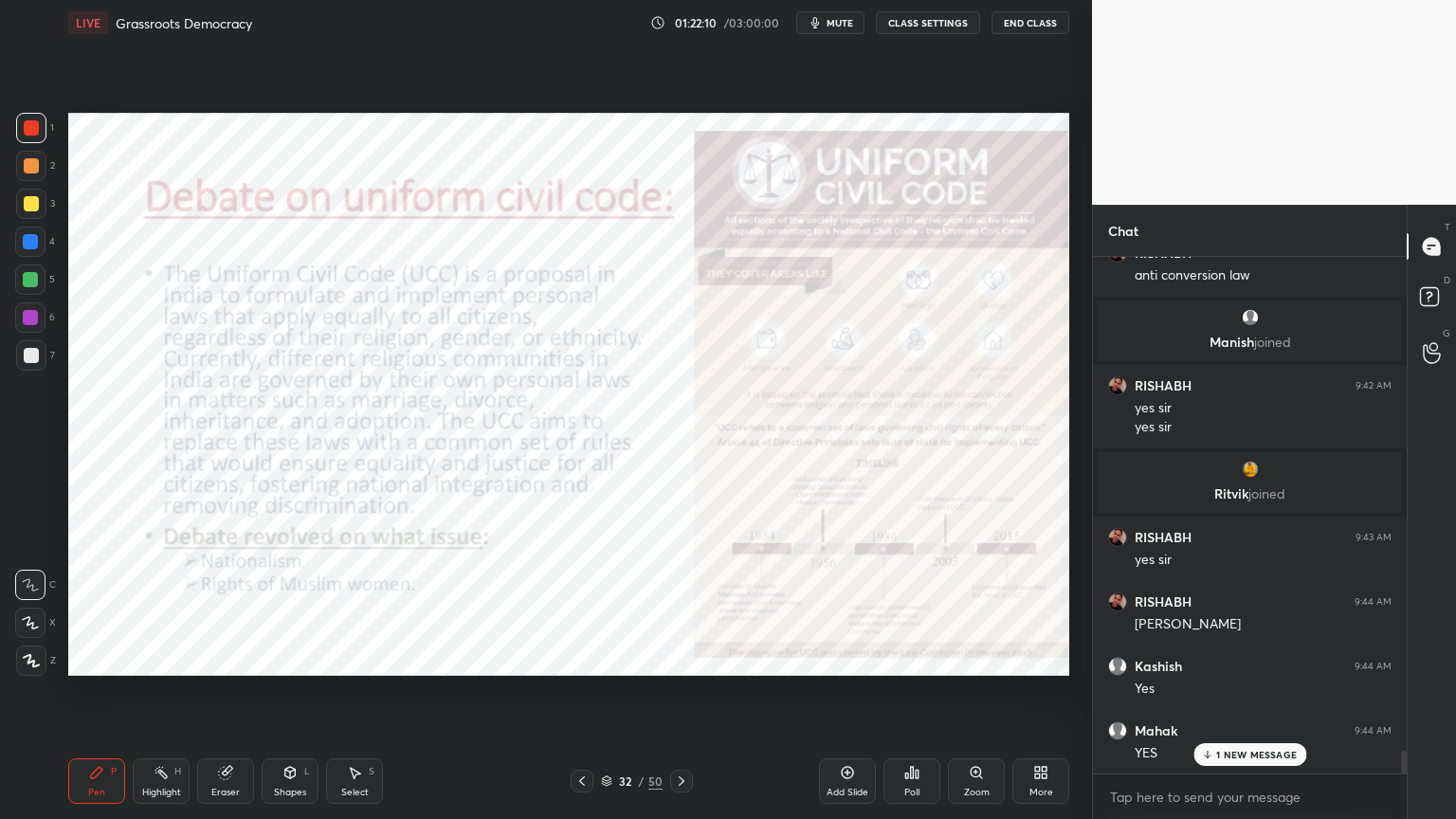
scroll to position [11066, 0]
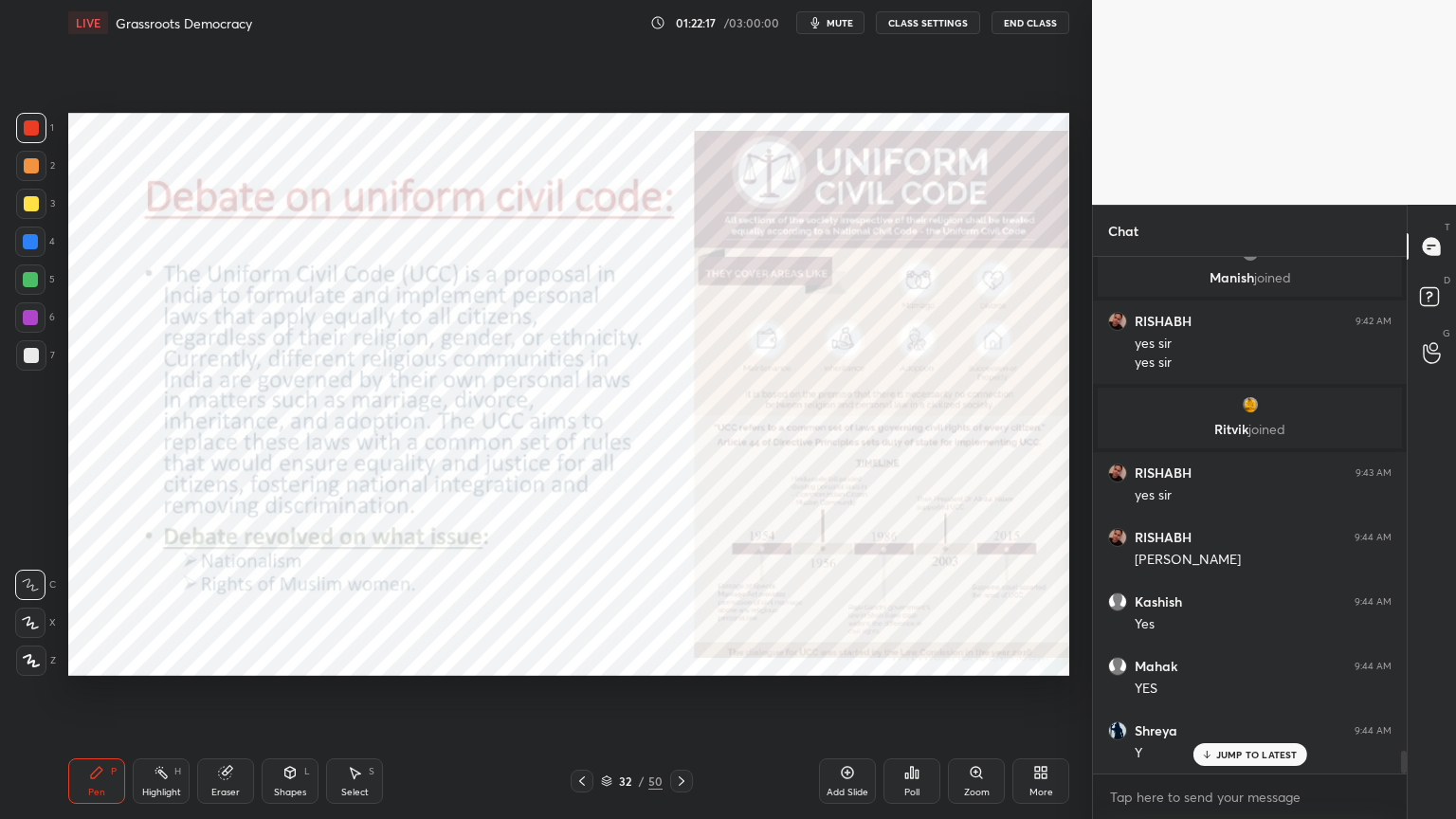
click at [833, 788] on div "Add Slide" at bounding box center [847, 793] width 41 height 10
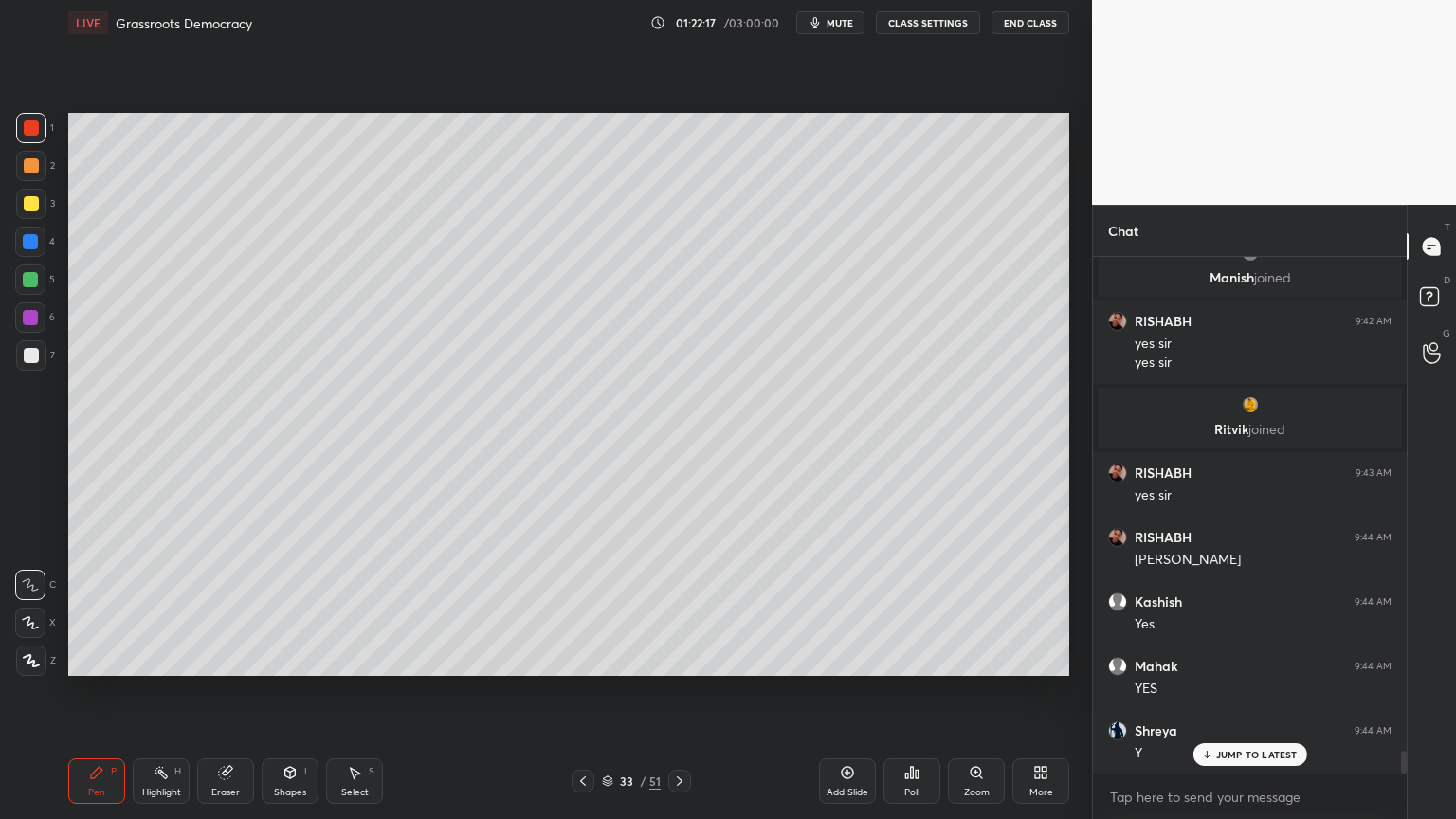
click at [24, 270] on div at bounding box center [30, 279] width 30 height 30
click at [28, 250] on div at bounding box center [30, 241] width 30 height 30
click at [27, 198] on div at bounding box center [32, 204] width 15 height 15
click at [35, 283] on div at bounding box center [31, 280] width 15 height 15
click at [36, 278] on div at bounding box center [31, 280] width 15 height 15
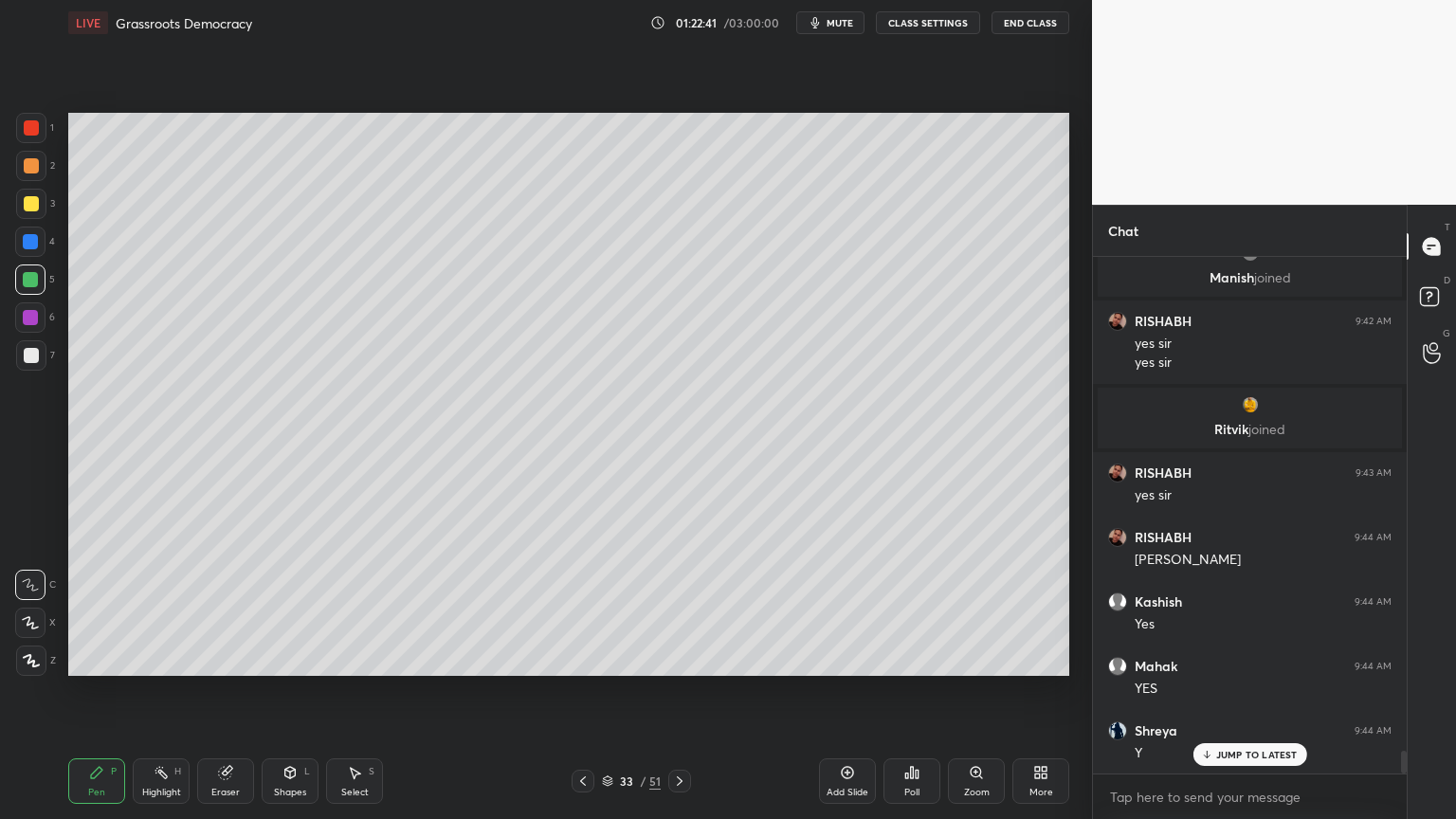
drag, startPoint x: 0, startPoint y: 154, endPoint x: 14, endPoint y: 168, distance: 19.8
click at [0, 159] on div "1 2 3 4 5 6 7 C X Z C X Z E E Erase all H H" at bounding box center [30, 395] width 61 height 563
click at [16, 171] on div at bounding box center [31, 165] width 30 height 30
click at [36, 169] on div at bounding box center [32, 166] width 15 height 15
click at [5, 183] on div "1 2 3 4 5 6 7 C X Z C X Z E E Erase all H H" at bounding box center [30, 395] width 61 height 563
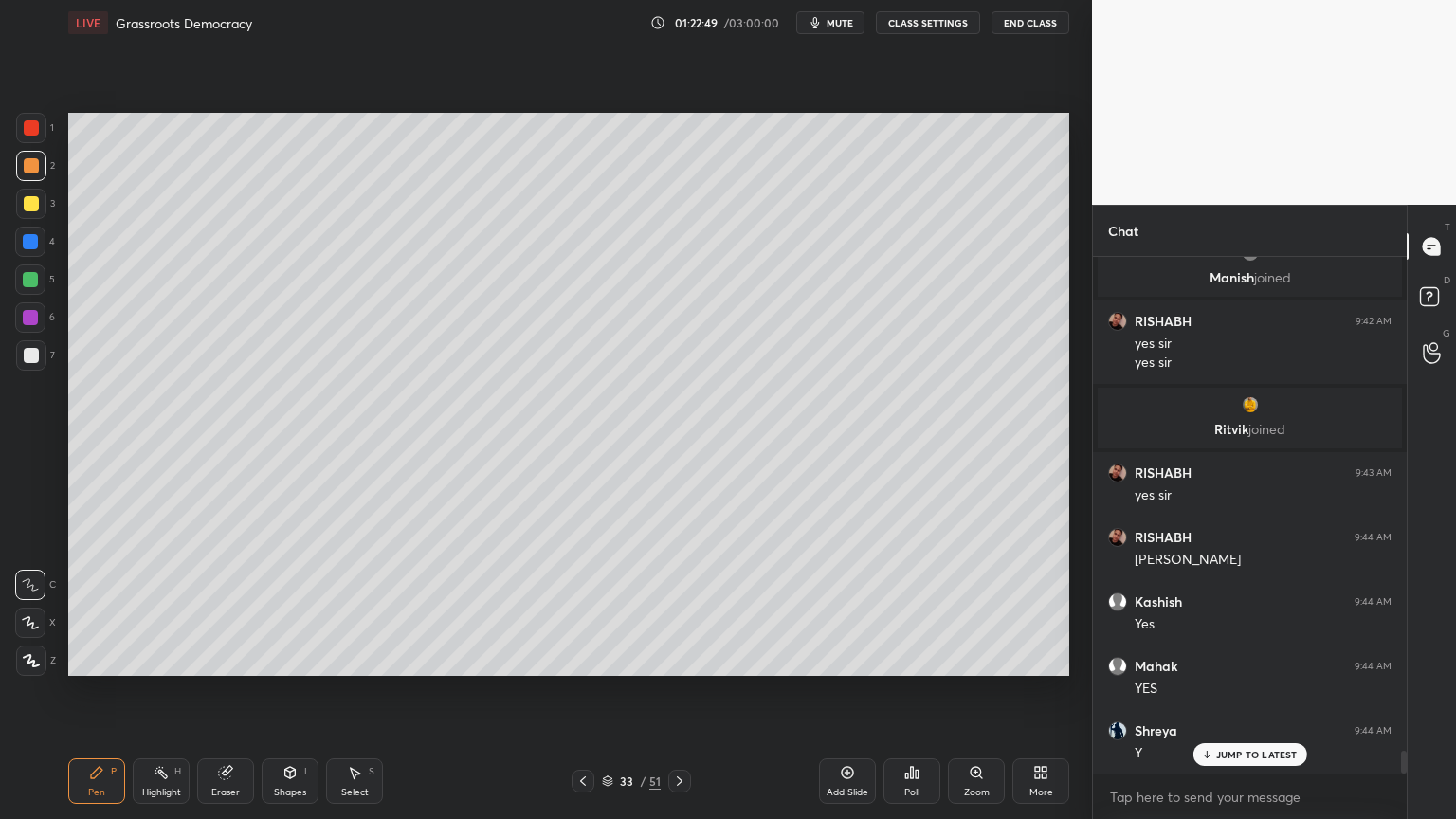
drag, startPoint x: 12, startPoint y: 178, endPoint x: 30, endPoint y: 196, distance: 25.5
click at [12, 178] on div "1 2 3 4 5 6 7 C X Z C X Z E E Erase all H H" at bounding box center [30, 395] width 61 height 563
click at [33, 208] on div at bounding box center [32, 204] width 15 height 15
click at [39, 254] on div at bounding box center [30, 241] width 30 height 30
drag, startPoint x: 41, startPoint y: 269, endPoint x: 34, endPoint y: 277, distance: 10.6
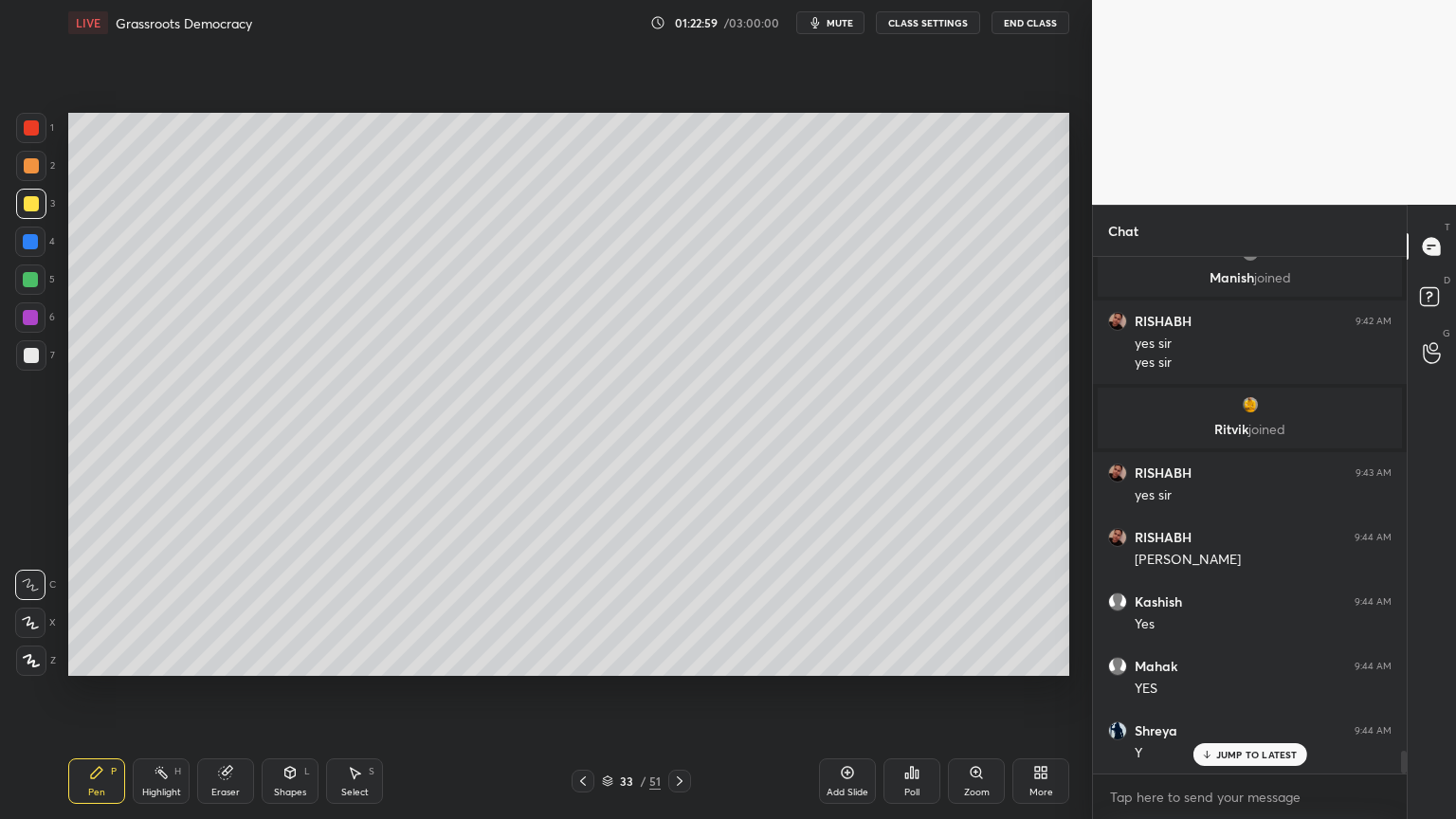
click at [39, 273] on div at bounding box center [30, 279] width 30 height 30
click at [24, 286] on div at bounding box center [31, 280] width 15 height 15
drag, startPoint x: 28, startPoint y: 331, endPoint x: 42, endPoint y: 363, distance: 34.9
click at [30, 341] on div "1 2 3 4 5 6 7" at bounding box center [35, 245] width 40 height 265
click at [43, 364] on div at bounding box center [31, 355] width 30 height 30
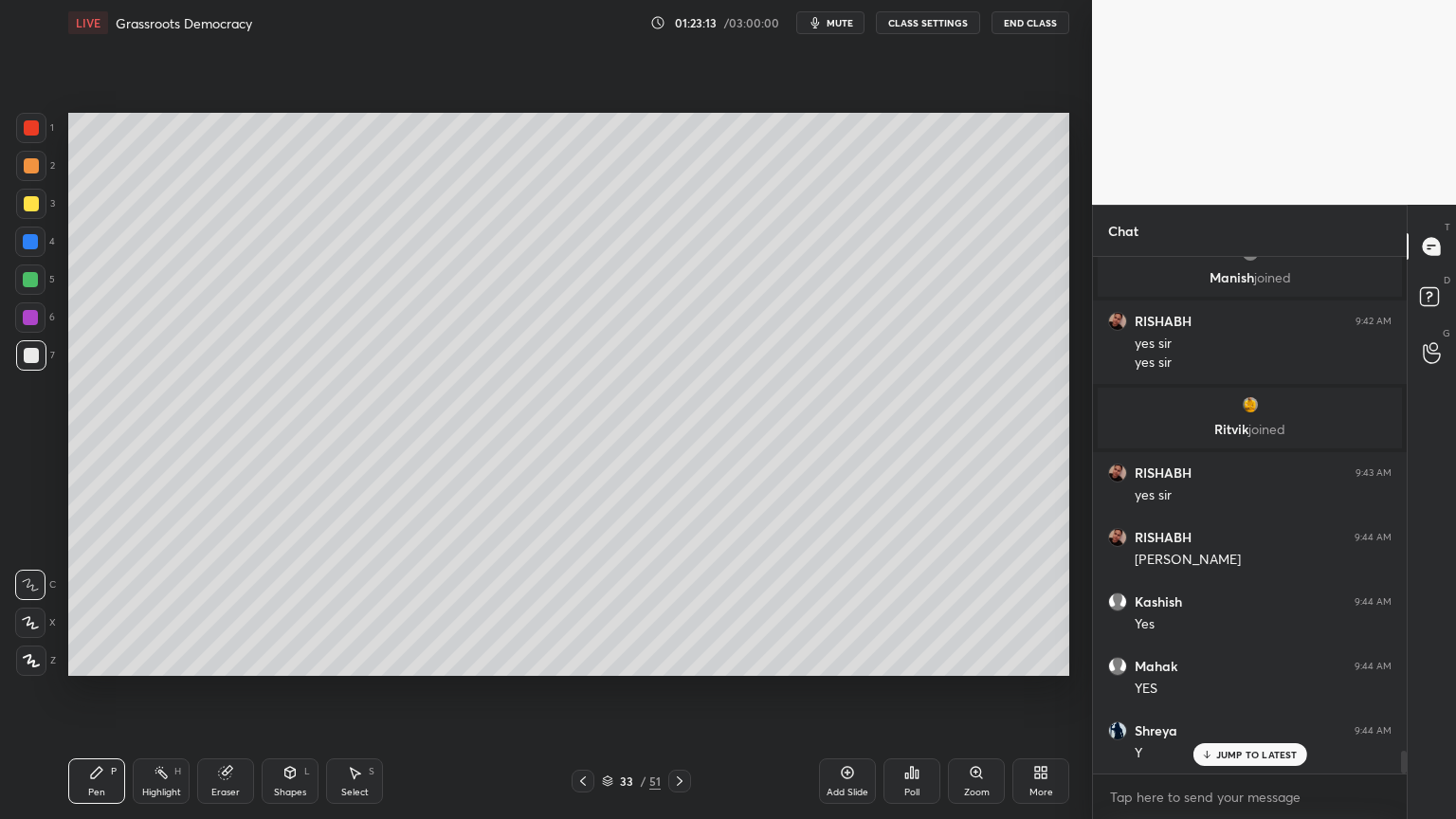
click at [35, 260] on div "4" at bounding box center [35, 245] width 40 height 38
click at [29, 255] on div at bounding box center [30, 241] width 30 height 30
click at [36, 241] on div at bounding box center [31, 242] width 15 height 15
click at [38, 220] on div "3" at bounding box center [36, 207] width 39 height 38
drag, startPoint x: 38, startPoint y: 220, endPoint x: 66, endPoint y: 231, distance: 30.1
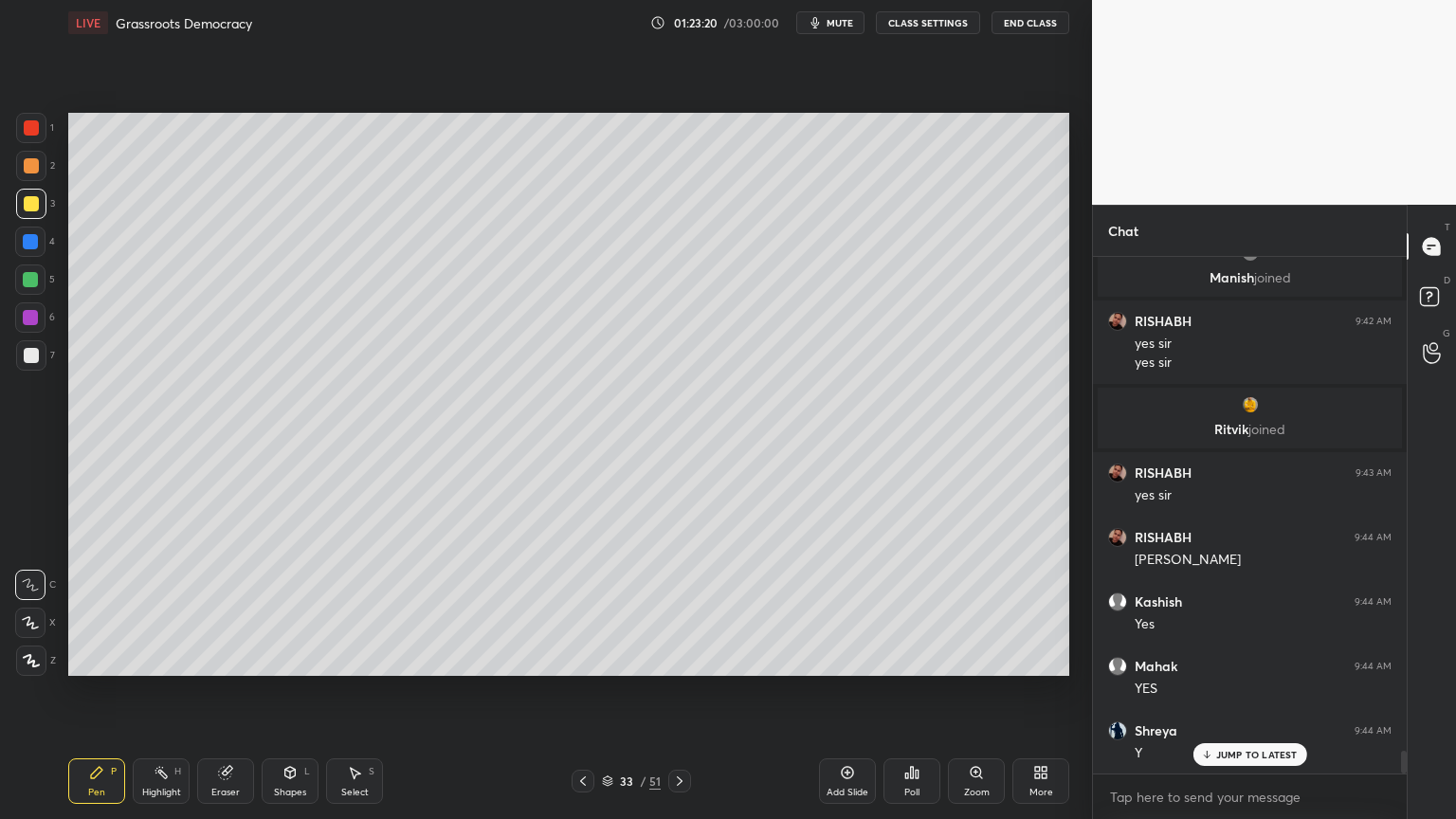
click at [44, 221] on div "3" at bounding box center [36, 207] width 39 height 38
drag, startPoint x: 24, startPoint y: 205, endPoint x: 30, endPoint y: 191, distance: 15.2
click at [26, 205] on div "1 2 3 4 5 6 7 C X Z C X Z E E Erase all H H" at bounding box center [30, 395] width 61 height 563
drag, startPoint x: 30, startPoint y: 191, endPoint x: 34, endPoint y: 177, distance: 14.6
click at [38, 187] on div "1 2 3 4 5 6 7" at bounding box center [35, 245] width 40 height 265
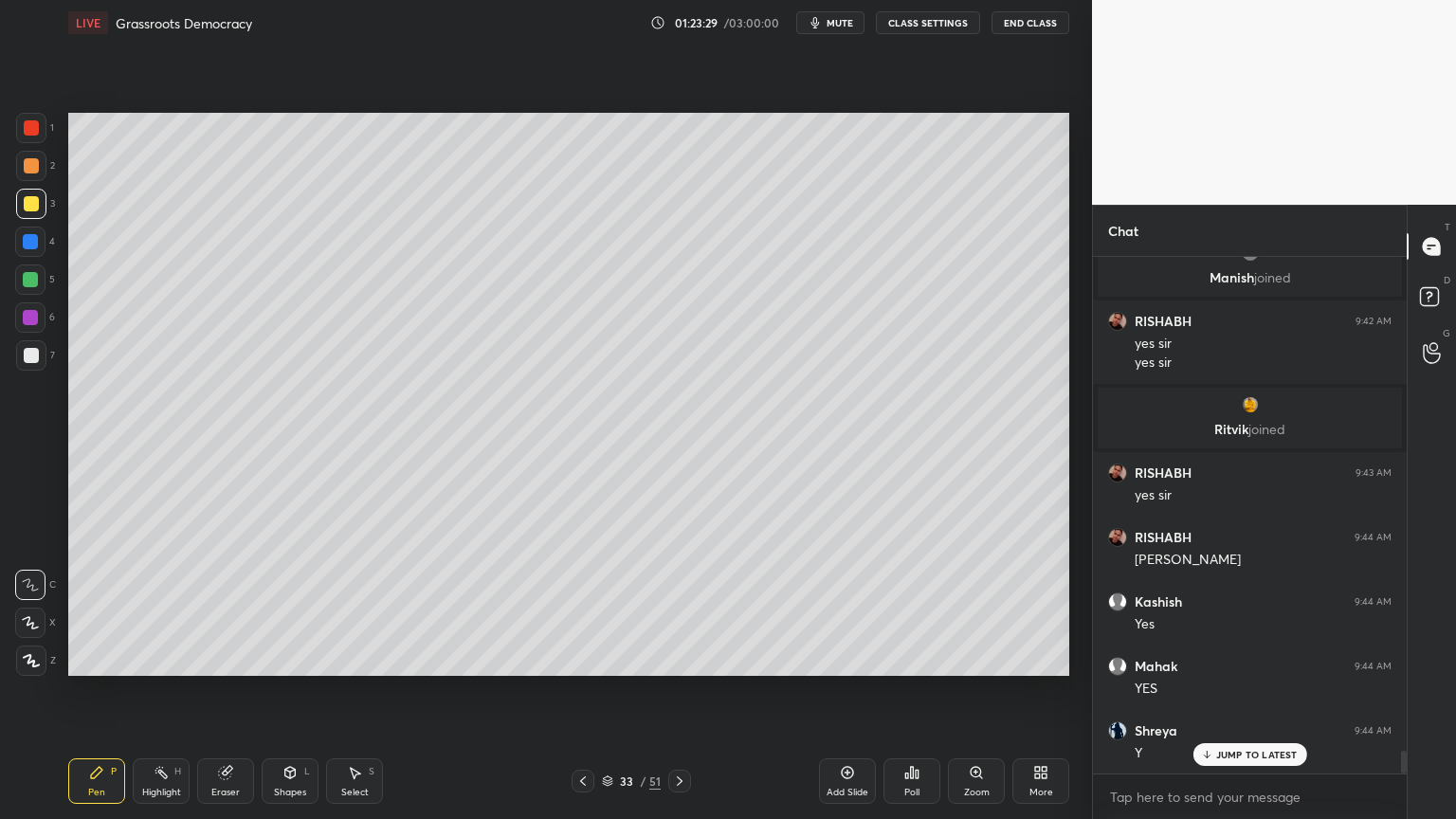
click at [29, 179] on div at bounding box center [31, 165] width 30 height 30
click at [0, 203] on div "1 2 3 4 5 6 7 C X Z C X Z E E Erase all H H" at bounding box center [30, 395] width 61 height 563
click at [34, 216] on div at bounding box center [31, 204] width 30 height 30
click at [48, 217] on div "3" at bounding box center [36, 204] width 39 height 30
click at [38, 246] on div at bounding box center [30, 241] width 30 height 30
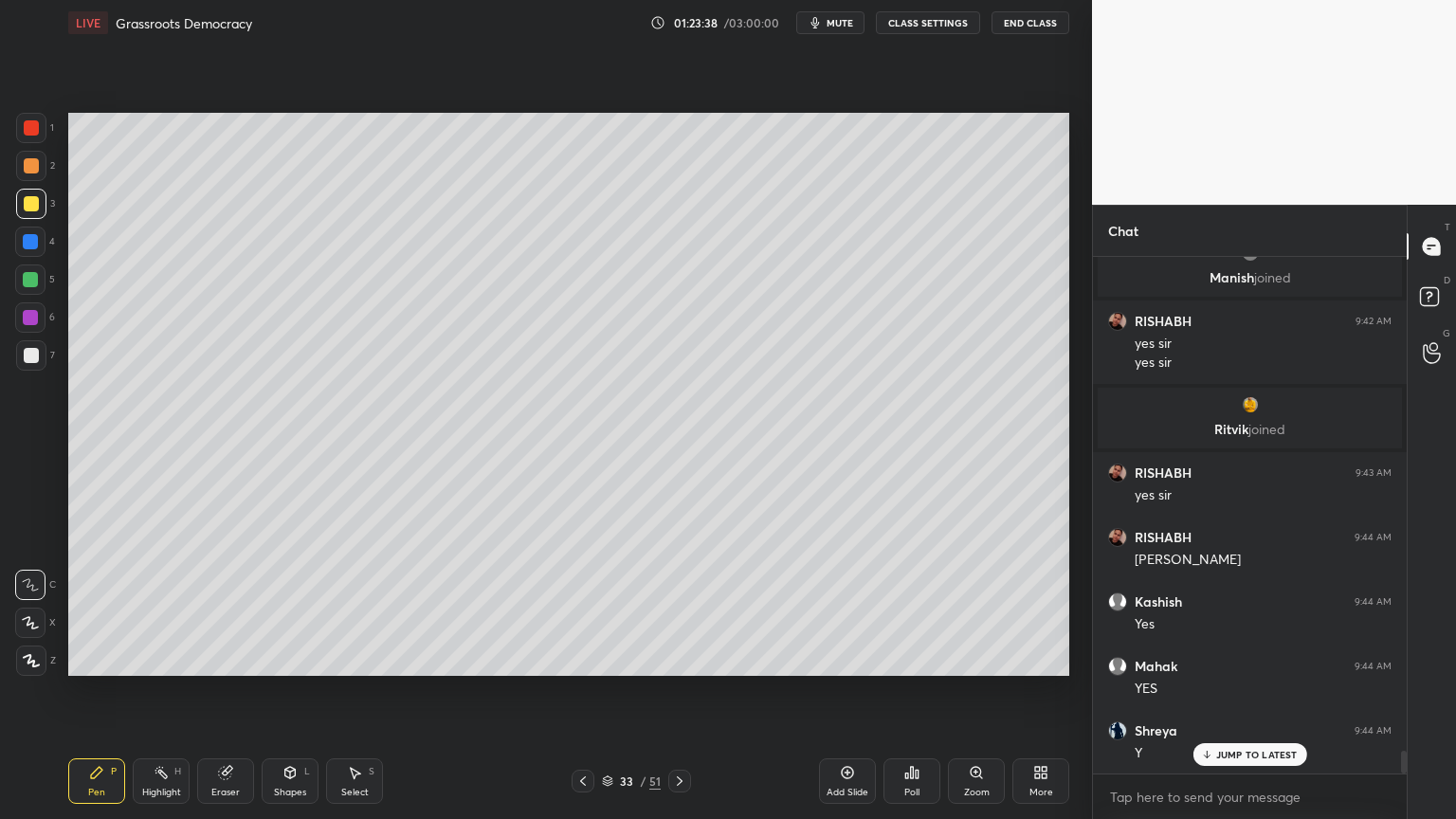
click at [40, 254] on div at bounding box center [30, 241] width 30 height 30
click at [32, 293] on div at bounding box center [30, 279] width 30 height 30
click at [28, 205] on div at bounding box center [32, 204] width 15 height 15
click at [27, 204] on div at bounding box center [32, 204] width 15 height 15
click at [18, 281] on div "1 2 3 4 5 6 7 C X Z C X Z E E Erase all H H" at bounding box center [30, 395] width 61 height 563
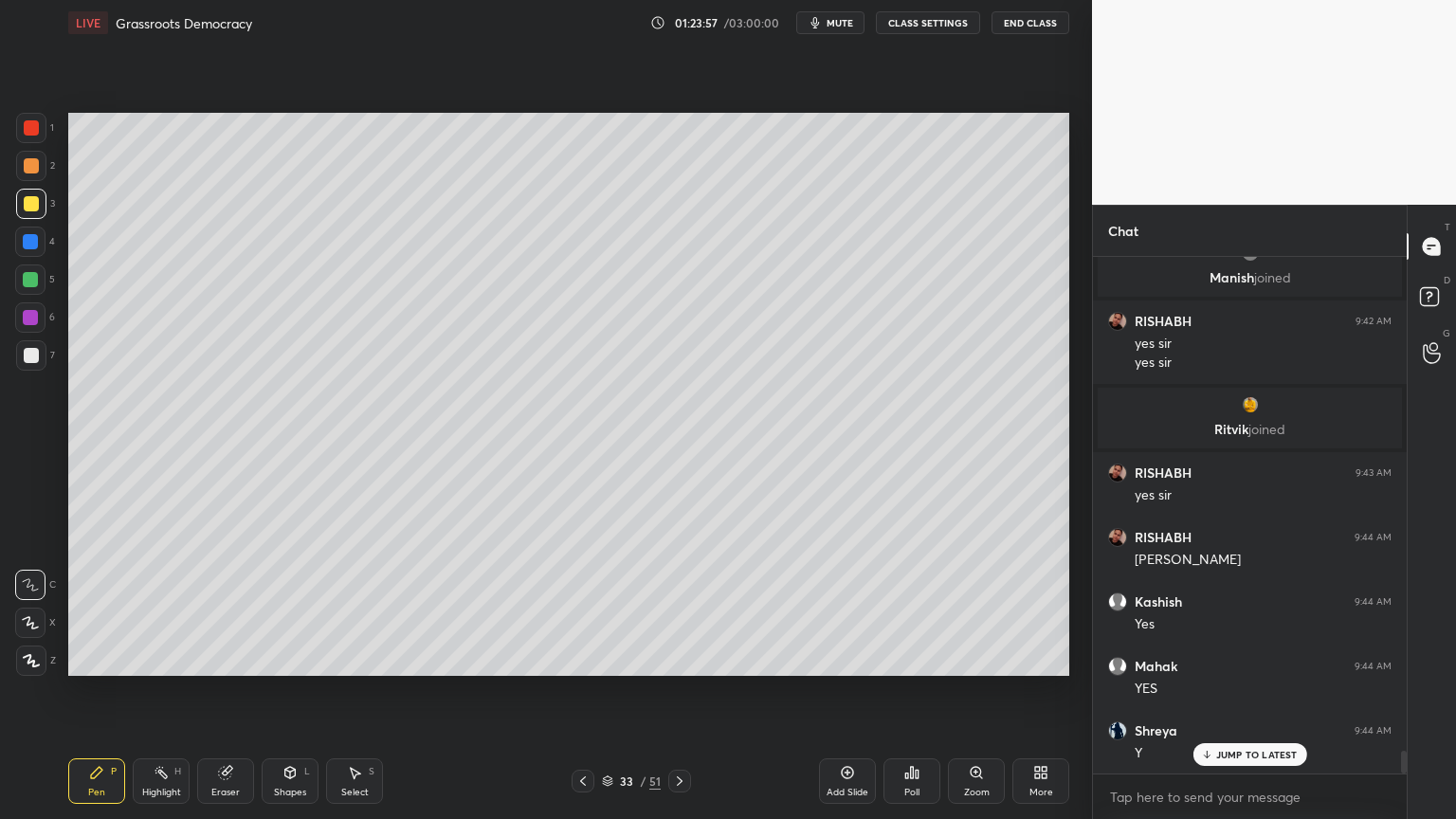
click at [38, 284] on div at bounding box center [30, 279] width 30 height 30
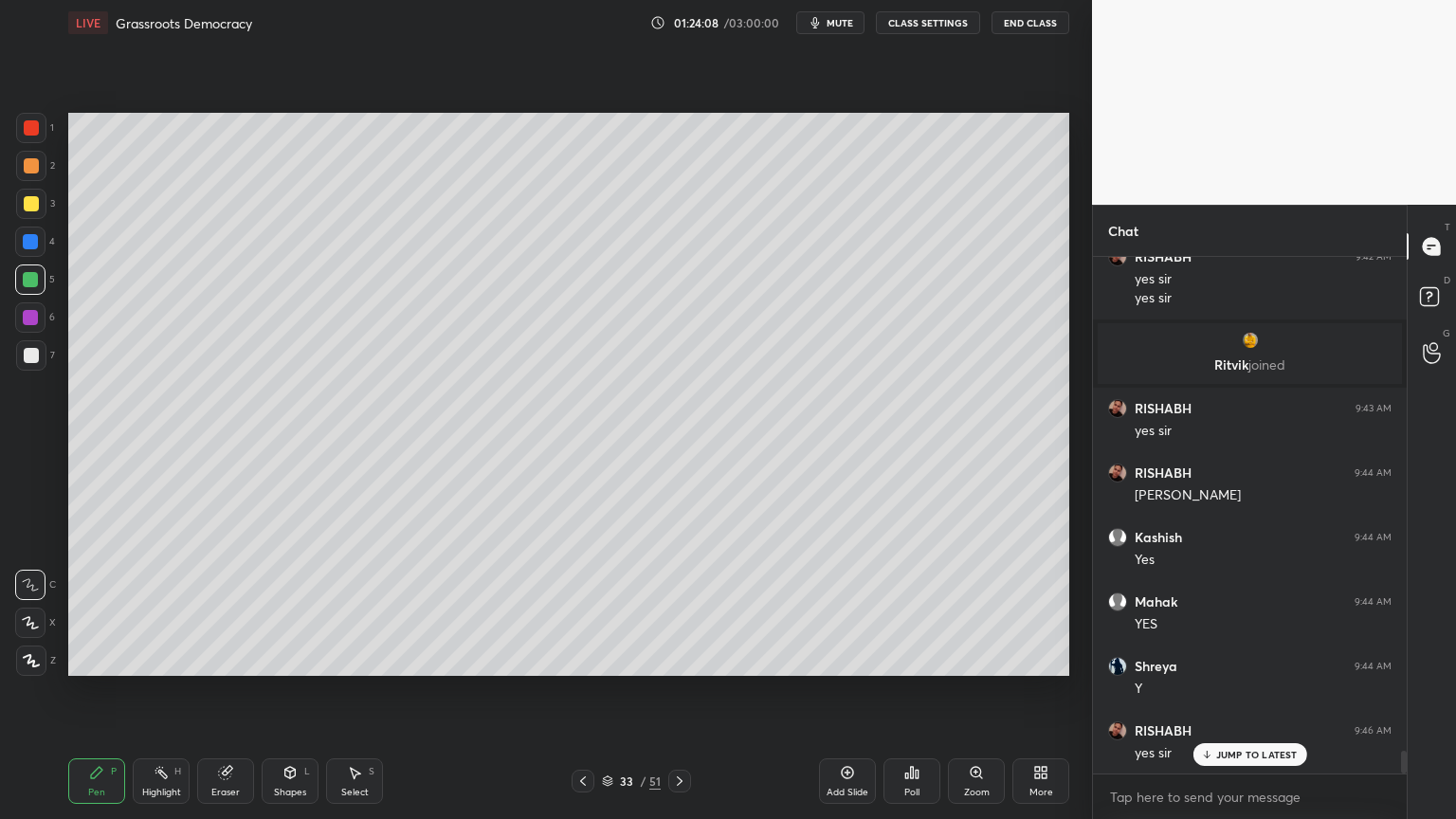
scroll to position [11194, 0]
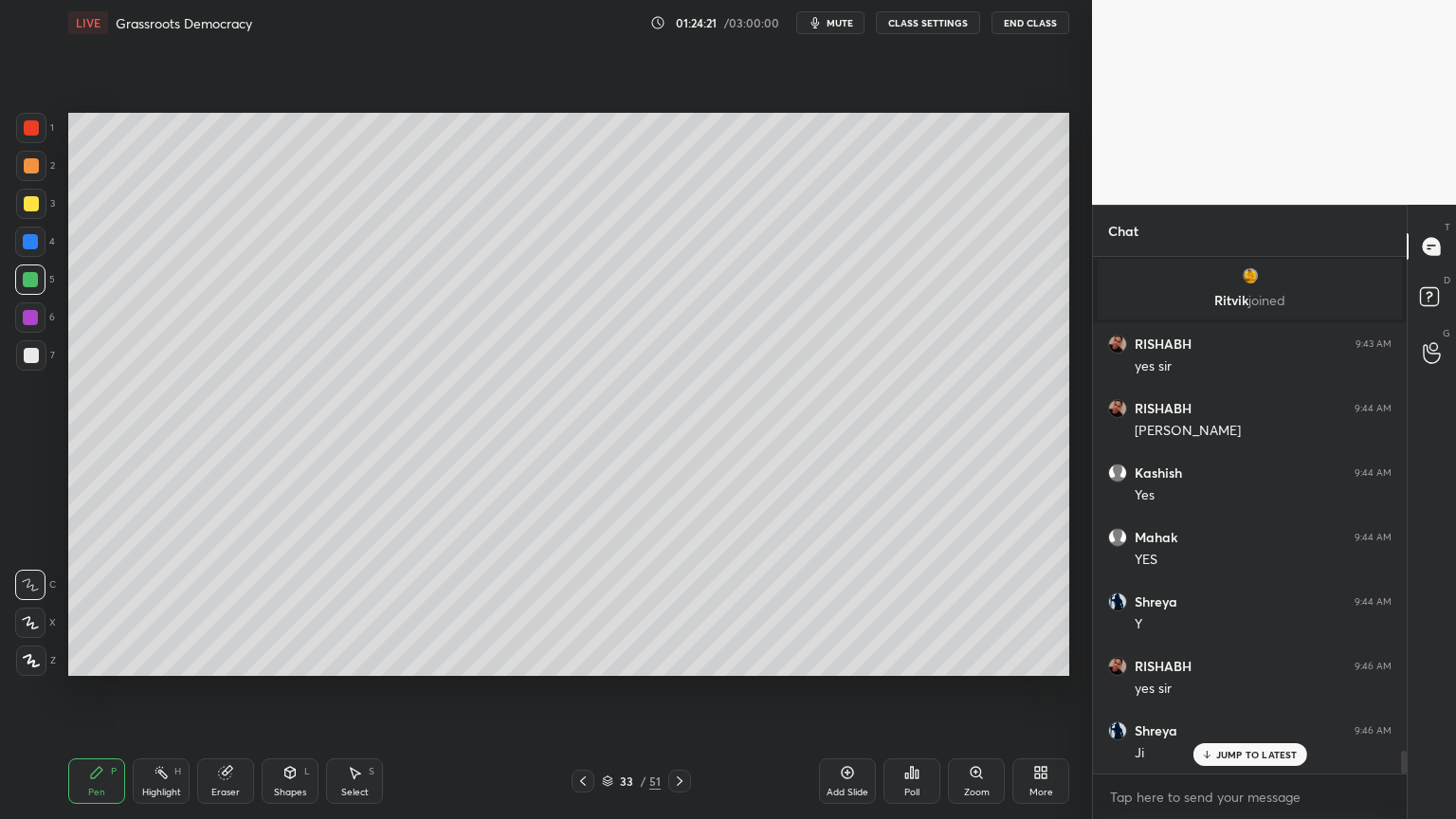
drag, startPoint x: 22, startPoint y: 221, endPoint x: 43, endPoint y: 212, distance: 22.8
click at [45, 216] on div "3" at bounding box center [36, 207] width 39 height 38
click at [35, 214] on div at bounding box center [31, 204] width 30 height 30
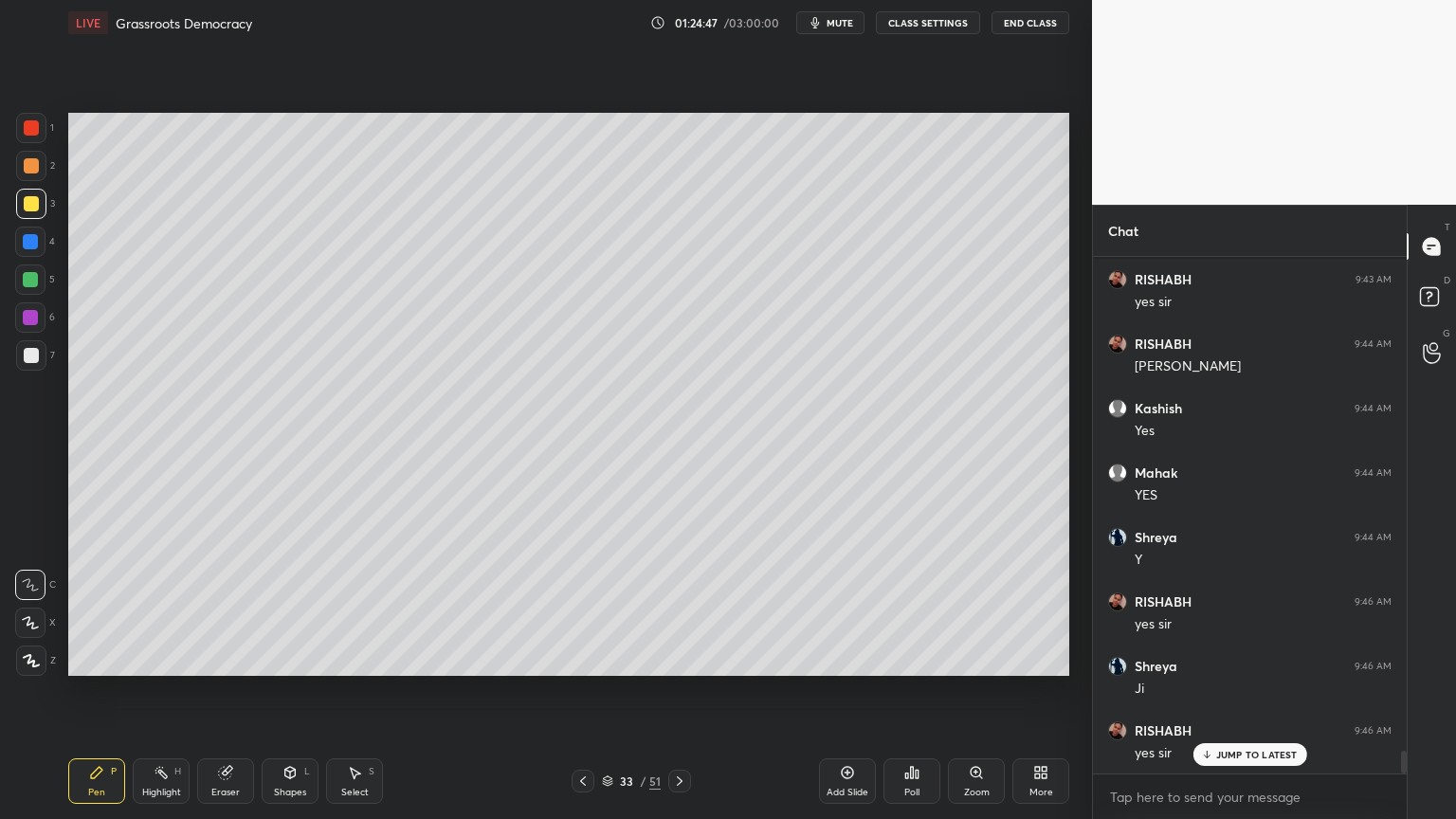
drag, startPoint x: 28, startPoint y: 246, endPoint x: 25, endPoint y: 258, distance: 12.4
click at [27, 248] on div at bounding box center [31, 242] width 15 height 15
drag, startPoint x: 26, startPoint y: 257, endPoint x: 33, endPoint y: 270, distance: 14.8
click at [26, 257] on div "4" at bounding box center [35, 245] width 40 height 38
click at [36, 276] on div at bounding box center [30, 279] width 30 height 30
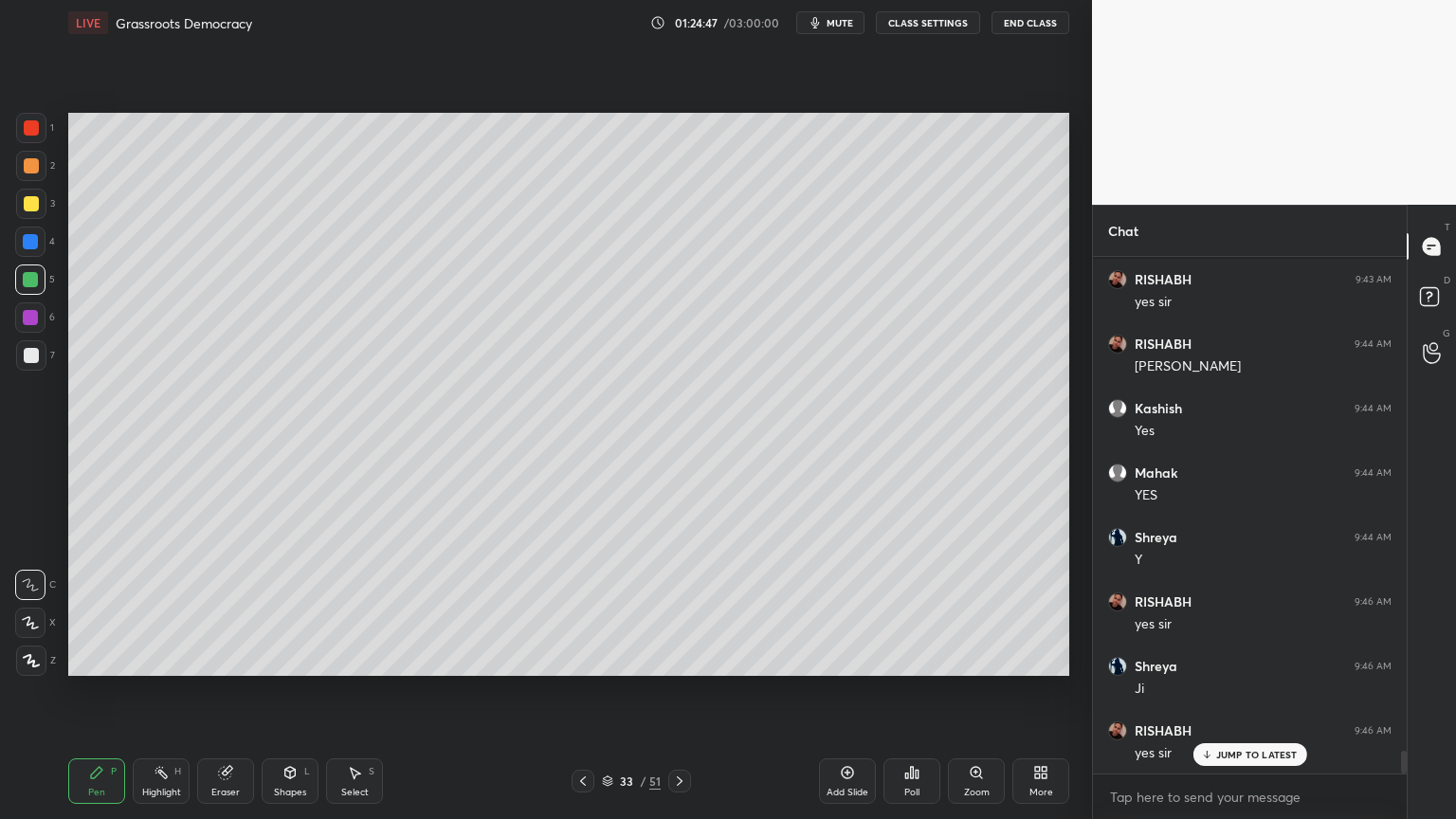
click at [36, 297] on div "5" at bounding box center [35, 283] width 40 height 38
click at [27, 246] on div at bounding box center [31, 242] width 15 height 15
click at [28, 219] on div "3" at bounding box center [36, 207] width 39 height 38
click at [0, 194] on div "1 2 3 4 5 6 7 C X Z C X Z E E Erase all H H" at bounding box center [30, 395] width 61 height 563
click at [12, 179] on div "1 2 3 4 5 6 7 C X Z C X Z E E Erase all H H" at bounding box center [30, 395] width 61 height 563
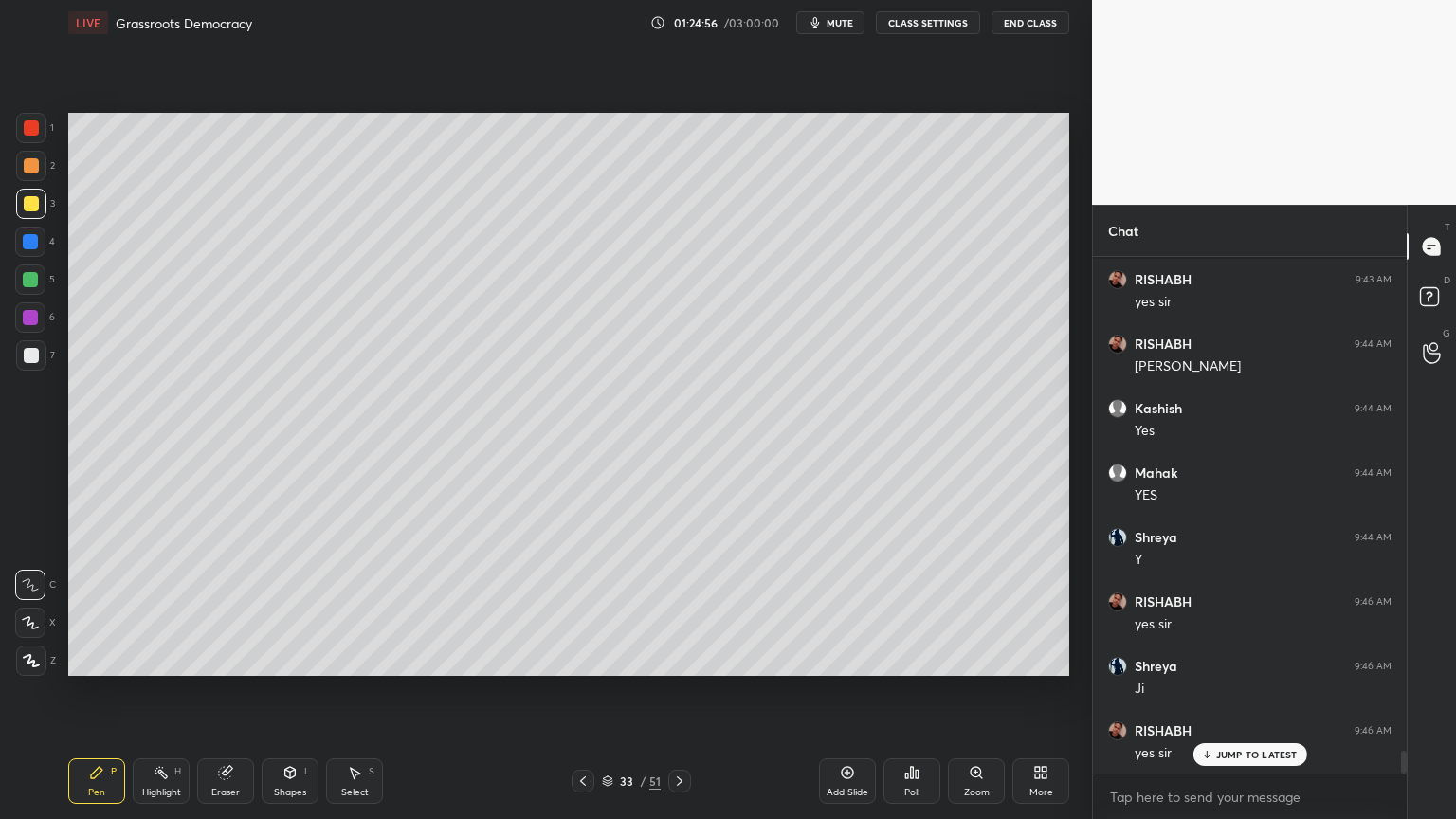
click at [28, 178] on div at bounding box center [31, 165] width 30 height 30
click at [849, 790] on div "Add Slide" at bounding box center [847, 793] width 41 height 10
drag, startPoint x: 856, startPoint y: 792, endPoint x: 850, endPoint y: 778, distance: 15.2
click at [855, 792] on div "Add Slide" at bounding box center [847, 793] width 41 height 10
click at [589, 784] on div at bounding box center [582, 781] width 23 height 23
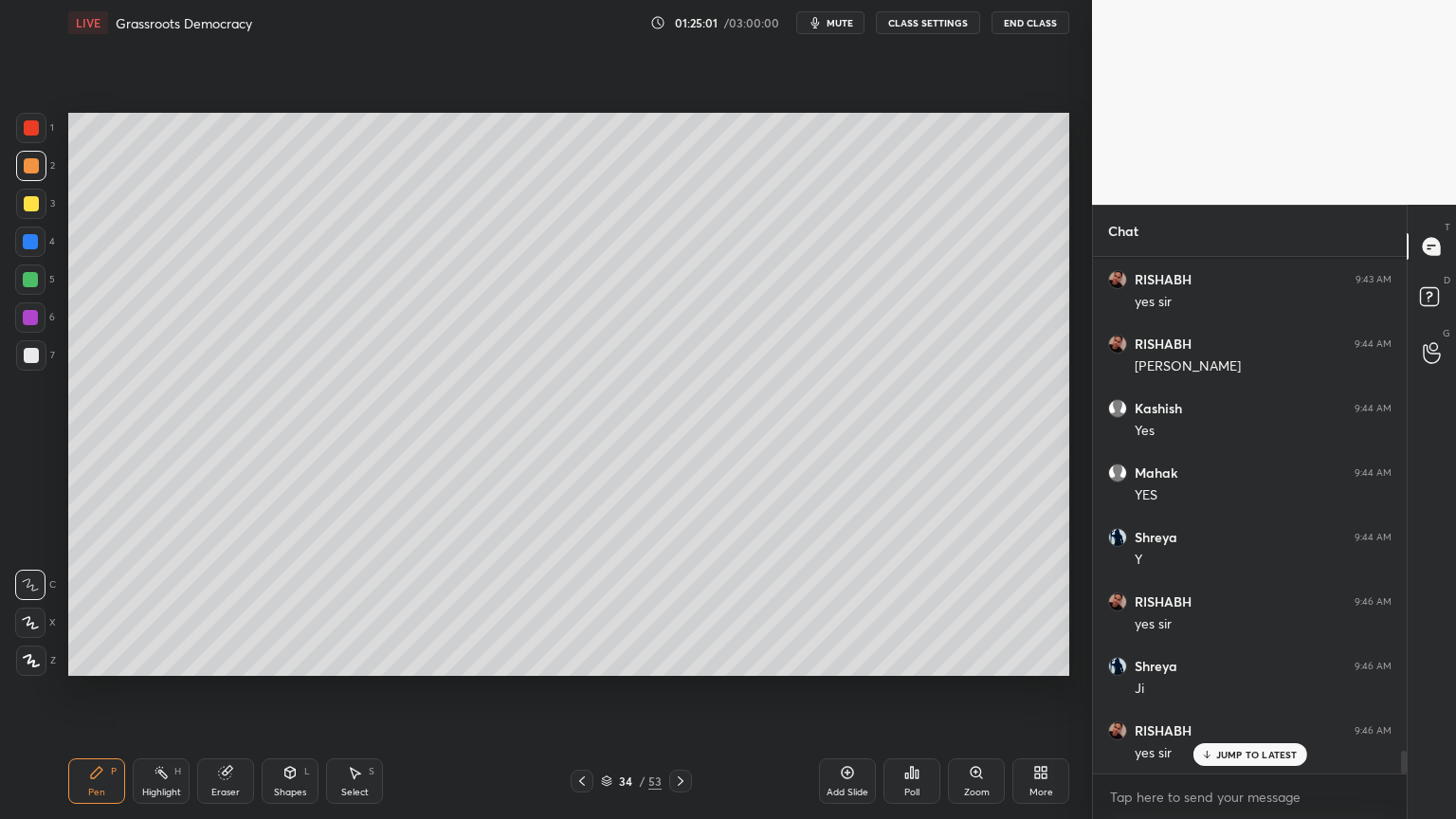
click at [582, 787] on icon at bounding box center [582, 781] width 15 height 15
click at [841, 785] on div "Add Slide" at bounding box center [847, 780] width 57 height 45
click at [32, 198] on div at bounding box center [31, 204] width 30 height 30
drag, startPoint x: 11, startPoint y: 263, endPoint x: 35, endPoint y: 251, distance: 26.8
click at [11, 263] on div "1 2 3 4 5 6 7 C X Z C X Z E E Erase all H H" at bounding box center [30, 395] width 61 height 563
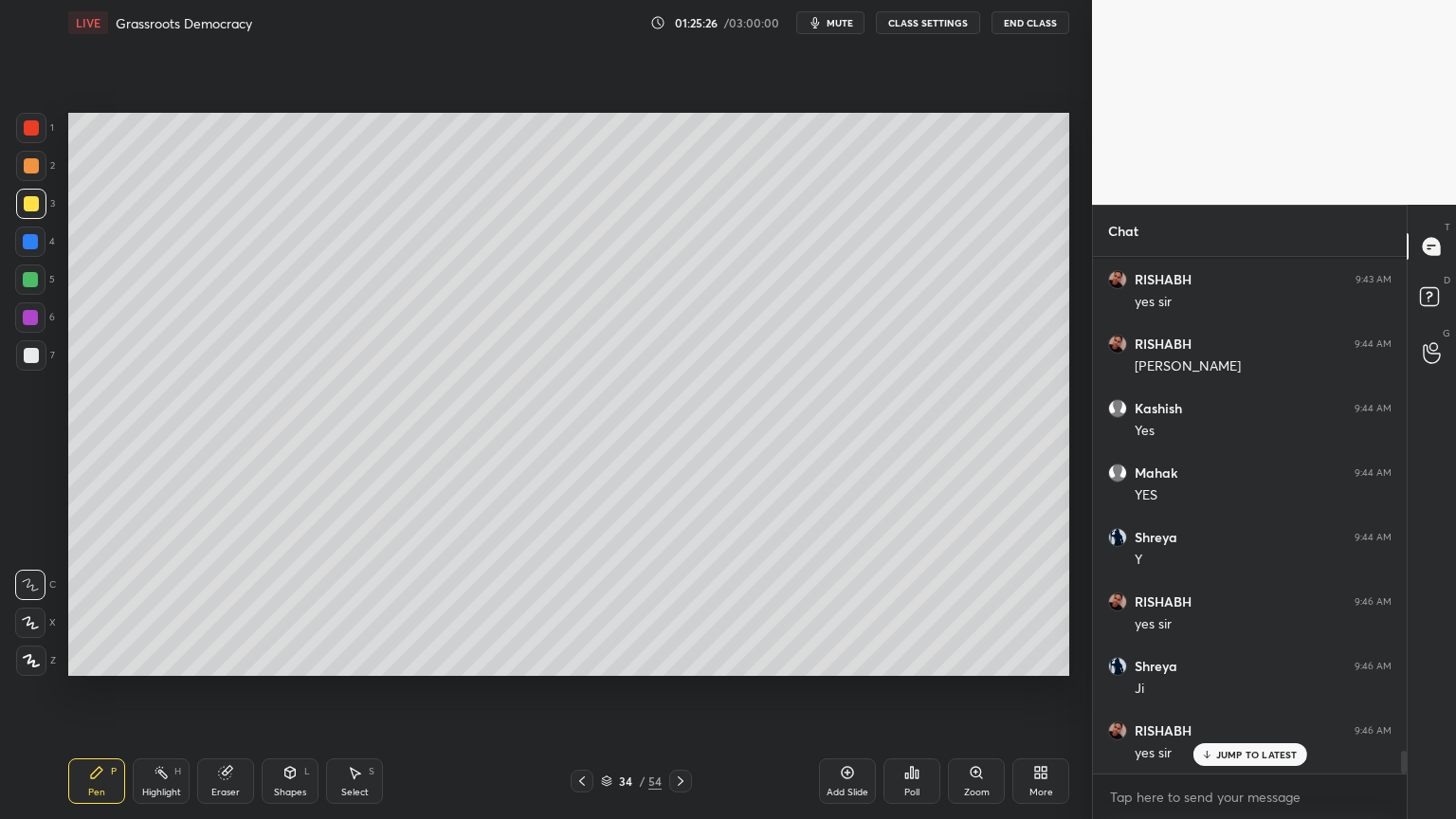
drag, startPoint x: 30, startPoint y: 252, endPoint x: 46, endPoint y: 245, distance: 17.5
click at [30, 252] on div at bounding box center [30, 241] width 30 height 30
click at [8, 195] on div "1 2 3 4 5 6 7 C X Z C X Z E E Erase all H H" at bounding box center [30, 395] width 61 height 563
click at [28, 184] on div "2" at bounding box center [36, 169] width 39 height 38
click at [40, 177] on div at bounding box center [31, 165] width 30 height 30
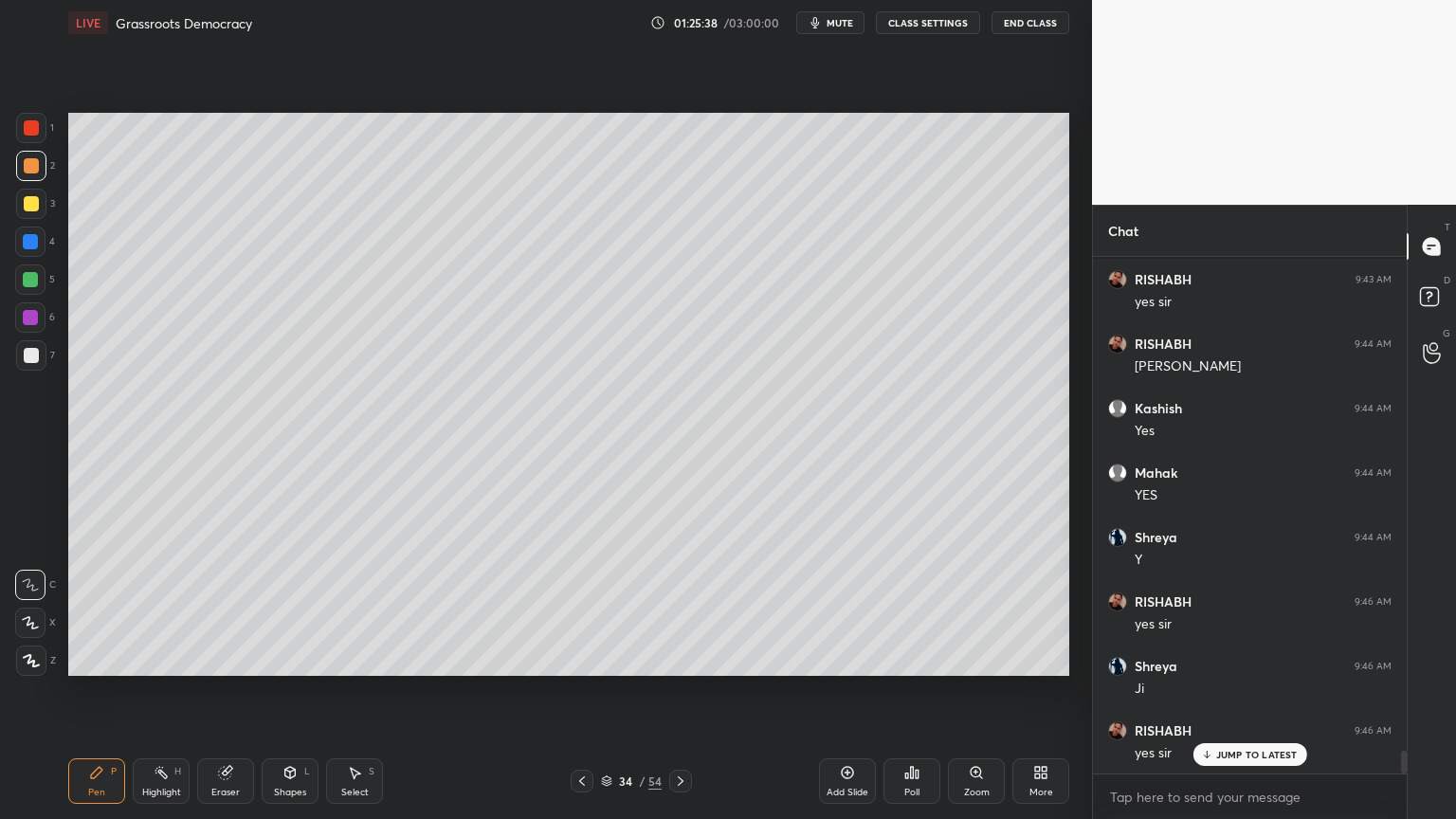
click at [32, 139] on div at bounding box center [31, 127] width 30 height 30
drag, startPoint x: 32, startPoint y: 133, endPoint x: 55, endPoint y: 133, distance: 23.0
click at [32, 133] on div at bounding box center [32, 128] width 15 height 15
click at [26, 157] on div at bounding box center [31, 165] width 30 height 30
click at [32, 177] on div at bounding box center [31, 165] width 30 height 30
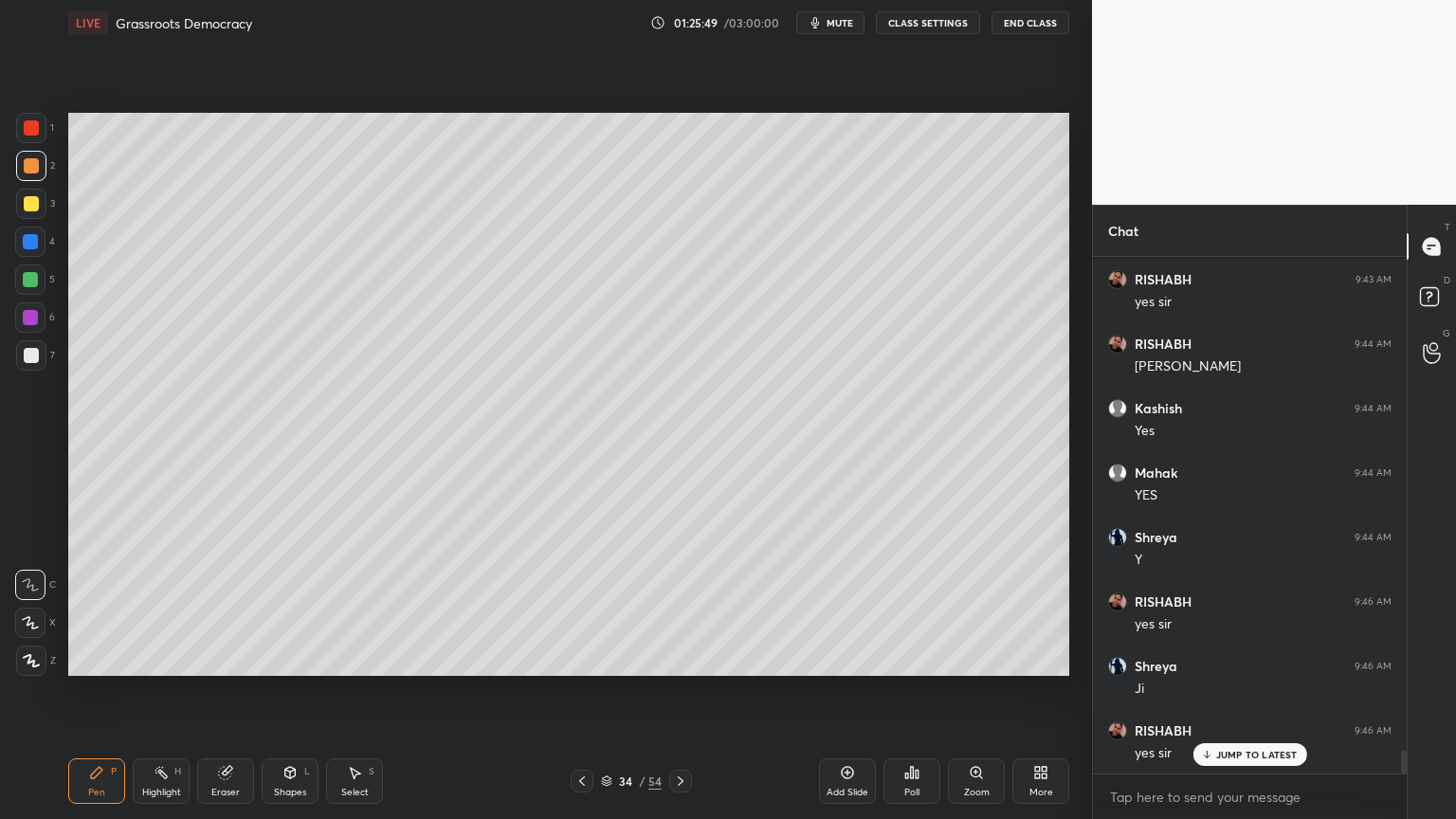
click at [17, 164] on div "1 2 3 4 5 6 7 C X Z C X Z E E Erase all H H" at bounding box center [30, 395] width 61 height 563
click at [24, 175] on div at bounding box center [31, 165] width 30 height 30
click at [34, 177] on div at bounding box center [31, 165] width 30 height 30
click at [36, 203] on div at bounding box center [32, 204] width 15 height 15
drag, startPoint x: 36, startPoint y: 203, endPoint x: 57, endPoint y: 238, distance: 40.8
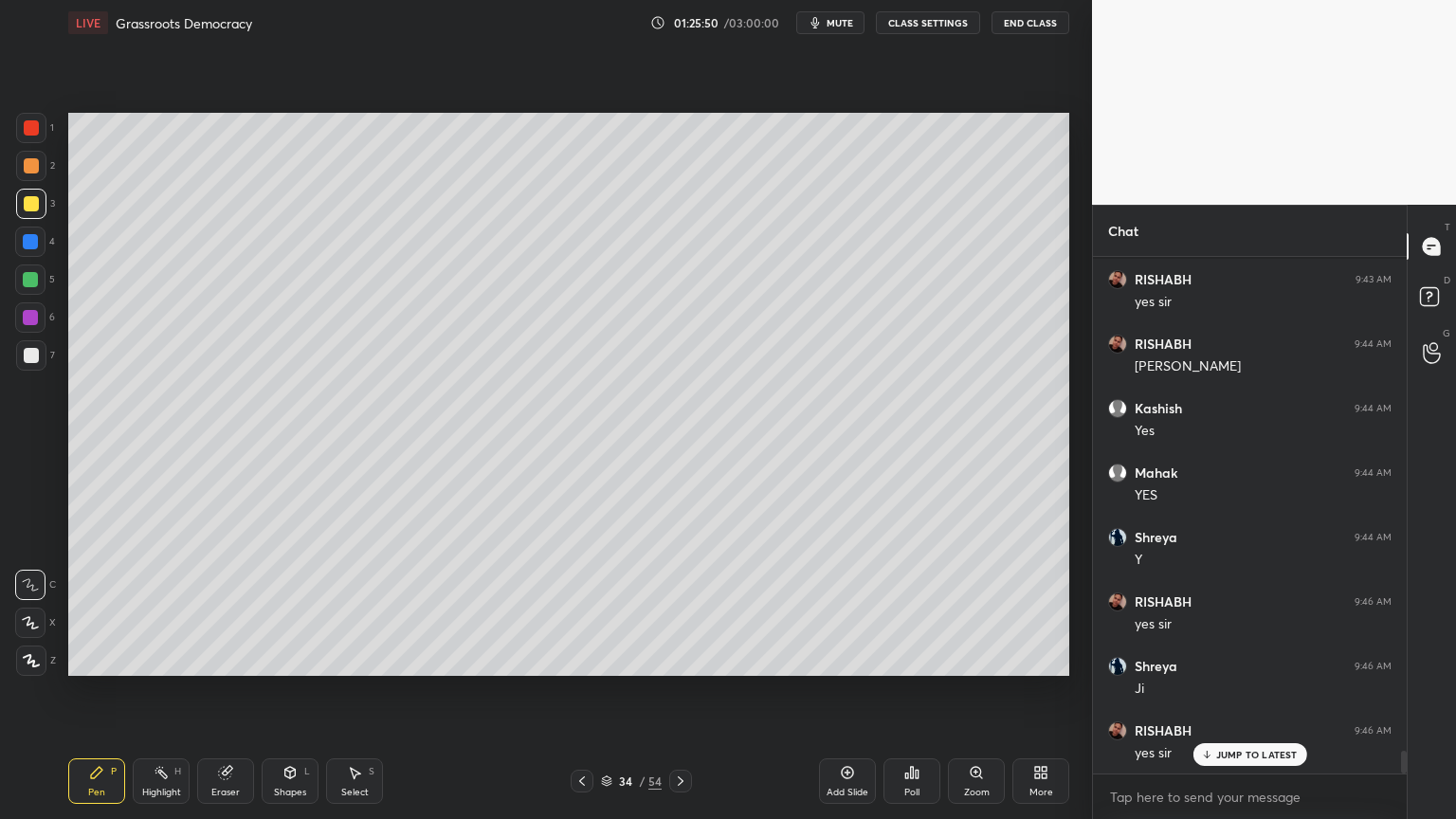
click at [38, 207] on div at bounding box center [31, 204] width 30 height 30
drag, startPoint x: 22, startPoint y: 235, endPoint x: 34, endPoint y: 240, distance: 13.0
click at [26, 235] on div at bounding box center [30, 241] width 30 height 30
click at [43, 250] on div at bounding box center [30, 241] width 30 height 30
drag, startPoint x: 27, startPoint y: 155, endPoint x: 20, endPoint y: 175, distance: 21.2
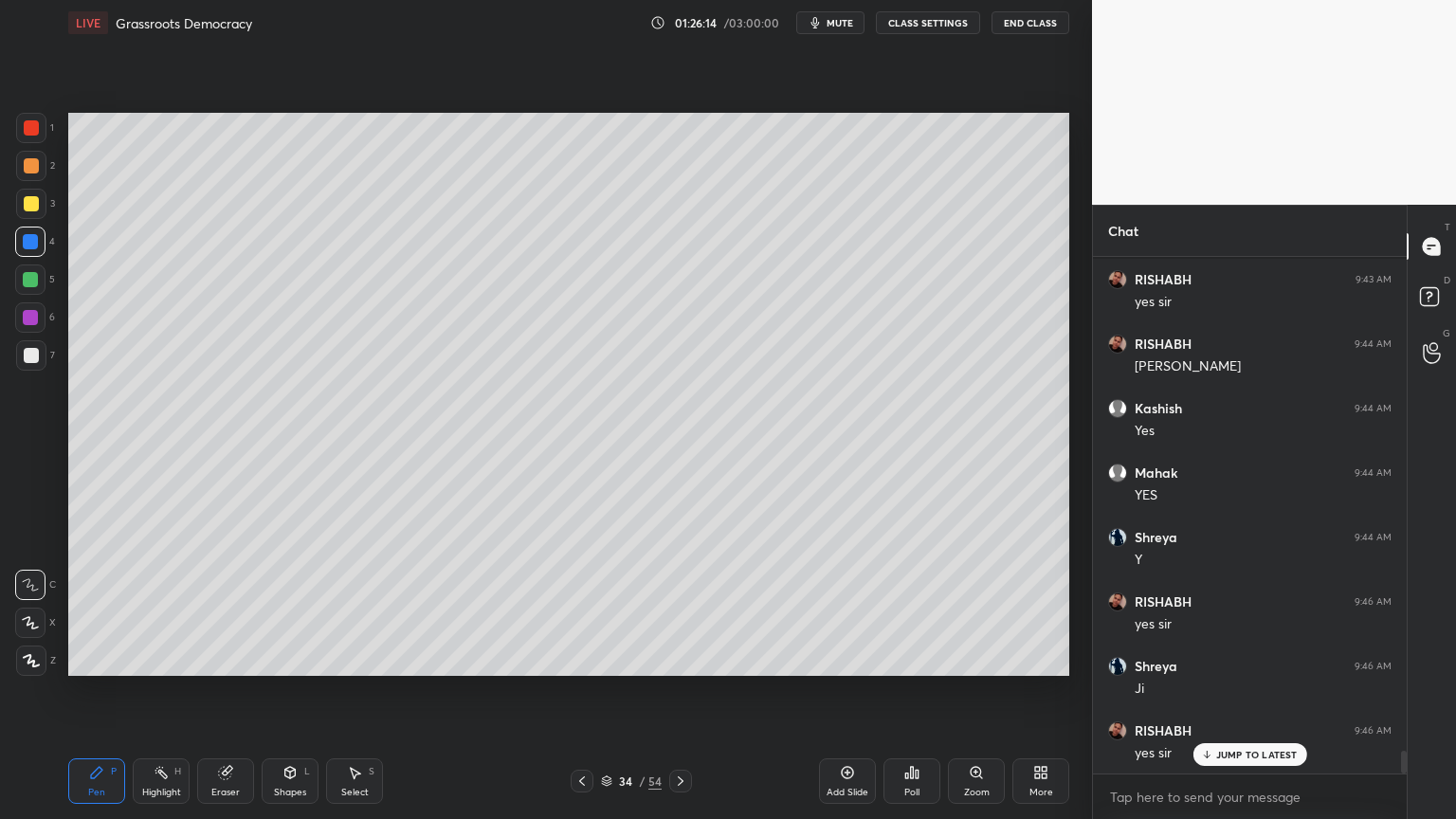
click at [29, 169] on div at bounding box center [31, 165] width 30 height 30
click at [26, 179] on div at bounding box center [31, 165] width 30 height 30
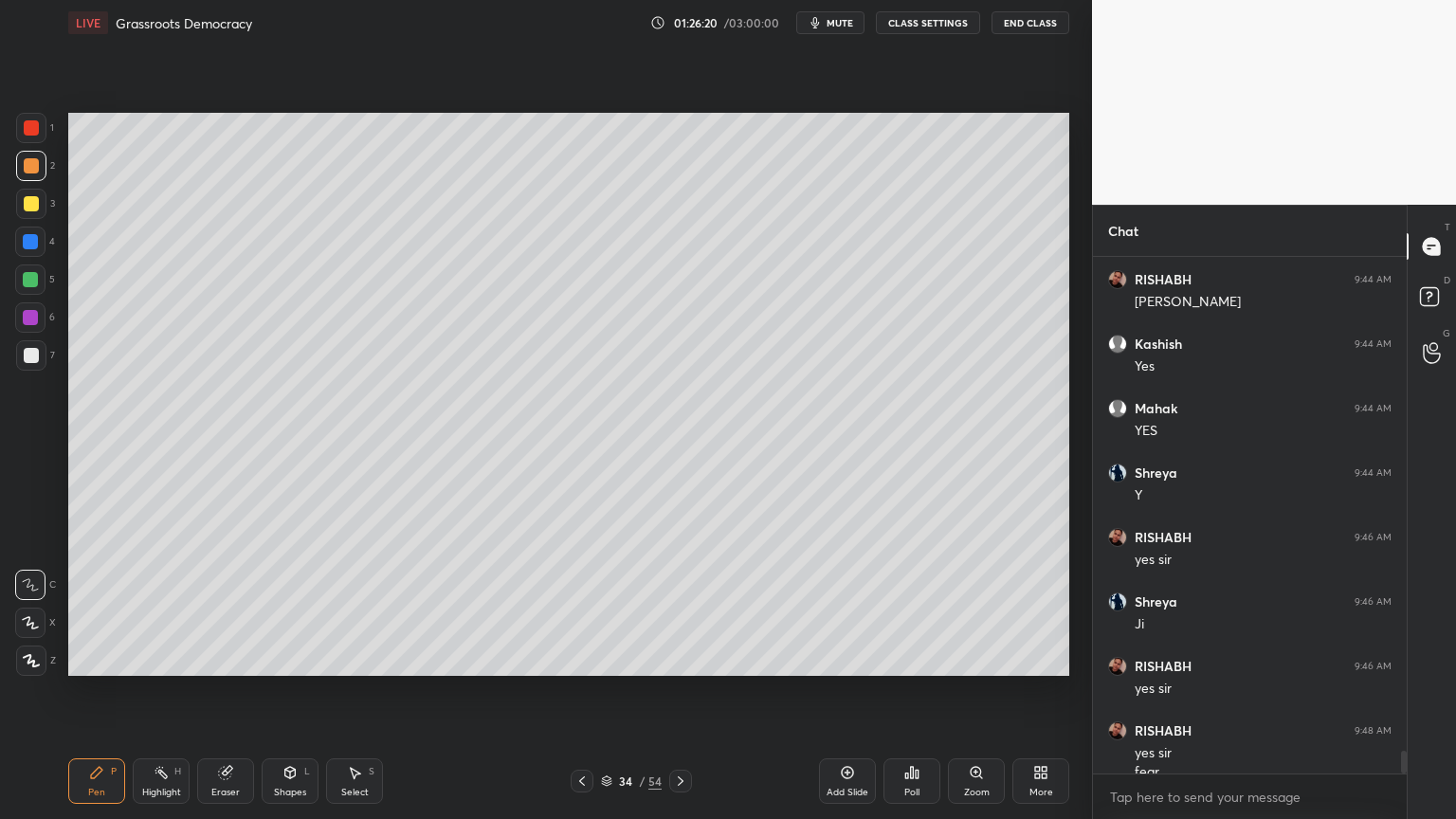
scroll to position [11343, 0]
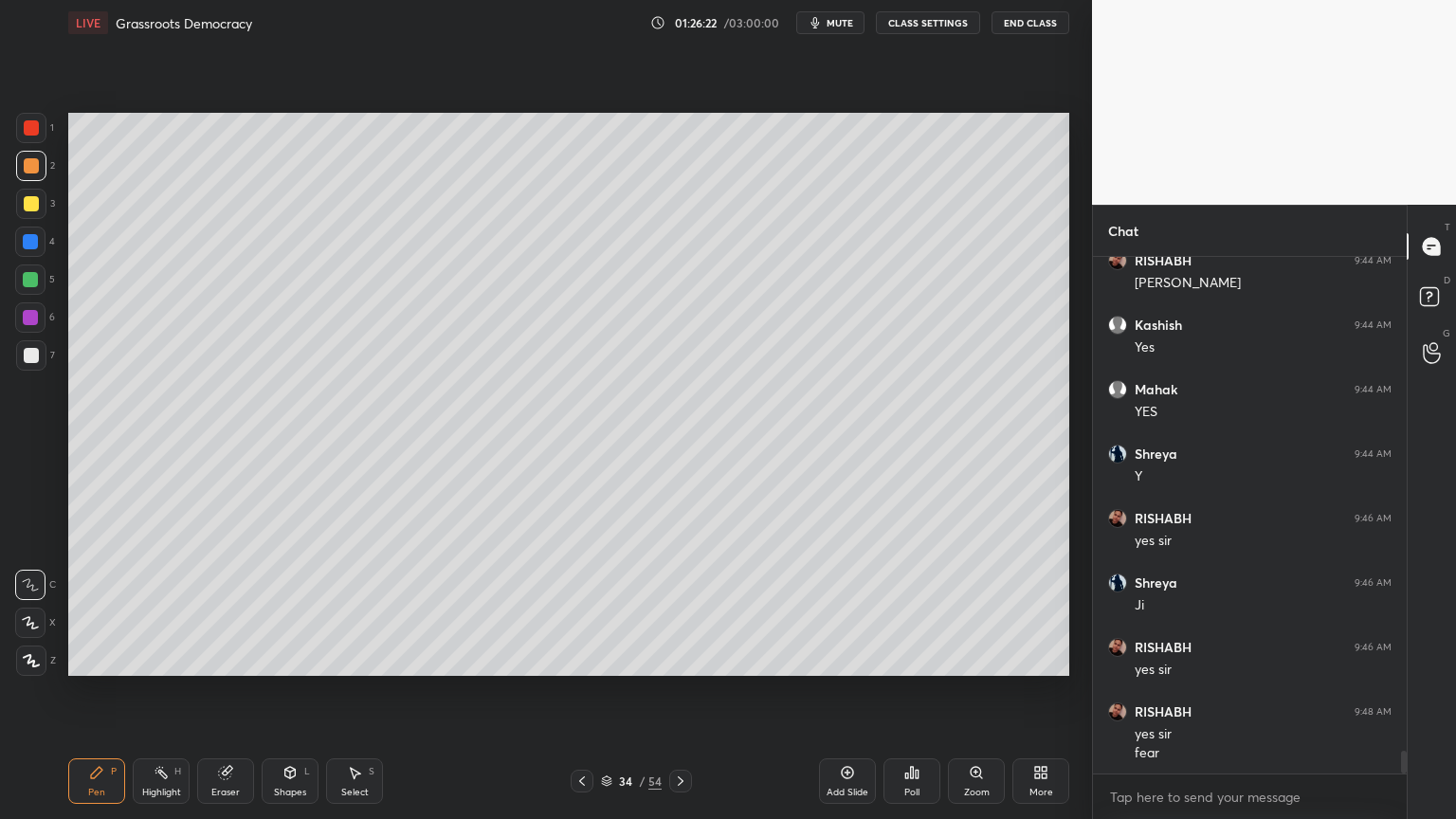
click at [41, 203] on div at bounding box center [31, 204] width 30 height 30
click at [26, 239] on div at bounding box center [31, 242] width 15 height 15
click at [35, 246] on div at bounding box center [31, 242] width 15 height 15
click at [55, 226] on div "1 2 3 4 5 6 7 C X Z C X Z E E Erase all H H" at bounding box center [30, 395] width 61 height 563
click at [50, 227] on div "4" at bounding box center [35, 241] width 40 height 30
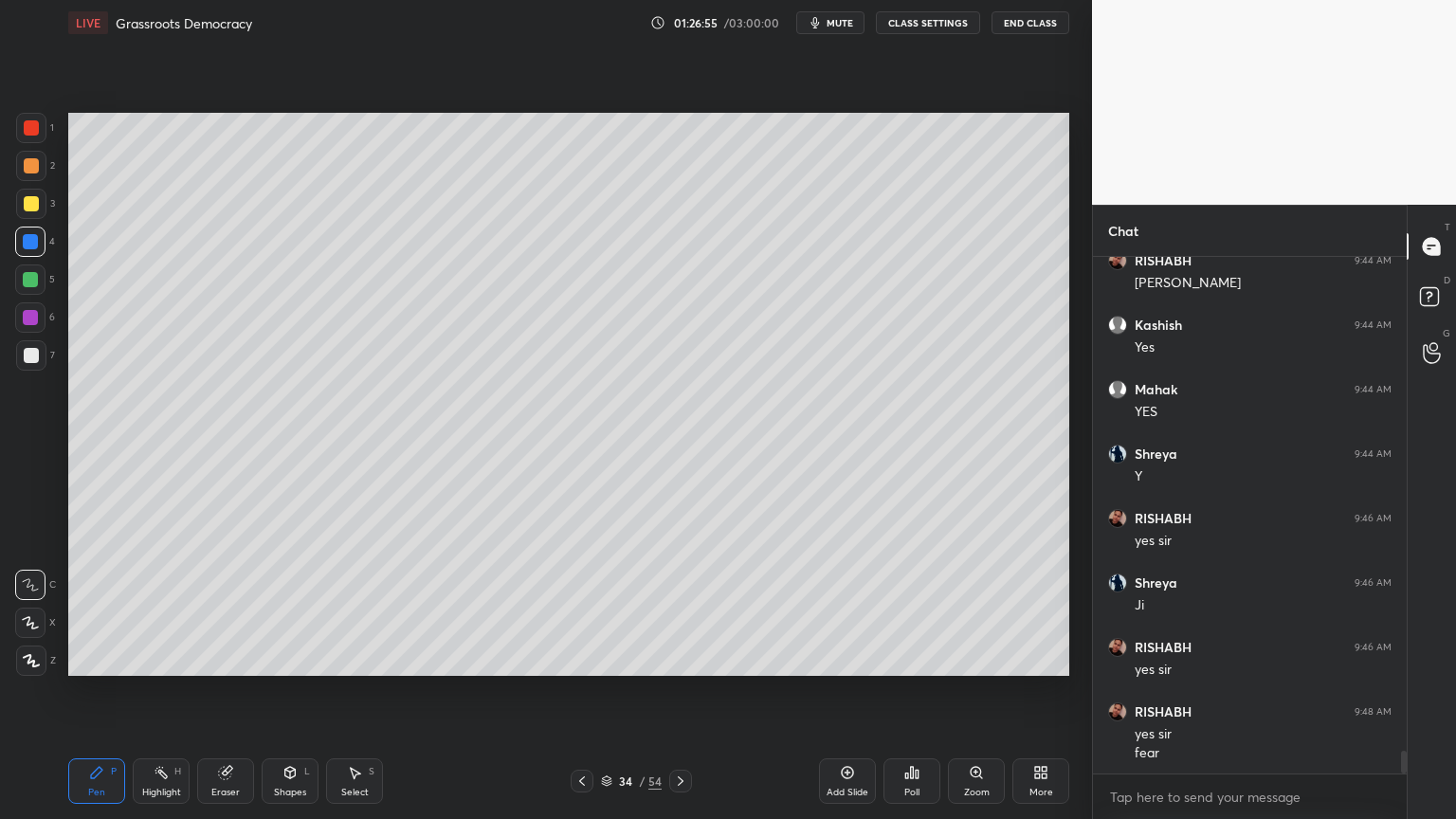
click at [37, 208] on div at bounding box center [32, 204] width 15 height 15
click at [36, 194] on div at bounding box center [31, 204] width 30 height 30
click at [24, 241] on div at bounding box center [31, 242] width 15 height 15
drag, startPoint x: 34, startPoint y: 252, endPoint x: 63, endPoint y: 277, distance: 38.3
click at [35, 254] on div at bounding box center [30, 241] width 30 height 30
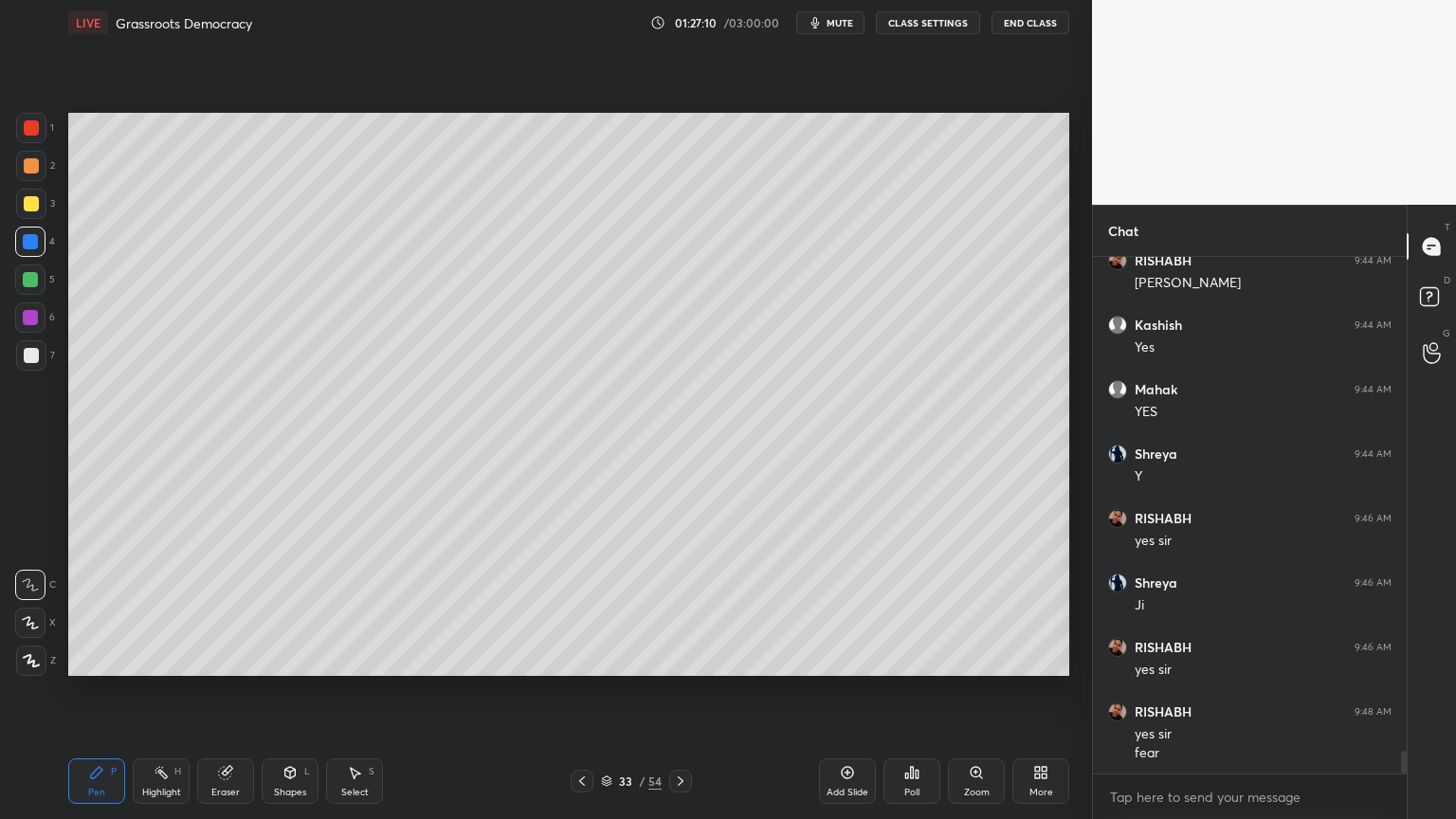
drag, startPoint x: 35, startPoint y: 247, endPoint x: 43, endPoint y: 218, distance: 30.1
click at [35, 242] on div at bounding box center [31, 242] width 15 height 15
click at [41, 215] on div at bounding box center [31, 204] width 30 height 30
click at [15, 259] on div "4" at bounding box center [35, 245] width 40 height 38
click at [28, 259] on div "4" at bounding box center [35, 245] width 40 height 38
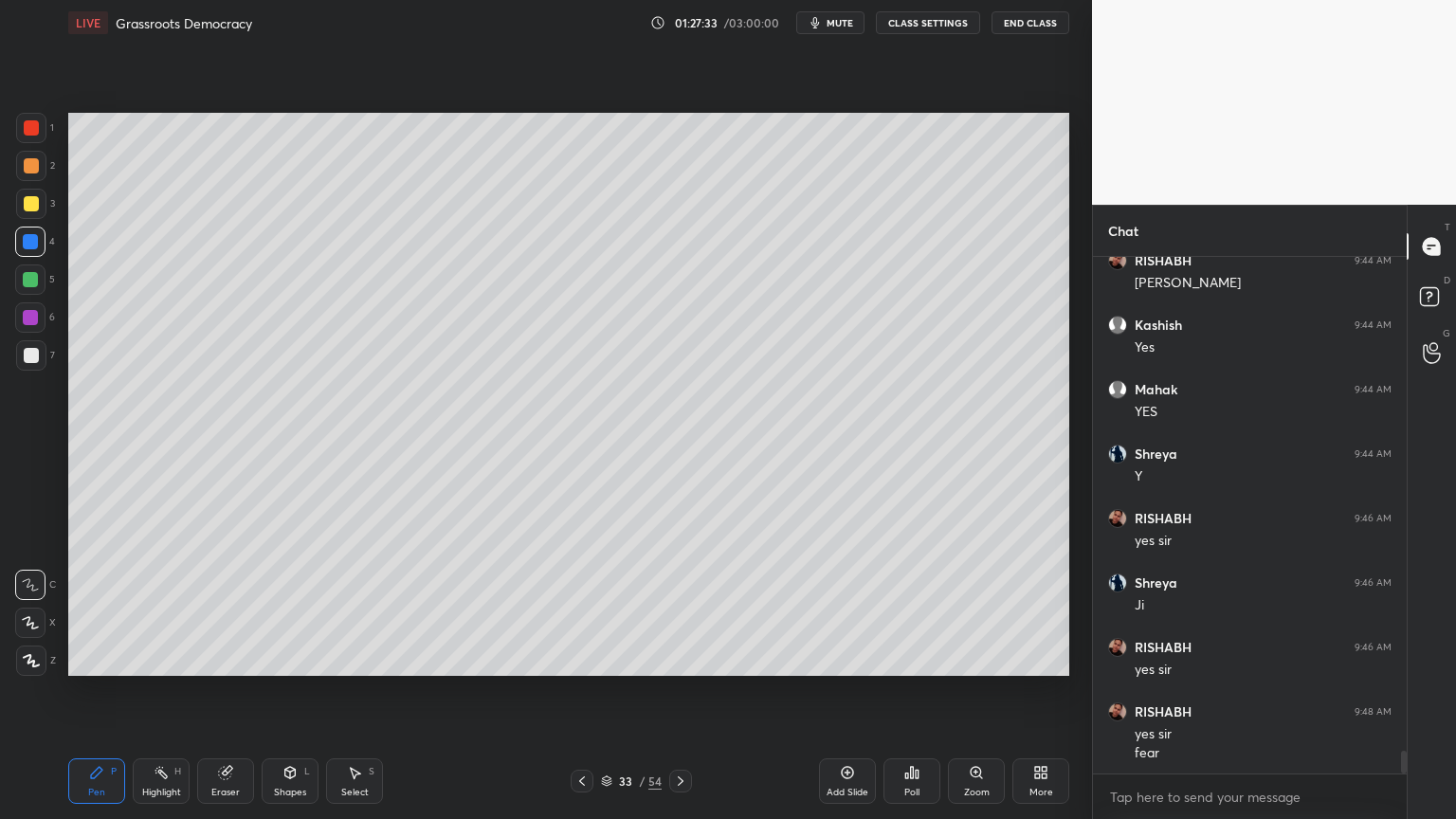
click at [32, 285] on div at bounding box center [30, 279] width 30 height 30
drag, startPoint x: 45, startPoint y: 191, endPoint x: 33, endPoint y: 197, distance: 13.4
click at [37, 196] on div "3" at bounding box center [36, 204] width 39 height 30
drag, startPoint x: 35, startPoint y: 247, endPoint x: 47, endPoint y: 249, distance: 12.2
click at [35, 247] on div at bounding box center [31, 242] width 15 height 15
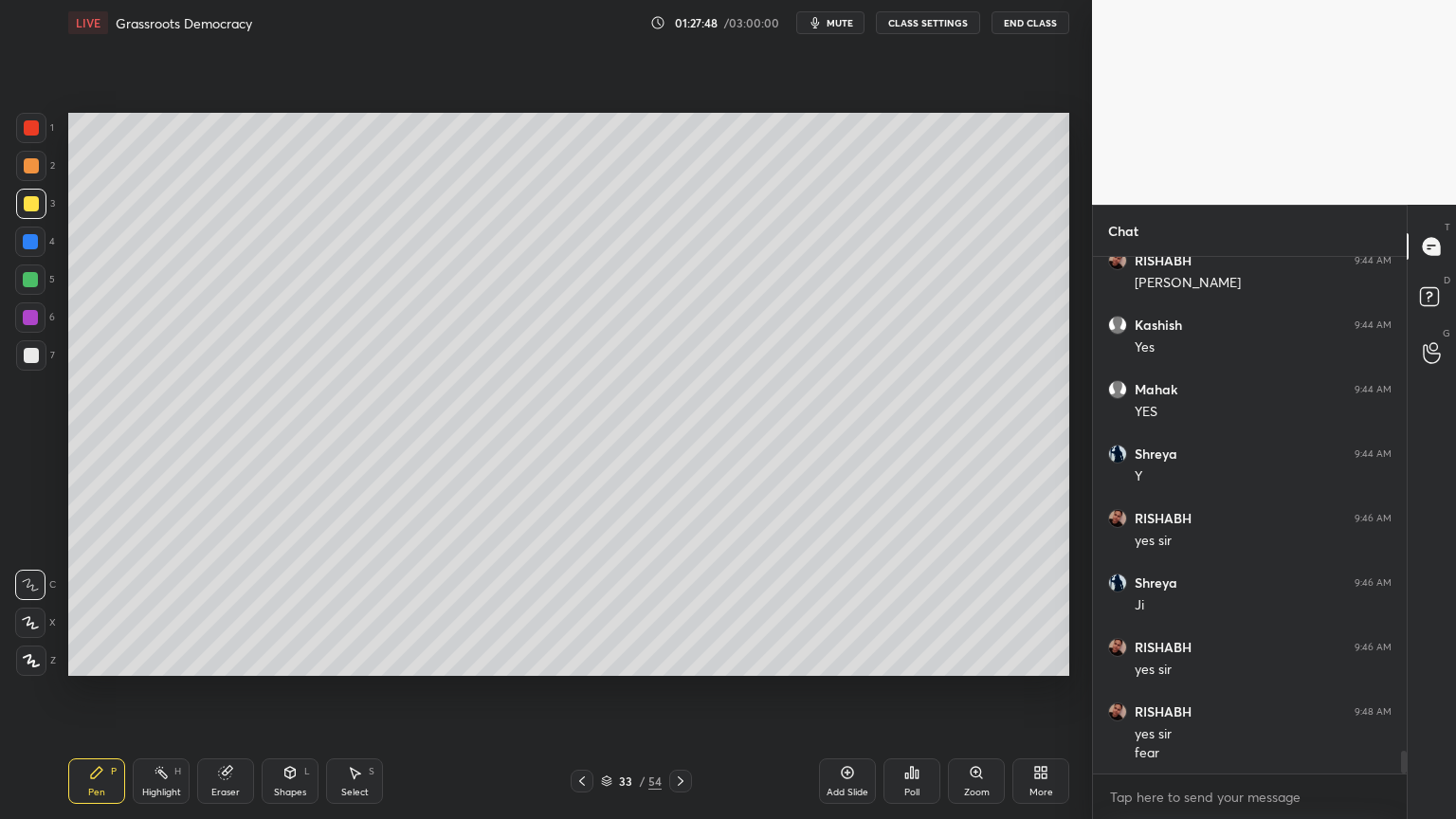
click at [45, 250] on div "4" at bounding box center [35, 241] width 40 height 30
click at [33, 330] on div at bounding box center [30, 317] width 30 height 30
click at [36, 324] on div at bounding box center [30, 317] width 30 height 30
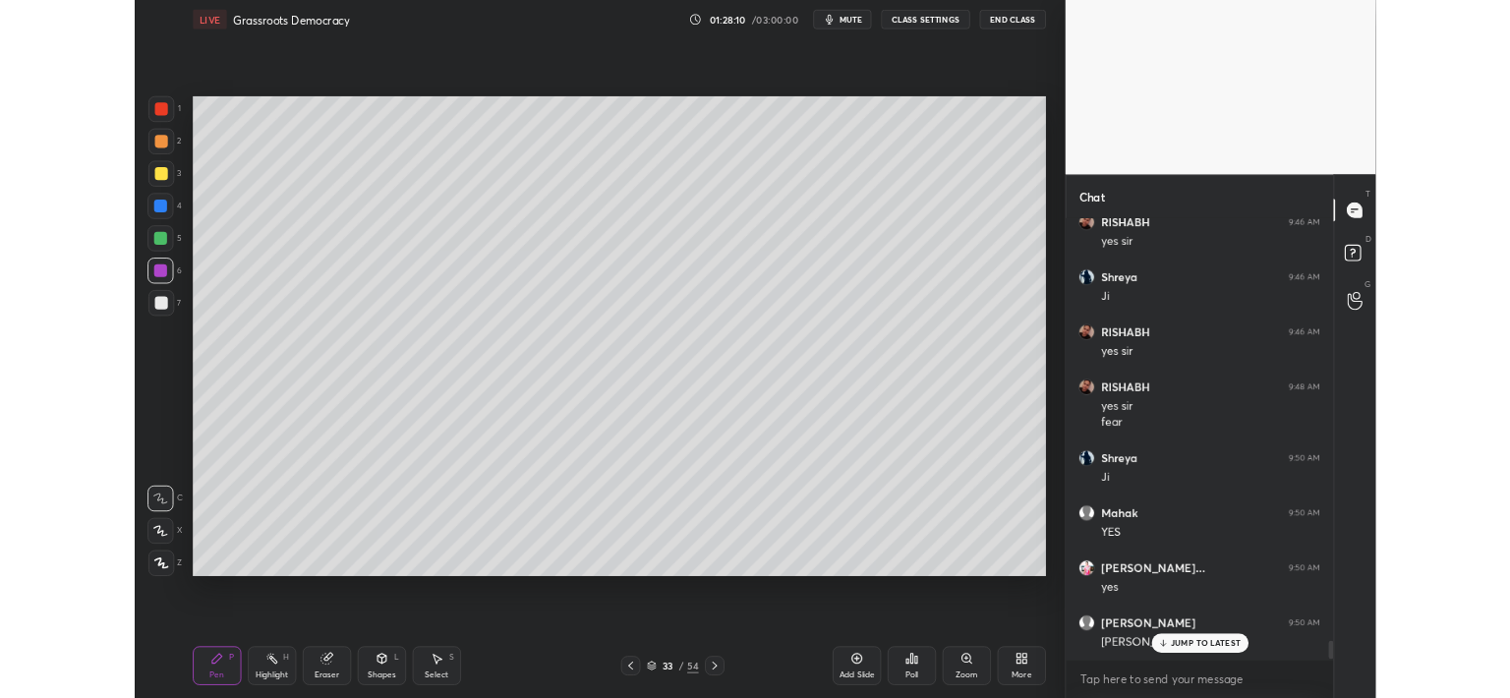
scroll to position [12092, 0]
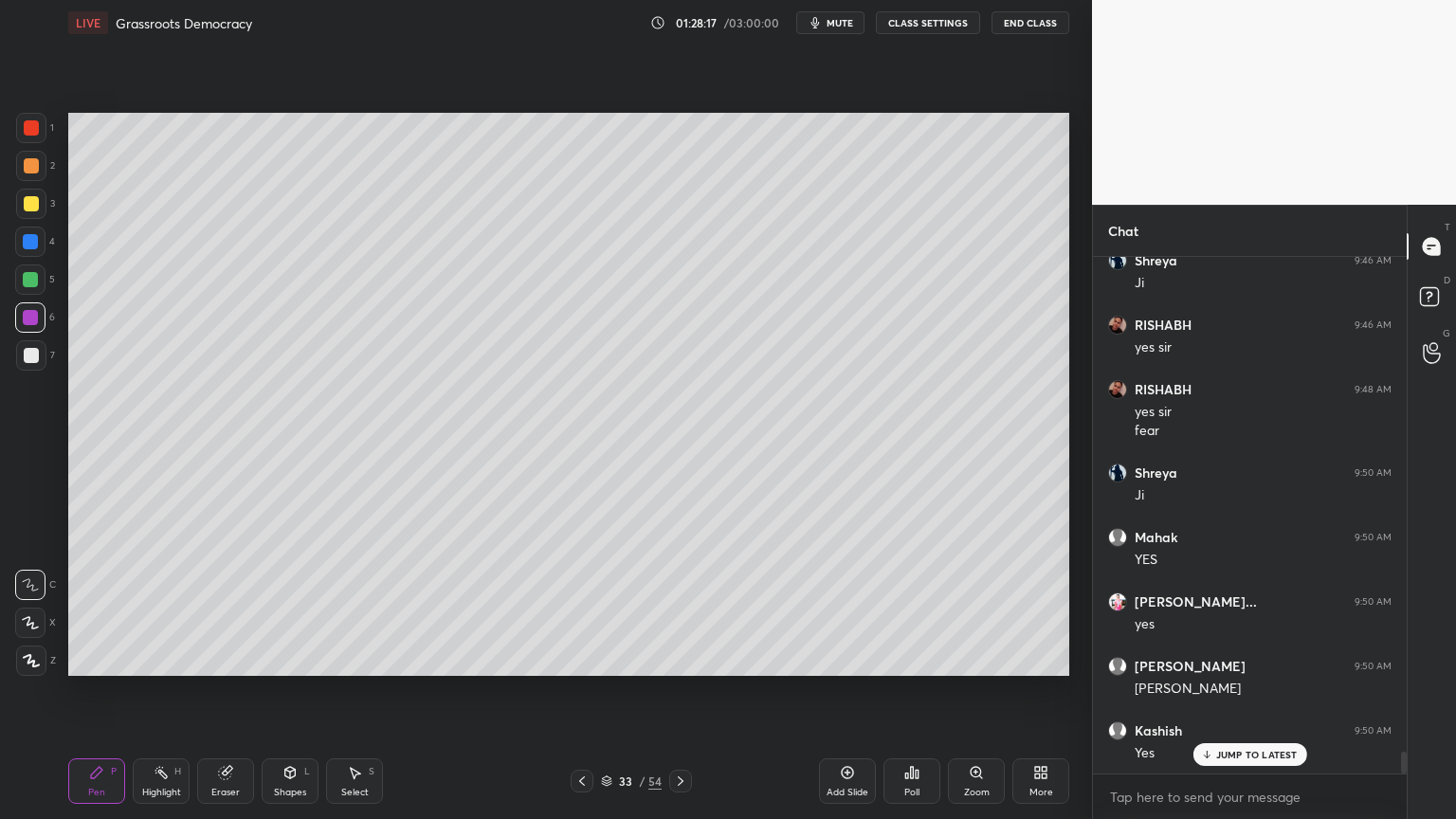
drag, startPoint x: 851, startPoint y: 798, endPoint x: 832, endPoint y: 782, distance: 24.8
click at [850, 798] on div "Add Slide" at bounding box center [847, 793] width 41 height 10
drag, startPoint x: 40, startPoint y: 200, endPoint x: 37, endPoint y: 209, distance: 9.5
click at [40, 200] on div at bounding box center [31, 204] width 30 height 30
drag, startPoint x: 40, startPoint y: 218, endPoint x: 31, endPoint y: 202, distance: 18.4
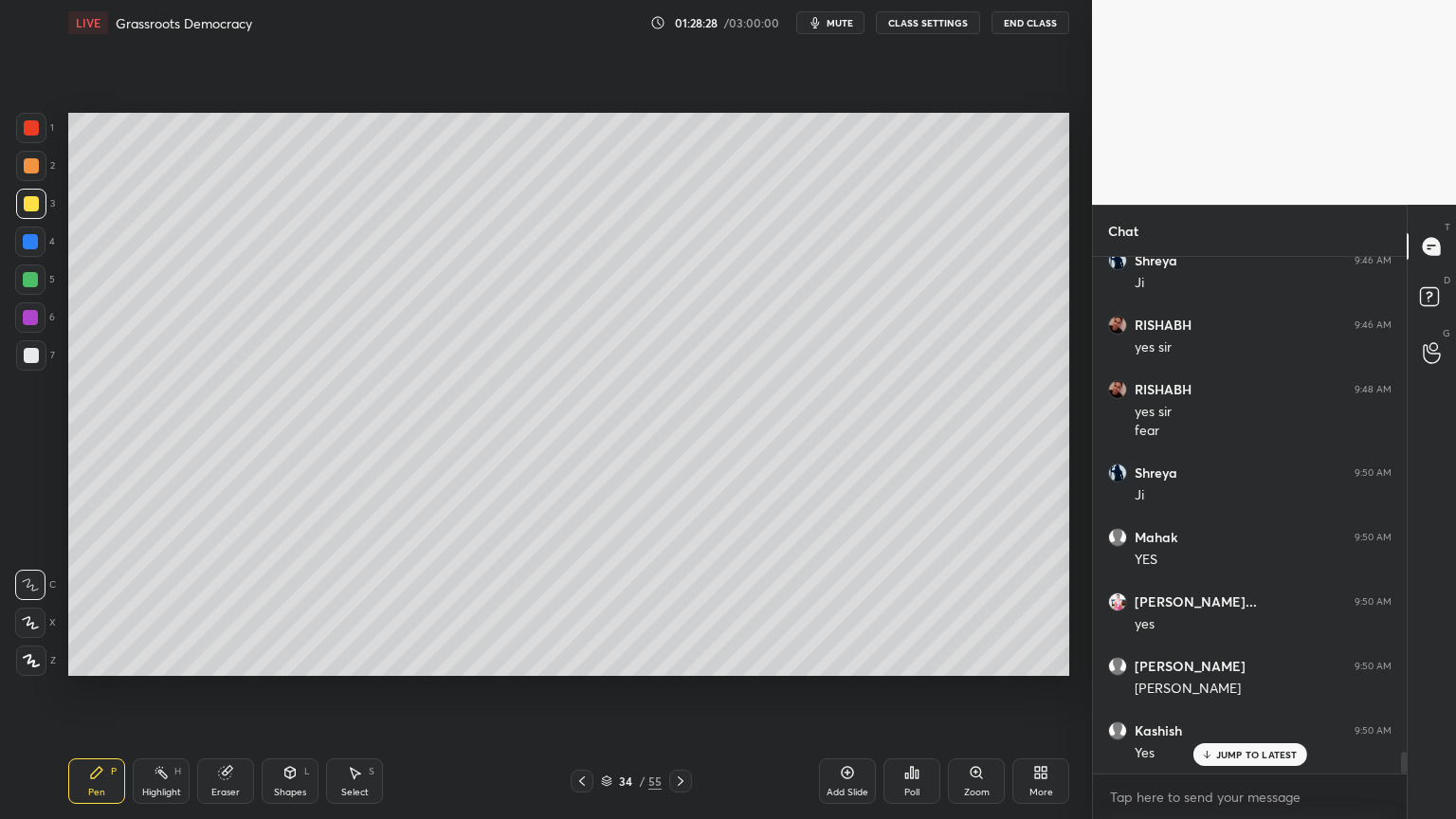
click at [40, 218] on div "3" at bounding box center [36, 204] width 39 height 30
click at [29, 179] on div at bounding box center [31, 165] width 30 height 30
click at [36, 283] on div at bounding box center [30, 279] width 30 height 30
click at [40, 283] on div at bounding box center [30, 279] width 30 height 30
click at [28, 253] on div "1 2 3 4 5 6 7 C X Z C X Z E E Erase all H H" at bounding box center [30, 395] width 61 height 563
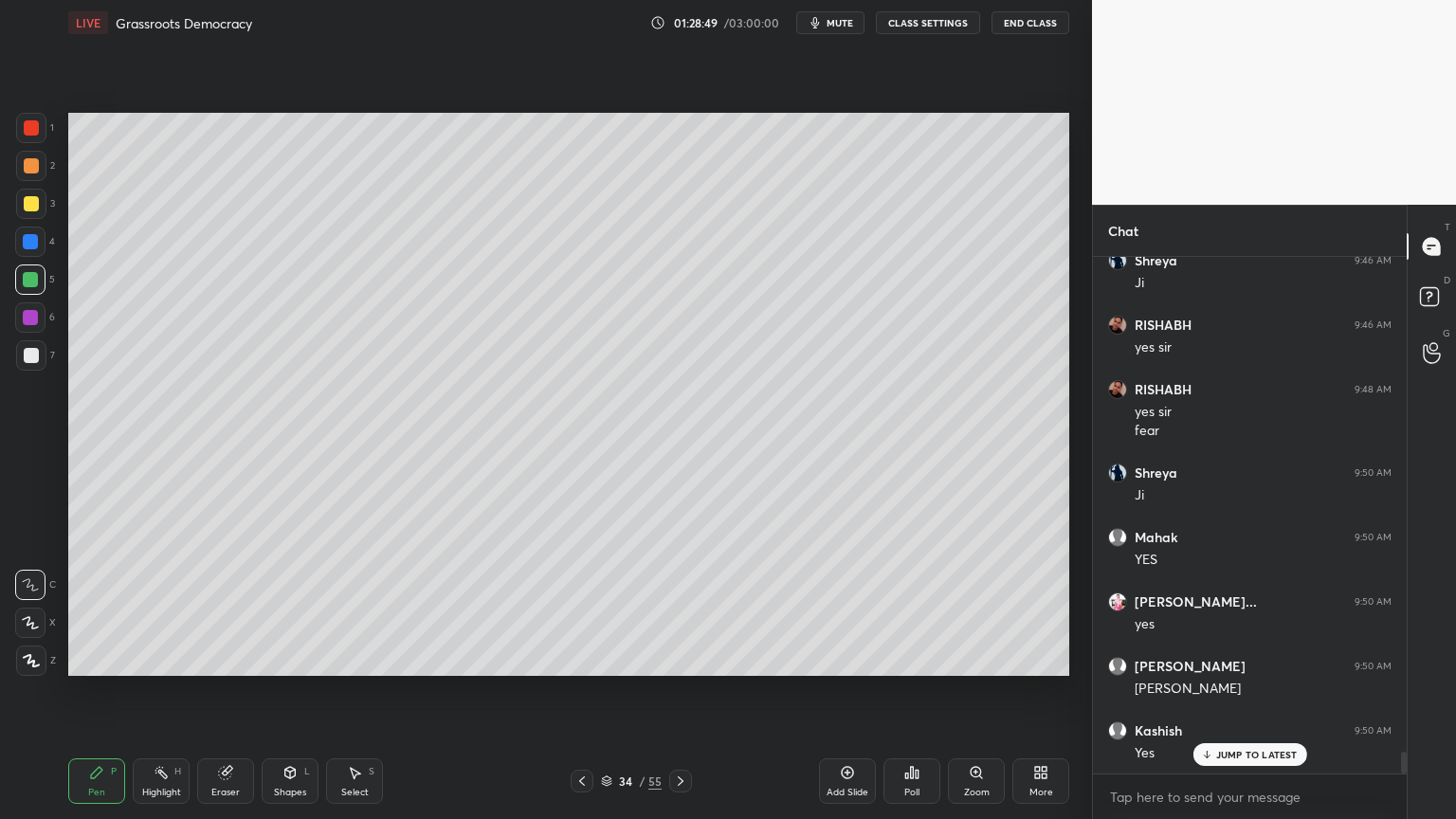
click at [25, 248] on div at bounding box center [31, 242] width 15 height 15
click at [47, 265] on div "5" at bounding box center [35, 279] width 40 height 30
click at [31, 269] on div at bounding box center [30, 279] width 30 height 30
drag, startPoint x: 34, startPoint y: 270, endPoint x: 64, endPoint y: 292, distance: 37.2
click at [34, 270] on div at bounding box center [30, 279] width 30 height 30
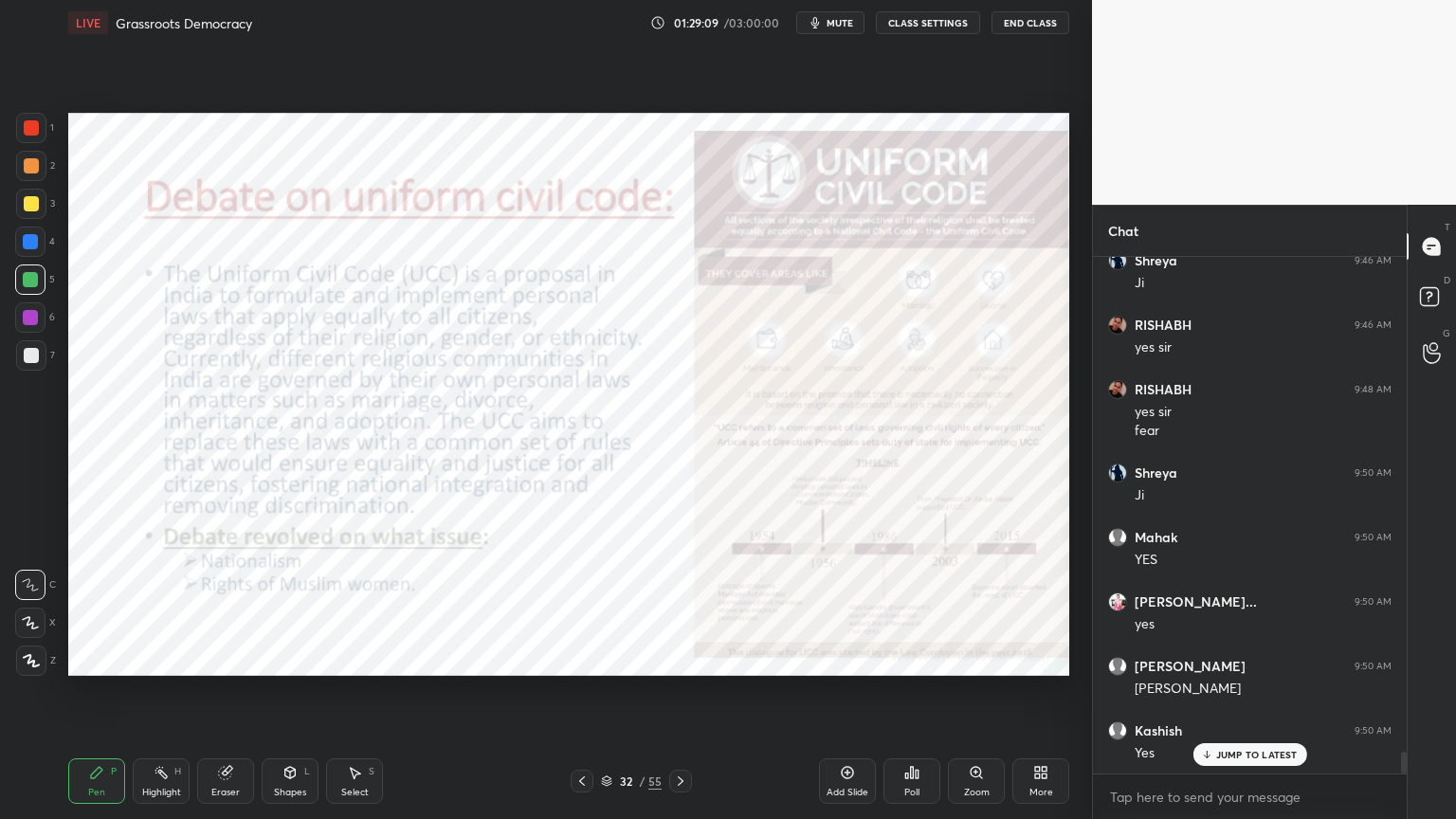
click at [18, 127] on div "1 2 3 4 5 6 7 C X Z C X Z E E Erase all H H" at bounding box center [30, 395] width 61 height 563
click at [35, 128] on div at bounding box center [31, 127] width 30 height 30
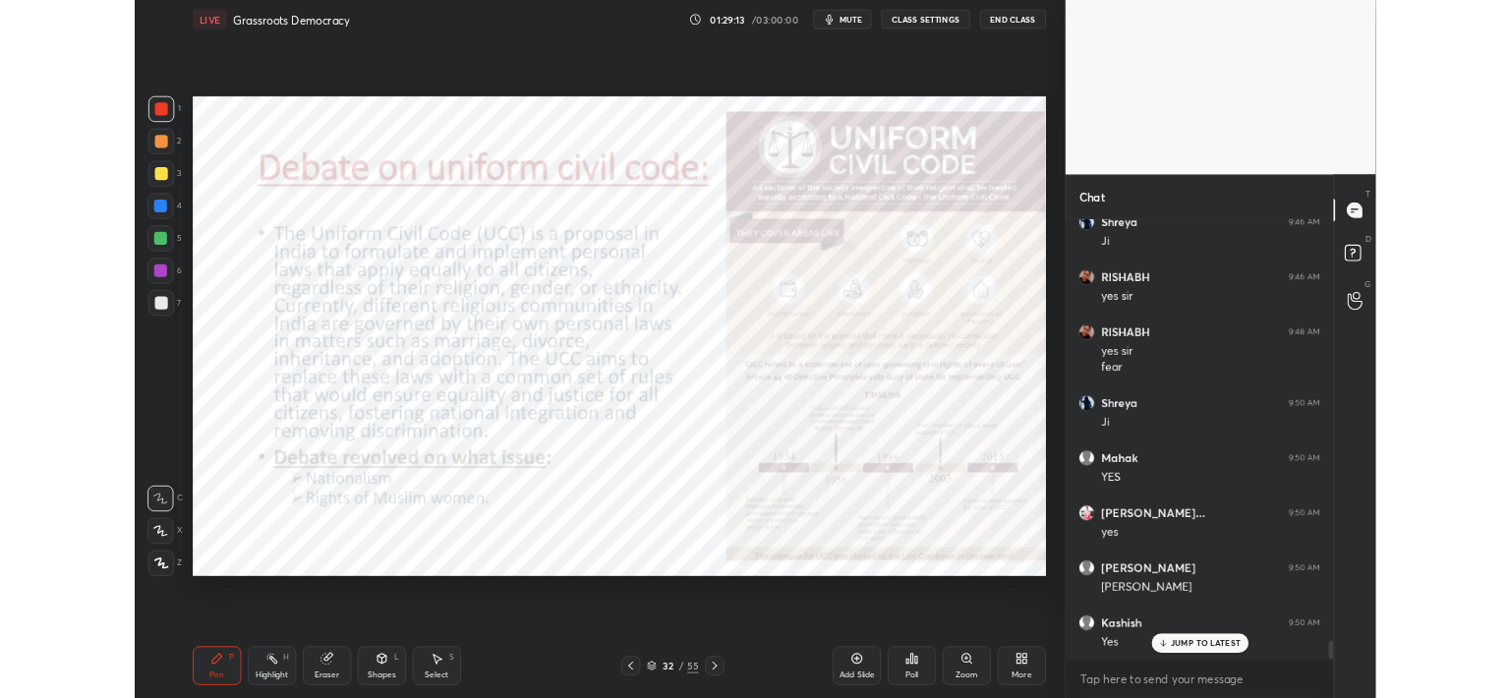
scroll to position [97735, 97254]
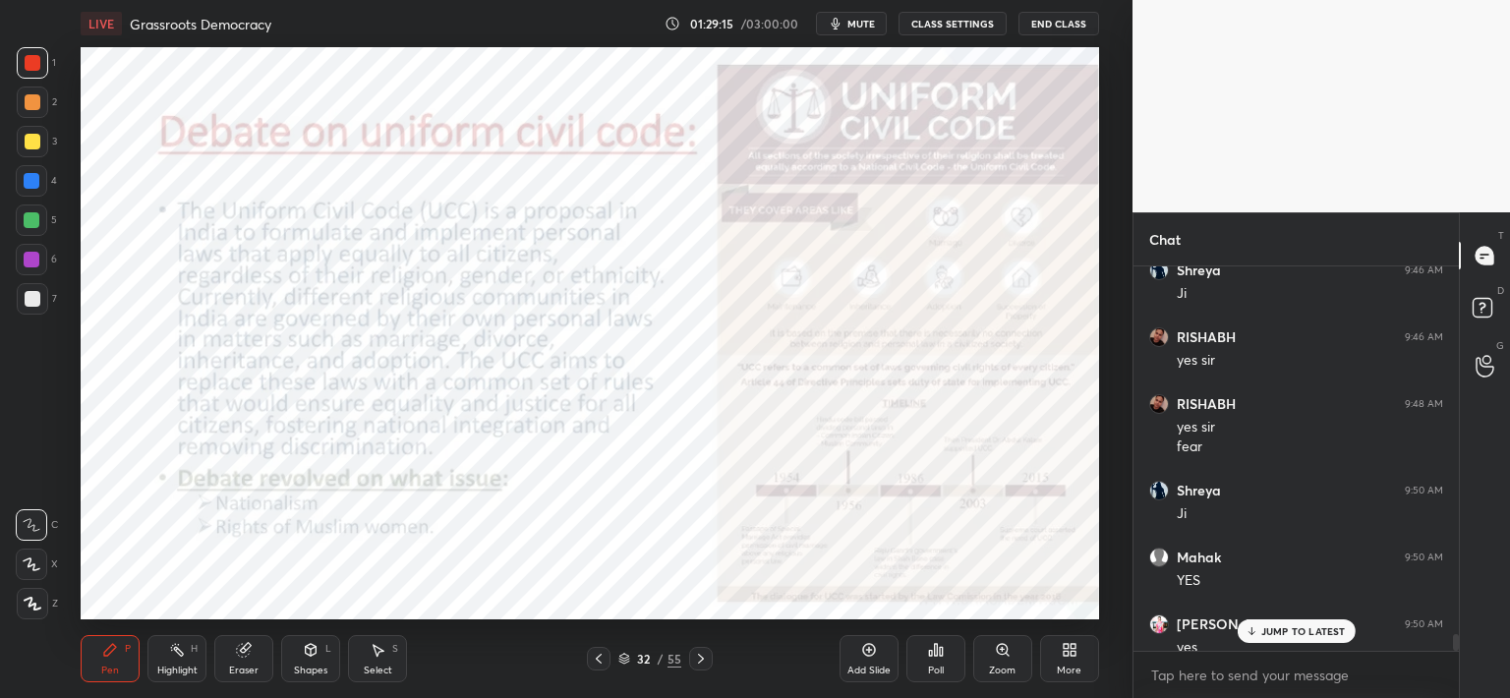
click at [1068, 25] on button "End Class" at bounding box center [1058, 24] width 81 height 24
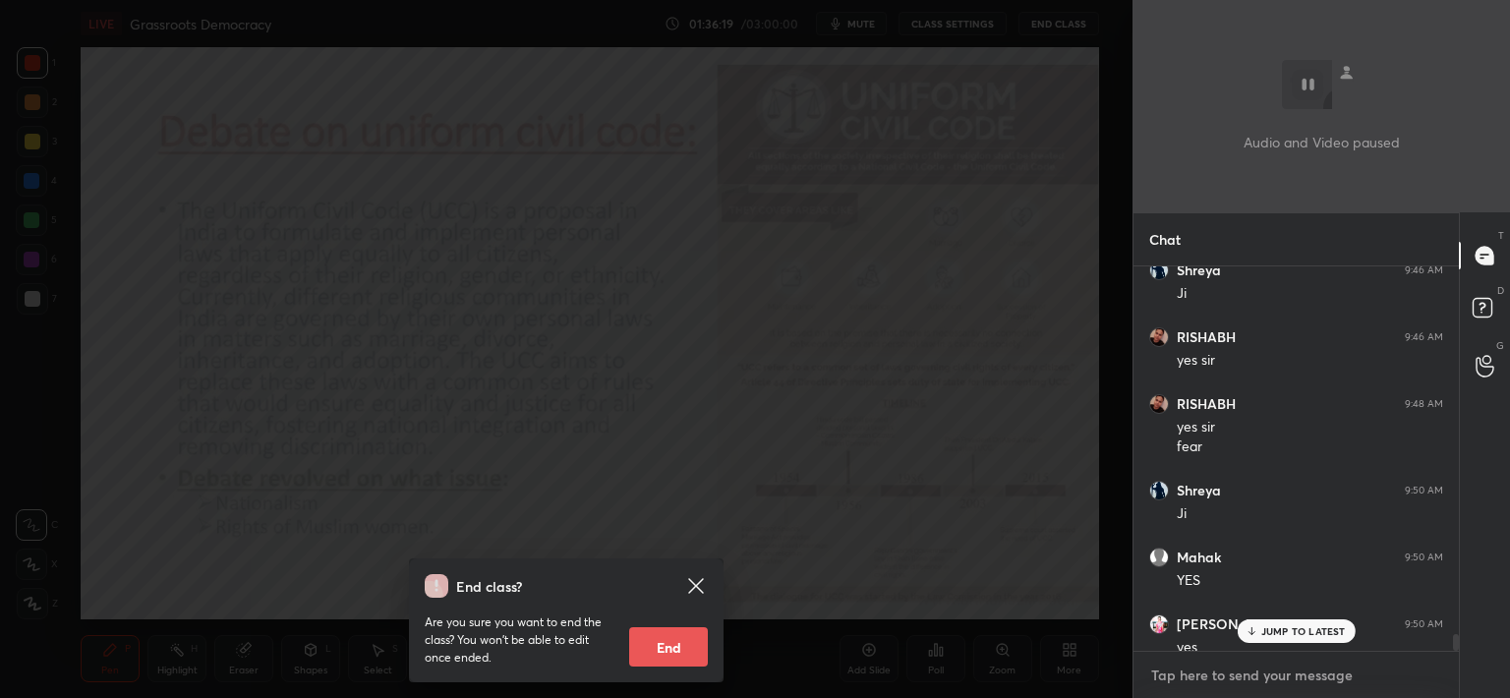
click at [1277, 684] on textarea at bounding box center [1296, 675] width 294 height 31
click at [1283, 631] on p "JUMP TO LATEST" at bounding box center [1303, 631] width 85 height 12
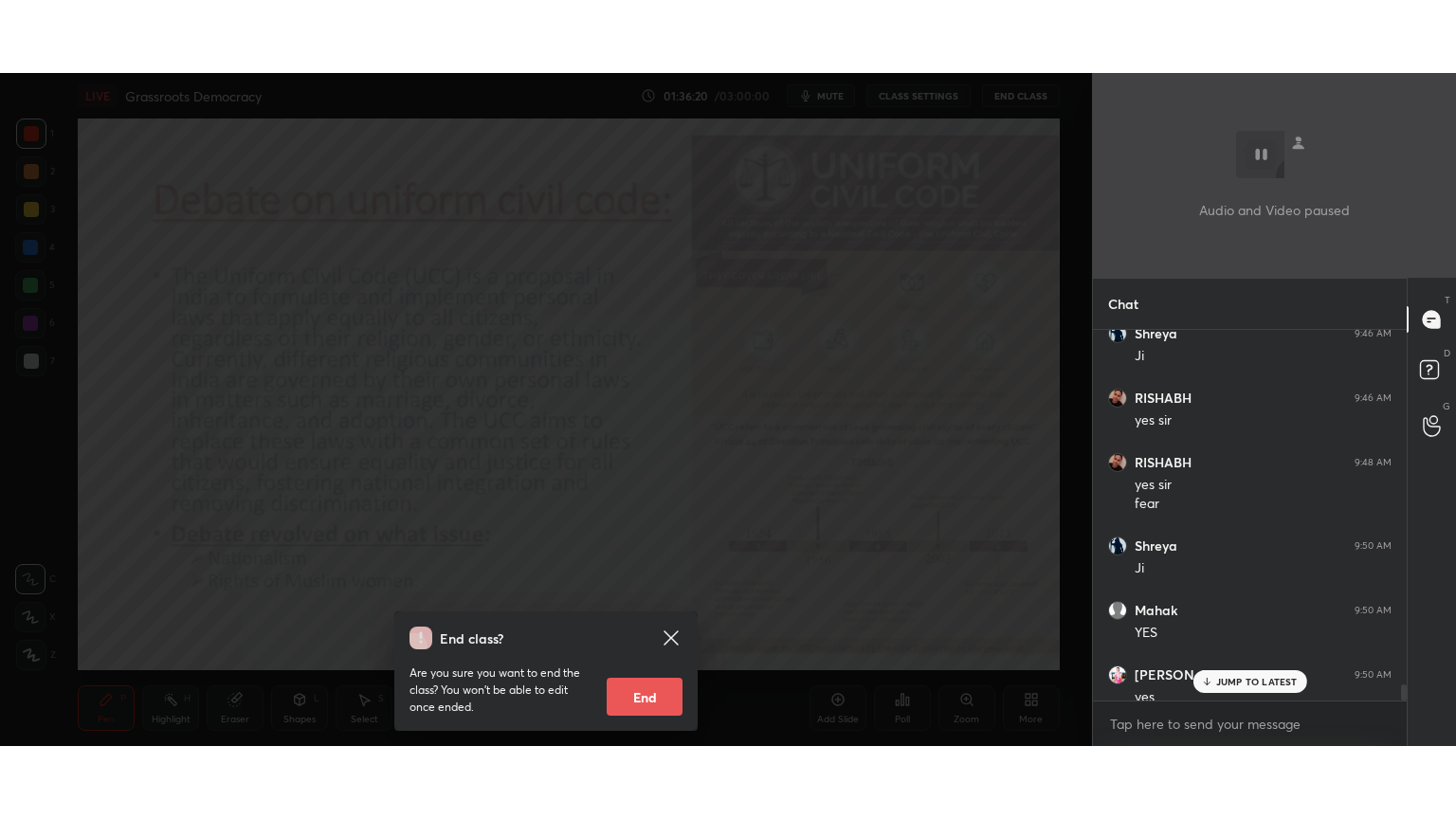
scroll to position [11810, 0]
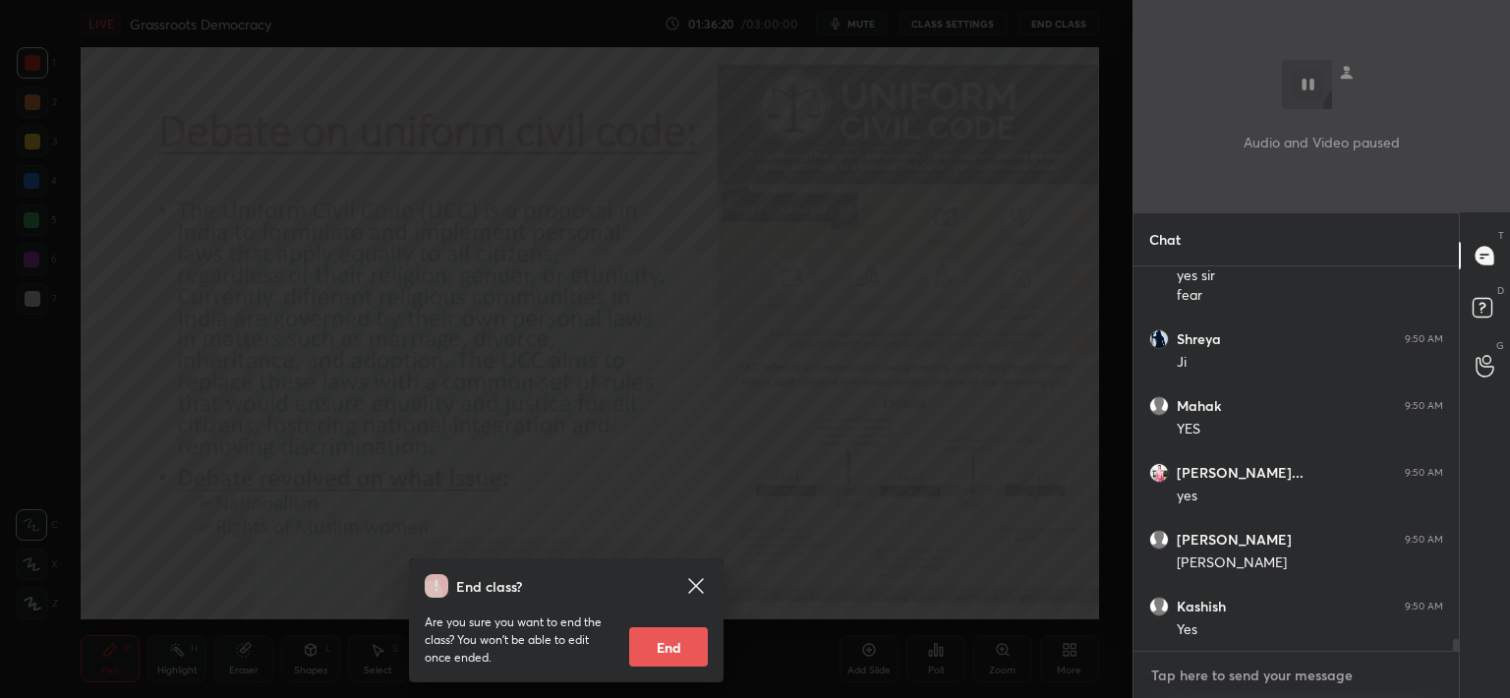
click at [1246, 668] on textarea at bounding box center [1296, 675] width 294 height 31
drag, startPoint x: 1246, startPoint y: 668, endPoint x: 1268, endPoint y: 676, distance: 23.9
click at [1248, 668] on textarea at bounding box center [1296, 675] width 294 height 31
type textarea "x"
click at [352, 254] on div "End class? Are you sure you want to end the class? You won’t be able to edit on…" at bounding box center [566, 349] width 1133 height 698
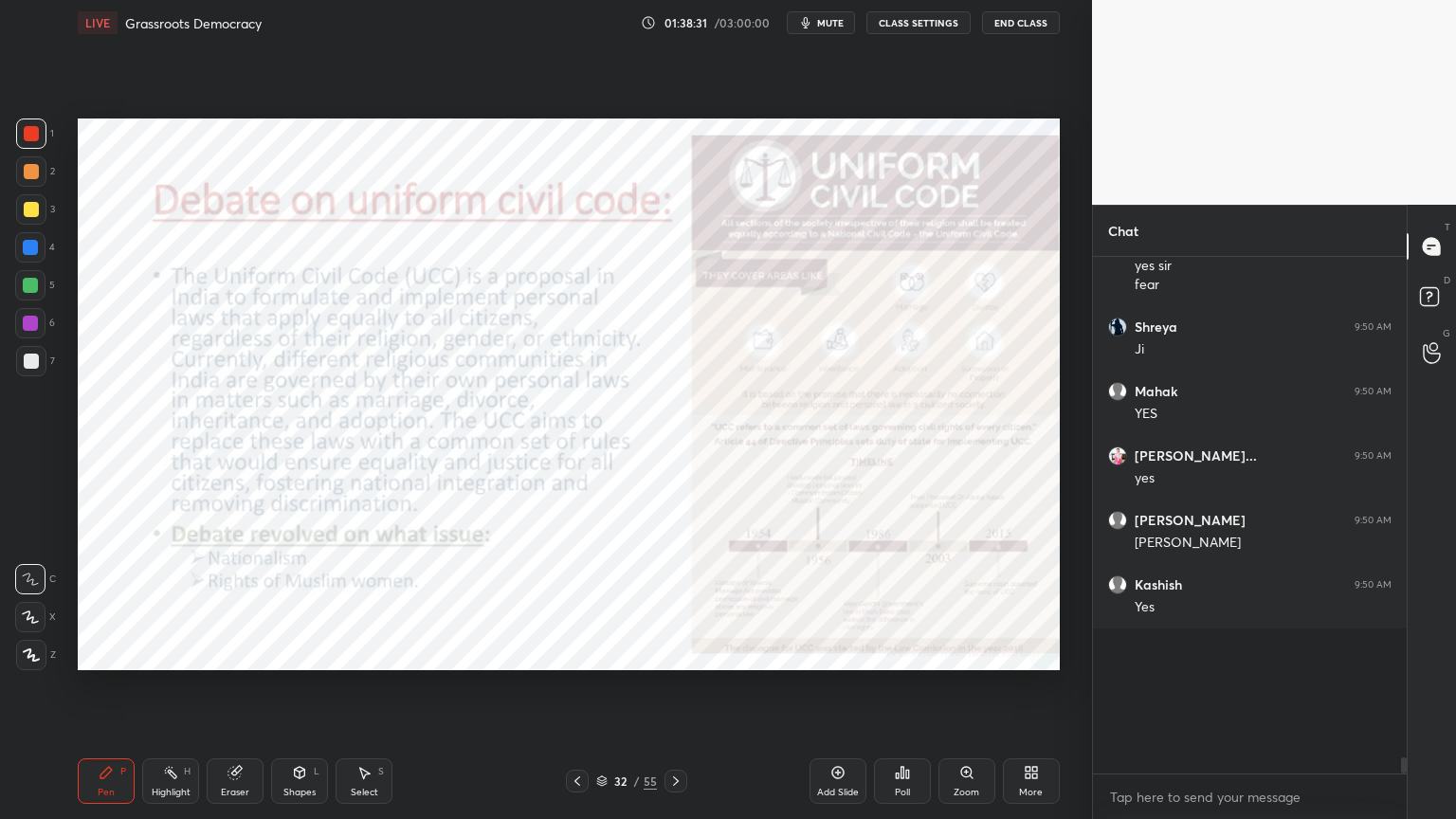
scroll to position [11666, 0]
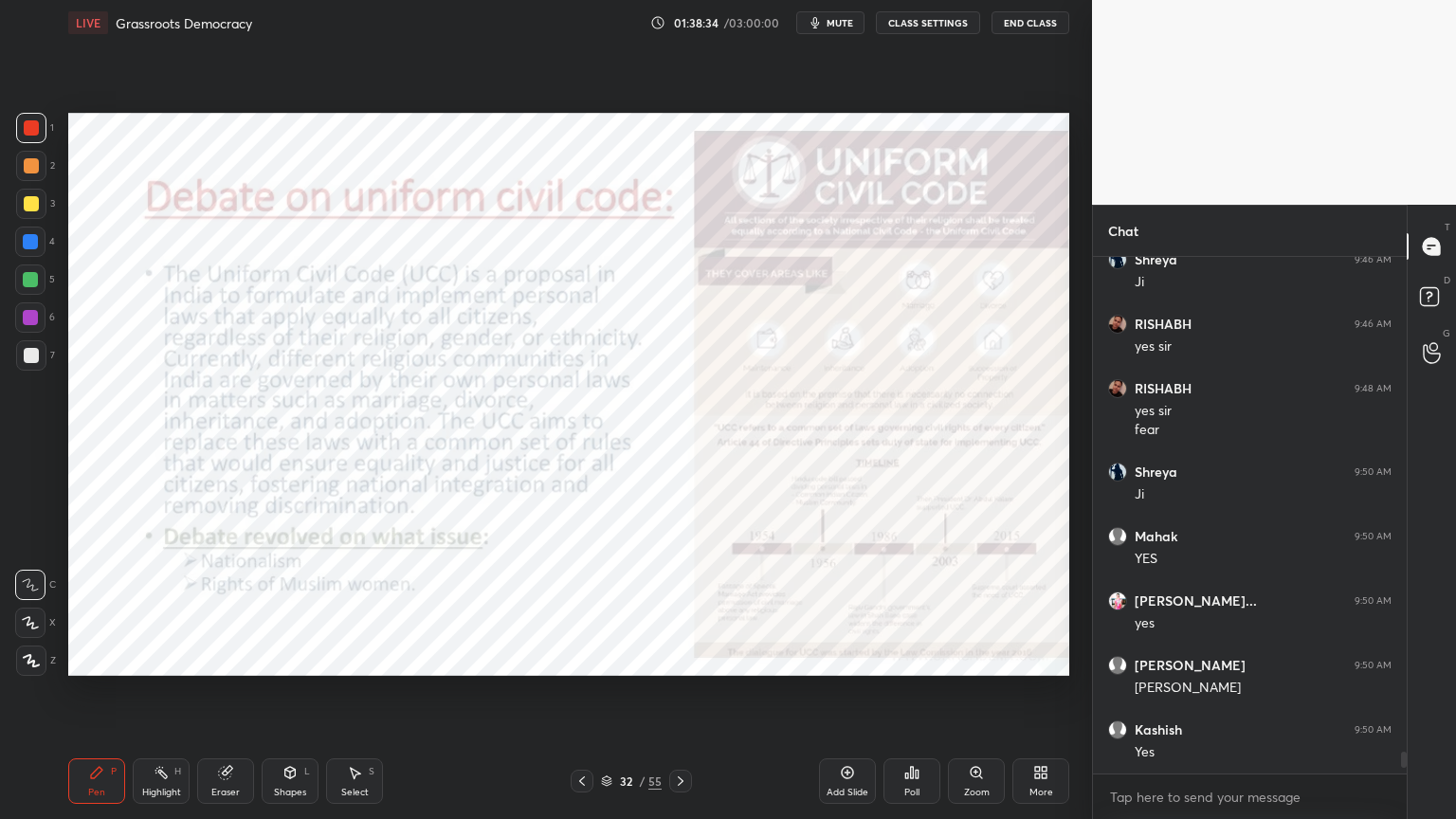
click at [31, 138] on div at bounding box center [31, 127] width 30 height 30
click at [582, 786] on icon at bounding box center [582, 781] width 15 height 15
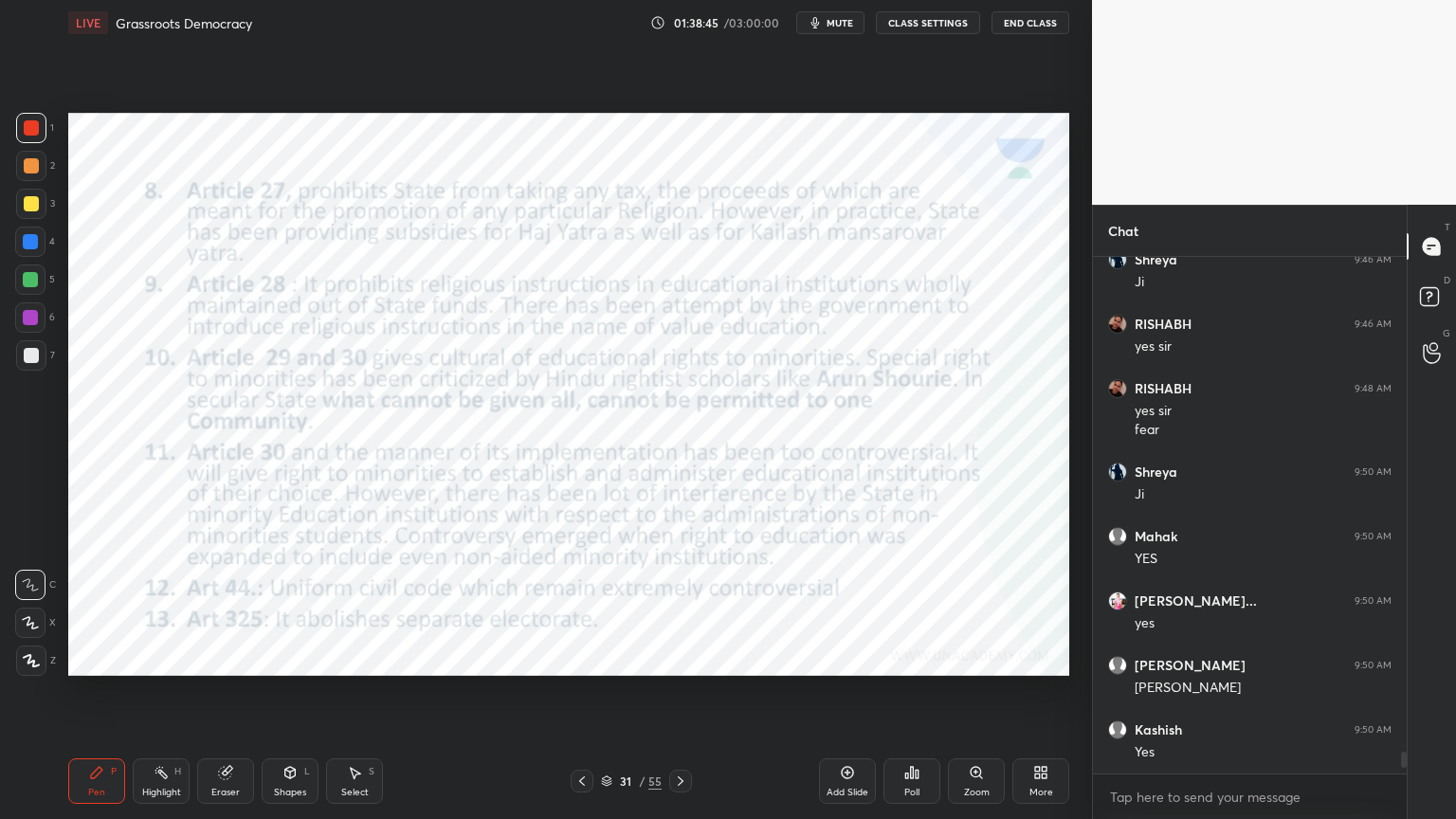
click at [684, 791] on div at bounding box center [681, 781] width 23 height 23
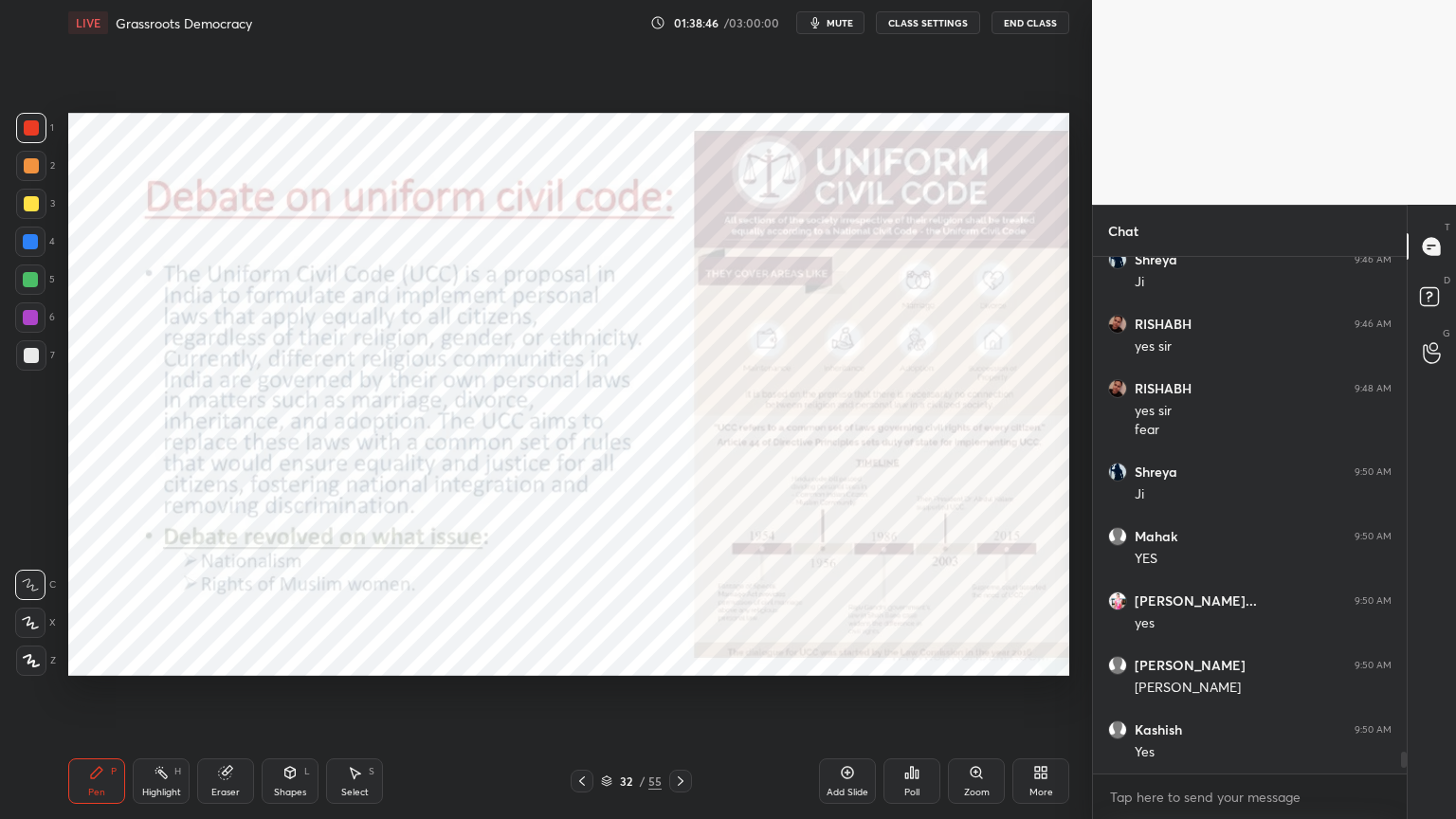
click at [682, 788] on icon at bounding box center [681, 781] width 15 height 15
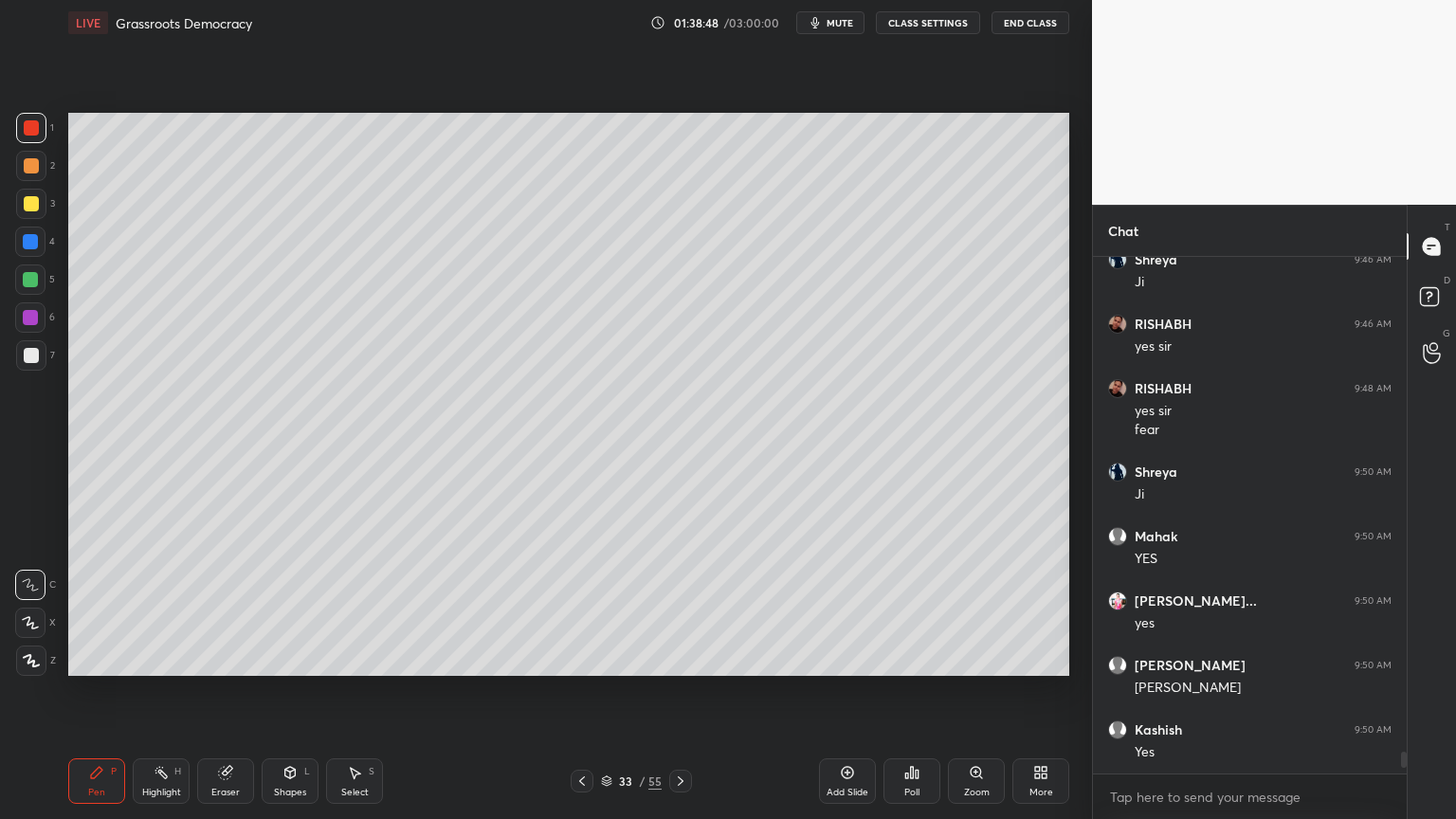
click at [34, 202] on div at bounding box center [32, 204] width 15 height 15
click at [41, 210] on div at bounding box center [31, 204] width 30 height 30
click at [19, 133] on div at bounding box center [31, 127] width 30 height 30
click at [31, 140] on div at bounding box center [31, 127] width 30 height 30
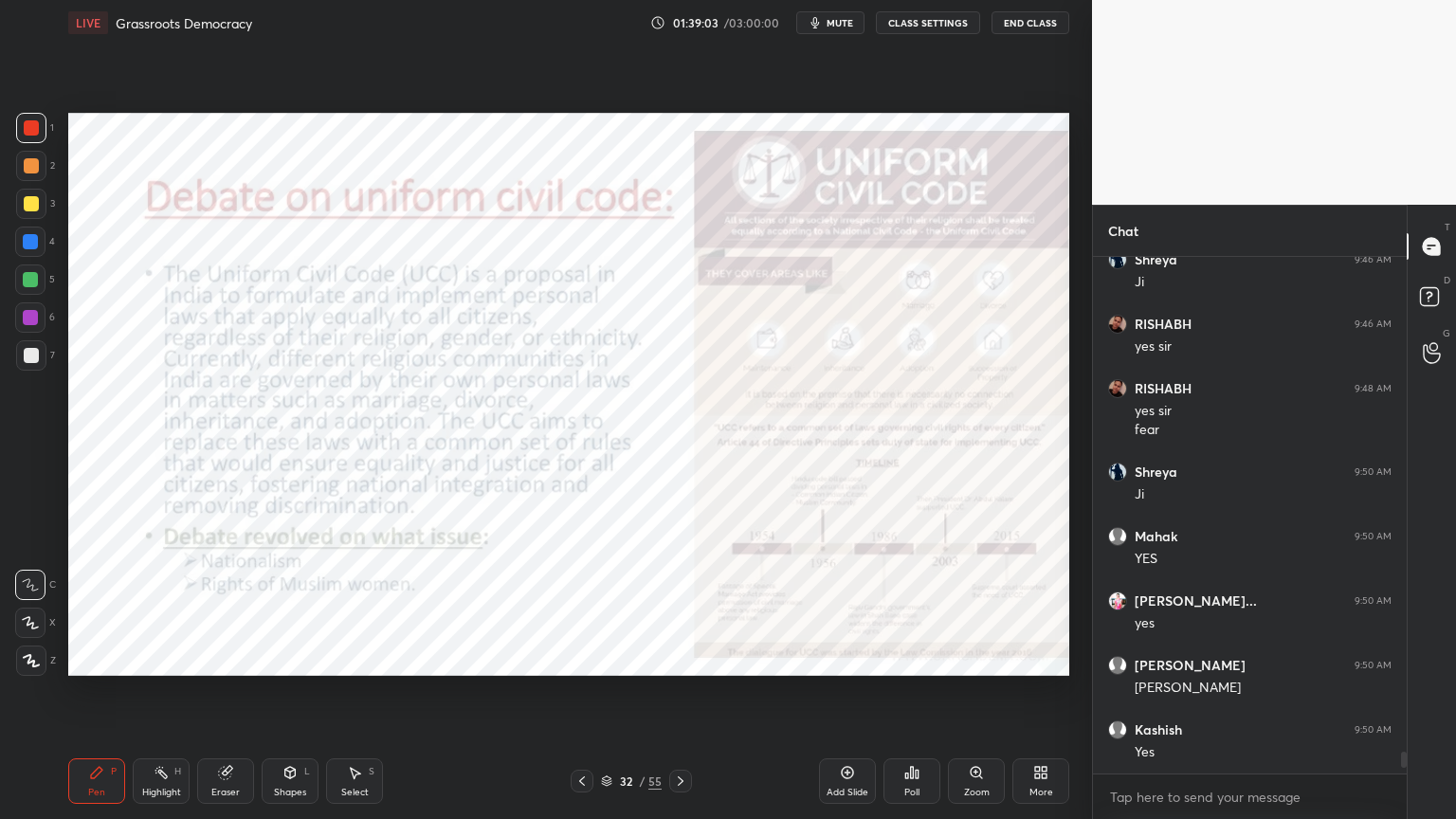
click at [39, 121] on div at bounding box center [31, 127] width 30 height 30
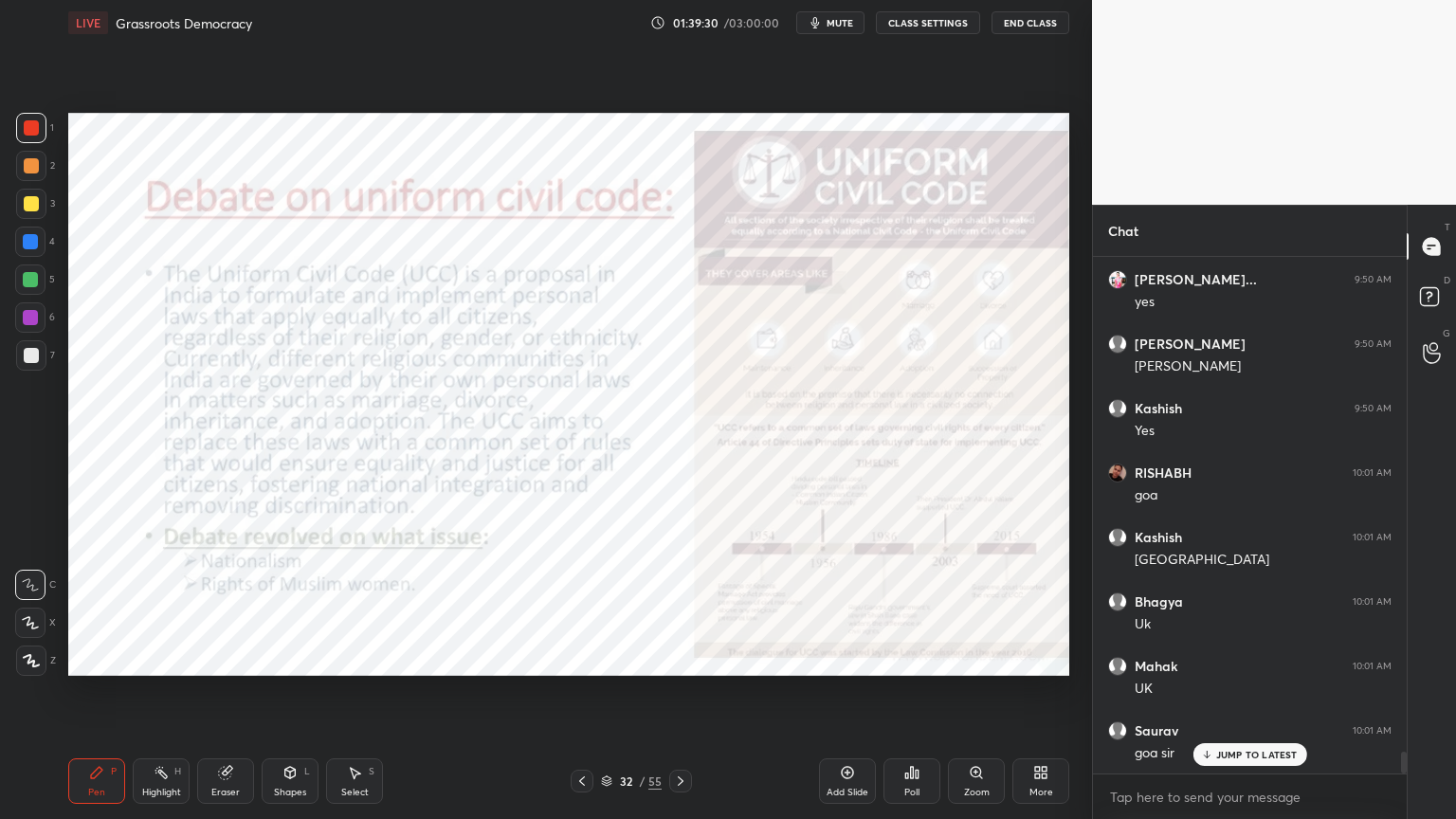
scroll to position [12052, 0]
click at [847, 788] on div "Add Slide" at bounding box center [847, 793] width 41 height 10
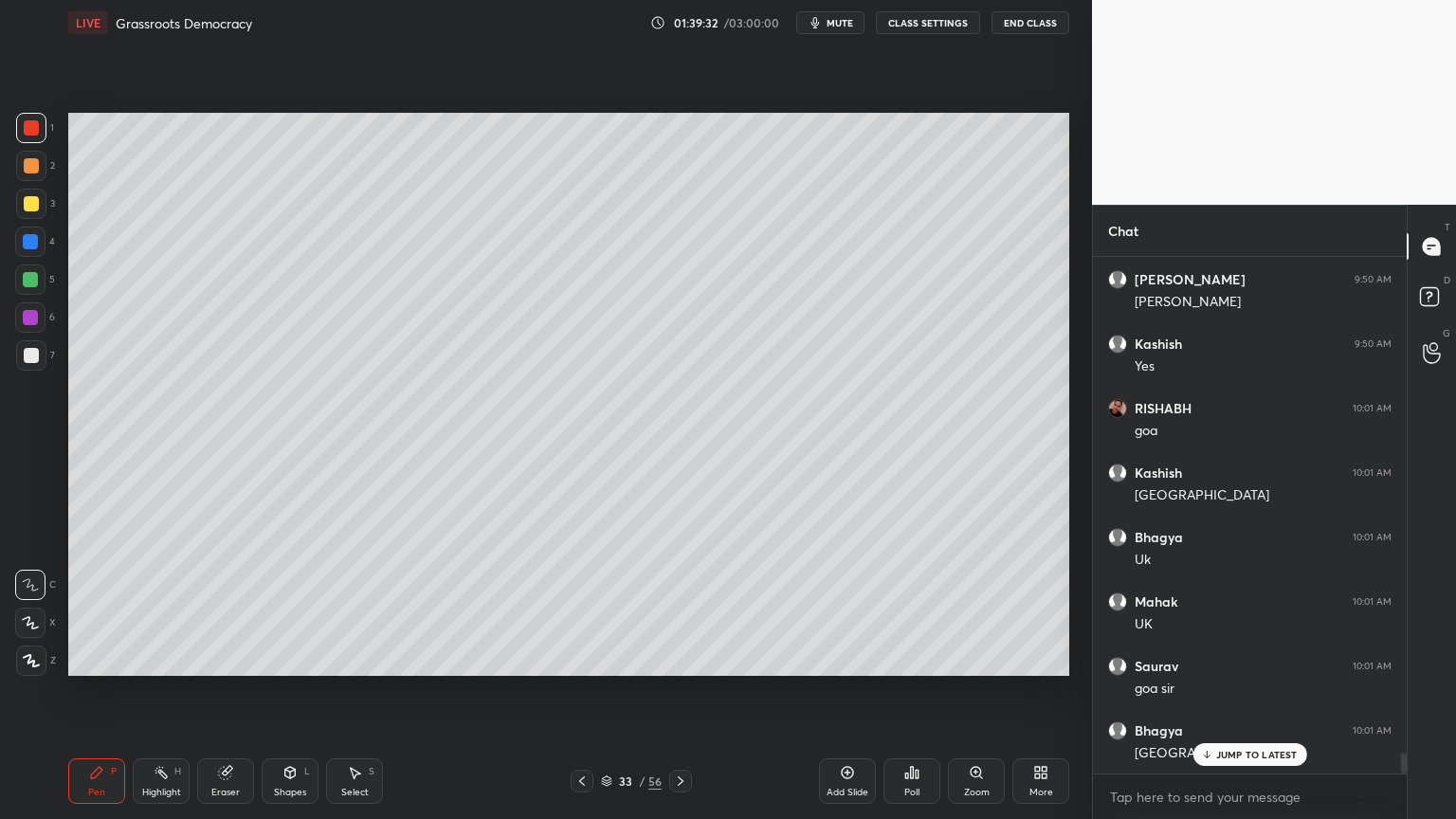
scroll to position [12116, 0]
click at [49, 211] on div "3" at bounding box center [36, 204] width 39 height 30
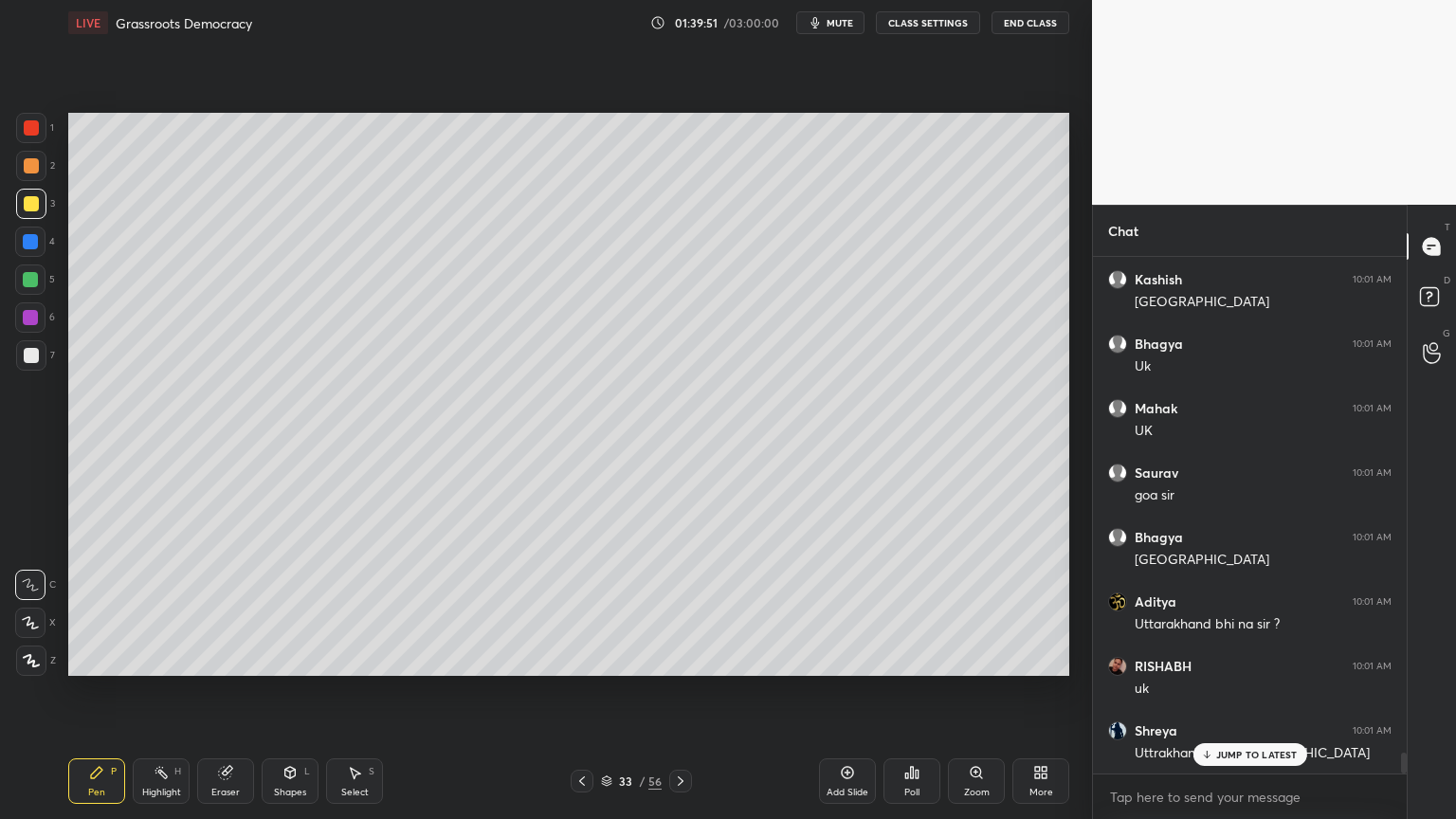
scroll to position [12309, 0]
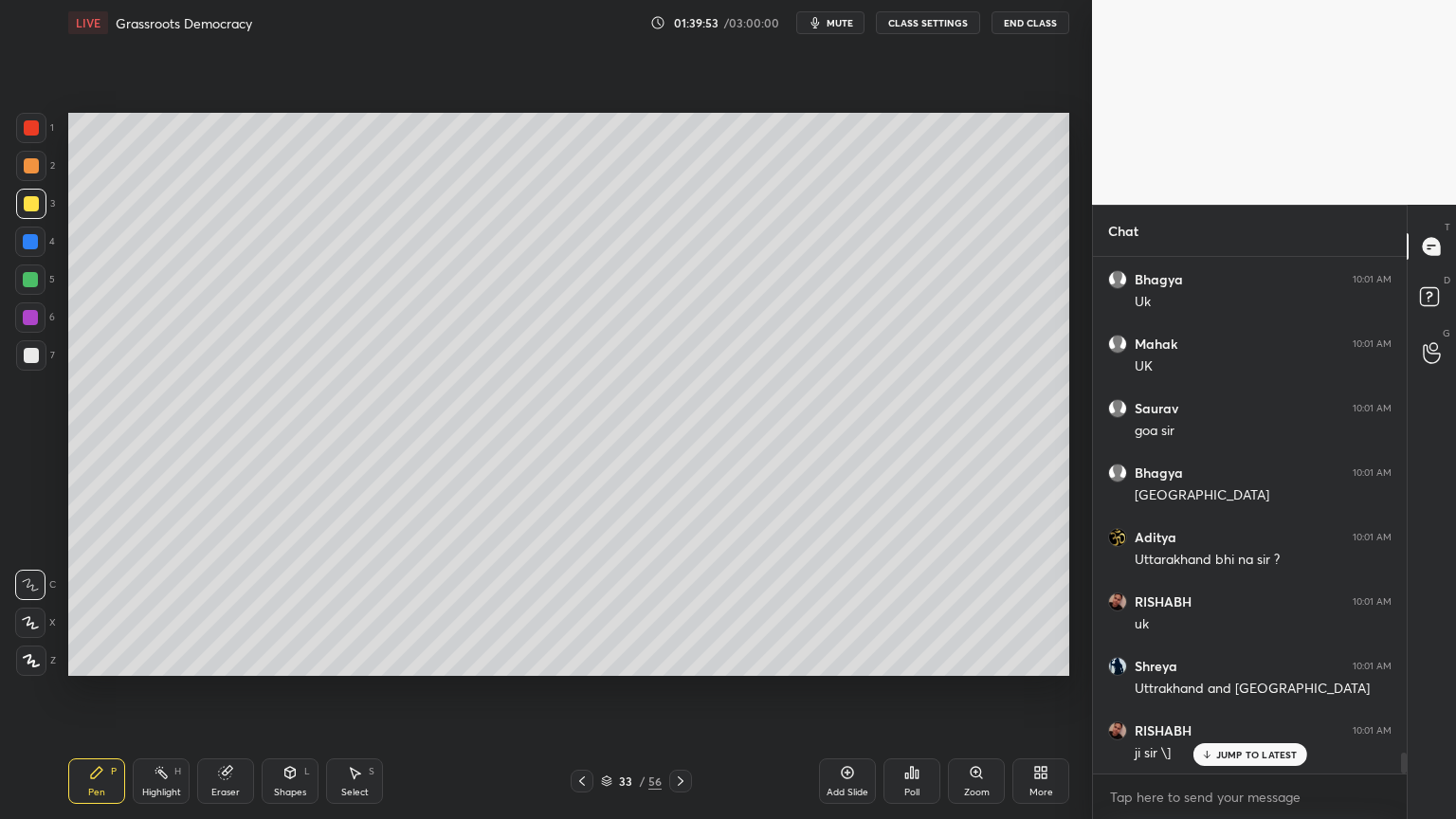
click at [0, 177] on div "1 2 3 4 5 6 7 C X Z C X Z E E Erase all H H" at bounding box center [30, 395] width 61 height 563
click at [7, 177] on div "1 2 3 4 5 6 7 C X Z C X Z E E Erase all H H" at bounding box center [30, 395] width 61 height 563
click at [36, 176] on div at bounding box center [31, 165] width 30 height 30
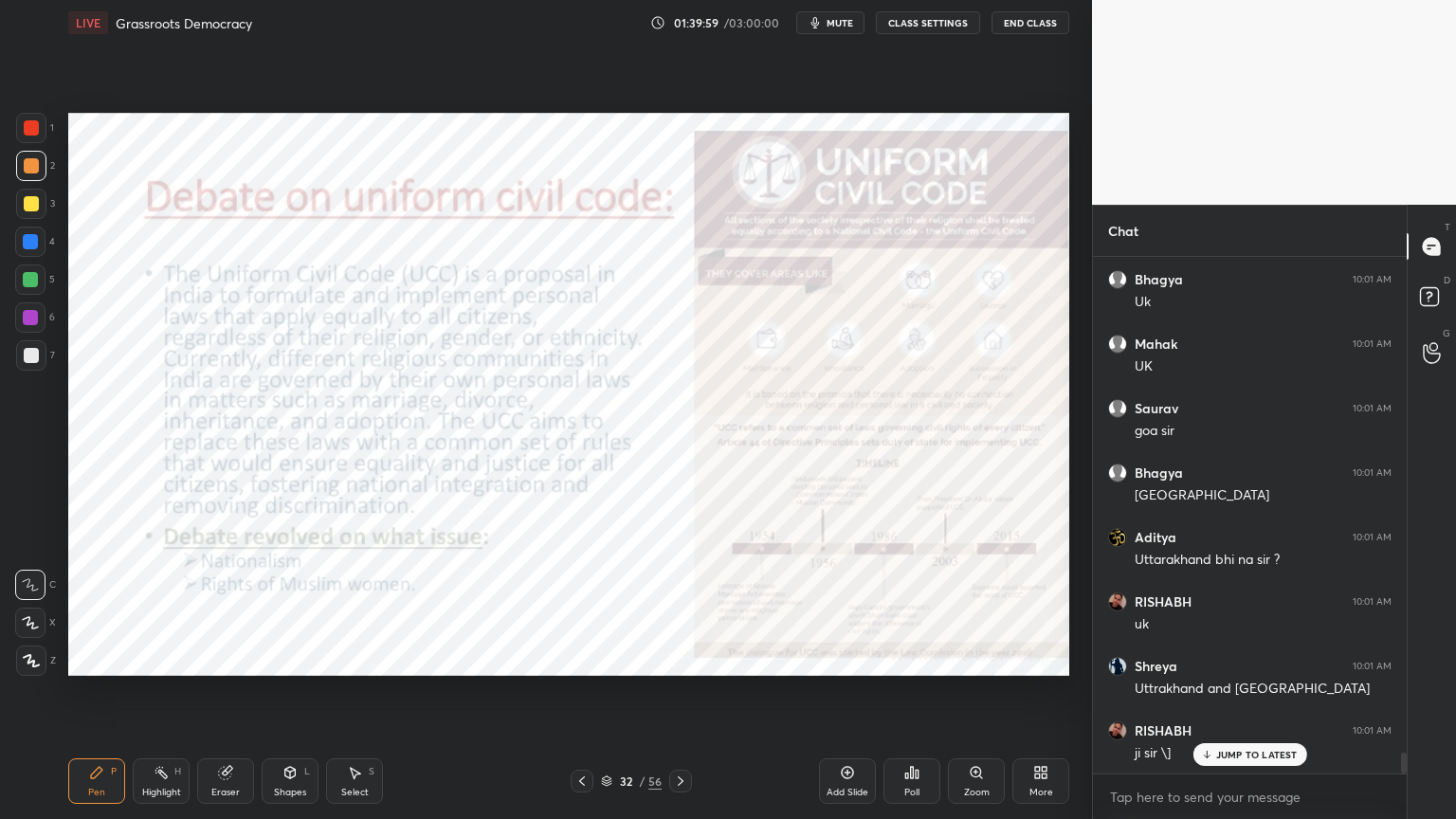
click at [13, 128] on div "1 2 3 4 5 6 7 C X Z C X Z E E Erase all H H" at bounding box center [30, 395] width 61 height 563
click at [40, 131] on div at bounding box center [31, 127] width 30 height 30
drag, startPoint x: 362, startPoint y: 782, endPoint x: 360, endPoint y: 731, distance: 51.0
click at [363, 784] on div "Select S" at bounding box center [354, 780] width 57 height 45
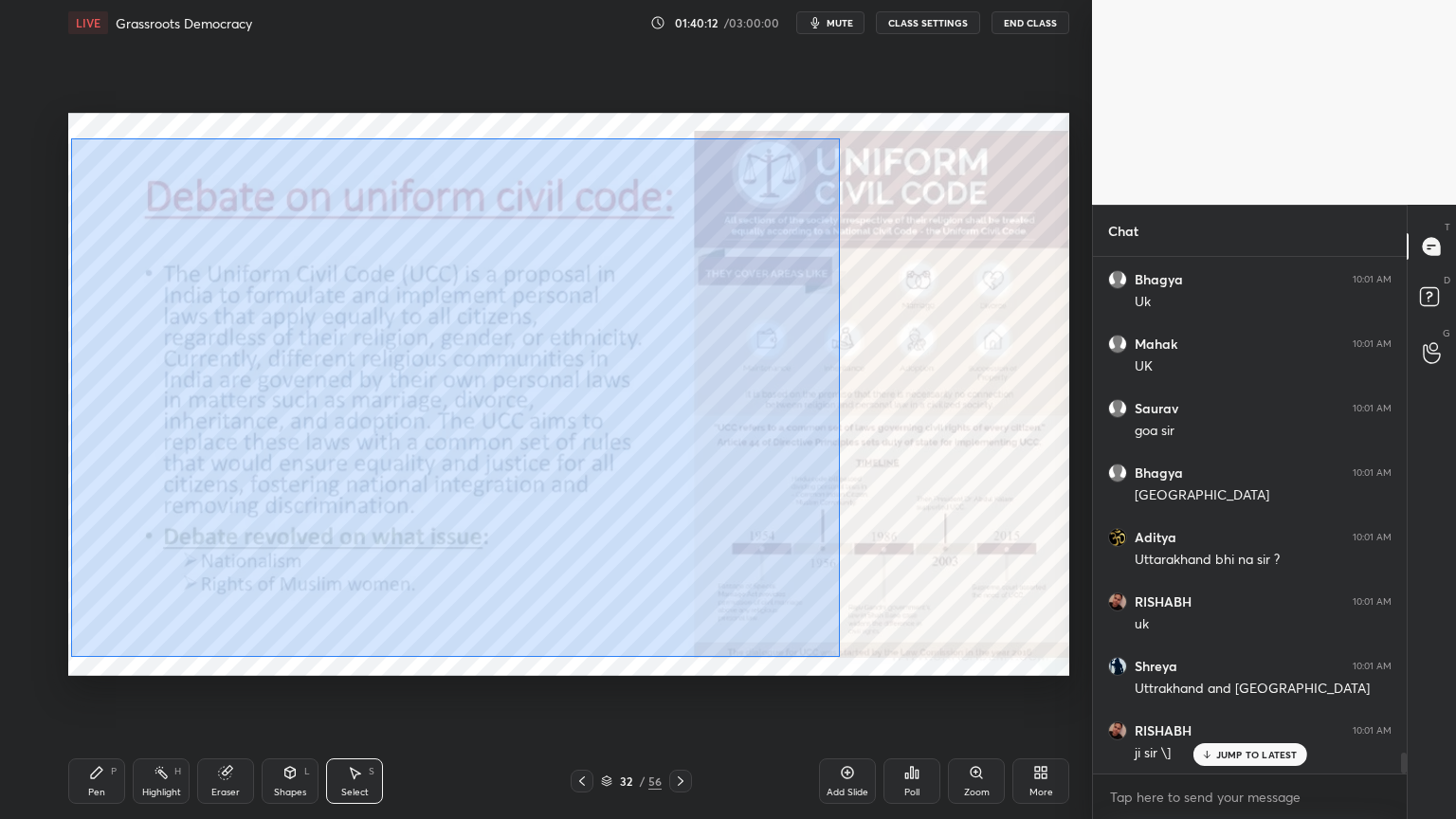
drag, startPoint x: 84, startPoint y: 139, endPoint x: 820, endPoint y: 654, distance: 898.3
click at [849, 682] on div "0 ° Undo Copy Duplicate Duplicate to new slide Delete Setting up your live clas…" at bounding box center [569, 395] width 1016 height 698
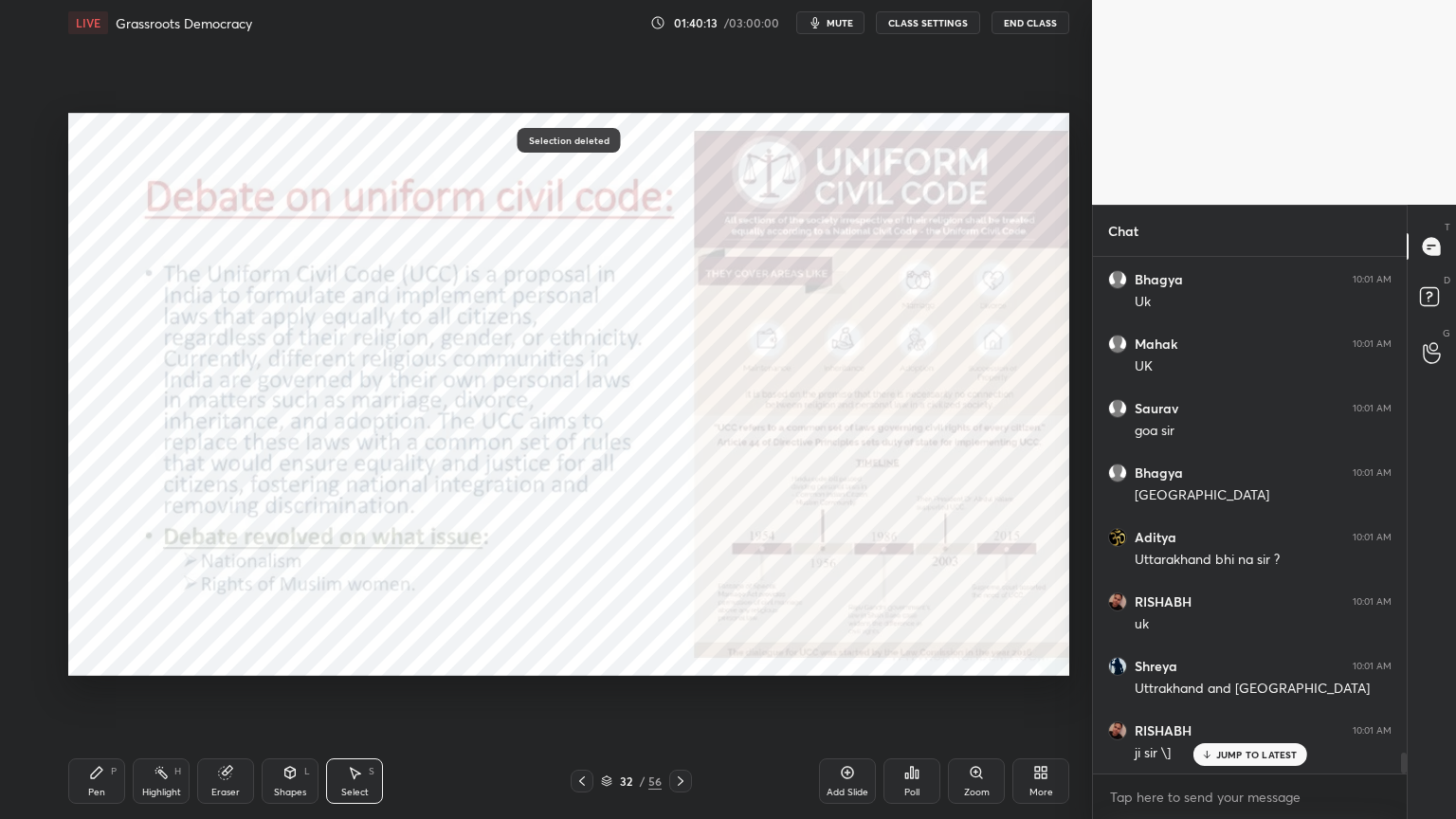
drag, startPoint x: 74, startPoint y: 788, endPoint x: 109, endPoint y: 756, distance: 47.4
click at [78, 786] on div "Pen P" at bounding box center [96, 780] width 57 height 45
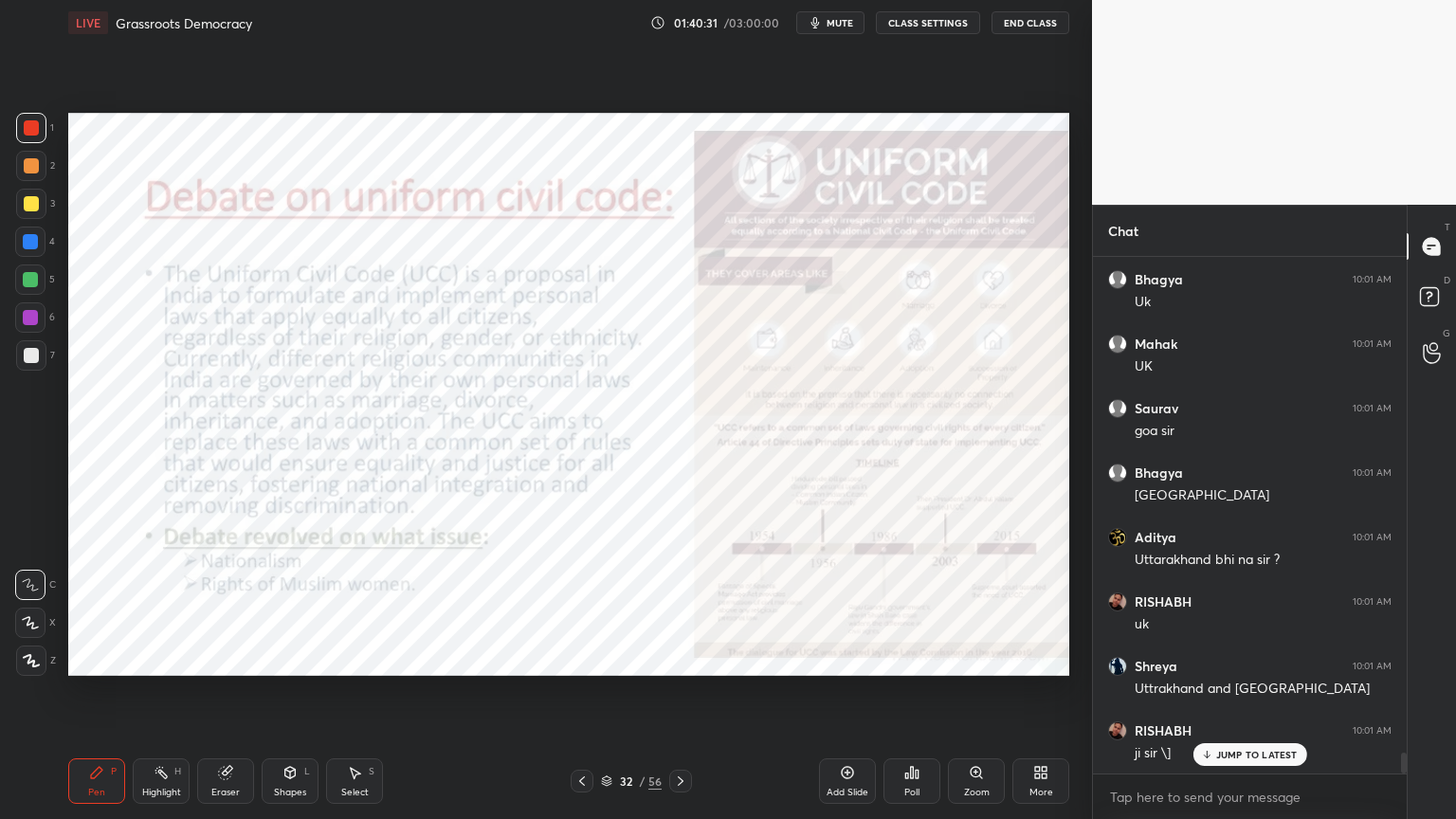
drag, startPoint x: 863, startPoint y: 772, endPoint x: 832, endPoint y: 768, distance: 31.3
click at [863, 772] on div "Add Slide" at bounding box center [847, 780] width 57 height 45
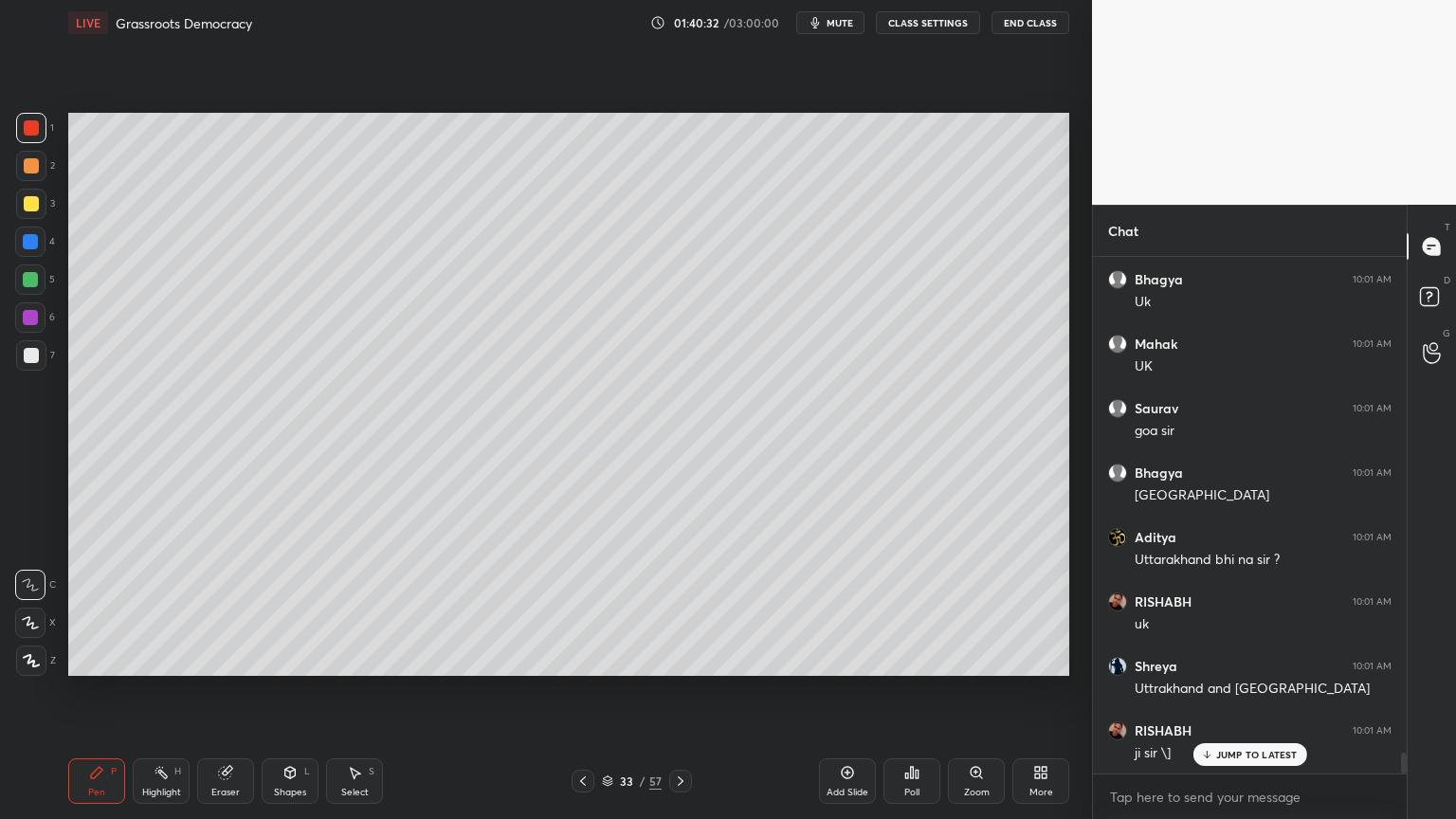
drag, startPoint x: 29, startPoint y: 168, endPoint x: 46, endPoint y: 169, distance: 17.0
click at [35, 168] on div at bounding box center [32, 166] width 15 height 15
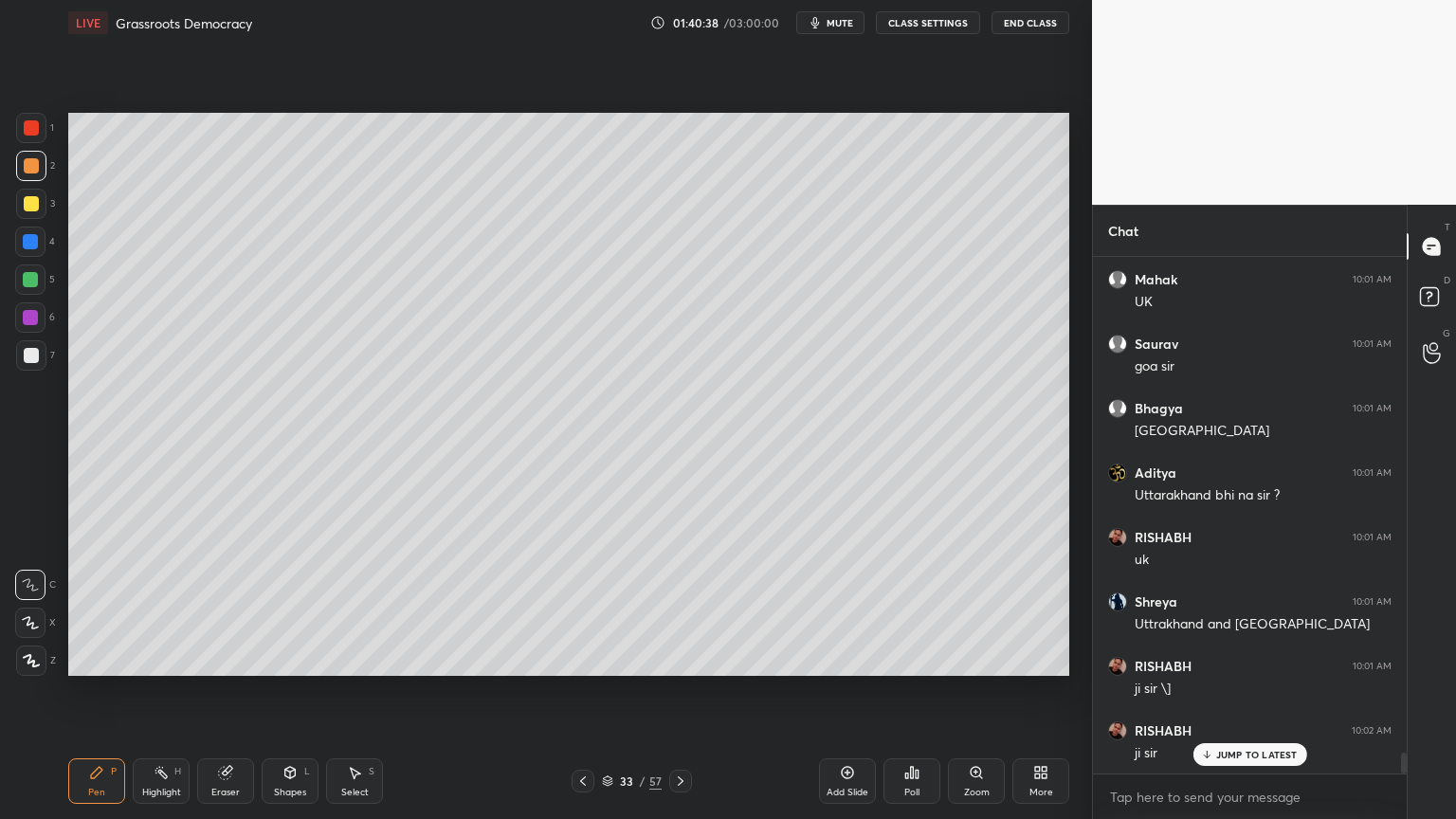
click at [31, 220] on div "3" at bounding box center [36, 207] width 39 height 38
drag, startPoint x: 26, startPoint y: 210, endPoint x: 38, endPoint y: 203, distance: 13.9
click at [26, 210] on div at bounding box center [32, 204] width 15 height 15
click at [37, 214] on div at bounding box center [31, 204] width 30 height 30
drag, startPoint x: 37, startPoint y: 242, endPoint x: 46, endPoint y: 248, distance: 10.8
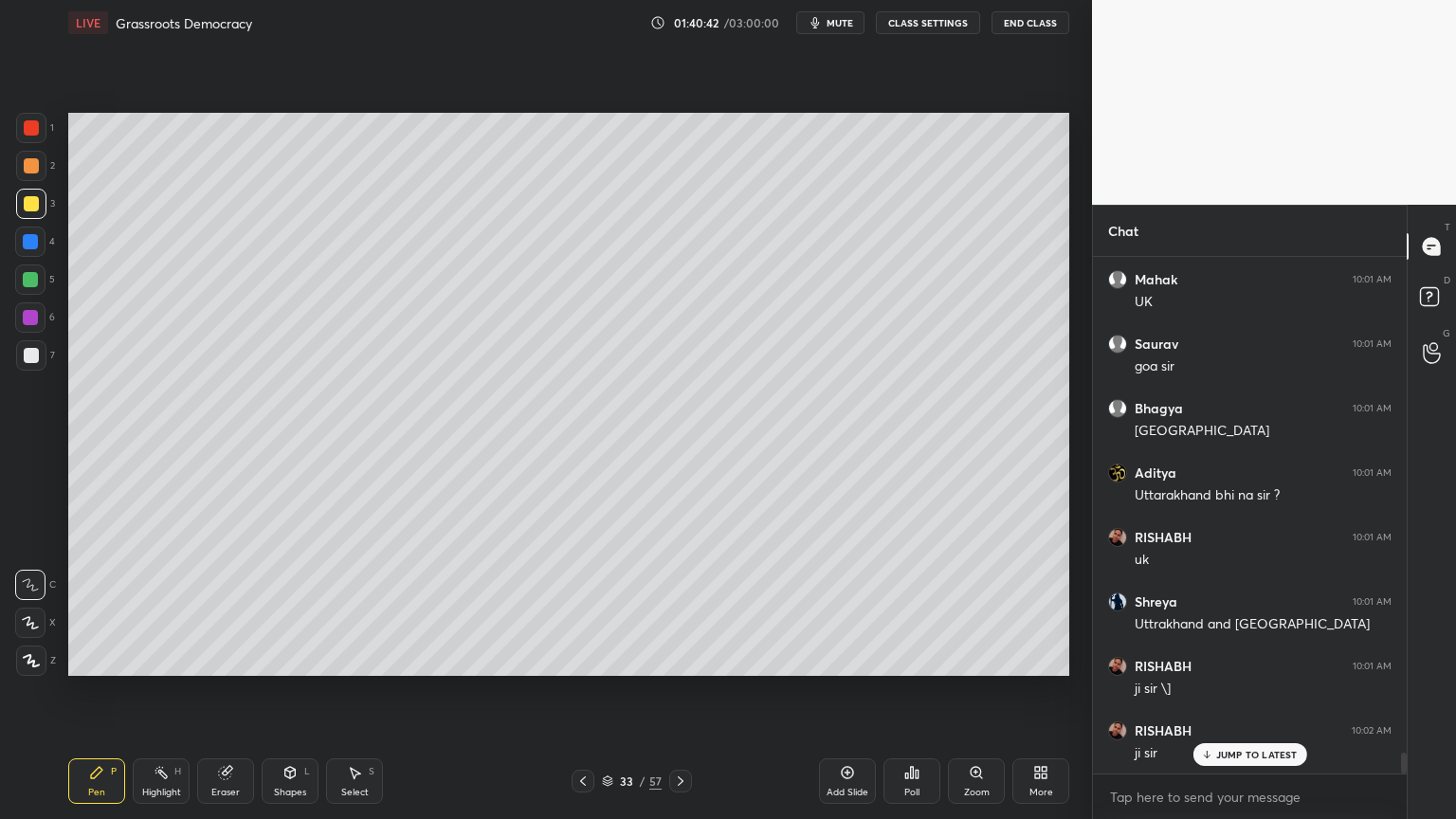
click at [37, 242] on div at bounding box center [31, 242] width 15 height 15
click at [47, 248] on div "4" at bounding box center [35, 241] width 40 height 30
click at [36, 219] on div "3" at bounding box center [36, 207] width 39 height 38
drag, startPoint x: 40, startPoint y: 220, endPoint x: 58, endPoint y: 228, distance: 19.7
click at [40, 220] on div "3" at bounding box center [36, 207] width 39 height 38
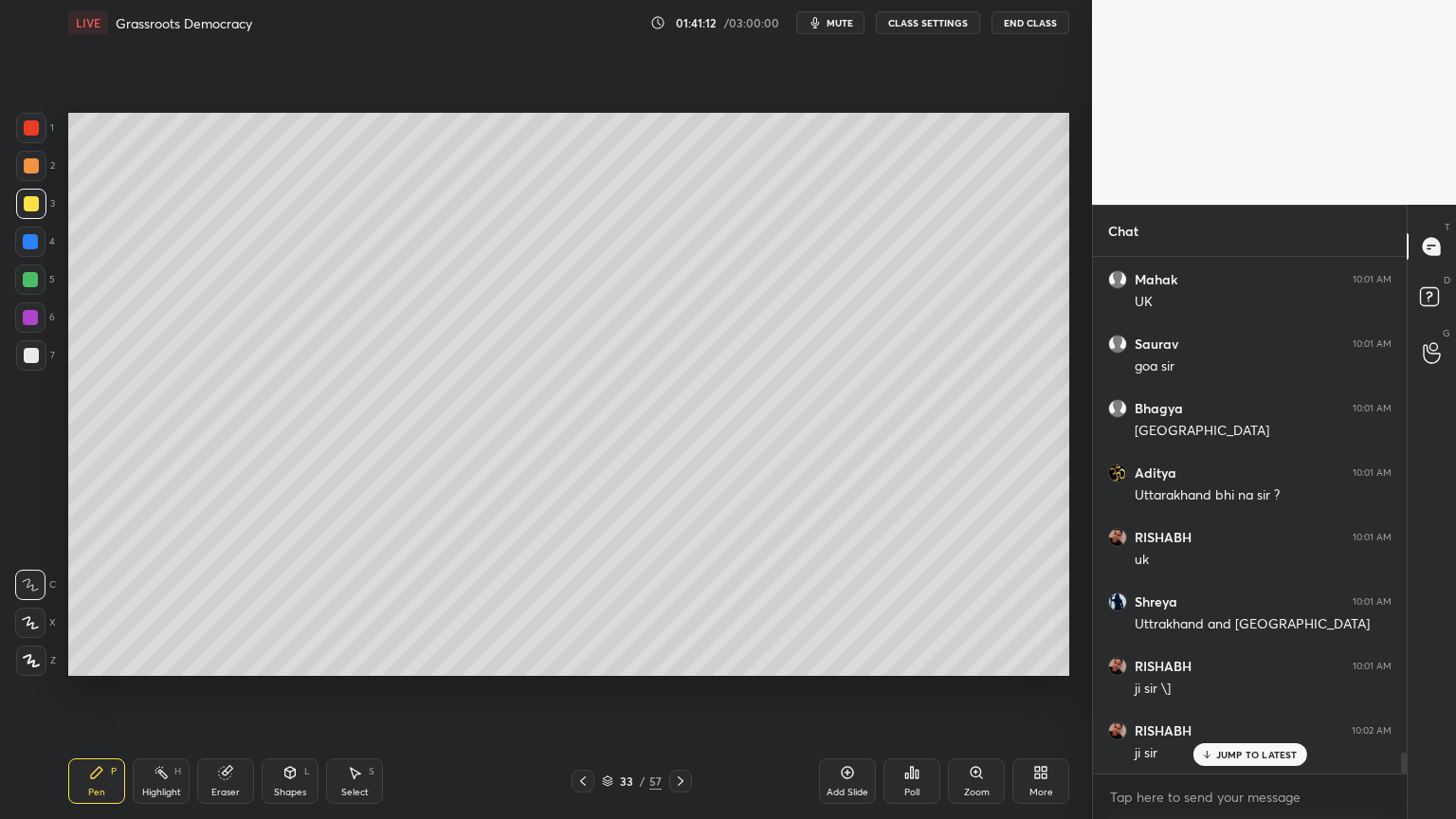
click at [40, 285] on div at bounding box center [30, 279] width 30 height 30
click at [36, 290] on div at bounding box center [30, 279] width 30 height 30
click at [29, 300] on div "1 2 3 4 5 6 7" at bounding box center [35, 245] width 40 height 265
drag, startPoint x: 27, startPoint y: 325, endPoint x: 40, endPoint y: 331, distance: 14.3
click at [31, 328] on div at bounding box center [30, 317] width 30 height 30
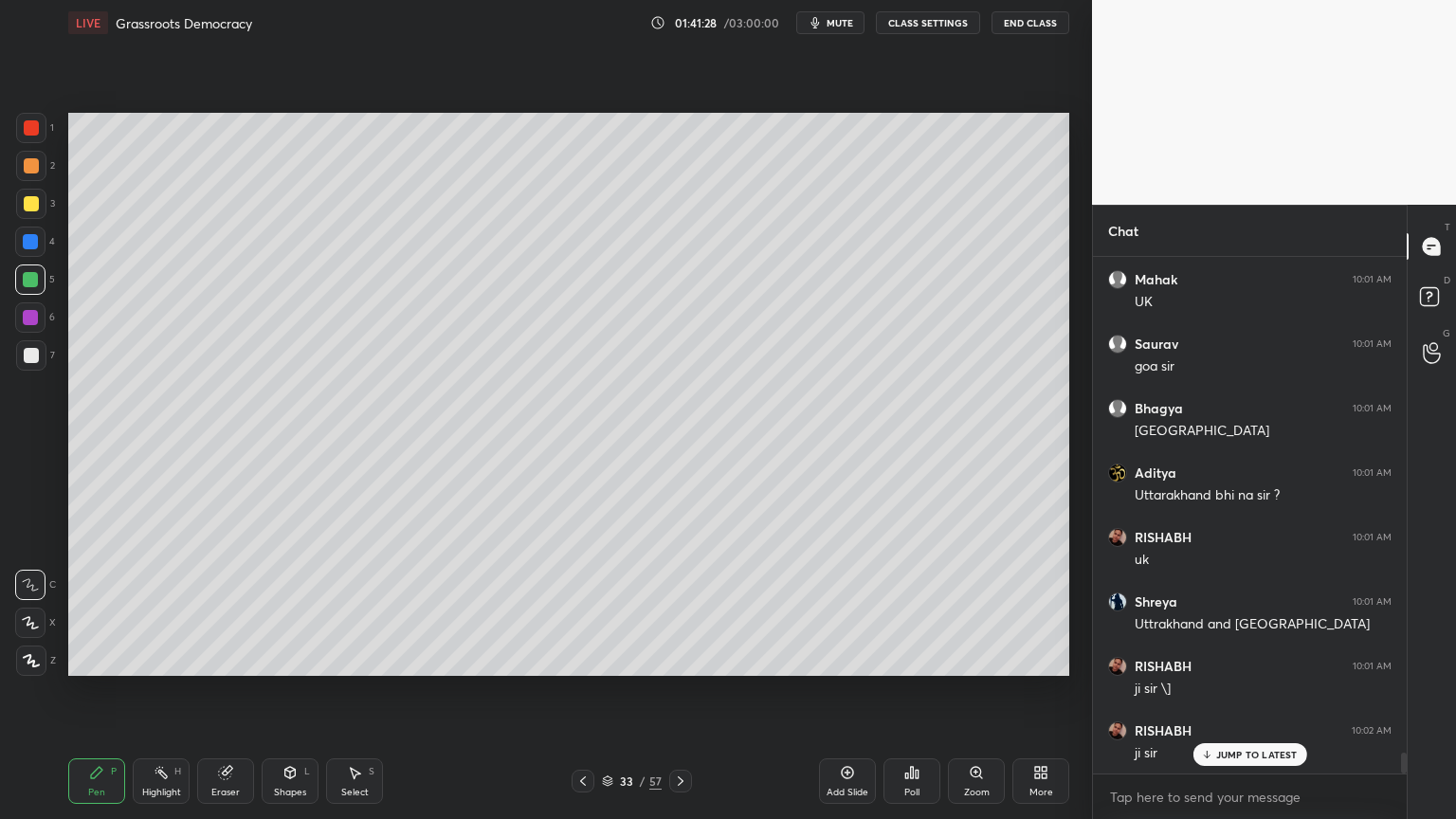
click at [46, 331] on div "6" at bounding box center [35, 317] width 40 height 30
click at [38, 218] on div at bounding box center [31, 204] width 30 height 30
click at [40, 215] on div at bounding box center [31, 204] width 30 height 30
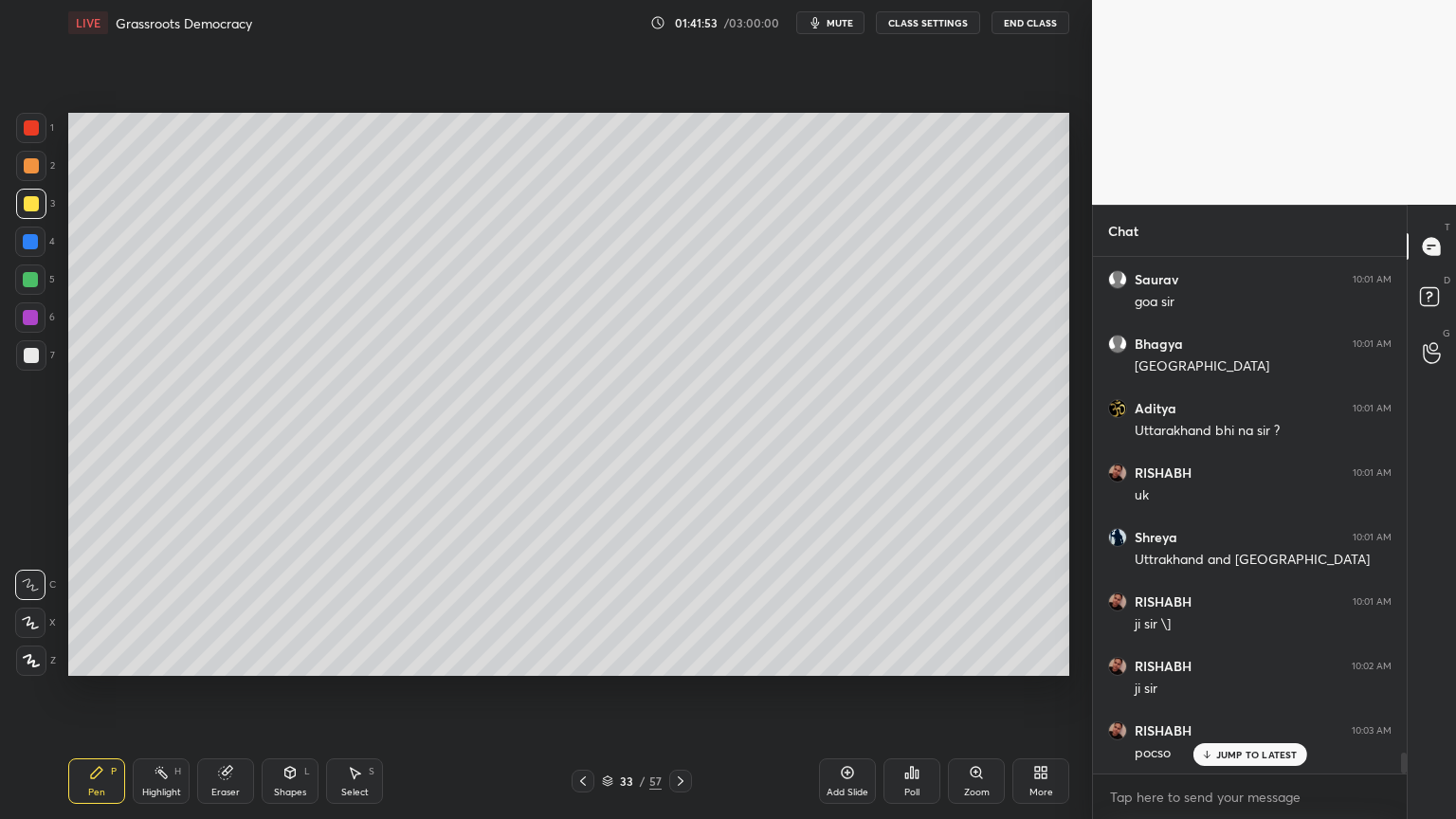
click at [28, 237] on div at bounding box center [31, 242] width 15 height 15
click at [20, 203] on div at bounding box center [31, 204] width 30 height 30
click at [31, 215] on div at bounding box center [31, 204] width 30 height 30
click at [46, 155] on div "2" at bounding box center [36, 165] width 39 height 30
drag, startPoint x: 40, startPoint y: 145, endPoint x: 58, endPoint y: 150, distance: 18.7
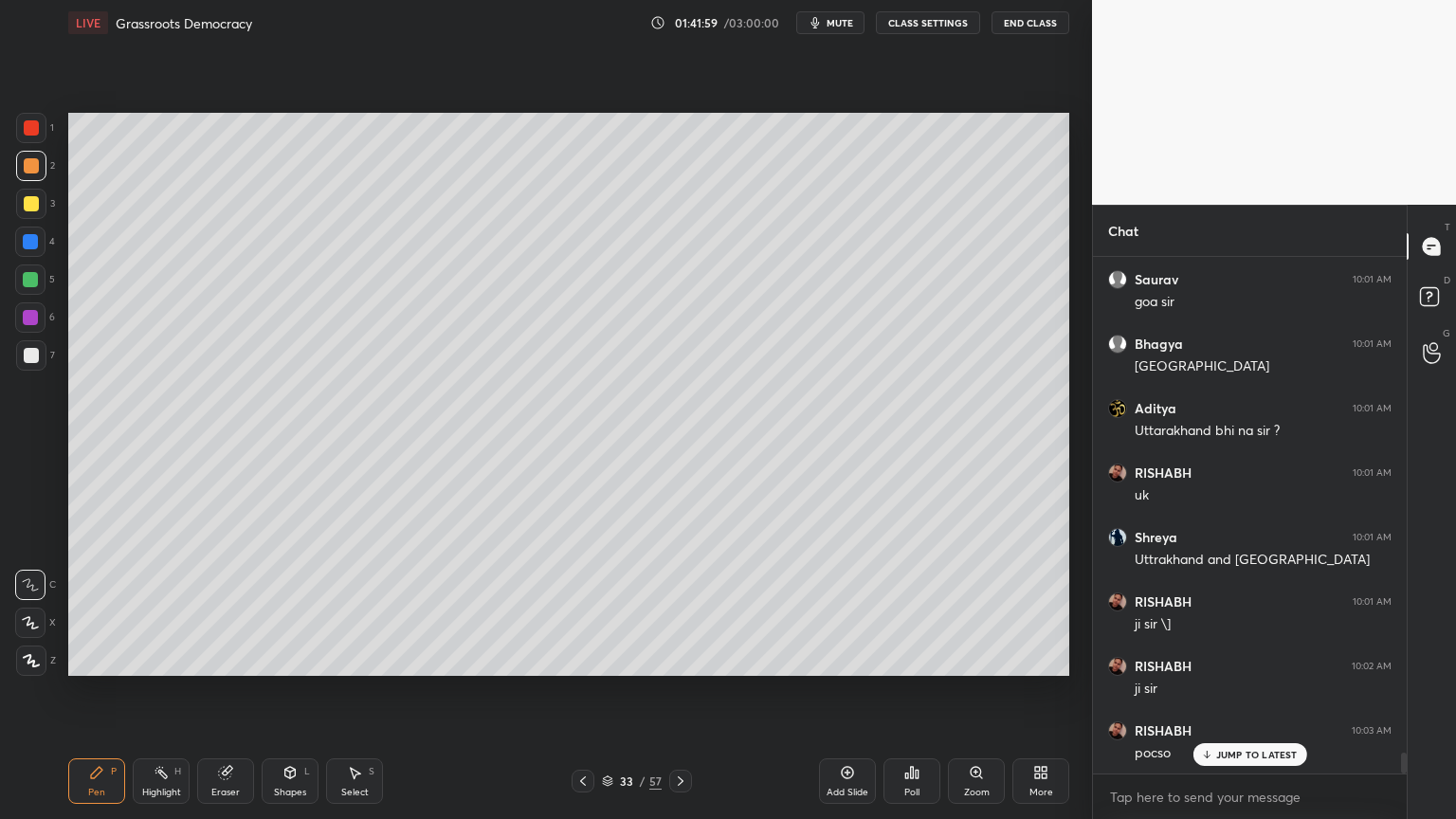
click at [40, 145] on div "1" at bounding box center [35, 131] width 38 height 38
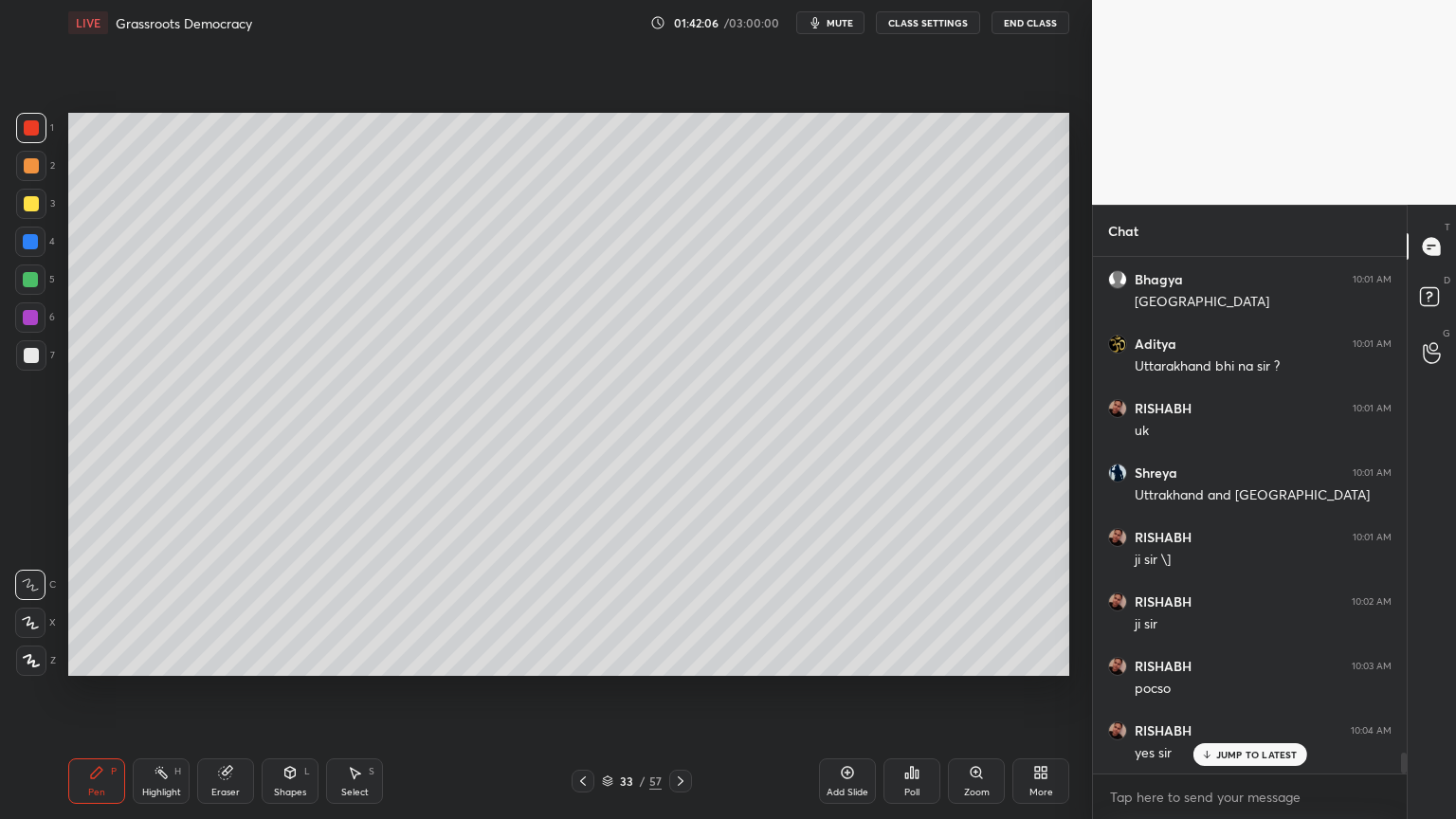
click at [26, 218] on div at bounding box center [31, 204] width 30 height 30
click at [34, 221] on div "3" at bounding box center [36, 207] width 39 height 38
click at [33, 266] on div at bounding box center [30, 279] width 30 height 30
click at [14, 320] on div "1 2 3 4 5 6 7 C X Z C X Z E E Erase all H H" at bounding box center [30, 395] width 61 height 563
click at [28, 325] on div at bounding box center [30, 317] width 30 height 30
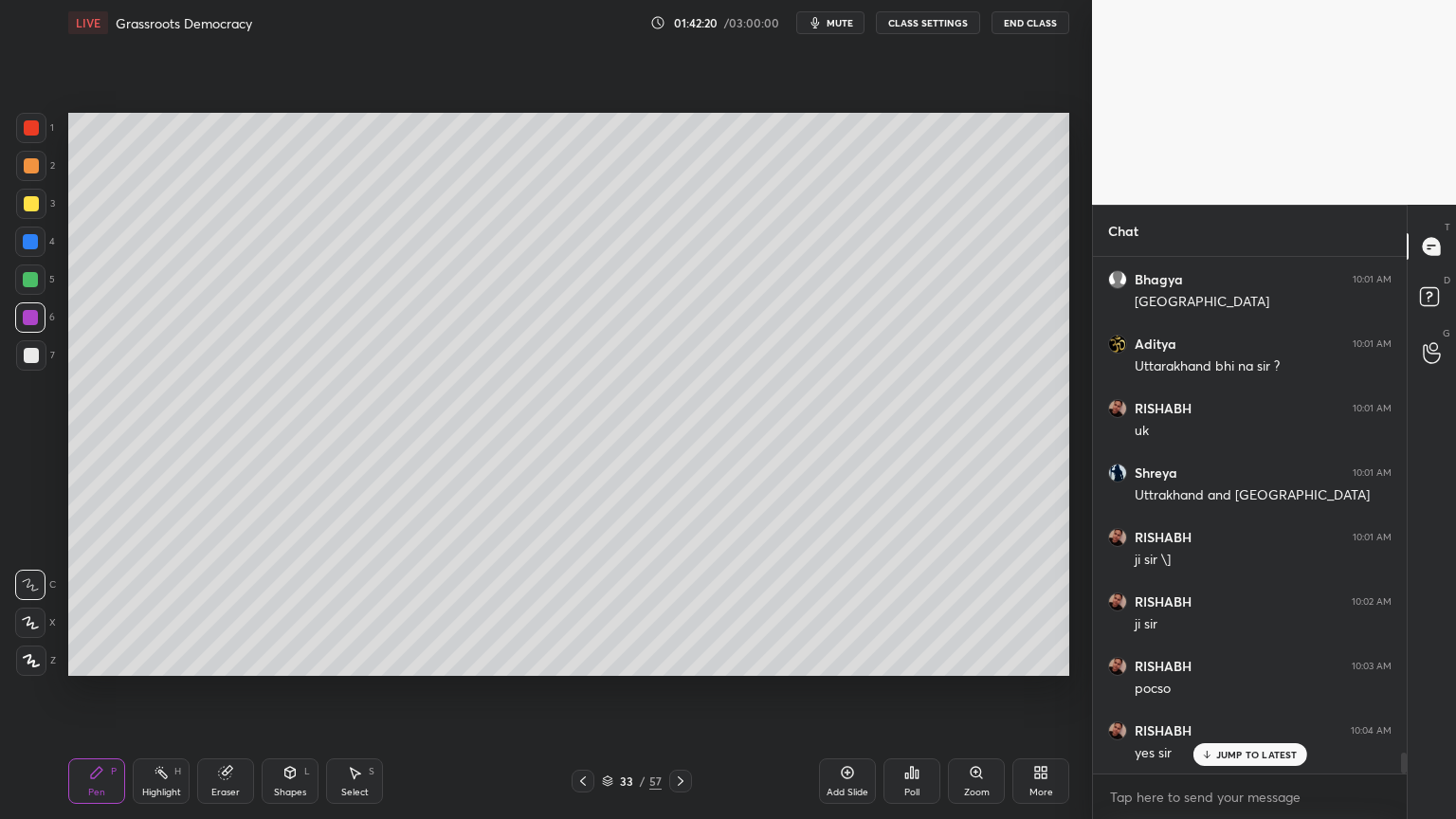
click at [2, 342] on div "1 2 3 4 5 6 7 C X Z C X Z E E Erase all H H" at bounding box center [30, 395] width 61 height 563
drag, startPoint x: 32, startPoint y: 367, endPoint x: 45, endPoint y: 364, distance: 13.3
click at [32, 367] on div at bounding box center [31, 355] width 30 height 30
click at [48, 359] on div "7" at bounding box center [36, 355] width 39 height 30
click at [28, 195] on div at bounding box center [31, 204] width 30 height 30
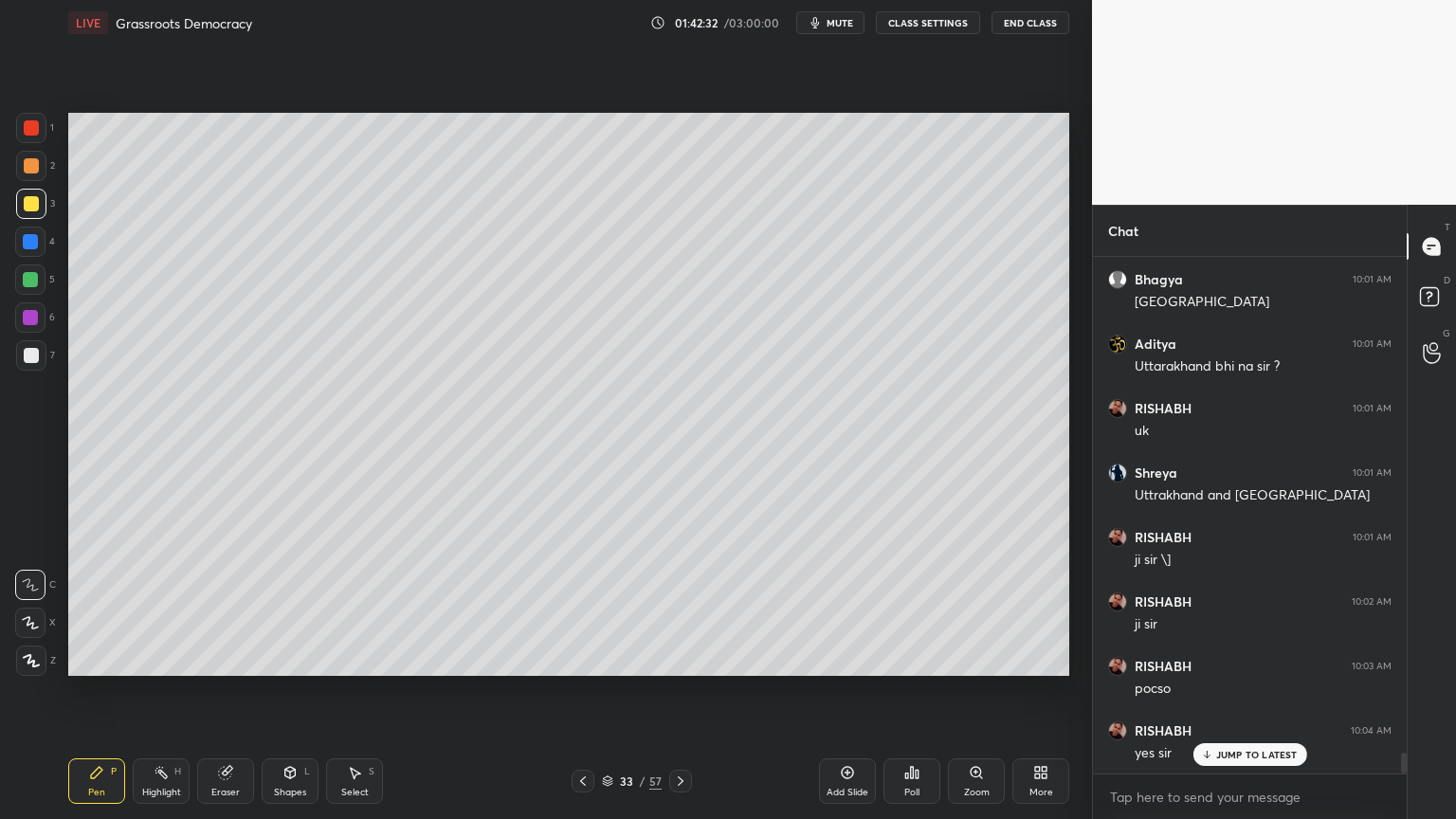
drag, startPoint x: 32, startPoint y: 154, endPoint x: 42, endPoint y: 153, distance: 10.0
click at [36, 154] on div at bounding box center [31, 165] width 30 height 30
click at [39, 142] on div at bounding box center [31, 127] width 30 height 30
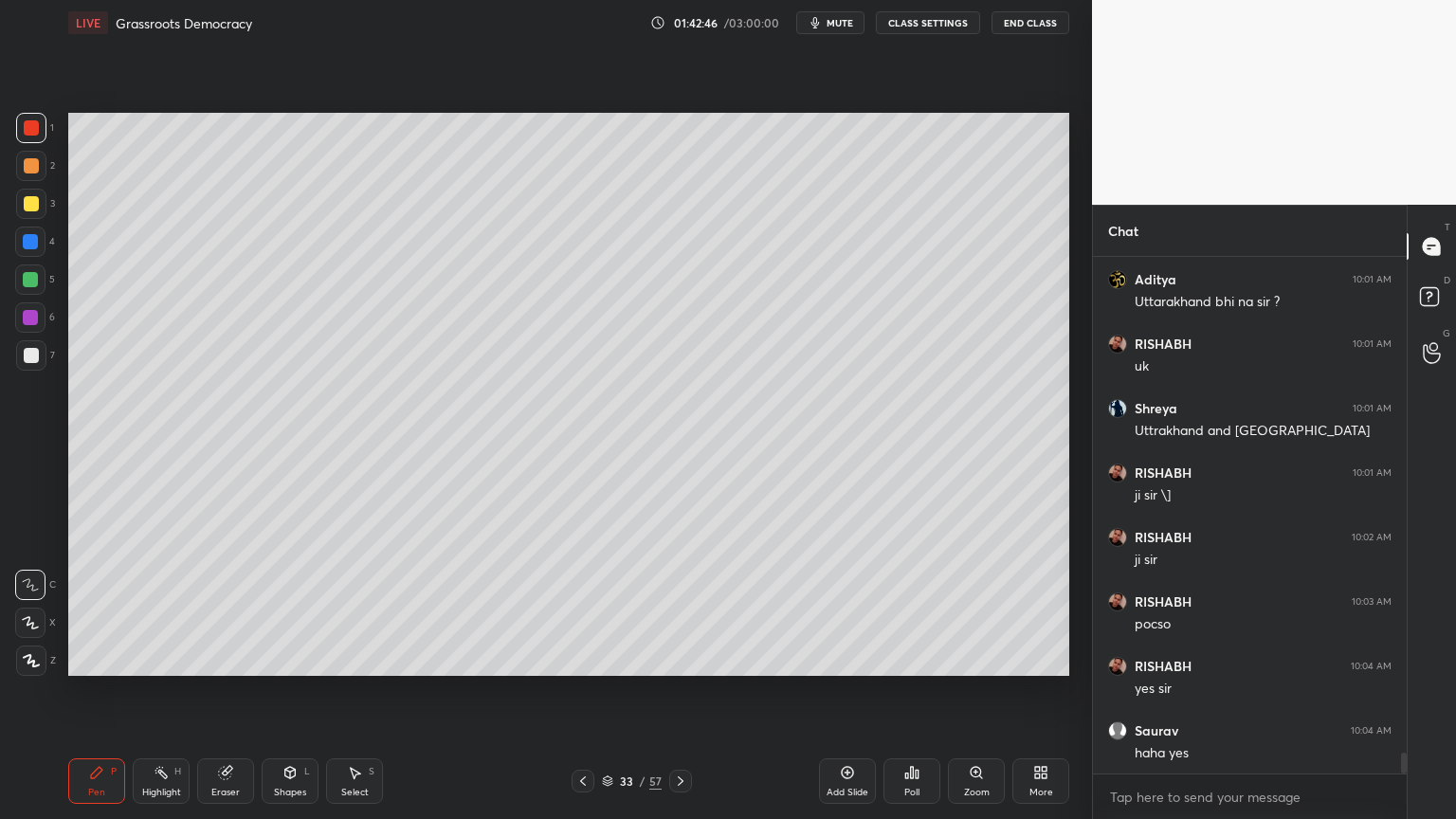
click at [49, 332] on div "6" at bounding box center [35, 317] width 40 height 30
drag, startPoint x: 35, startPoint y: 355, endPoint x: 43, endPoint y: 367, distance: 14.4
click at [35, 355] on div at bounding box center [32, 356] width 15 height 15
click at [44, 367] on div at bounding box center [31, 355] width 30 height 30
drag, startPoint x: 31, startPoint y: 287, endPoint x: 34, endPoint y: 275, distance: 12.4
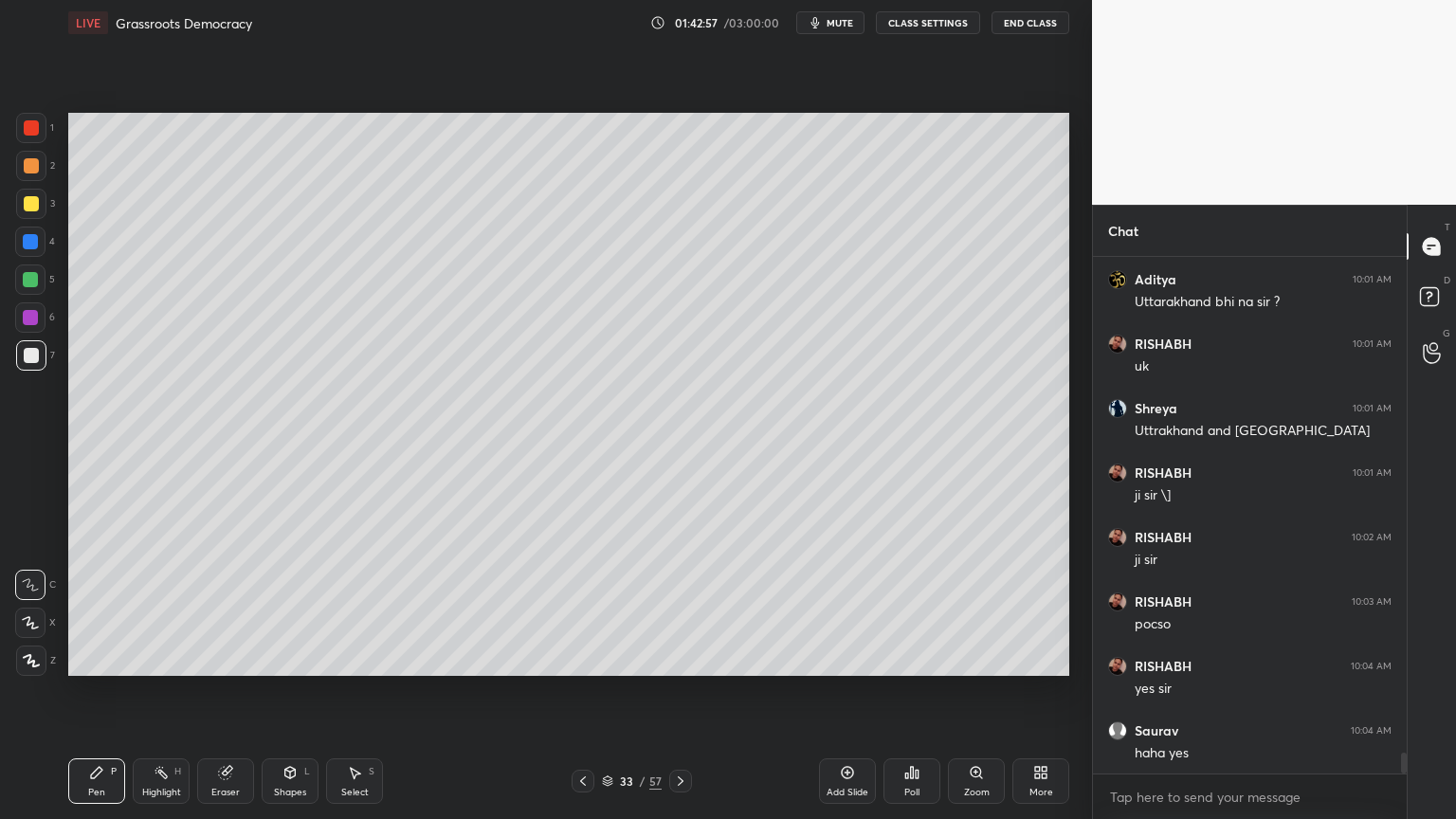
click at [34, 287] on div at bounding box center [30, 279] width 30 height 30
click at [23, 253] on div "1 2 3 4 5 6 7" at bounding box center [35, 245] width 40 height 265
click at [44, 211] on div "3" at bounding box center [36, 204] width 39 height 30
click at [21, 214] on div at bounding box center [31, 204] width 30 height 30
click at [21, 316] on div at bounding box center [30, 317] width 30 height 30
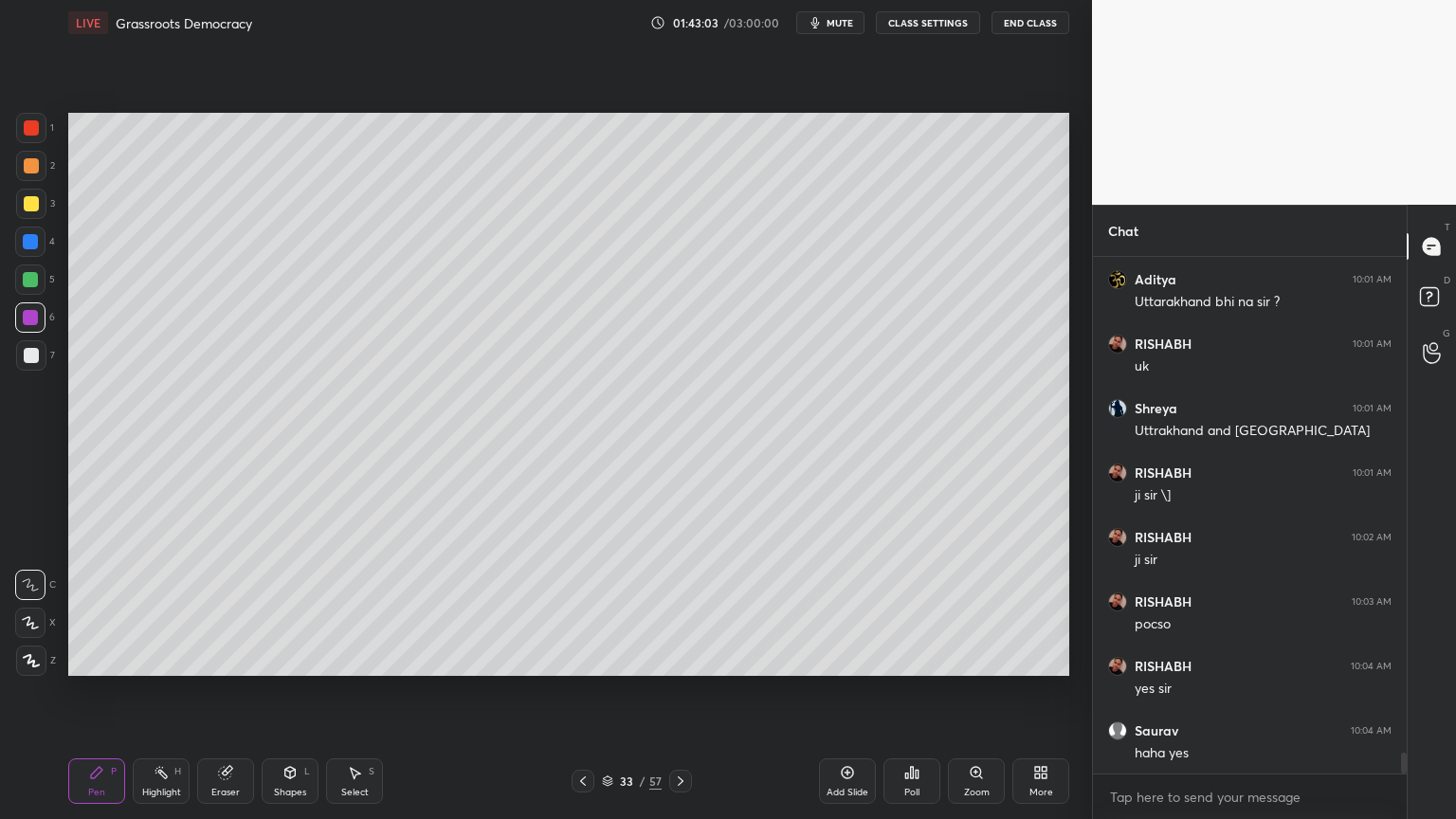
click at [27, 315] on div at bounding box center [31, 317] width 15 height 15
click at [35, 313] on div at bounding box center [31, 317] width 15 height 15
click at [28, 201] on div at bounding box center [32, 204] width 15 height 15
click at [42, 199] on div at bounding box center [31, 204] width 30 height 30
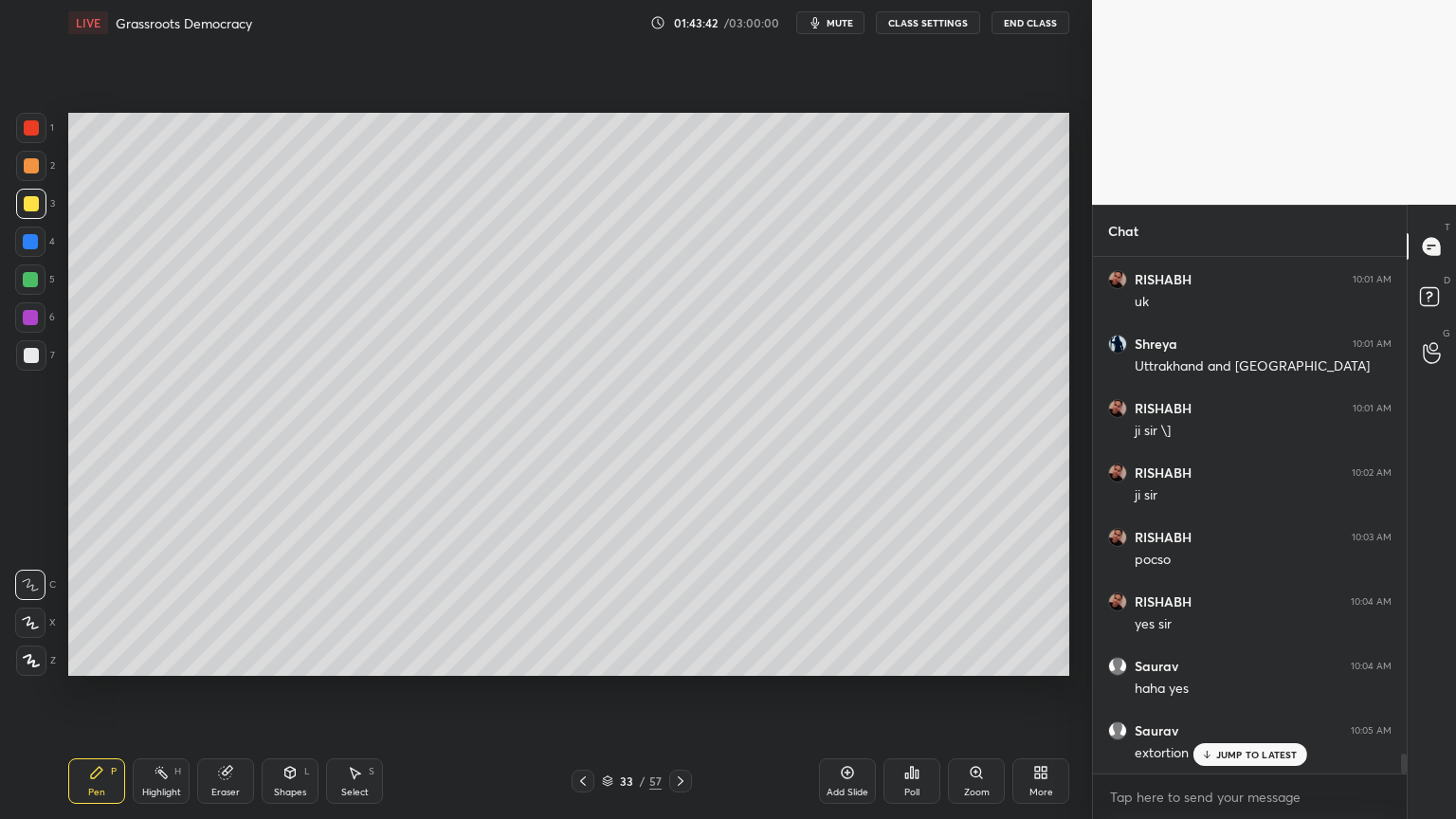
click at [1207, 767] on div "[PERSON_NAME] 9:50 AM YES [PERSON_NAME]... 9:50 AM yes [PERSON_NAME] 9:50 AM [P…" at bounding box center [1249, 515] width 313 height 517
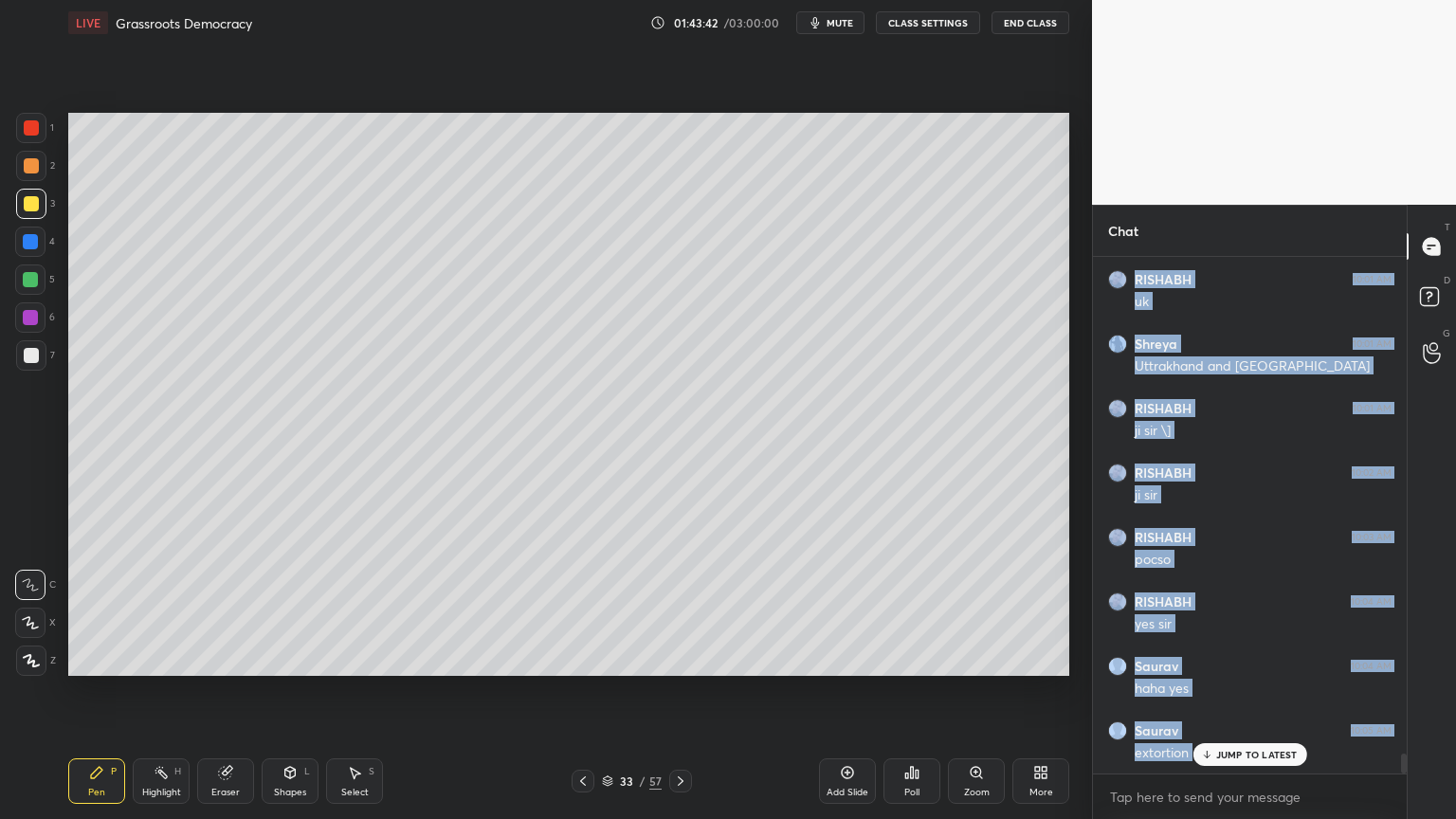
scroll to position [12633, 0]
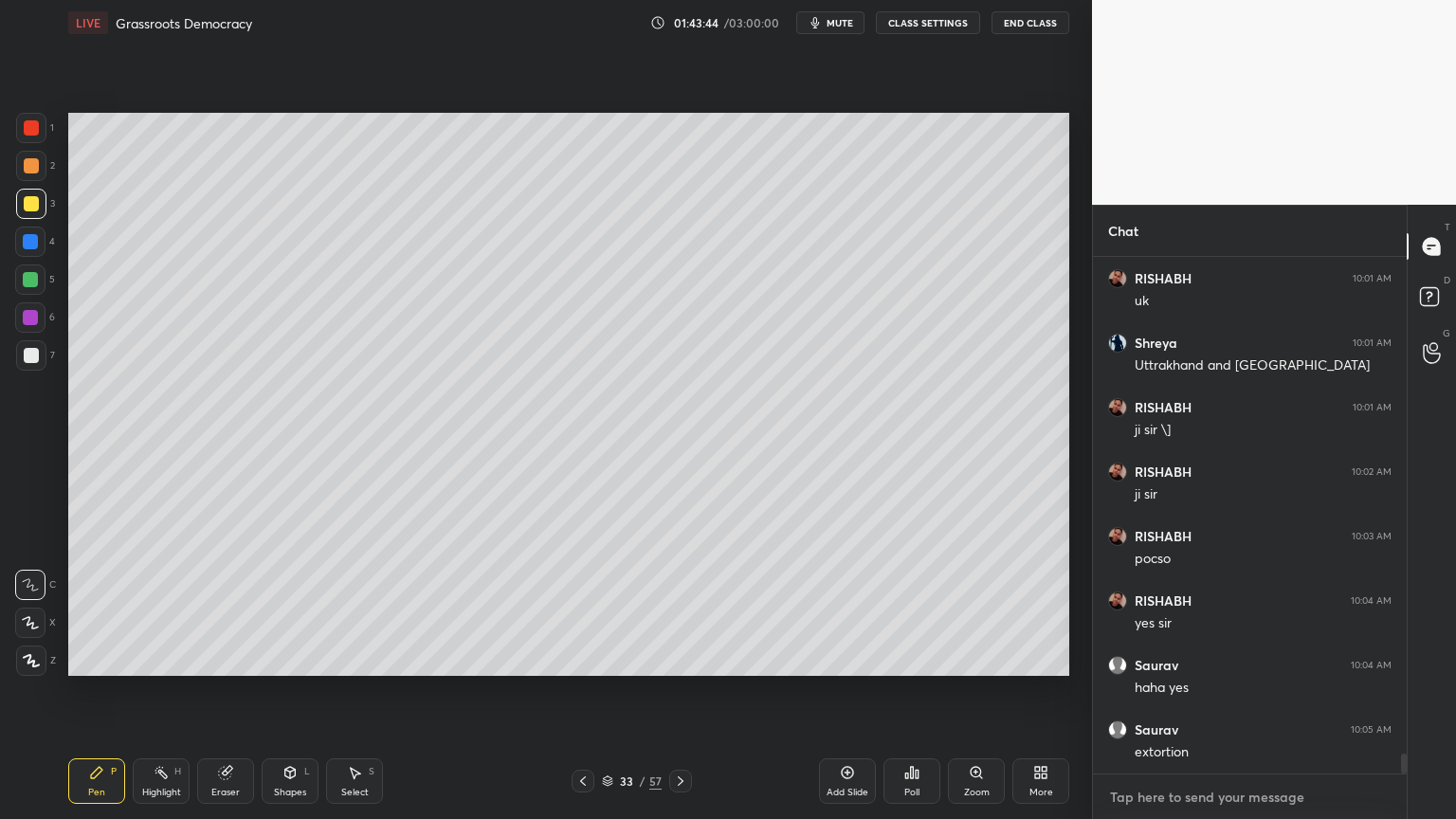
click at [1186, 790] on textarea at bounding box center [1250, 797] width 283 height 30
click at [37, 179] on div "2" at bounding box center [36, 169] width 39 height 38
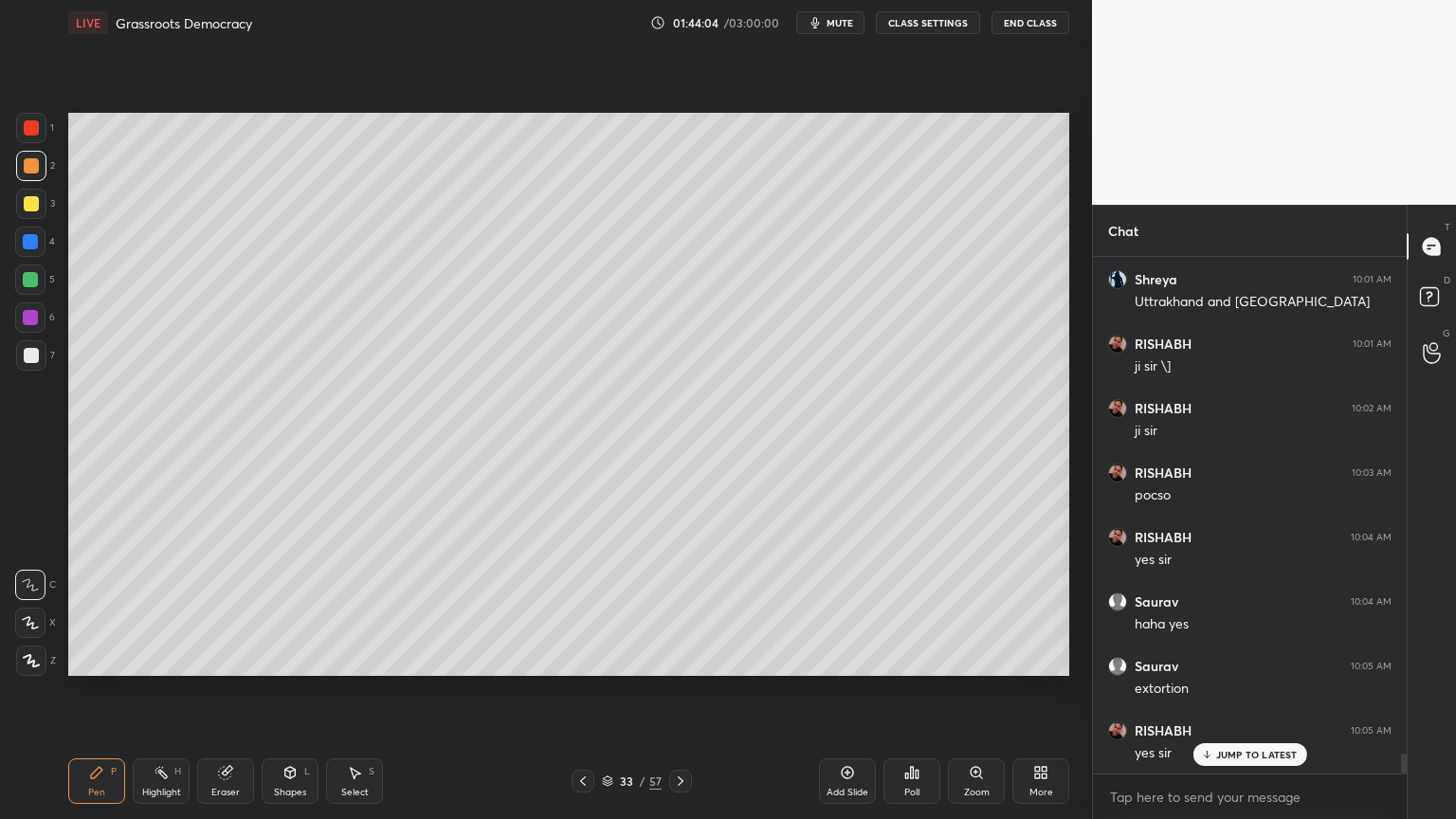
click at [31, 251] on div at bounding box center [30, 241] width 30 height 30
drag, startPoint x: 42, startPoint y: 246, endPoint x: 55, endPoint y: 246, distance: 13.0
click at [42, 246] on div at bounding box center [30, 241] width 30 height 30
click at [41, 181] on div "2" at bounding box center [36, 169] width 39 height 38
click at [48, 173] on div "2" at bounding box center [36, 165] width 39 height 30
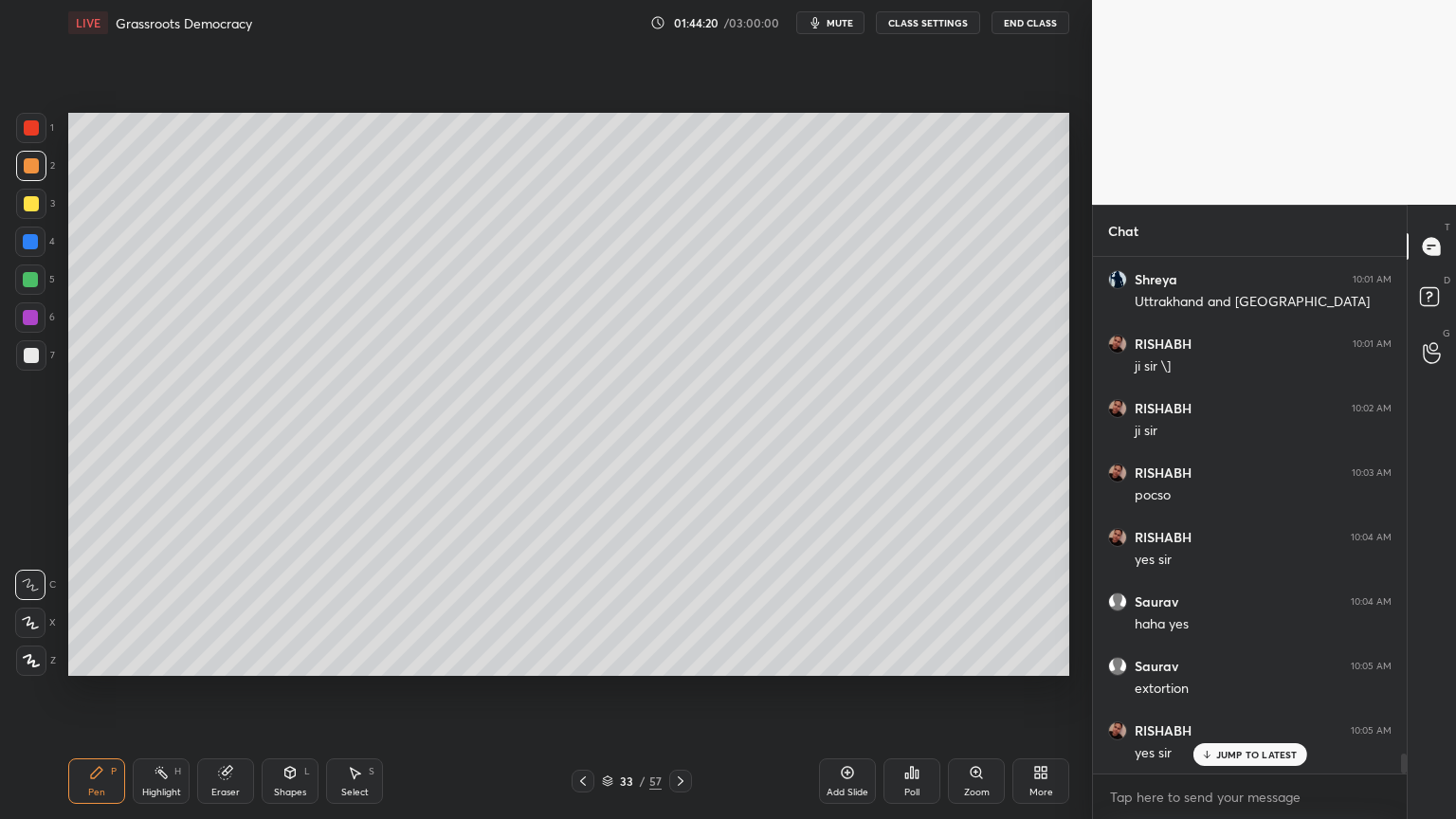
click at [58, 194] on div "1 2 3 4 5 6 7 C X Z C X Z E E Erase all H H" at bounding box center [30, 395] width 61 height 563
click at [38, 207] on div at bounding box center [31, 204] width 30 height 30
drag, startPoint x: 38, startPoint y: 207, endPoint x: 54, endPoint y: 200, distance: 17.5
click at [42, 206] on div at bounding box center [31, 204] width 30 height 30
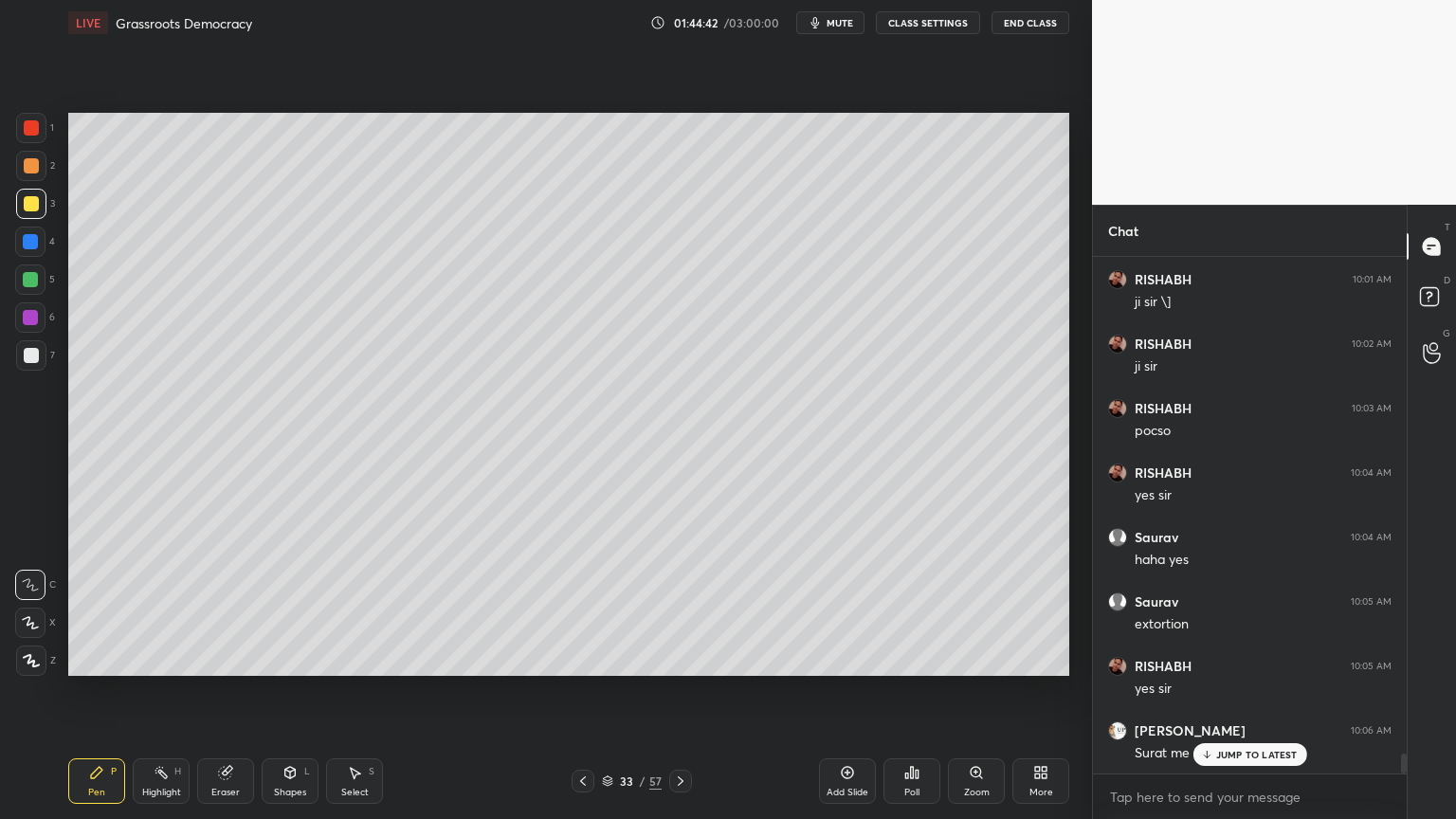
click at [1232, 758] on p "JUMP TO LATEST" at bounding box center [1256, 755] width 82 height 12
click at [845, 774] on icon at bounding box center [848, 773] width 15 height 15
drag, startPoint x: 41, startPoint y: 250, endPoint x: 56, endPoint y: 245, distance: 15.8
click at [42, 249] on div "4" at bounding box center [35, 241] width 40 height 30
drag, startPoint x: 25, startPoint y: 237, endPoint x: 36, endPoint y: 223, distance: 17.8
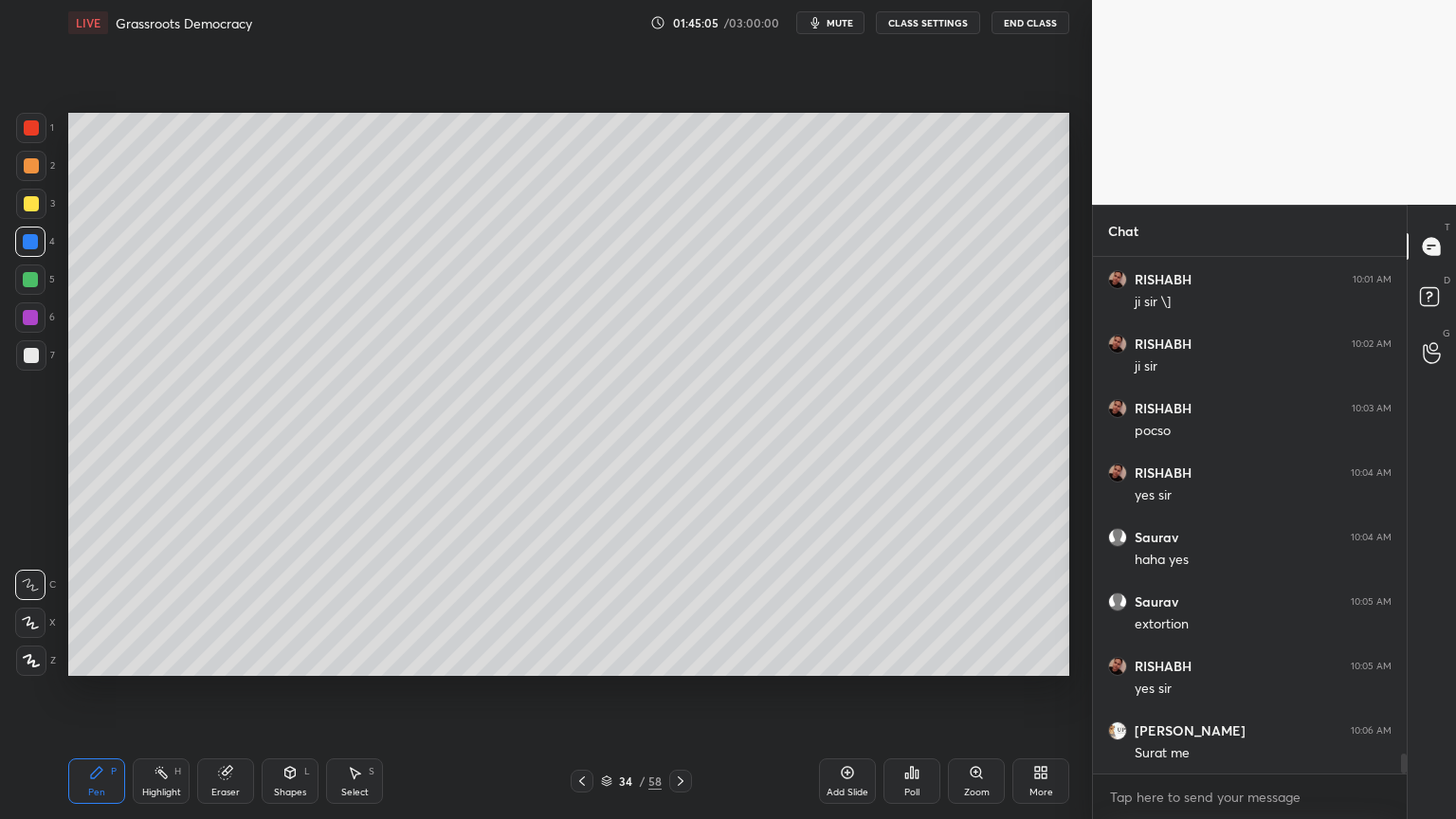
click at [32, 236] on div at bounding box center [31, 242] width 15 height 15
click at [39, 220] on div "3" at bounding box center [36, 207] width 39 height 38
drag, startPoint x: 40, startPoint y: 265, endPoint x: 45, endPoint y: 285, distance: 20.6
click at [40, 265] on div at bounding box center [30, 279] width 30 height 30
drag, startPoint x: 24, startPoint y: 298, endPoint x: 33, endPoint y: 305, distance: 11.4
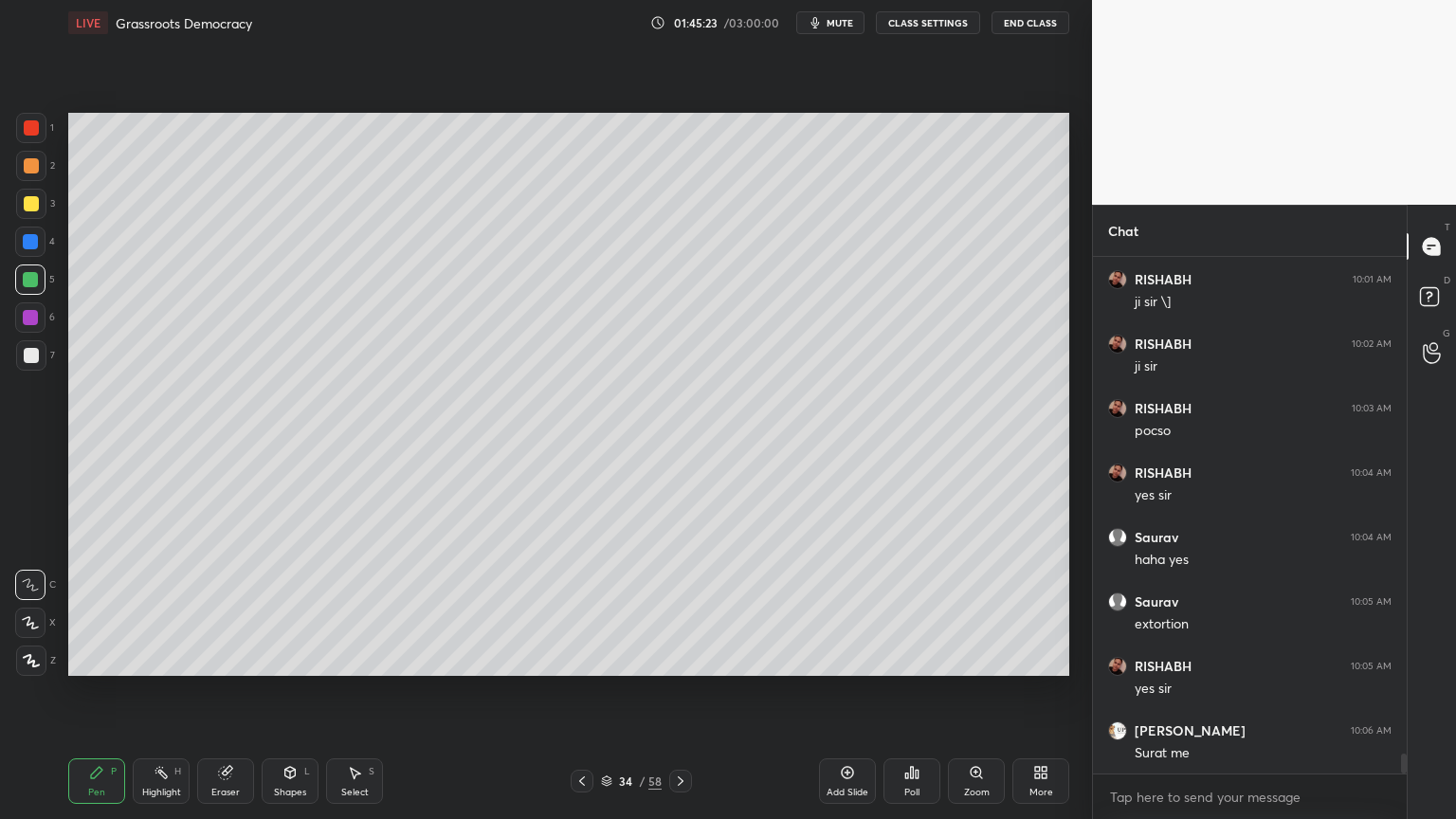
click at [28, 304] on div "1 2 3 4 5 6 7" at bounding box center [35, 245] width 40 height 265
drag, startPoint x: 21, startPoint y: 338, endPoint x: 37, endPoint y: 331, distance: 17.5
click at [27, 340] on div "1 2 3 4 5 6 7" at bounding box center [35, 245] width 40 height 265
click at [33, 337] on div "6" at bounding box center [35, 321] width 40 height 38
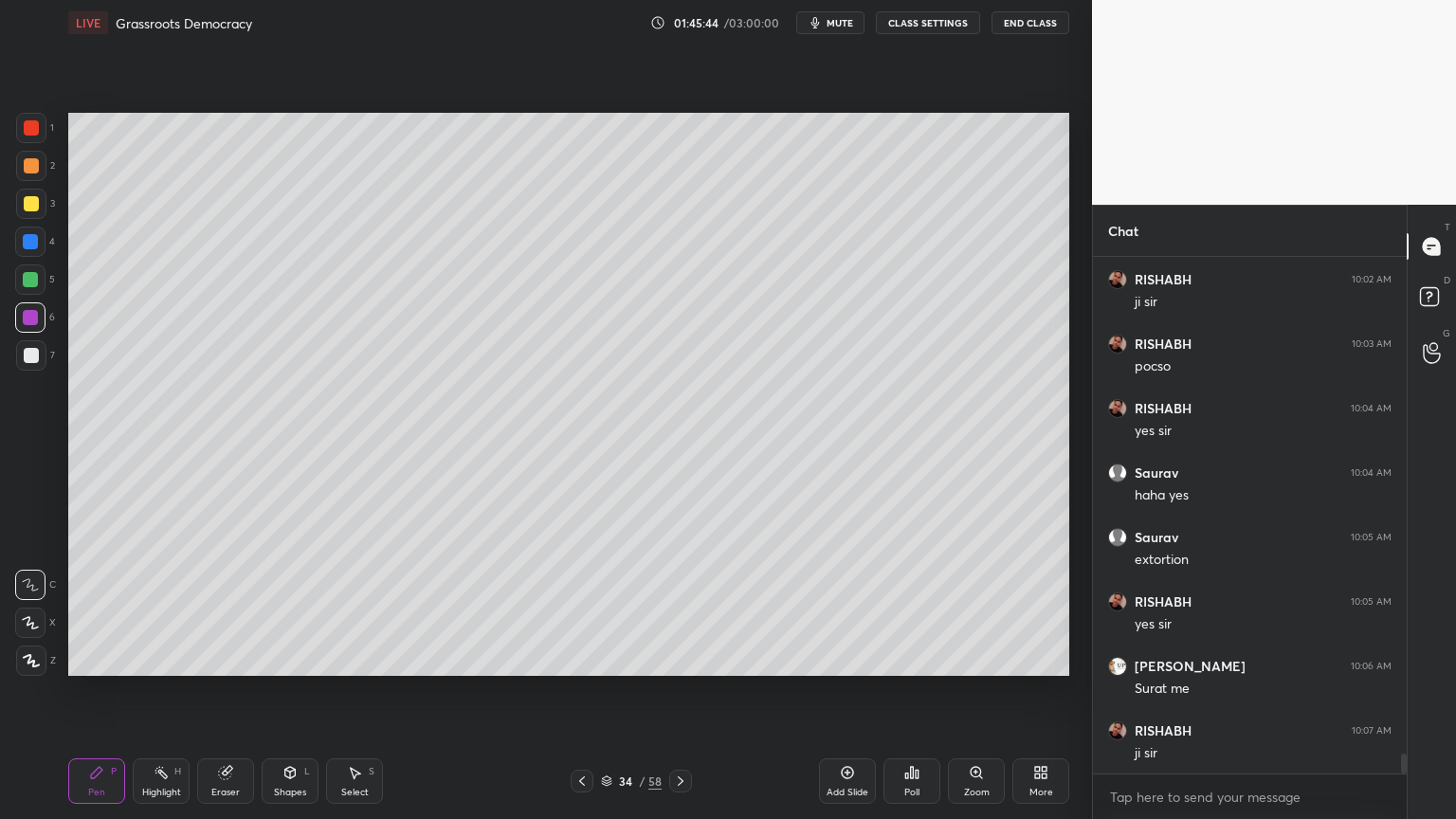
click at [26, 262] on div "1 2 3 4 5 6 7" at bounding box center [35, 245] width 40 height 265
click at [25, 246] on div at bounding box center [31, 242] width 15 height 15
drag, startPoint x: 35, startPoint y: 228, endPoint x: 28, endPoint y: 209, distance: 20.2
click at [32, 222] on div "1 2 3 4 5 6 7" at bounding box center [35, 245] width 40 height 265
drag, startPoint x: 28, startPoint y: 209, endPoint x: 52, endPoint y: 220, distance: 26.4
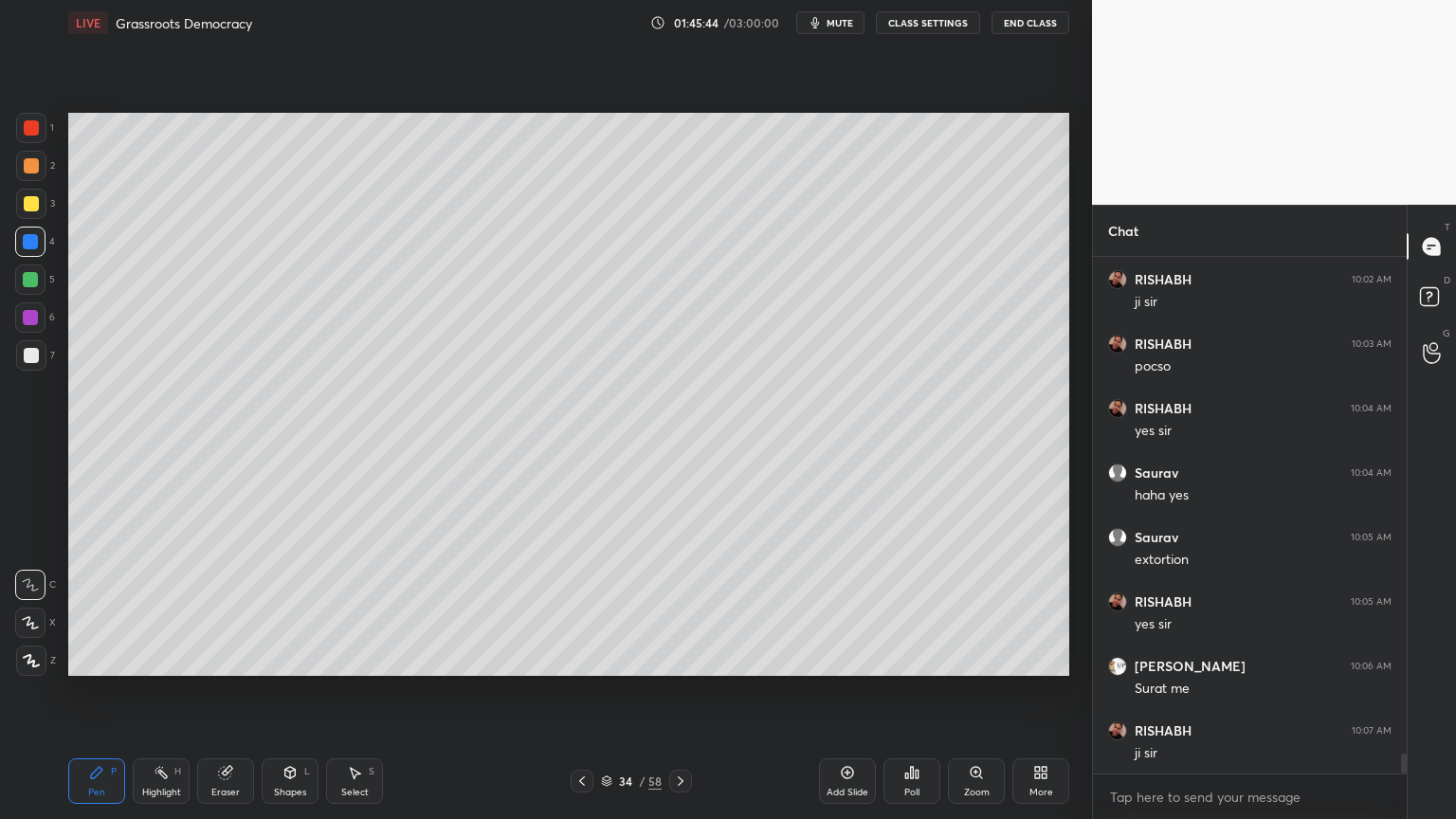
click at [31, 210] on div at bounding box center [32, 204] width 15 height 15
click at [858, 783] on div "Add Slide" at bounding box center [847, 780] width 57 height 45
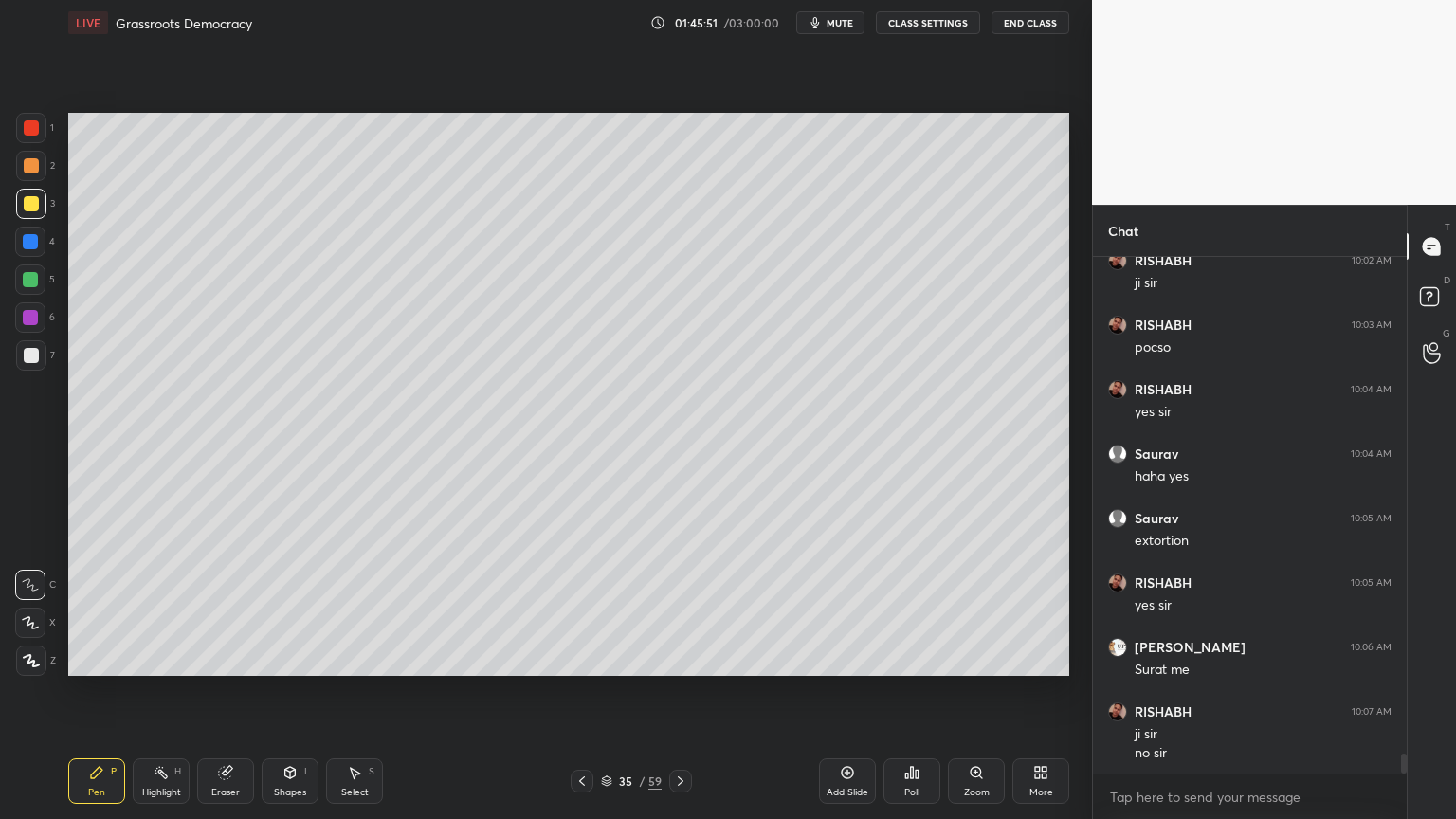
scroll to position [12909, 0]
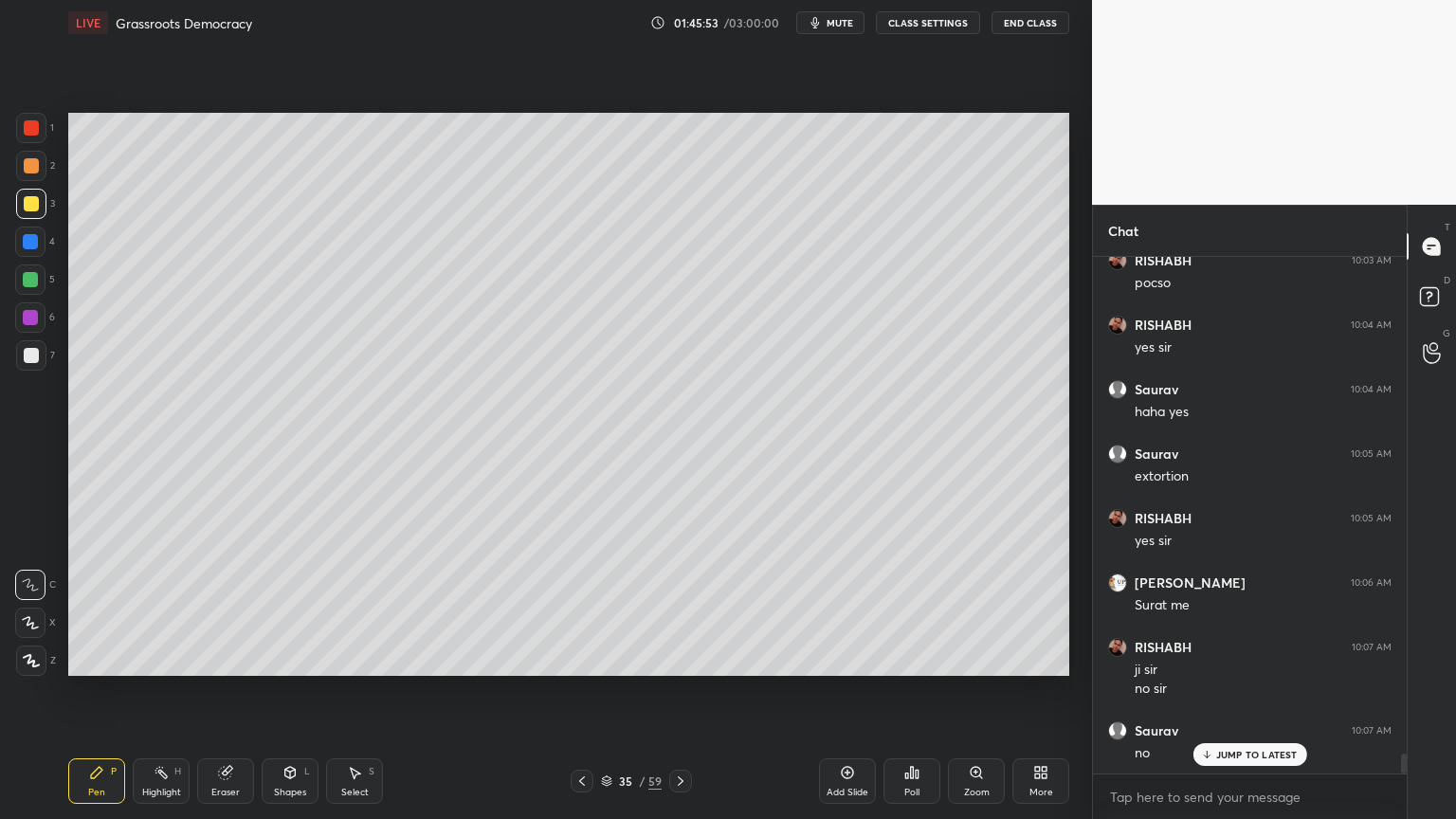
click at [30, 181] on div "2" at bounding box center [36, 169] width 39 height 38
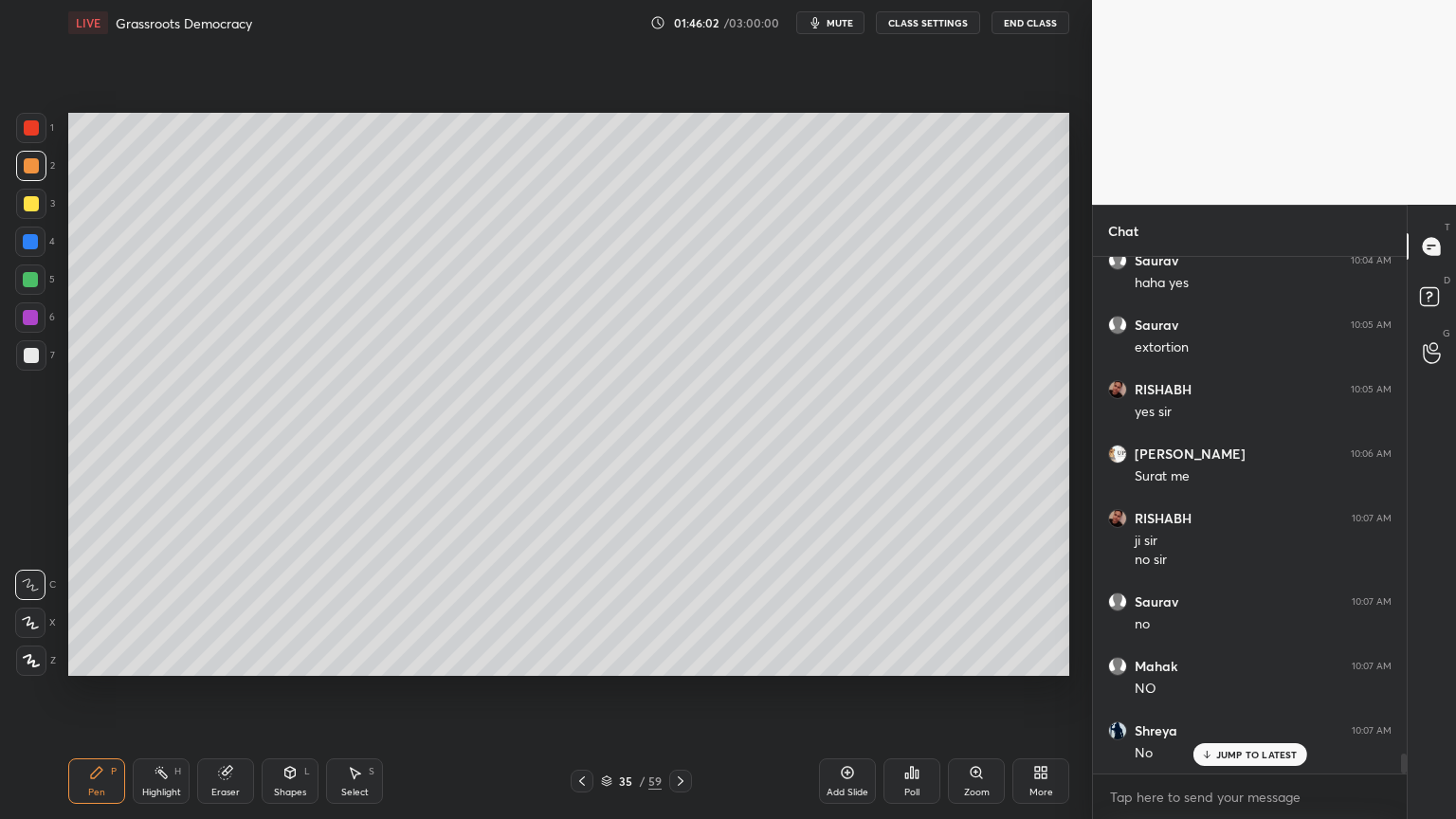
click at [13, 177] on div "1 2 3 4 5 6 7 C X Z C X Z E E Erase all H H" at bounding box center [30, 395] width 61 height 563
click at [20, 192] on div at bounding box center [31, 204] width 30 height 30
drag, startPoint x: 30, startPoint y: 208, endPoint x: 43, endPoint y: 204, distance: 13.6
click at [30, 208] on div at bounding box center [32, 204] width 15 height 15
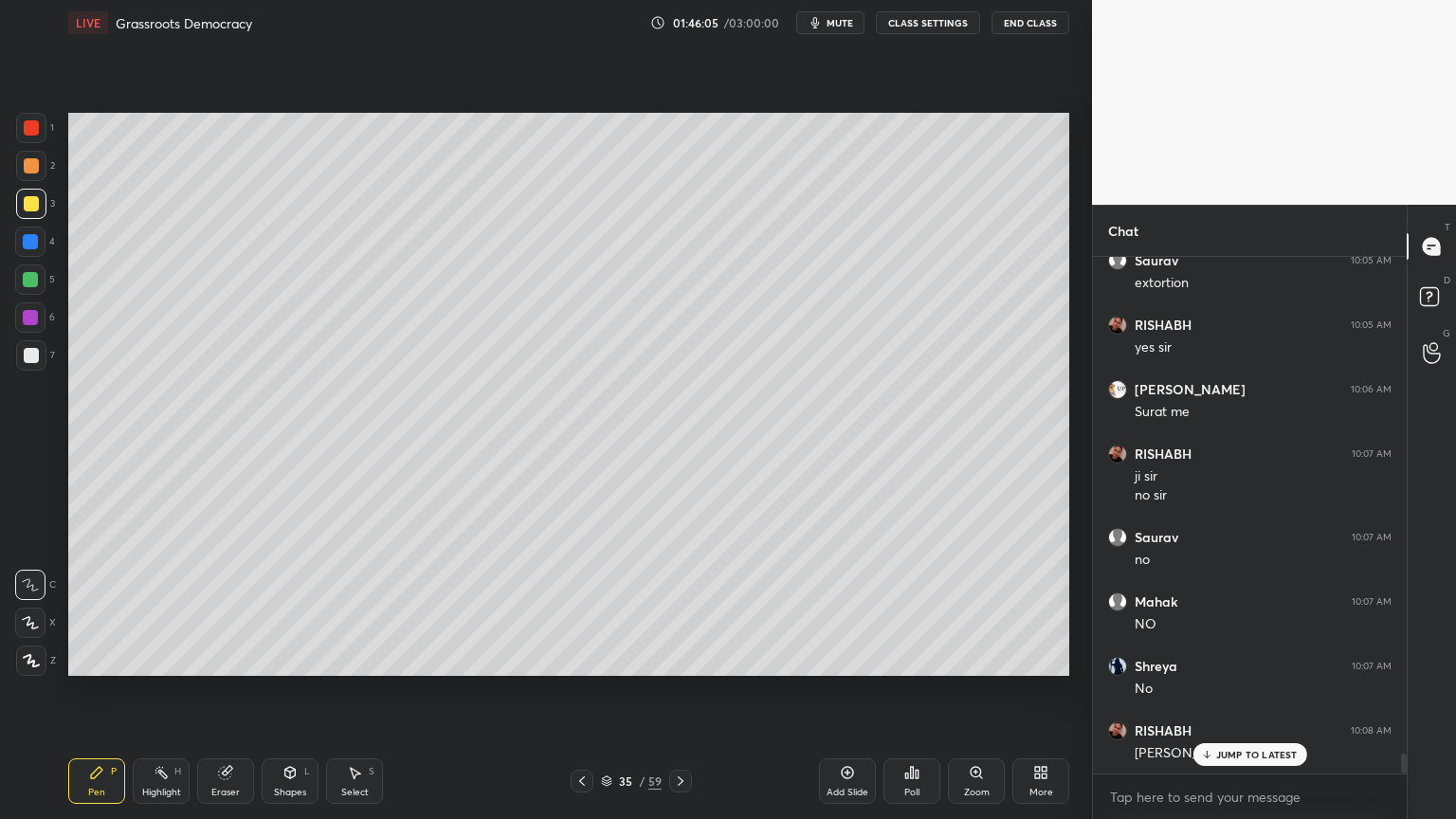
scroll to position [13167, 0]
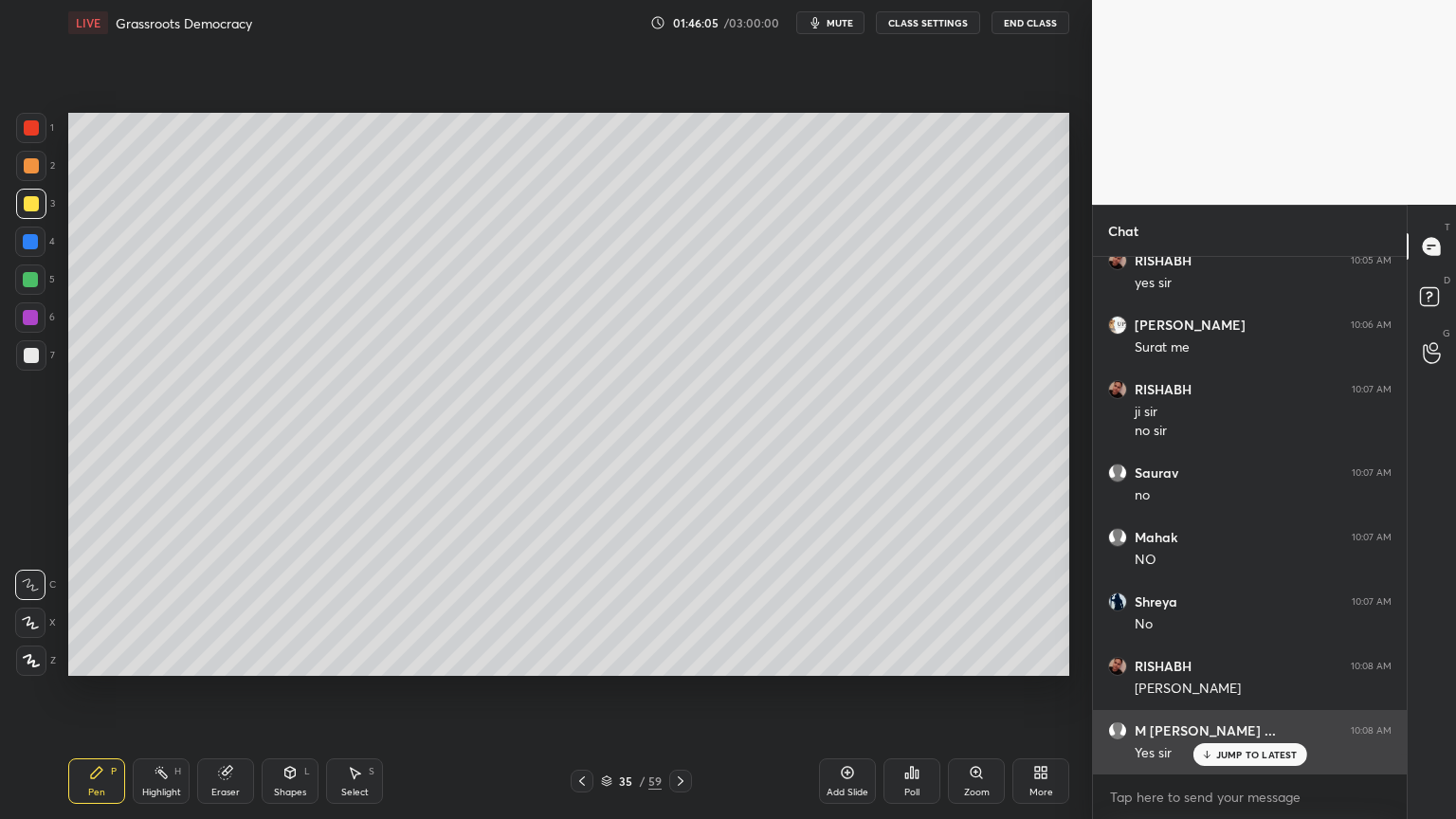
click at [1220, 758] on p "JUMP TO LATEST" at bounding box center [1256, 755] width 82 height 12
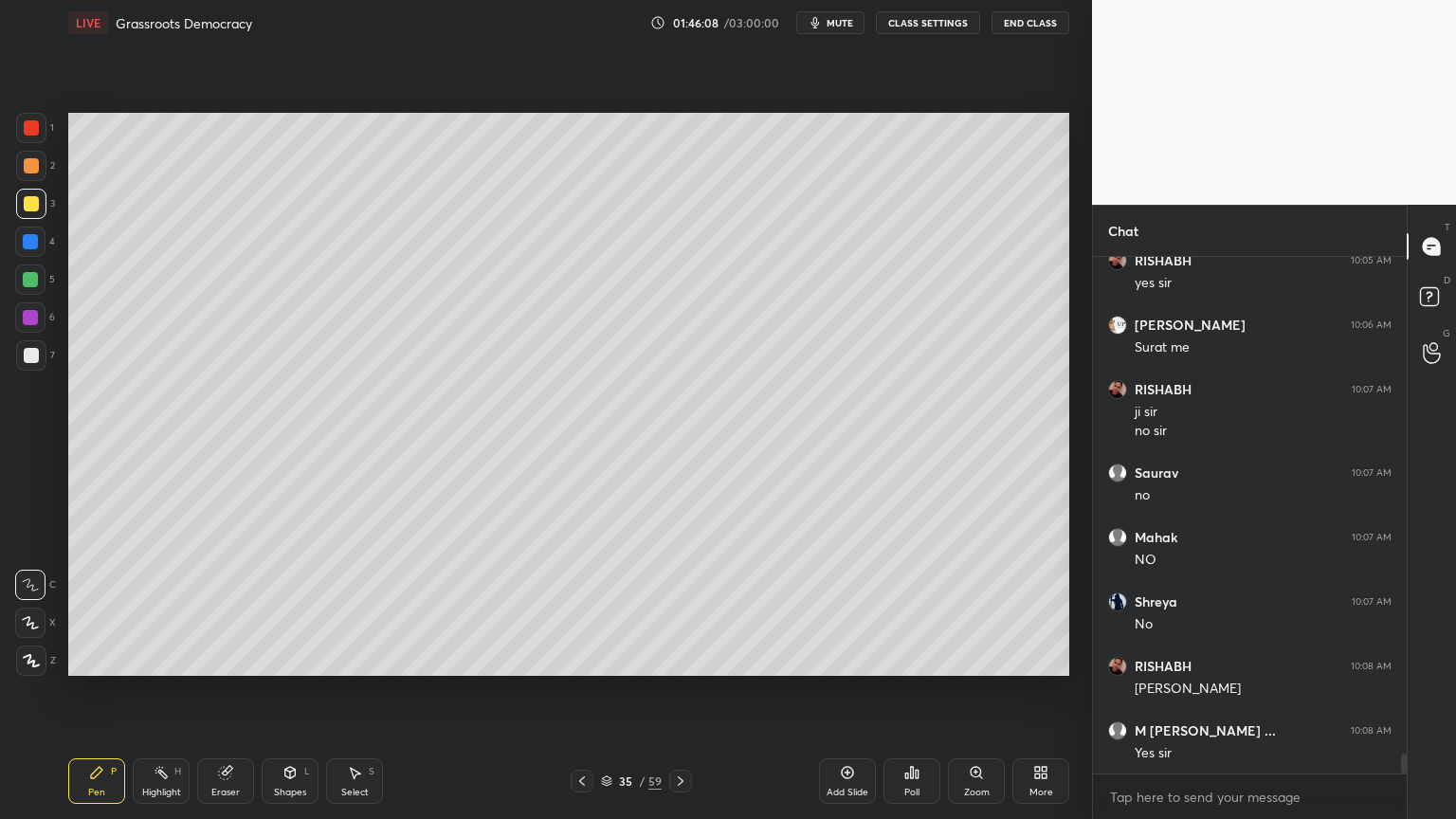
drag, startPoint x: 42, startPoint y: 271, endPoint x: 31, endPoint y: 280, distance: 14.2
click at [34, 272] on div at bounding box center [30, 279] width 30 height 30
click at [30, 285] on div at bounding box center [31, 280] width 15 height 15
drag, startPoint x: 835, startPoint y: 32, endPoint x: 820, endPoint y: 48, distance: 21.9
click at [833, 32] on button "mute" at bounding box center [830, 23] width 68 height 23
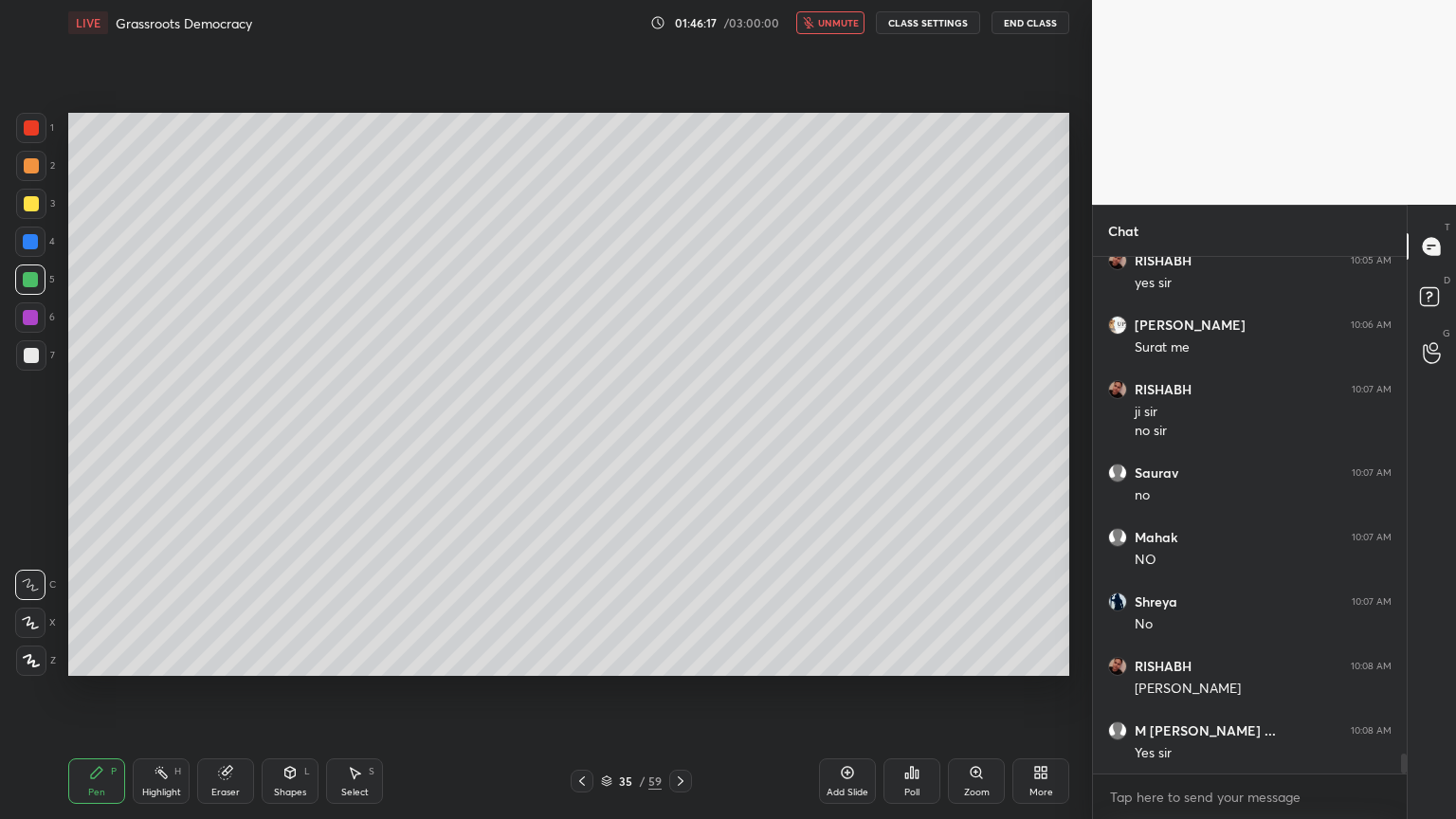
click at [824, 33] on button "unmute" at bounding box center [830, 23] width 68 height 23
click at [55, 200] on div "1 2 3 4 5 6 7 C X Z C X Z E E Erase all H H" at bounding box center [30, 395] width 61 height 563
drag, startPoint x: 30, startPoint y: 208, endPoint x: 58, endPoint y: 210, distance: 28.1
click at [35, 208] on div at bounding box center [32, 204] width 15 height 15
drag, startPoint x: 28, startPoint y: 286, endPoint x: 35, endPoint y: 294, distance: 10.6
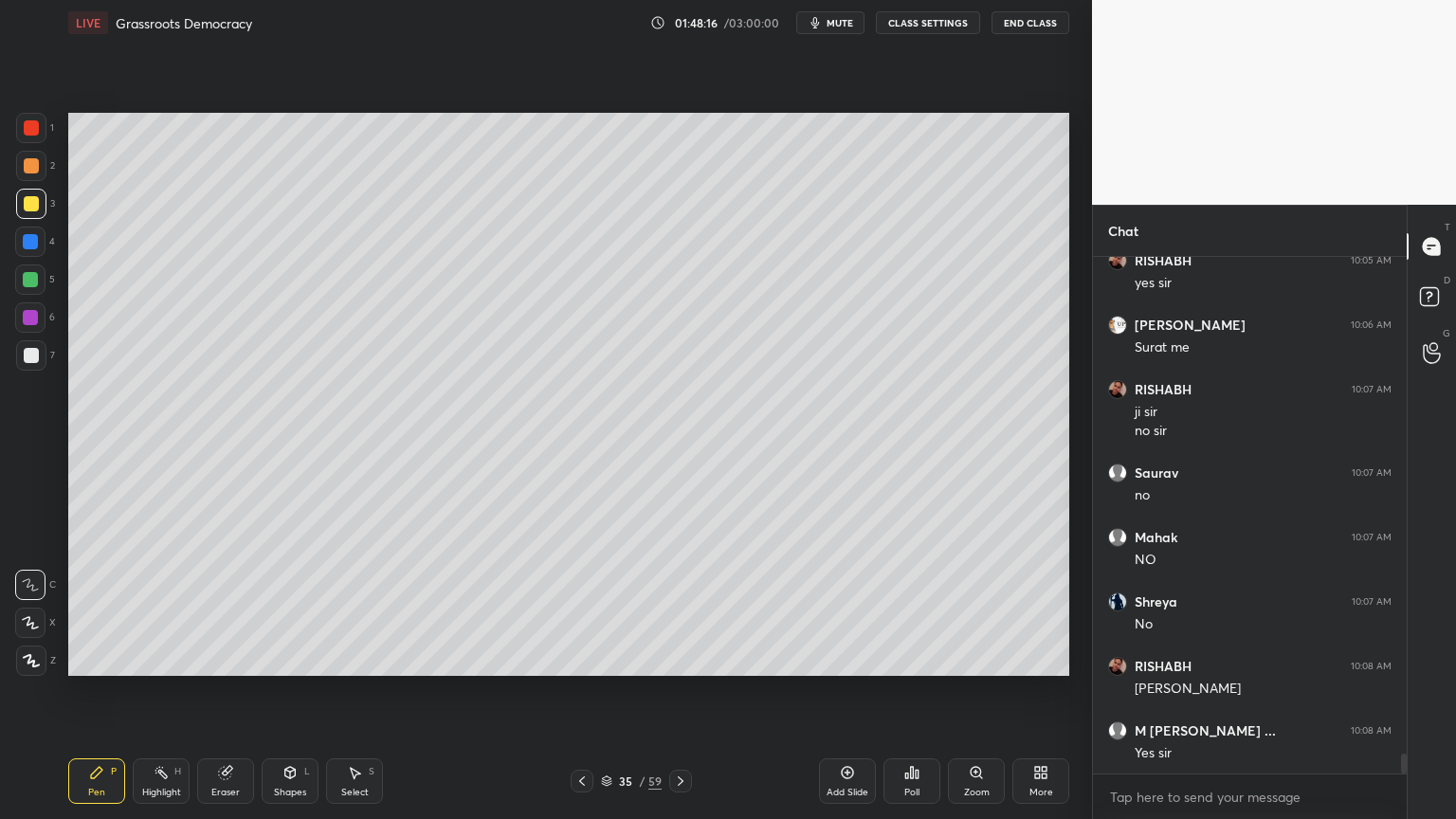
click at [30, 289] on div at bounding box center [30, 279] width 30 height 30
click at [31, 350] on div at bounding box center [32, 356] width 15 height 15
drag, startPoint x: 39, startPoint y: 323, endPoint x: 50, endPoint y: 314, distance: 14.2
click at [39, 323] on div at bounding box center [30, 317] width 30 height 30
click at [33, 243] on div at bounding box center [31, 242] width 15 height 15
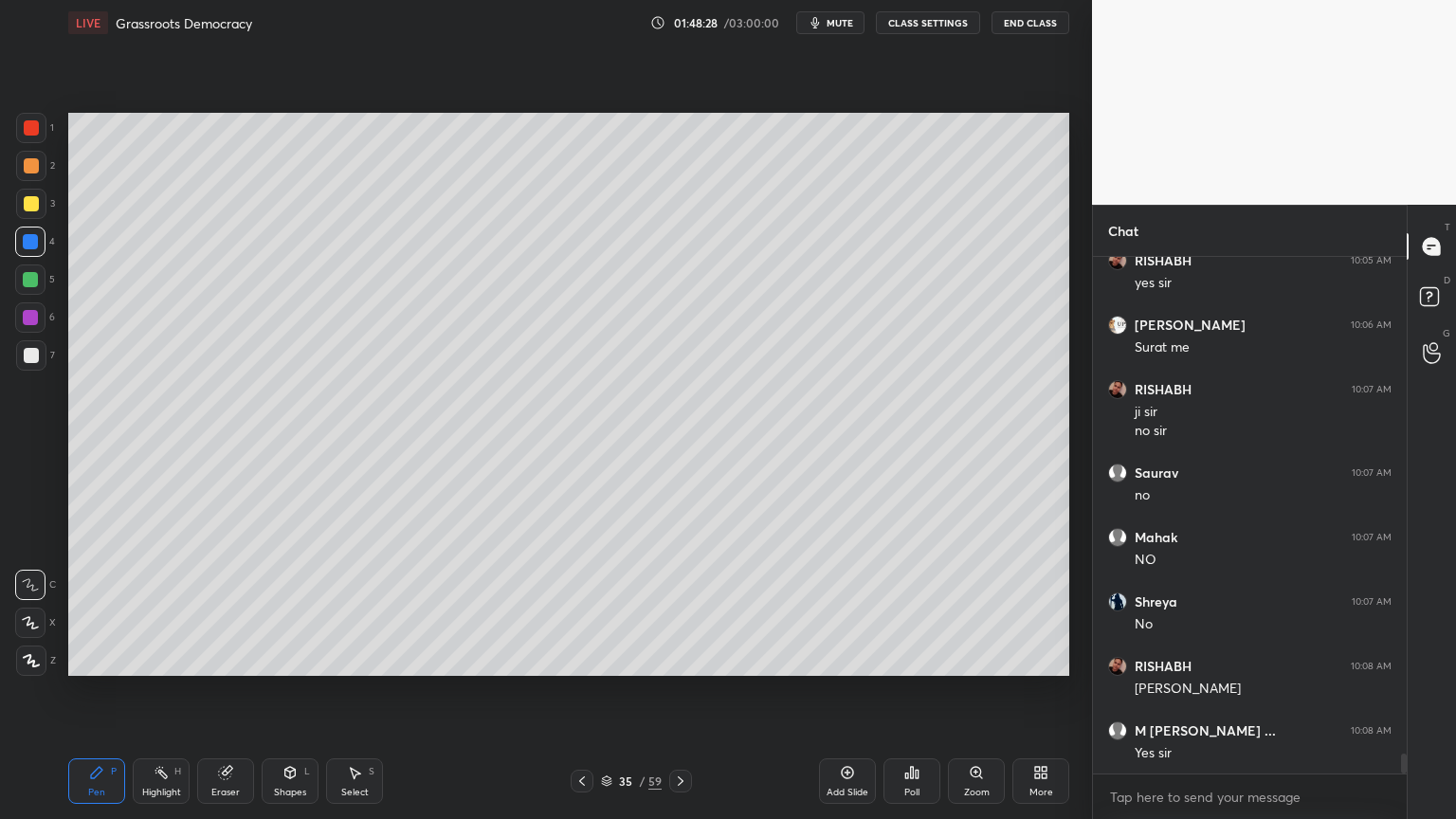
click at [39, 206] on div at bounding box center [31, 204] width 30 height 30
click at [32, 246] on div at bounding box center [31, 242] width 15 height 15
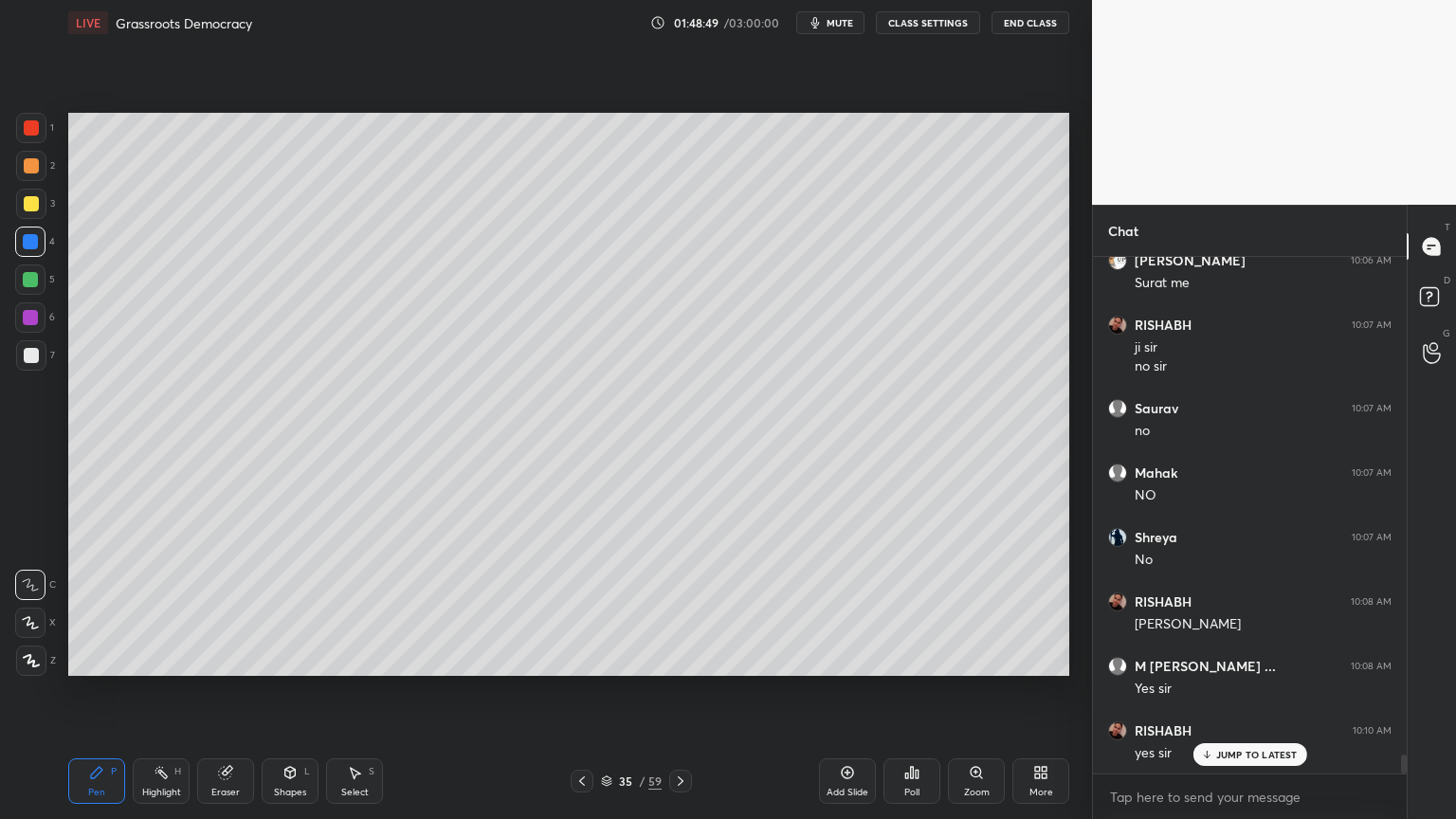
drag, startPoint x: 60, startPoint y: 301, endPoint x: 40, endPoint y: 284, distance: 26.2
click at [56, 295] on div "1 2 3 4 5 6 7 C X Z C X Z E E Erase all H H" at bounding box center [30, 395] width 61 height 563
click at [36, 283] on div at bounding box center [31, 280] width 15 height 15
click at [24, 205] on div "1 2 3 4 5 6 7 C X Z C X Z E E Erase all H H" at bounding box center [30, 395] width 61 height 563
click at [30, 205] on div at bounding box center [32, 204] width 15 height 15
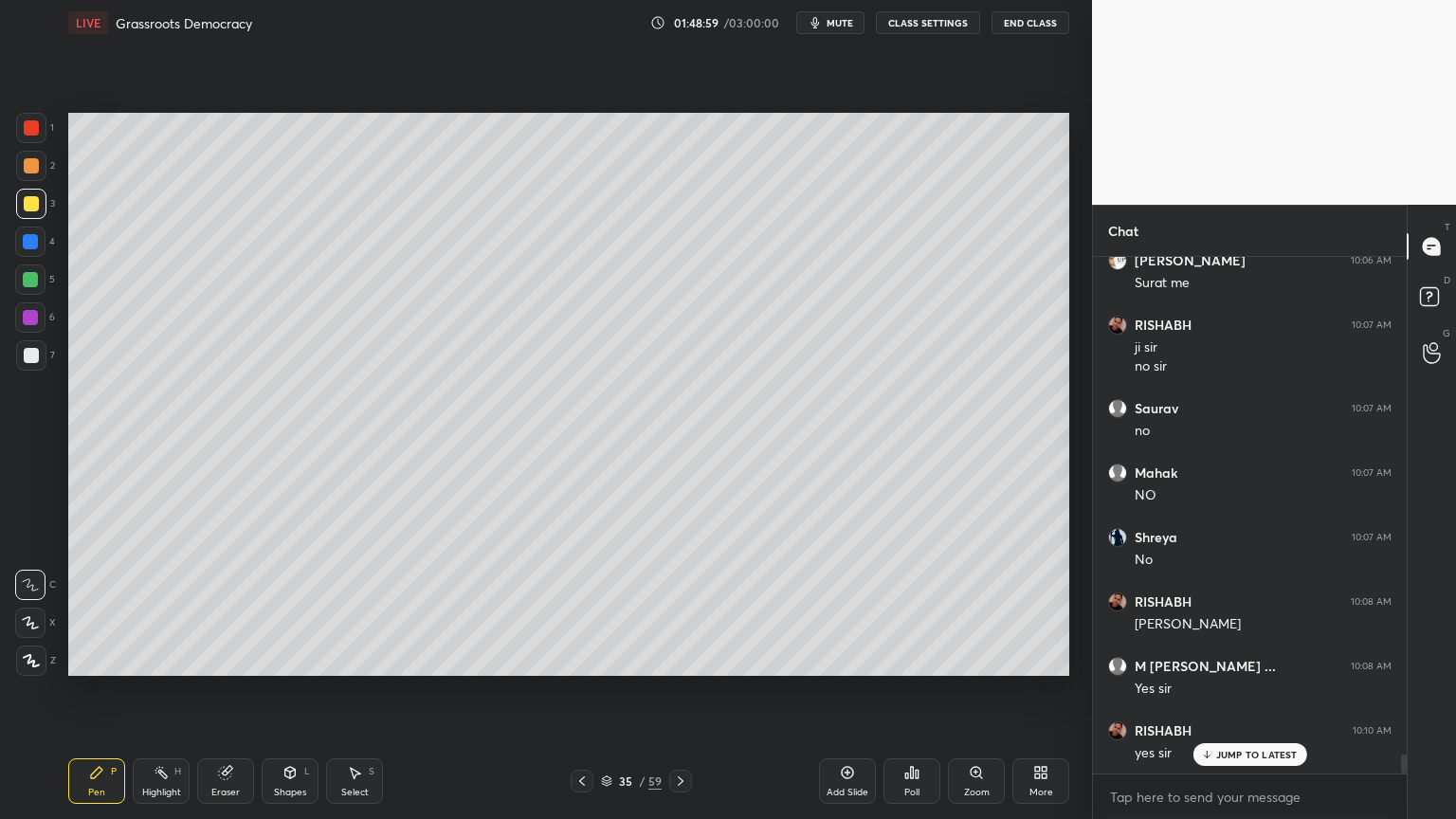
click at [32, 258] on div "4" at bounding box center [35, 245] width 40 height 38
click at [37, 263] on div "1 2 3 4 5 6 7" at bounding box center [35, 245] width 40 height 265
click at [29, 305] on div at bounding box center [30, 317] width 30 height 30
drag, startPoint x: 36, startPoint y: 326, endPoint x: 57, endPoint y: 320, distance: 21.8
click at [39, 326] on div at bounding box center [30, 317] width 30 height 30
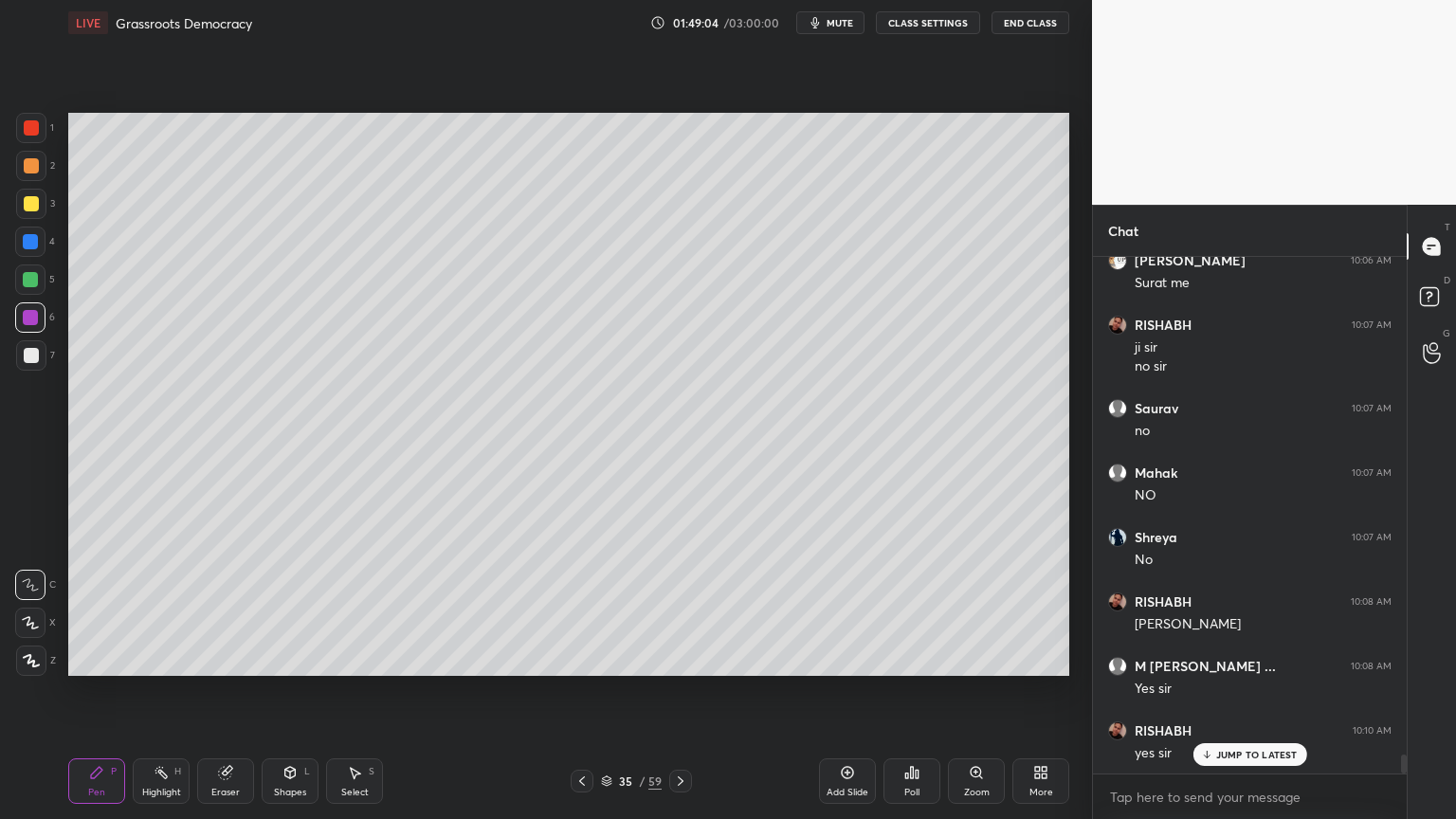
click at [345, 780] on div "Select S" at bounding box center [354, 780] width 57 height 45
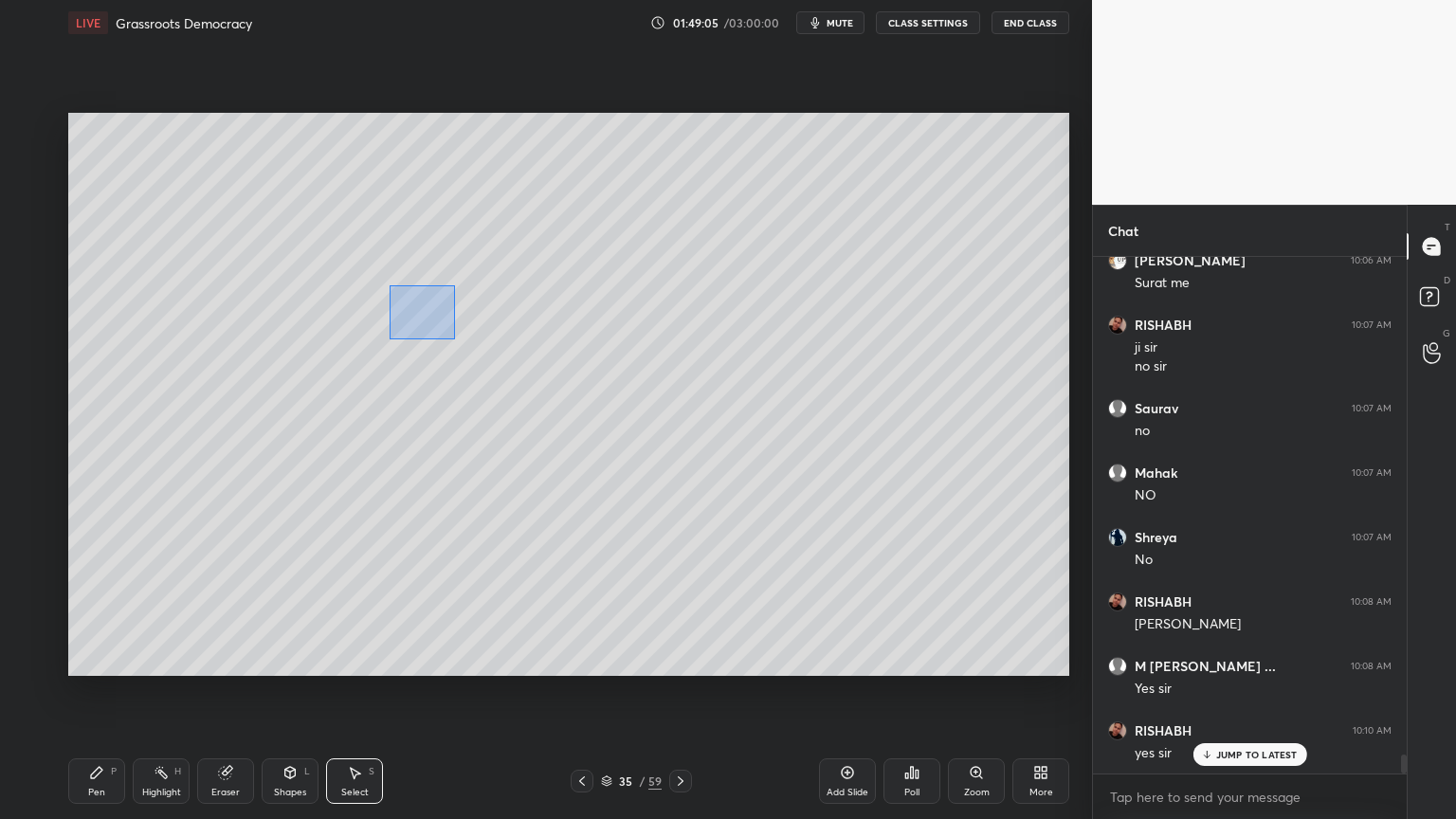
drag, startPoint x: 390, startPoint y: 285, endPoint x: 445, endPoint y: 332, distance: 72.3
click at [453, 340] on div "0 ° Undo Copy Duplicate Duplicate to new slide Delete" at bounding box center [569, 395] width 1001 height 563
drag, startPoint x: 427, startPoint y: 321, endPoint x: 663, endPoint y: 354, distance: 238.3
click at [688, 346] on div "0 ° Undo Copy Duplicate Duplicate to new slide Delete" at bounding box center [569, 395] width 1001 height 563
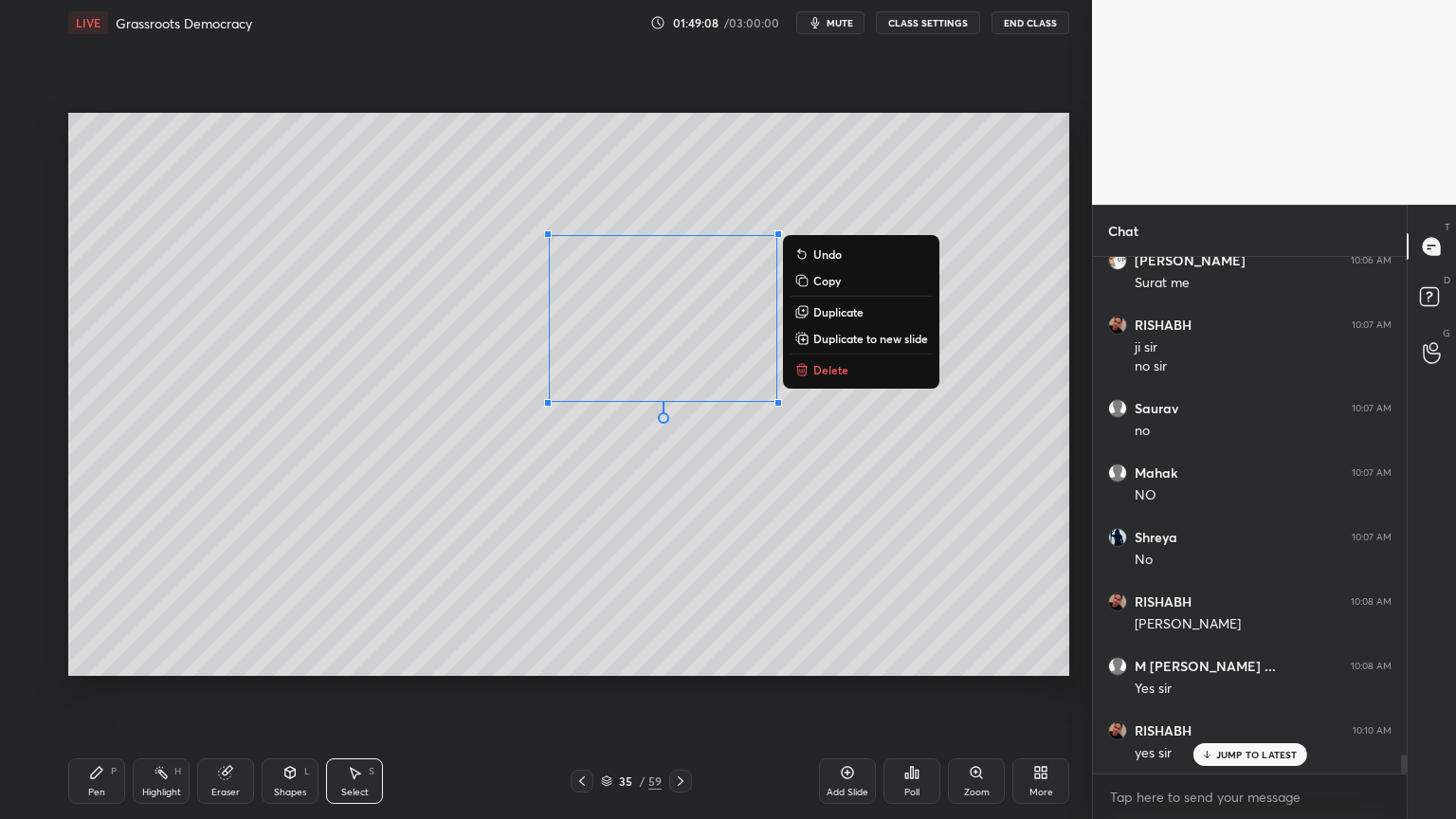
drag, startPoint x: 644, startPoint y: 509, endPoint x: 644, endPoint y: 523, distance: 14.0
click at [644, 509] on div "0 ° Undo Copy Duplicate Duplicate to new slide Delete" at bounding box center [569, 395] width 1001 height 563
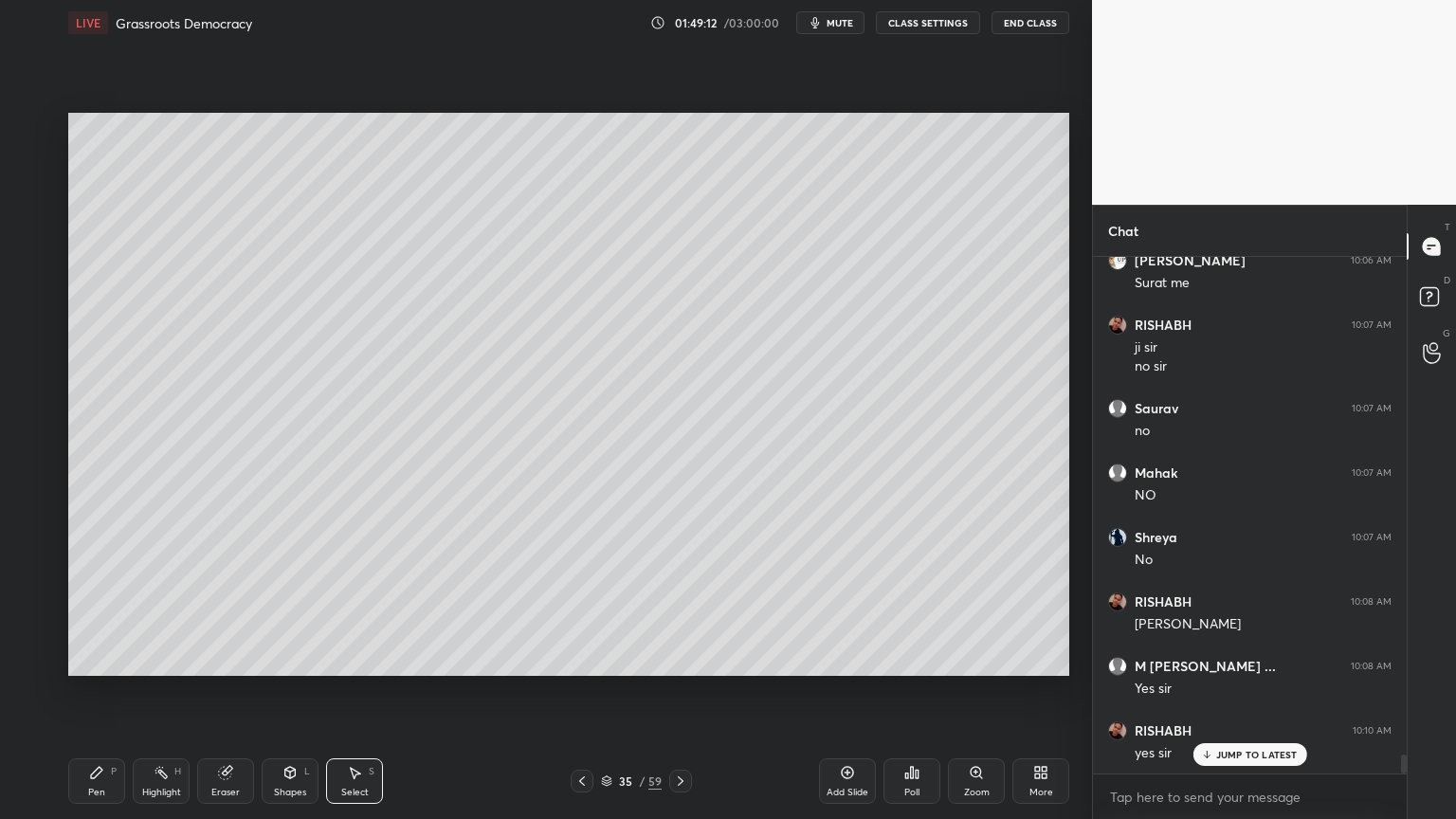
click at [96, 783] on div "Pen P" at bounding box center [96, 780] width 57 height 45
click at [24, 356] on div at bounding box center [31, 355] width 30 height 30
click at [39, 295] on div "5" at bounding box center [35, 283] width 40 height 38
click at [41, 297] on div "5" at bounding box center [35, 283] width 40 height 38
click at [42, 275] on div at bounding box center [30, 279] width 30 height 30
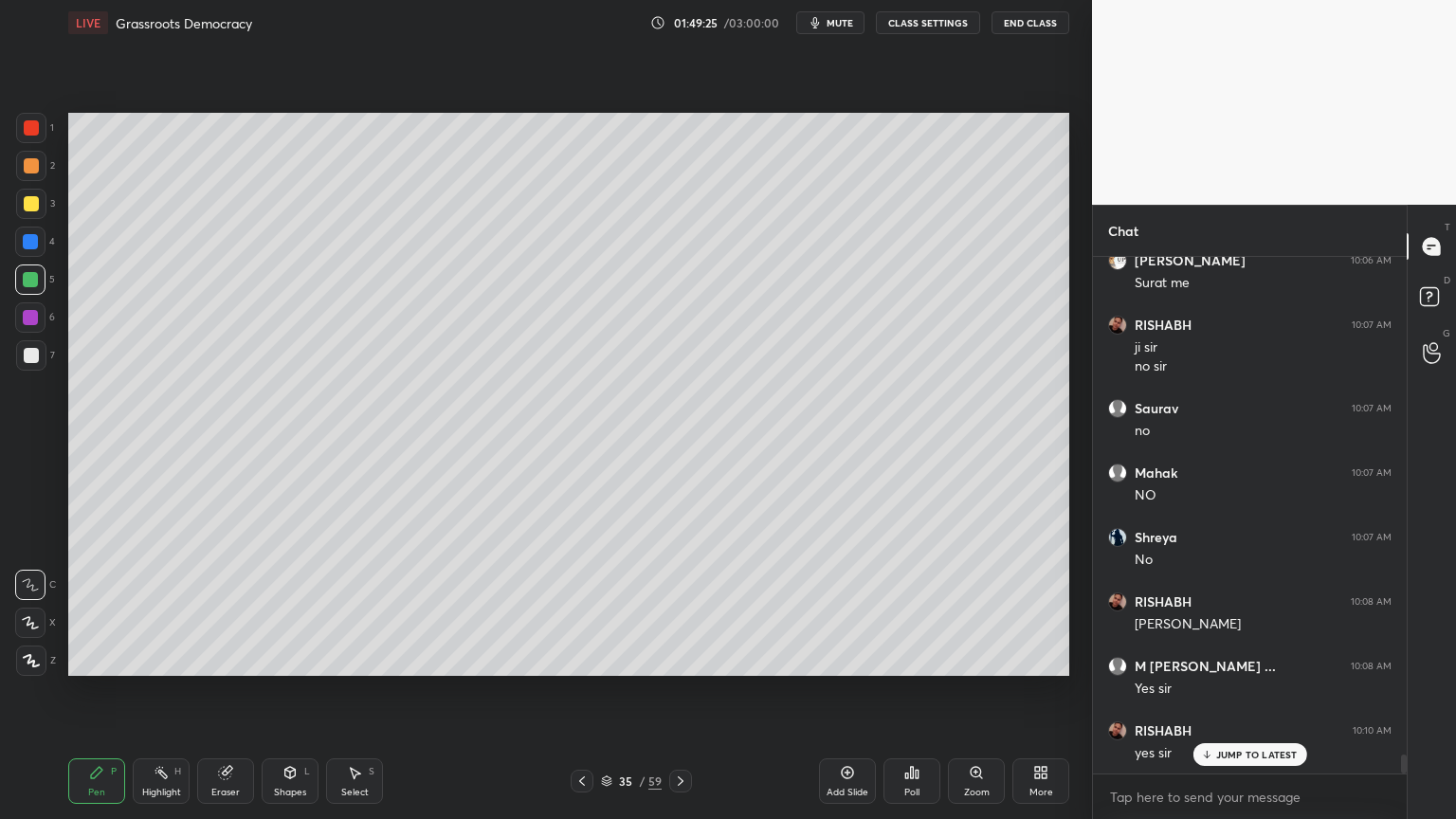
click at [185, 785] on div "Highlight H" at bounding box center [161, 780] width 57 height 45
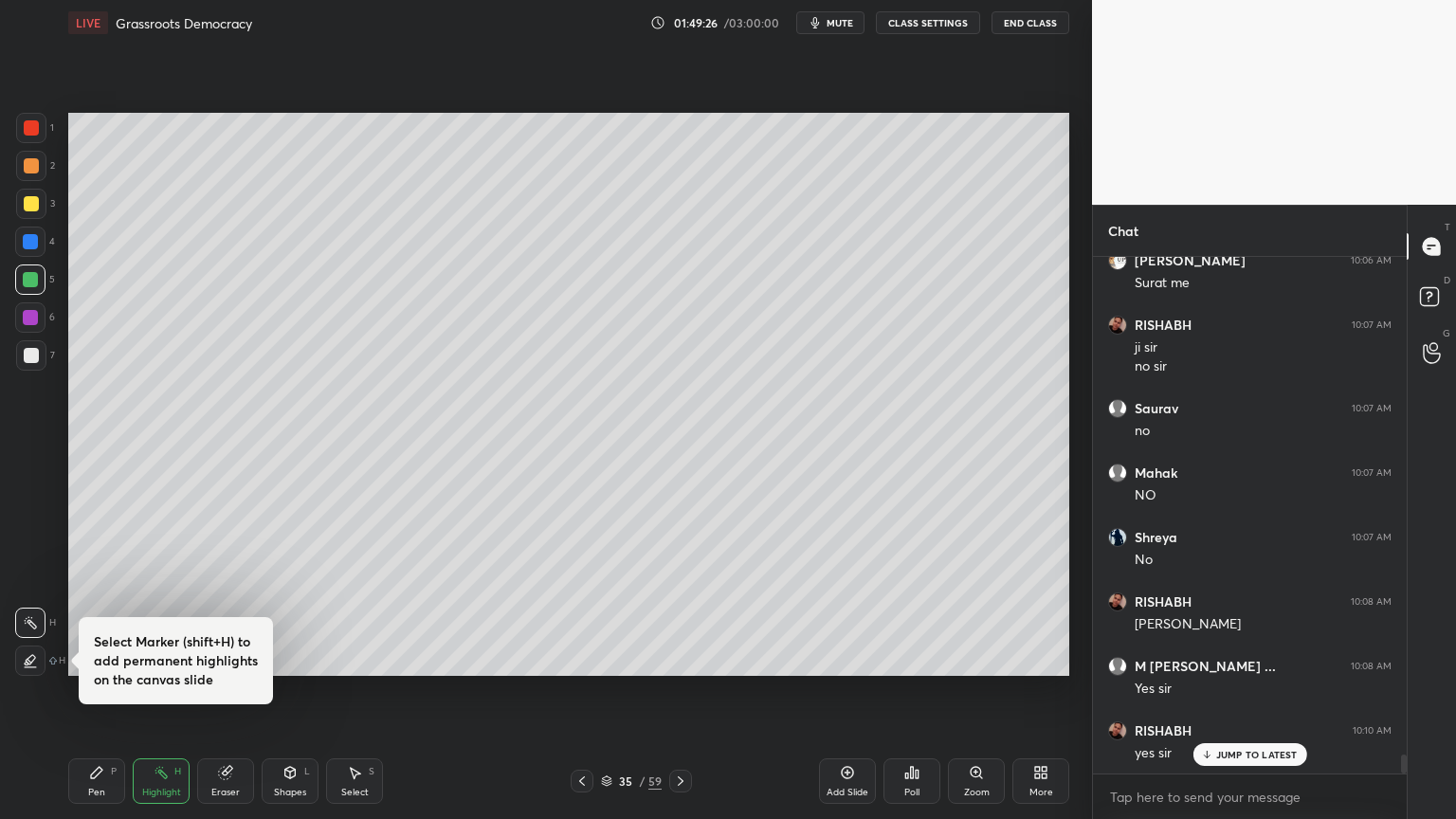
drag, startPoint x: 222, startPoint y: 790, endPoint x: 242, endPoint y: 788, distance: 20.1
click at [224, 792] on div "Eraser" at bounding box center [225, 793] width 28 height 10
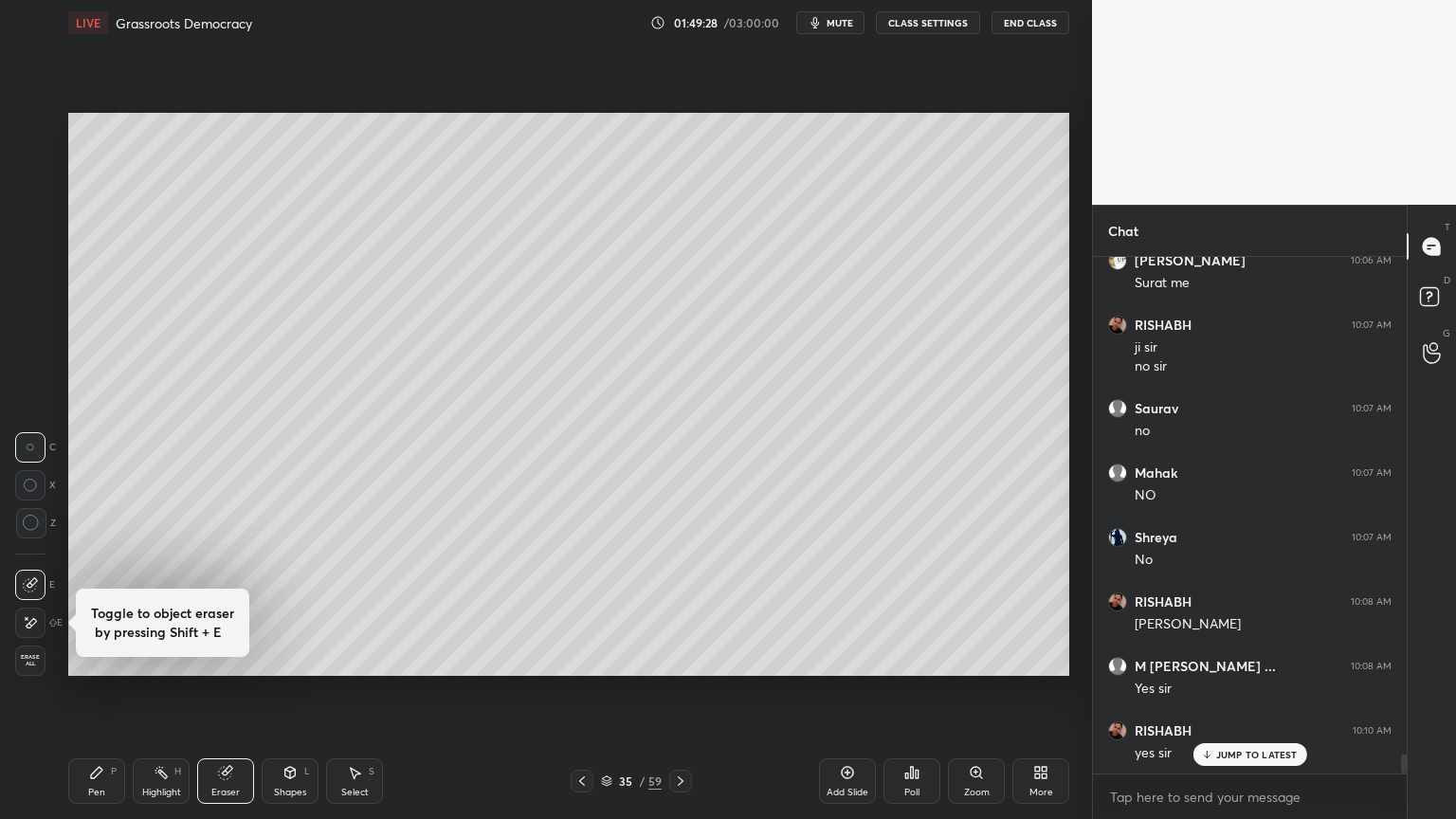
drag, startPoint x: 39, startPoint y: 595, endPoint x: 61, endPoint y: 583, distance: 25.1
click at [44, 594] on div at bounding box center [30, 585] width 30 height 30
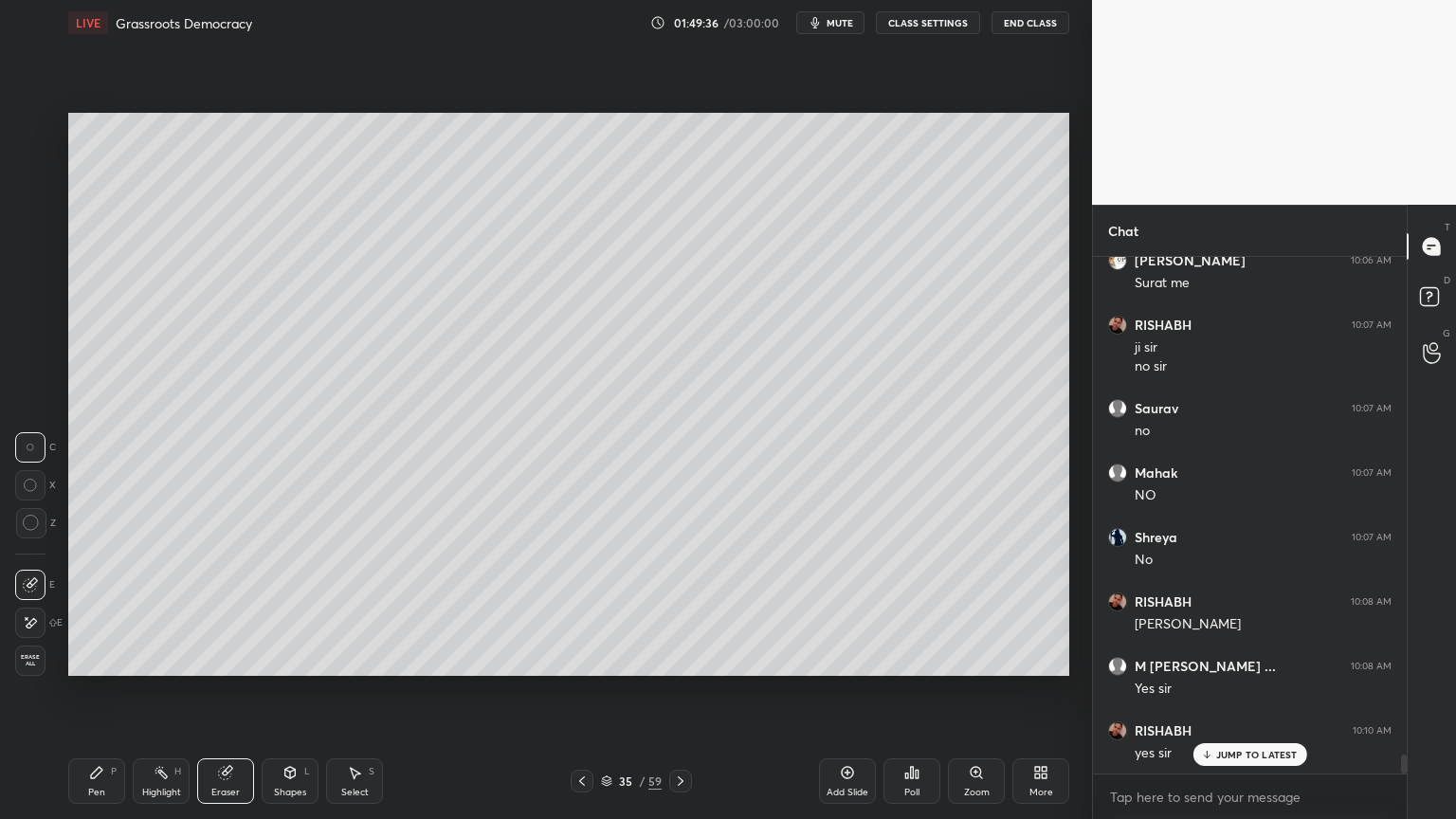
click at [101, 793] on div "Pen" at bounding box center [96, 793] width 17 height 10
drag, startPoint x: 351, startPoint y: 788, endPoint x: 357, endPoint y: 772, distance: 17.1
click at [352, 789] on div "Select" at bounding box center [355, 793] width 28 height 10
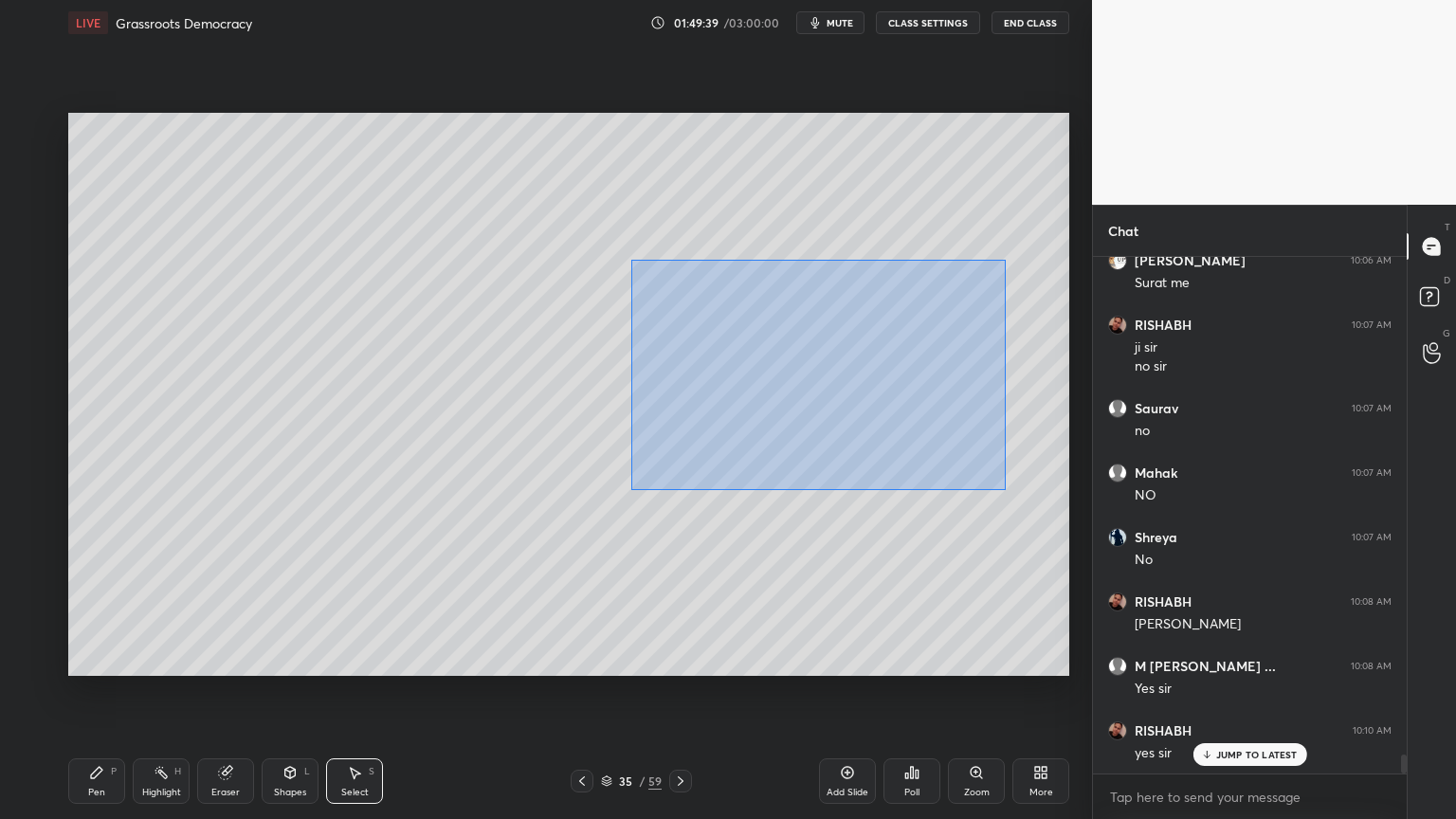
drag, startPoint x: 657, startPoint y: 287, endPoint x: 926, endPoint y: 424, distance: 301.9
click at [1002, 486] on div "0 ° Undo Copy Duplicate Duplicate to new slide Delete" at bounding box center [569, 395] width 1001 height 563
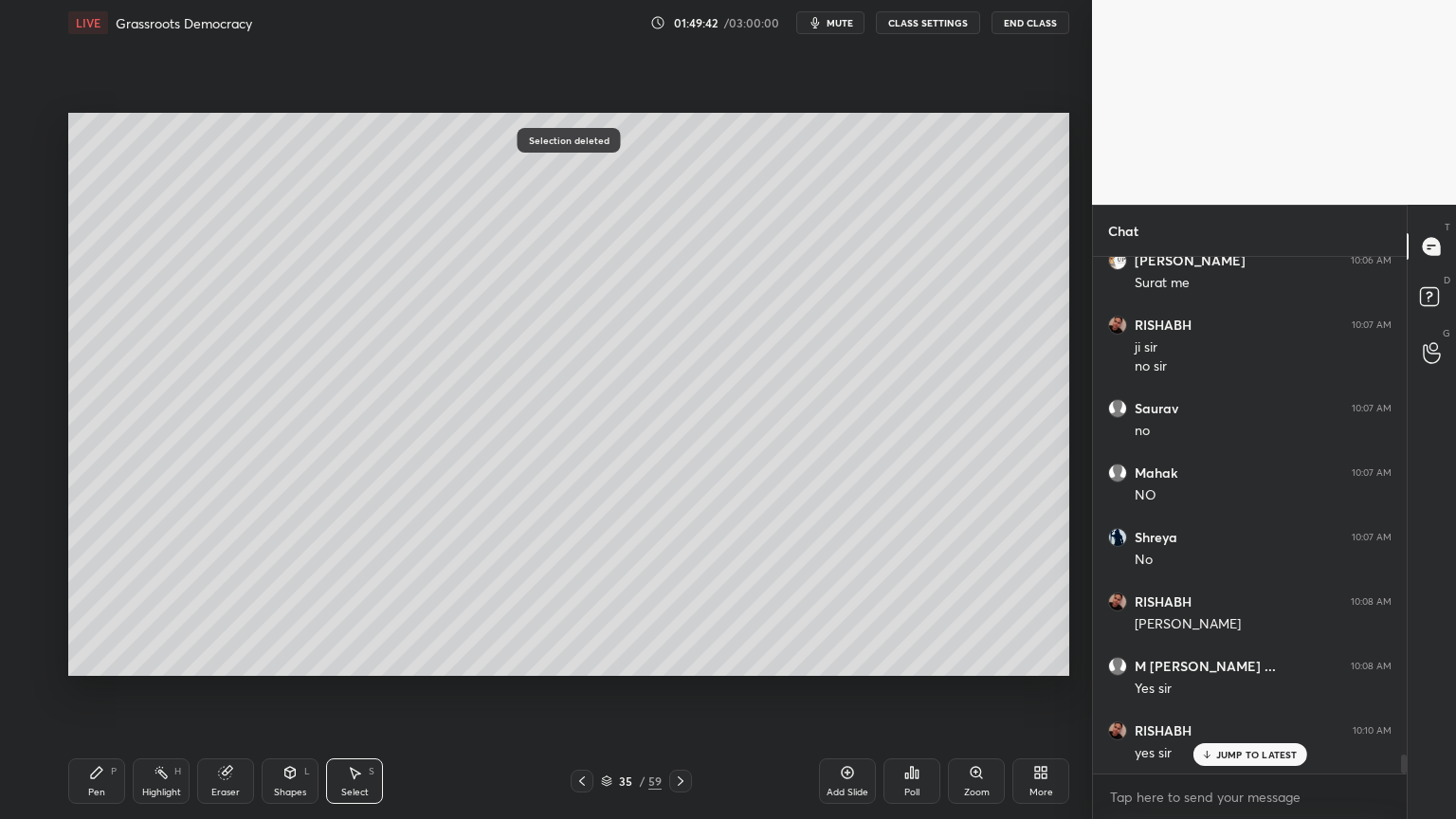
click at [82, 795] on div "Pen P" at bounding box center [96, 780] width 57 height 45
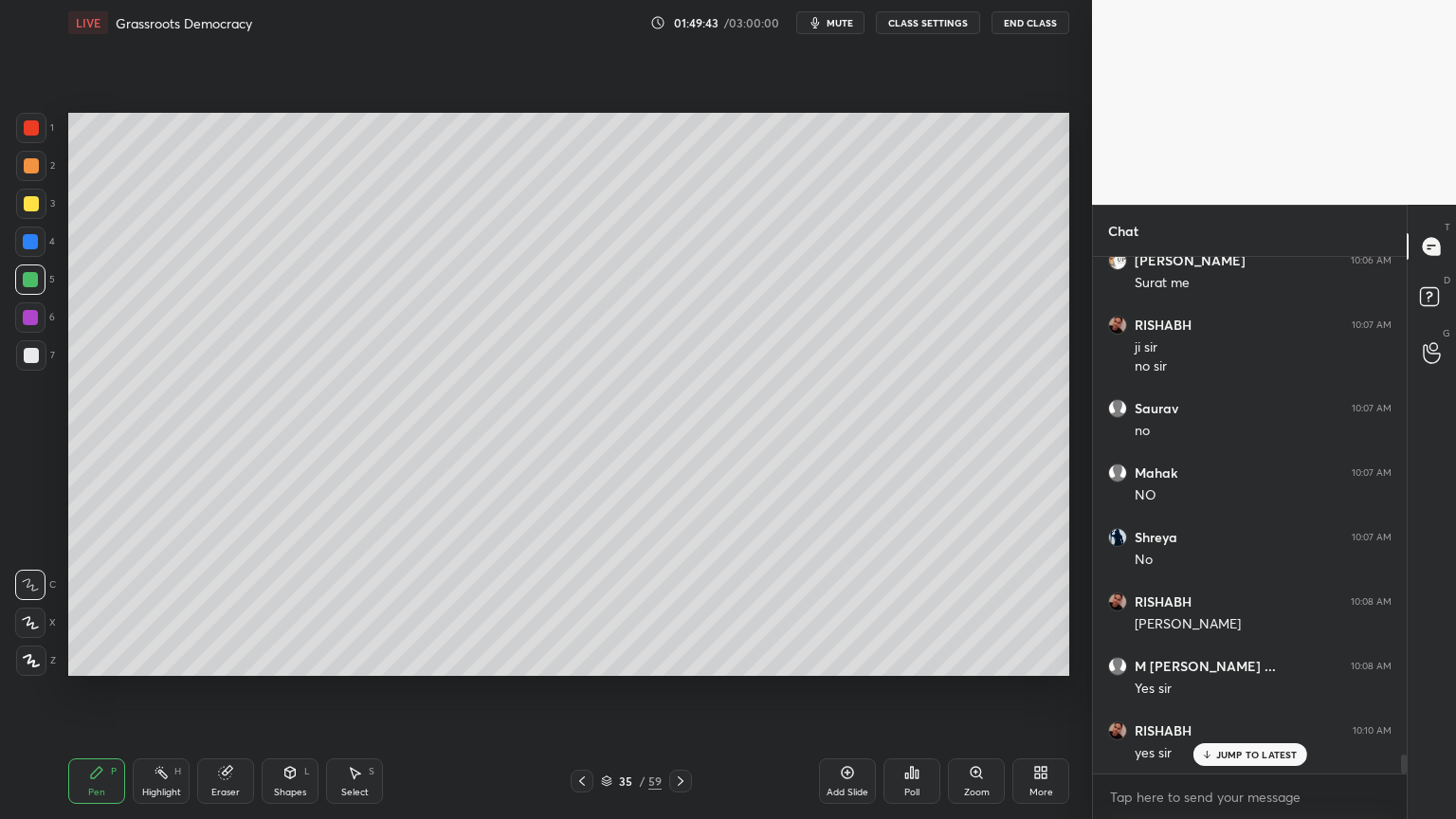
click at [31, 322] on div at bounding box center [31, 317] width 15 height 15
click at [36, 201] on div at bounding box center [31, 204] width 30 height 30
click at [41, 205] on div at bounding box center [31, 204] width 30 height 30
drag, startPoint x: 33, startPoint y: 288, endPoint x: 45, endPoint y: 287, distance: 12.0
click at [35, 287] on div at bounding box center [30, 279] width 30 height 30
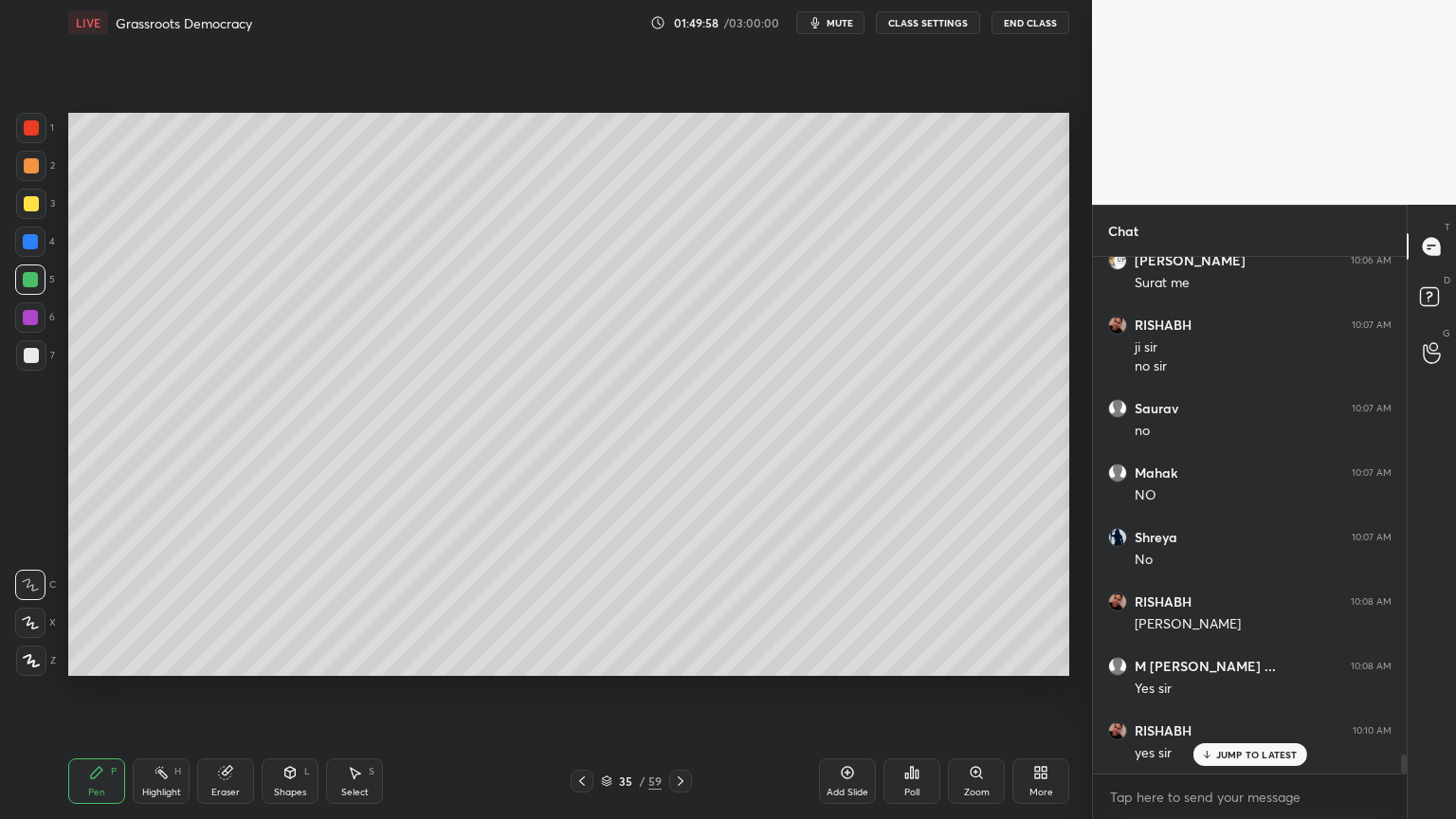
drag, startPoint x: 22, startPoint y: 314, endPoint x: 33, endPoint y: 329, distance: 18.6
click at [26, 319] on div at bounding box center [31, 317] width 15 height 15
drag, startPoint x: 30, startPoint y: 285, endPoint x: 58, endPoint y: 293, distance: 29.1
click at [40, 287] on div at bounding box center [30, 279] width 30 height 30
drag, startPoint x: 32, startPoint y: 327, endPoint x: 48, endPoint y: 330, distance: 16.3
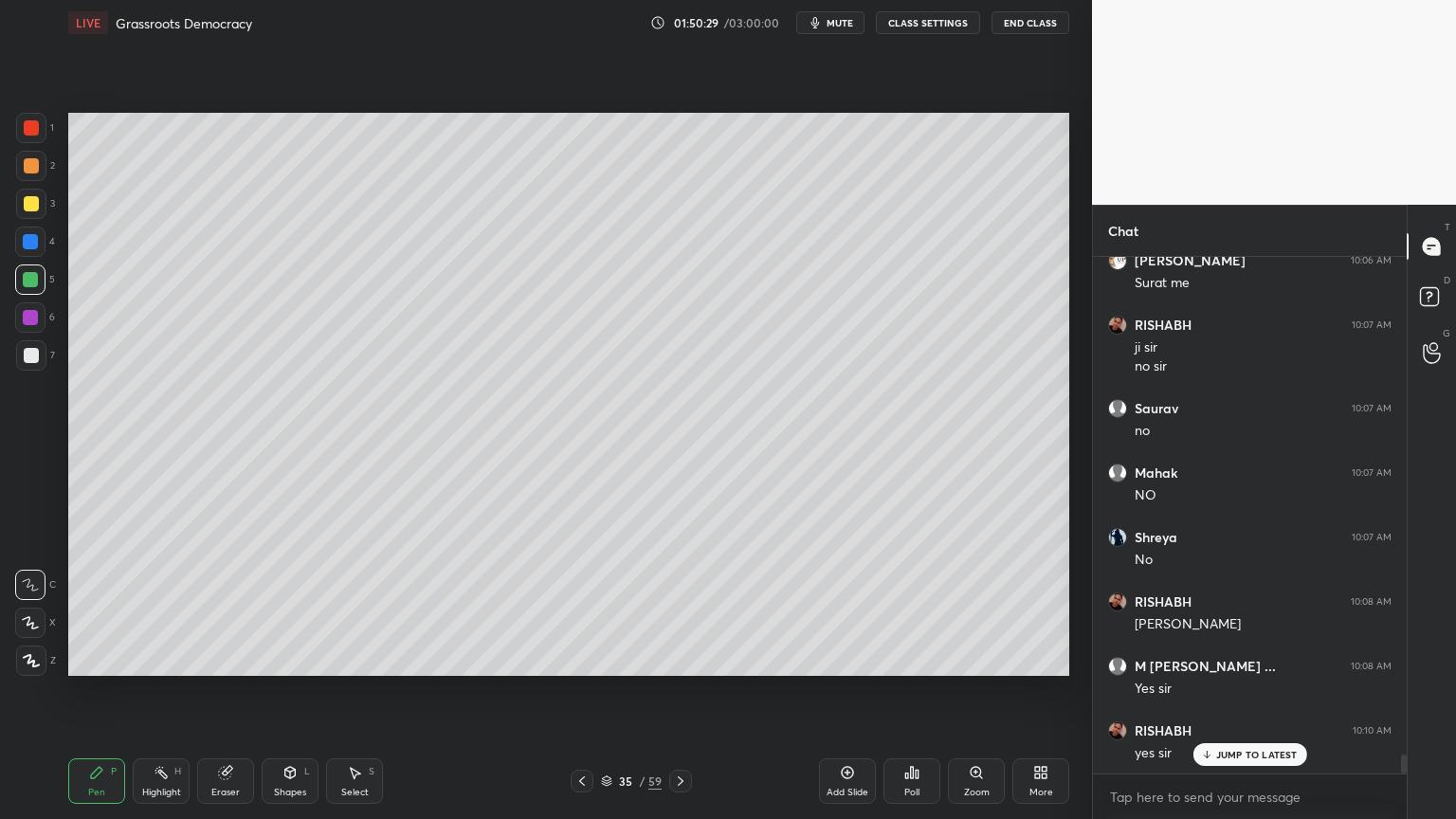
click at [35, 327] on div at bounding box center [30, 317] width 30 height 30
click at [46, 191] on div "3" at bounding box center [36, 204] width 39 height 30
drag, startPoint x: 44, startPoint y: 195, endPoint x: 49, endPoint y: 203, distance: 9.4
click at [44, 195] on div at bounding box center [31, 204] width 30 height 30
click at [356, 782] on div "Select S" at bounding box center [354, 780] width 57 height 45
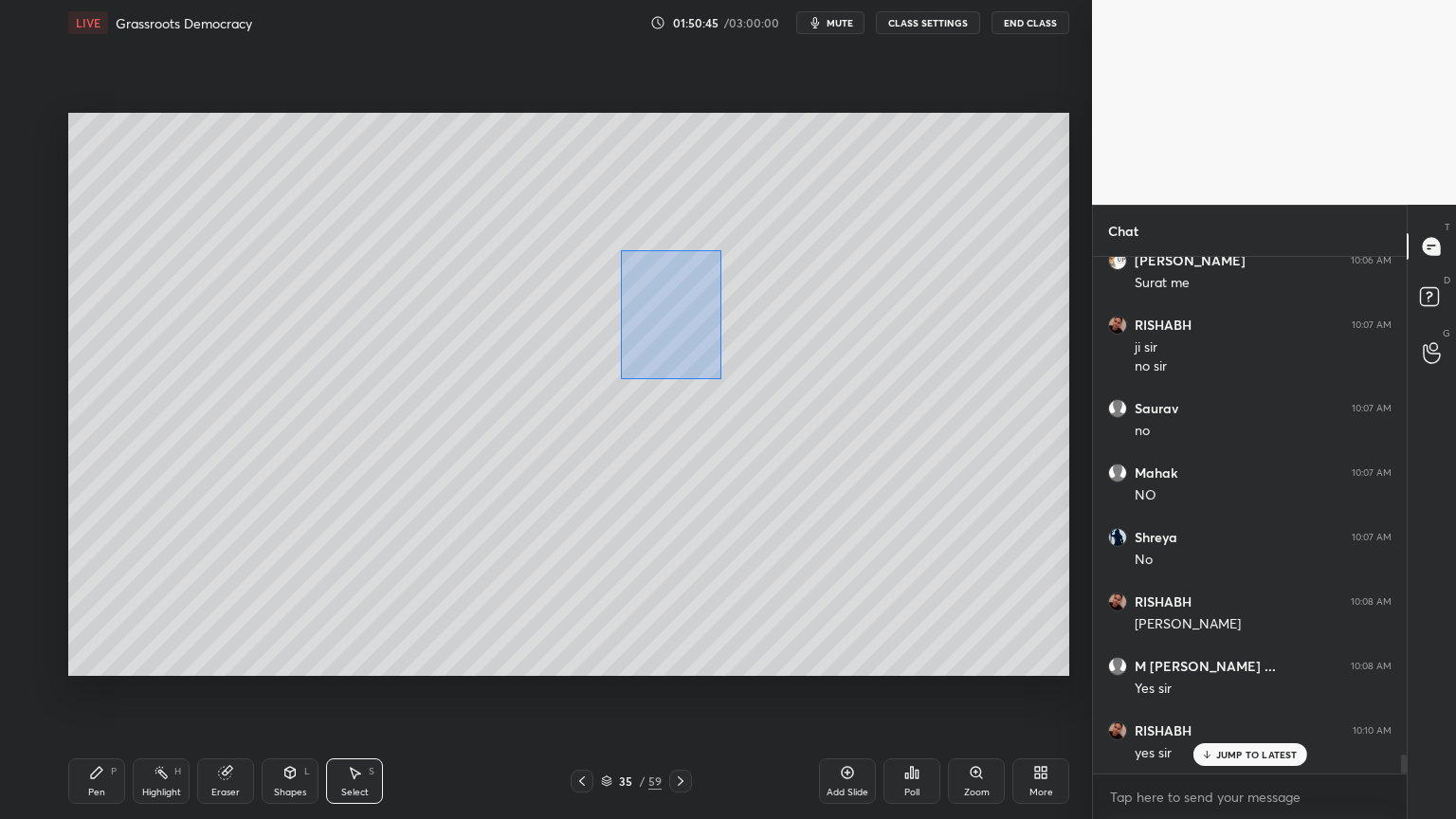
drag, startPoint x: 620, startPoint y: 251, endPoint x: 714, endPoint y: 365, distance: 147.8
click at [720, 377] on div "0 ° Undo Copy Duplicate Duplicate to new slide Delete" at bounding box center [569, 395] width 1001 height 563
drag, startPoint x: 688, startPoint y: 328, endPoint x: 413, endPoint y: 316, distance: 275.3
click at [415, 315] on div "0 ° Undo Copy Duplicate Duplicate to new slide Delete" at bounding box center [569, 395] width 1001 height 563
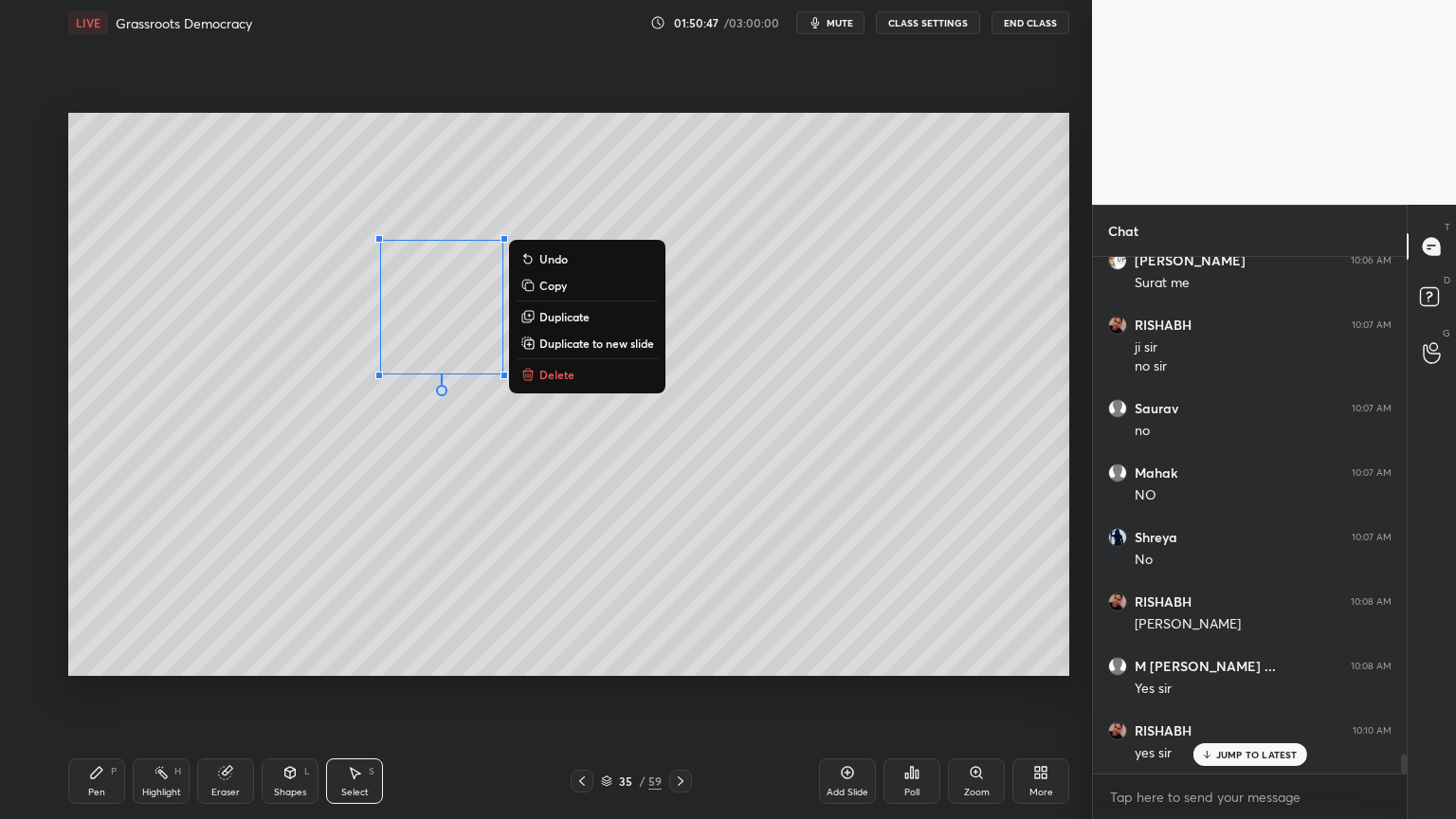
click at [573, 476] on div "0 ° Undo Copy Duplicate Duplicate to new slide Delete" at bounding box center [569, 395] width 1001 height 563
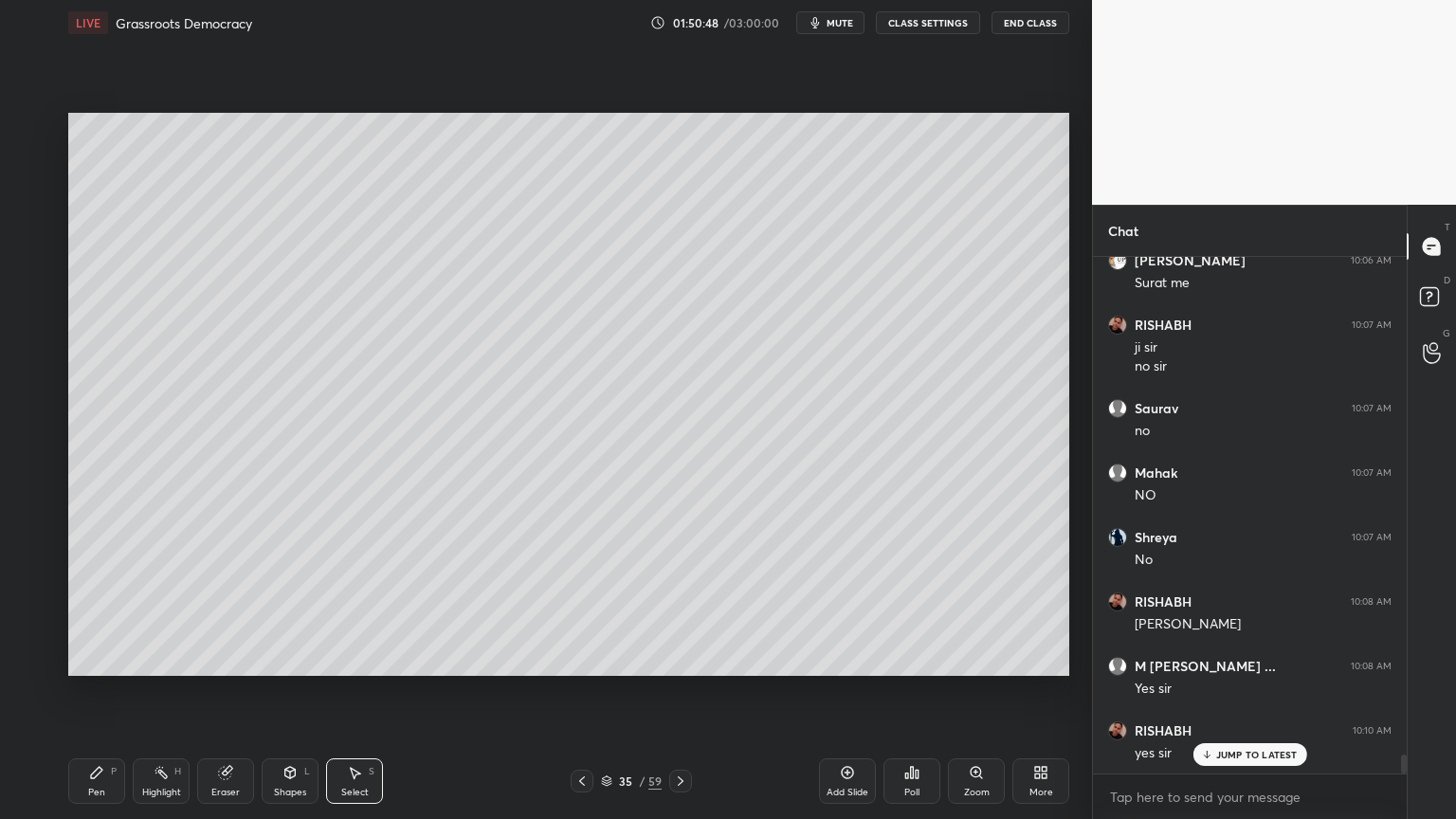
click at [114, 788] on div "Pen P" at bounding box center [96, 780] width 57 height 45
drag, startPoint x: 0, startPoint y: 270, endPoint x: 8, endPoint y: 288, distance: 19.7
click at [0, 275] on div "1 2 3 4 5 6 7 C X Z C X Z E E Erase all H H" at bounding box center [30, 395] width 61 height 563
click at [21, 288] on div "1 2 3 4 5 6 7 C X Z C X Z E E Erase all H H" at bounding box center [30, 395] width 61 height 563
drag, startPoint x: 38, startPoint y: 286, endPoint x: 39, endPoint y: 301, distance: 15.0
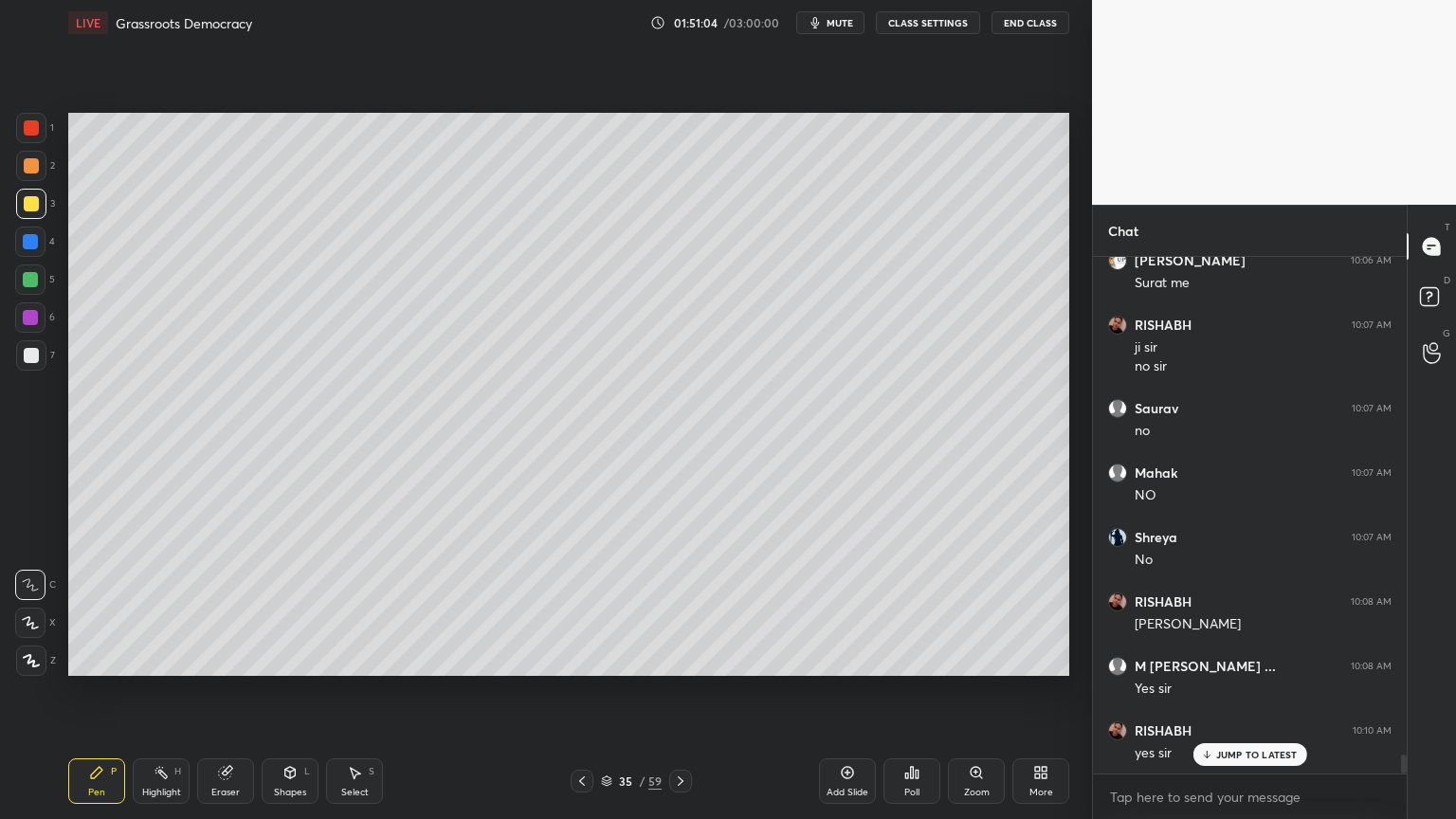
click at [34, 291] on div at bounding box center [30, 279] width 30 height 30
click at [35, 334] on div "6" at bounding box center [35, 321] width 40 height 38
click at [28, 363] on div at bounding box center [32, 356] width 15 height 15
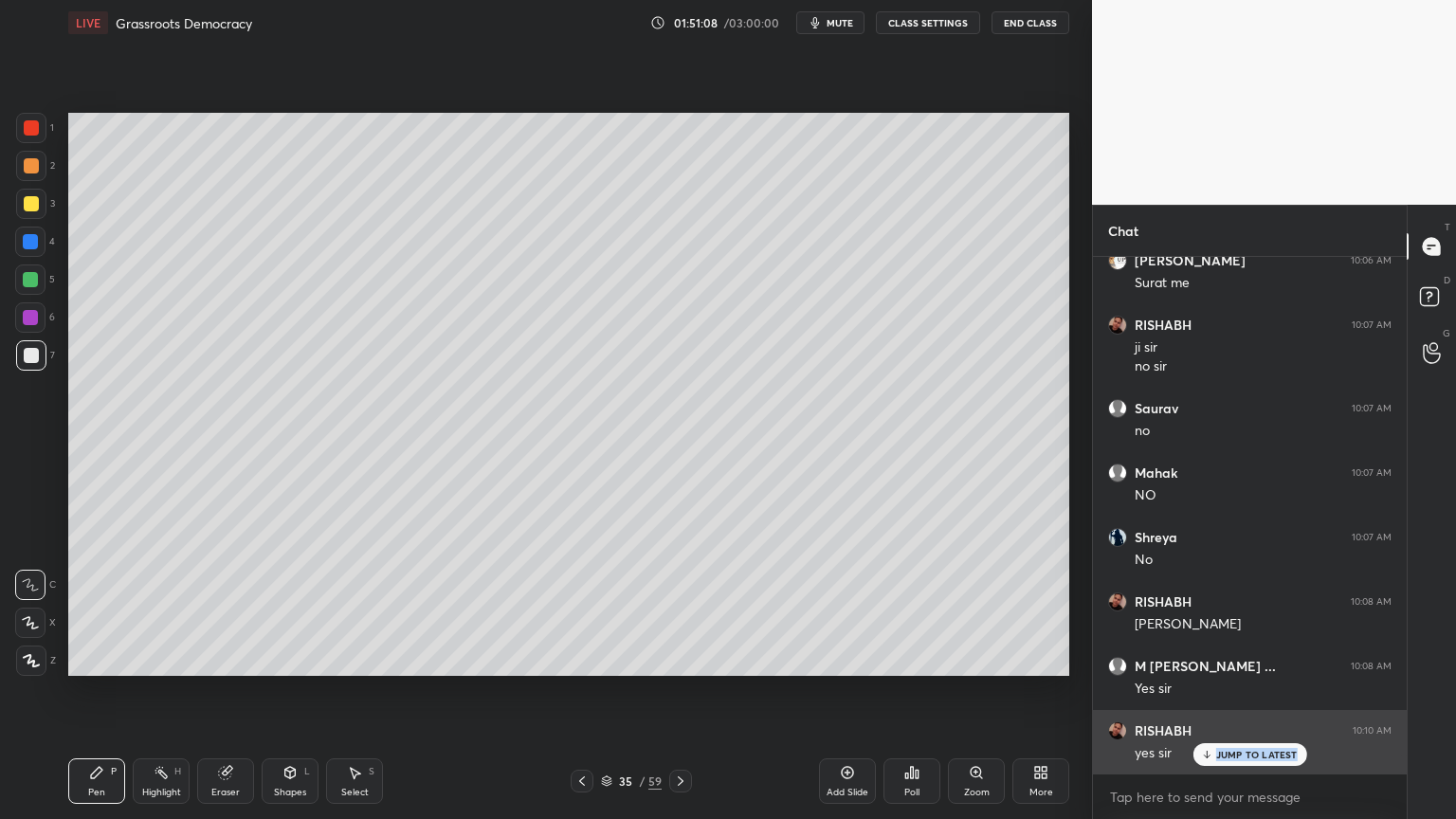
drag, startPoint x: 1250, startPoint y: 761, endPoint x: 1207, endPoint y: 766, distance: 43.3
click at [1244, 764] on div "Aditya 10:01 AM Uttarakhand bhi na sir ? [PERSON_NAME] 10:01 AM uk Shreya 10:01…" at bounding box center [1249, 515] width 313 height 517
click at [1210, 753] on icon at bounding box center [1206, 755] width 13 height 12
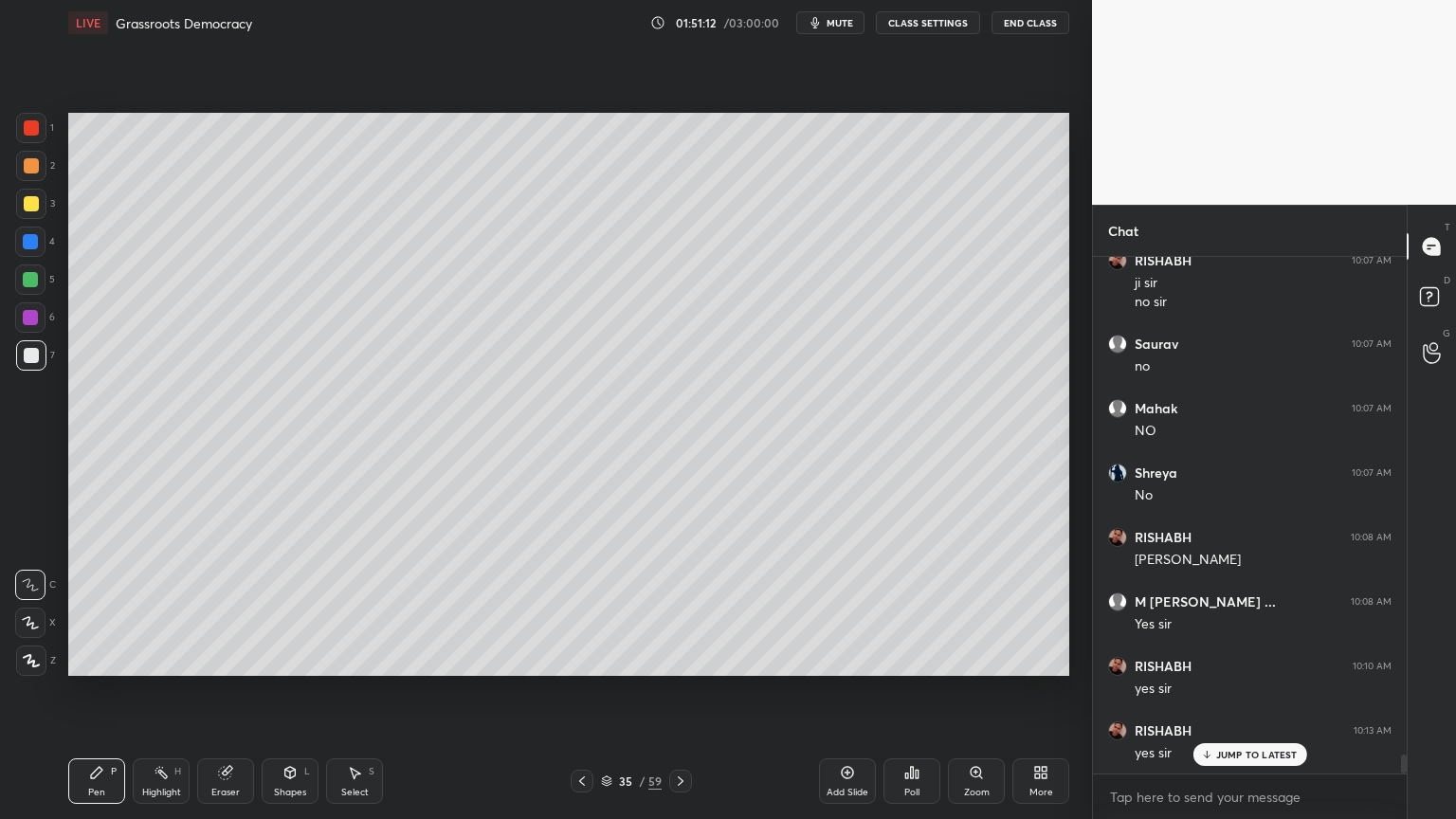
scroll to position [13424, 0]
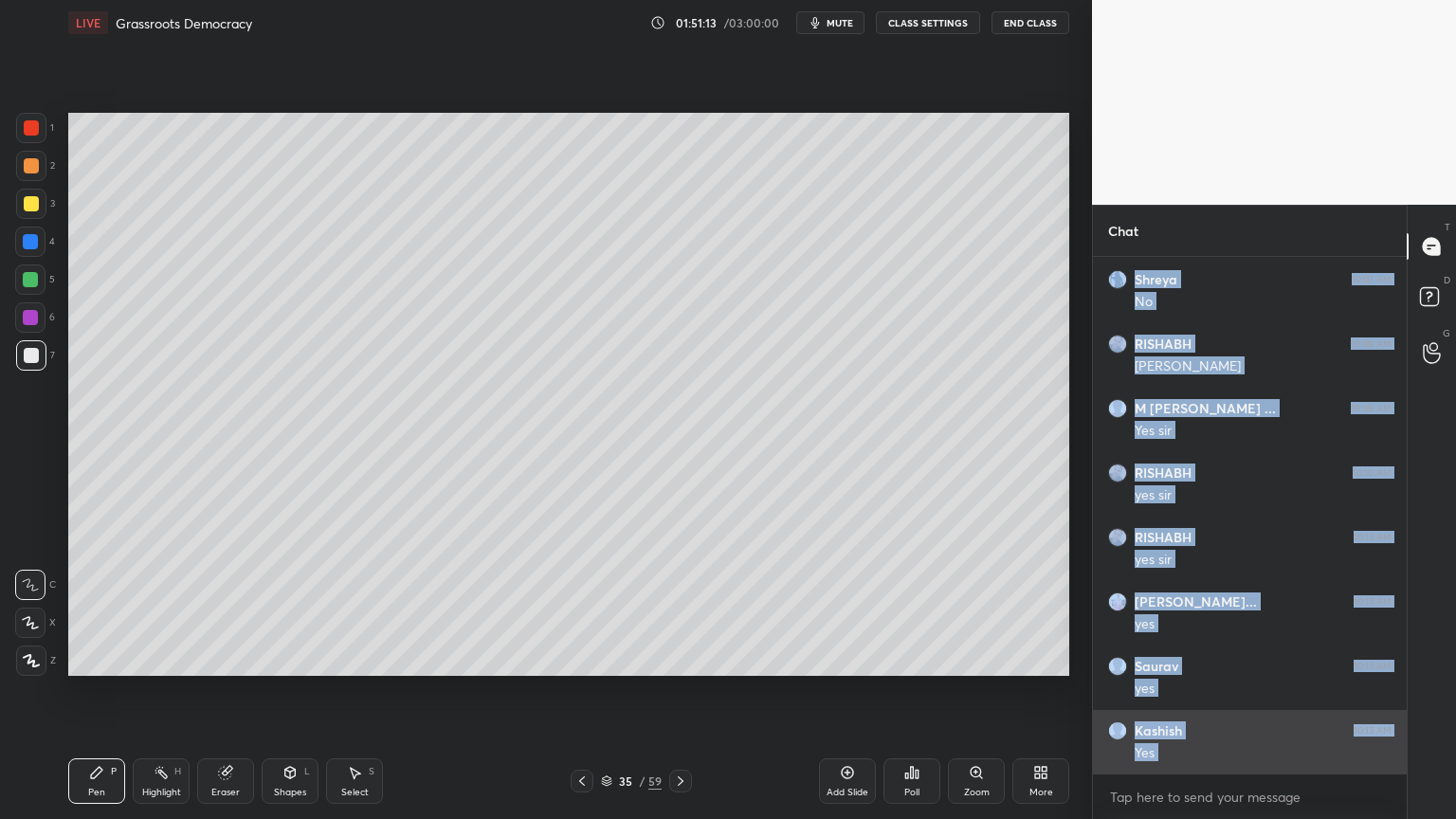
drag, startPoint x: 1222, startPoint y: 753, endPoint x: 1202, endPoint y: 748, distance: 20.6
click at [1220, 754] on div "[PERSON_NAME] 10:07 AM no [PERSON_NAME] 10:07 AM NO Shreya 10:07 AM No [PERSON_…" at bounding box center [1249, 515] width 313 height 517
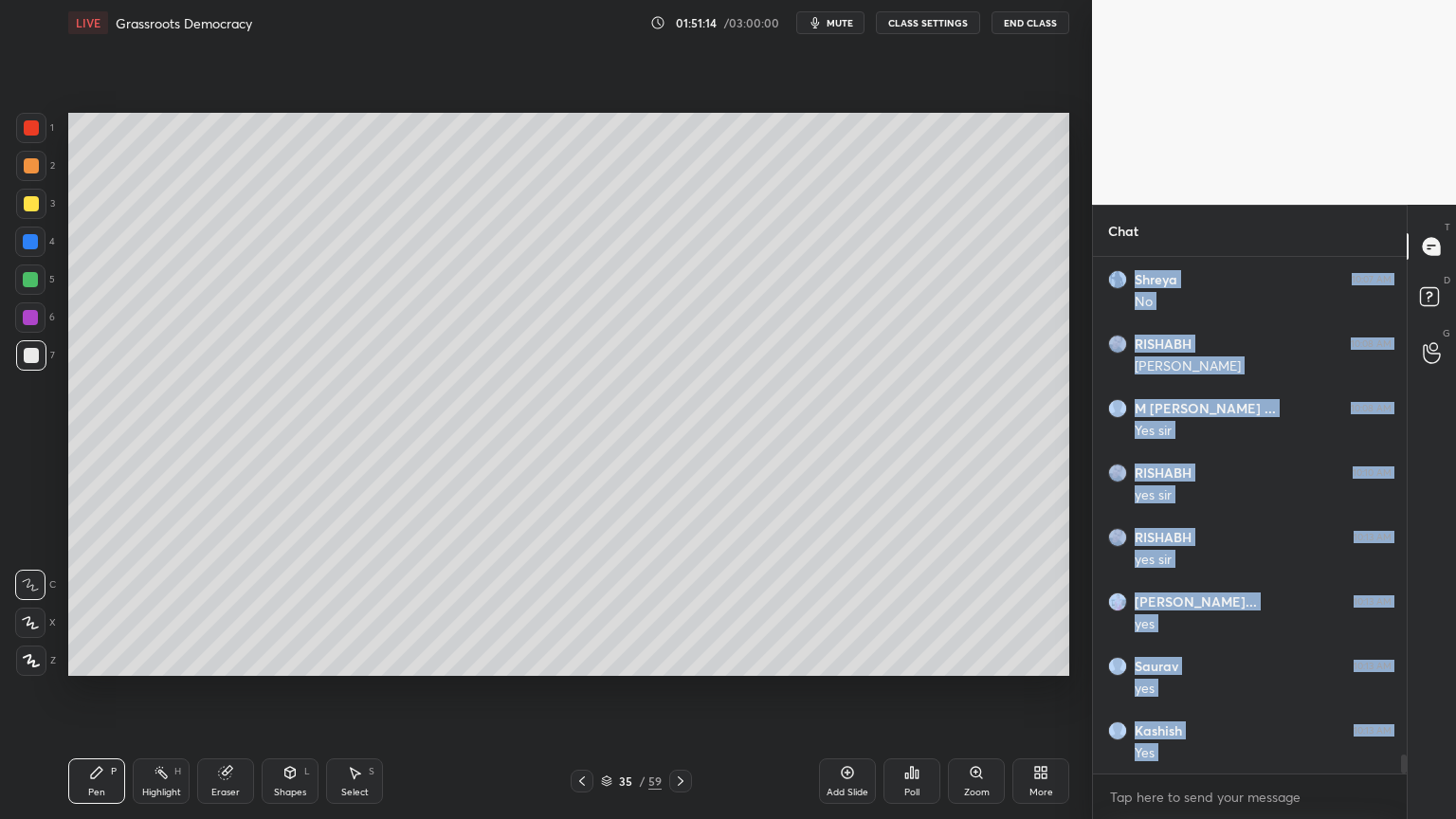
scroll to position [13554, 0]
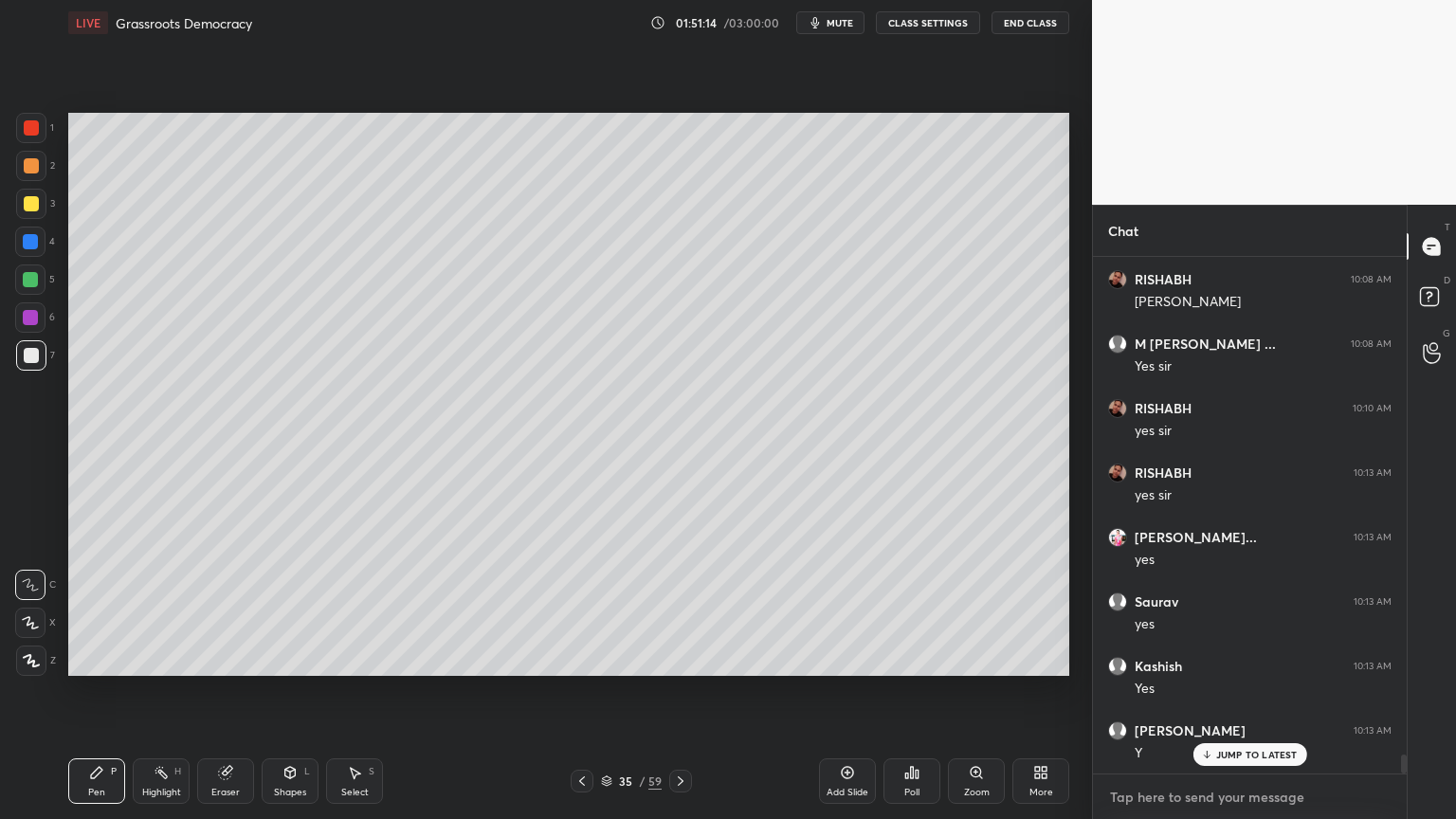
click at [1166, 785] on textarea at bounding box center [1250, 797] width 283 height 30
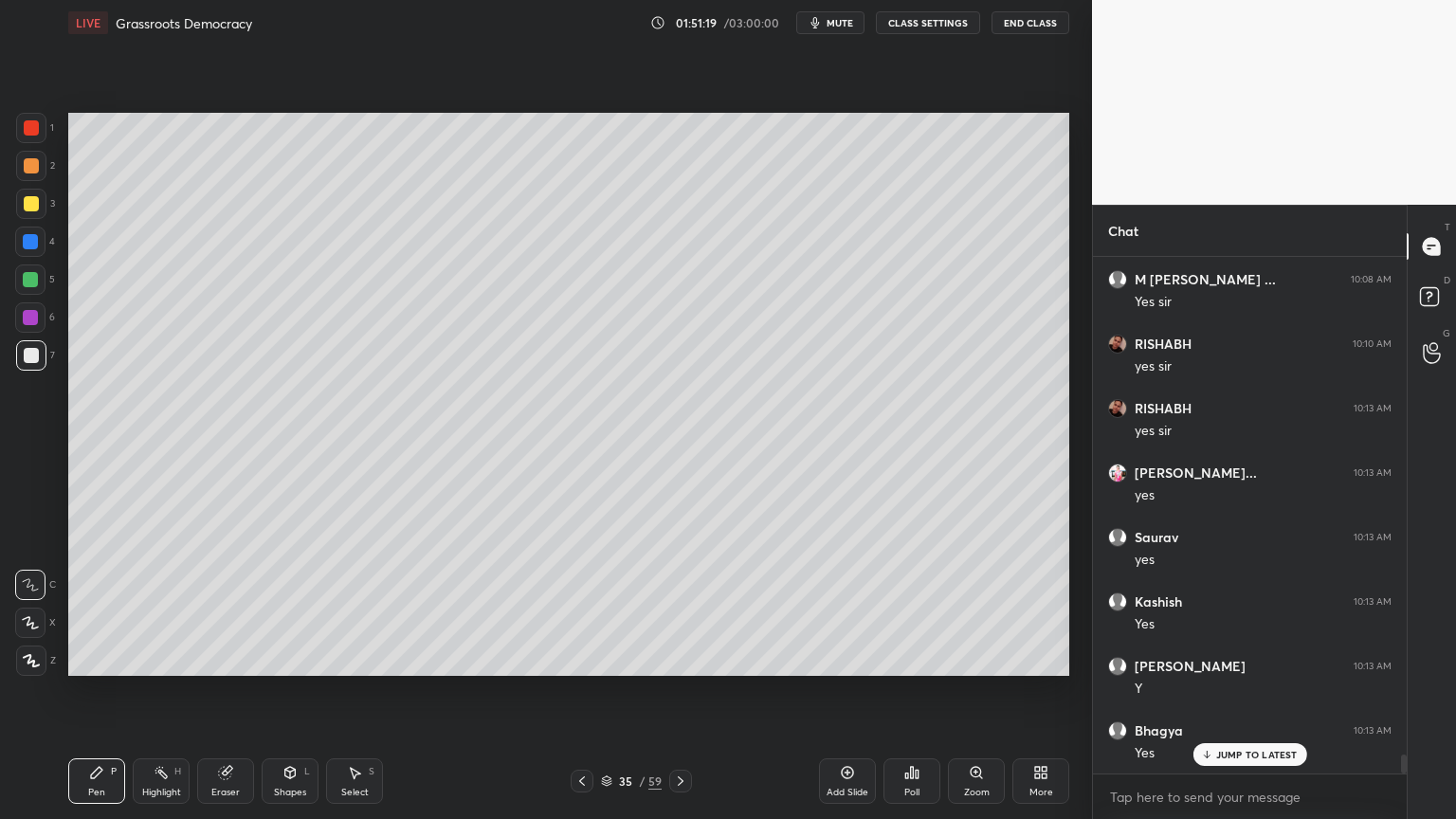
scroll to position [13683, 0]
click at [39, 254] on div "4" at bounding box center [35, 245] width 40 height 38
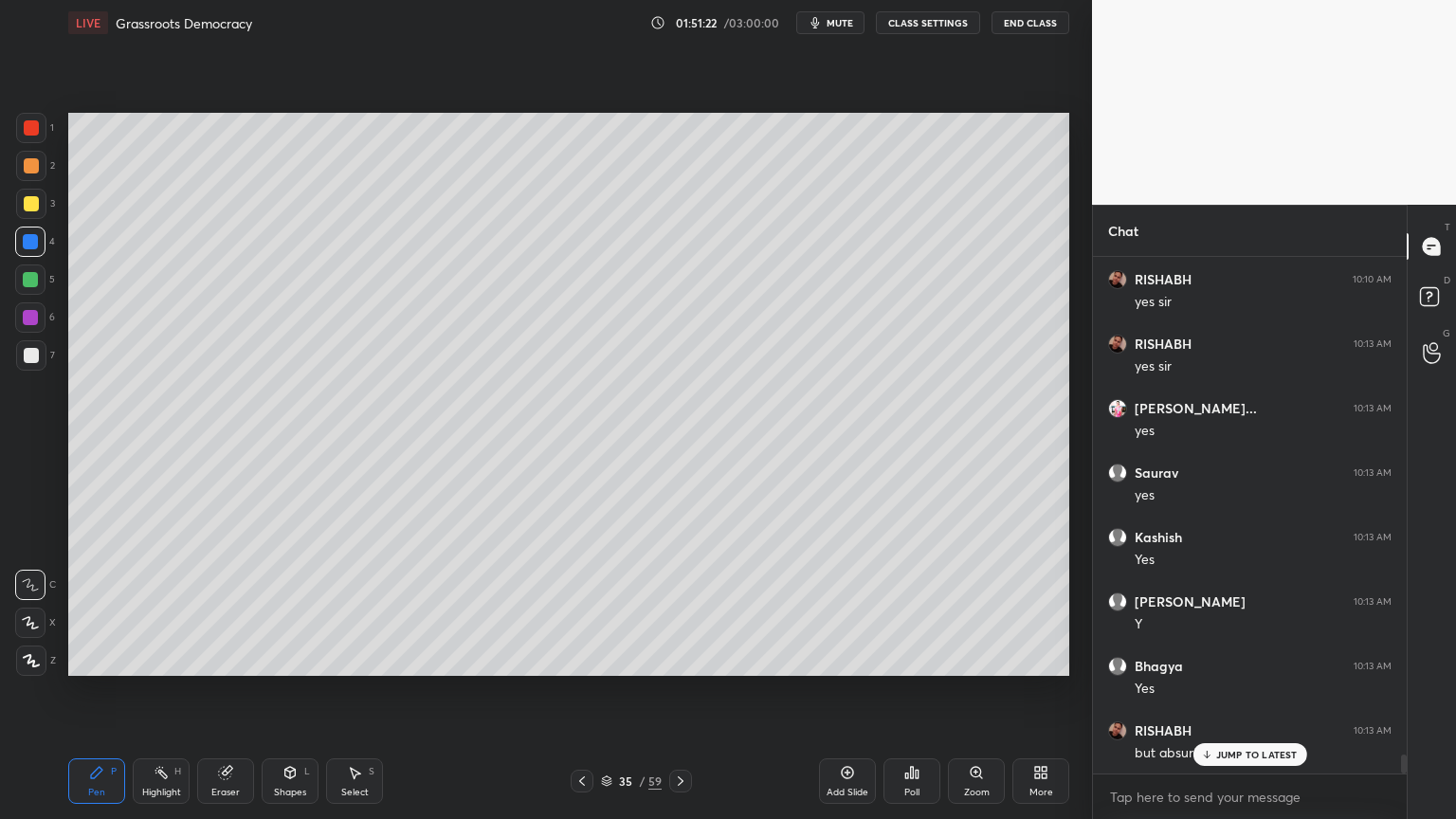
click at [34, 251] on div at bounding box center [30, 241] width 30 height 30
click at [2, 179] on div "1 2 3 4 5 6 7 C X Z C X Z E E Erase all H H" at bounding box center [30, 395] width 61 height 563
click at [21, 177] on div at bounding box center [31, 165] width 30 height 30
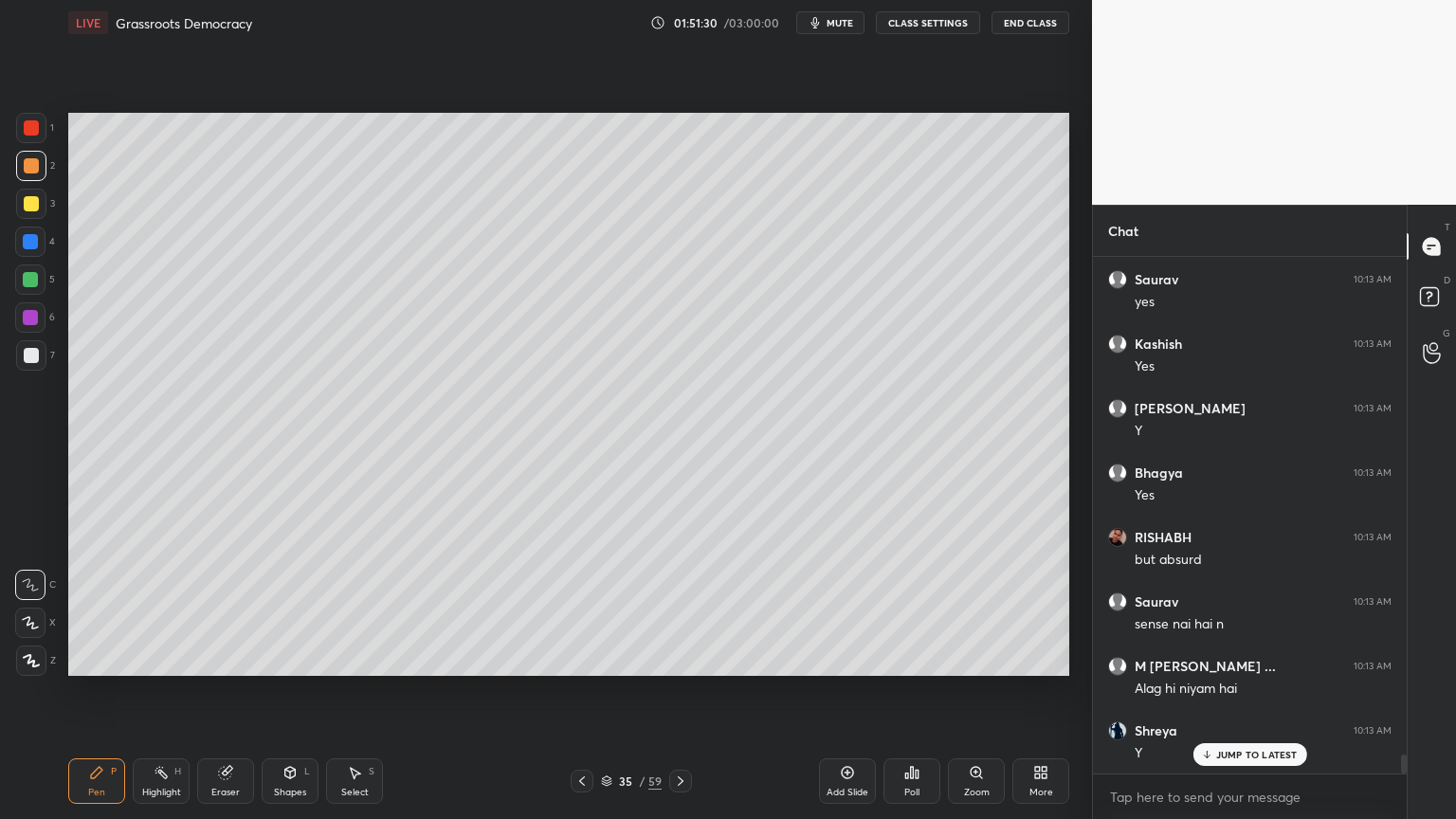
click at [37, 173] on div at bounding box center [31, 165] width 30 height 30
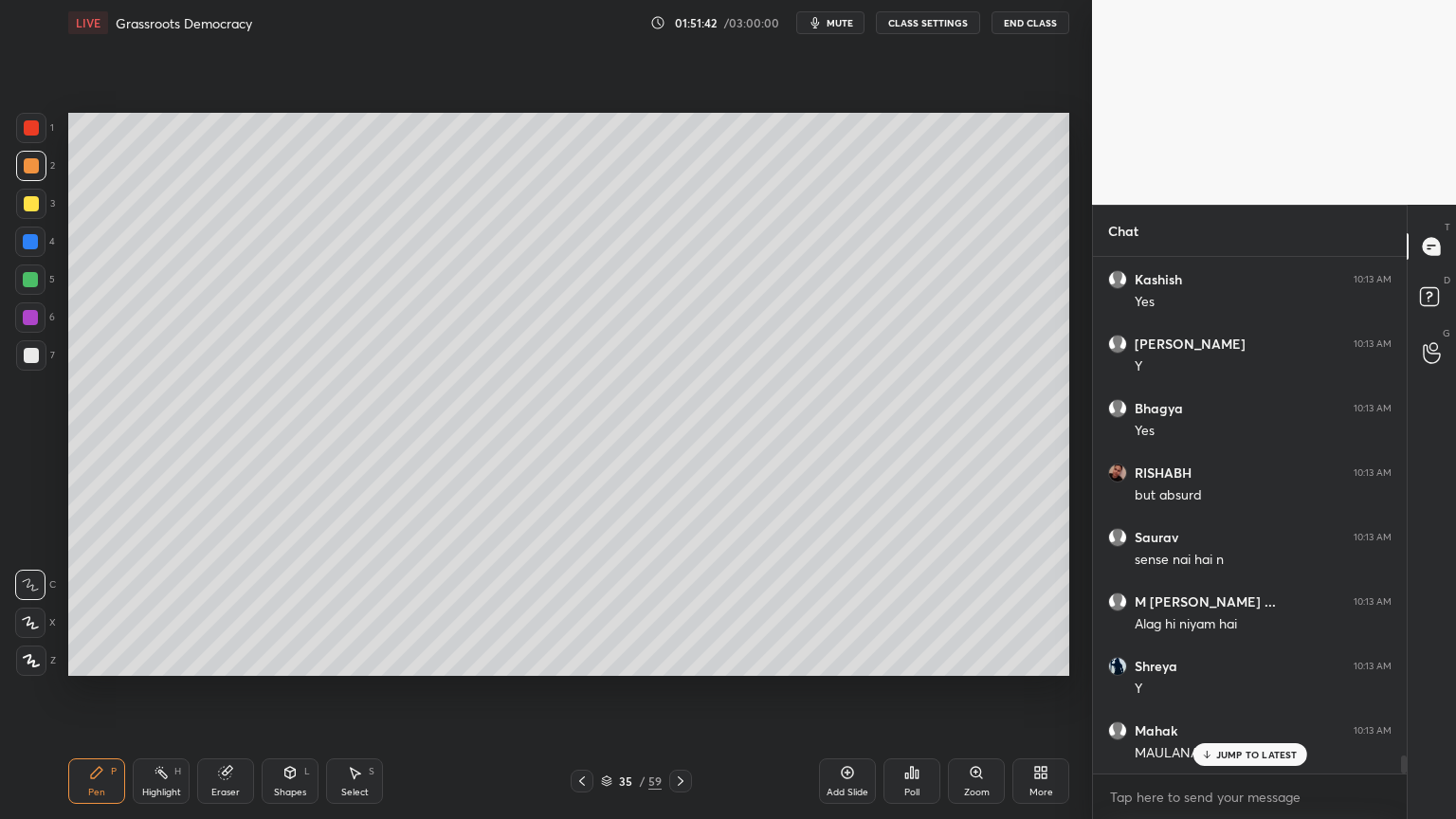
drag, startPoint x: 49, startPoint y: 170, endPoint x: 39, endPoint y: 152, distance: 20.6
click at [46, 165] on div "2" at bounding box center [36, 165] width 39 height 30
click at [35, 151] on div at bounding box center [31, 165] width 30 height 30
click at [30, 140] on div at bounding box center [31, 127] width 30 height 30
drag, startPoint x: 8, startPoint y: 249, endPoint x: 21, endPoint y: 254, distance: 13.9
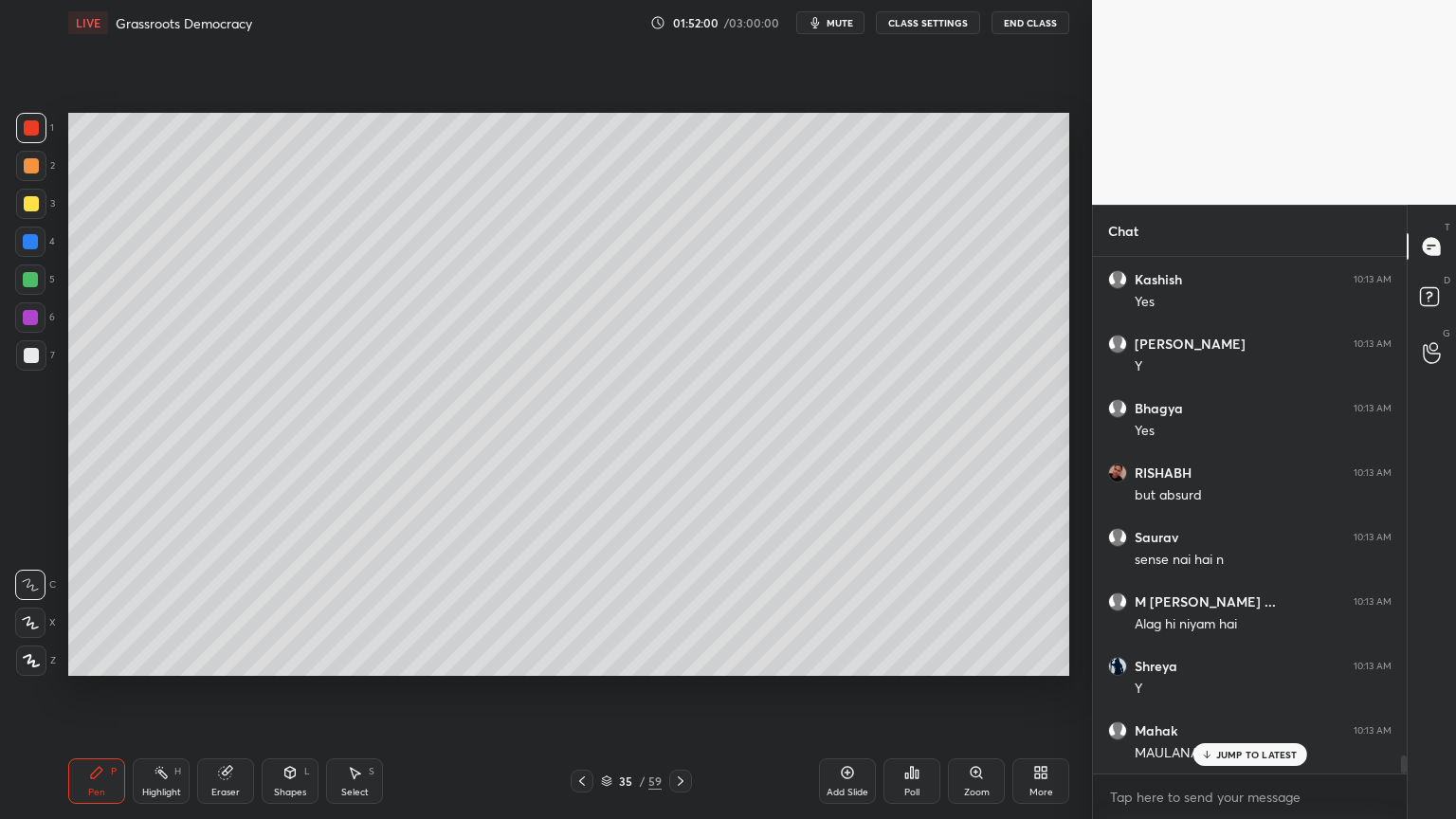
click at [14, 251] on div "1 2 3 4 5 6 7 C X Z C X Z E E Erase all H H" at bounding box center [30, 395] width 61 height 563
click at [32, 290] on div at bounding box center [30, 279] width 30 height 30
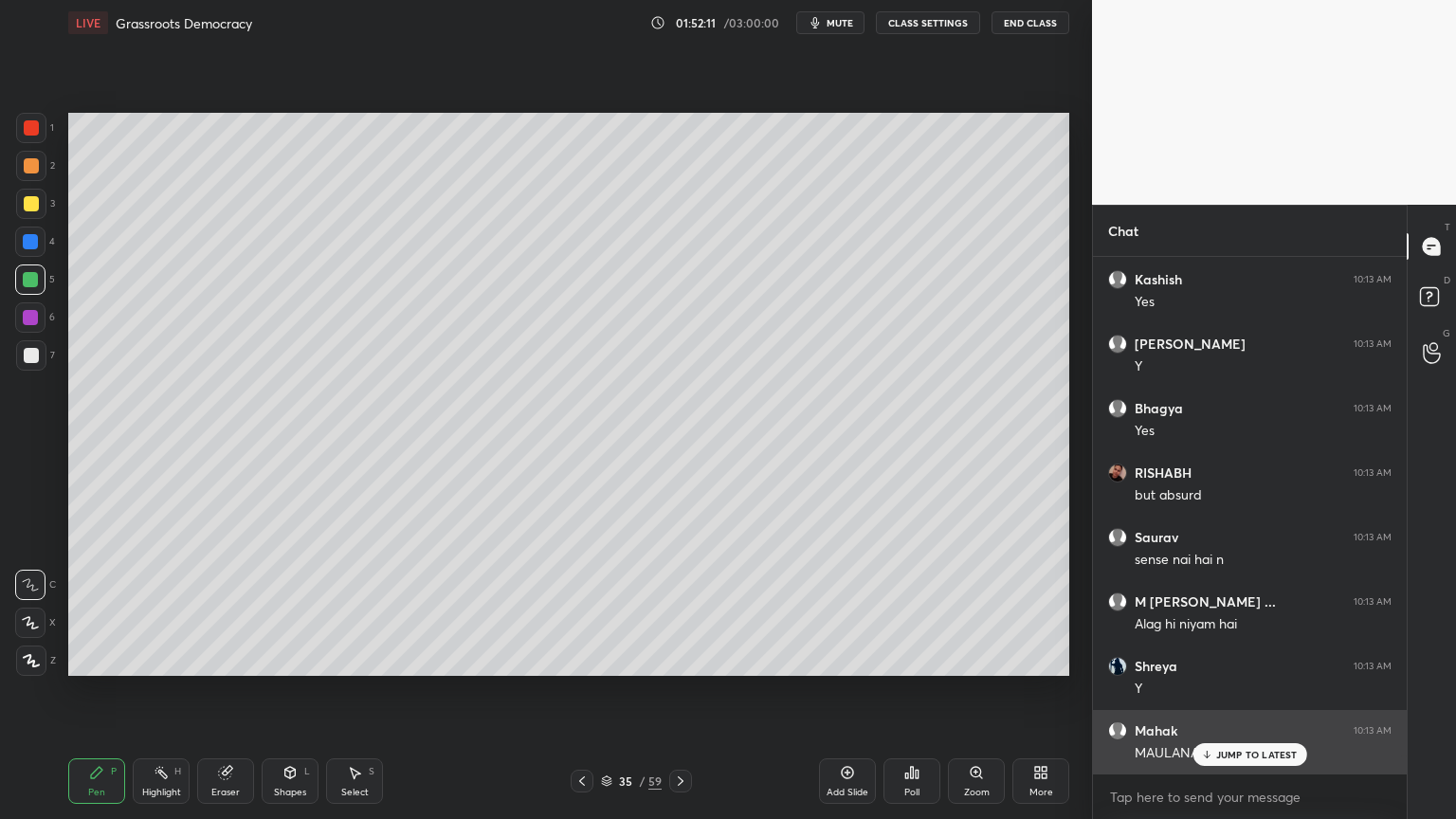
click at [1241, 754] on p "JUMP TO LATEST" at bounding box center [1256, 755] width 82 height 12
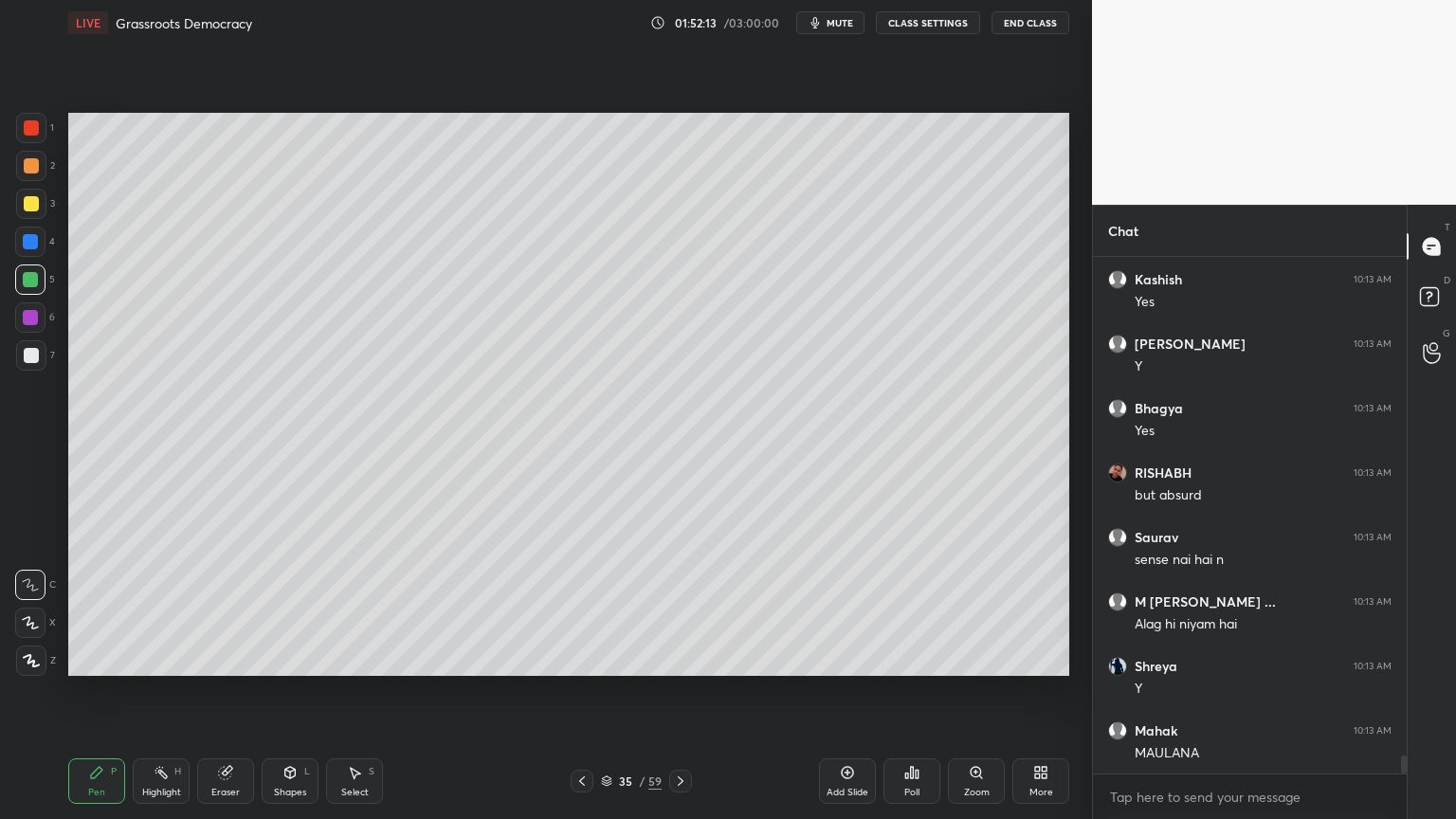
drag, startPoint x: 366, startPoint y: 776, endPoint x: 363, endPoint y: 744, distance: 32.1
click at [364, 776] on div "Select S" at bounding box center [354, 780] width 57 height 45
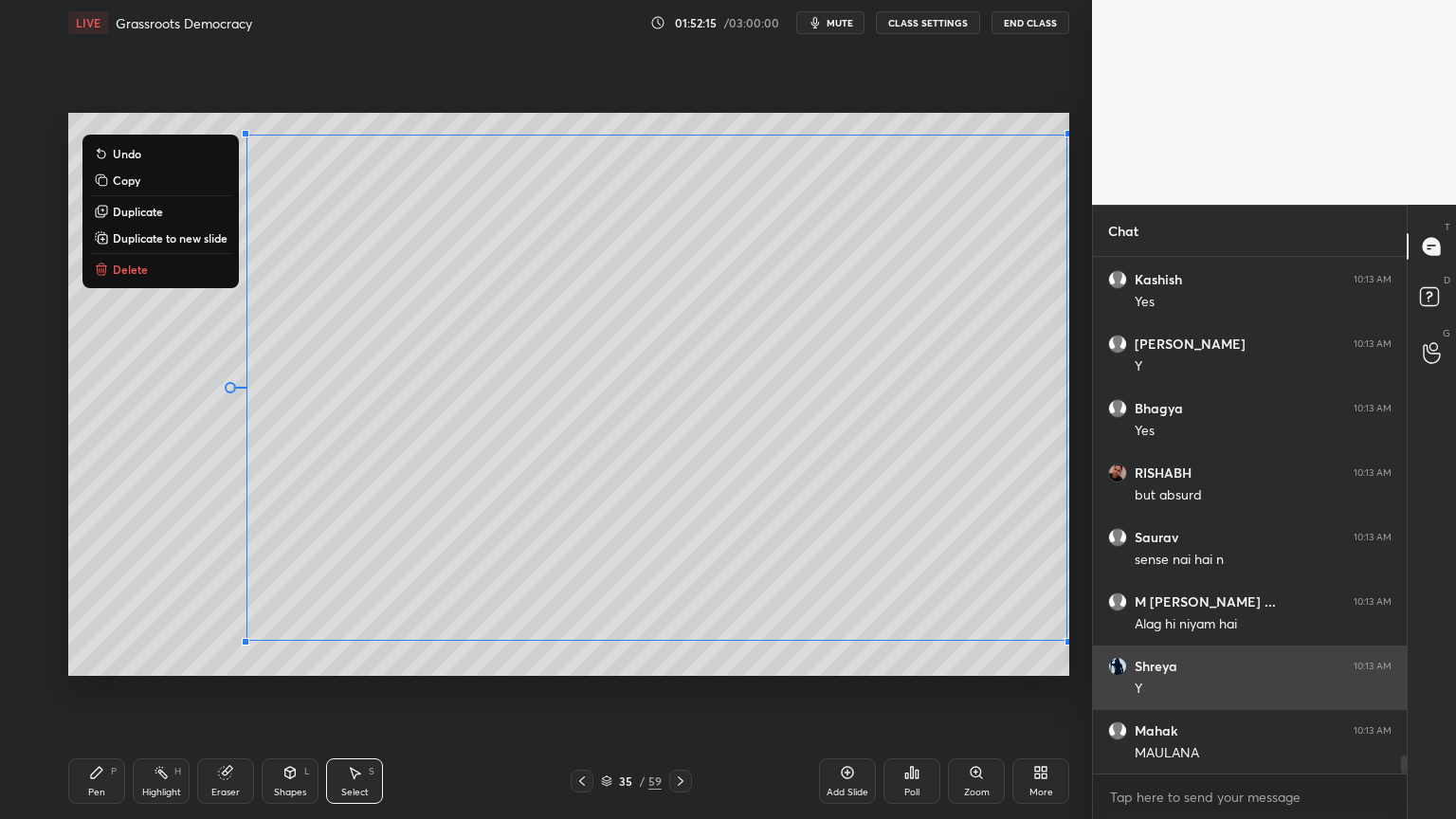
drag, startPoint x: 151, startPoint y: 140, endPoint x: 1210, endPoint y: 666, distance: 1182.4
click at [1308, 745] on div "1 2 3 4 5 6 7 C X Z C X Z E E Erase all H H LIVE Grassroots Democracy 01:52:15 …" at bounding box center [728, 409] width 1456 height 819
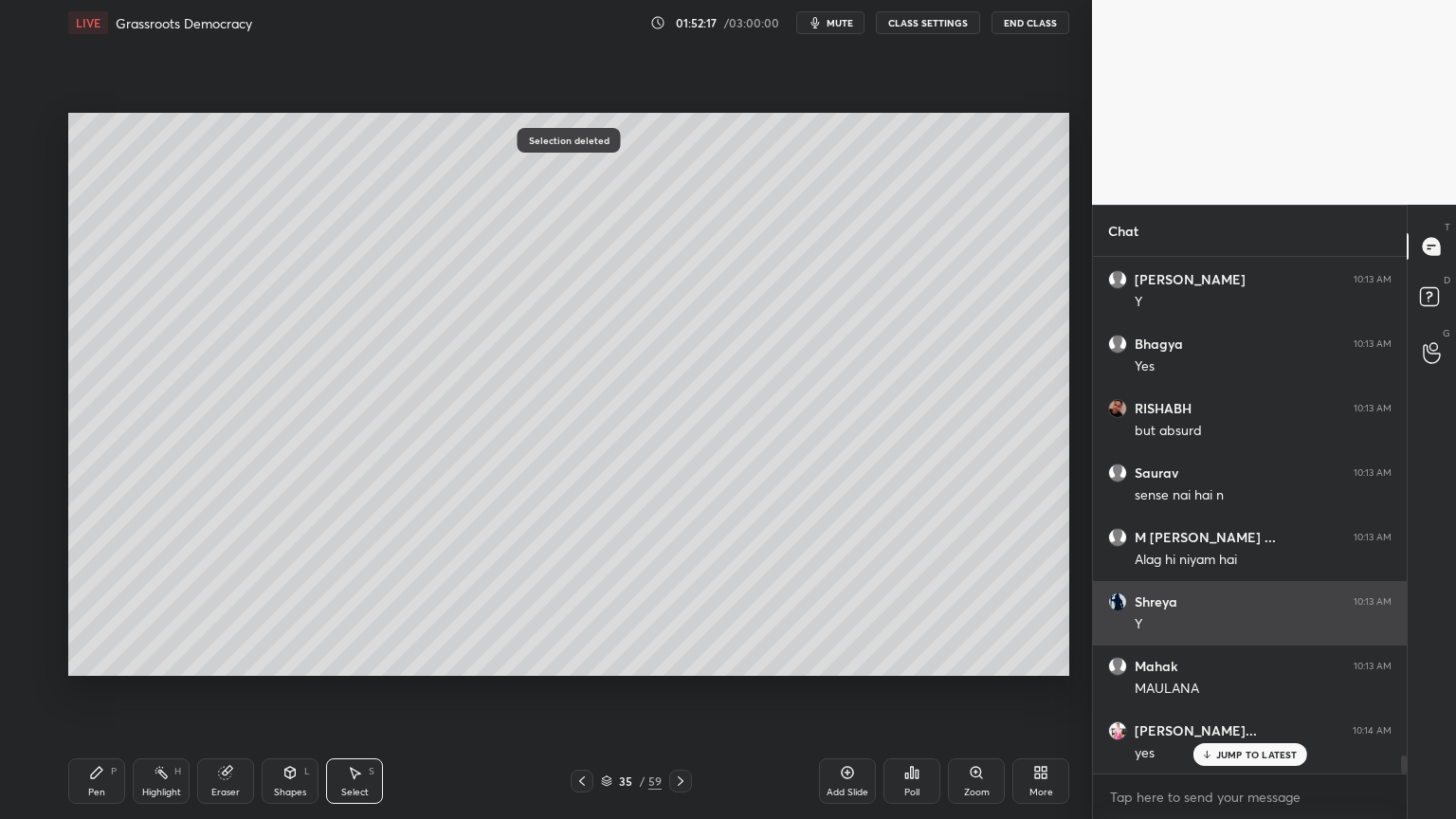
scroll to position [14070, 0]
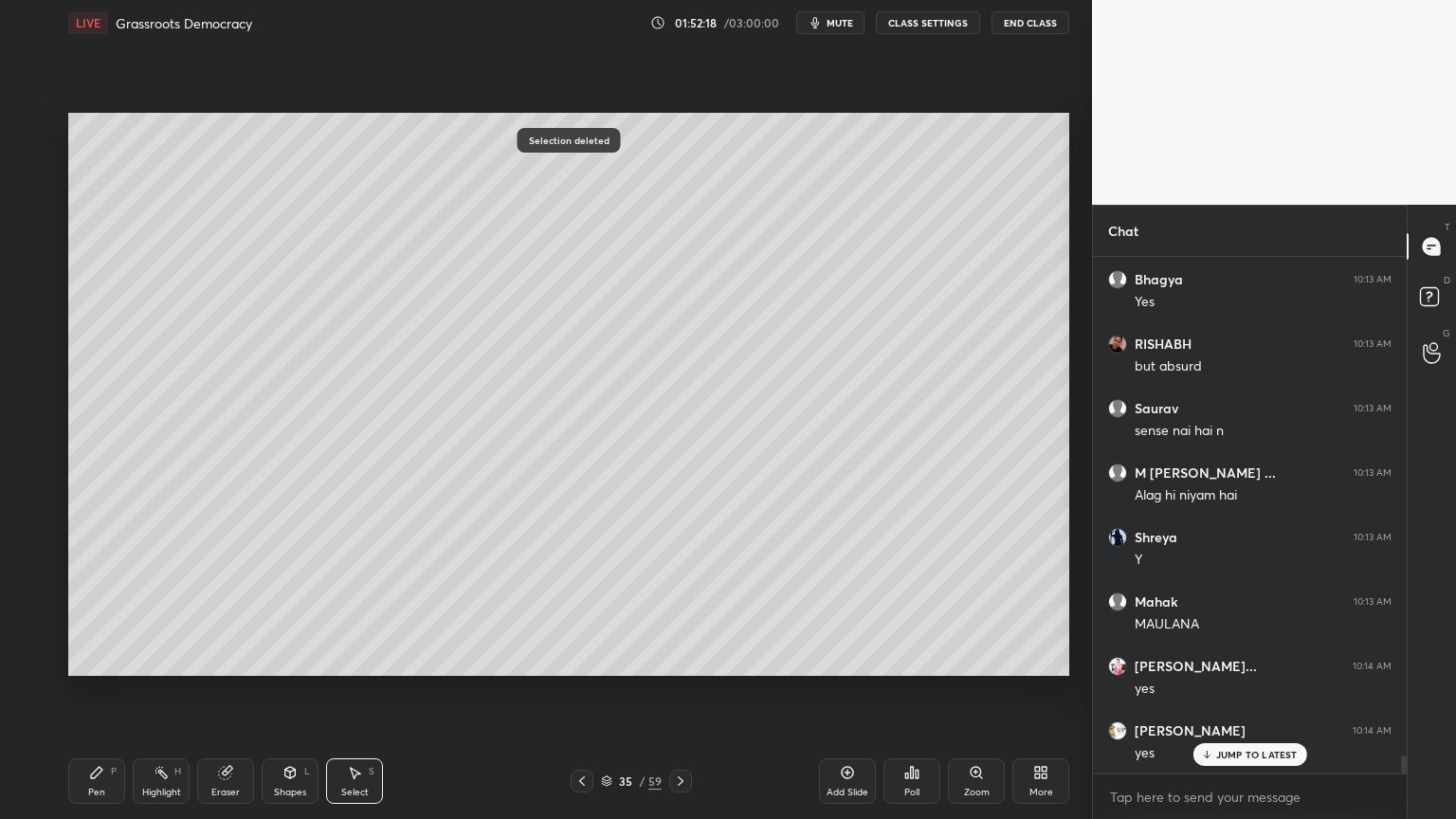
click at [84, 801] on div "Pen P" at bounding box center [96, 780] width 57 height 45
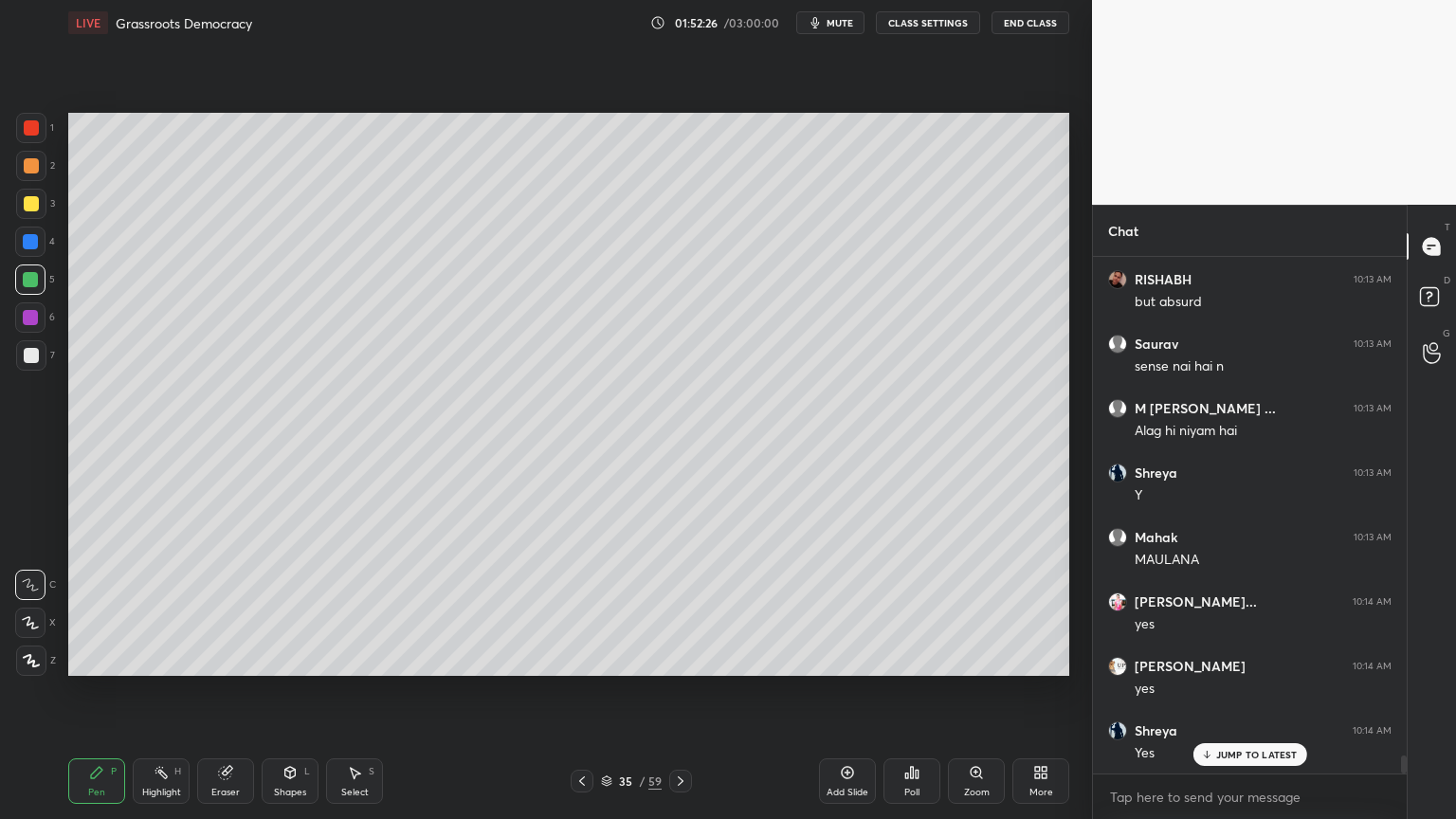
scroll to position [14199, 0]
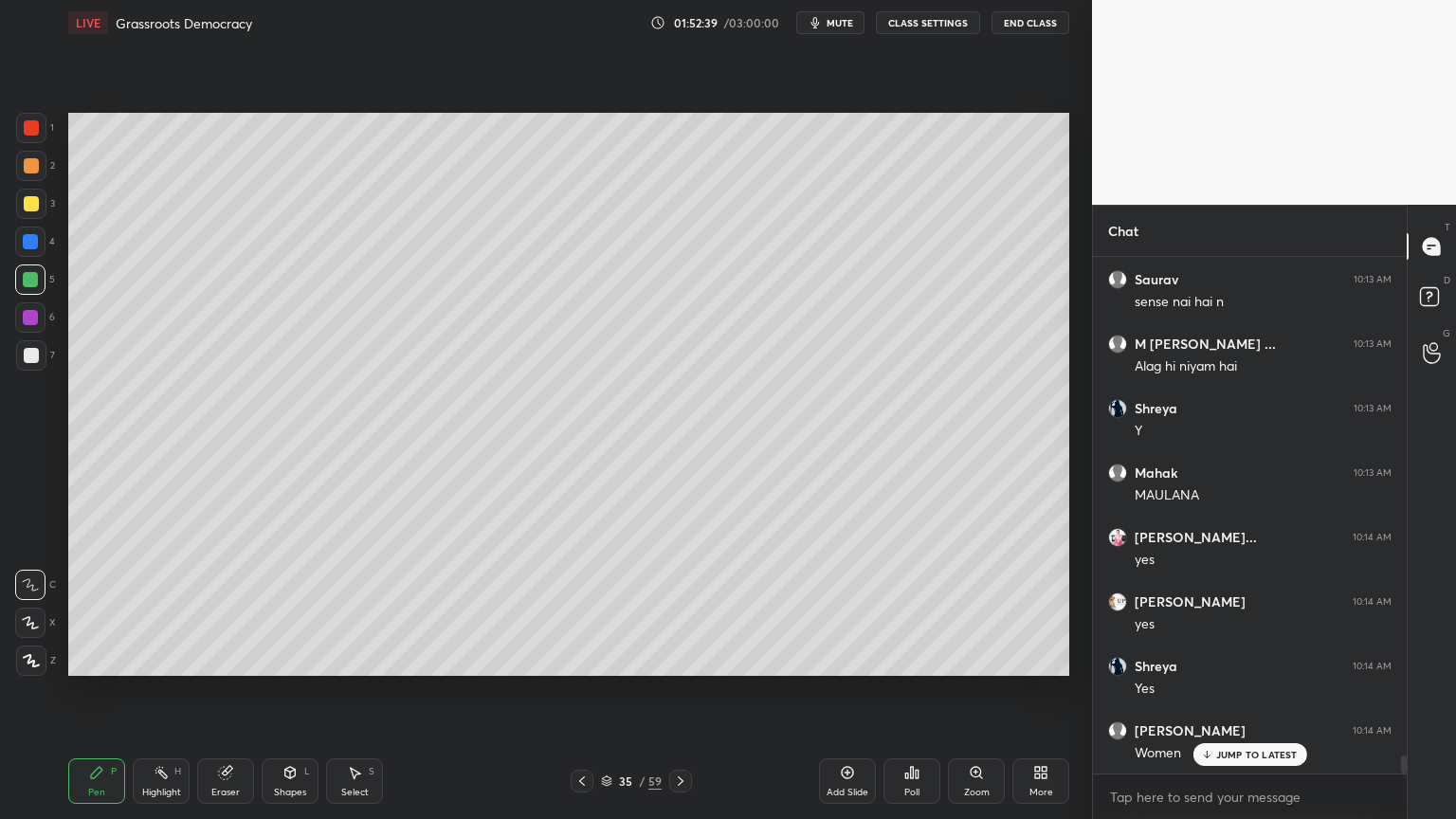
drag, startPoint x: 37, startPoint y: 320, endPoint x: 34, endPoint y: 330, distance: 10.4
click at [35, 326] on div at bounding box center [30, 317] width 30 height 30
click at [45, 339] on div "6" at bounding box center [35, 321] width 40 height 38
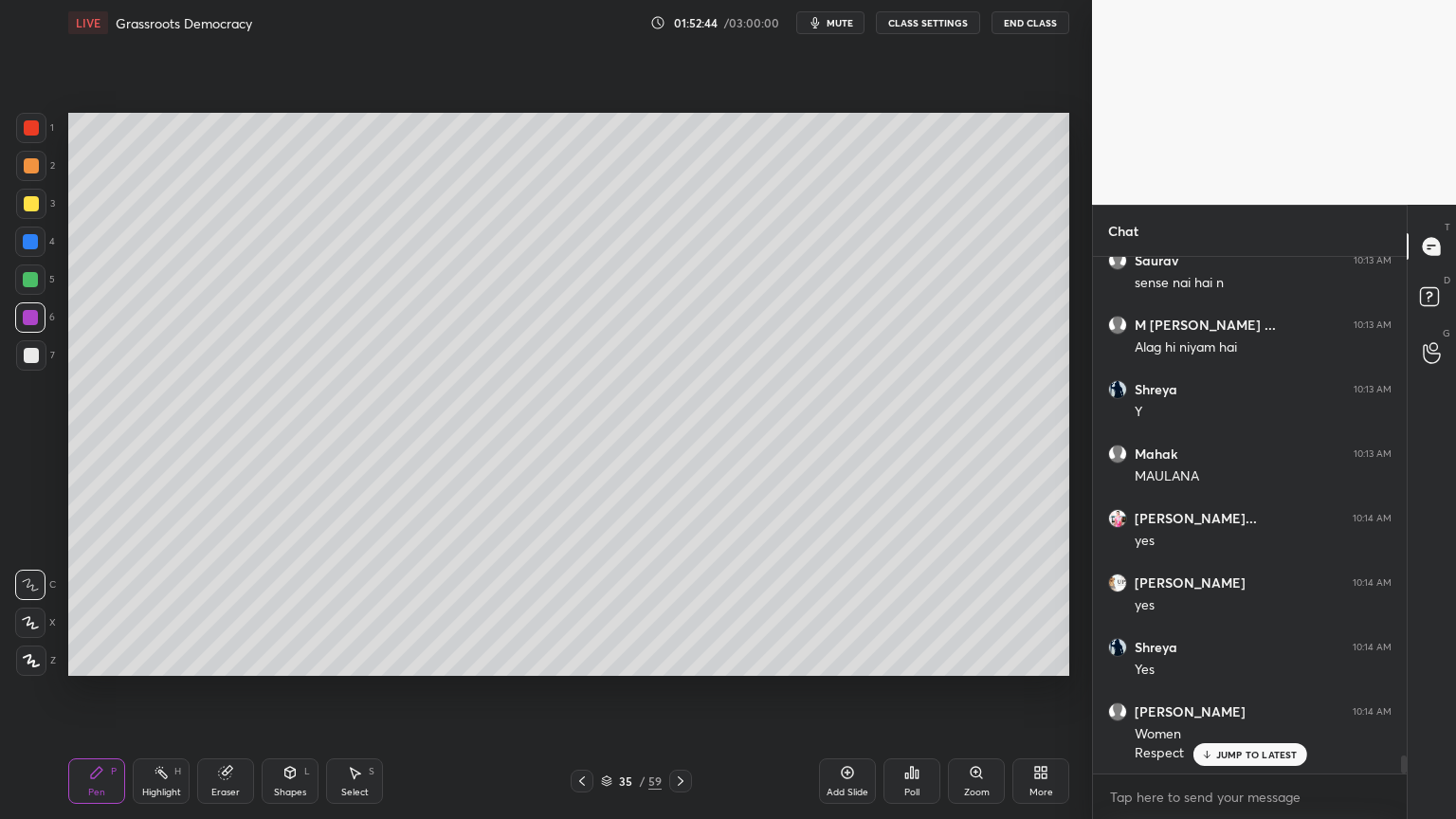
click at [1, 287] on div "1 2 3 4 5 6 7 C X Z C X Z E E Erase all H H" at bounding box center [30, 395] width 61 height 563
click at [45, 281] on div "5" at bounding box center [35, 279] width 40 height 30
drag, startPoint x: 48, startPoint y: 278, endPoint x: 45, endPoint y: 288, distance: 10.4
click at [48, 278] on div "5" at bounding box center [35, 279] width 40 height 30
click at [43, 323] on div "6" at bounding box center [35, 317] width 40 height 30
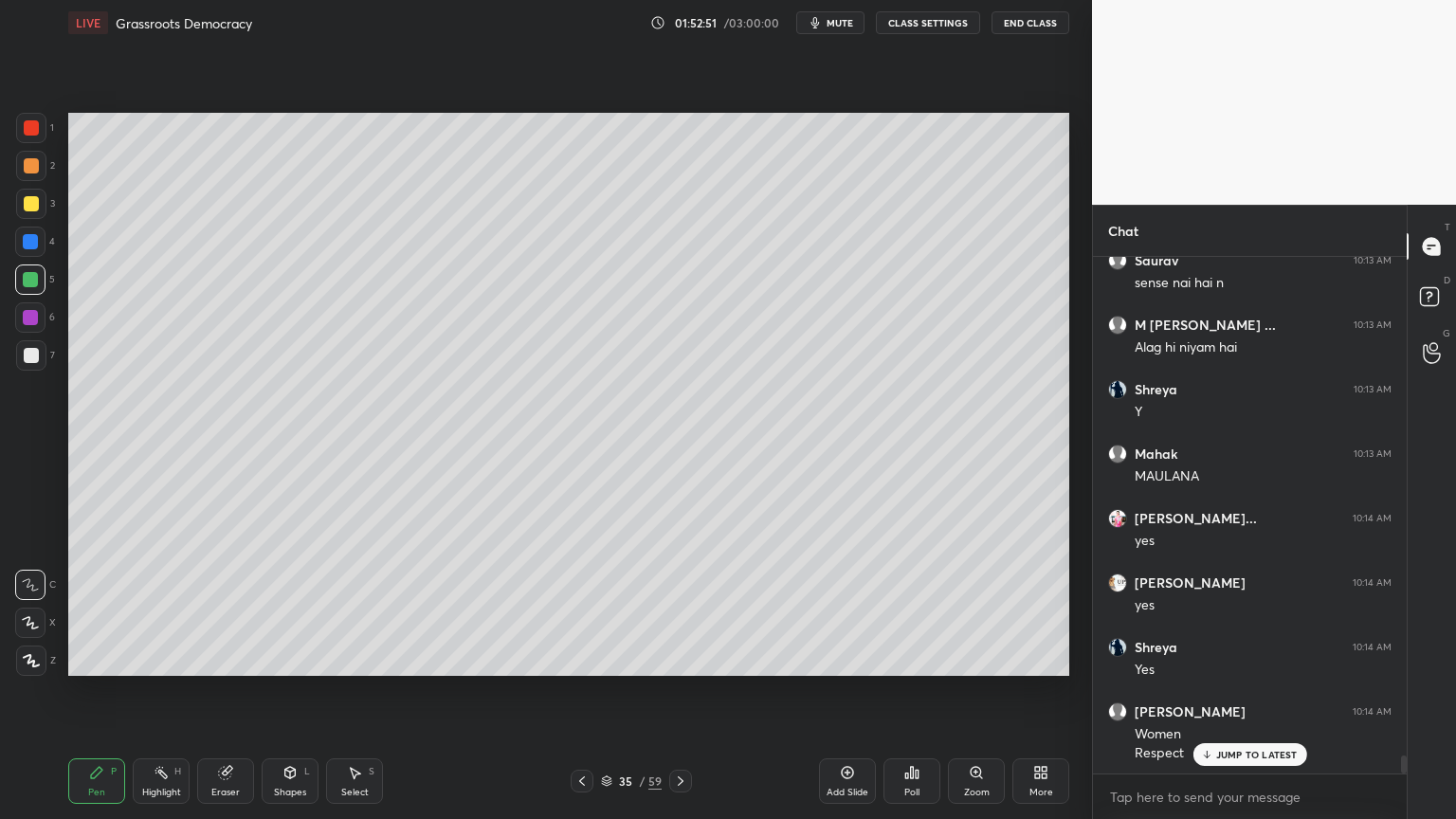
click at [40, 331] on div at bounding box center [30, 317] width 30 height 30
drag, startPoint x: 21, startPoint y: 229, endPoint x: 40, endPoint y: 214, distance: 24.2
click at [24, 225] on div "1 2 3 4 5 6 7" at bounding box center [35, 245] width 40 height 265
click at [33, 209] on div at bounding box center [31, 204] width 30 height 30
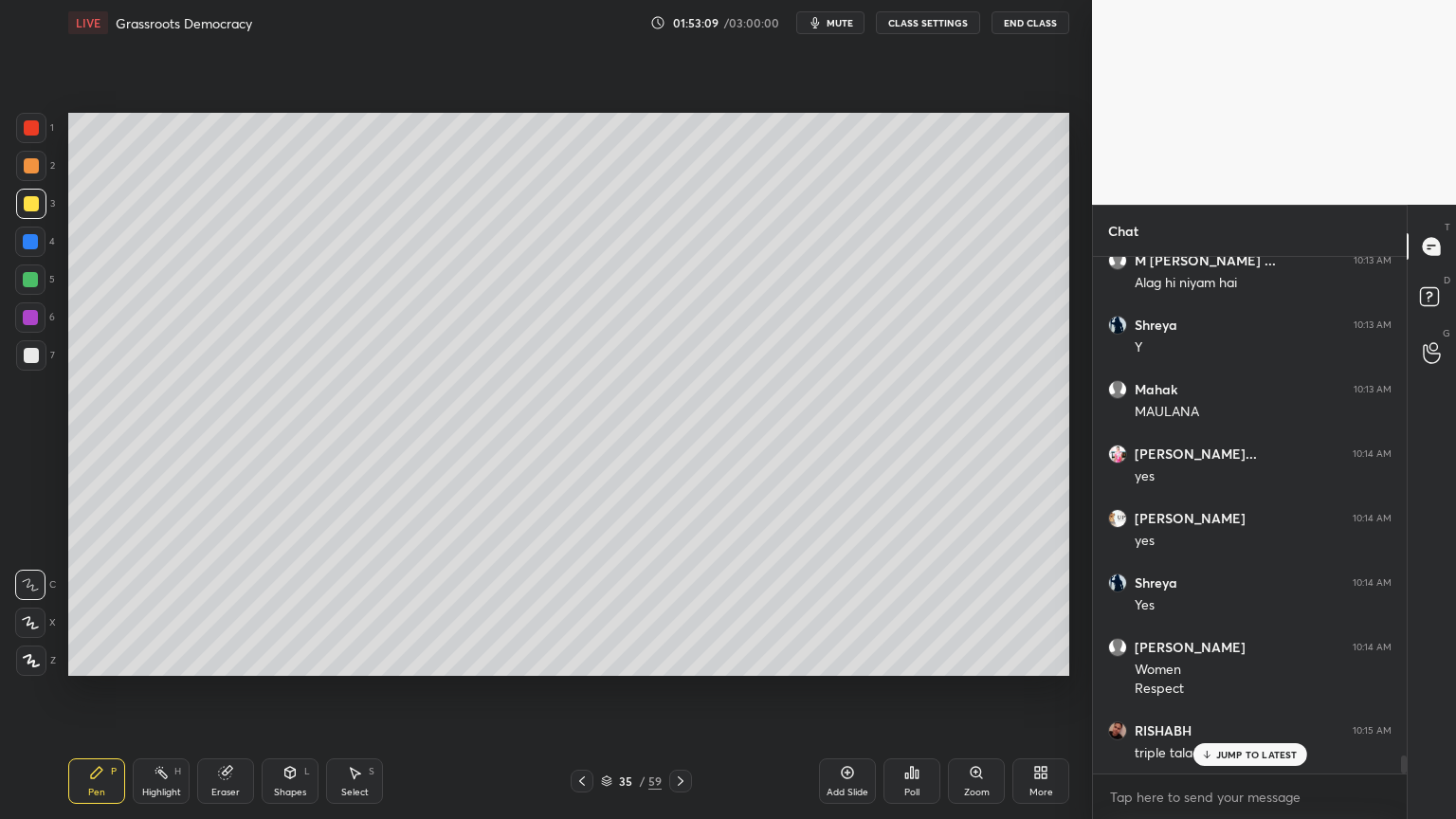
scroll to position [14346, 0]
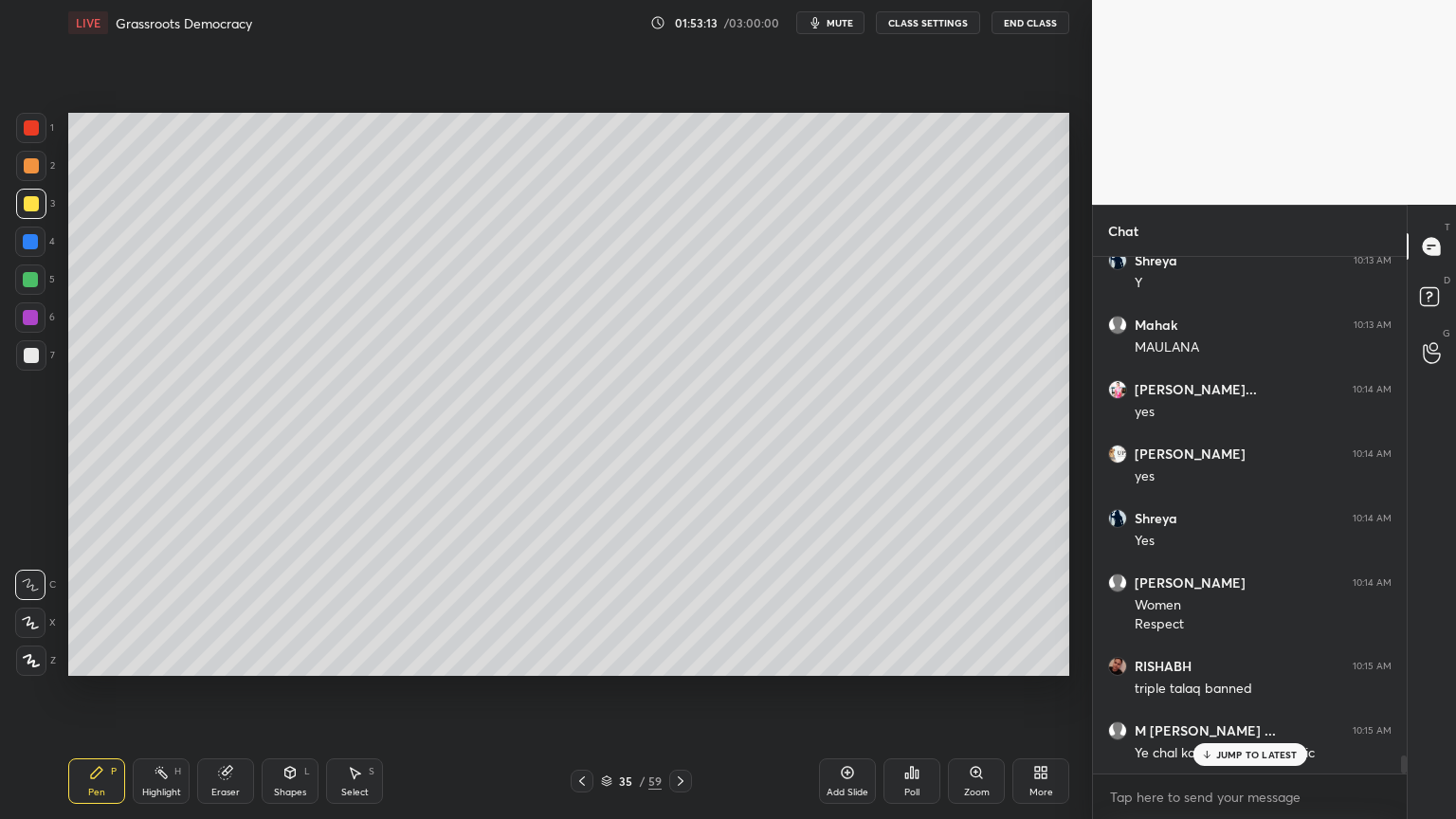
drag, startPoint x: 32, startPoint y: 209, endPoint x: 32, endPoint y: 198, distance: 11.0
click at [35, 207] on div at bounding box center [32, 204] width 15 height 15
click at [35, 176] on div at bounding box center [31, 165] width 30 height 30
drag, startPoint x: 40, startPoint y: 170, endPoint x: 62, endPoint y: 183, distance: 25.6
click at [46, 174] on div "2" at bounding box center [36, 165] width 39 height 30
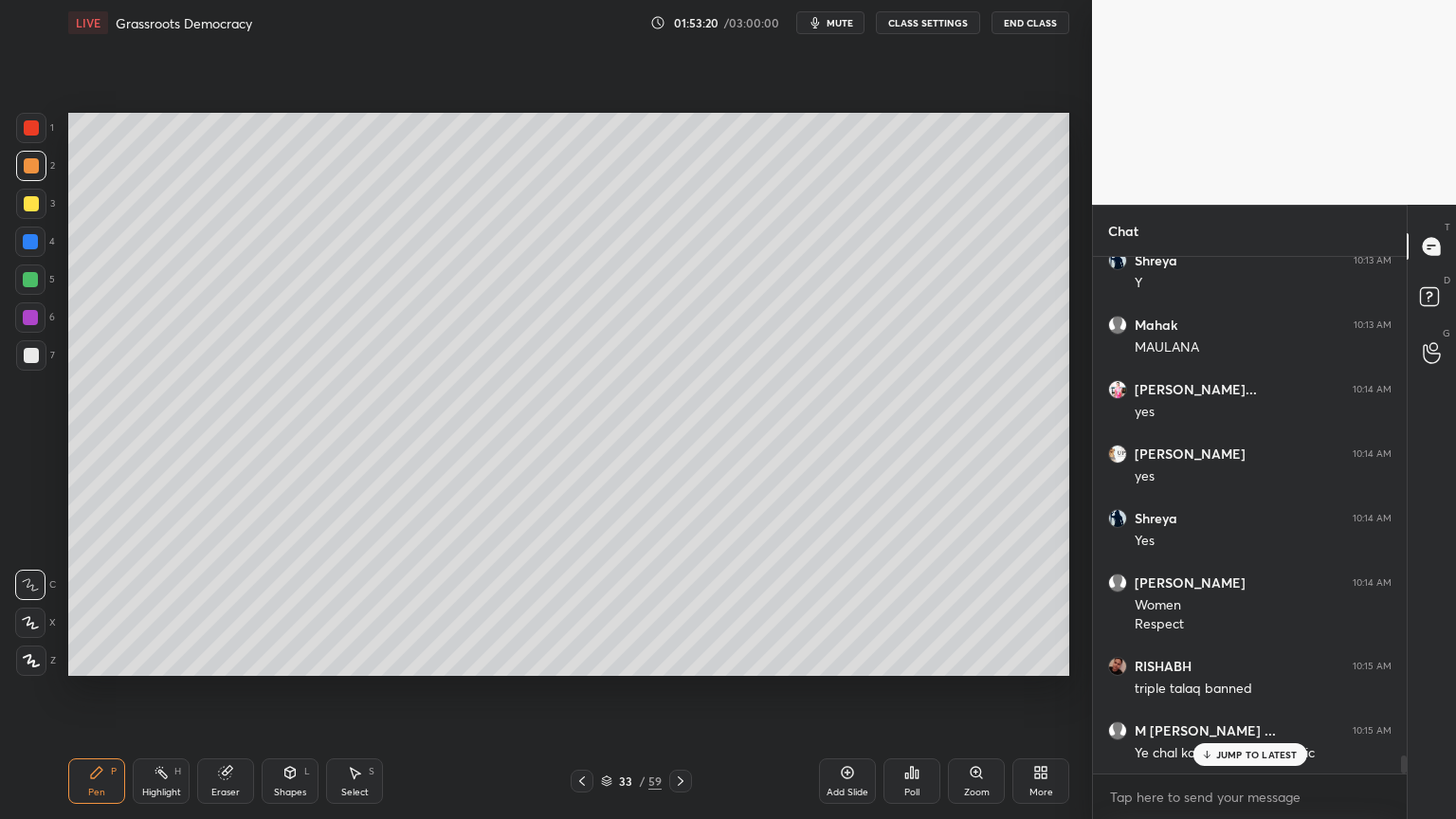
click at [1241, 769] on div "[PERSON_NAME] 10:10 AM yes [PERSON_NAME] 10:13 AM yes [PERSON_NAME]... 10:13 AM…" at bounding box center [1249, 537] width 313 height 562
drag, startPoint x: 1211, startPoint y: 750, endPoint x: 1201, endPoint y: 759, distance: 13.5
click at [1211, 756] on icon at bounding box center [1206, 755] width 13 height 12
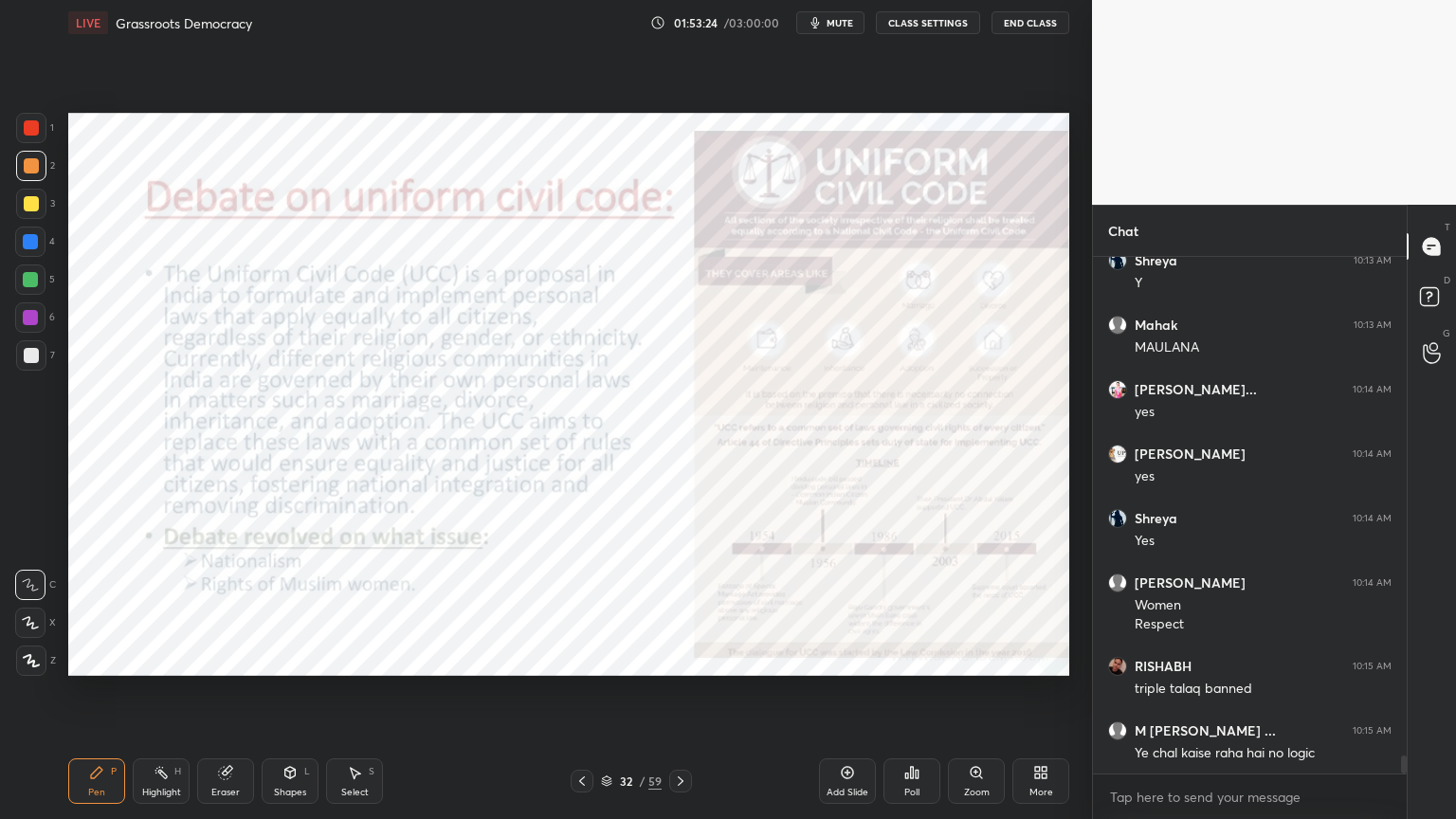
click at [0, 131] on div "1 2 3 4 5 6 7 C X Z C X Z E E Erase all H H" at bounding box center [30, 395] width 61 height 563
drag, startPoint x: 0, startPoint y: 120, endPoint x: 36, endPoint y: 136, distance: 39.4
click at [9, 123] on div "1 2 3 4 5 6 7 C X Z C X Z E E Erase all H H" at bounding box center [30, 395] width 61 height 563
click at [45, 140] on div "1" at bounding box center [35, 127] width 38 height 30
click at [39, 140] on div "1" at bounding box center [35, 127] width 38 height 30
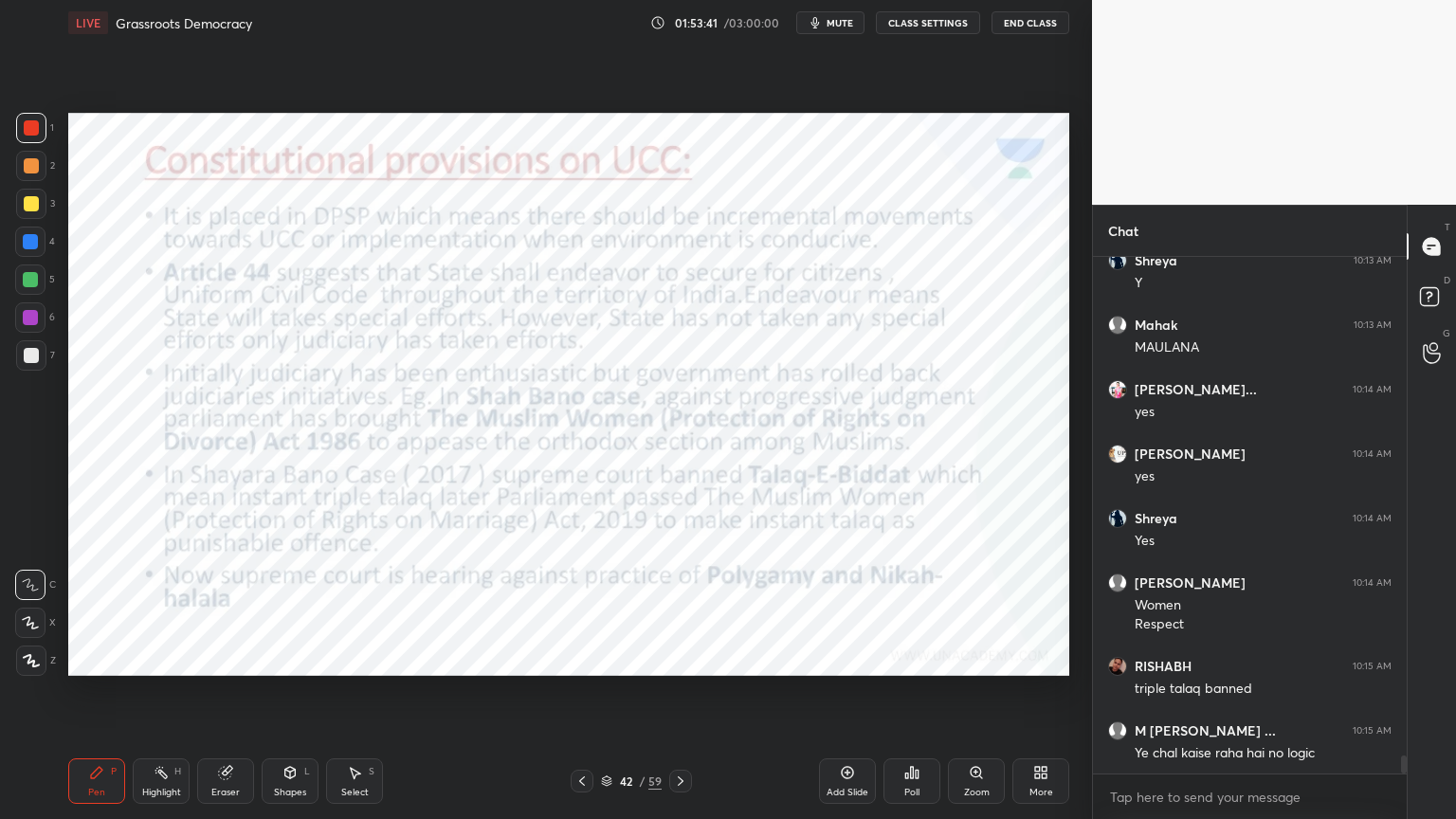
drag, startPoint x: 36, startPoint y: 142, endPoint x: 53, endPoint y: 170, distance: 32.8
click at [37, 144] on div "1" at bounding box center [35, 131] width 38 height 38
click at [14, 124] on div "1 2 3 4 5 6 7 C X Z C X Z E E Erase all H H" at bounding box center [30, 395] width 61 height 563
click at [28, 133] on div at bounding box center [32, 128] width 15 height 15
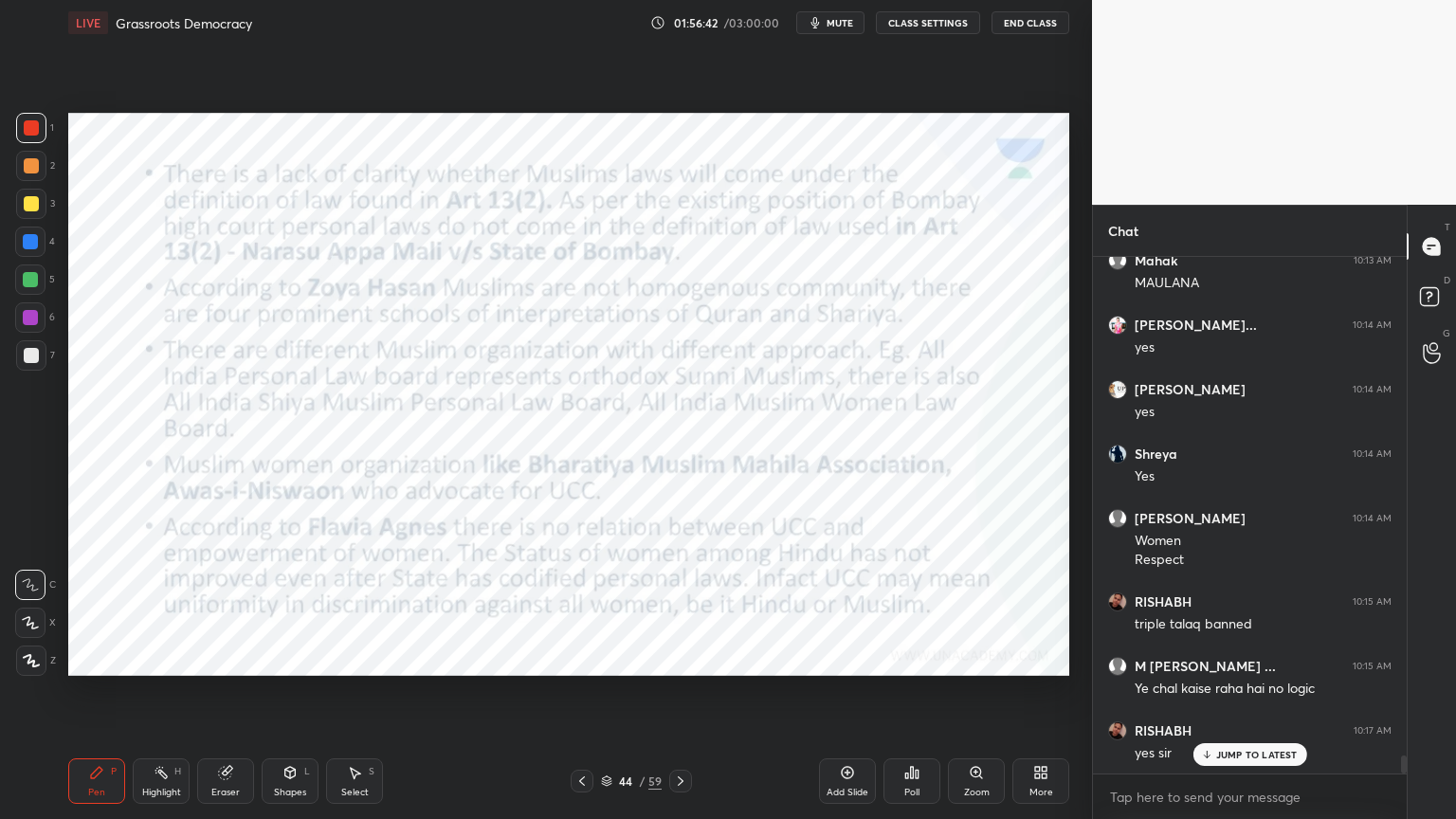
scroll to position [14476, 0]
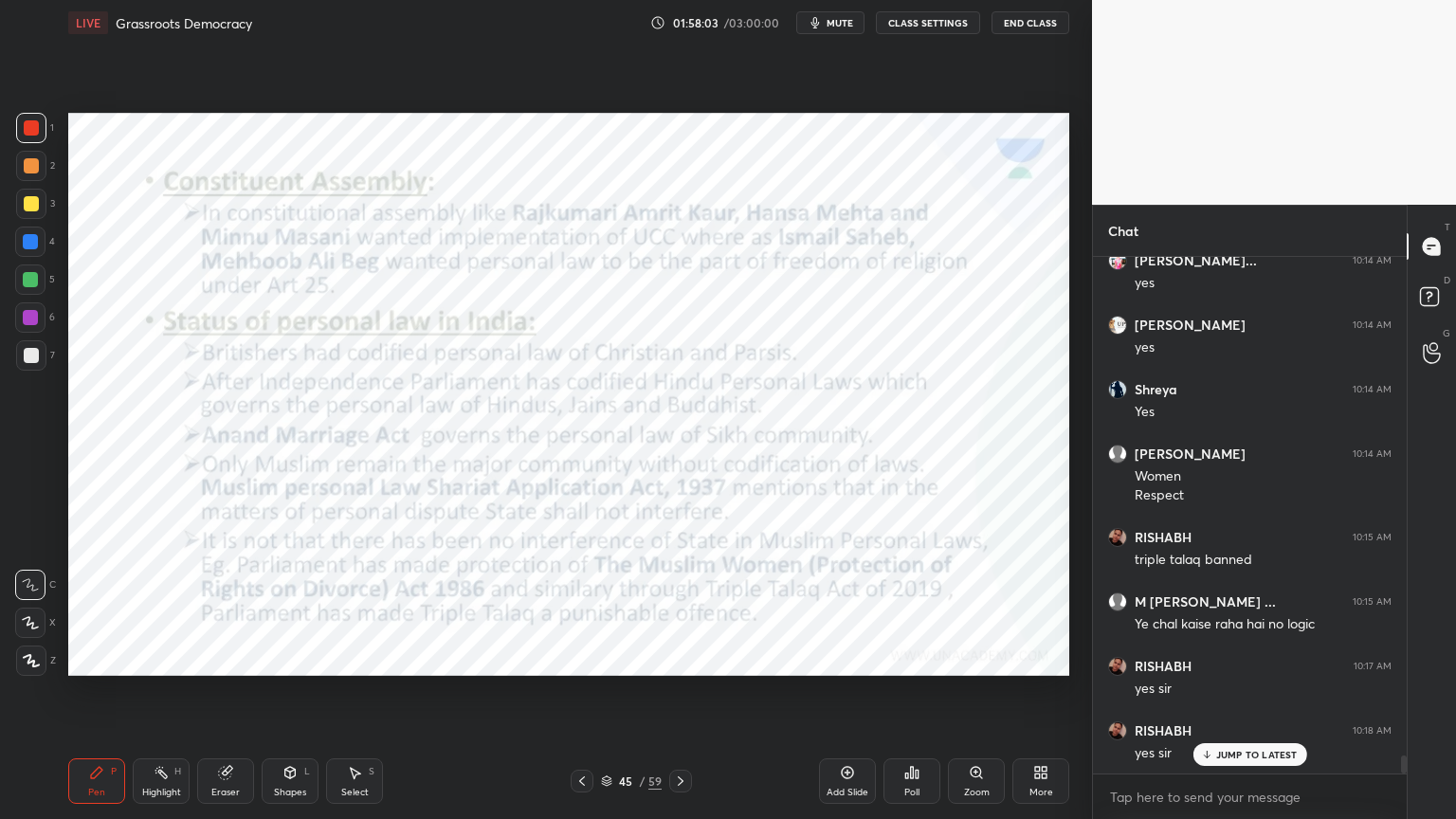
drag, startPoint x: 853, startPoint y: 773, endPoint x: 844, endPoint y: 766, distance: 11.4
click at [853, 771] on div "Add Slide" at bounding box center [847, 780] width 57 height 45
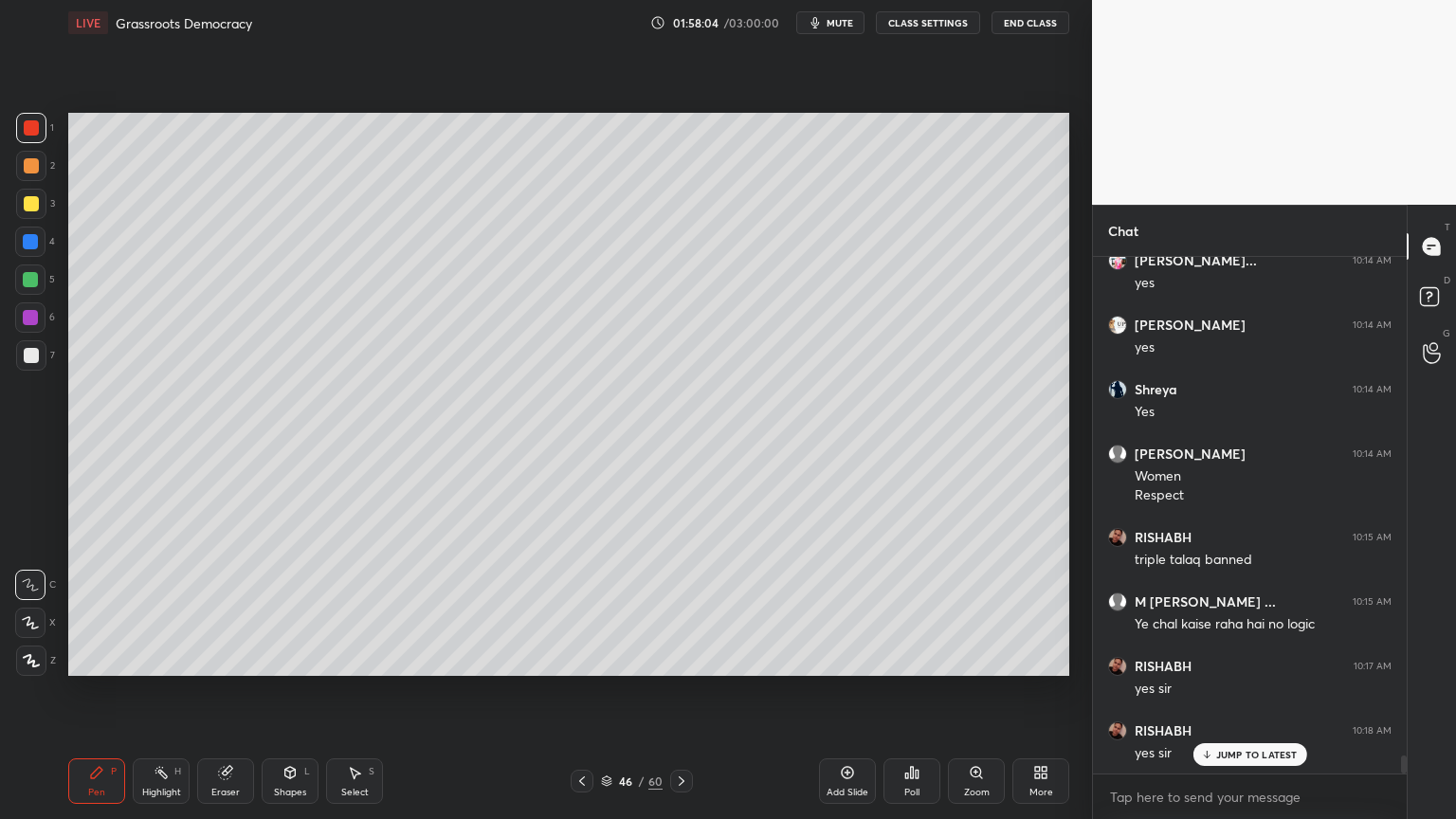
click at [39, 298] on div "5" at bounding box center [35, 283] width 40 height 38
click at [0, 184] on div "1 2 3 4 5 6 7 C X Z C X Z E E Erase all H H" at bounding box center [30, 395] width 61 height 563
click at [21, 165] on div at bounding box center [31, 165] width 30 height 30
drag, startPoint x: 26, startPoint y: 169, endPoint x: 29, endPoint y: 181, distance: 12.4
click at [28, 170] on div at bounding box center [32, 166] width 15 height 15
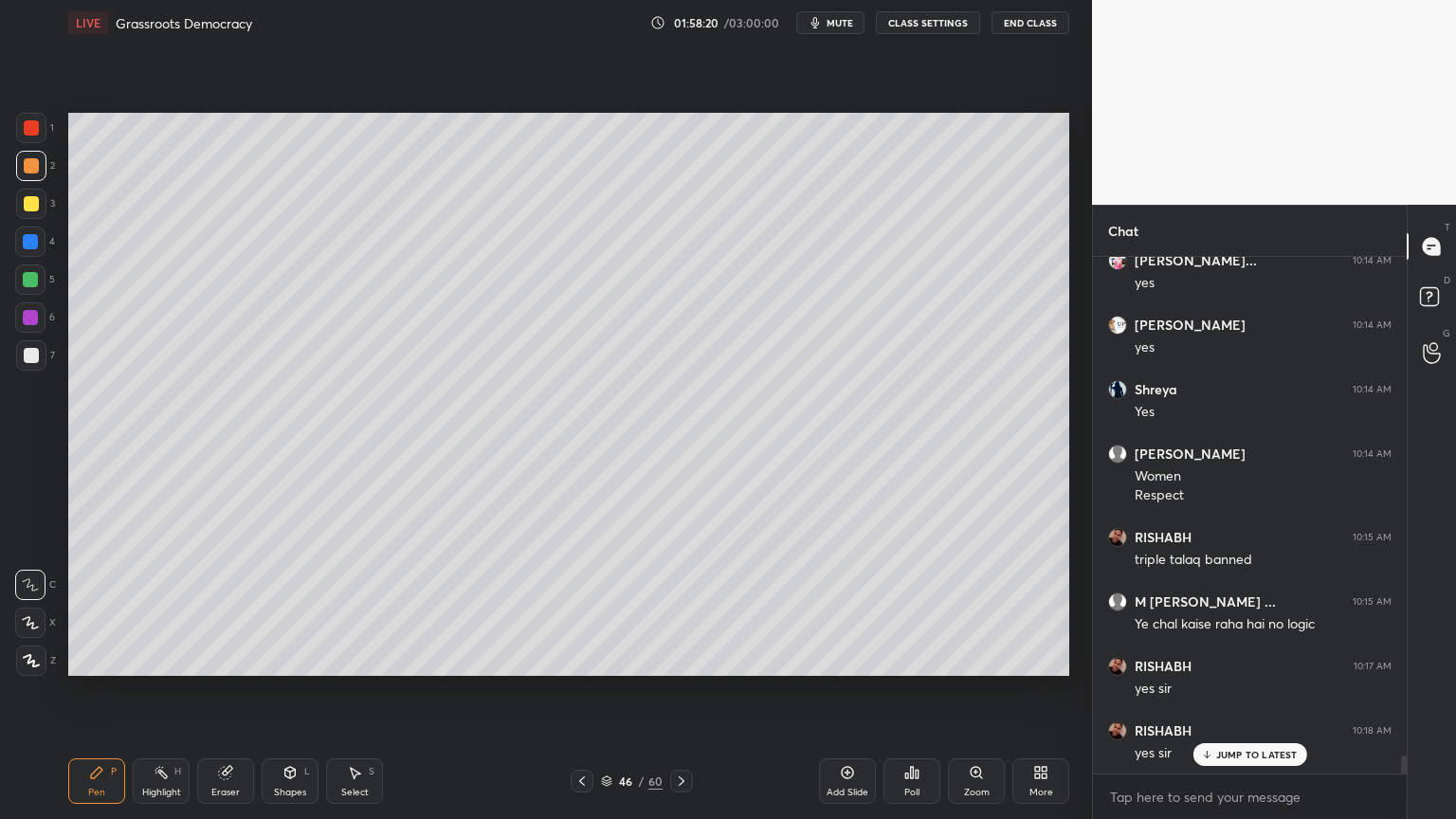
click at [19, 252] on div at bounding box center [30, 241] width 30 height 30
click at [35, 249] on div at bounding box center [31, 242] width 15 height 15
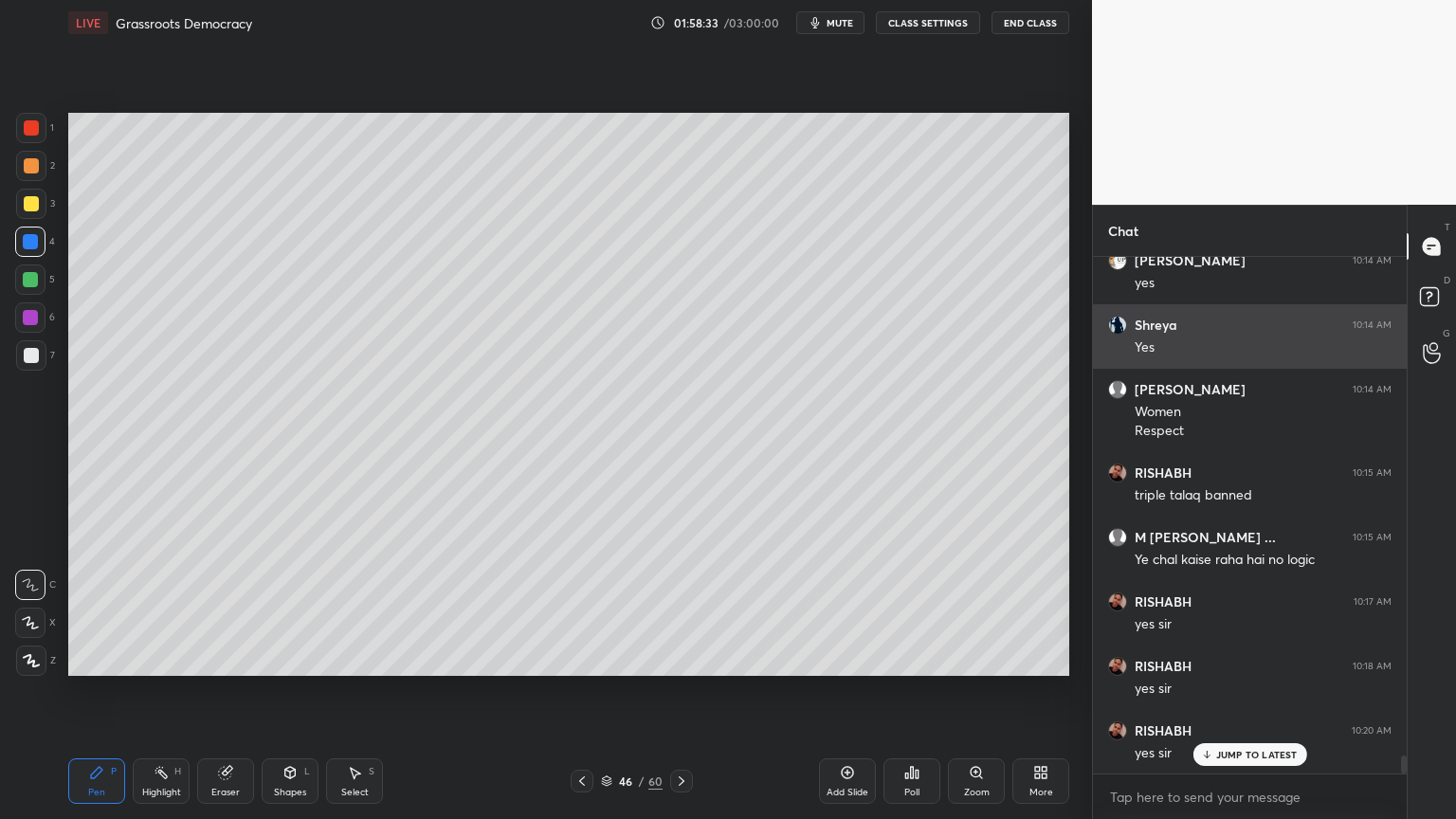
click at [1095, 323] on div "1 2 3 4 5 6 7 C X Z C X Z E E Erase all H H LIVE Grassroots Democracy 01:58:33 …" at bounding box center [728, 409] width 1456 height 819
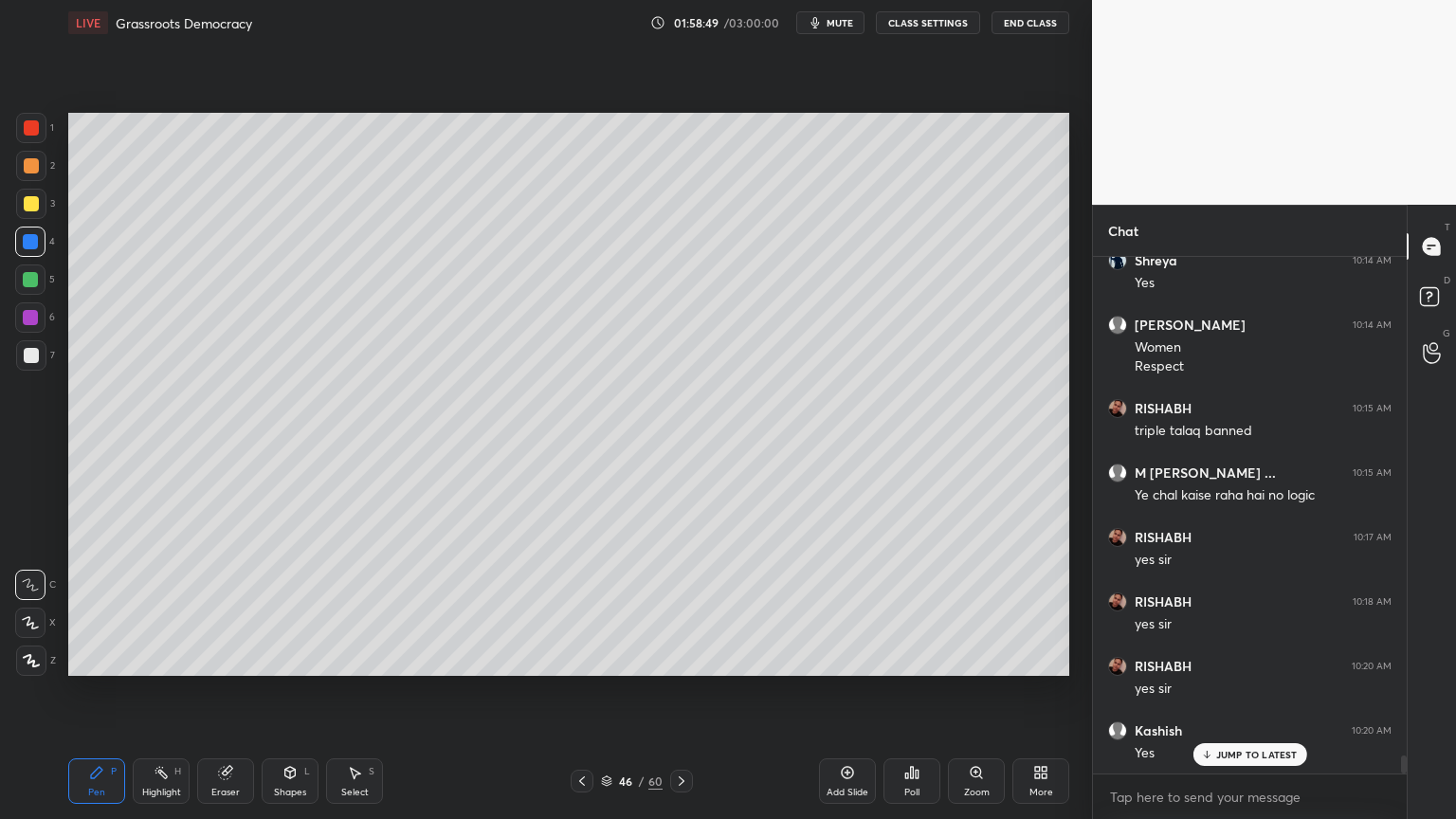
click at [41, 201] on div at bounding box center [31, 204] width 30 height 30
click at [30, 216] on div at bounding box center [31, 204] width 30 height 30
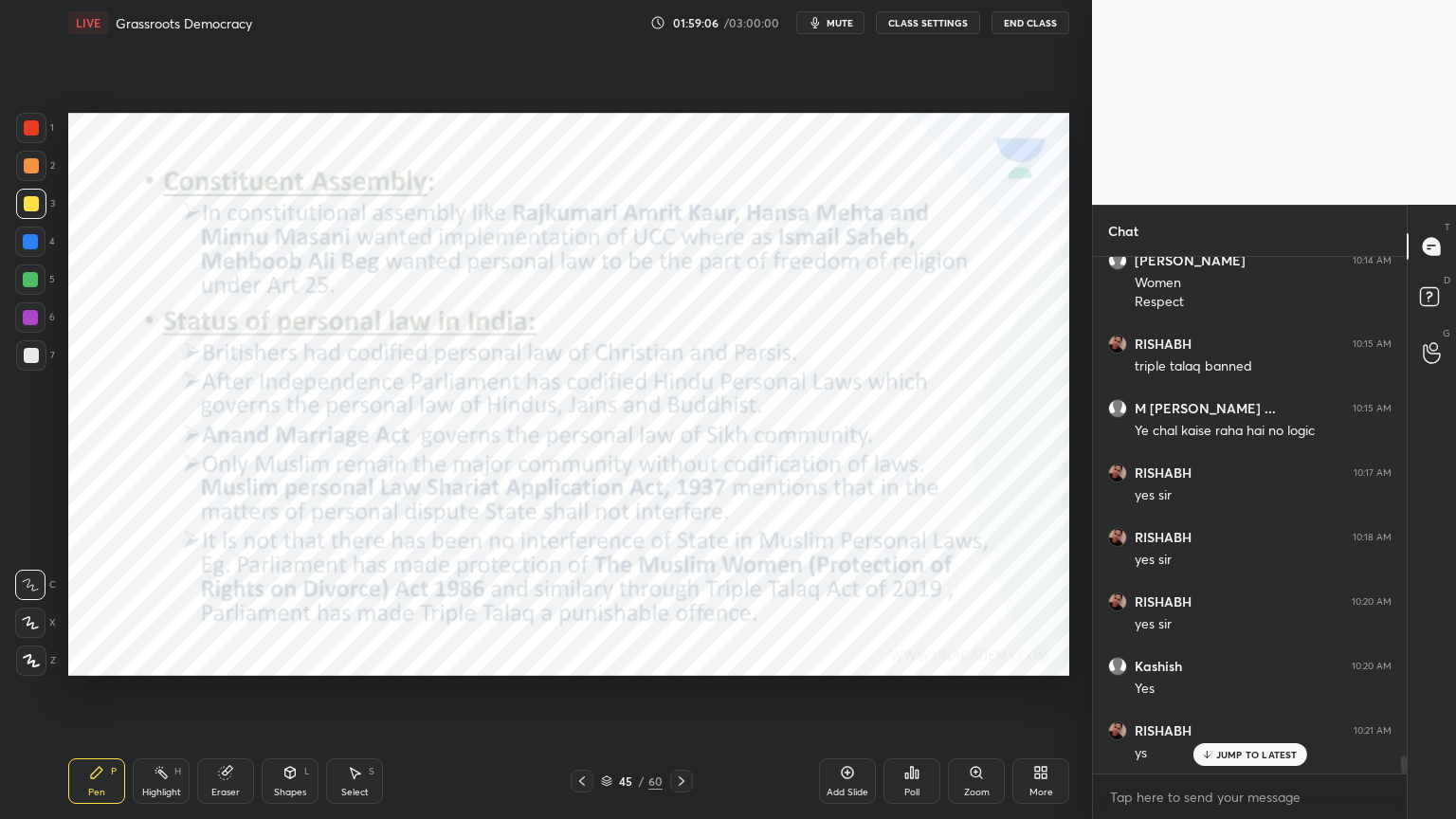
click at [30, 126] on div at bounding box center [32, 128] width 15 height 15
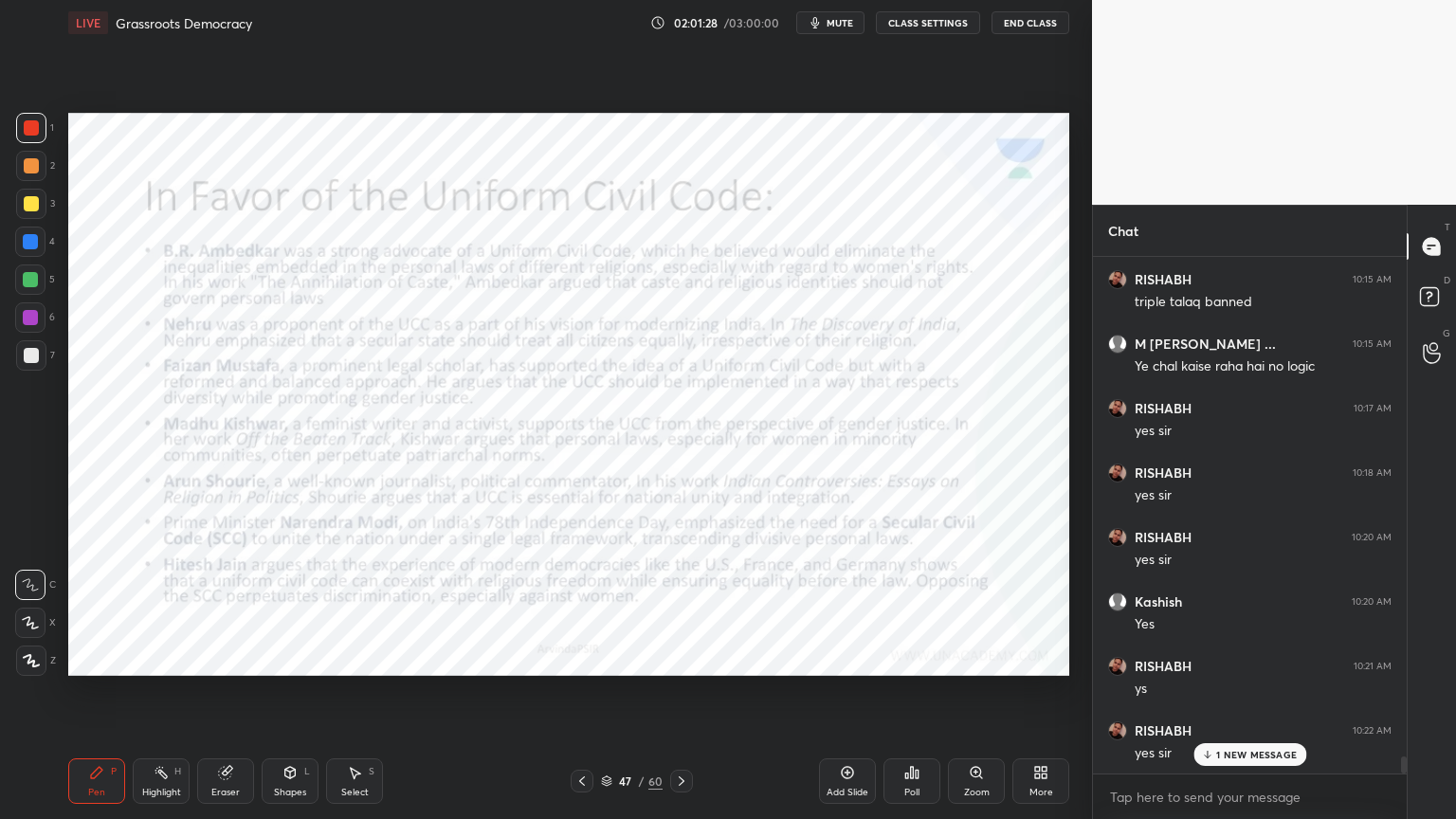
scroll to position [14798, 0]
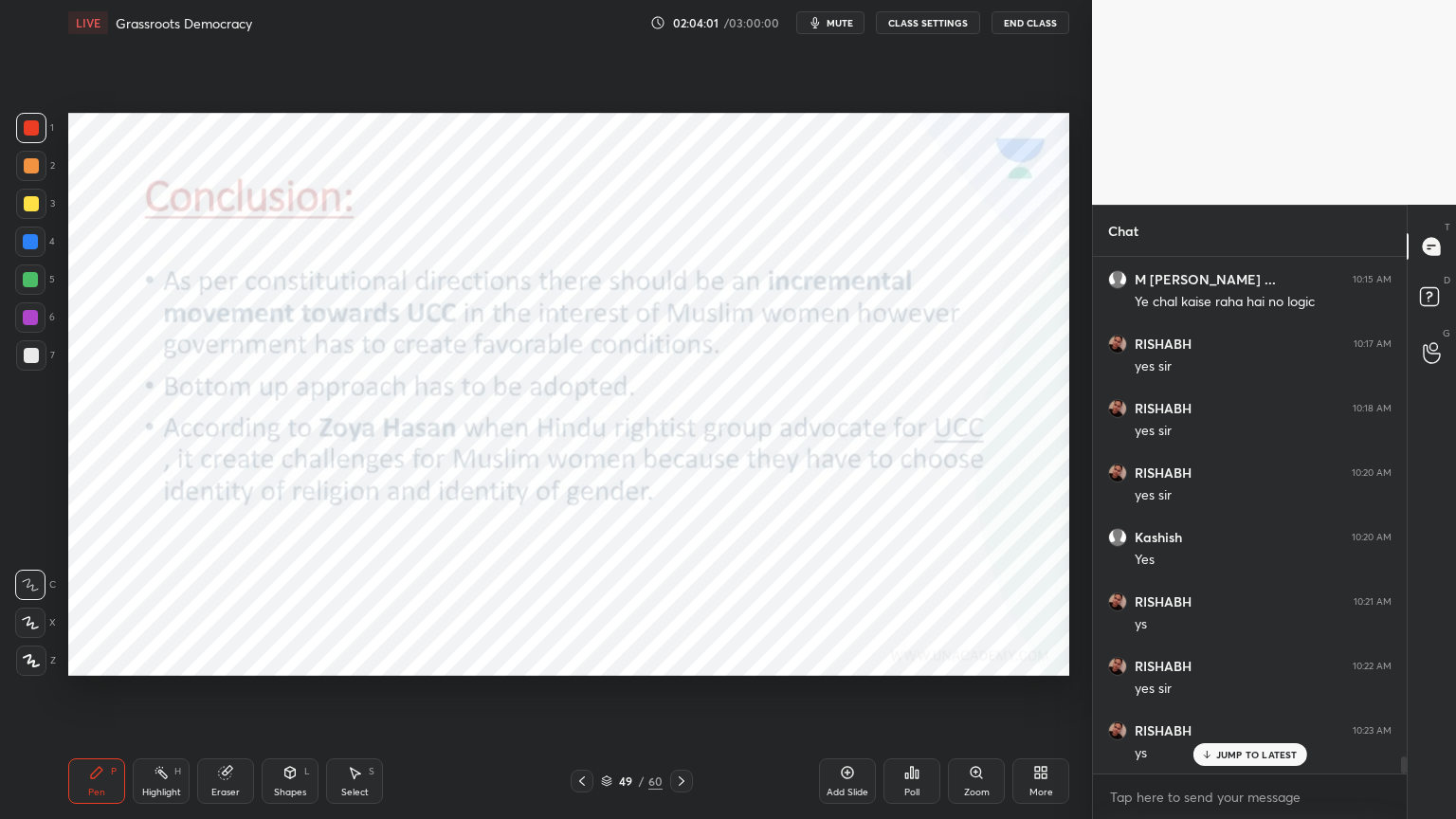
click at [43, 126] on div at bounding box center [31, 127] width 30 height 30
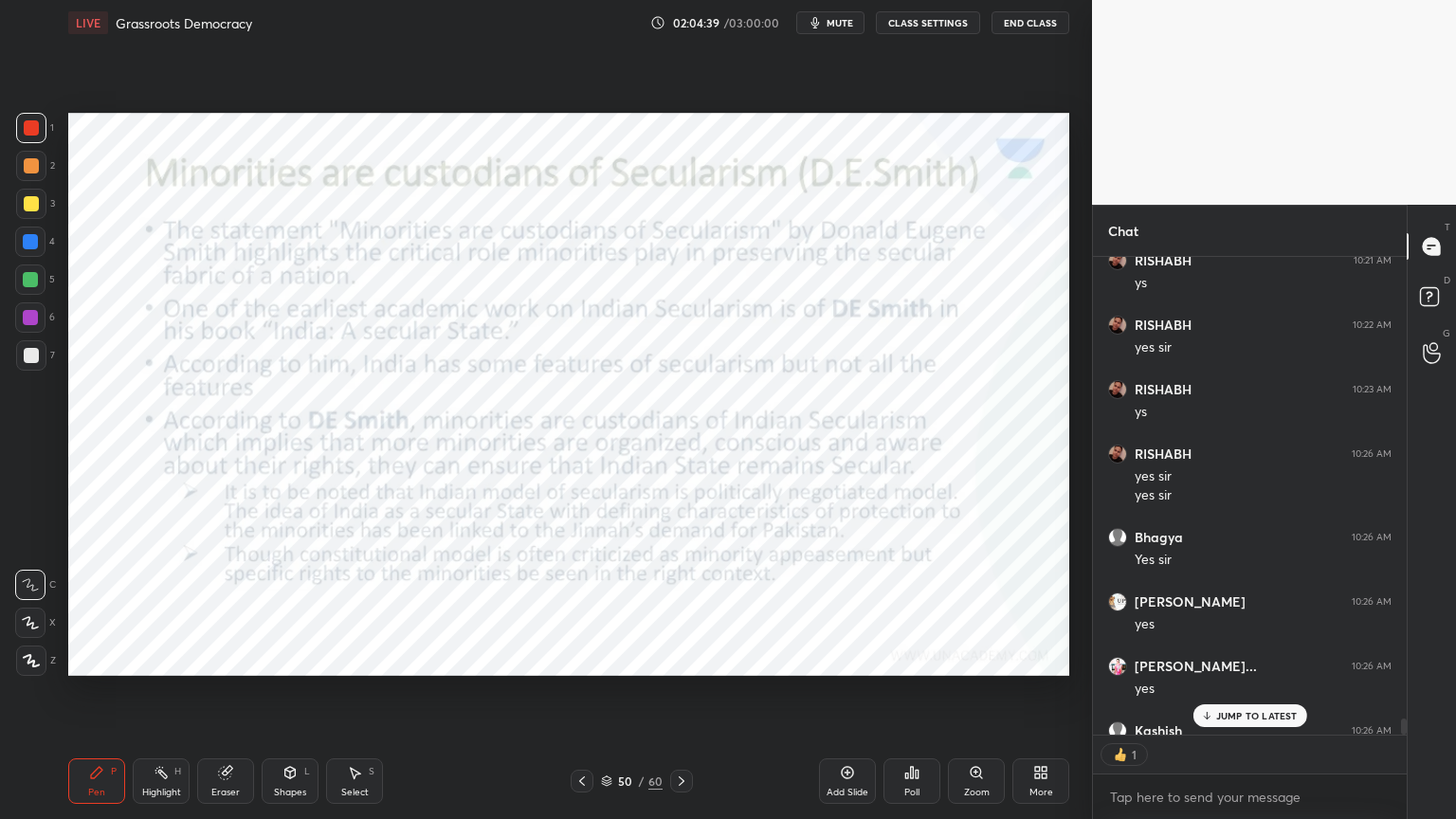
scroll to position [6, 6]
drag, startPoint x: 1217, startPoint y: 724, endPoint x: 1204, endPoint y: 726, distance: 13.2
click at [1217, 724] on div "JUMP TO LATEST" at bounding box center [1250, 716] width 114 height 23
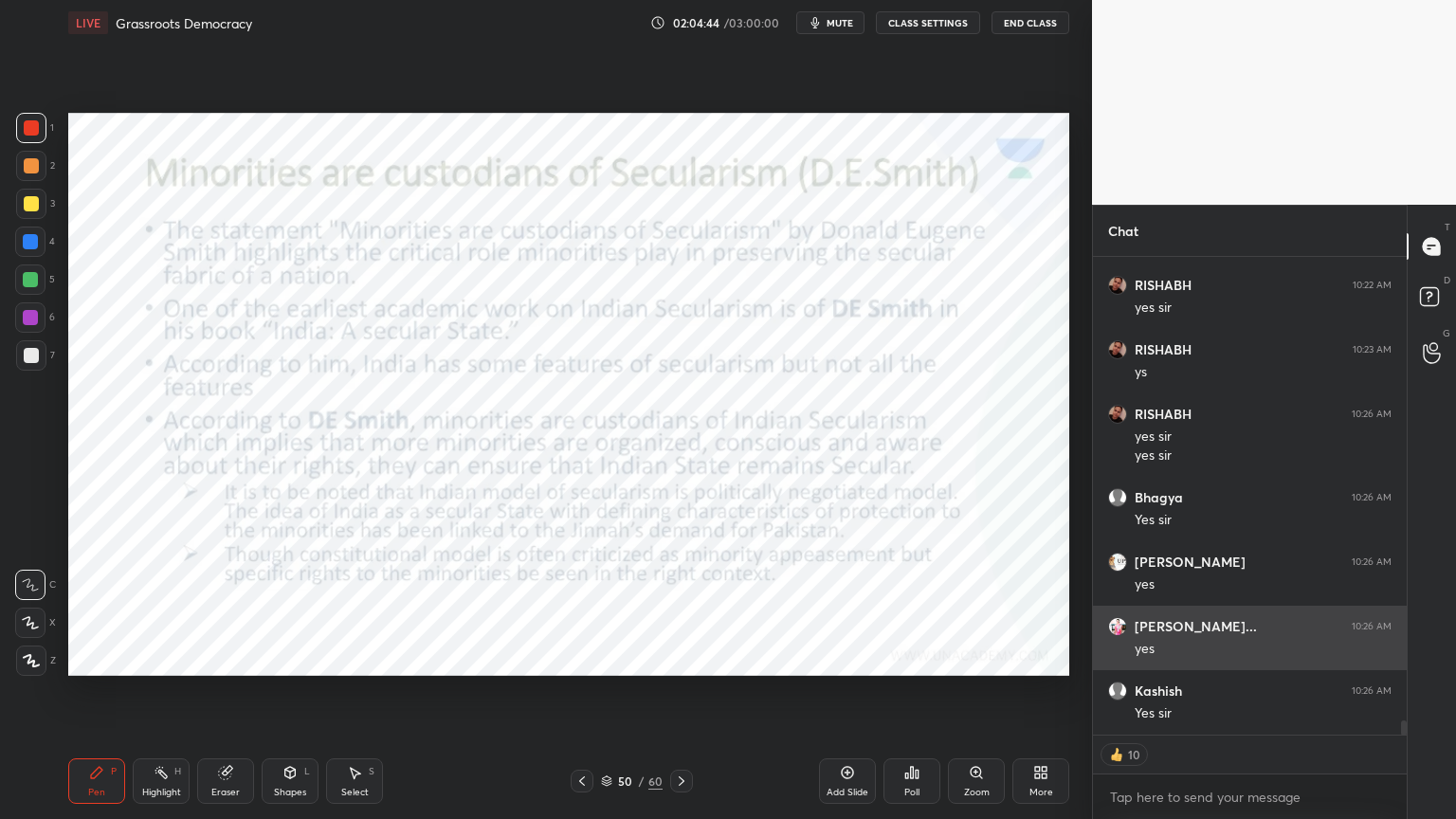
scroll to position [15244, 0]
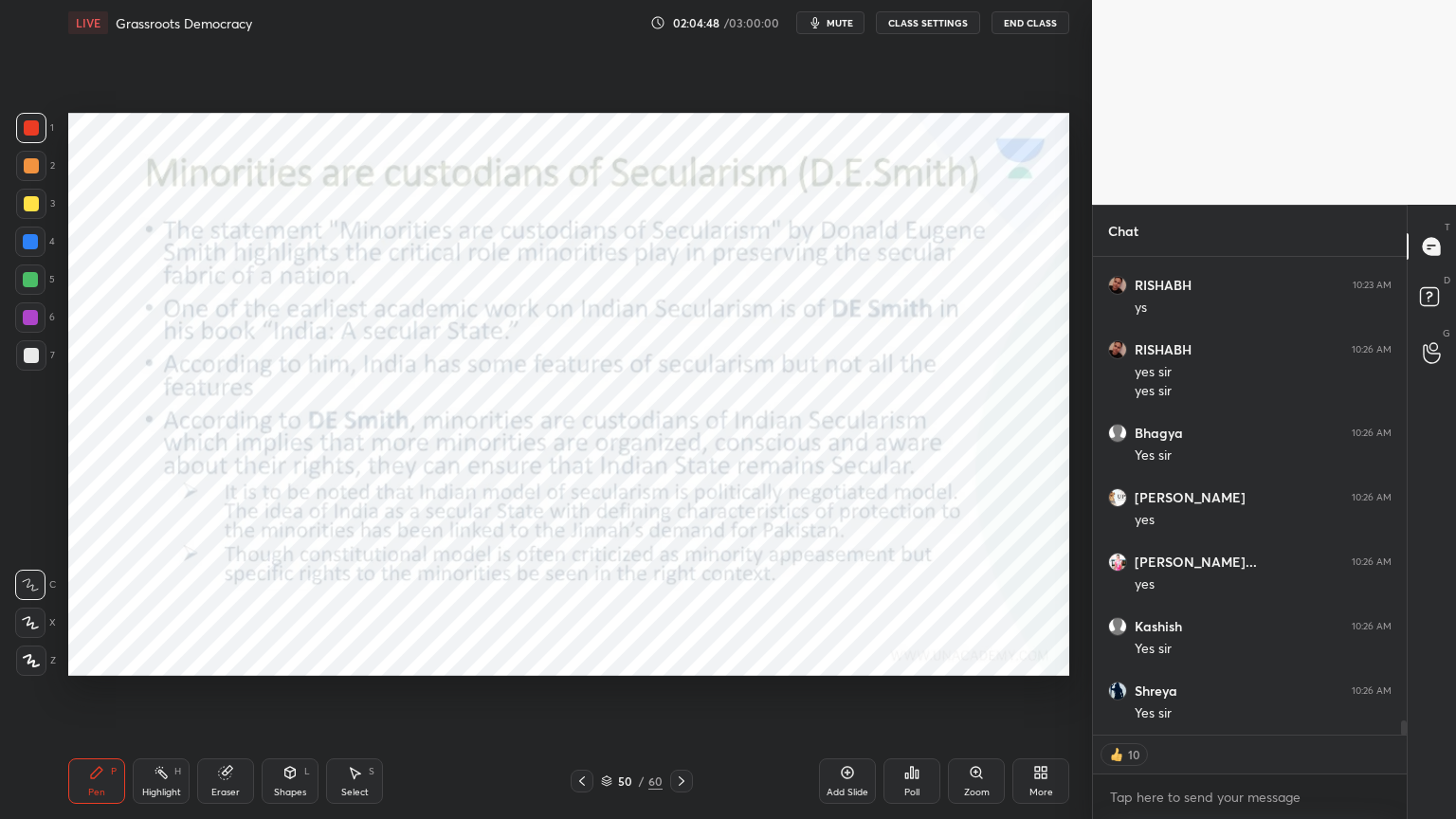
drag, startPoint x: 2, startPoint y: 135, endPoint x: 18, endPoint y: 139, distance: 16.5
click at [4, 135] on div "1 2 3 4 5 6 7 C X Z C X Z E E Erase all H H" at bounding box center [30, 395] width 61 height 563
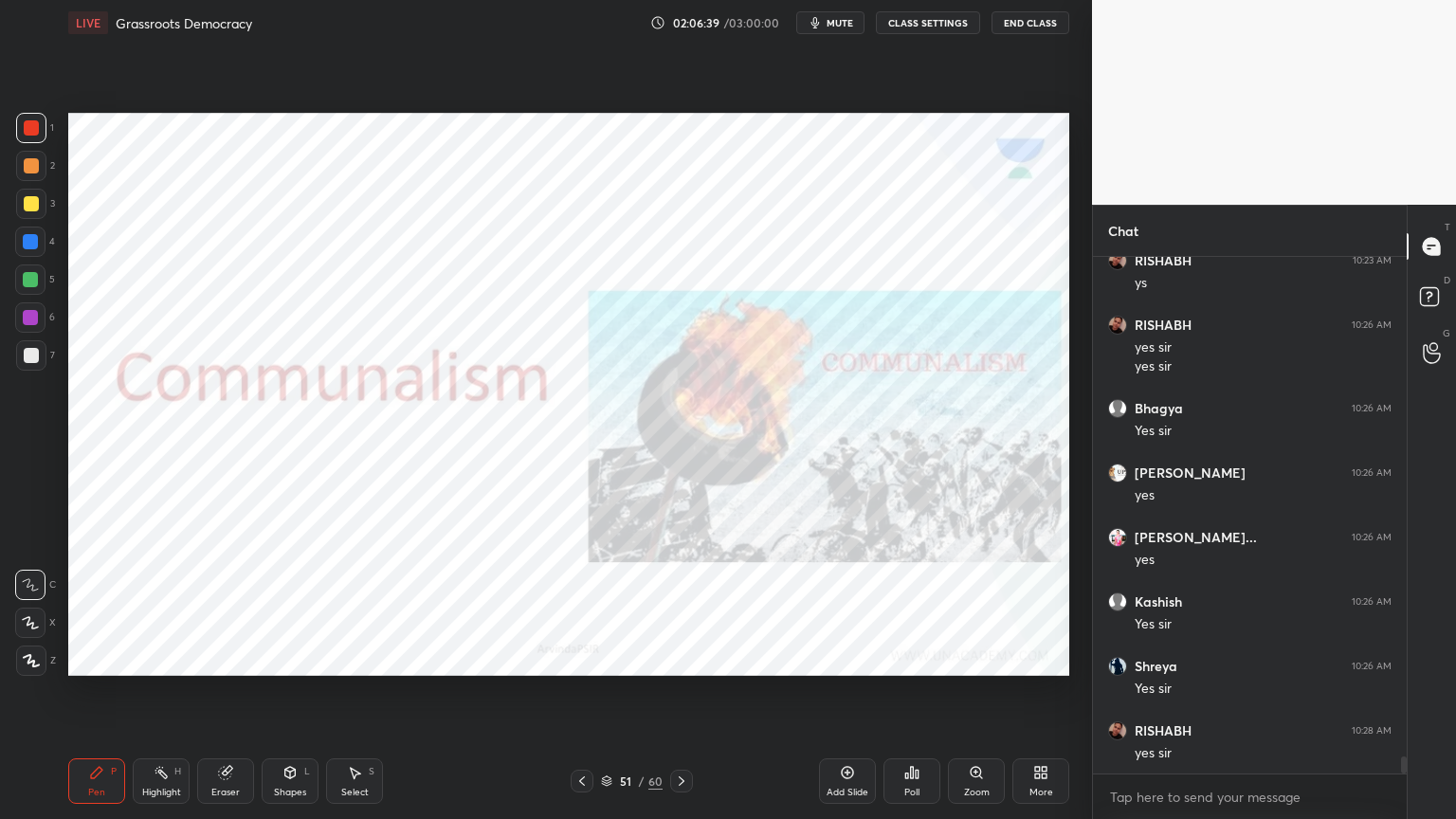
scroll to position [15287, 0]
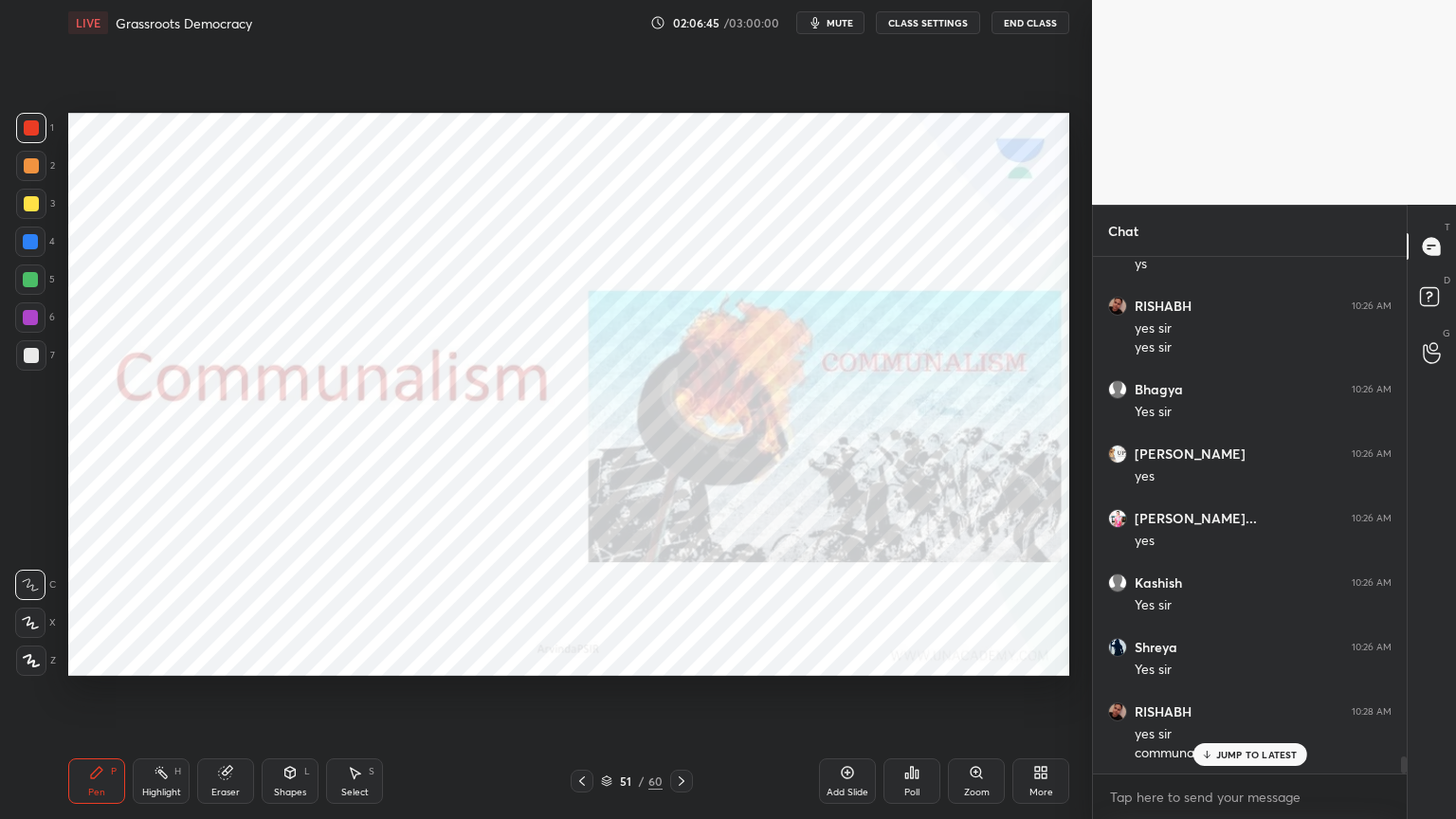
click at [1027, 32] on button "End Class" at bounding box center [1030, 23] width 78 height 23
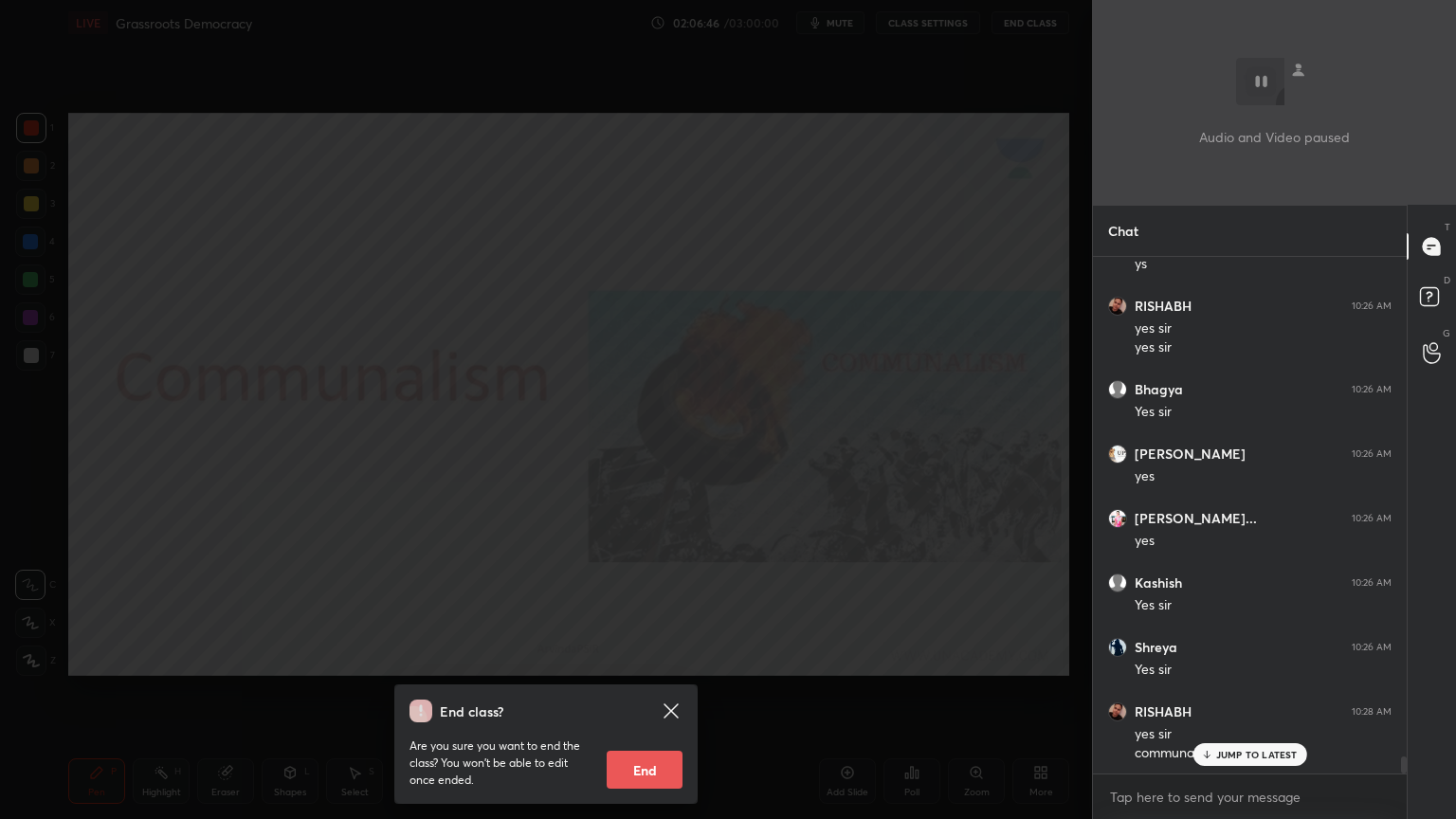
scroll to position [15352, 0]
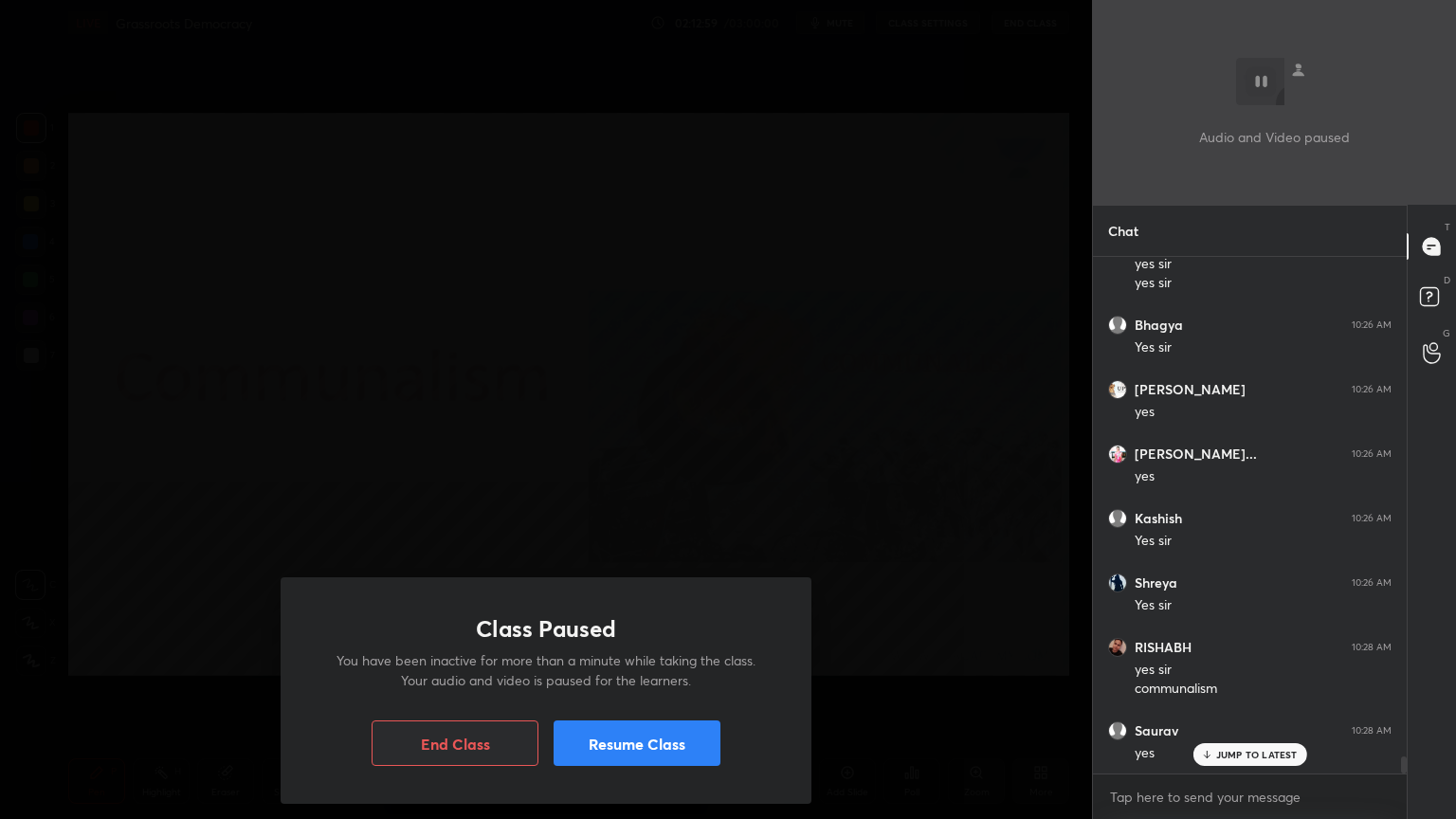
drag, startPoint x: 619, startPoint y: 748, endPoint x: 636, endPoint y: 744, distance: 17.5
click at [622, 749] on button "Resume Class" at bounding box center [636, 743] width 167 height 45
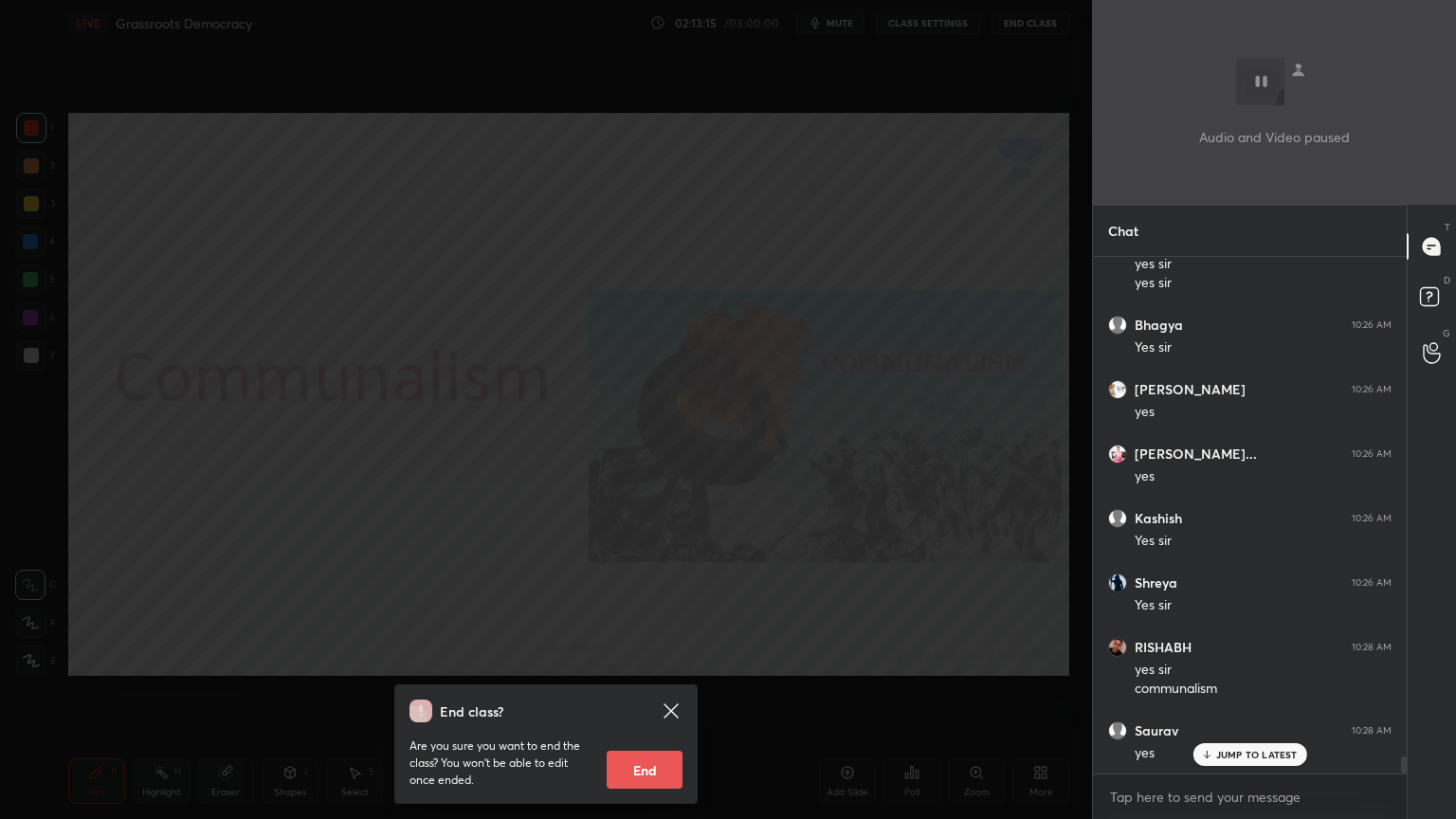
scroll to position [15420, 0]
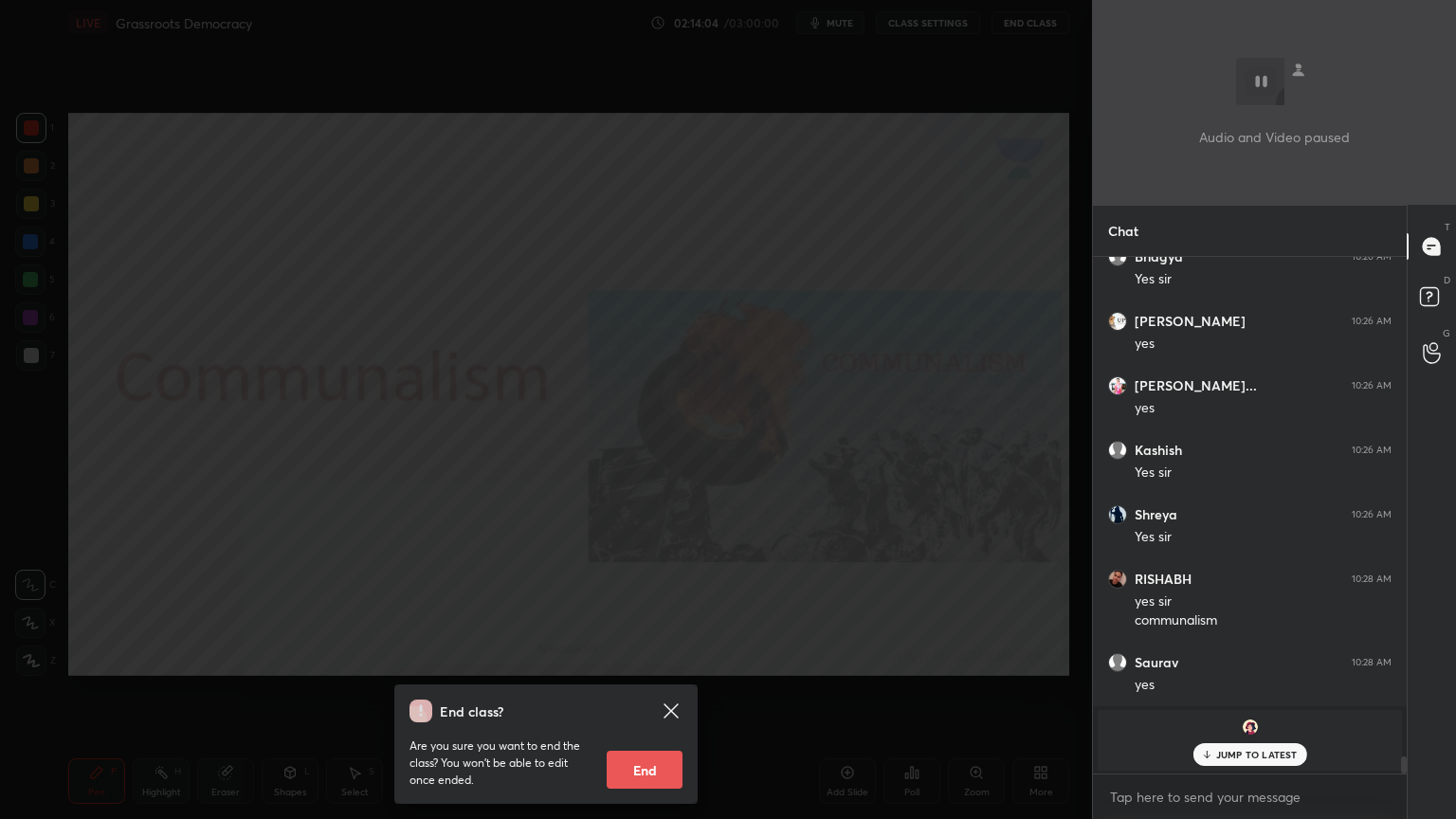
click at [693, 406] on div "End class? Are you sure you want to end the class? You won’t be able to edit on…" at bounding box center [546, 409] width 1092 height 819
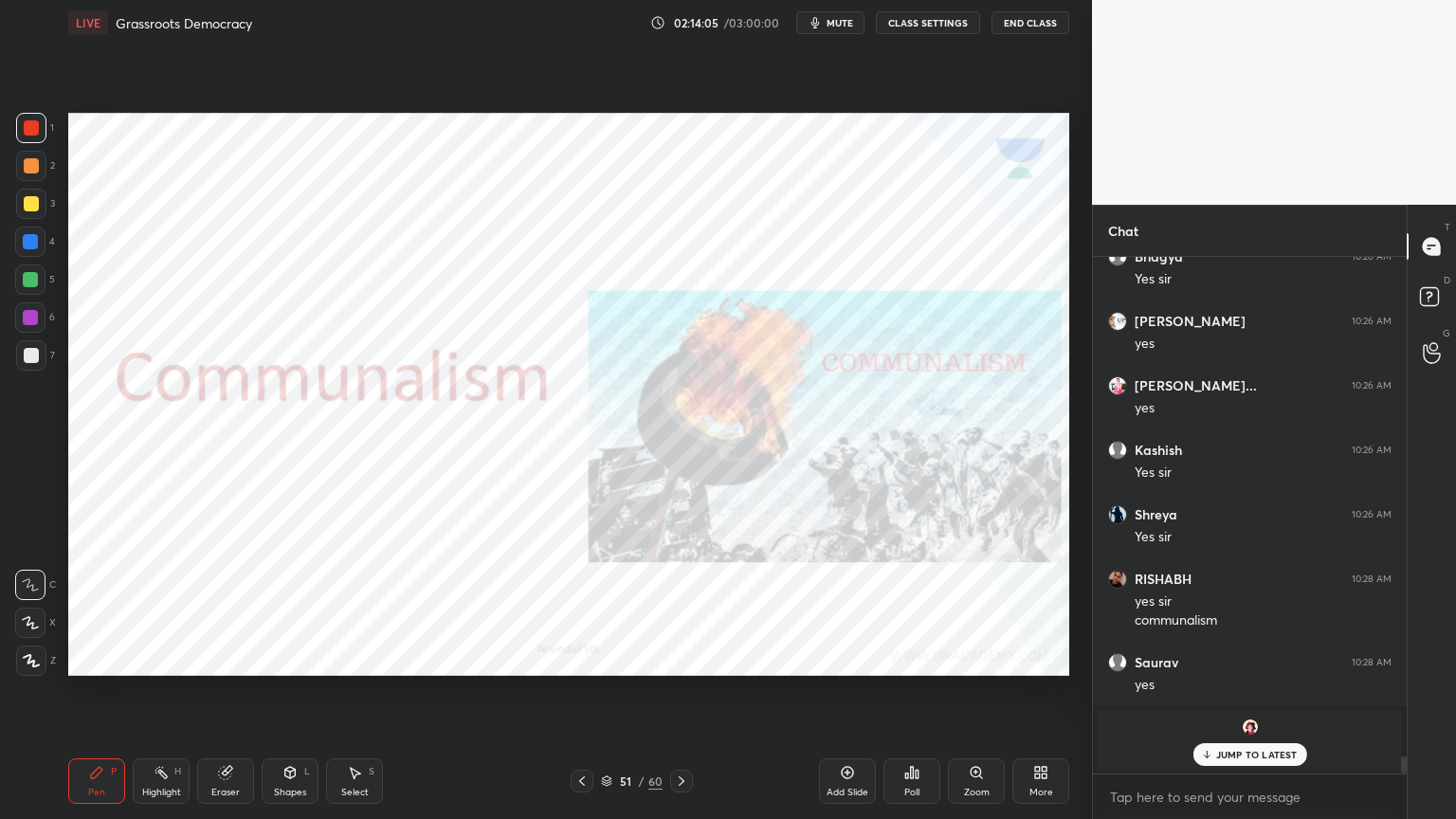
click at [24, 141] on div "1" at bounding box center [35, 131] width 38 height 38
click at [23, 137] on div at bounding box center [31, 127] width 30 height 30
click at [856, 788] on div "Add Slide" at bounding box center [847, 793] width 41 height 10
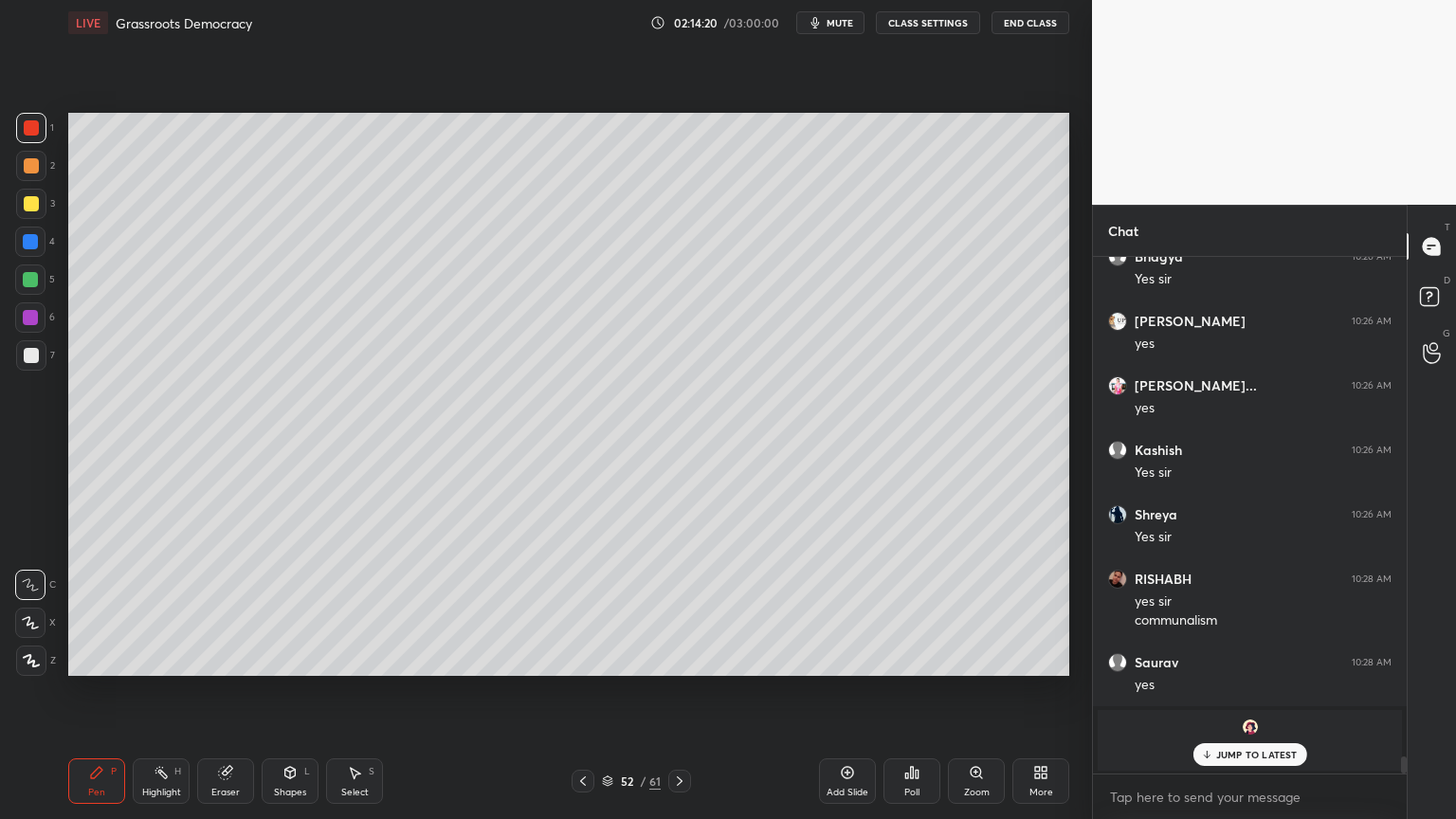
click at [38, 366] on div at bounding box center [31, 355] width 30 height 30
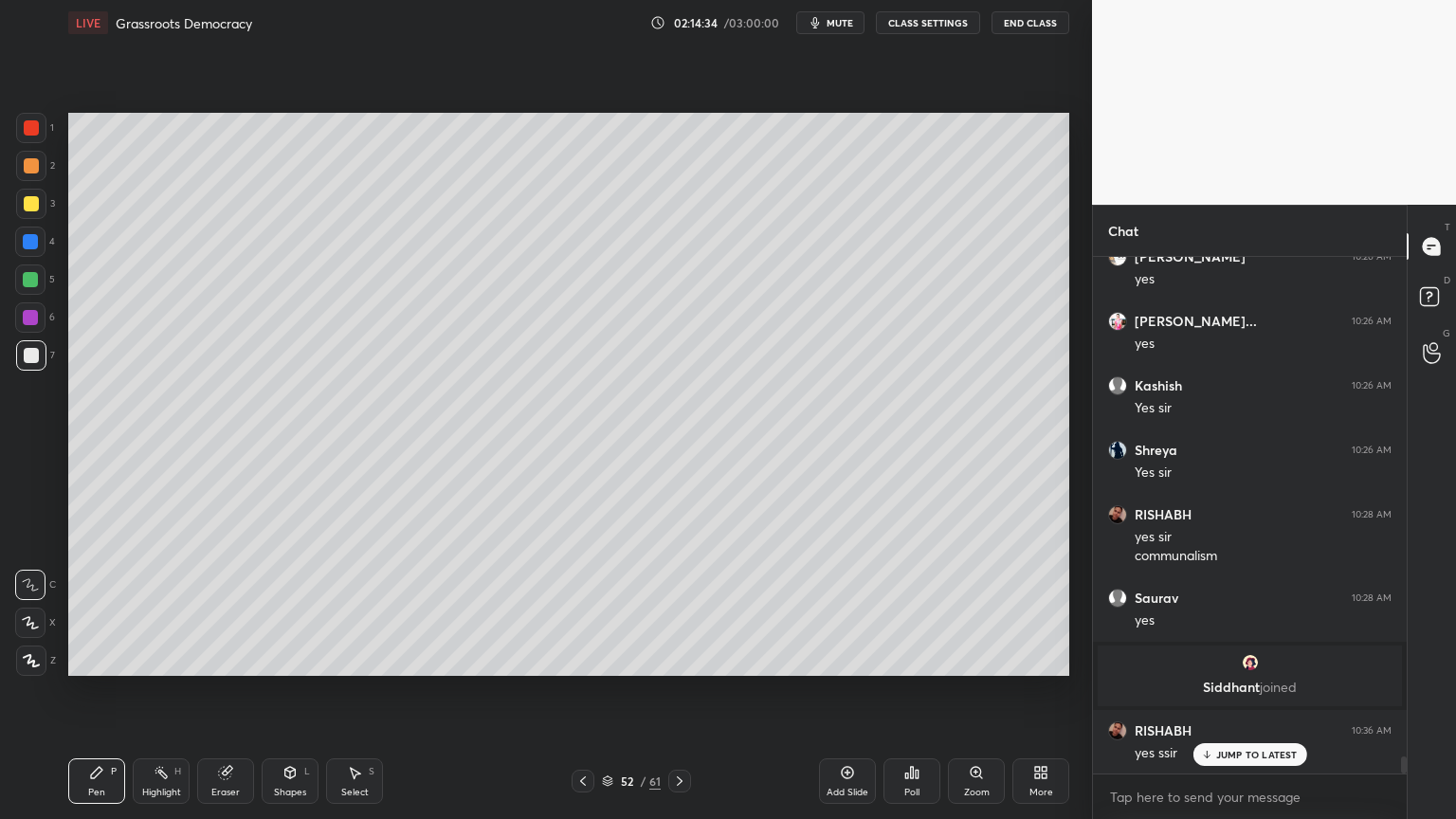
click at [26, 202] on div at bounding box center [32, 204] width 15 height 15
click at [36, 293] on div at bounding box center [30, 279] width 30 height 30
click at [42, 295] on div "5" at bounding box center [35, 283] width 40 height 38
click at [40, 315] on div at bounding box center [30, 317] width 30 height 30
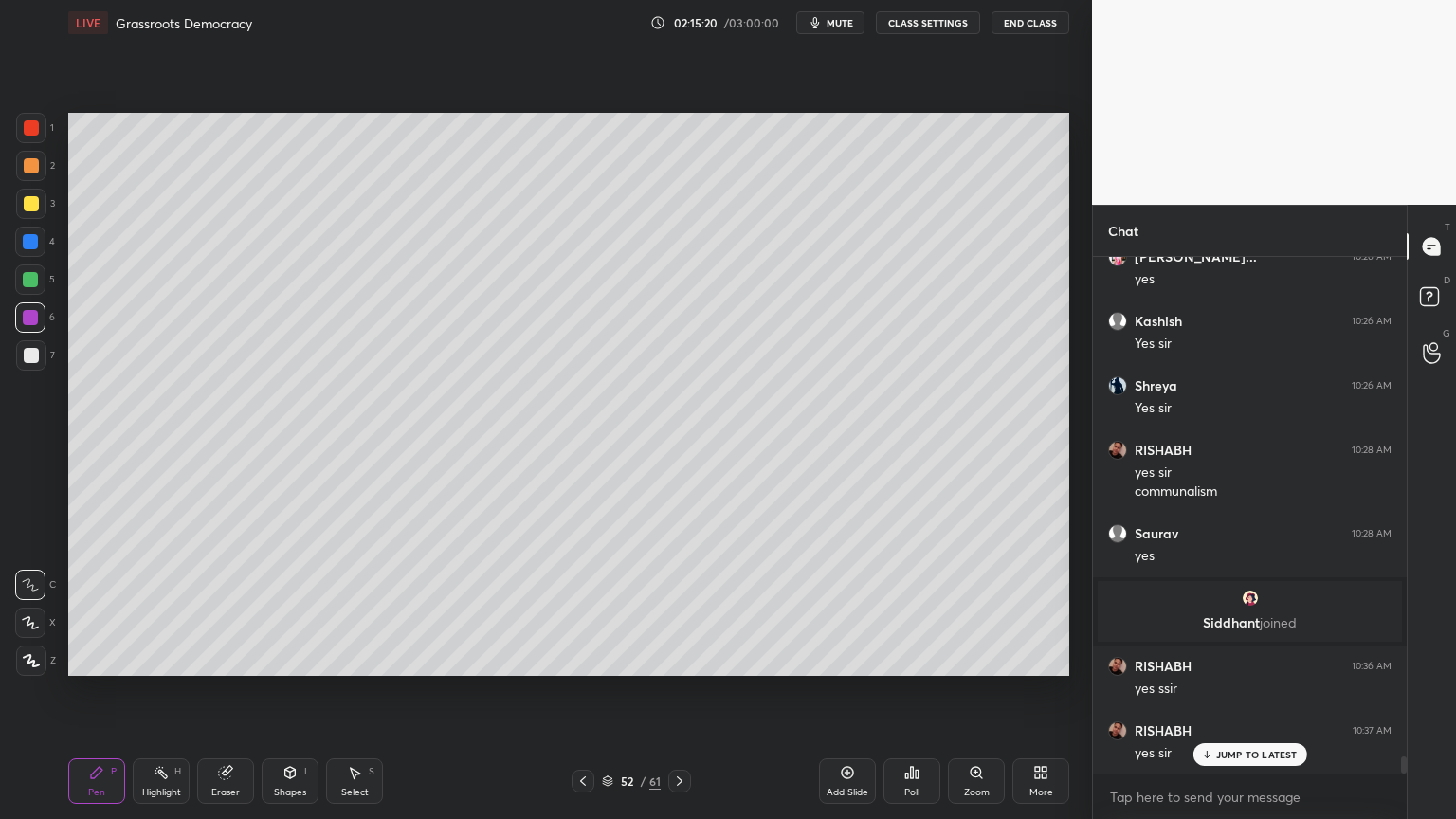
click at [18, 209] on div at bounding box center [31, 204] width 30 height 30
click at [30, 213] on div at bounding box center [31, 204] width 30 height 30
click at [23, 267] on div at bounding box center [30, 279] width 30 height 30
click at [21, 336] on div "6" at bounding box center [35, 321] width 40 height 38
click at [46, 340] on div "1 2 3 4 5 6 7" at bounding box center [35, 245] width 40 height 265
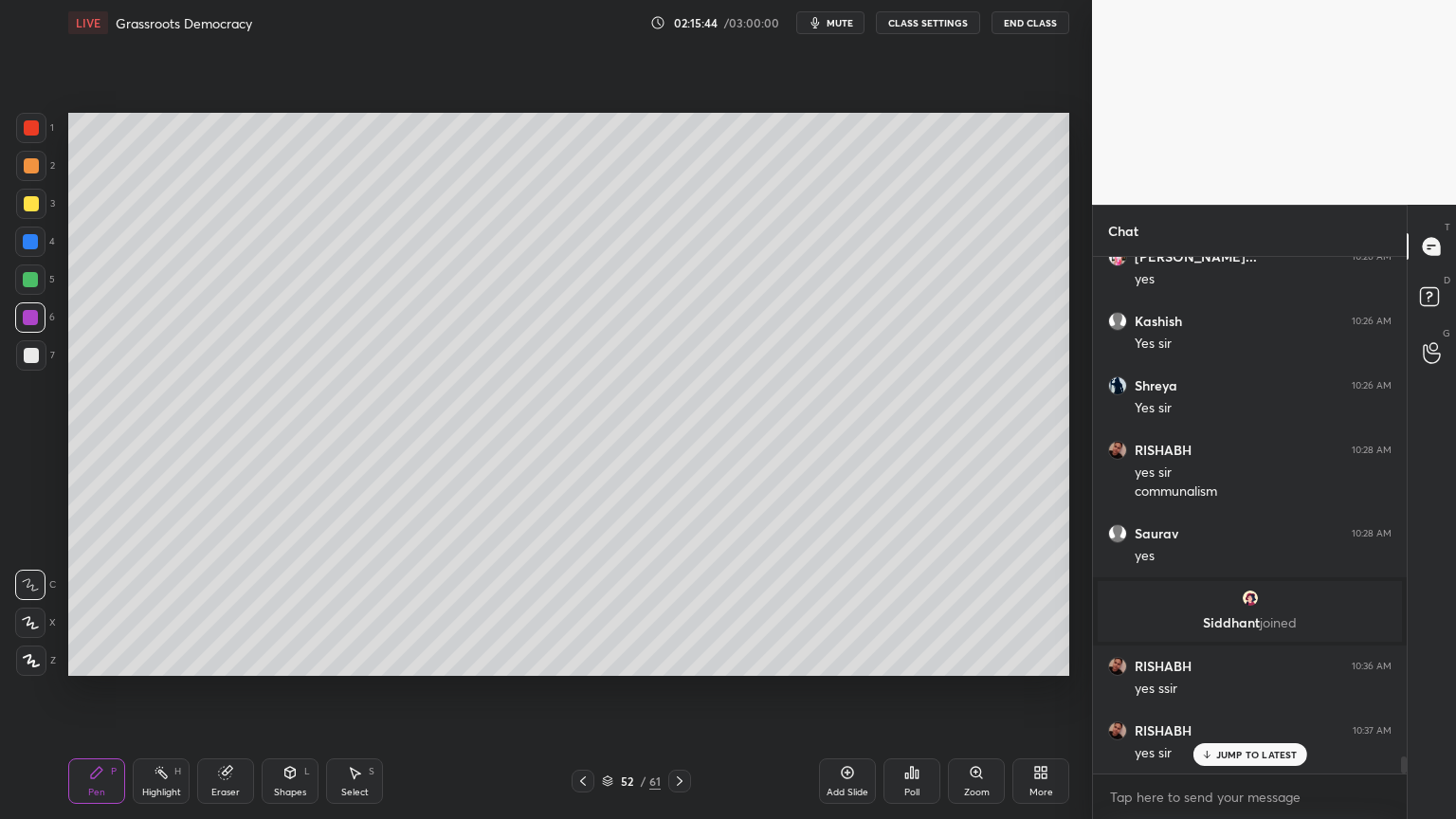
click at [49, 349] on div "7" at bounding box center [36, 355] width 39 height 30
click at [851, 801] on div "Add Slide" at bounding box center [847, 780] width 57 height 45
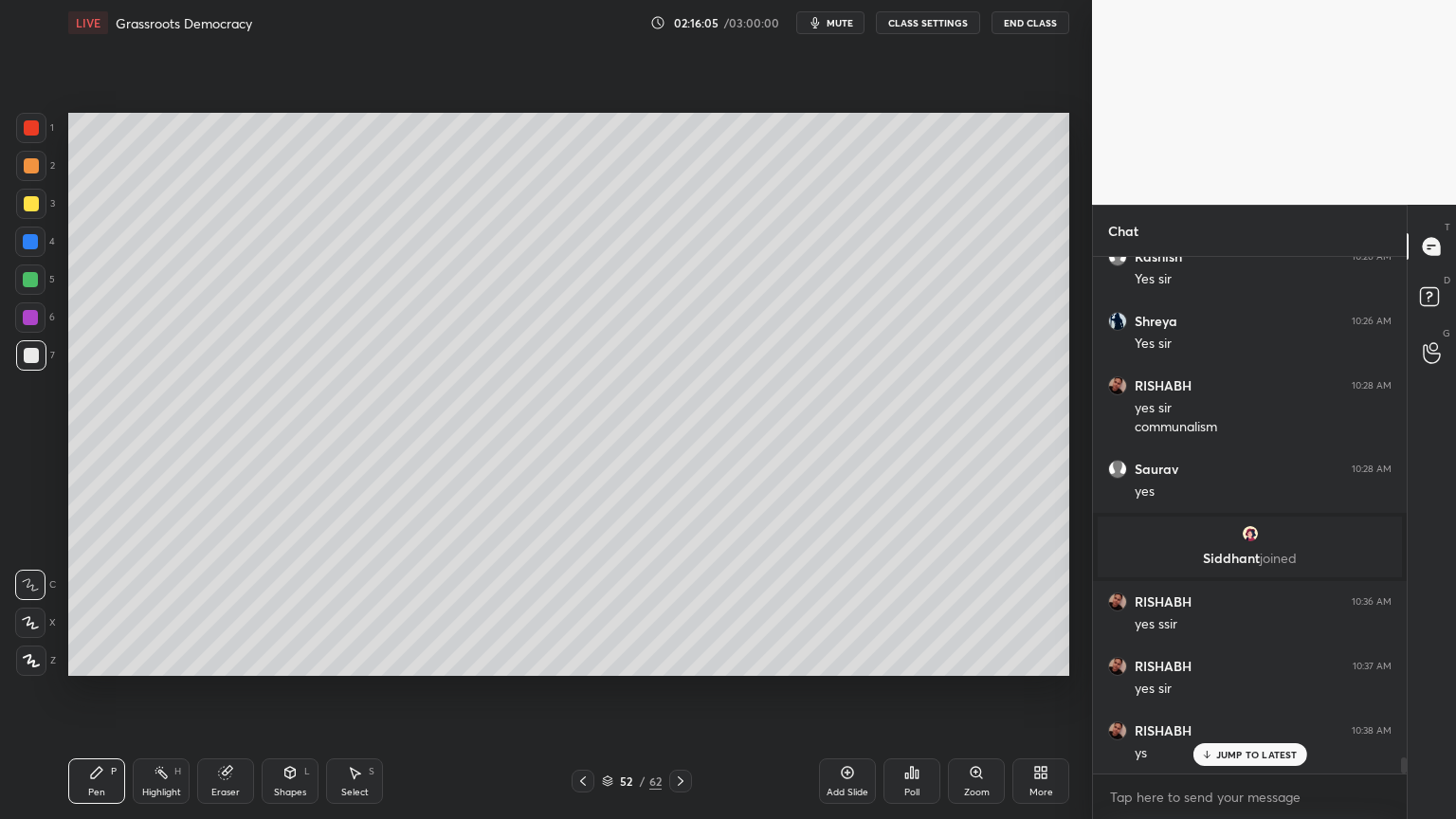
click at [41, 130] on div at bounding box center [31, 127] width 30 height 30
click at [42, 138] on div at bounding box center [31, 127] width 30 height 30
click at [3, 187] on div "1 2 3 4 5 6 7 C X Z C X Z E E Erase all H H" at bounding box center [30, 395] width 61 height 563
click at [28, 205] on div at bounding box center [32, 204] width 15 height 15
drag, startPoint x: 42, startPoint y: 209, endPoint x: 37, endPoint y: 200, distance: 10.3
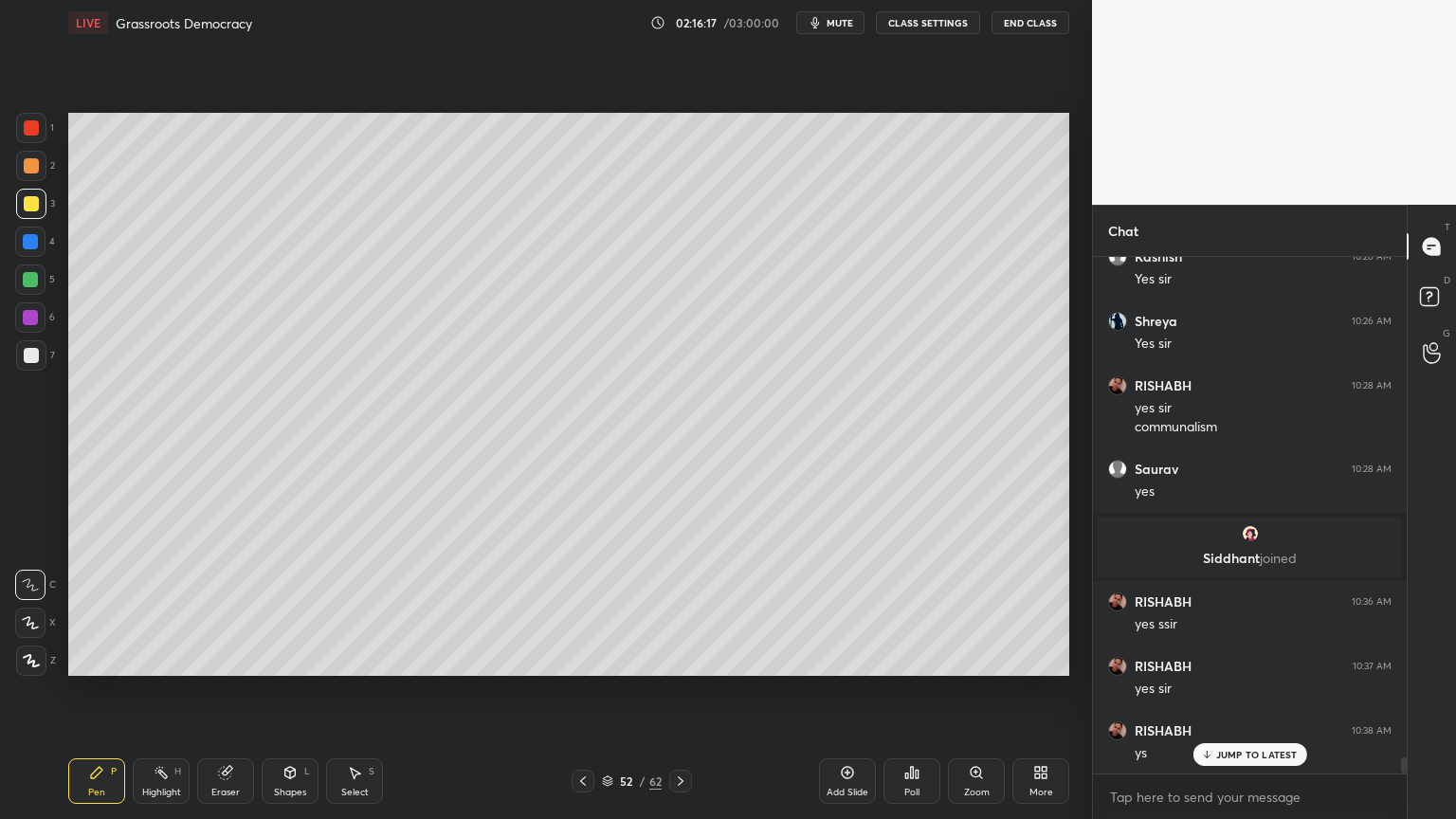
click at [43, 210] on div at bounding box center [31, 204] width 30 height 30
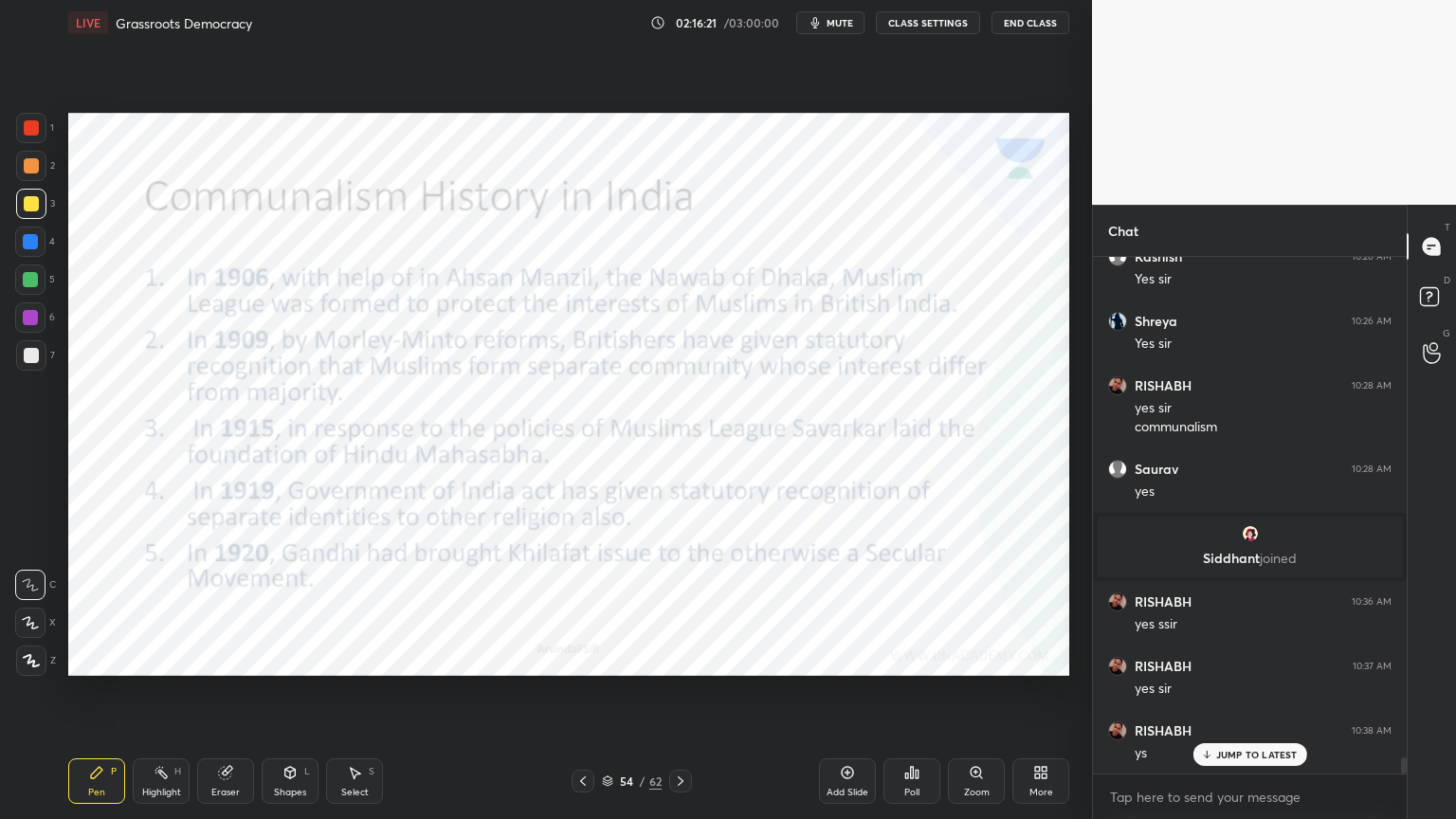
click at [43, 144] on div "1" at bounding box center [35, 131] width 38 height 38
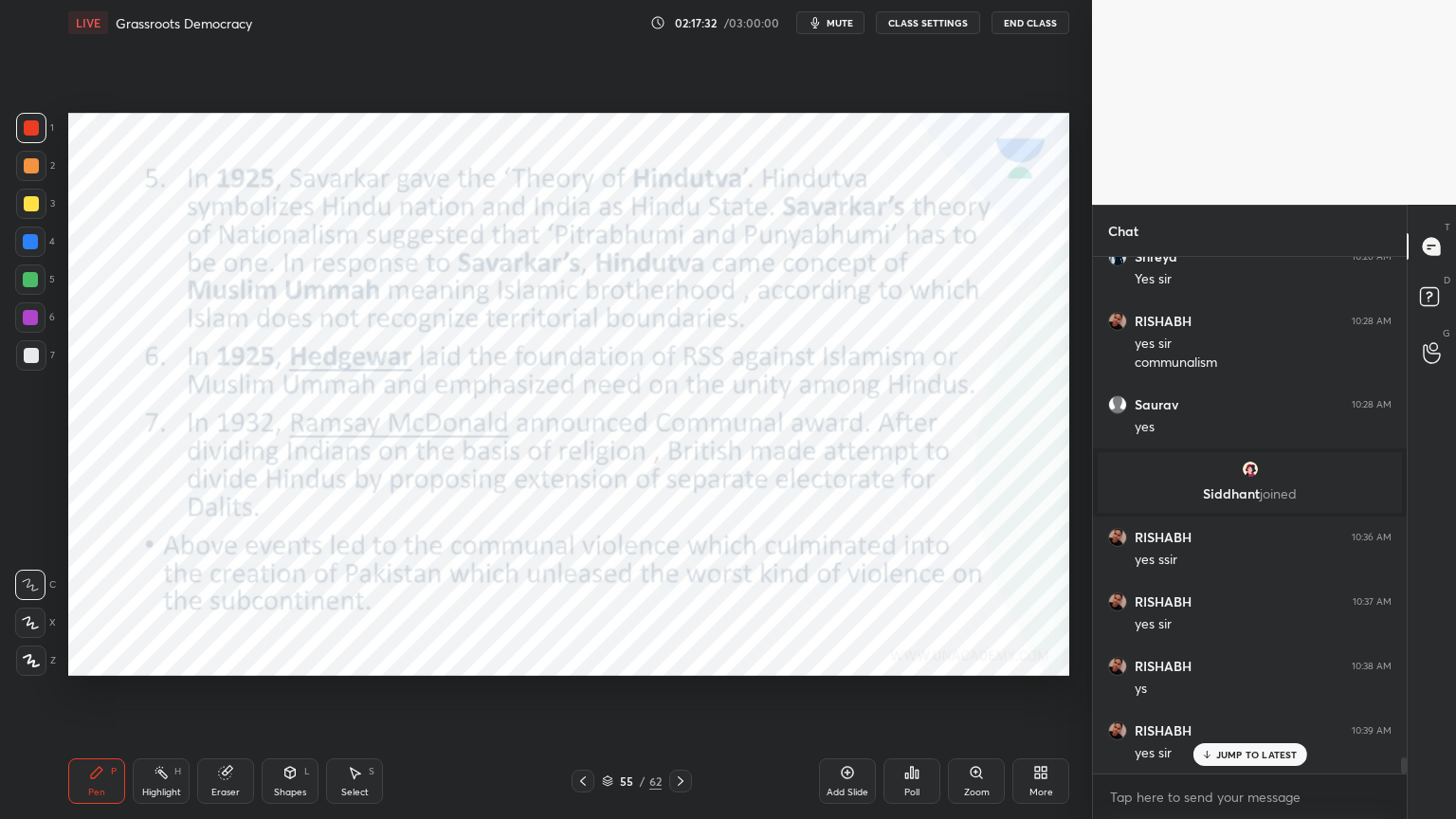
scroll to position [6, 6]
click at [1220, 718] on p "JUMP TO LATEST" at bounding box center [1256, 716] width 82 height 12
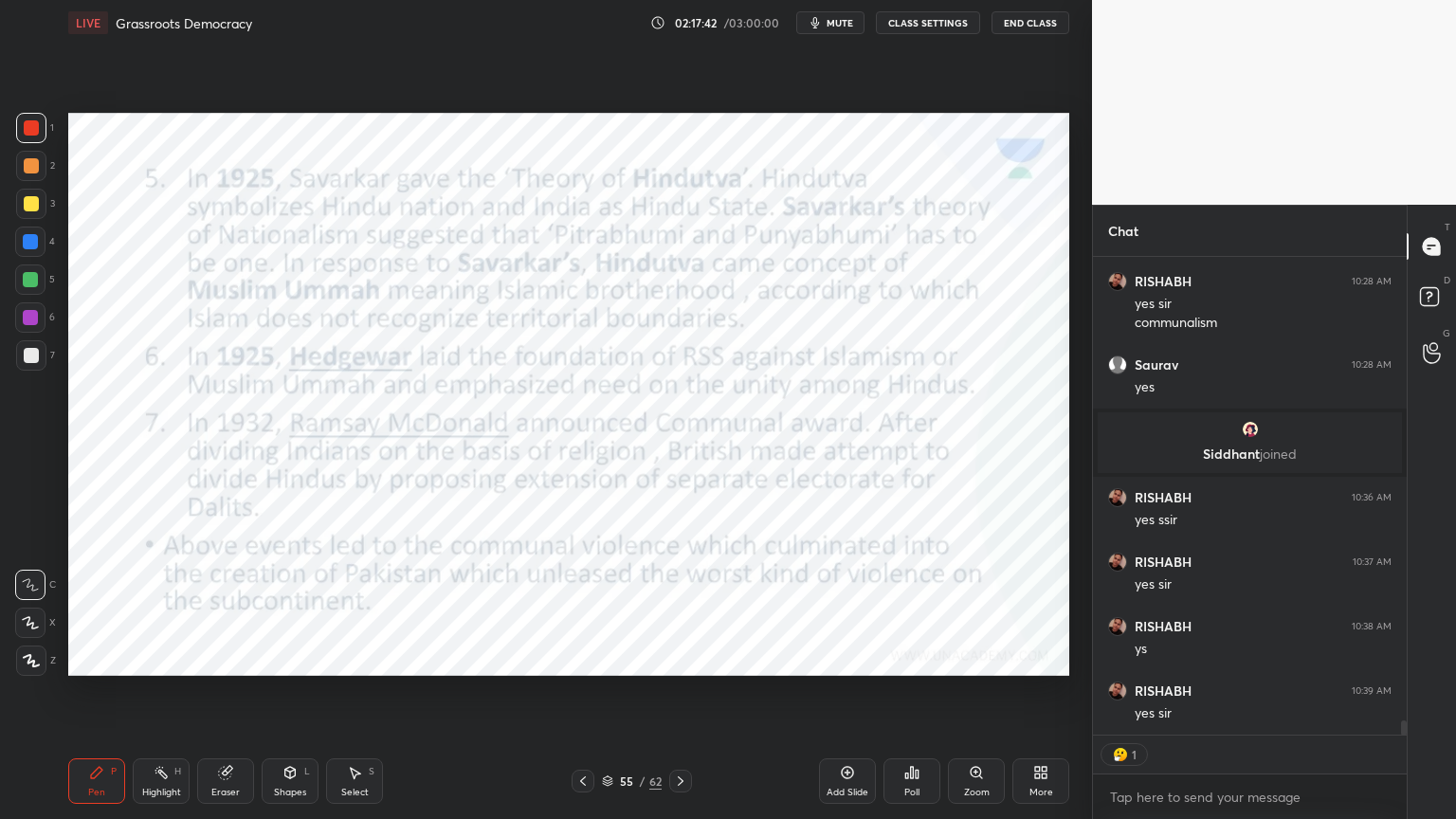
scroll to position [15679, 0]
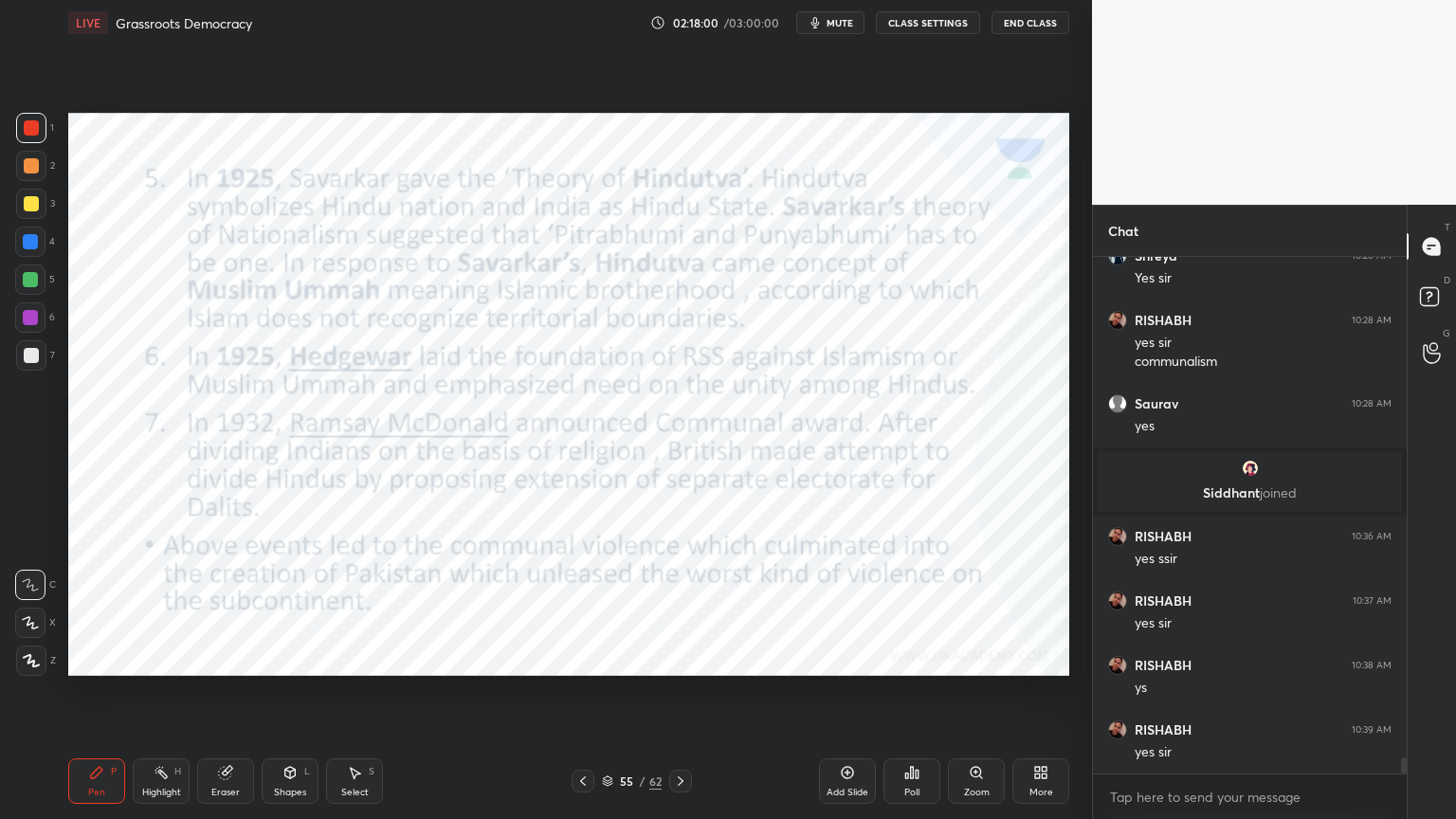
click at [1011, 22] on button "End Class" at bounding box center [1030, 23] width 78 height 23
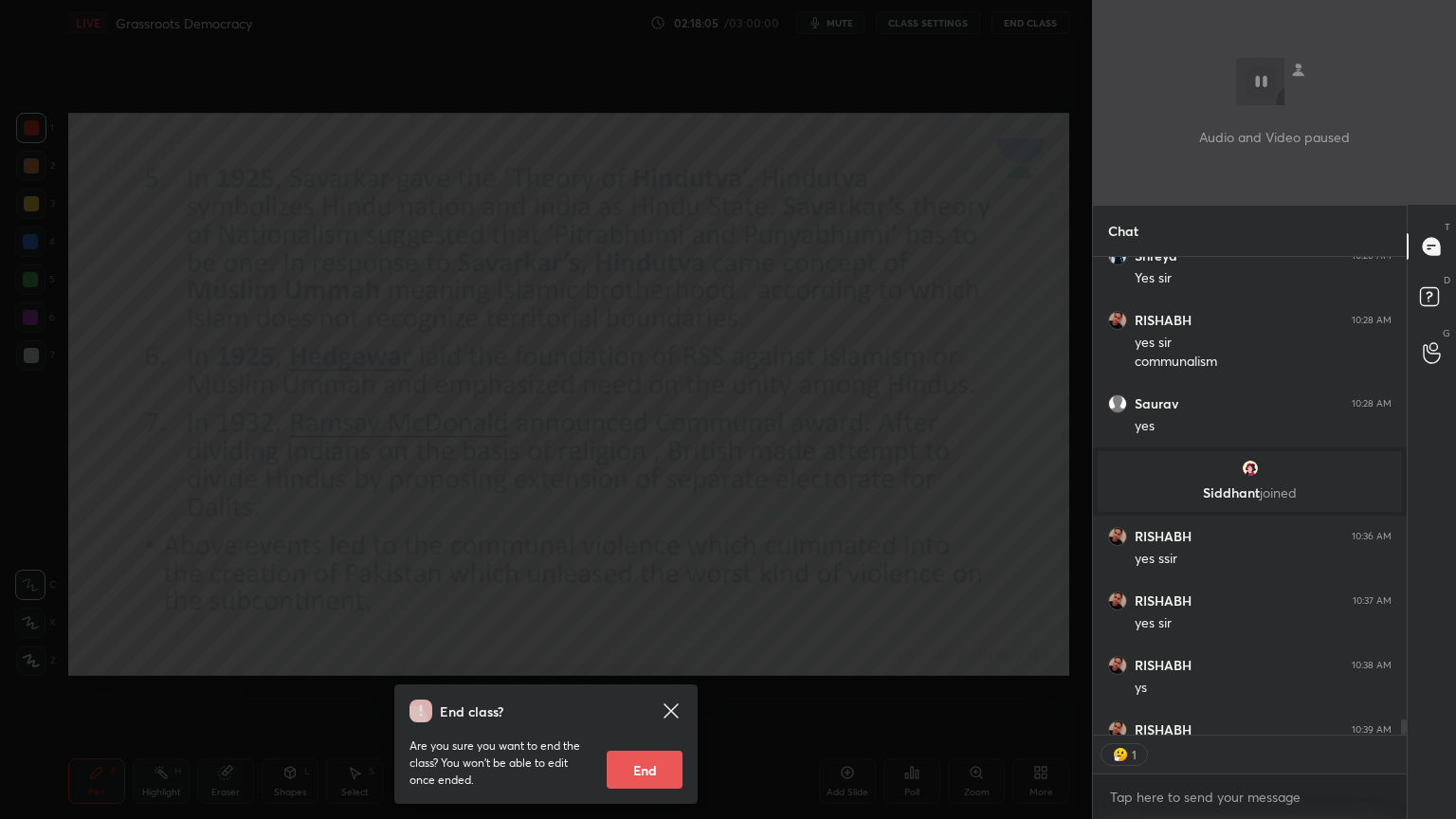
scroll to position [6, 6]
click at [688, 456] on div "End class? Are you sure you want to end the class? You won’t be able to edit on…" at bounding box center [546, 409] width 1092 height 819
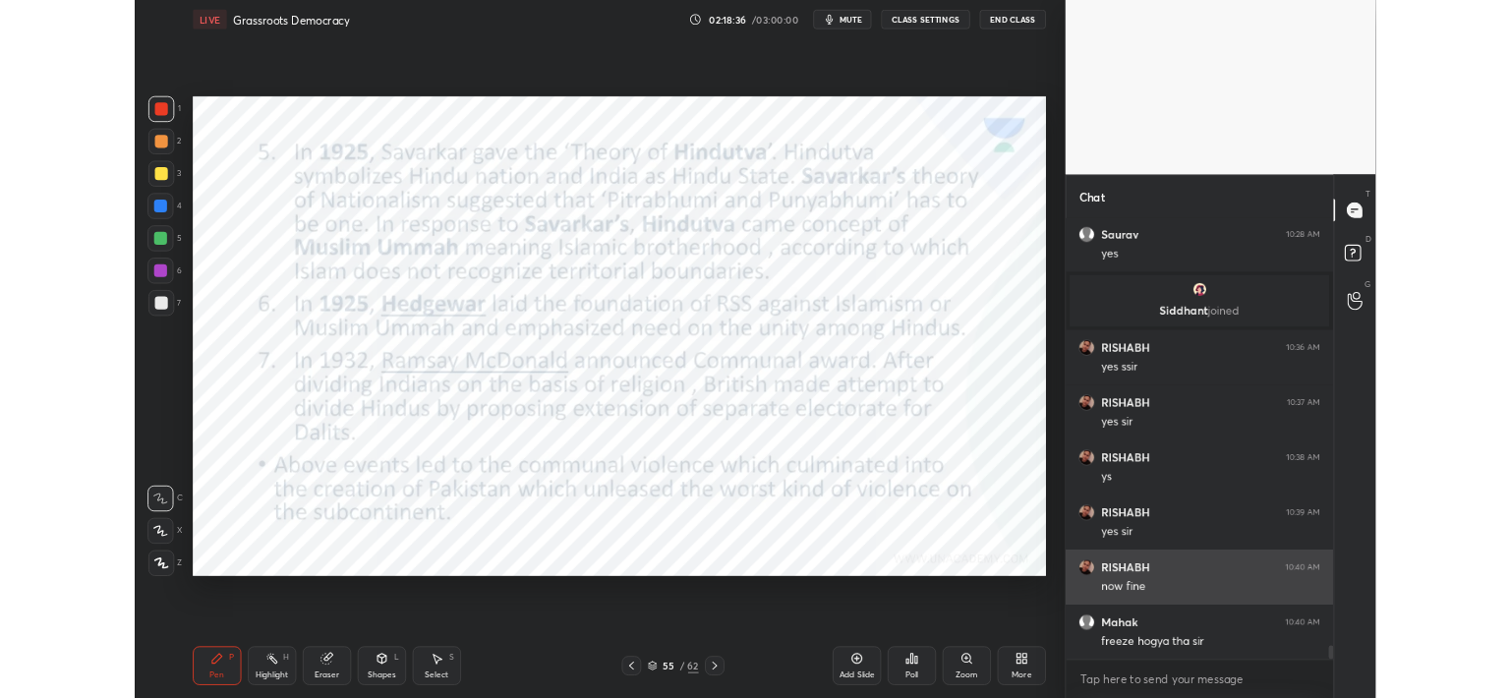
scroll to position [16453, 0]
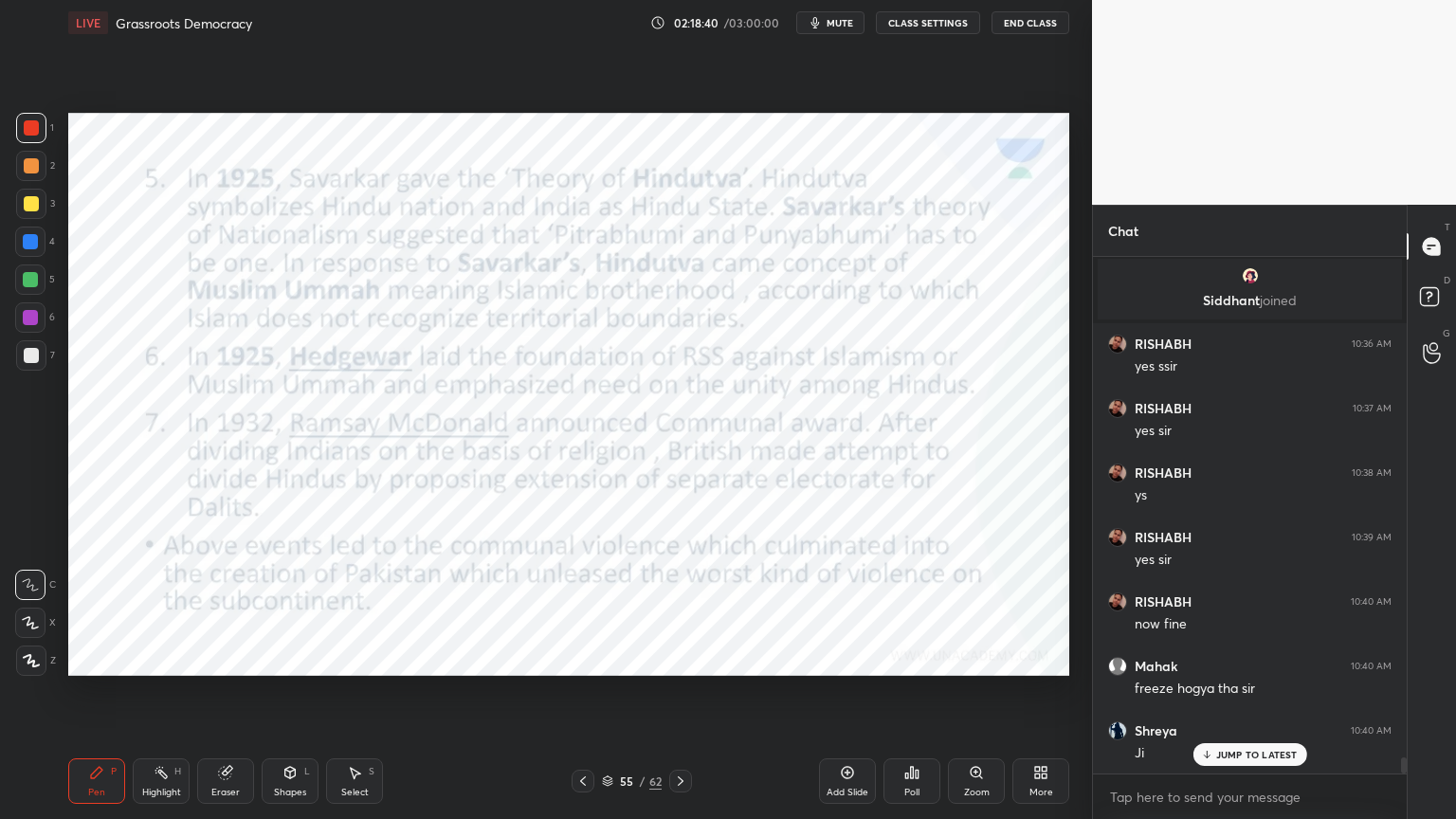
click at [1210, 759] on icon at bounding box center [1206, 755] width 13 height 12
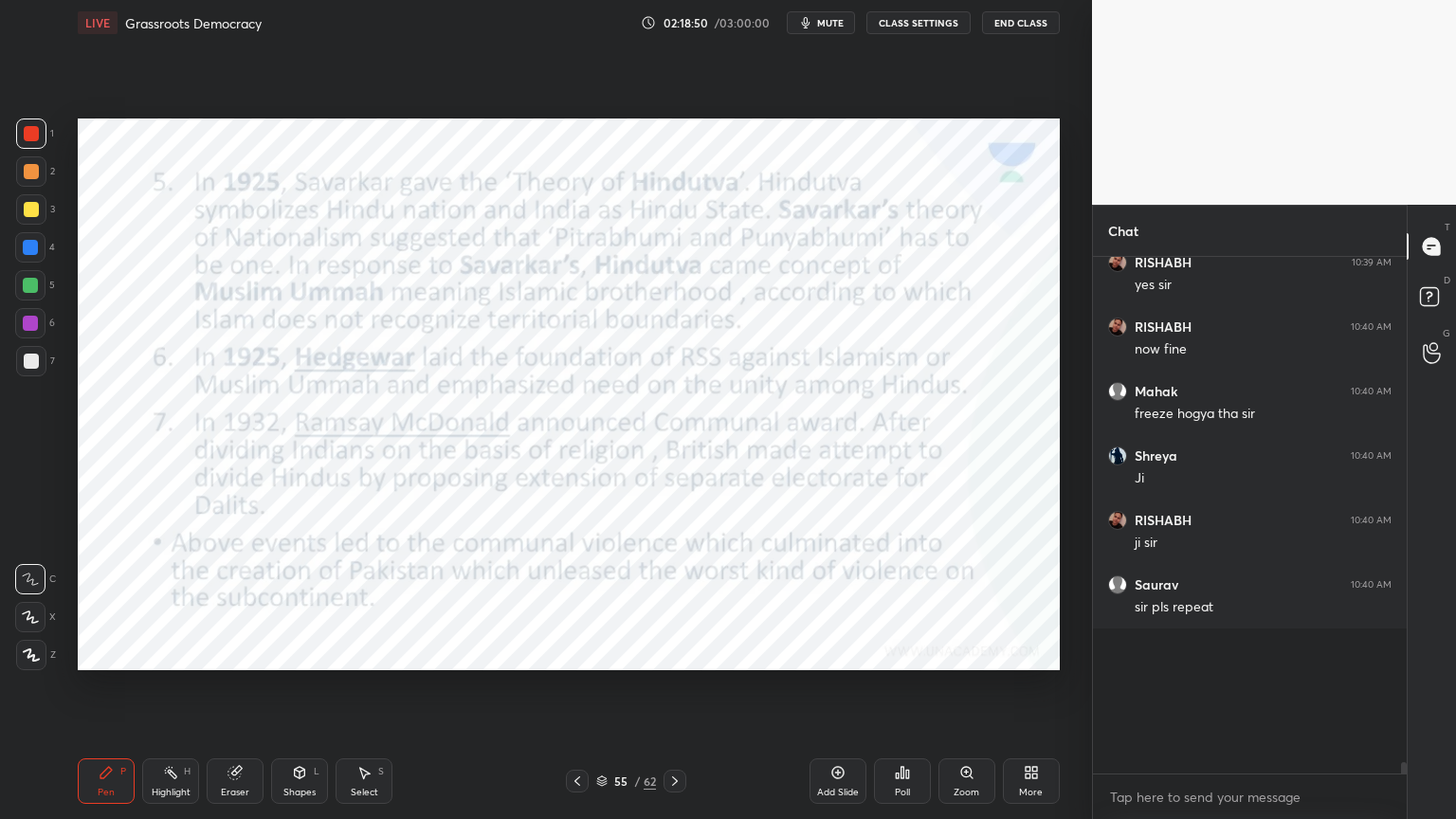
scroll to position [16001, 0]
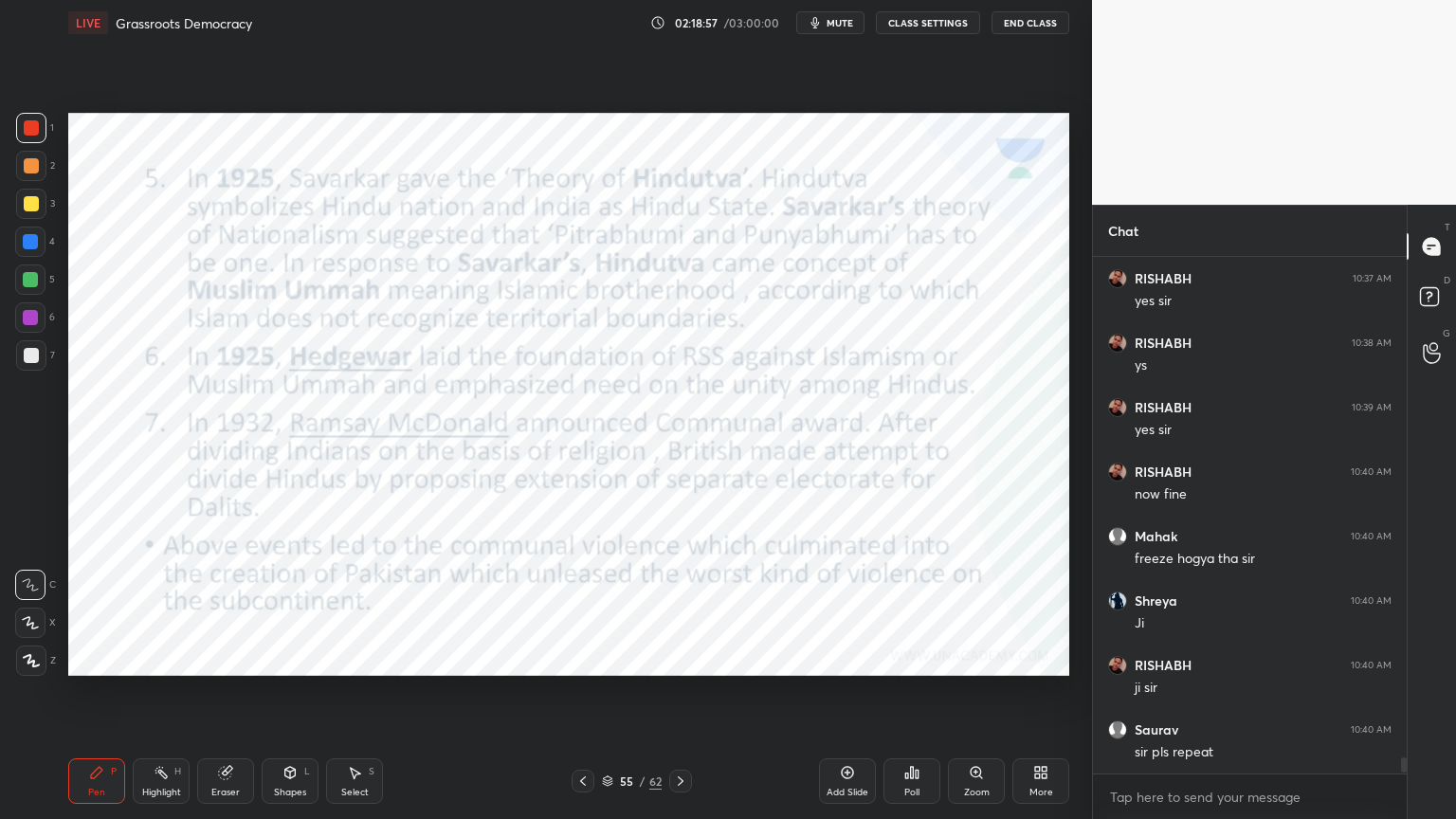
click at [30, 128] on div at bounding box center [32, 128] width 15 height 15
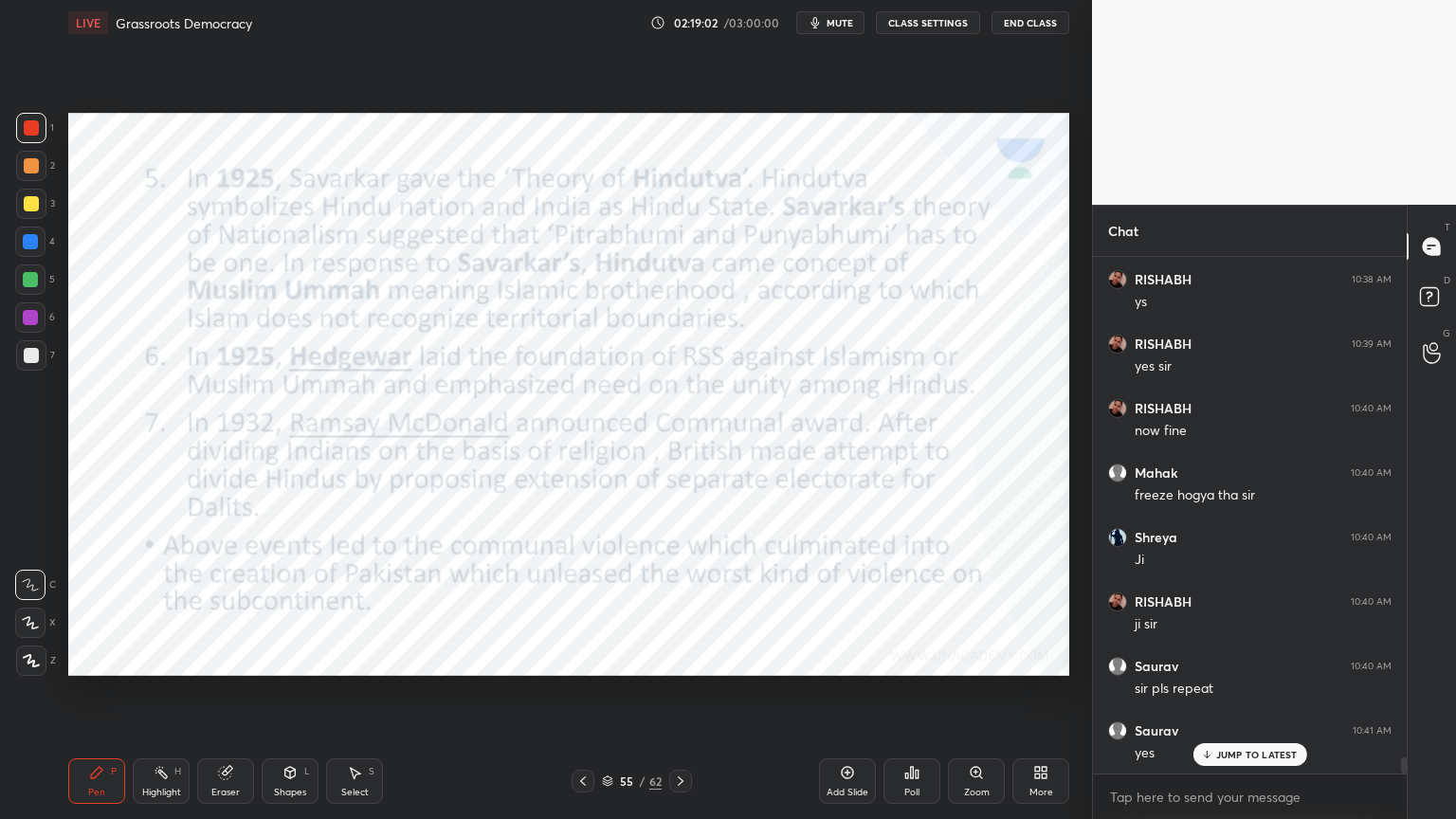
click at [857, 778] on div "Add Slide" at bounding box center [847, 780] width 57 height 45
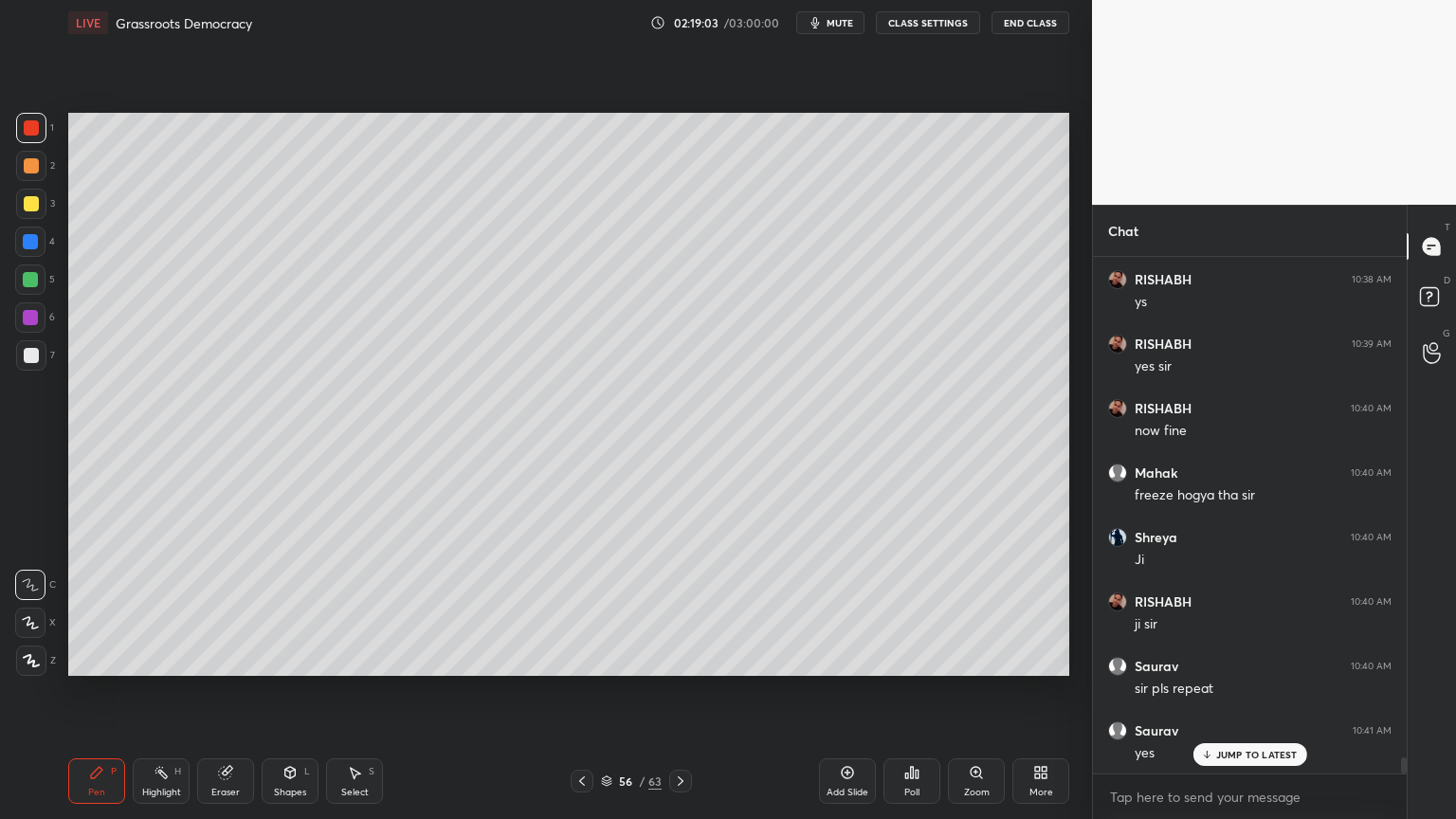
drag, startPoint x: 27, startPoint y: 289, endPoint x: 38, endPoint y: 295, distance: 12.5
click at [28, 289] on div at bounding box center [30, 279] width 30 height 30
click at [14, 236] on div "1 2 3 4 5 6 7 C X Z C X Z E E Erase all H H" at bounding box center [30, 395] width 61 height 563
click at [36, 219] on div "3" at bounding box center [36, 207] width 39 height 38
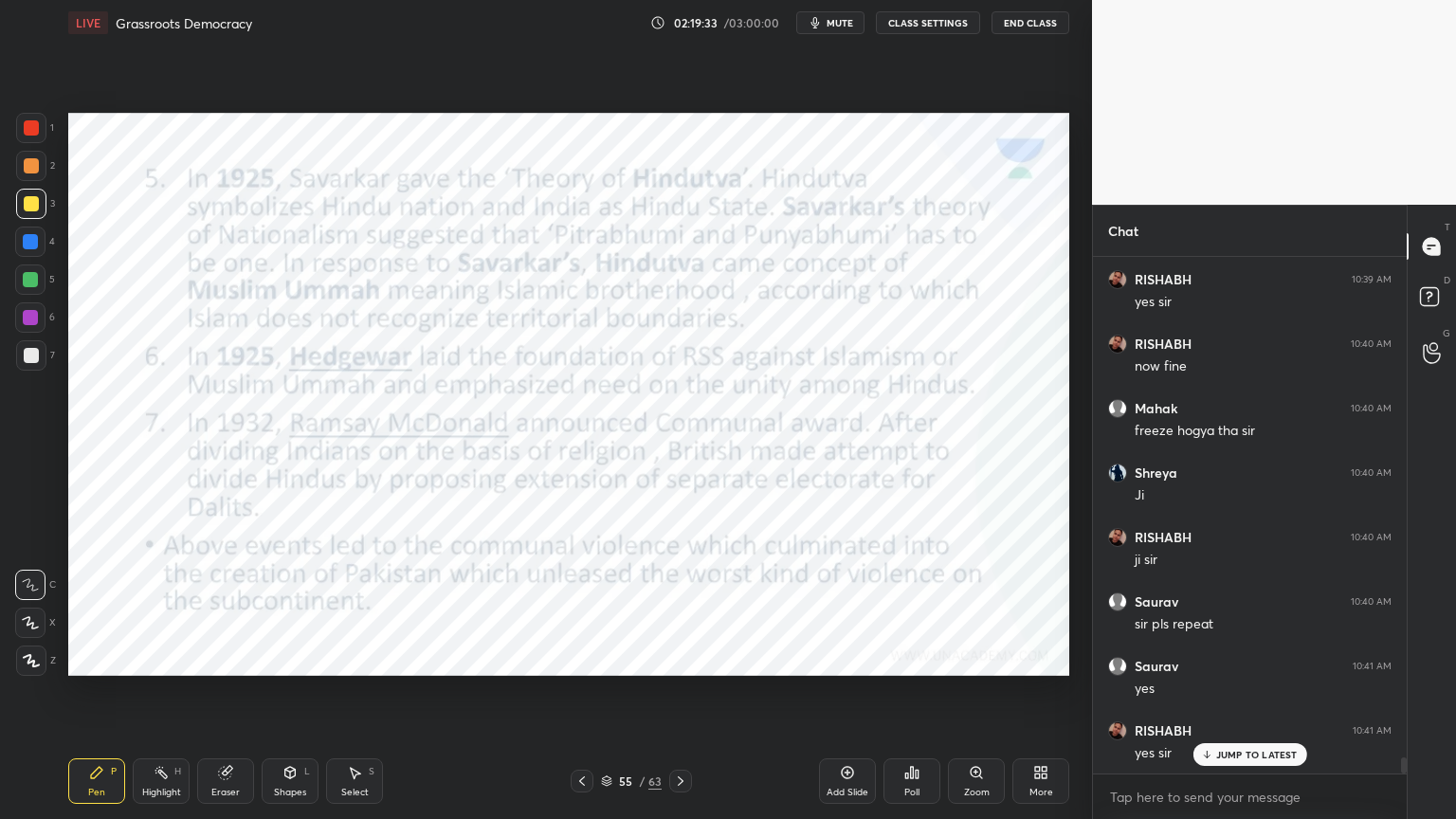
click at [27, 147] on div "1 2 3 4 5 6 7" at bounding box center [35, 245] width 40 height 265
click at [35, 150] on div "1 2 3 4 5 6 7" at bounding box center [35, 245] width 40 height 265
drag, startPoint x: 21, startPoint y: 126, endPoint x: 36, endPoint y: 136, distance: 18.0
click at [26, 130] on div at bounding box center [31, 127] width 30 height 30
click at [36, 139] on div at bounding box center [31, 127] width 30 height 30
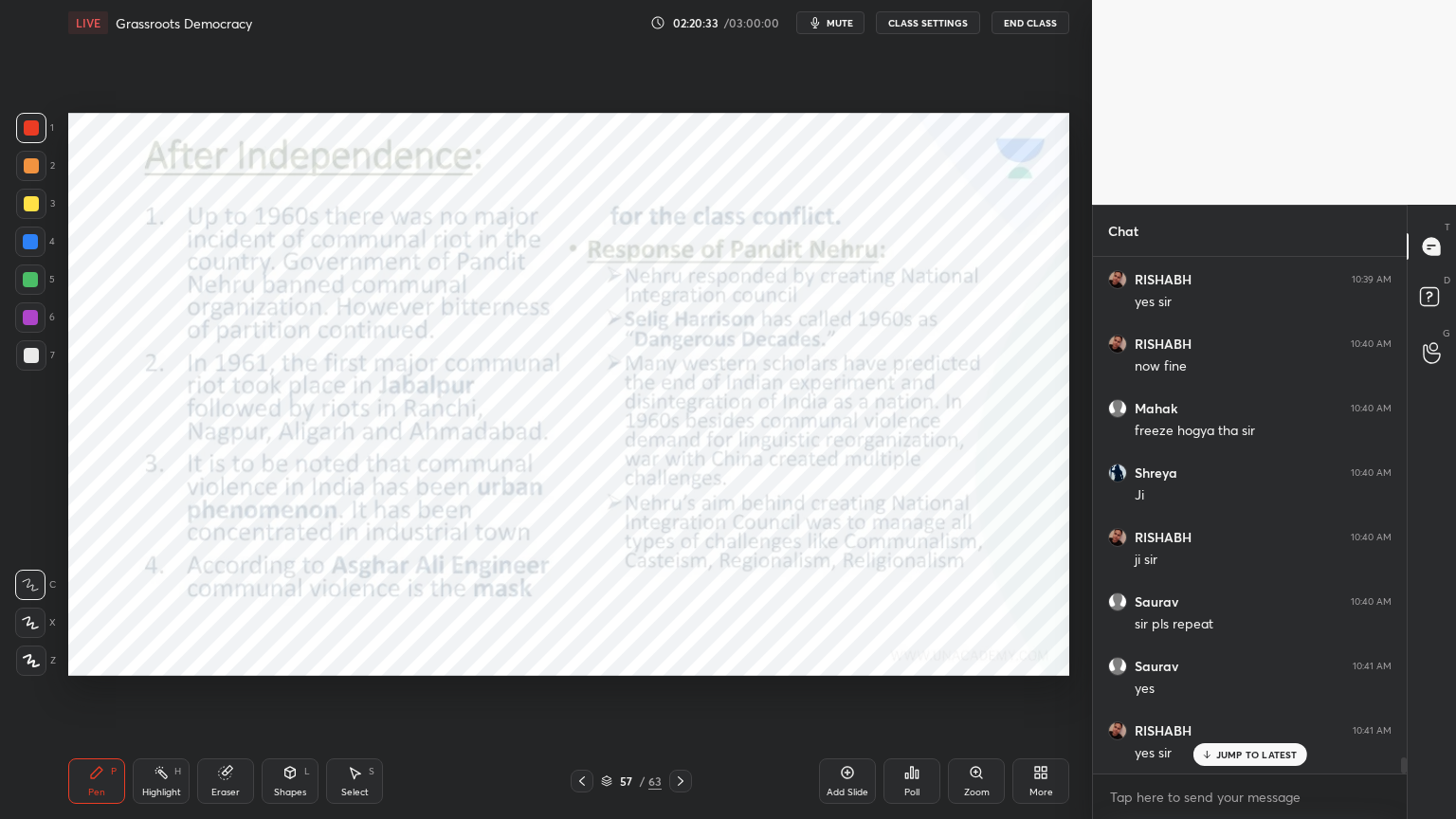
click at [18, 141] on div "1 2 3 4 5 6 7" at bounding box center [35, 245] width 40 height 265
click at [28, 140] on div at bounding box center [31, 127] width 30 height 30
click at [841, 777] on icon at bounding box center [848, 773] width 15 height 15
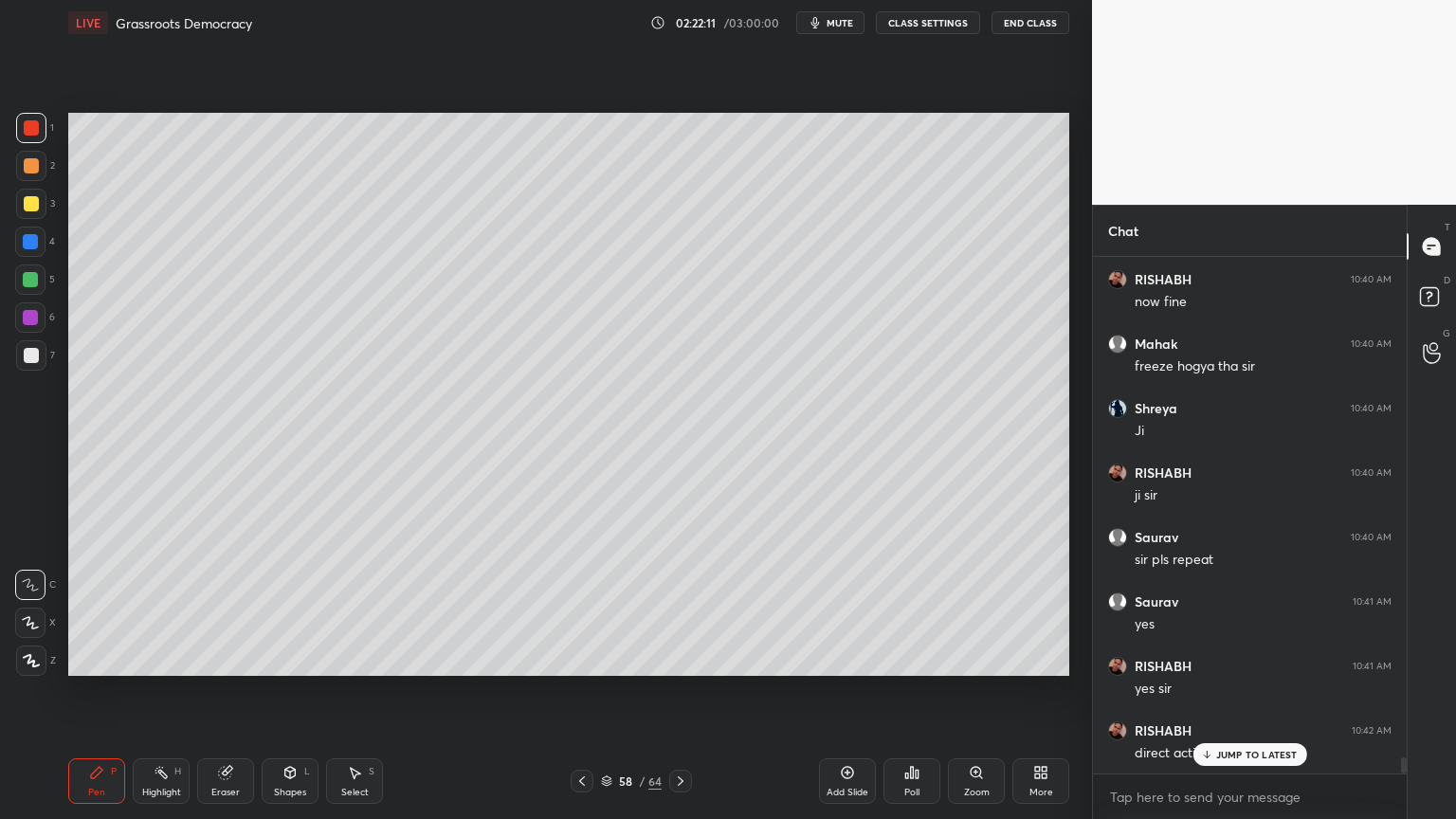
drag, startPoint x: 35, startPoint y: 249, endPoint x: 35, endPoint y: 266, distance: 17.0
click at [33, 252] on div at bounding box center [30, 241] width 30 height 30
click at [33, 345] on div at bounding box center [31, 355] width 30 height 30
drag, startPoint x: 42, startPoint y: 359, endPoint x: 56, endPoint y: 340, distance: 23.6
click at [42, 359] on div at bounding box center [31, 355] width 30 height 30
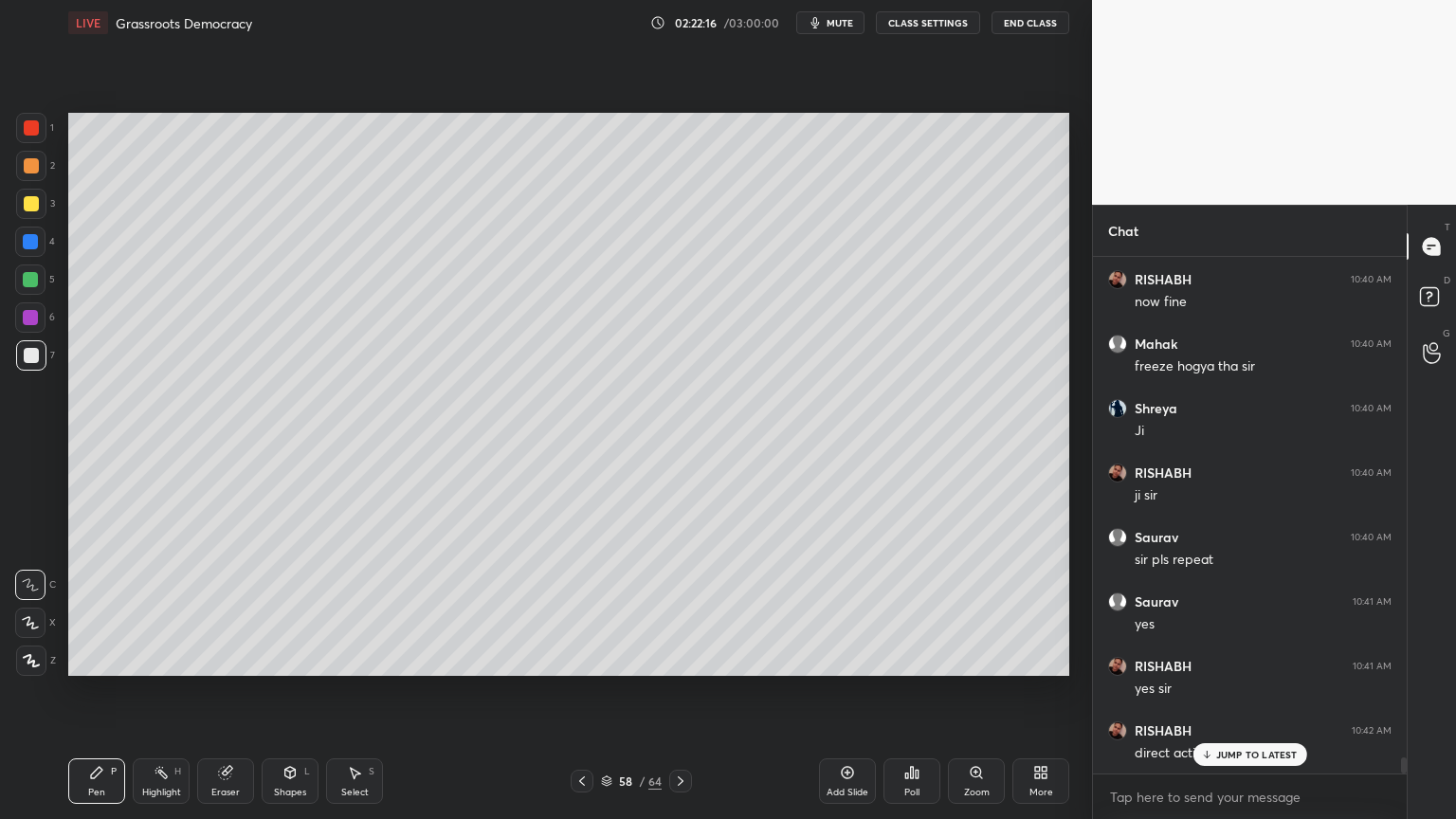
click at [26, 195] on div at bounding box center [31, 204] width 30 height 30
click at [44, 202] on div at bounding box center [31, 204] width 30 height 30
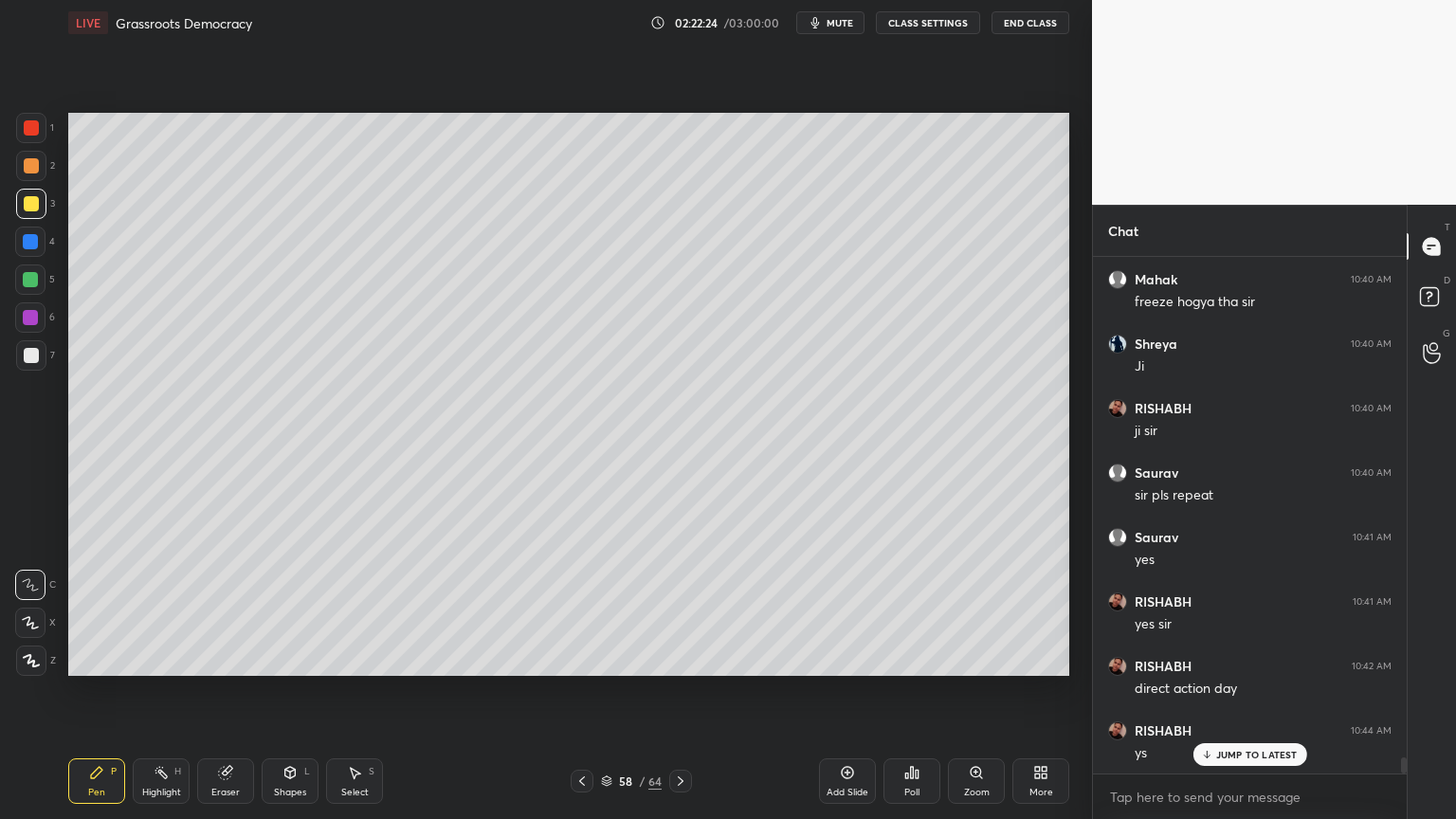
click at [22, 199] on div at bounding box center [31, 204] width 30 height 30
click at [28, 187] on div "2" at bounding box center [36, 169] width 39 height 38
click at [33, 187] on div "2" at bounding box center [36, 169] width 39 height 38
click at [36, 242] on div at bounding box center [31, 242] width 15 height 15
click at [39, 249] on div at bounding box center [30, 241] width 30 height 30
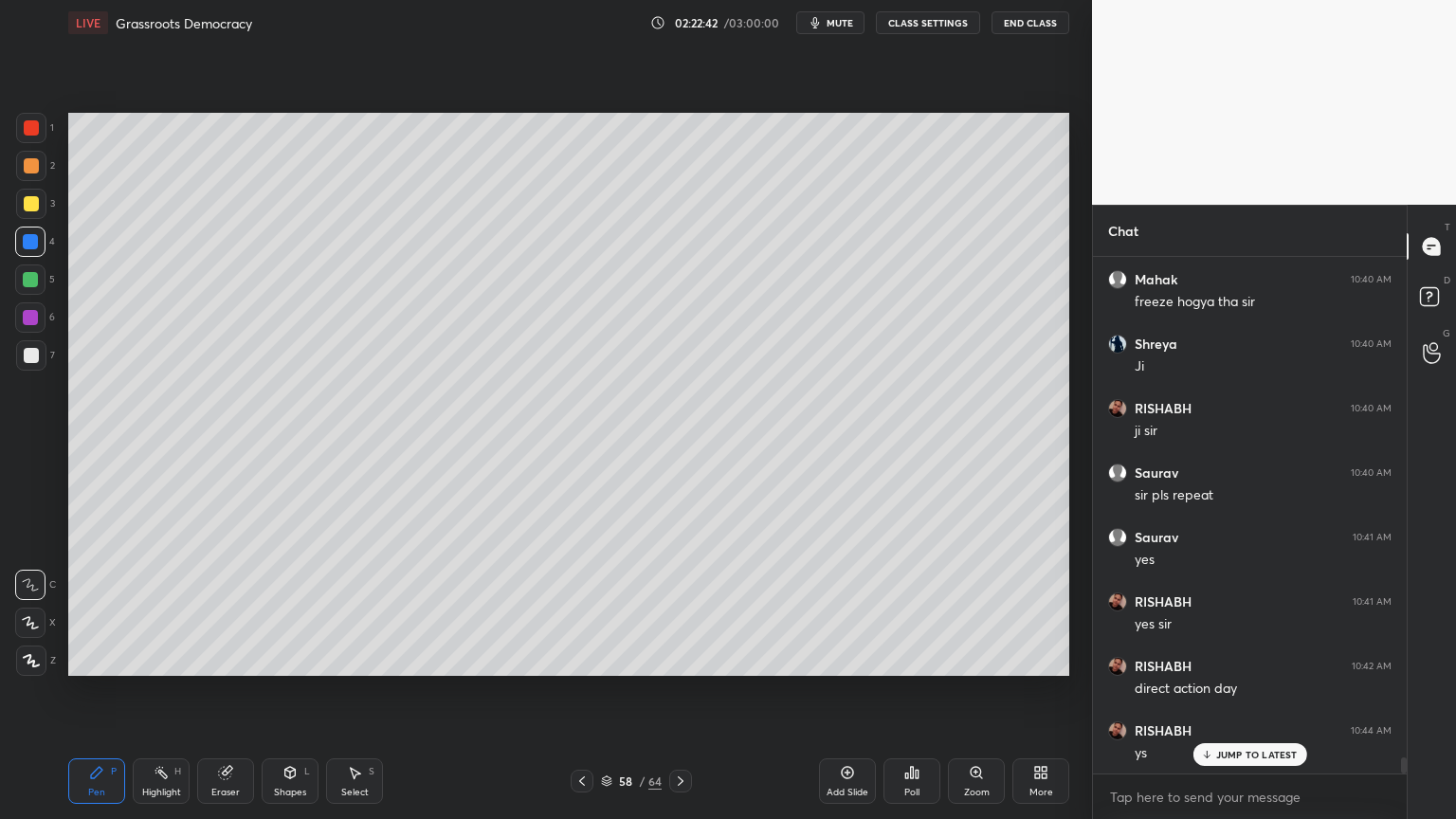
click at [29, 227] on div at bounding box center [30, 241] width 30 height 30
click at [41, 196] on div at bounding box center [31, 204] width 30 height 30
click at [40, 203] on div at bounding box center [31, 204] width 30 height 30
click at [21, 204] on div at bounding box center [31, 204] width 30 height 30
click at [30, 239] on div at bounding box center [31, 242] width 15 height 15
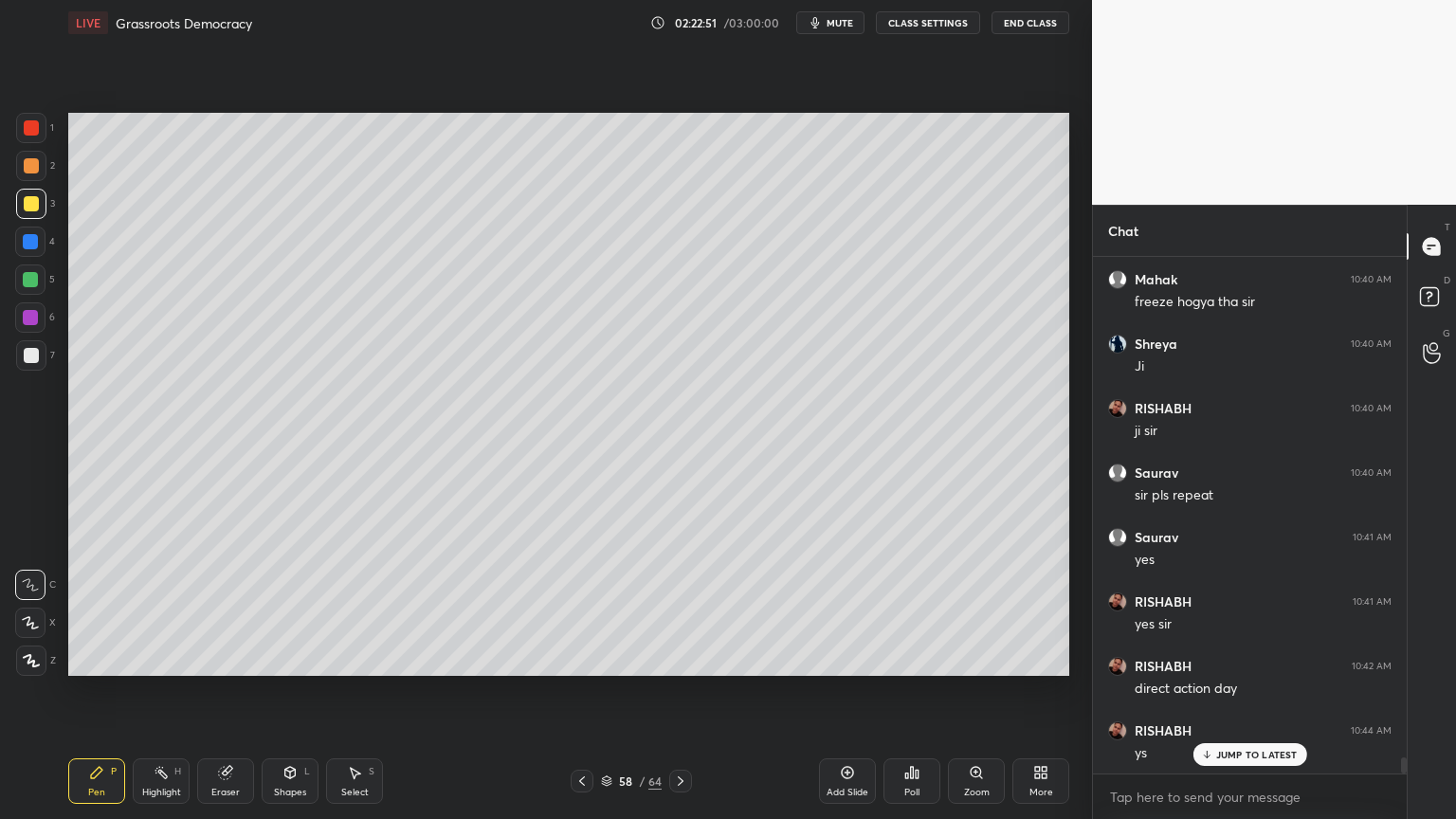
click at [39, 246] on div at bounding box center [30, 241] width 30 height 30
click at [18, 270] on div "1 2 3 4 5 6 7 C X Z C X Z E E Erase all H H" at bounding box center [30, 395] width 61 height 563
drag, startPoint x: 47, startPoint y: 288, endPoint x: 63, endPoint y: 297, distance: 18.4
click at [47, 288] on div "5" at bounding box center [35, 279] width 40 height 30
click at [34, 350] on div at bounding box center [32, 356] width 15 height 15
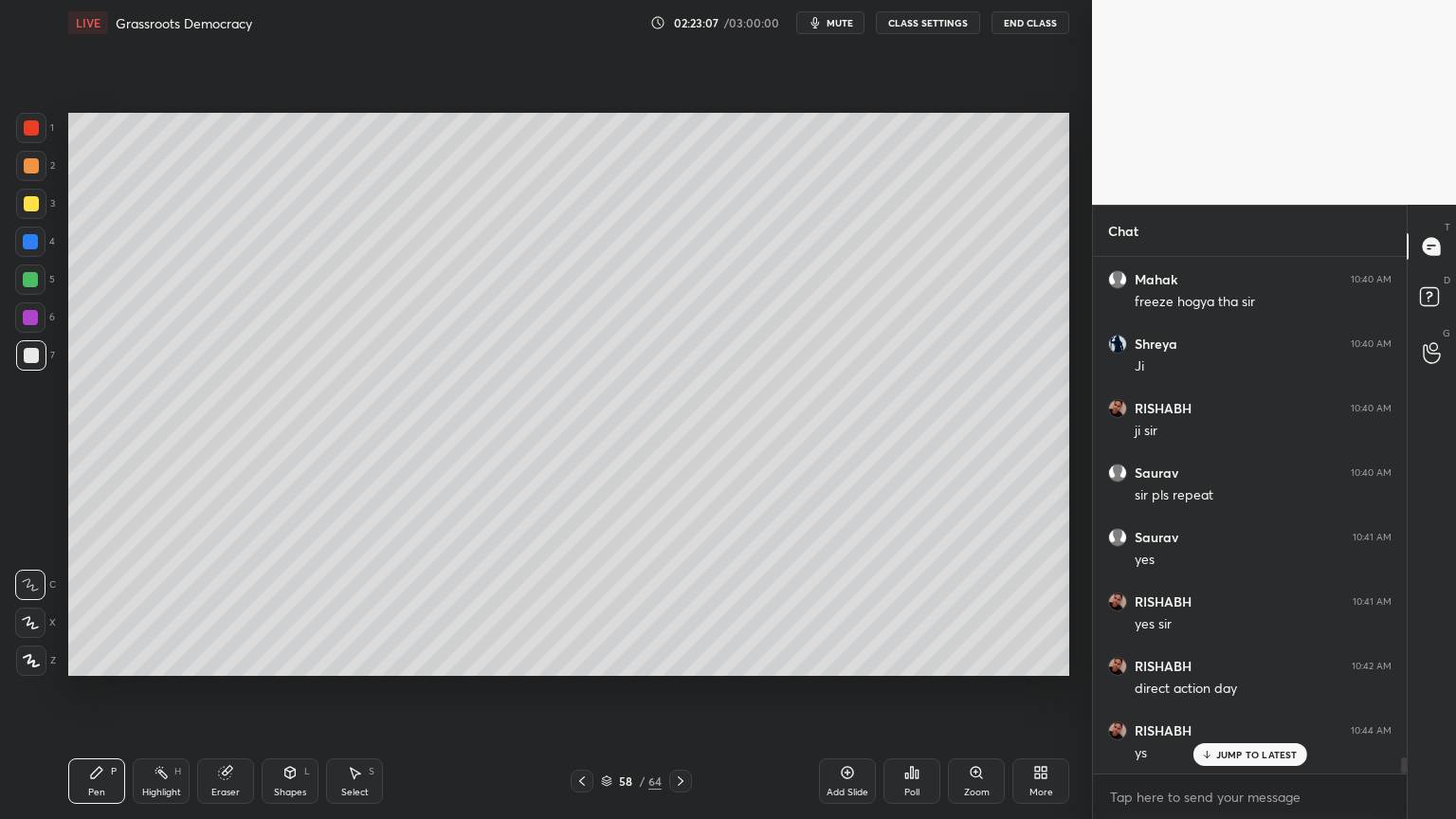
click at [51, 355] on div "7" at bounding box center [36, 355] width 39 height 30
click at [16, 214] on div at bounding box center [31, 204] width 30 height 30
drag, startPoint x: 36, startPoint y: 201, endPoint x: 44, endPoint y: 209, distance: 11.3
click at [36, 201] on div at bounding box center [32, 204] width 15 height 15
drag, startPoint x: 50, startPoint y: 196, endPoint x: 50, endPoint y: 172, distance: 24.0
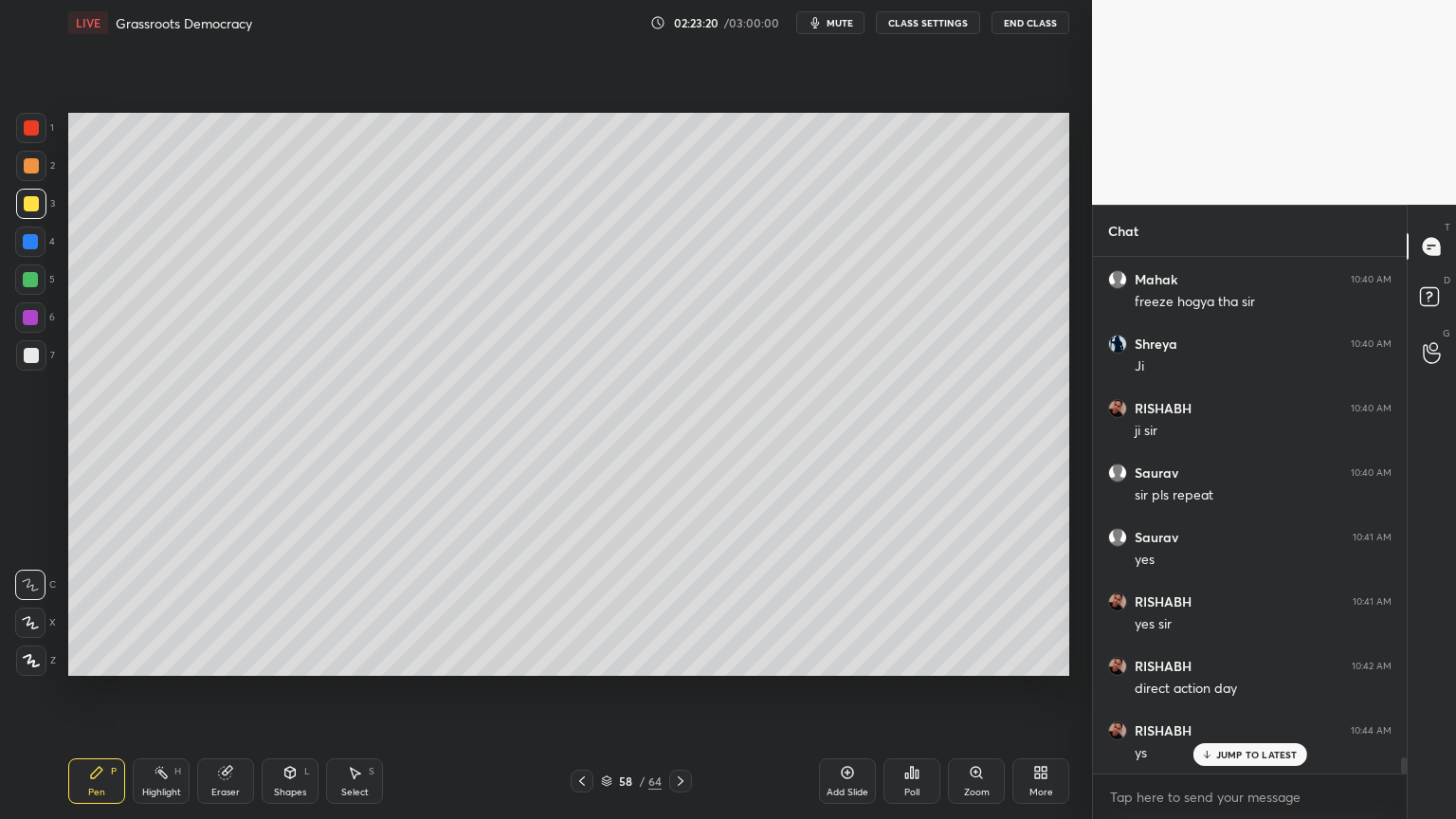
click at [50, 196] on div "3" at bounding box center [36, 204] width 39 height 30
click at [46, 172] on div "2" at bounding box center [36, 165] width 39 height 30
click at [39, 162] on div at bounding box center [31, 165] width 30 height 30
click at [30, 141] on div "1" at bounding box center [35, 131] width 38 height 38
drag, startPoint x: 38, startPoint y: 132, endPoint x: 42, endPoint y: 165, distance: 33.2
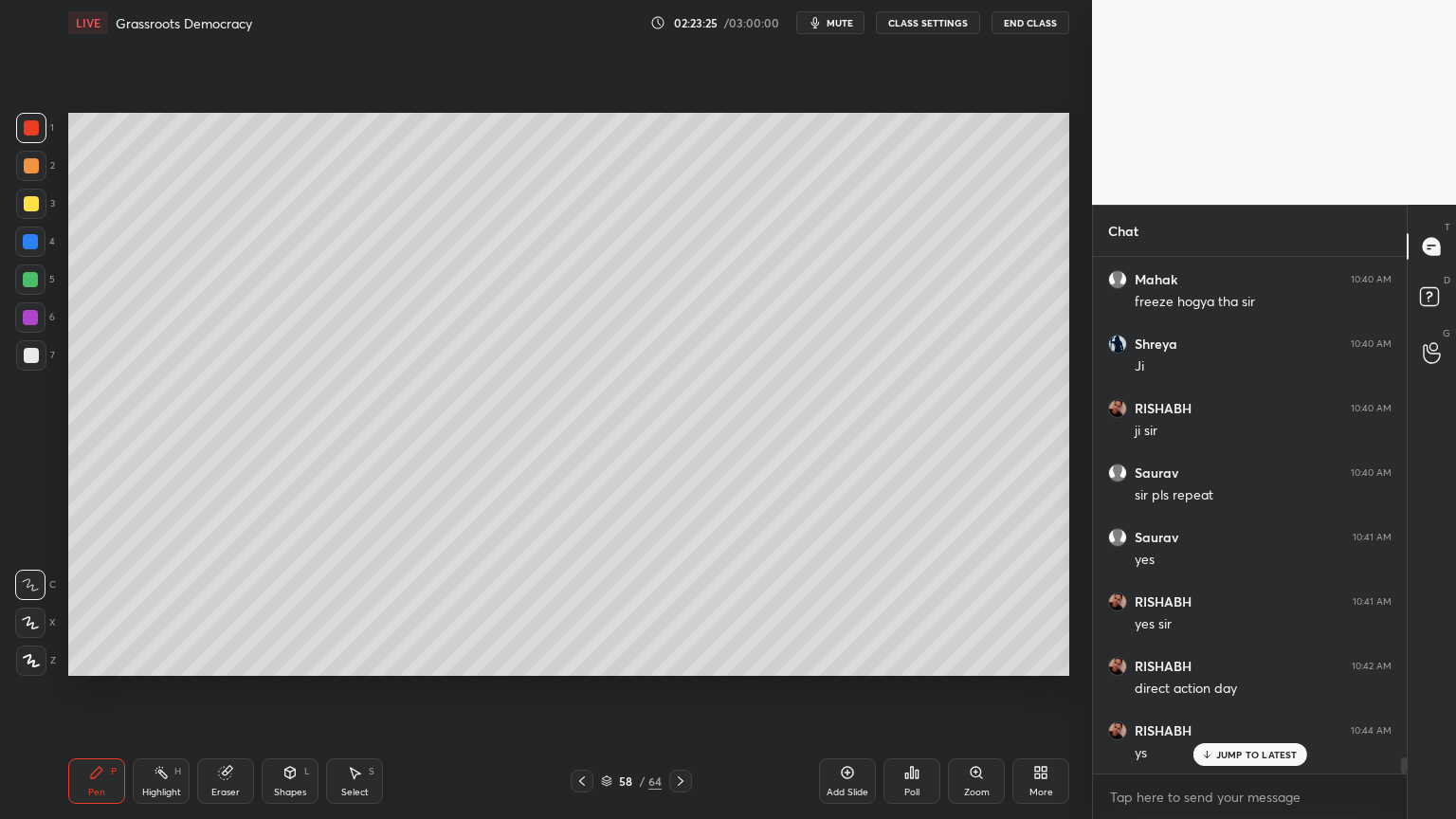
click at [38, 132] on div at bounding box center [31, 127] width 30 height 30
click at [42, 230] on div "1 2 3 4 5 6 7" at bounding box center [35, 245] width 40 height 265
click at [42, 241] on div at bounding box center [30, 241] width 30 height 30
click at [40, 255] on div at bounding box center [30, 241] width 30 height 30
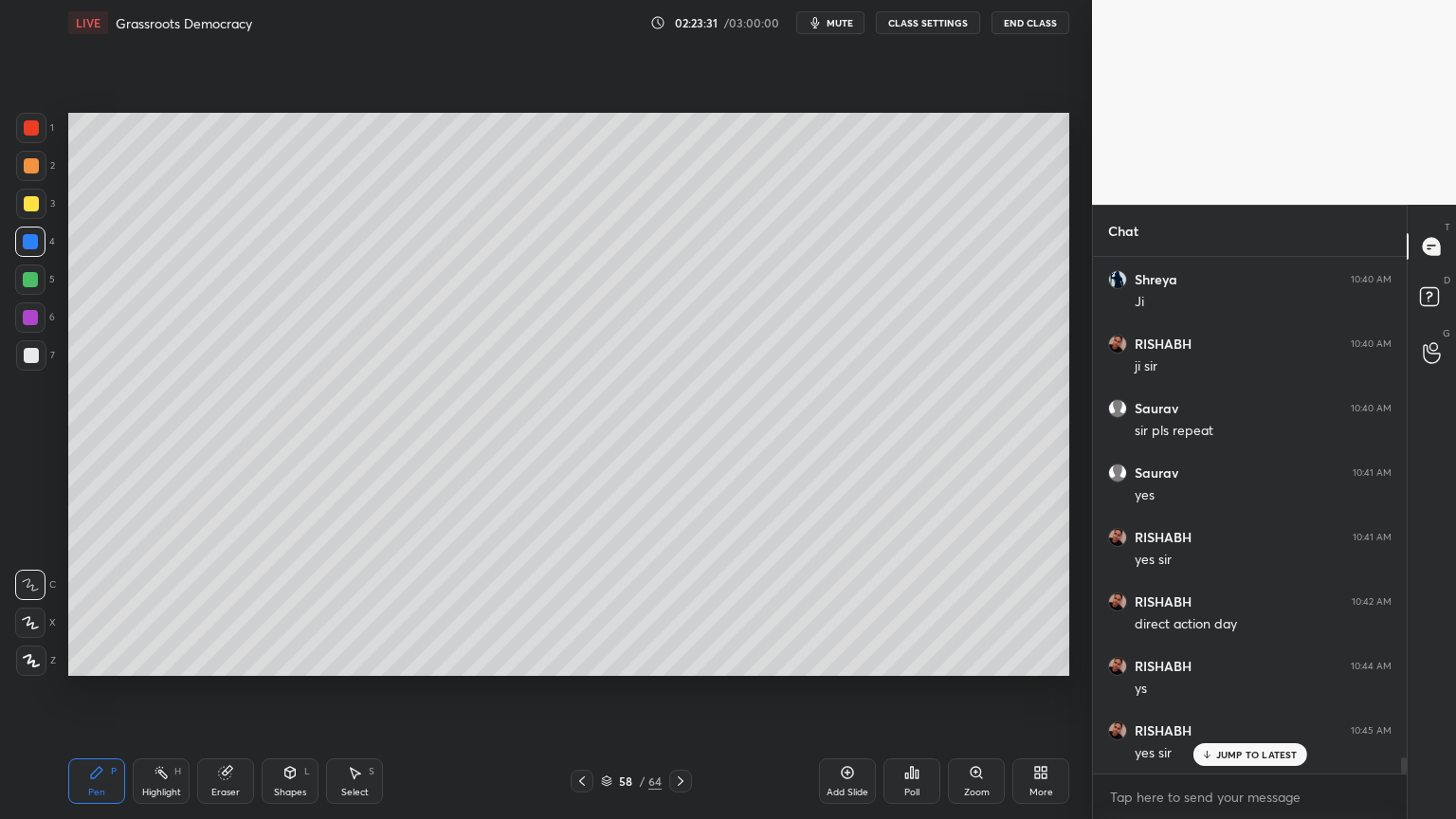
click at [12, 171] on div "1 2 3 4 5 6 7 C X Z C X Z E E Erase all H H" at bounding box center [30, 395] width 61 height 563
drag, startPoint x: 22, startPoint y: 183, endPoint x: 65, endPoint y: 180, distance: 43.1
click at [28, 182] on div "2" at bounding box center [36, 169] width 39 height 38
drag, startPoint x: 13, startPoint y: 193, endPoint x: 40, endPoint y: 191, distance: 27.1
click at [31, 191] on div "1 2 3 4 5 6 7 C X Z C X Z E E Erase all H H" at bounding box center [30, 395] width 61 height 563
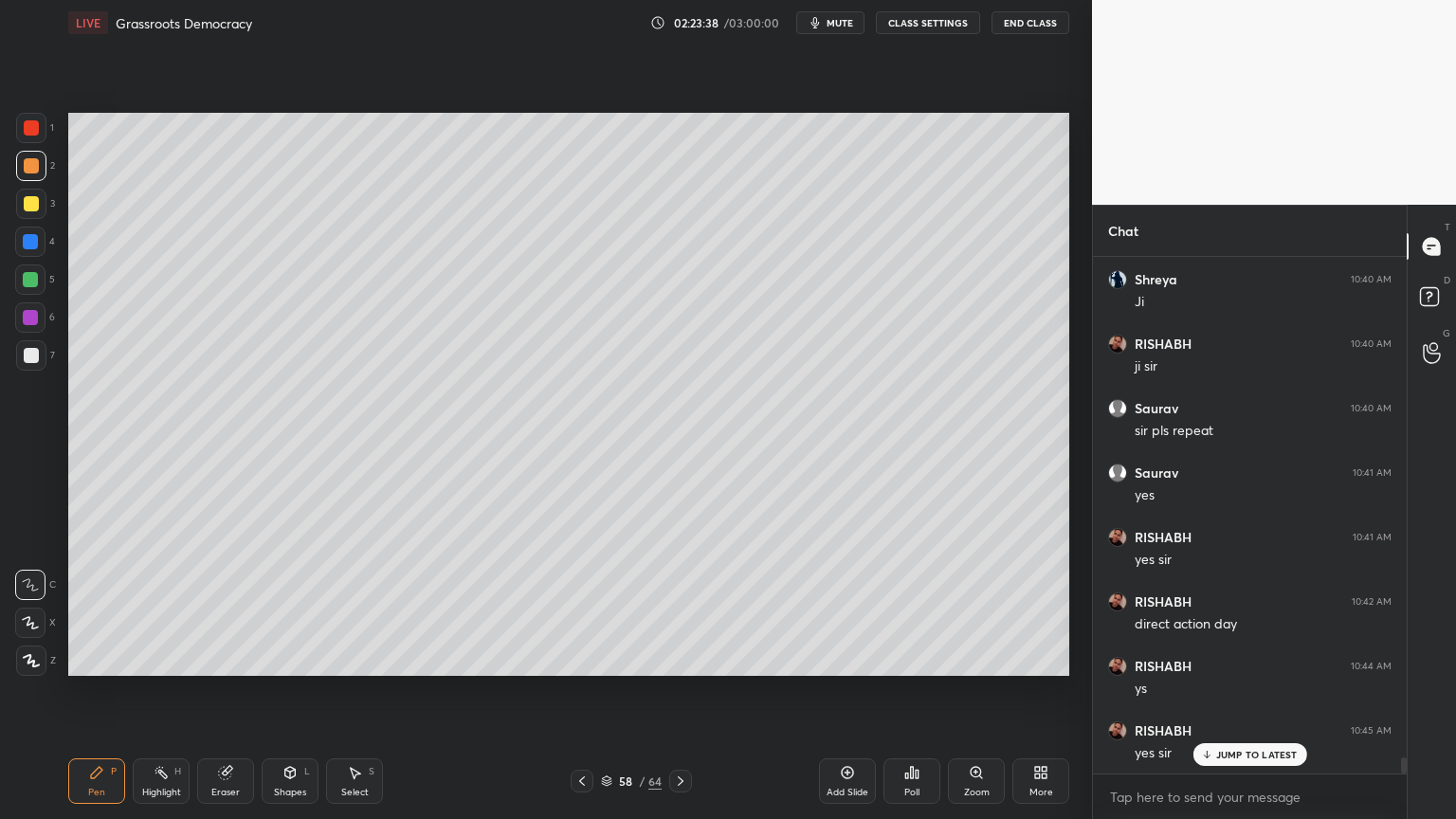
click at [33, 216] on div at bounding box center [31, 204] width 30 height 30
drag, startPoint x: 33, startPoint y: 216, endPoint x: 62, endPoint y: 211, distance: 29.4
click at [33, 216] on div at bounding box center [31, 204] width 30 height 30
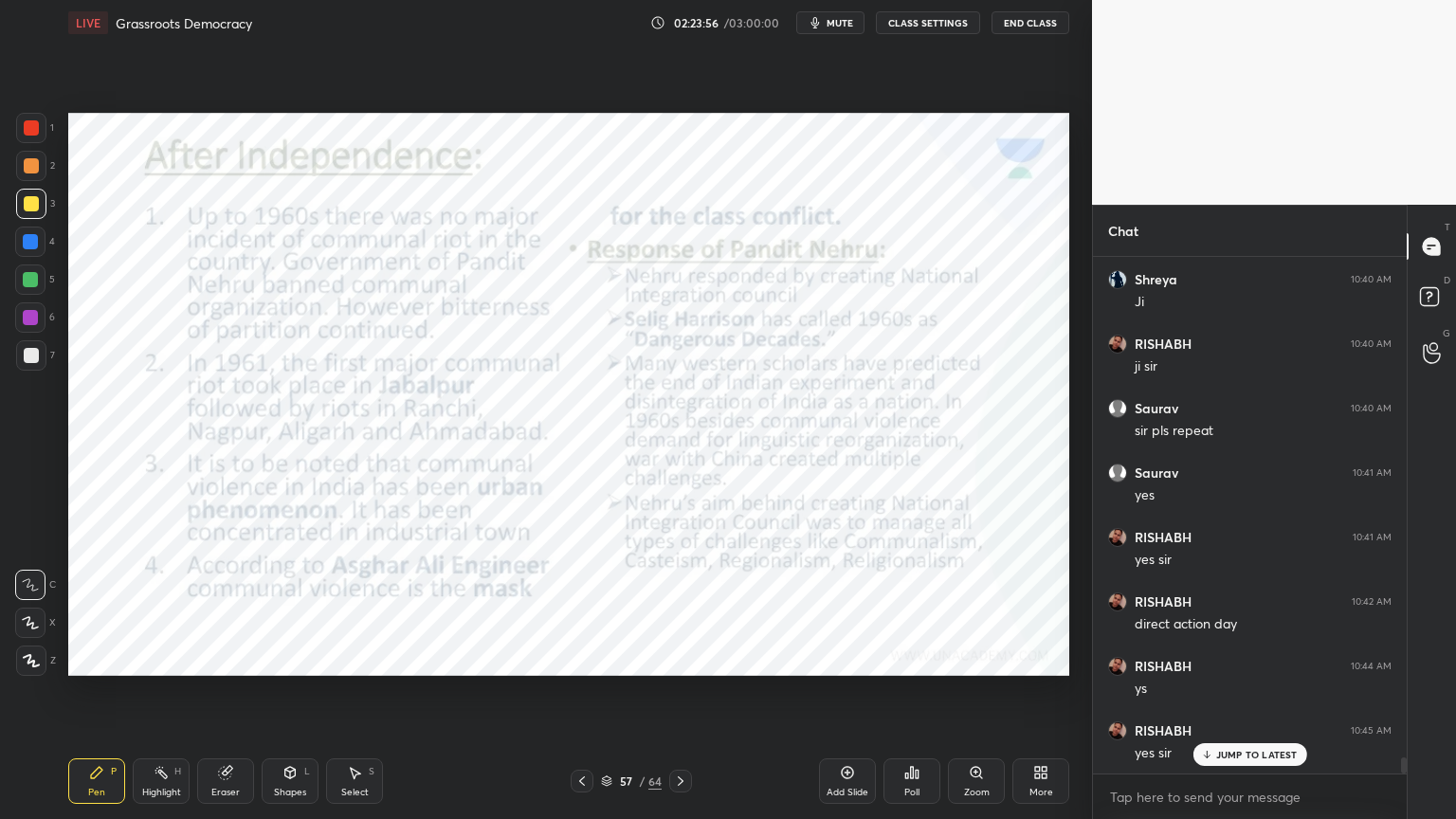
click at [43, 138] on div "1" at bounding box center [35, 127] width 38 height 30
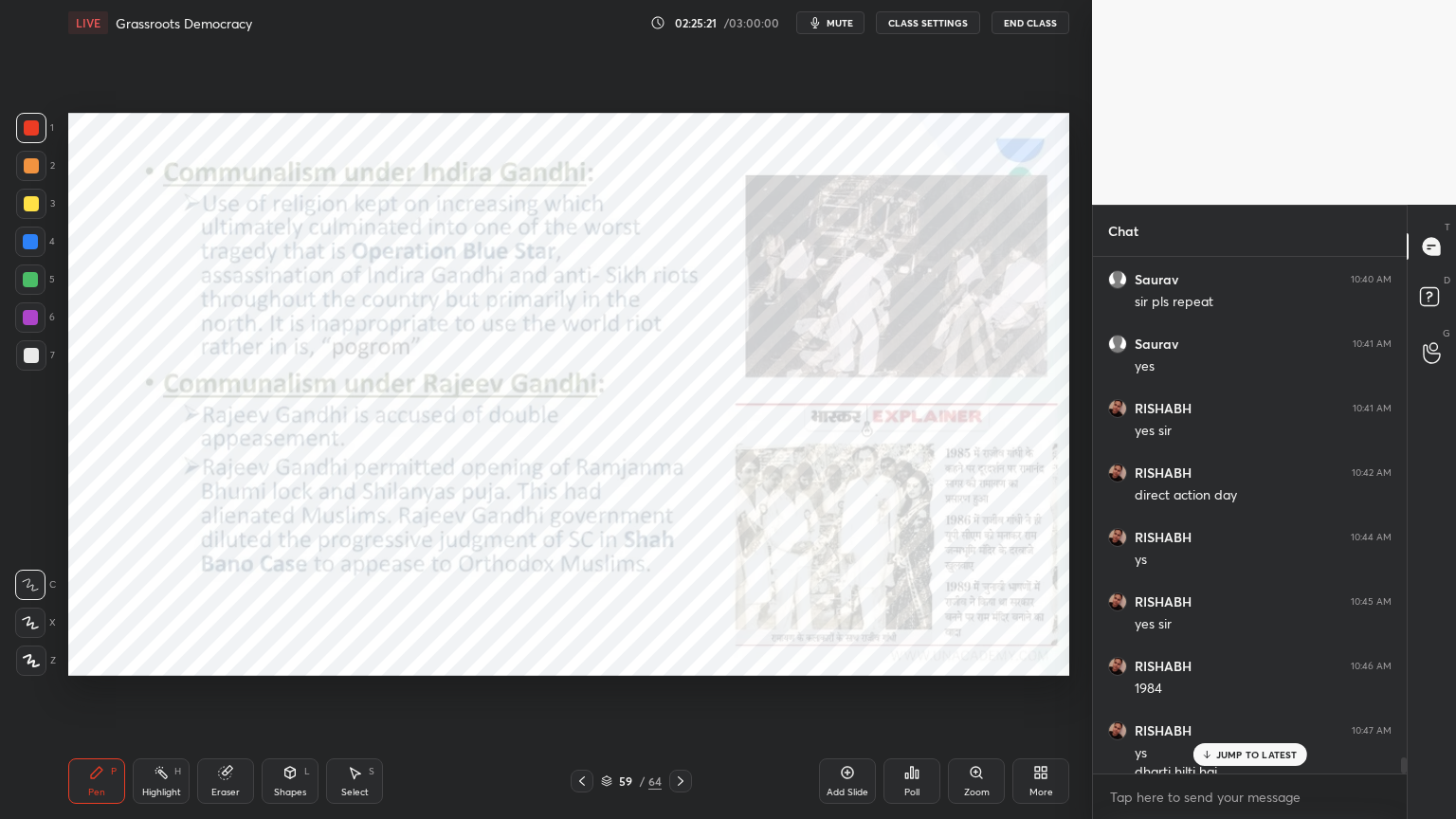
scroll to position [16471, 0]
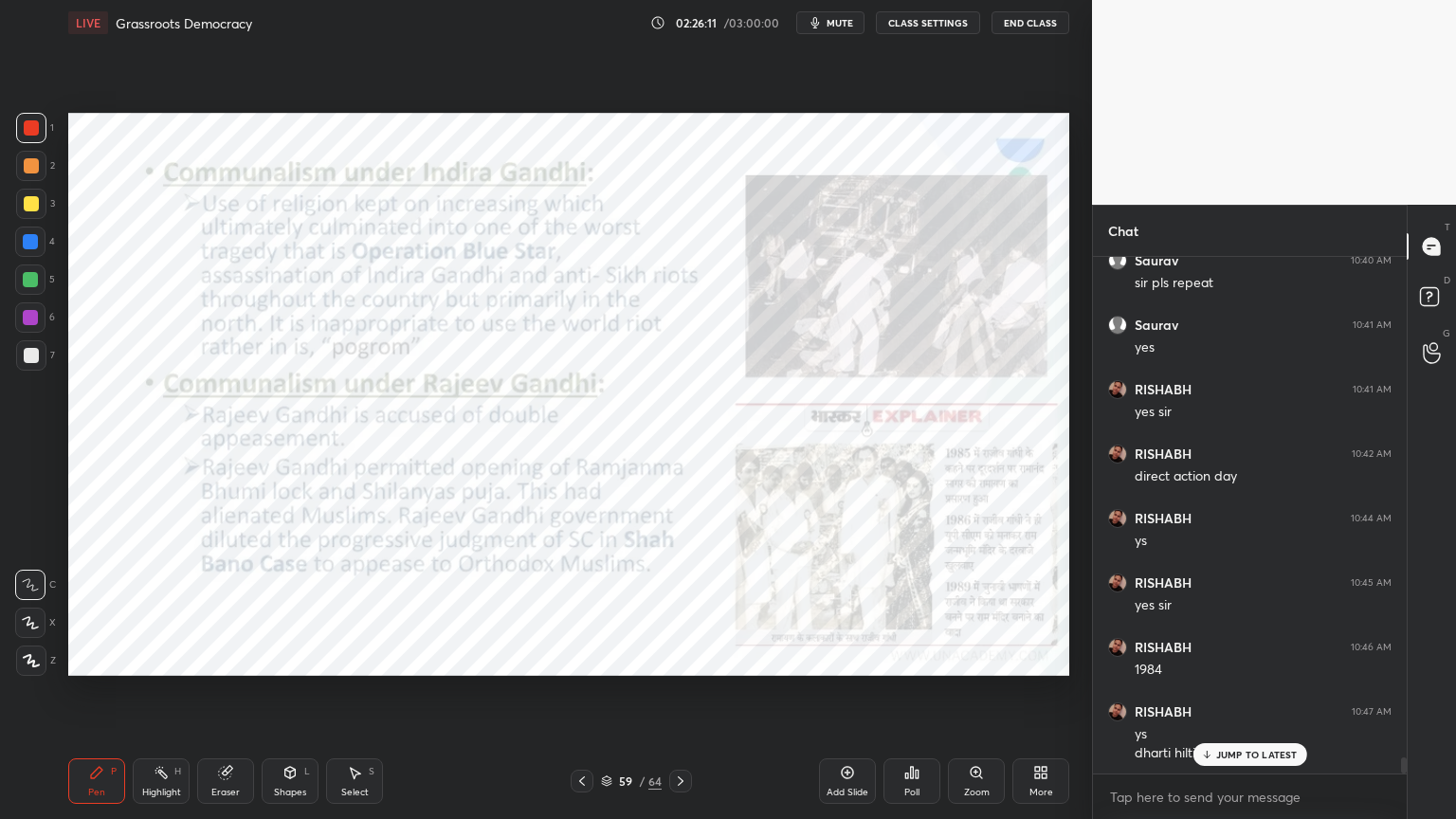
click at [839, 26] on span "mute" at bounding box center [840, 23] width 27 height 14
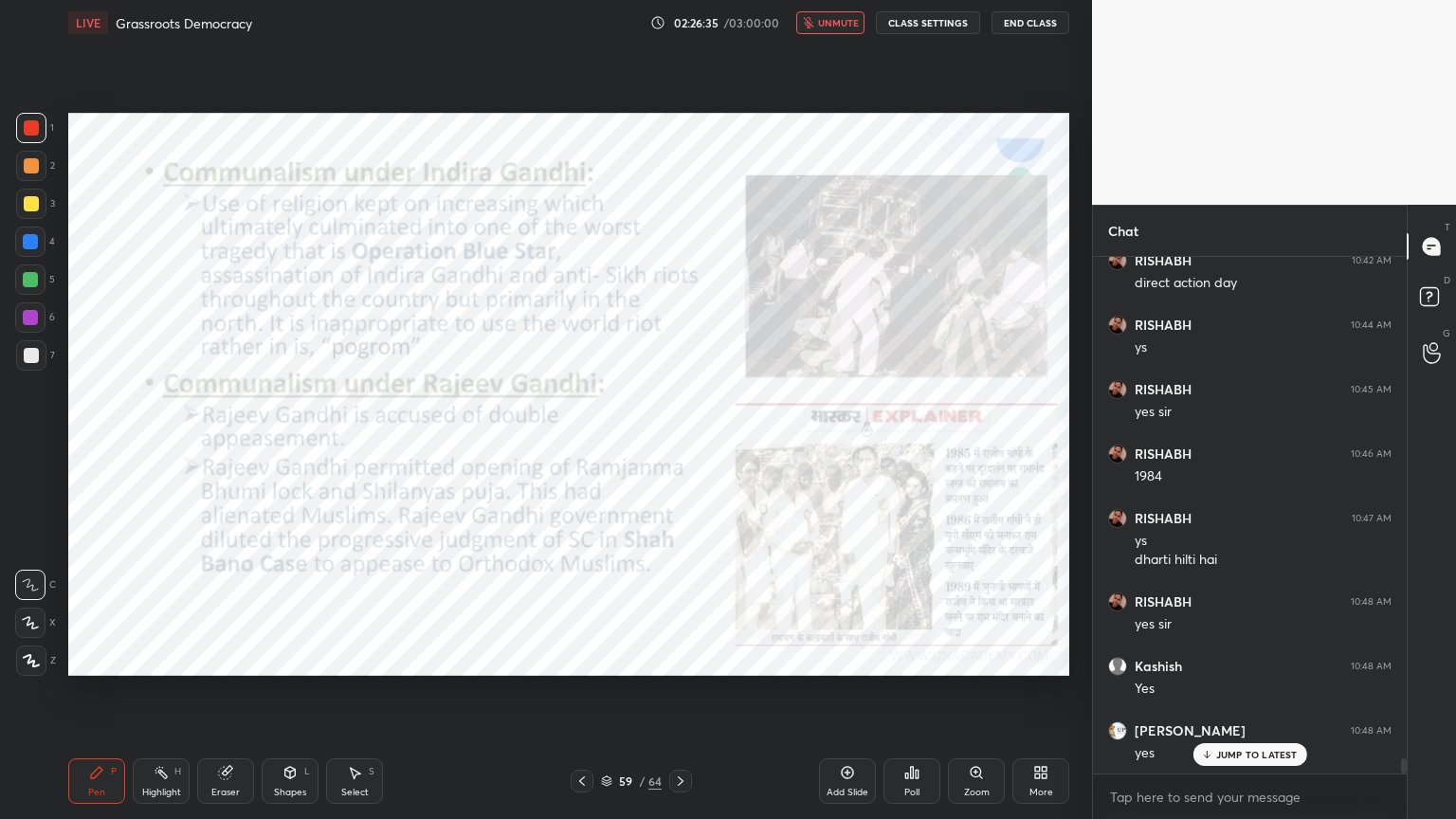
scroll to position [16729, 0]
drag, startPoint x: 834, startPoint y: 28, endPoint x: 859, endPoint y: 55, distance: 36.8
click at [835, 27] on span "unmute" at bounding box center [838, 23] width 40 height 14
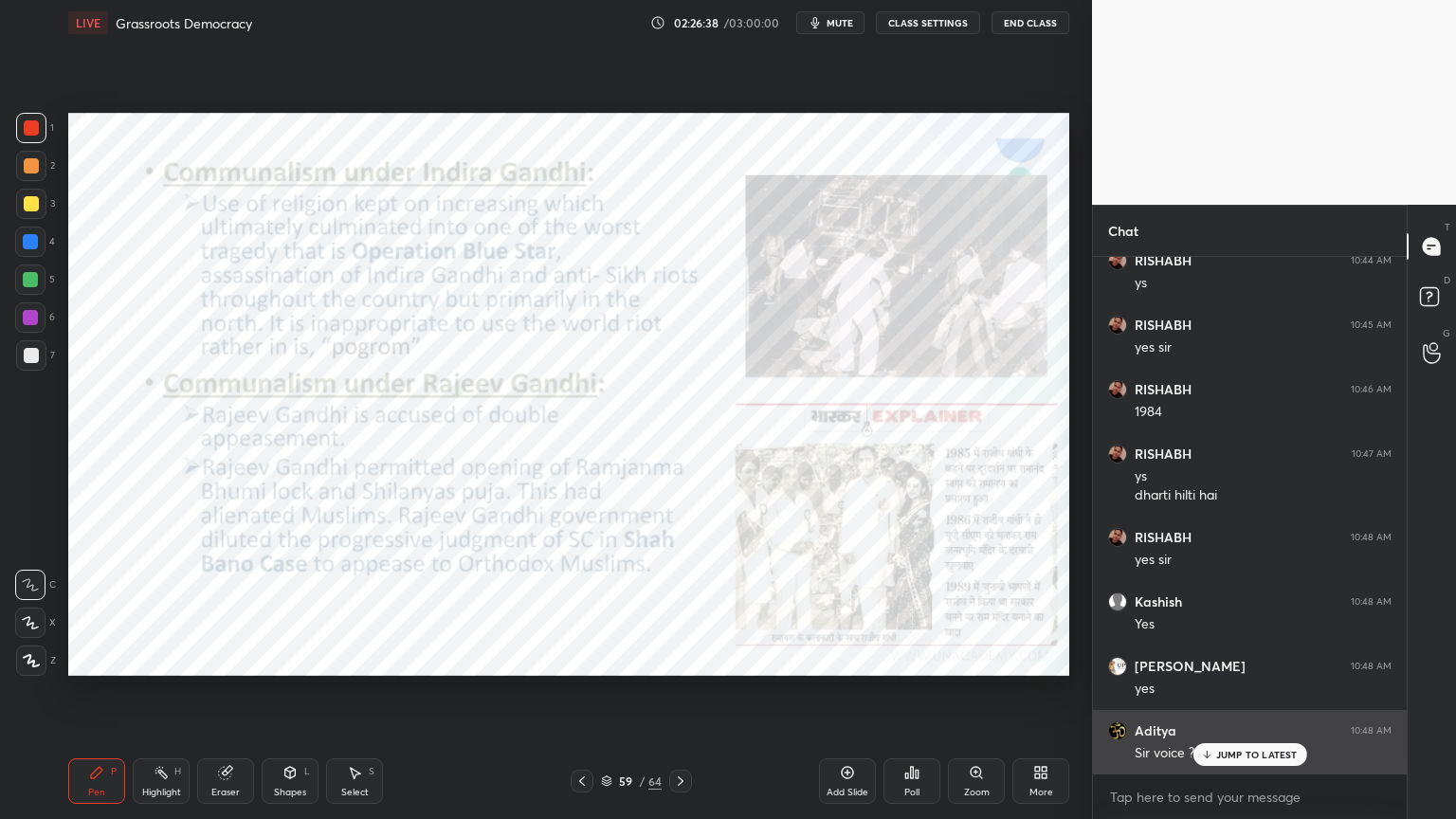
click at [1218, 758] on p "JUMP TO LATEST" at bounding box center [1256, 755] width 82 height 12
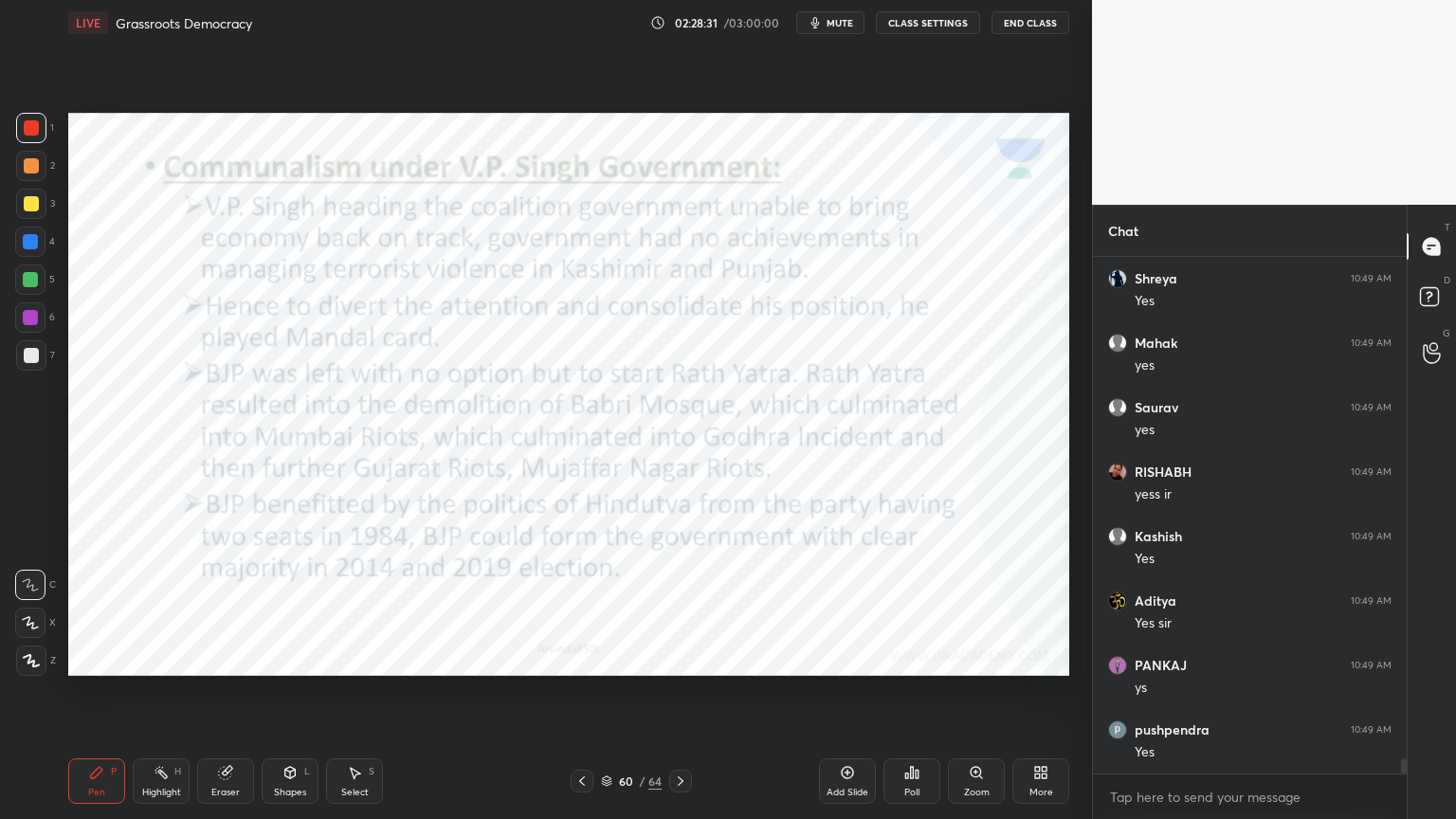
scroll to position [17568, 0]
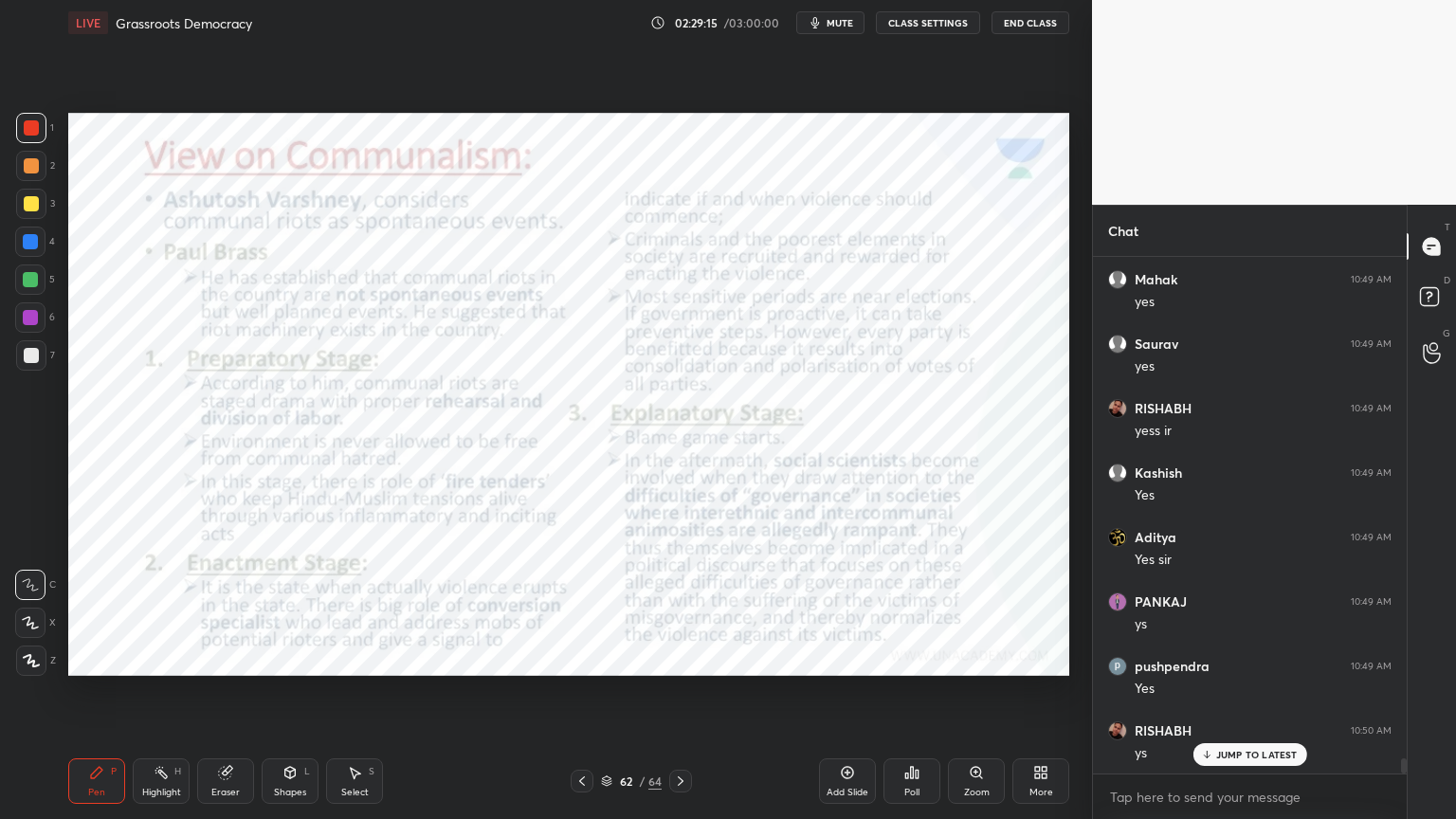
click at [831, 788] on div "Add Slide" at bounding box center [847, 793] width 41 height 10
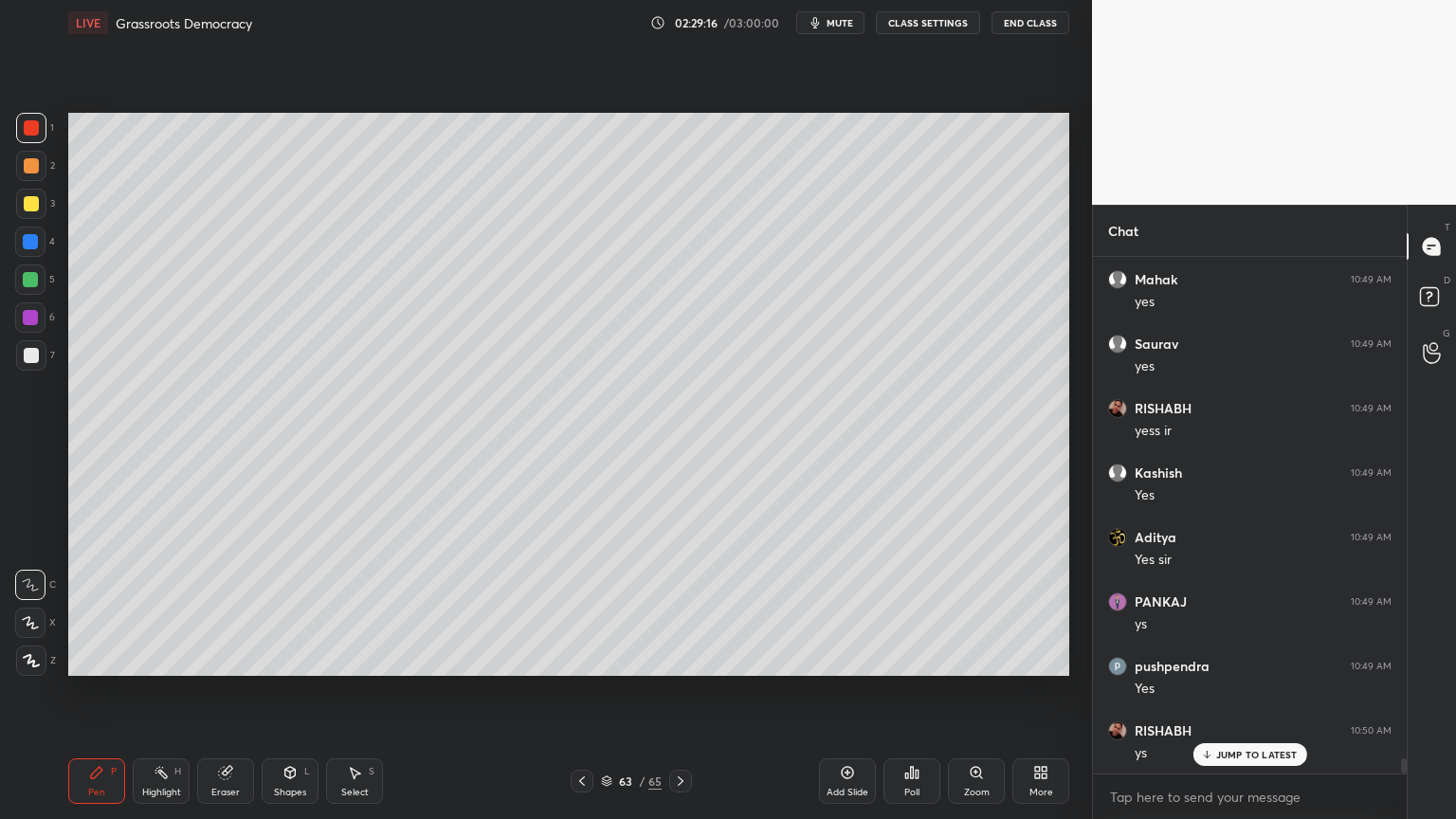
click at [33, 350] on div at bounding box center [32, 356] width 15 height 15
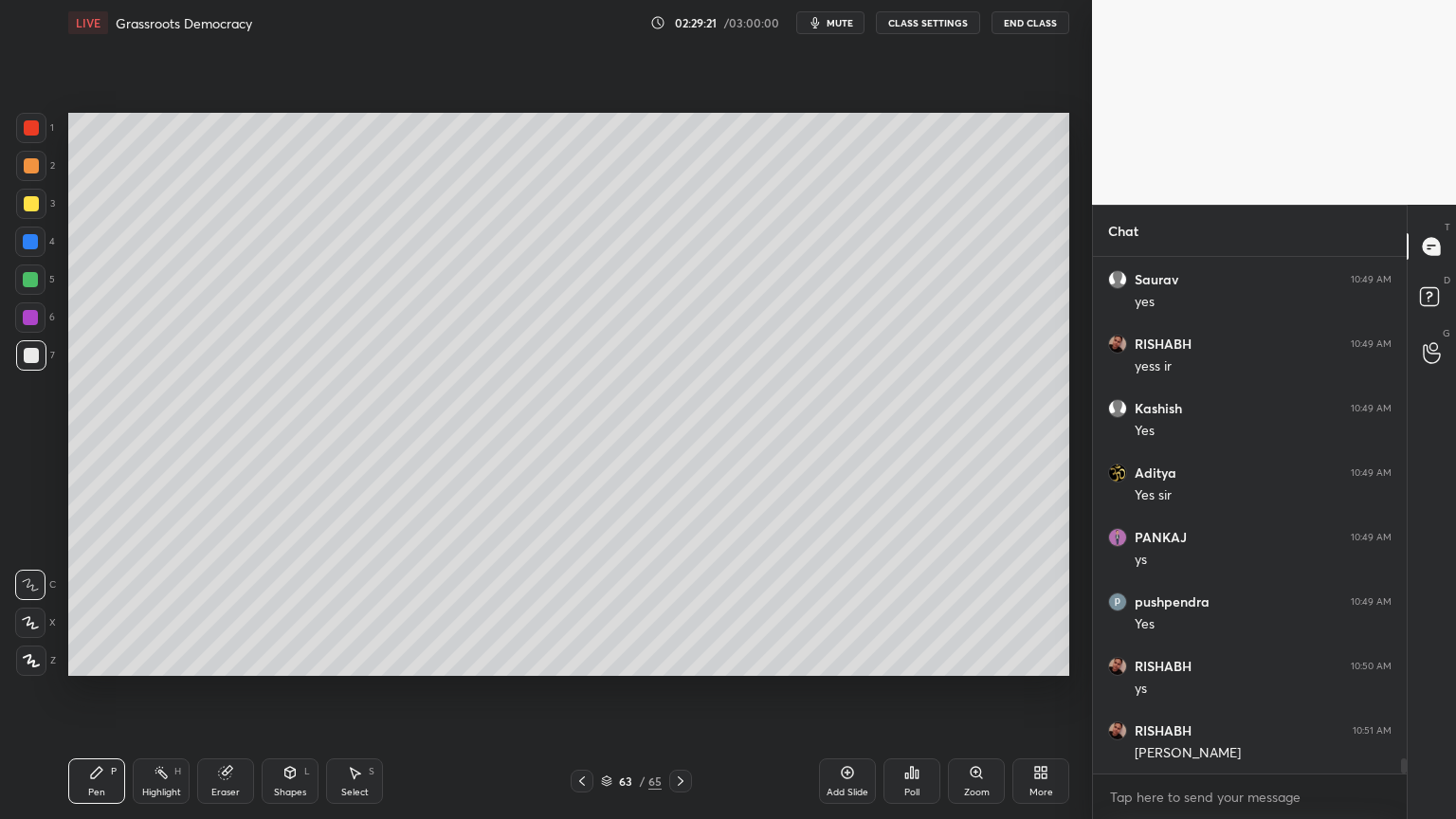
click at [31, 217] on div "3" at bounding box center [36, 207] width 39 height 38
click at [30, 197] on div at bounding box center [32, 204] width 15 height 15
click at [46, 192] on div "3" at bounding box center [36, 204] width 39 height 30
click at [46, 188] on div "2" at bounding box center [36, 169] width 39 height 38
drag, startPoint x: 54, startPoint y: 254, endPoint x: 28, endPoint y: 264, distance: 27.9
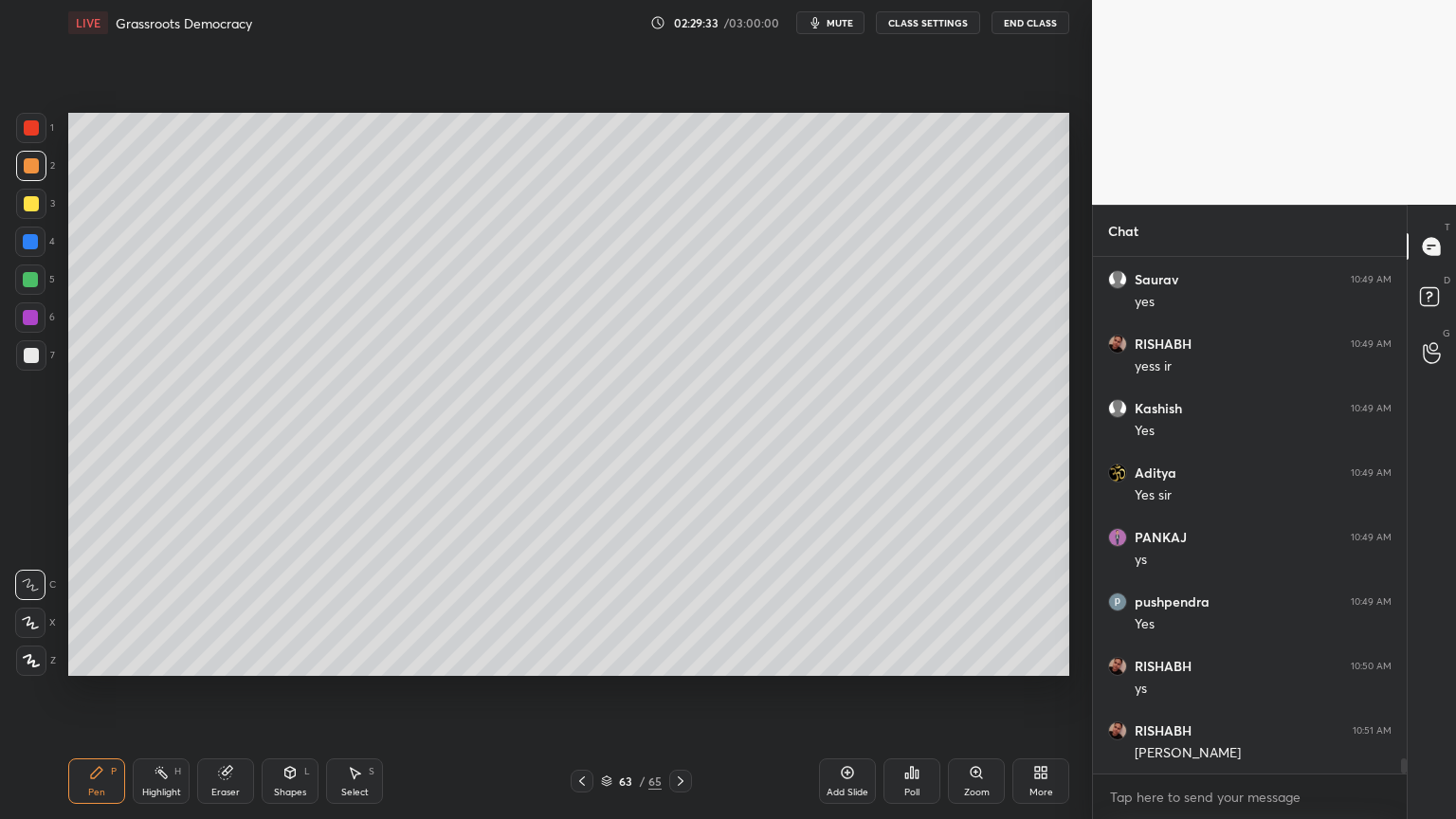
click at [45, 259] on div "1 2 3 4 5 6 7 C X Z C X Z E E Erase all H H" at bounding box center [30, 395] width 61 height 563
click at [29, 265] on div at bounding box center [30, 279] width 30 height 30
click at [37, 264] on div "1 2 3 4 5 6 7" at bounding box center [35, 245] width 40 height 265
click at [0, 258] on div "1 2 3 4 5 6 7 C X Z C X Z E E Erase all H H" at bounding box center [30, 395] width 61 height 563
drag, startPoint x: 13, startPoint y: 253, endPoint x: 25, endPoint y: 252, distance: 12.0
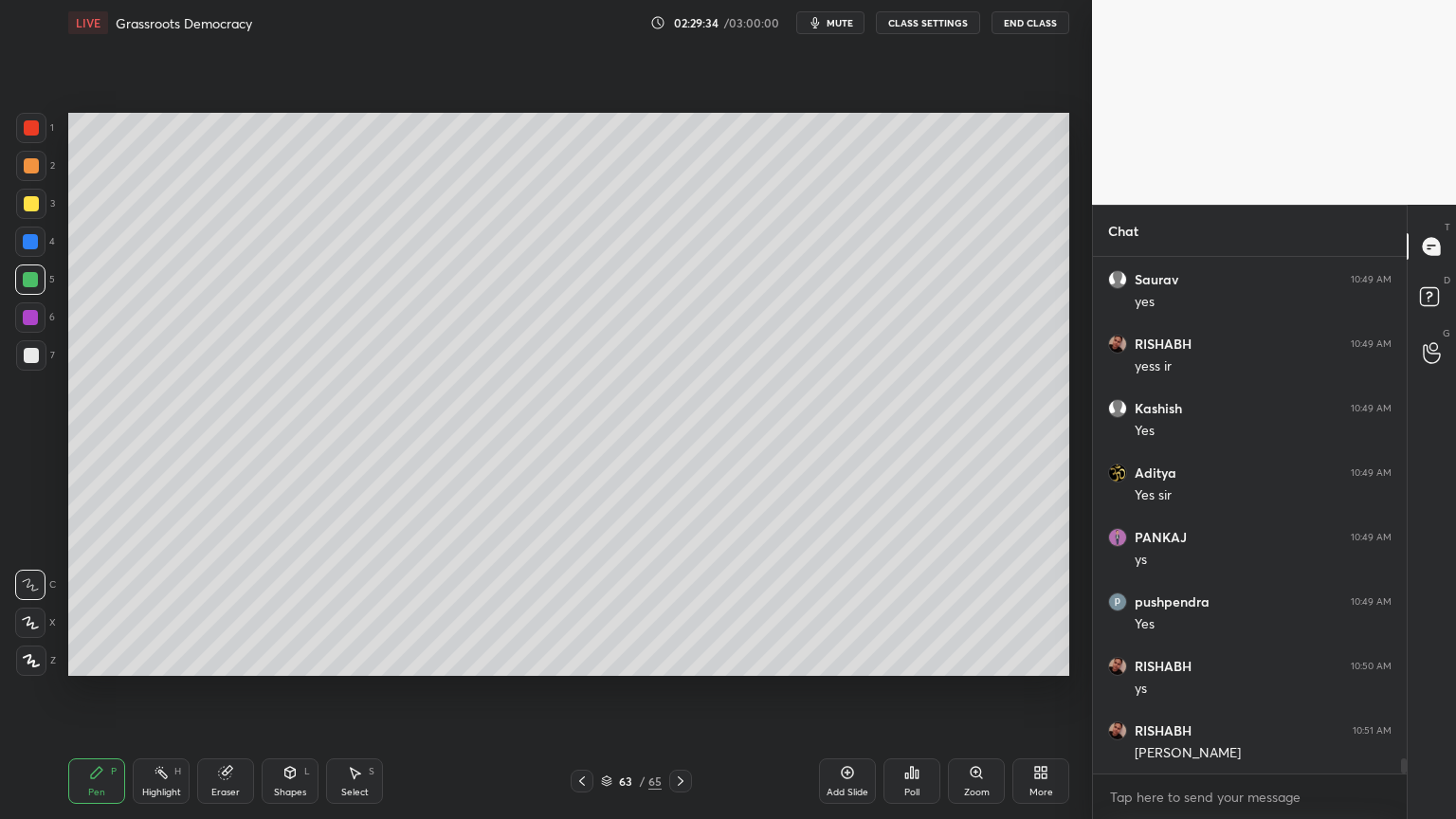
click at [13, 253] on div "1 2 3 4 5 6 7 C X Z C X Z E E Erase all H H" at bounding box center [30, 395] width 61 height 563
drag, startPoint x: 25, startPoint y: 252, endPoint x: 41, endPoint y: 246, distance: 17.1
click at [29, 252] on div at bounding box center [30, 241] width 30 height 30
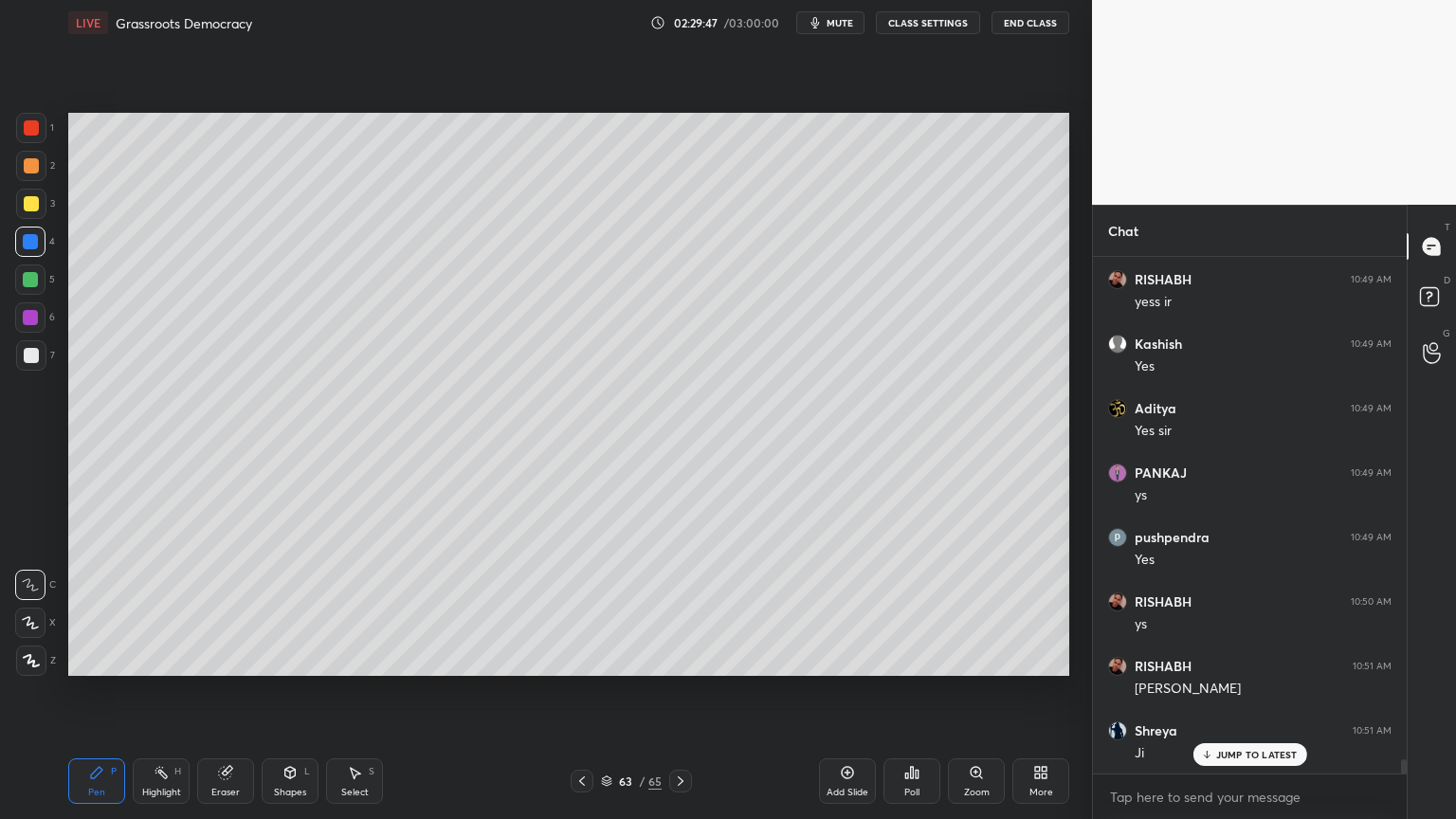
click at [21, 234] on div at bounding box center [30, 241] width 30 height 30
drag, startPoint x: 24, startPoint y: 216, endPoint x: 42, endPoint y: 209, distance: 19.3
click at [28, 213] on div at bounding box center [31, 204] width 30 height 30
drag, startPoint x: 42, startPoint y: 209, endPoint x: 60, endPoint y: 216, distance: 19.3
click at [41, 213] on div at bounding box center [31, 204] width 30 height 30
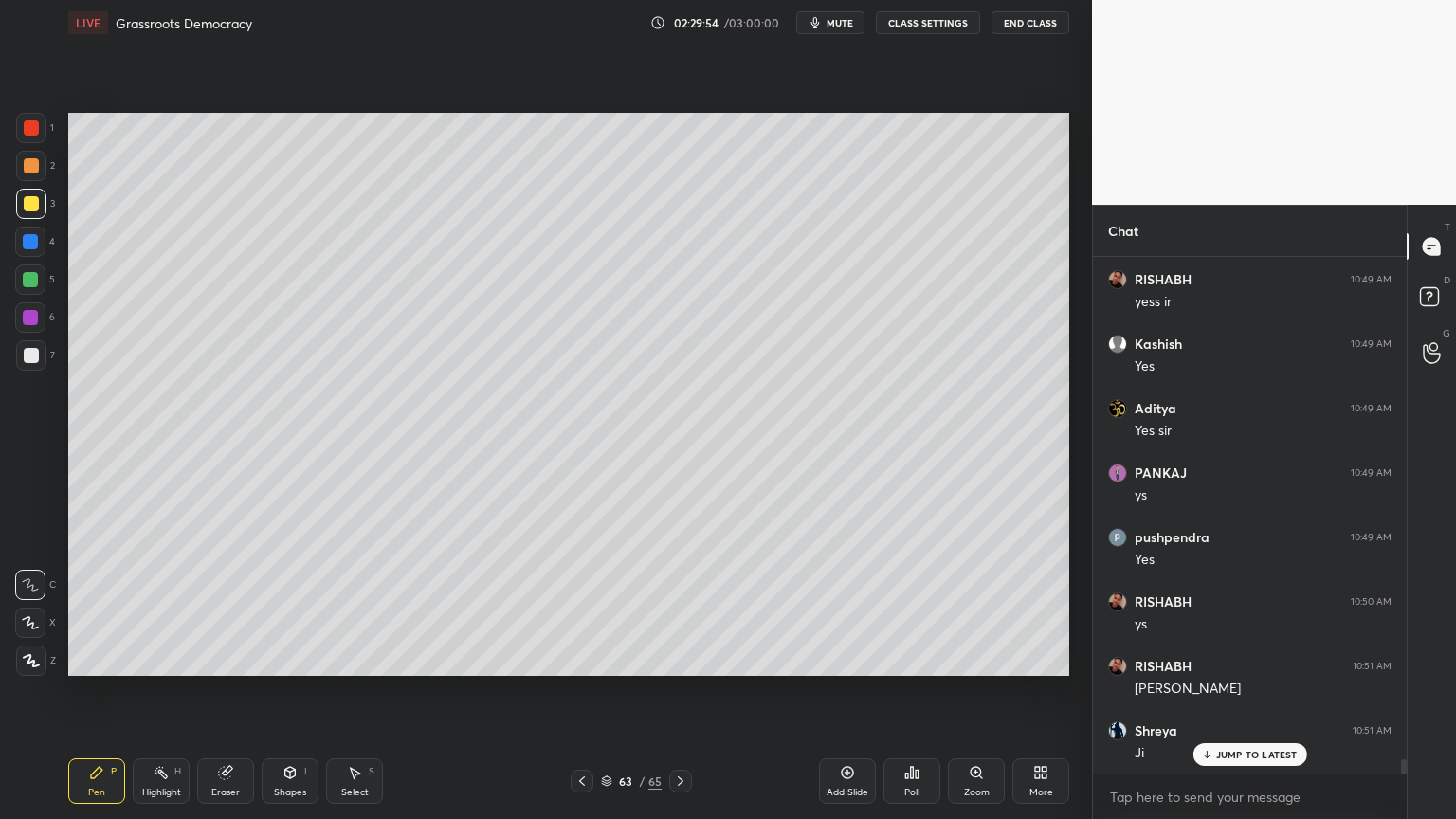
click at [27, 299] on div "5" at bounding box center [35, 283] width 40 height 38
drag, startPoint x: 30, startPoint y: 293, endPoint x: 45, endPoint y: 292, distance: 15.0
click at [30, 293] on div at bounding box center [30, 279] width 30 height 30
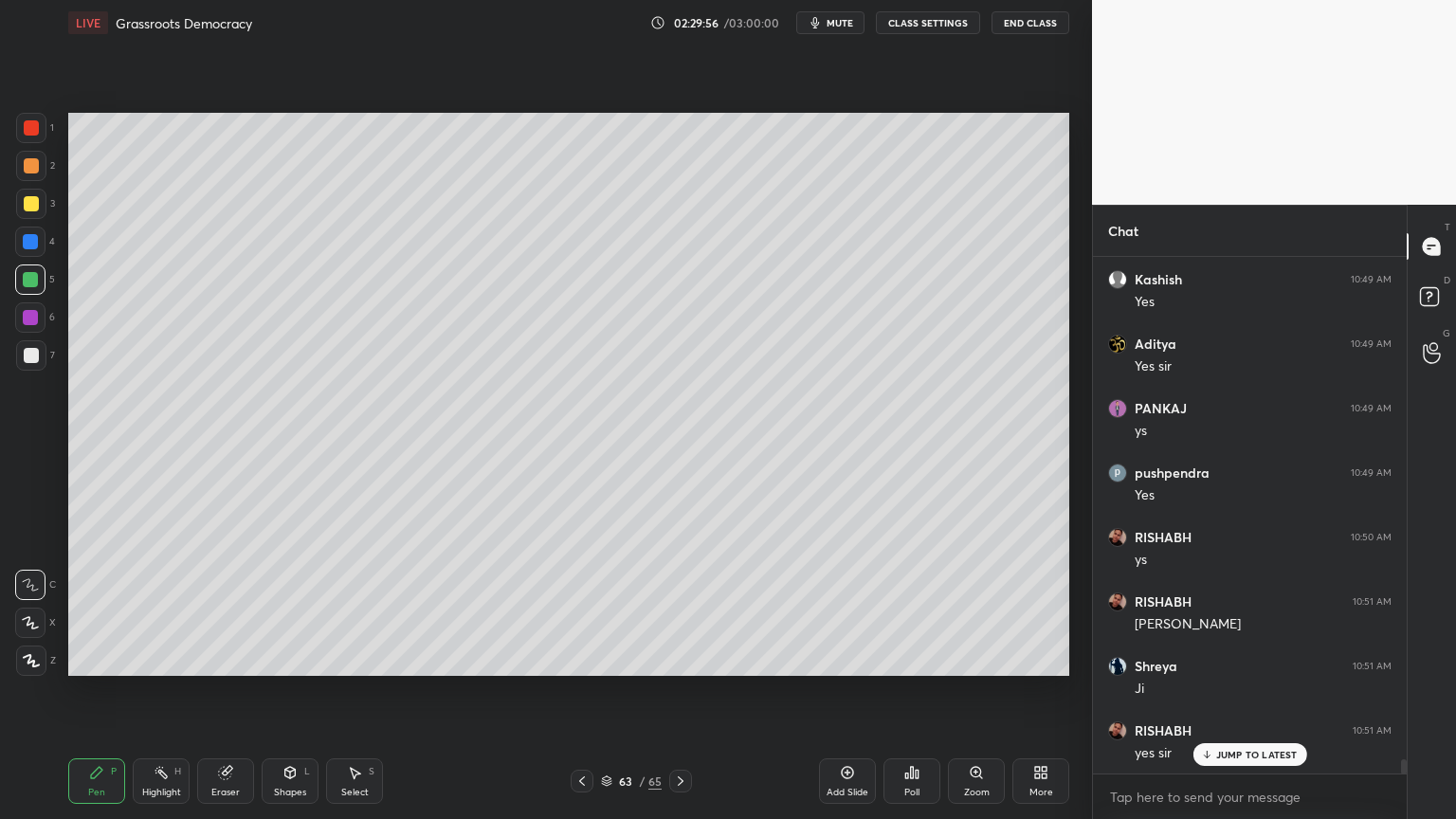
click at [2, 175] on div "1 2 3 4 5 6 7 C X Z C X Z E E Erase all H H" at bounding box center [30, 395] width 61 height 563
click at [28, 181] on div "2" at bounding box center [36, 169] width 39 height 38
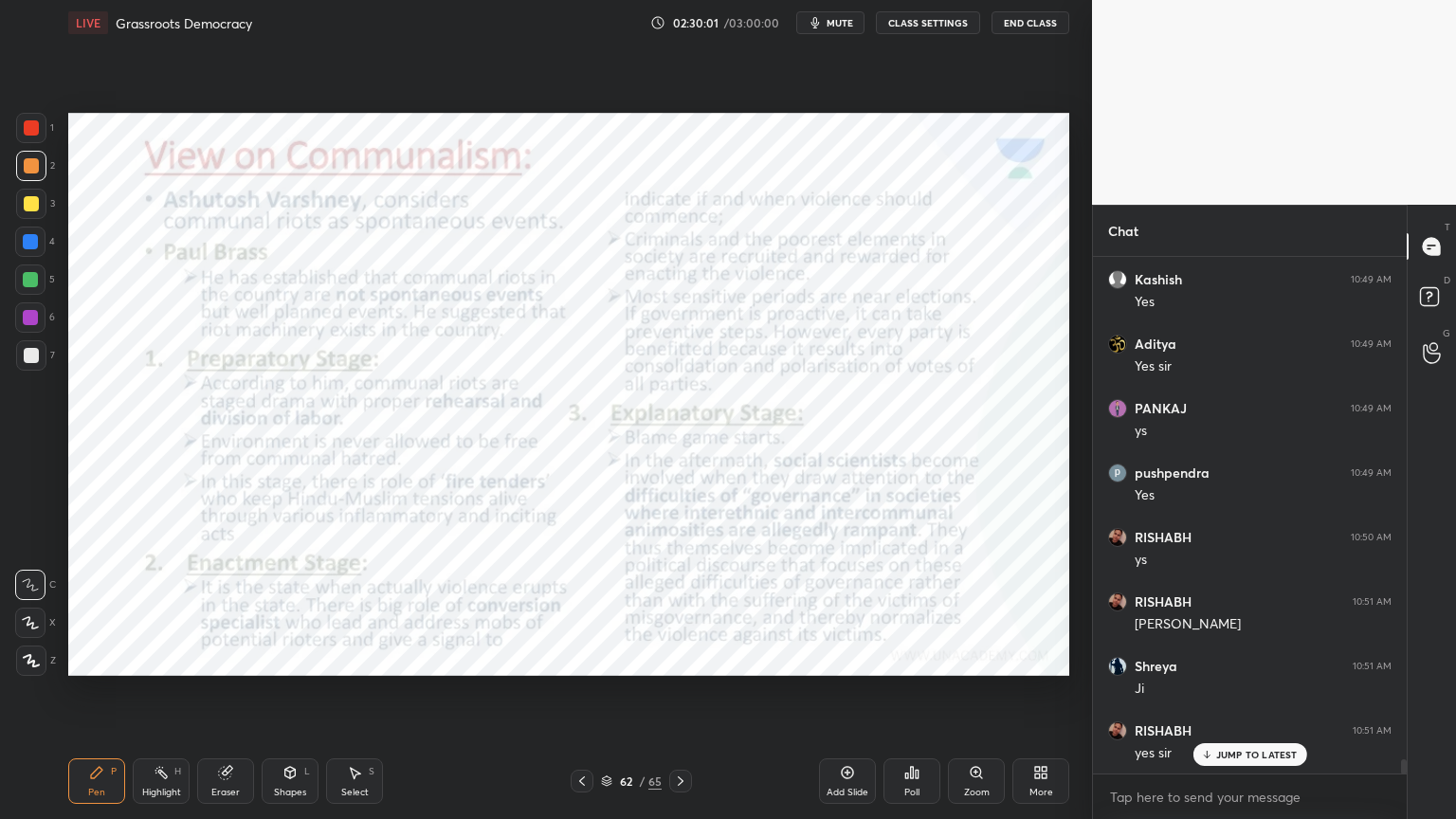
click at [33, 146] on div "1" at bounding box center [35, 131] width 38 height 38
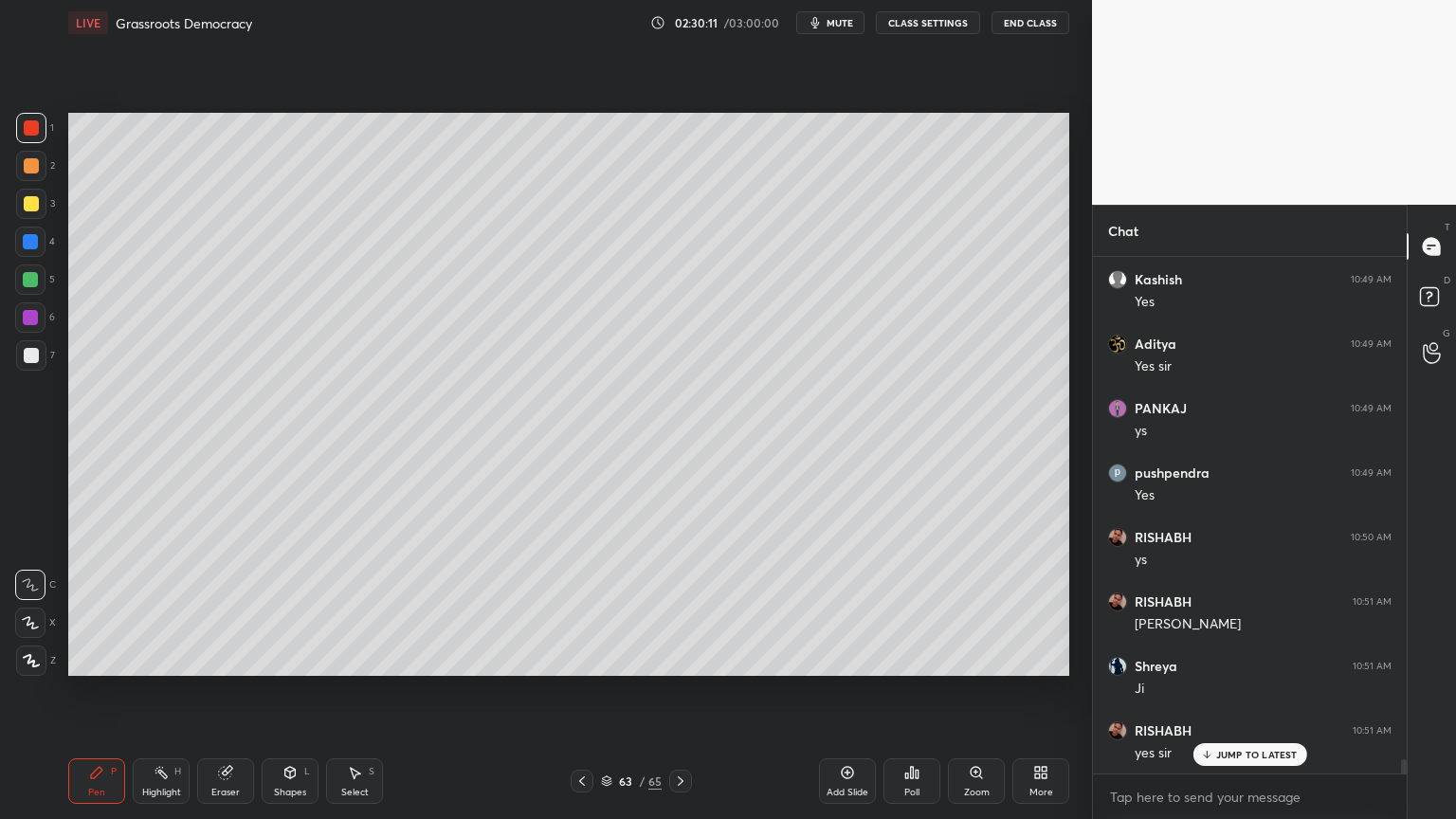
click at [29, 278] on div at bounding box center [31, 280] width 15 height 15
click at [30, 288] on div at bounding box center [30, 279] width 30 height 30
click at [52, 295] on div "5" at bounding box center [35, 283] width 40 height 38
click at [30, 341] on div at bounding box center [31, 355] width 30 height 30
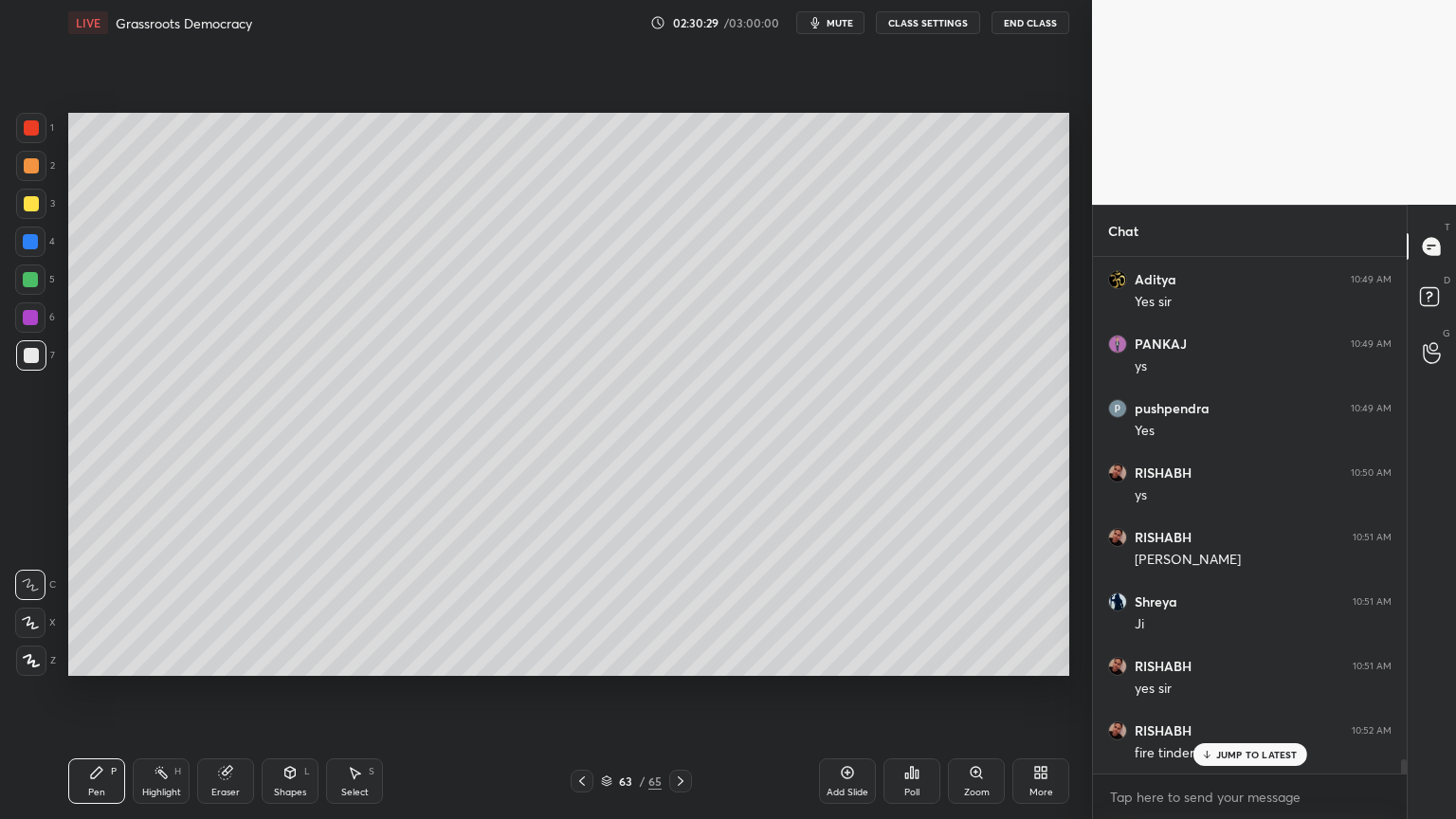
click at [38, 259] on div "1 2 3 4 5 6 7" at bounding box center [35, 245] width 40 height 265
drag, startPoint x: 27, startPoint y: 244, endPoint x: 20, endPoint y: 220, distance: 25.0
click at [24, 240] on div at bounding box center [31, 242] width 15 height 15
click at [13, 207] on div "1 2 3 4 5 6 7 C X Z C X Z E E Erase all H H" at bounding box center [30, 395] width 61 height 563
click at [24, 212] on div at bounding box center [31, 204] width 30 height 30
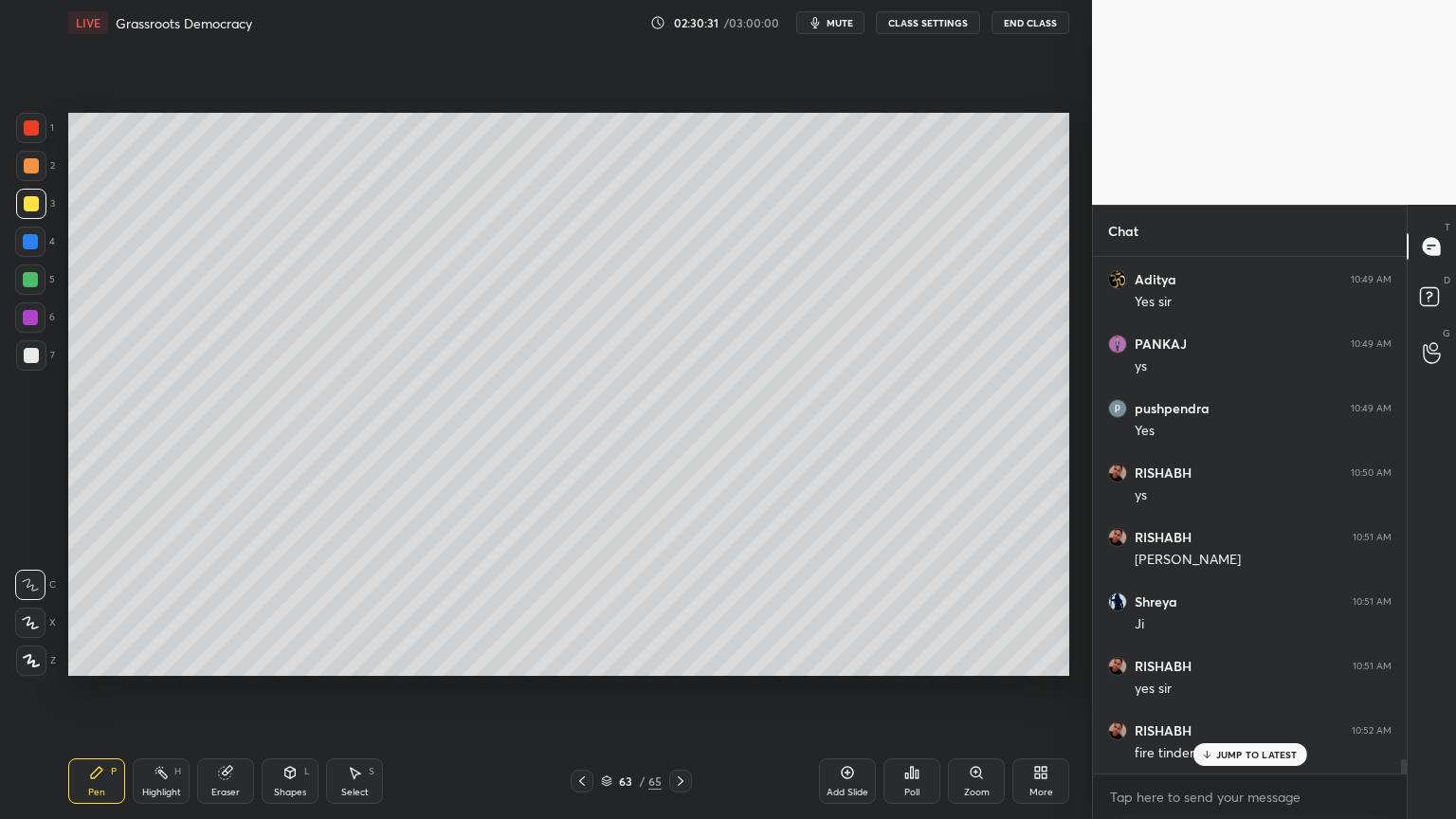
drag, startPoint x: 25, startPoint y: 213, endPoint x: 56, endPoint y: 219, distance: 31.6
click at [37, 217] on div at bounding box center [31, 204] width 30 height 30
click at [20, 261] on div "4" at bounding box center [35, 245] width 40 height 38
click at [33, 264] on div "1 2 3 4 5 6 7" at bounding box center [35, 245] width 40 height 265
drag, startPoint x: 41, startPoint y: 256, endPoint x: 66, endPoint y: 257, distance: 25.0
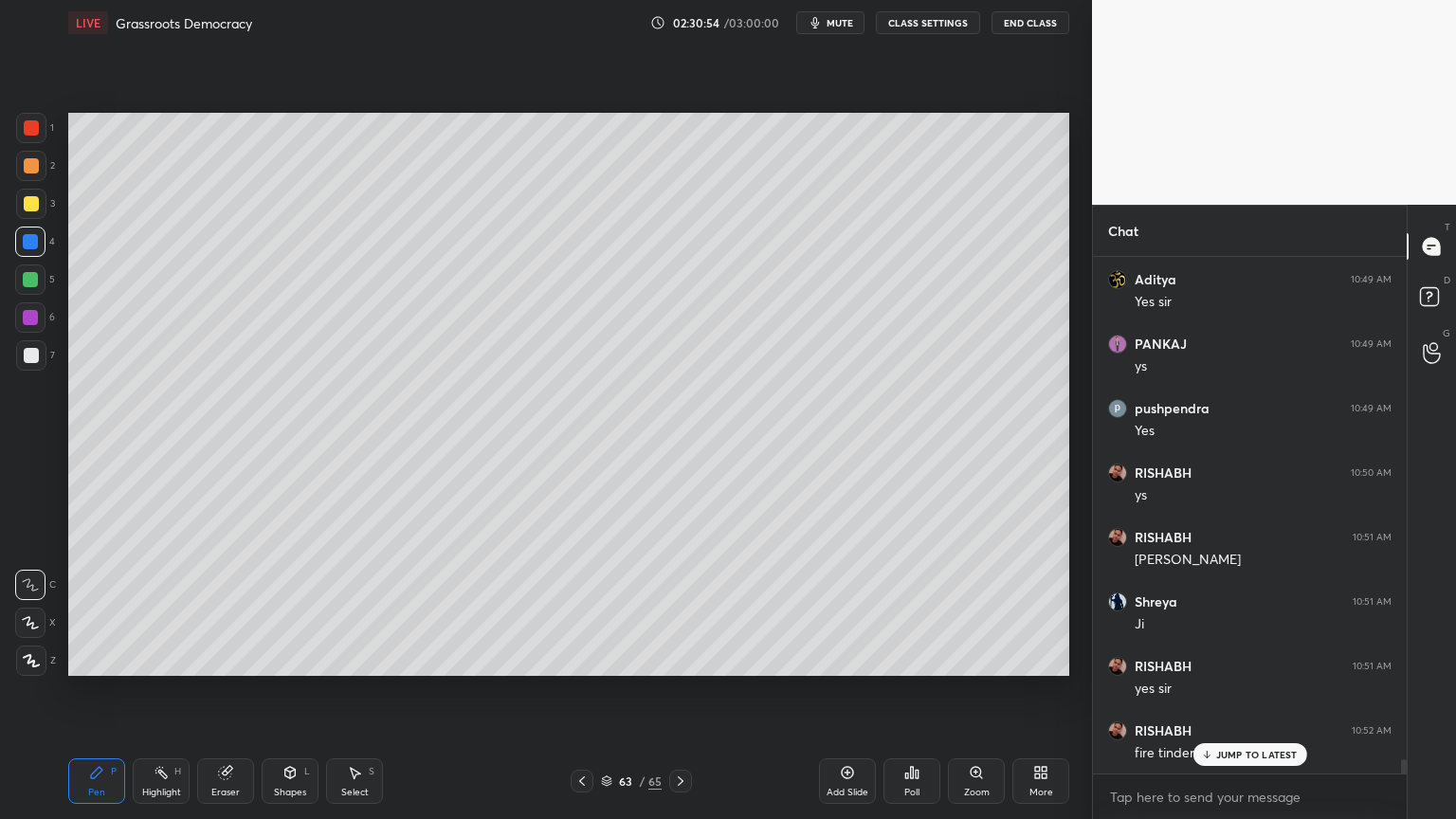
click at [41, 256] on div "4" at bounding box center [35, 241] width 40 height 30
click at [0, 238] on div "1 2 3 4 5 6 7 C X Z C X Z E E Erase all H H" at bounding box center [30, 395] width 61 height 563
click at [12, 214] on div "1 2 3 4 5 6 7 C X Z C X Z E E Erase all H H" at bounding box center [30, 395] width 61 height 563
drag, startPoint x: 37, startPoint y: 228, endPoint x: 57, endPoint y: 235, distance: 21.2
click at [37, 228] on div at bounding box center [30, 241] width 30 height 30
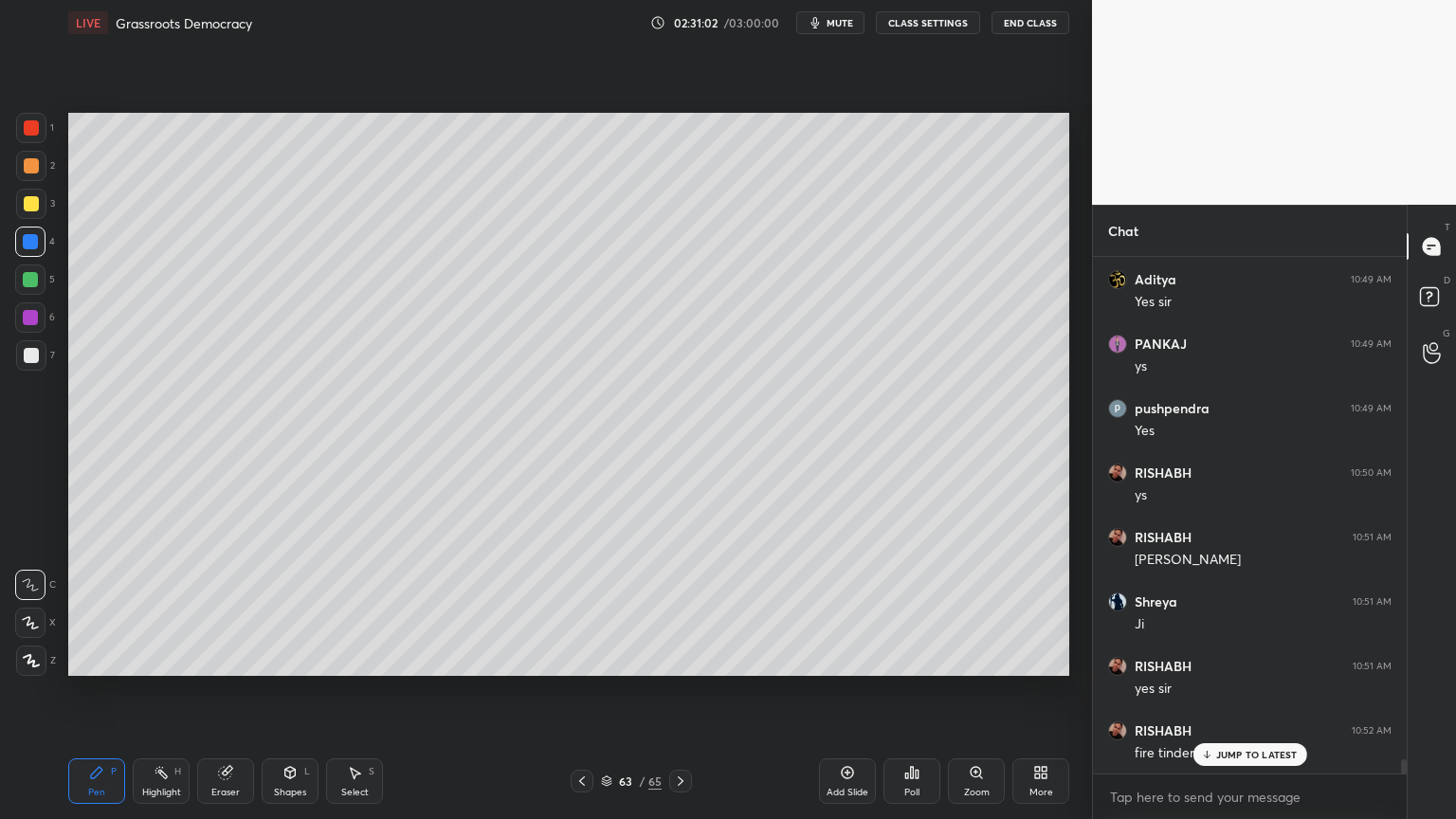
click at [0, 184] on div "1 2 3 4 5 6 7 C X Z C X Z E E Erase all H H" at bounding box center [30, 395] width 61 height 563
click at [2, 182] on div "1 2 3 4 5 6 7 C X Z C X Z E E Erase all H H" at bounding box center [30, 395] width 61 height 563
click at [18, 173] on div at bounding box center [31, 165] width 30 height 30
click at [33, 177] on div at bounding box center [31, 165] width 30 height 30
drag, startPoint x: 48, startPoint y: 277, endPoint x: 33, endPoint y: 259, distance: 23.4
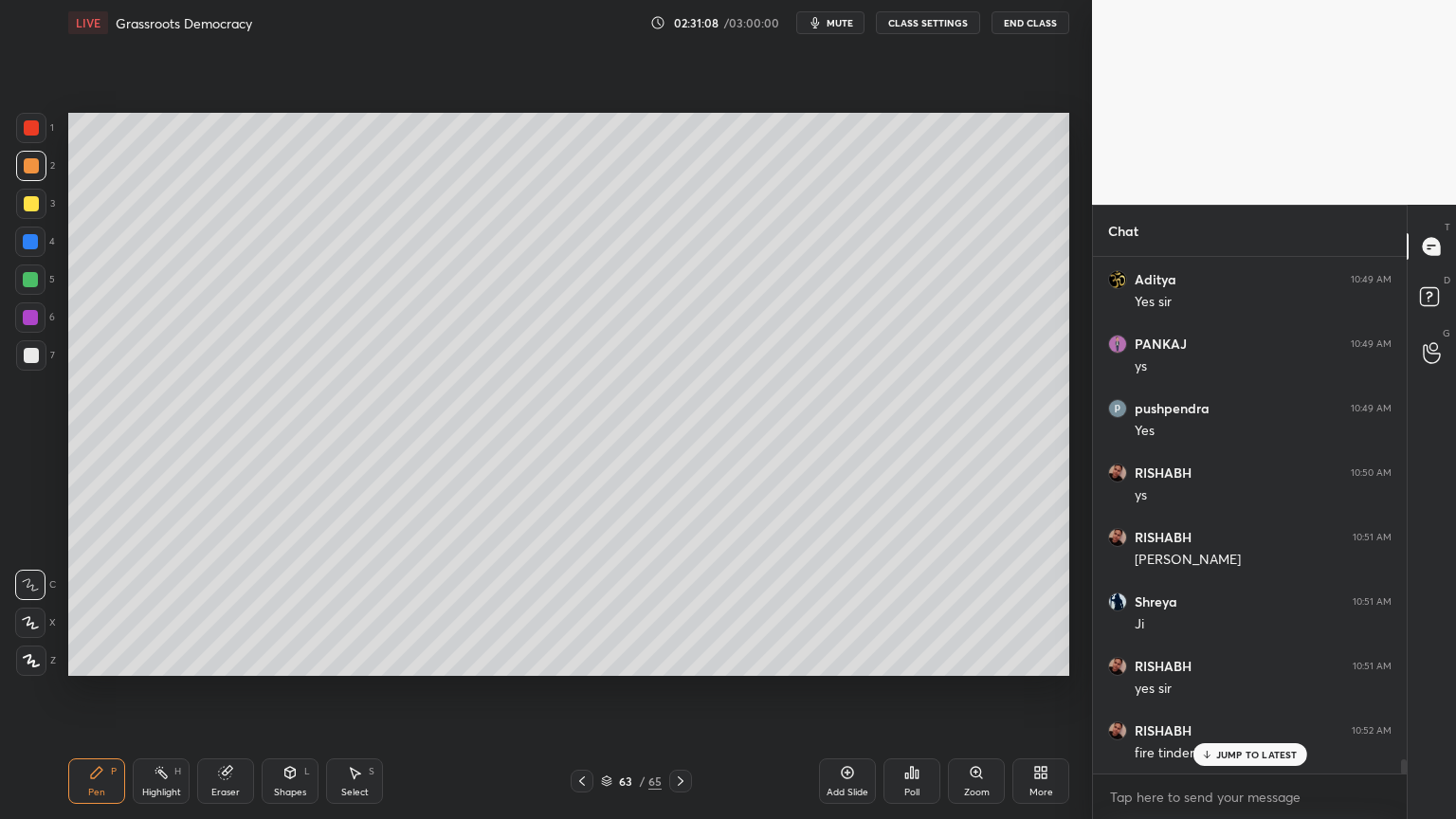
click at [33, 259] on div "1 2 3 4 5 6 7" at bounding box center [35, 245] width 40 height 265
click at [36, 276] on div at bounding box center [30, 279] width 30 height 30
click at [46, 296] on div "5" at bounding box center [35, 283] width 40 height 38
click at [32, 291] on div at bounding box center [30, 279] width 30 height 30
click at [0, 234] on div "1 2 3 4 5 6 7 C X Z C X Z E E Erase all H H" at bounding box center [30, 395] width 61 height 563
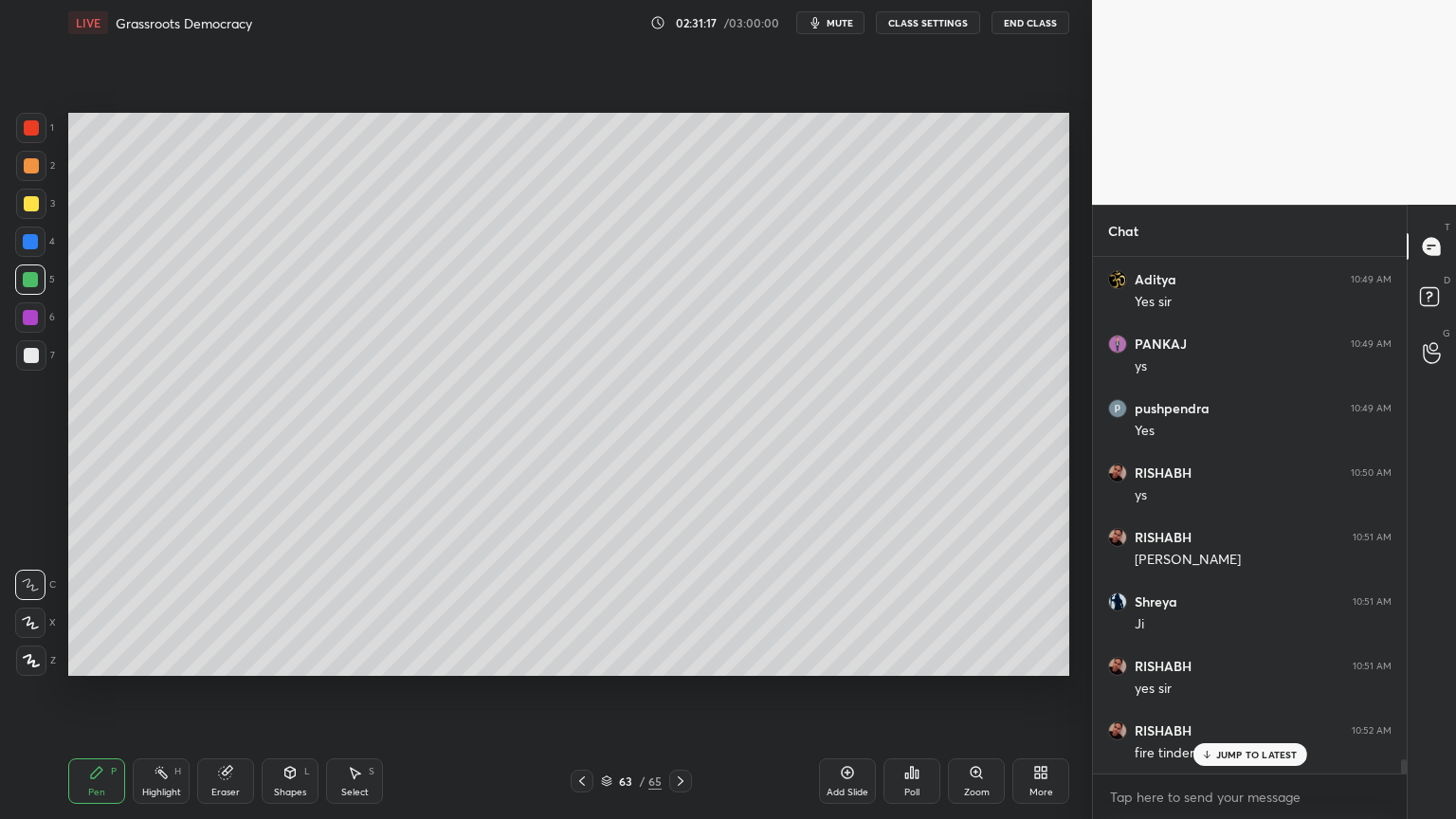
click at [22, 235] on div at bounding box center [30, 241] width 30 height 30
click at [33, 249] on div at bounding box center [31, 242] width 15 height 15
click at [60, 137] on div "1 2 3 4 5 6 7 C X Z C X Z E E Erase all H H LIVE Grassroots Democracy 02:31:21 …" at bounding box center [538, 409] width 1077 height 819
click at [44, 135] on div at bounding box center [31, 127] width 30 height 30
click at [25, 250] on div at bounding box center [30, 241] width 30 height 30
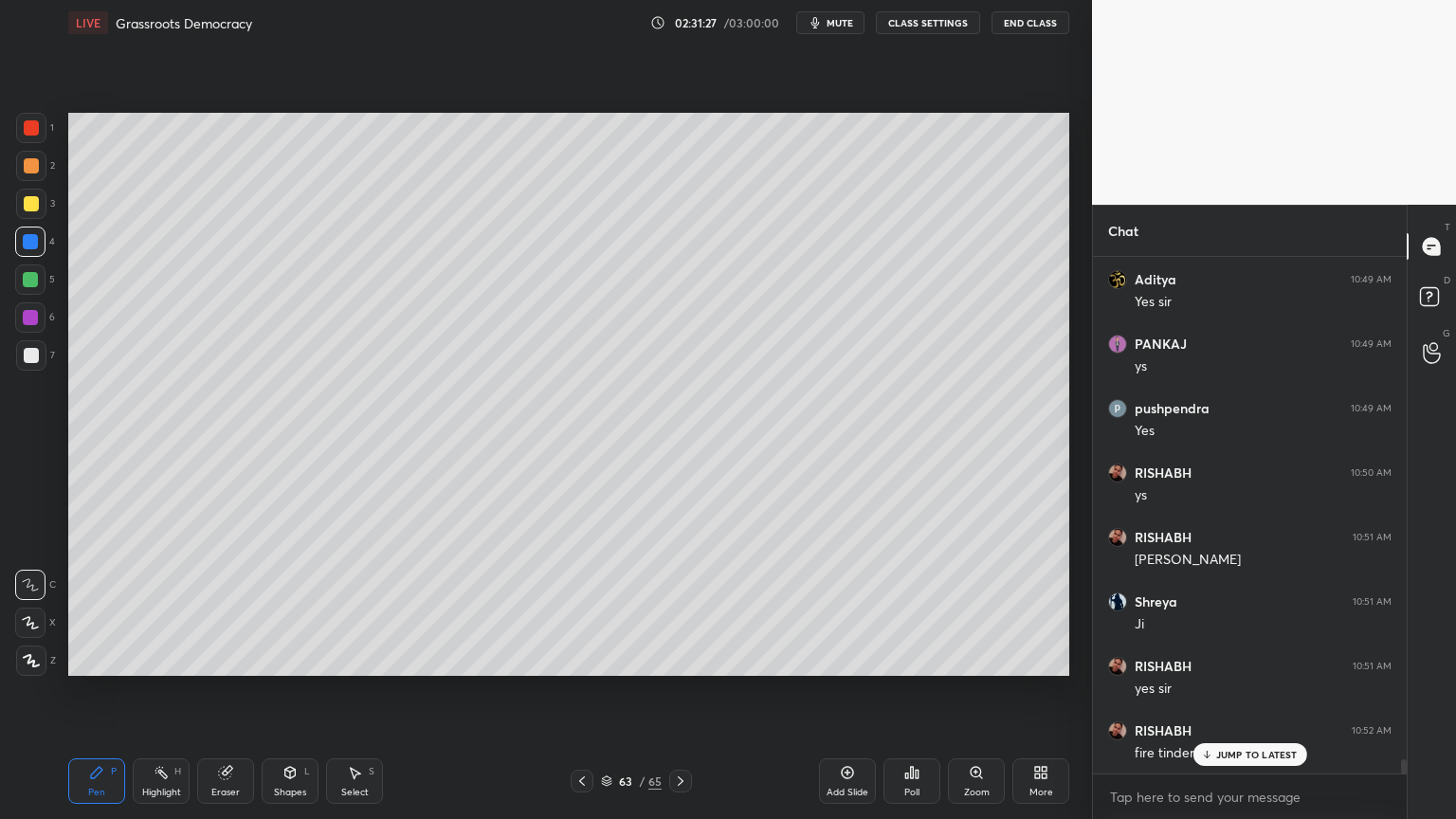
drag, startPoint x: 42, startPoint y: 247, endPoint x: 45, endPoint y: 225, distance: 22.2
click at [42, 247] on div at bounding box center [30, 241] width 30 height 30
click at [40, 203] on div at bounding box center [31, 204] width 30 height 30
click at [43, 208] on div at bounding box center [31, 204] width 30 height 30
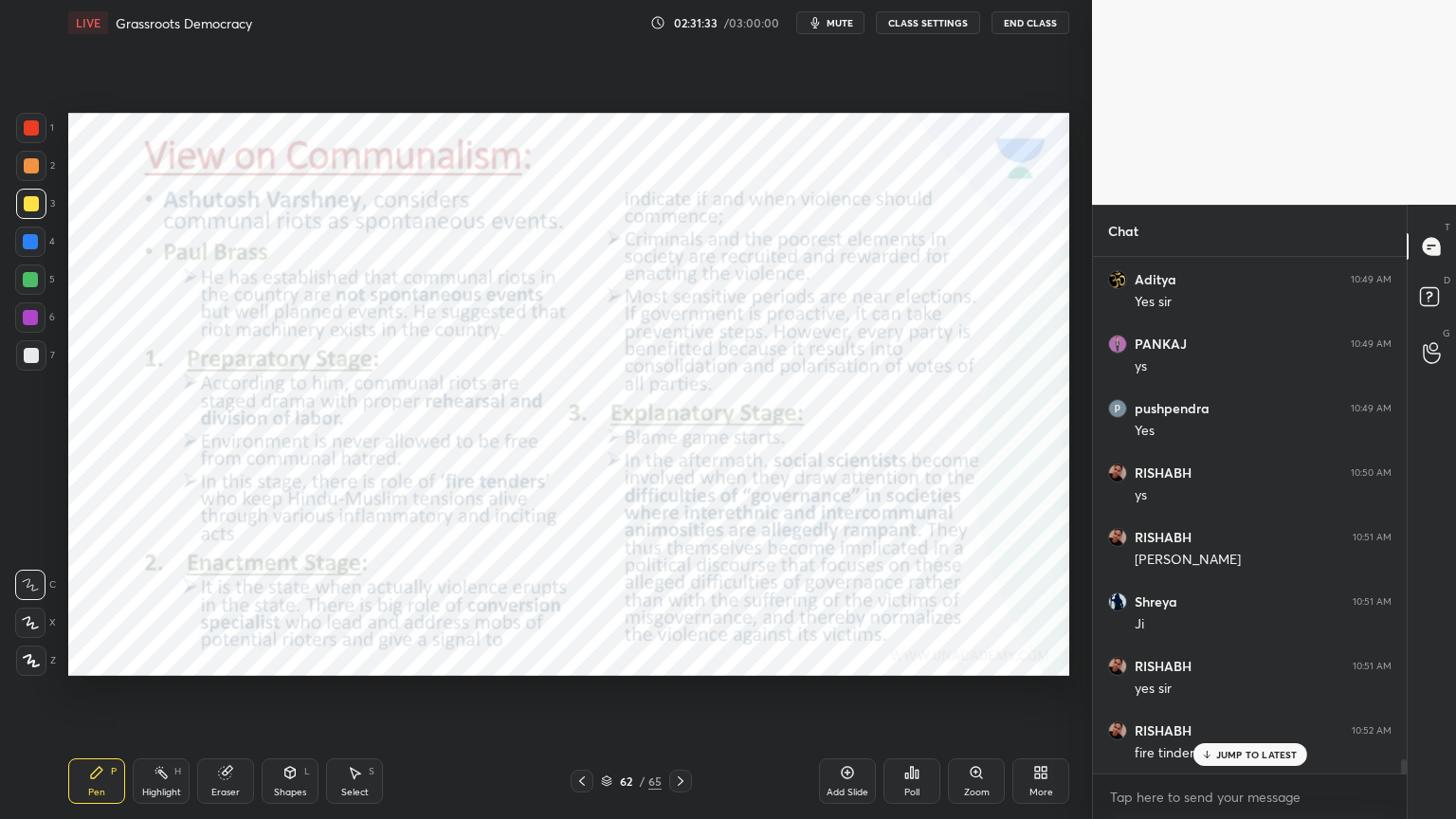
drag, startPoint x: 23, startPoint y: 147, endPoint x: 23, endPoint y: 137, distance: 10.0
click at [22, 142] on div "1" at bounding box center [35, 131] width 38 height 38
drag, startPoint x: 23, startPoint y: 137, endPoint x: 39, endPoint y: 153, distance: 22.6
click at [28, 140] on div at bounding box center [31, 127] width 30 height 30
click at [29, 140] on div at bounding box center [31, 127] width 30 height 30
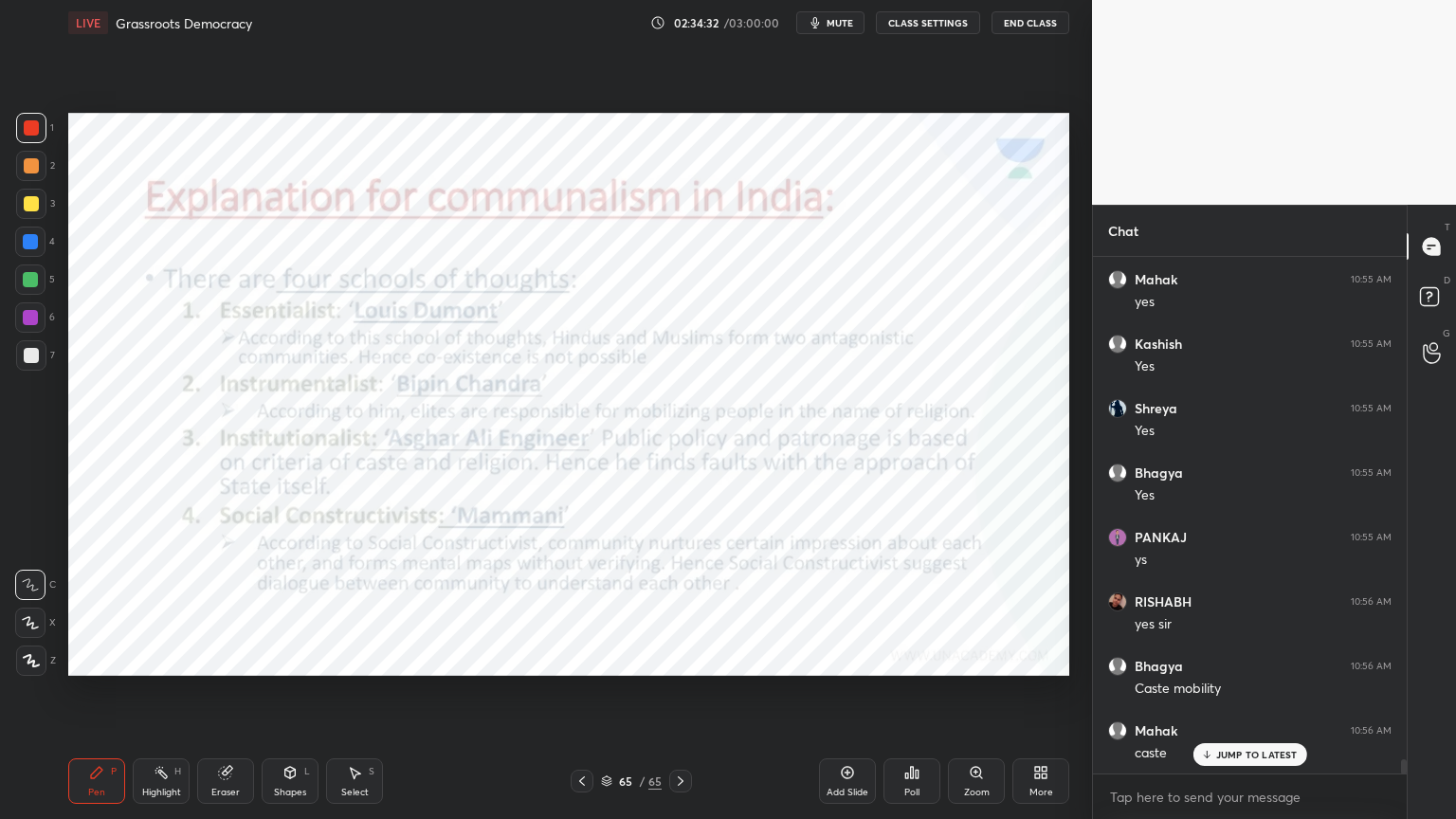
scroll to position [18469, 0]
click at [692, 784] on div "65 / 65" at bounding box center [631, 781] width 375 height 23
click at [858, 791] on div "Add Slide" at bounding box center [847, 793] width 41 height 10
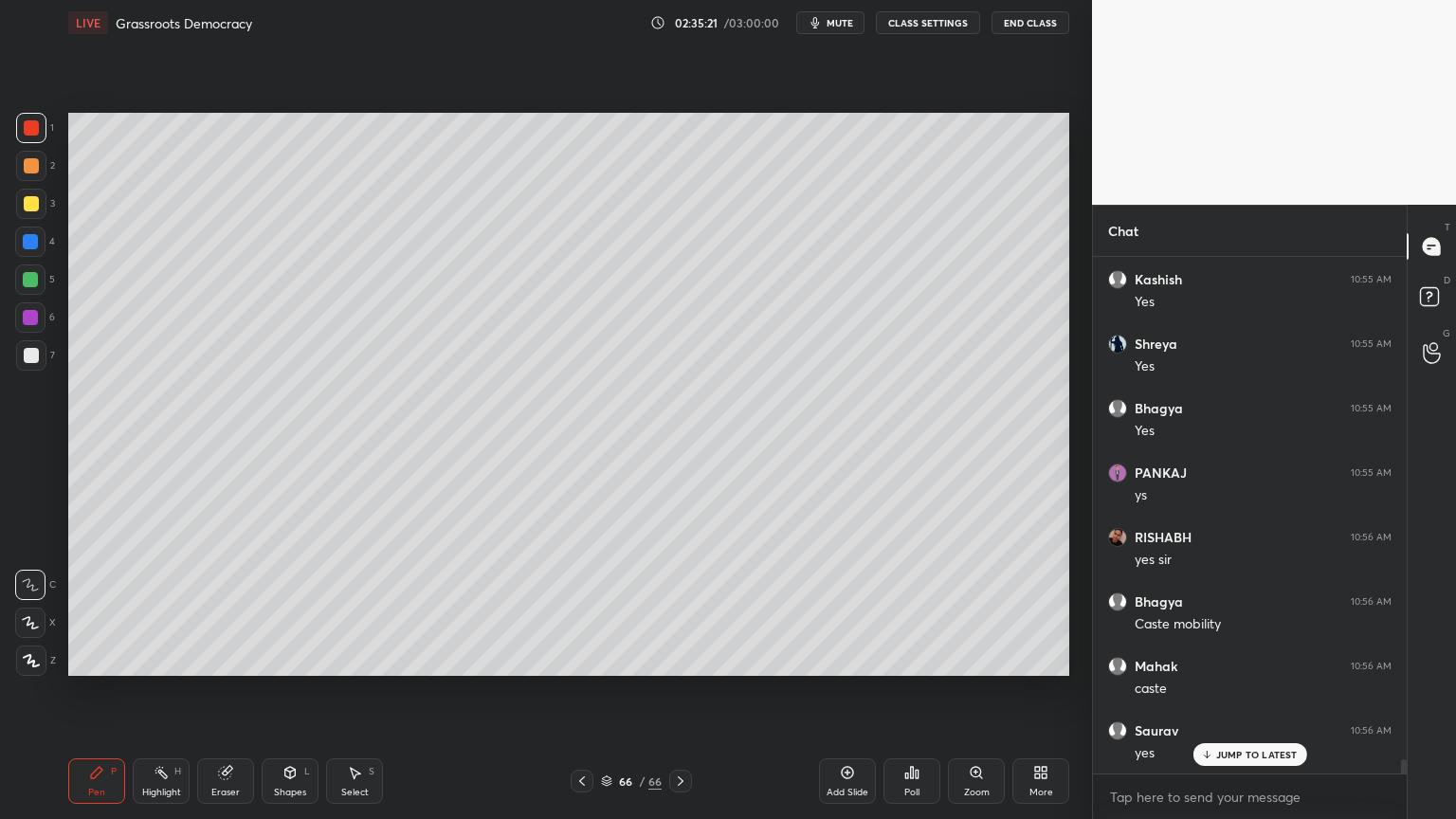
drag, startPoint x: 40, startPoint y: 211, endPoint x: 66, endPoint y: 214, distance: 26.2
click at [42, 211] on div at bounding box center [31, 204] width 30 height 30
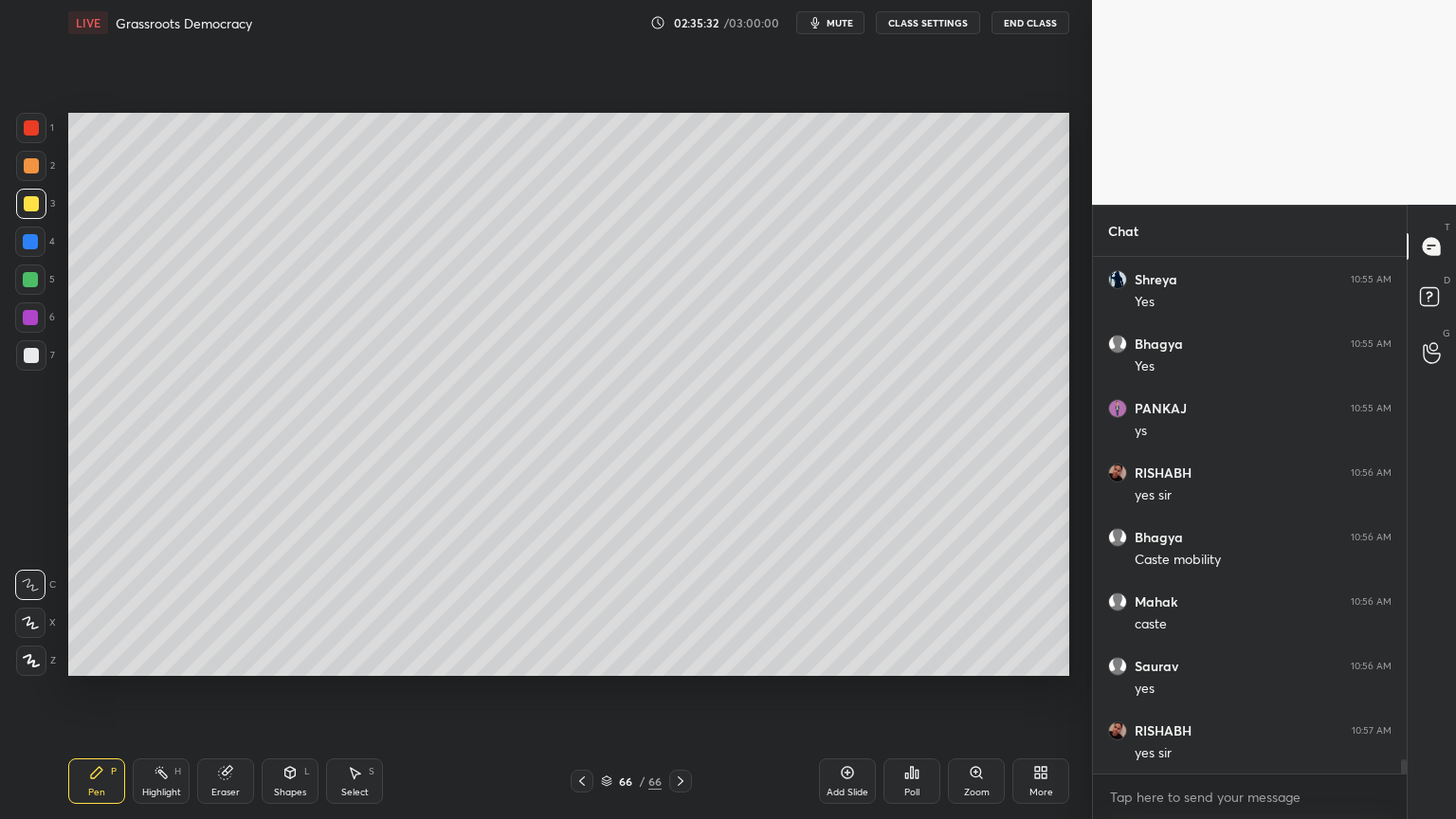
scroll to position [18599, 0]
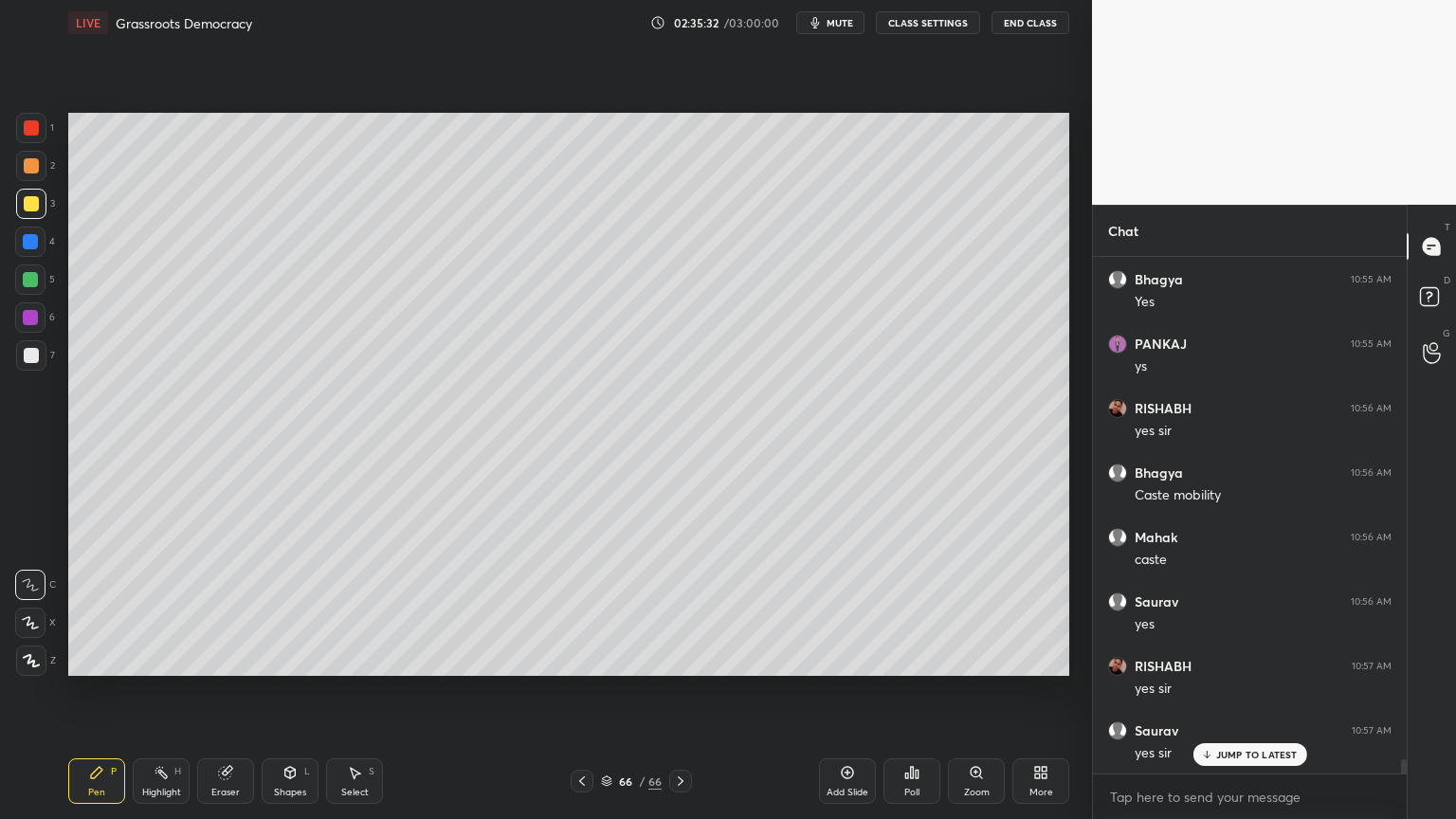
click at [11, 169] on div "1 2 3 4 5 6 7 C X Z C X Z E E Erase all H H" at bounding box center [30, 395] width 61 height 563
click at [16, 173] on div at bounding box center [31, 165] width 30 height 30
click at [40, 167] on div at bounding box center [31, 165] width 30 height 30
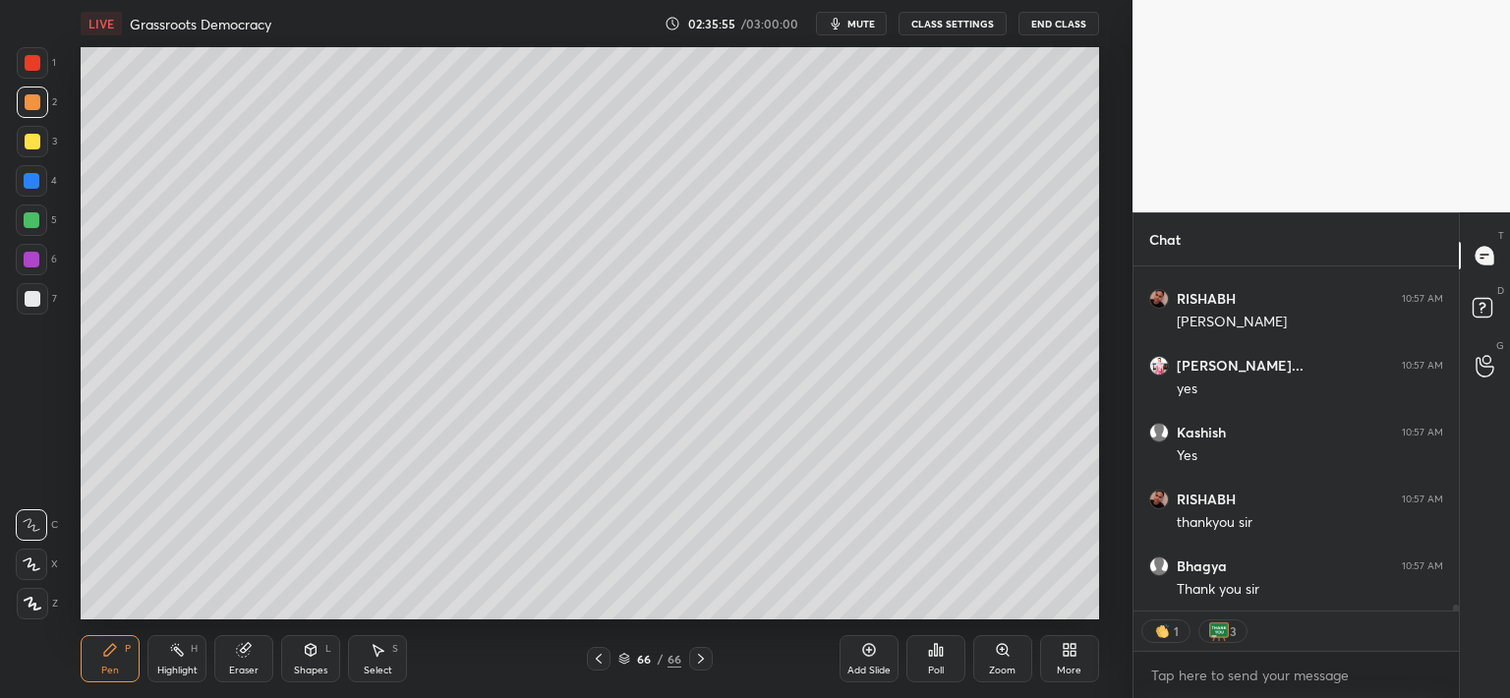
scroll to position [20140, 0]
click at [1045, 30] on button "End Class" at bounding box center [1058, 24] width 81 height 24
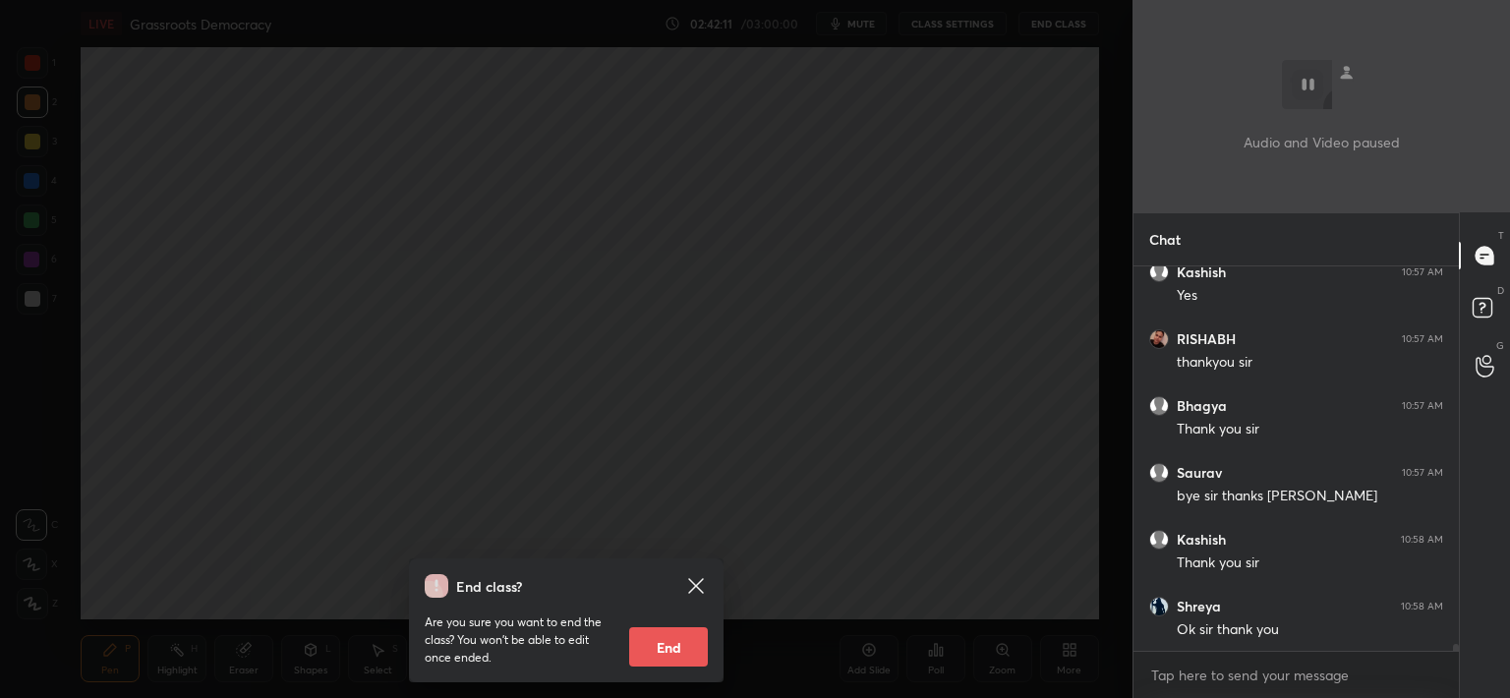
scroll to position [20305, 0]
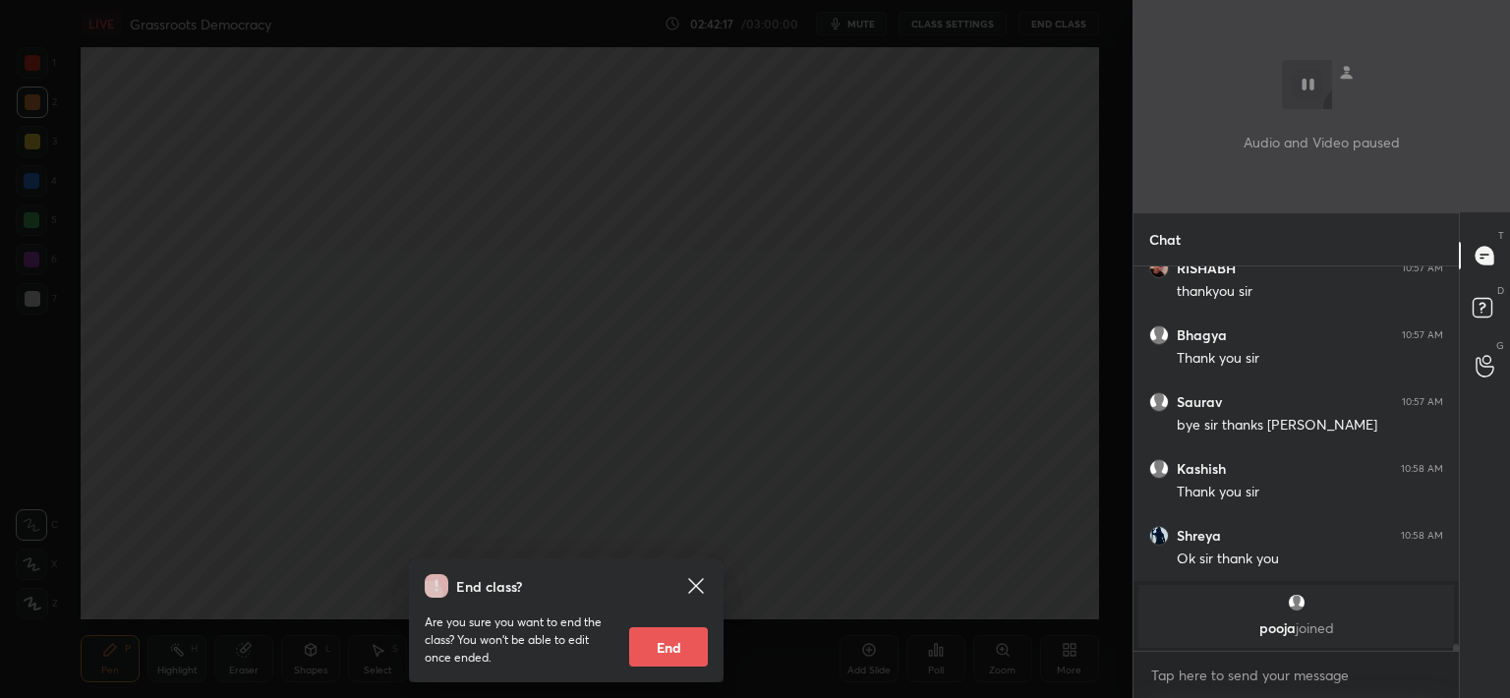
click at [664, 651] on button "End" at bounding box center [668, 646] width 79 height 39
type textarea "x"
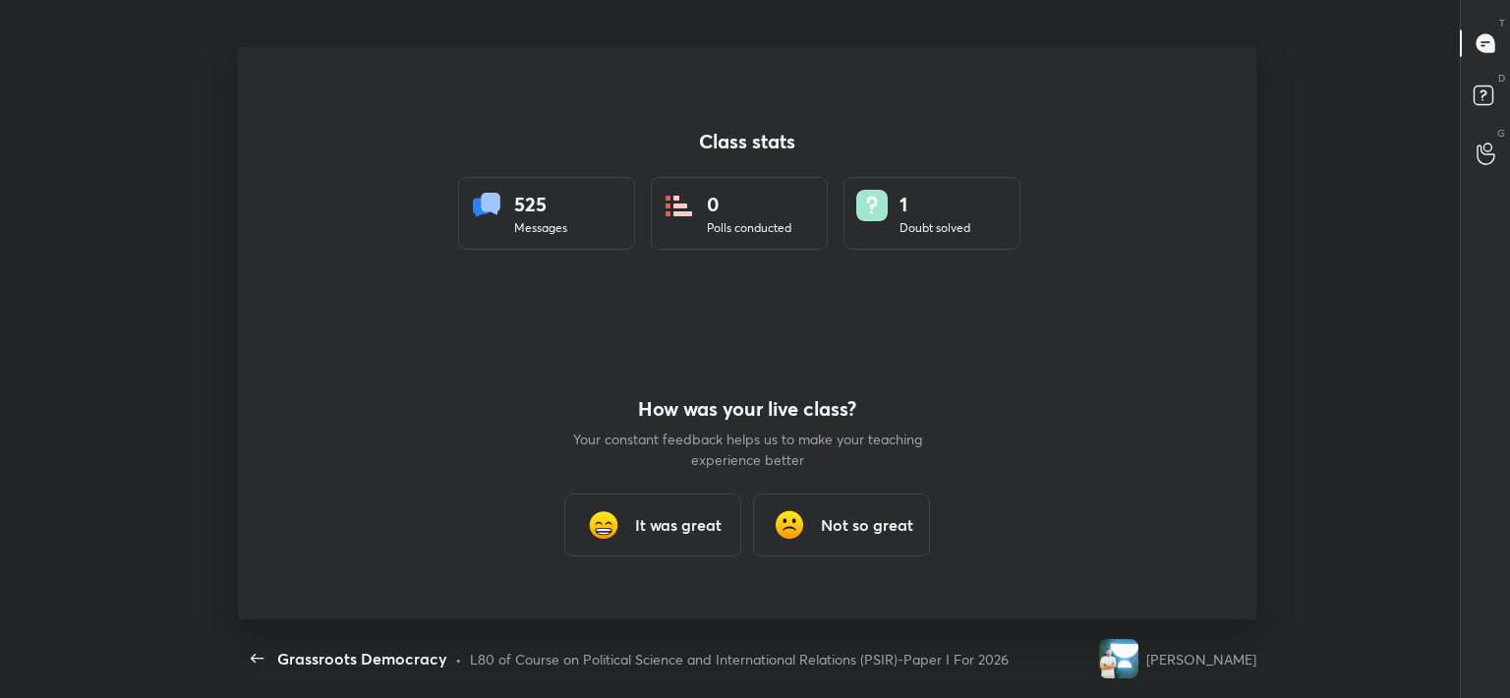
scroll to position [97735, 96817]
